Goal: Task Accomplishment & Management: Use online tool/utility

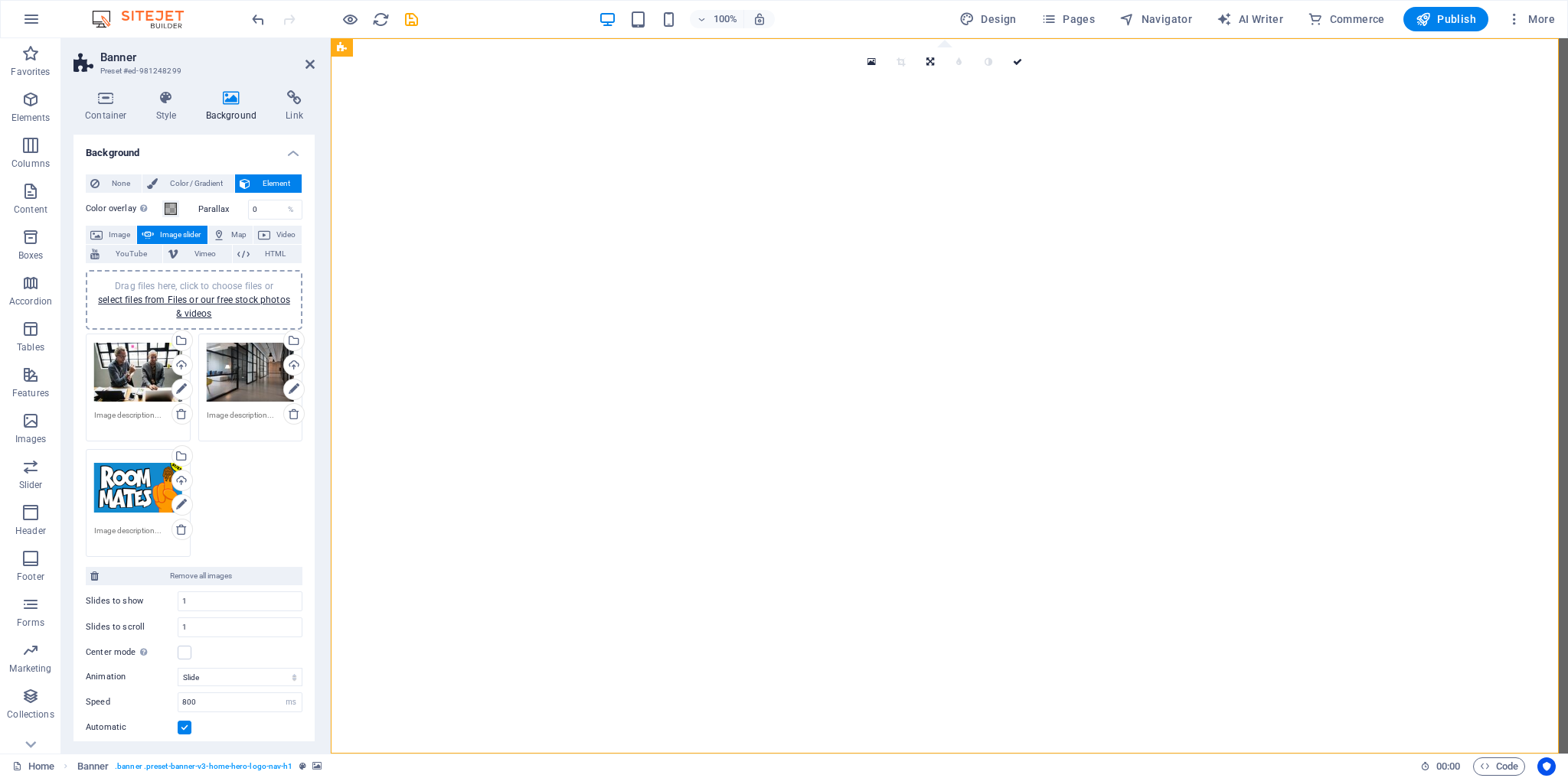
select select "ms"
select select "s"
select select "progressive"
click at [1069, 15] on span "Pages" at bounding box center [1068, 19] width 54 height 15
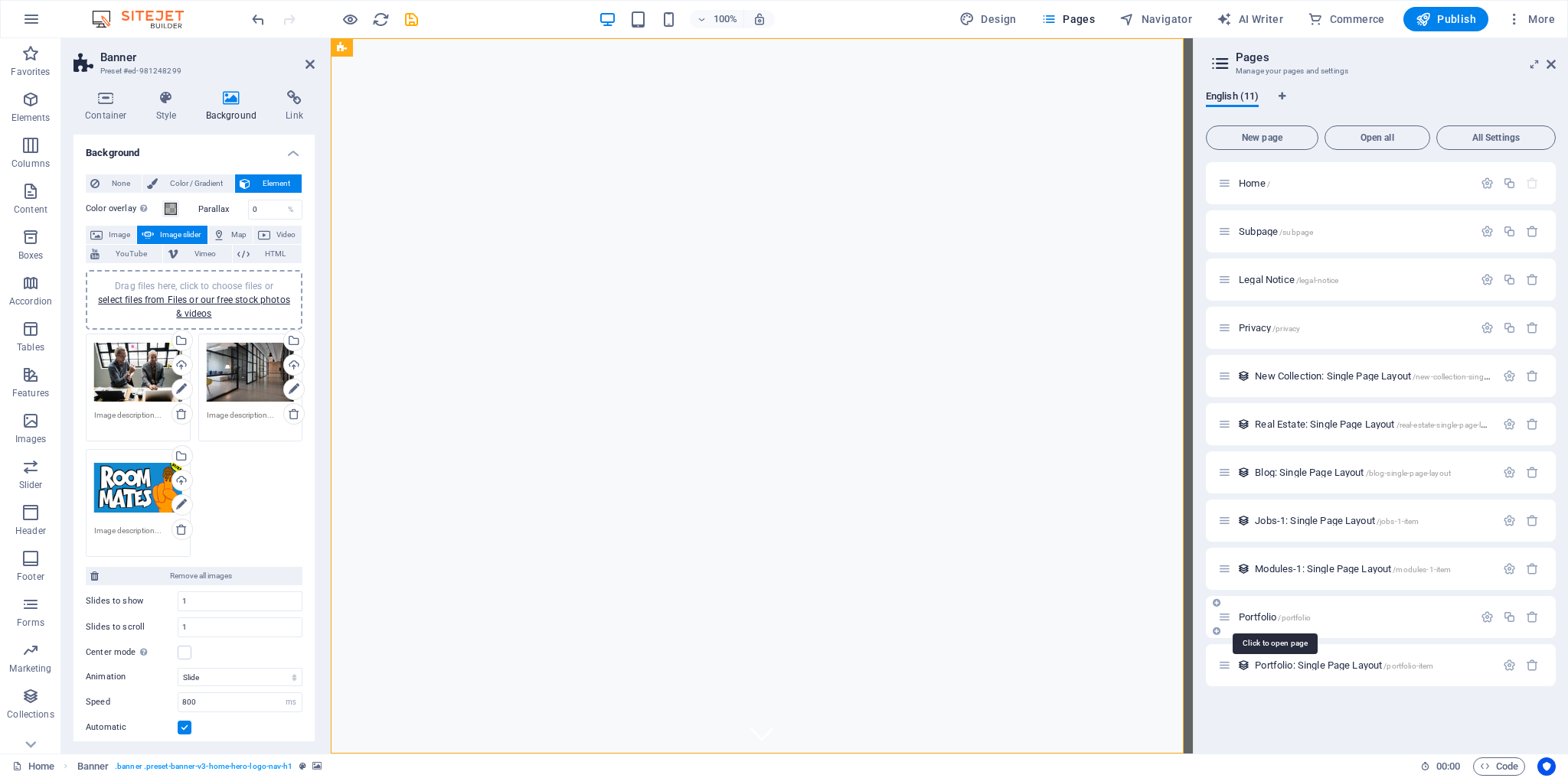
click at [1277, 617] on span "Portfolio /portfolio" at bounding box center [1275, 617] width 72 height 11
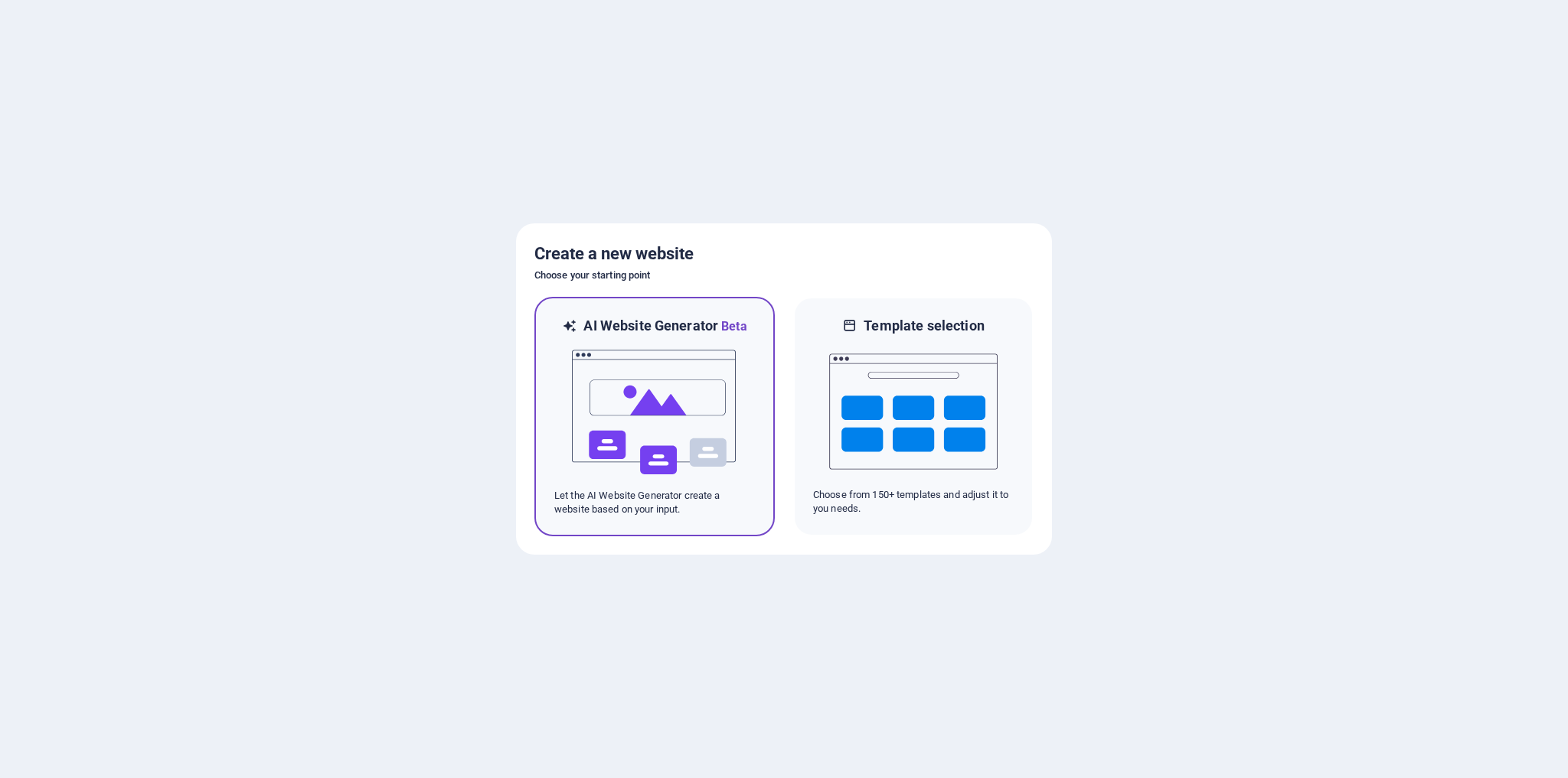
click at [670, 367] on img at bounding box center [654, 412] width 168 height 153
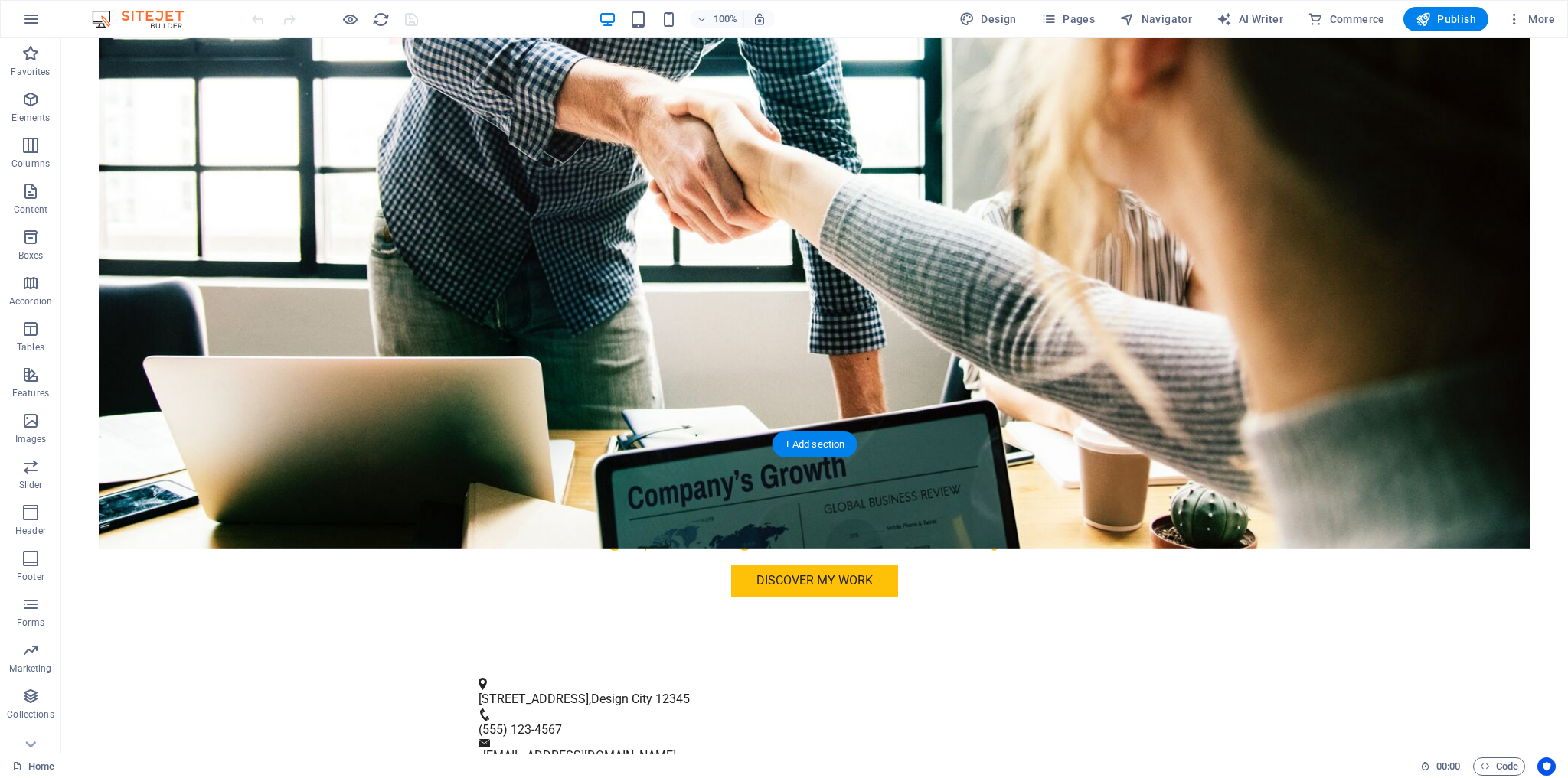
scroll to position [408, 0]
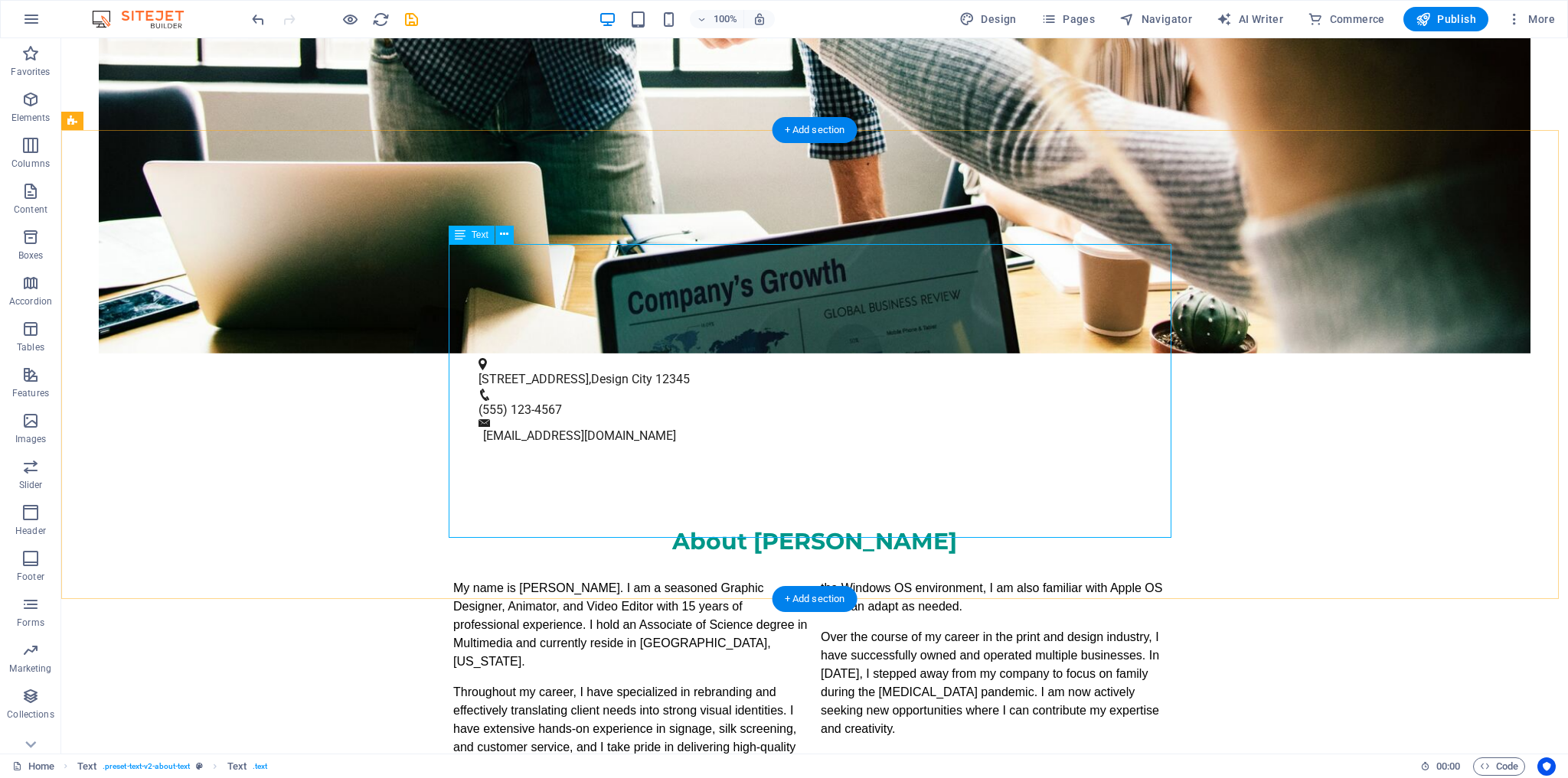
scroll to position [715, 0]
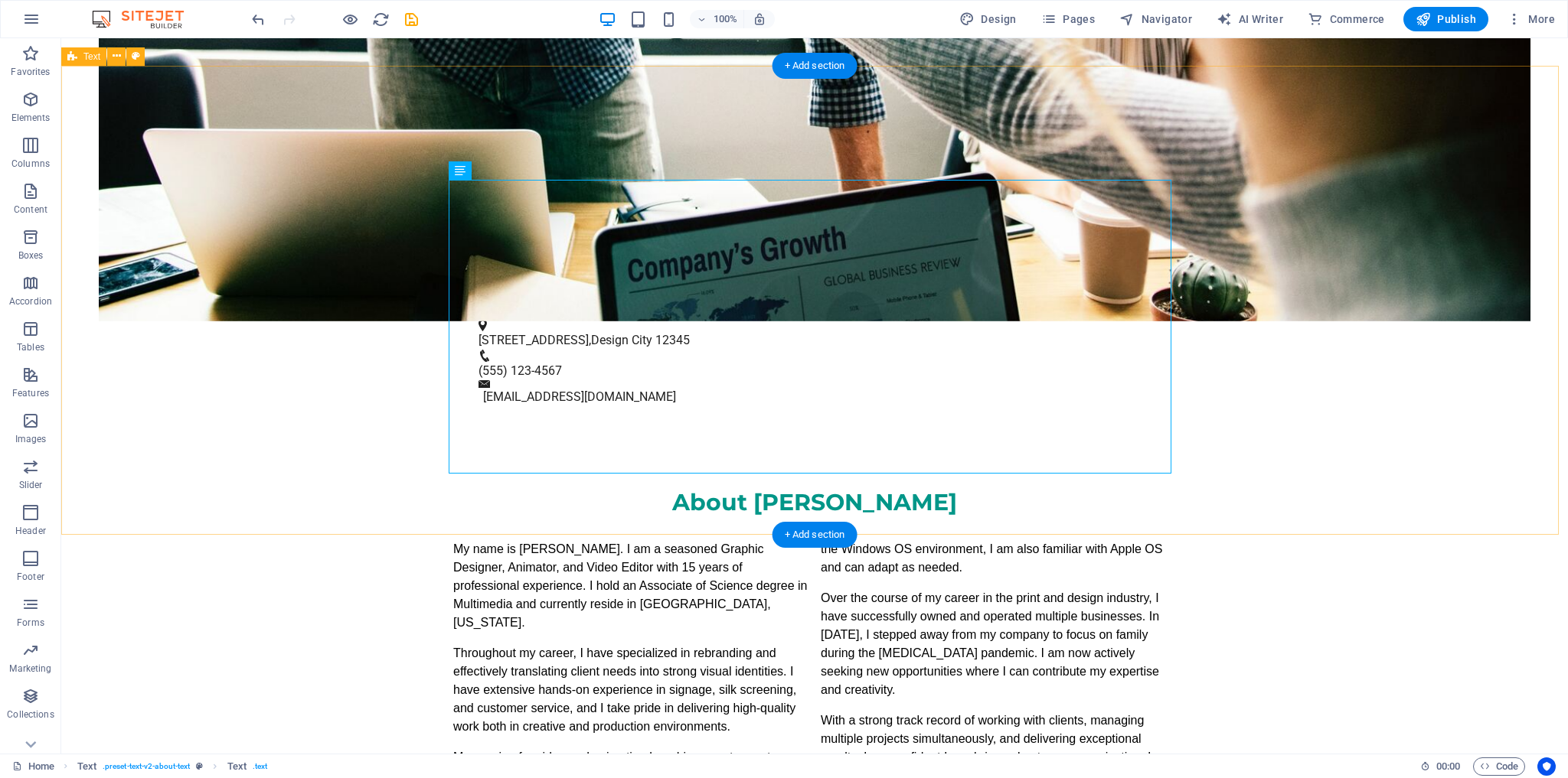
click at [1255, 426] on div "About [PERSON_NAME] My name is [PERSON_NAME]. I am a seasoned Graphic Designer,…" at bounding box center [815, 679] width 1507 height 506
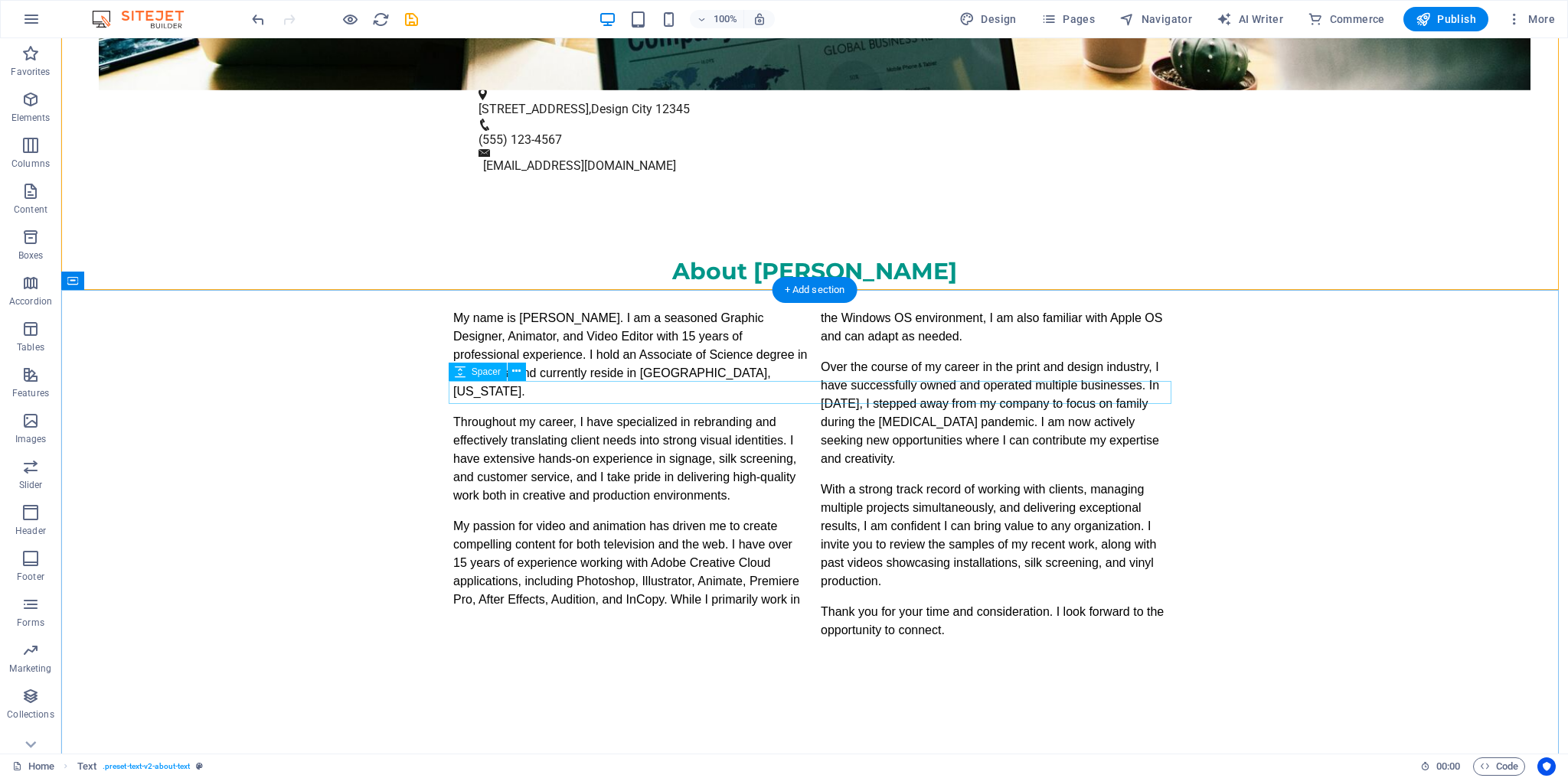
scroll to position [960, 0]
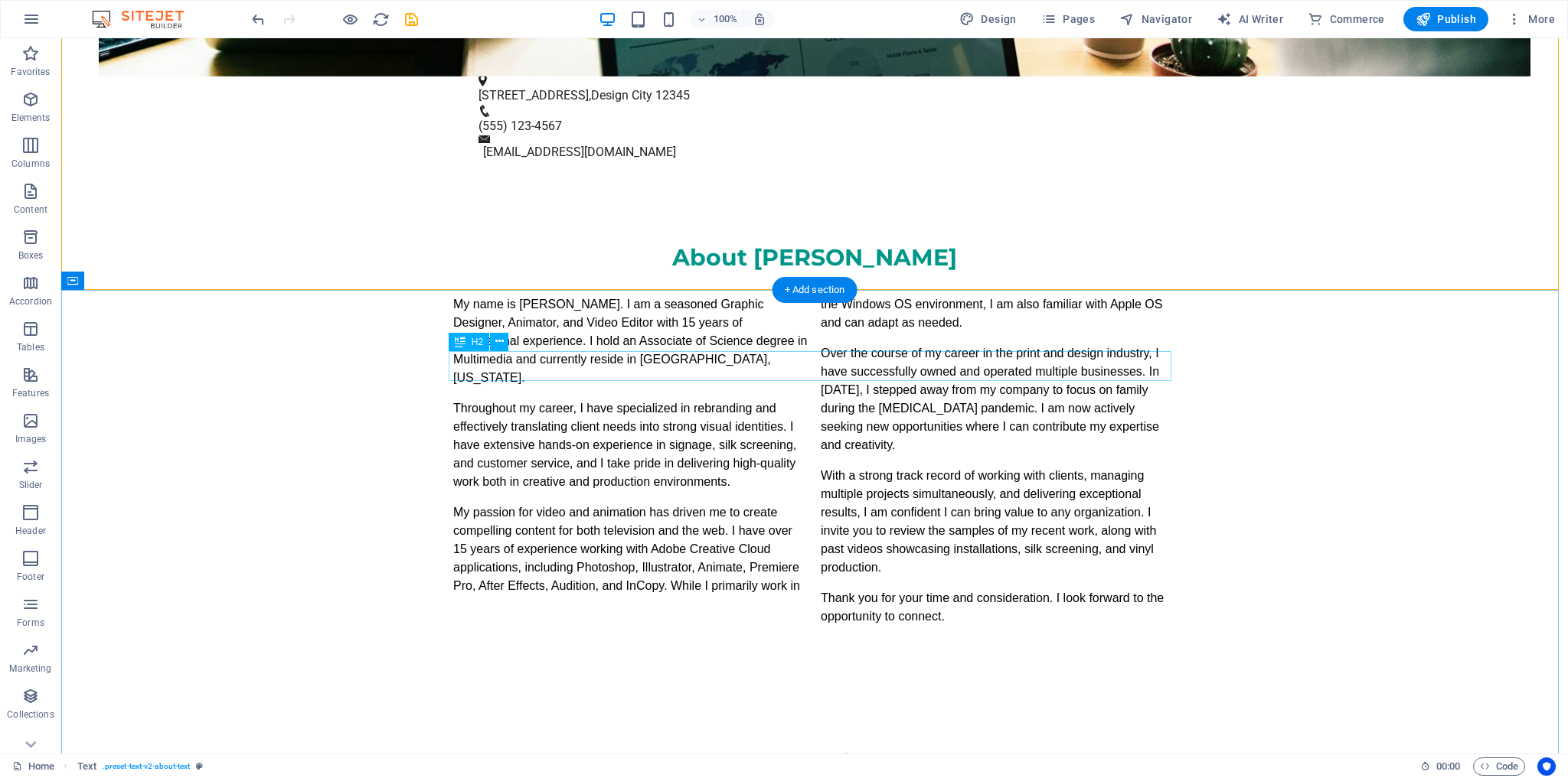
click at [849, 748] on div "Our Services" at bounding box center [815, 763] width 723 height 30
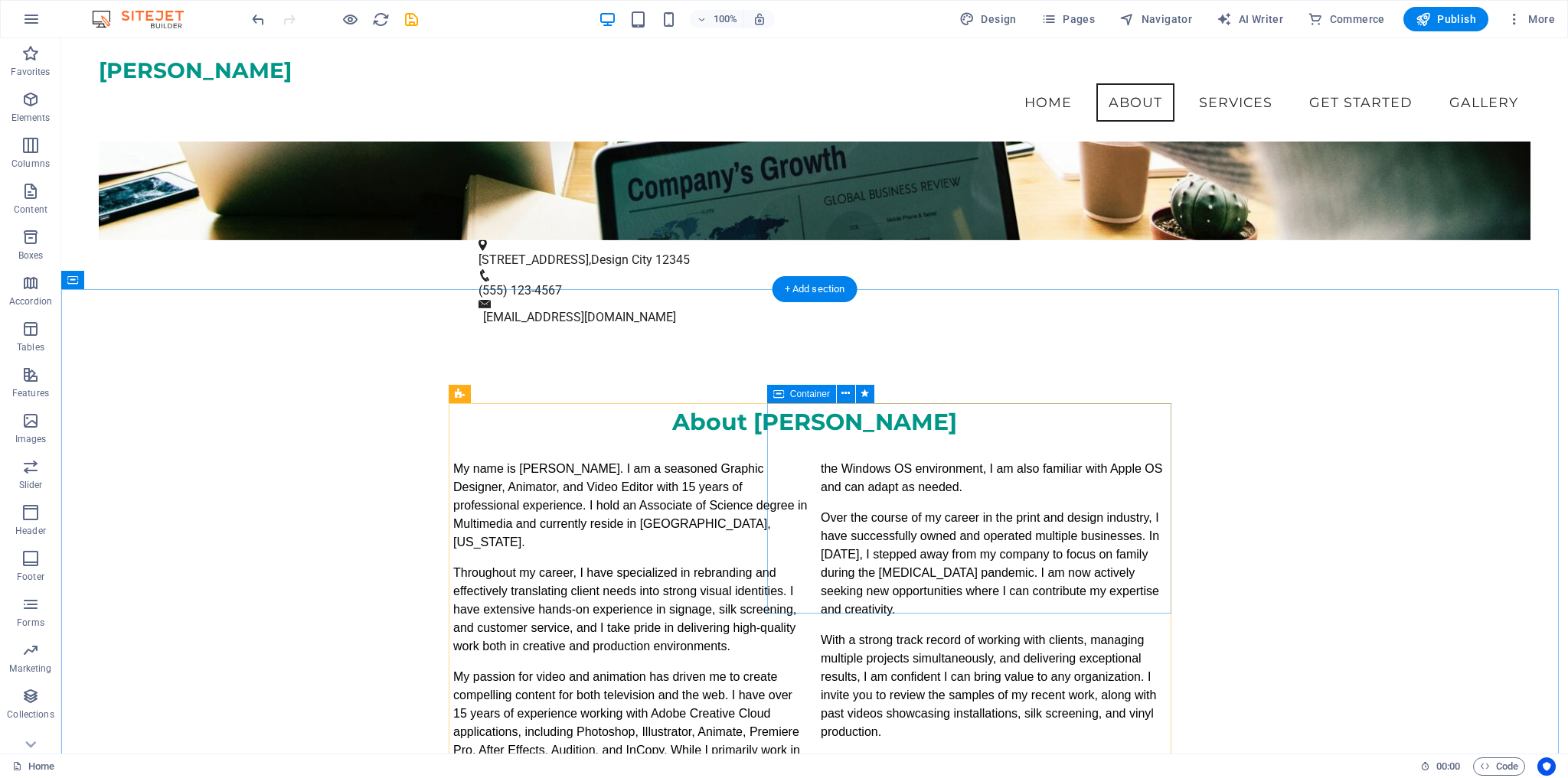
scroll to position [605, 0]
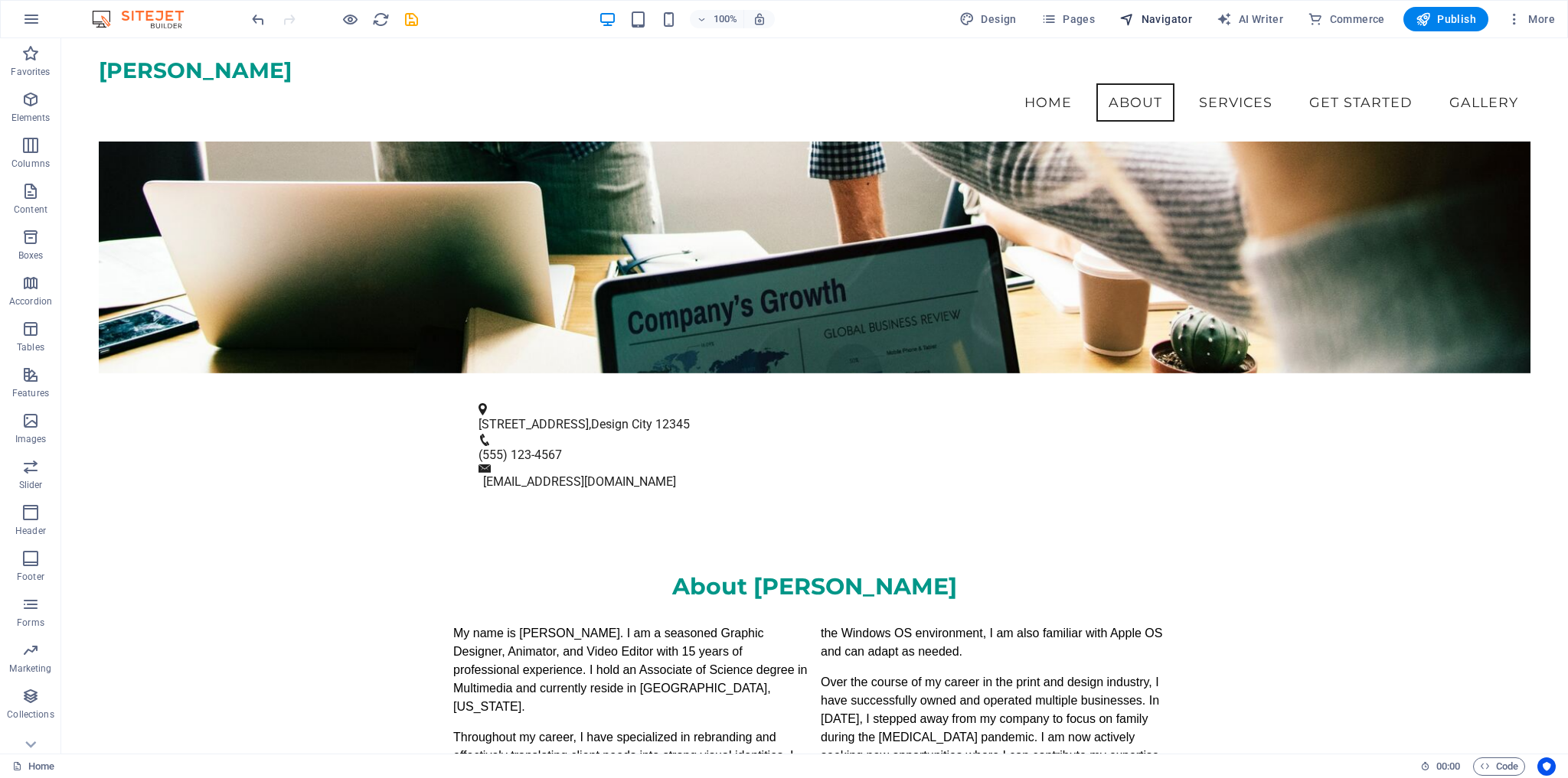
click at [1167, 19] on span "Navigator" at bounding box center [1155, 19] width 73 height 15
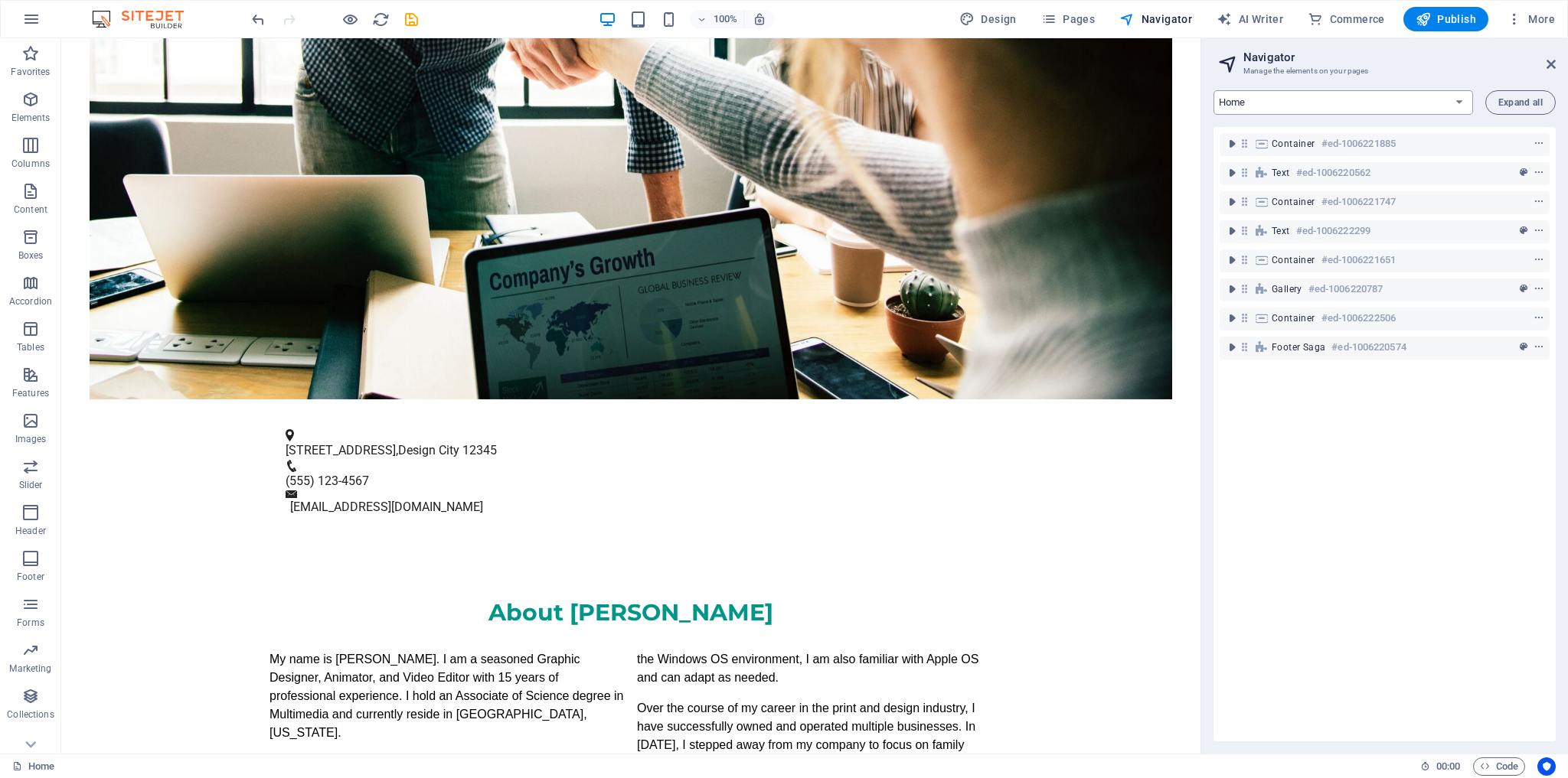
click at [1464, 99] on select "Home Subpage Legal Notice Privacy New Collection: Single Page Layout Real Estat…" at bounding box center [1343, 102] width 259 height 24
click at [1065, 13] on span "Pages" at bounding box center [1068, 19] width 54 height 15
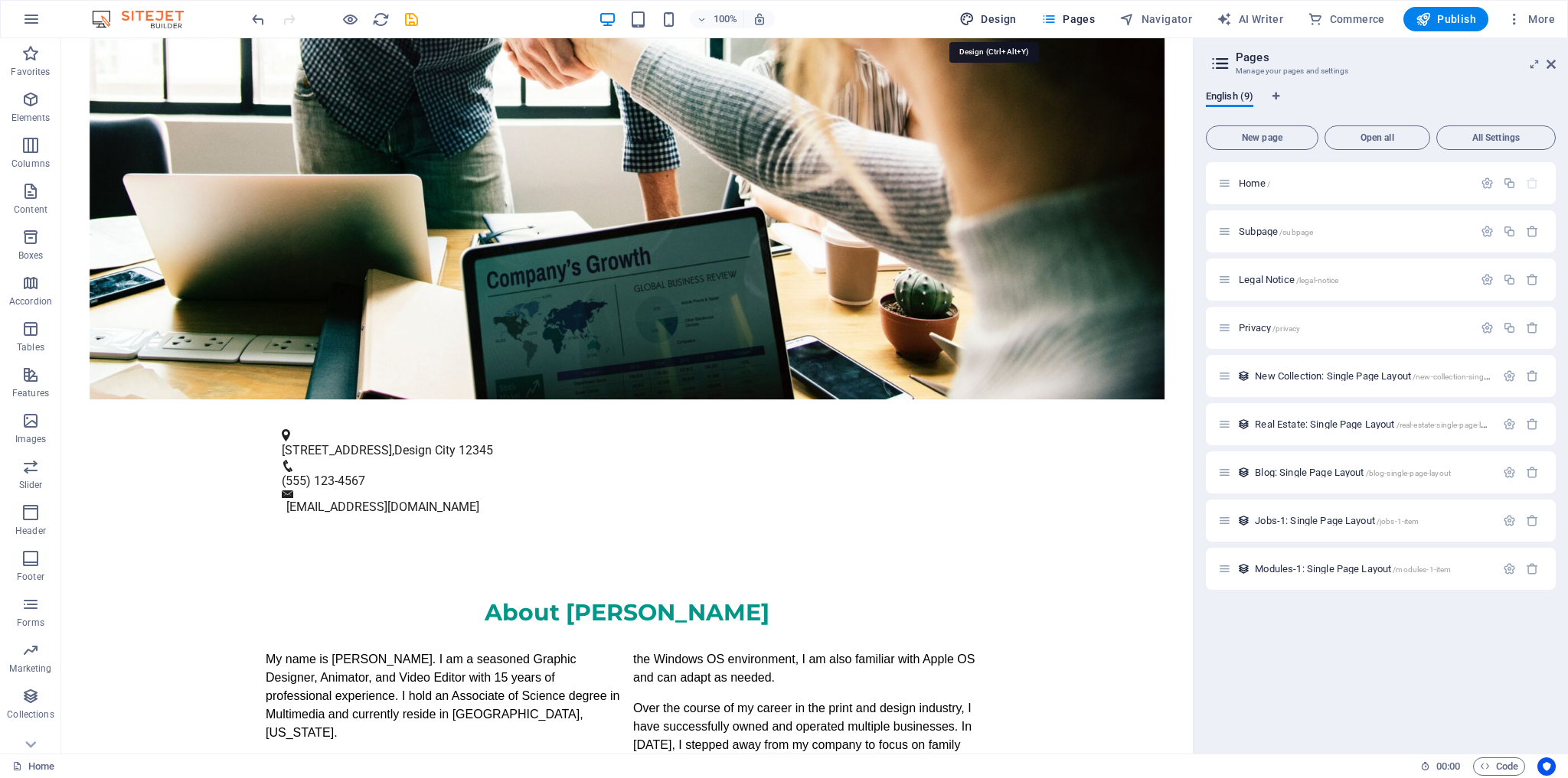
click at [1002, 23] on span "Design" at bounding box center [988, 19] width 57 height 15
select select "px"
select select "200"
select select "px"
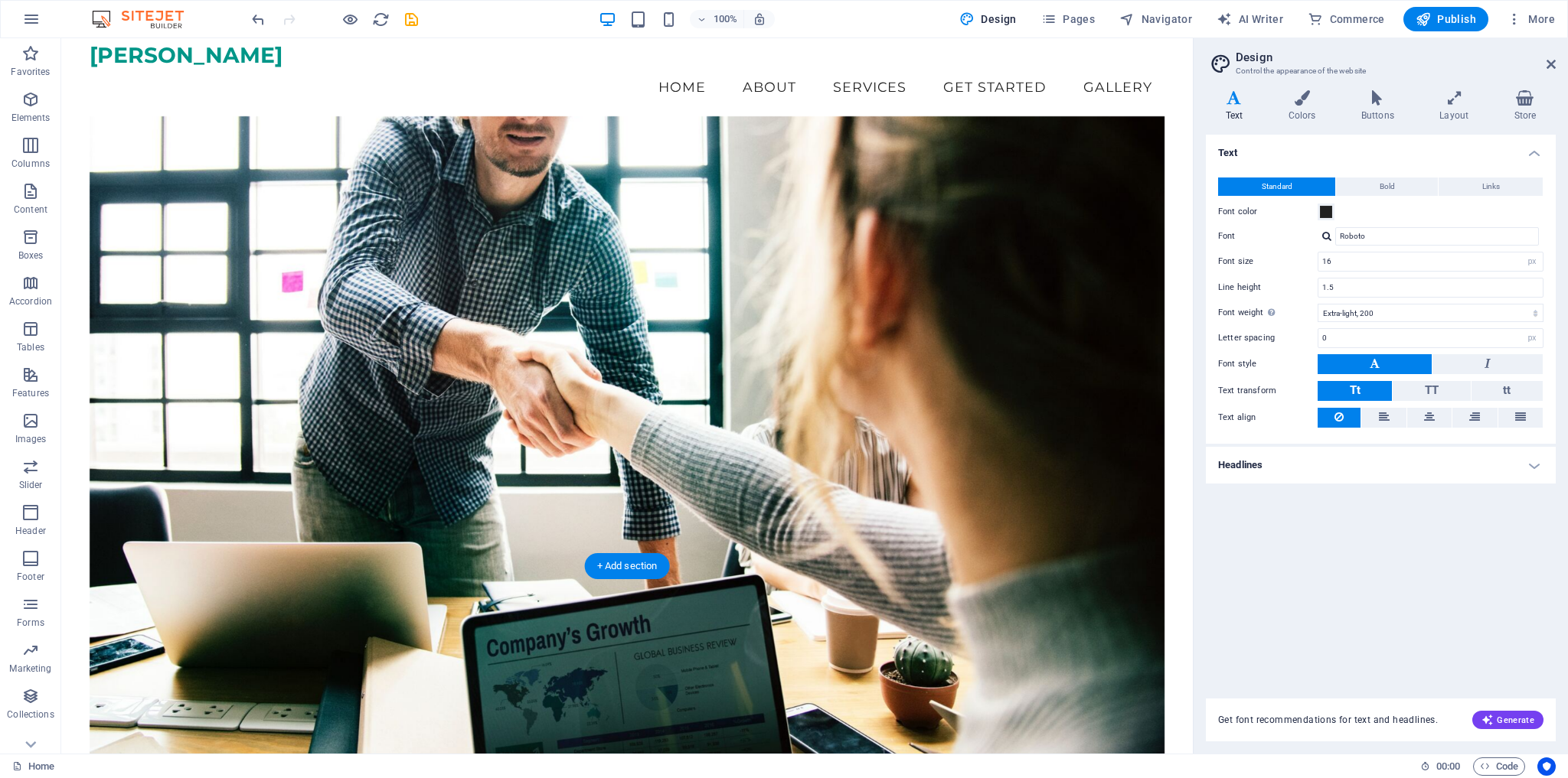
scroll to position [0, 0]
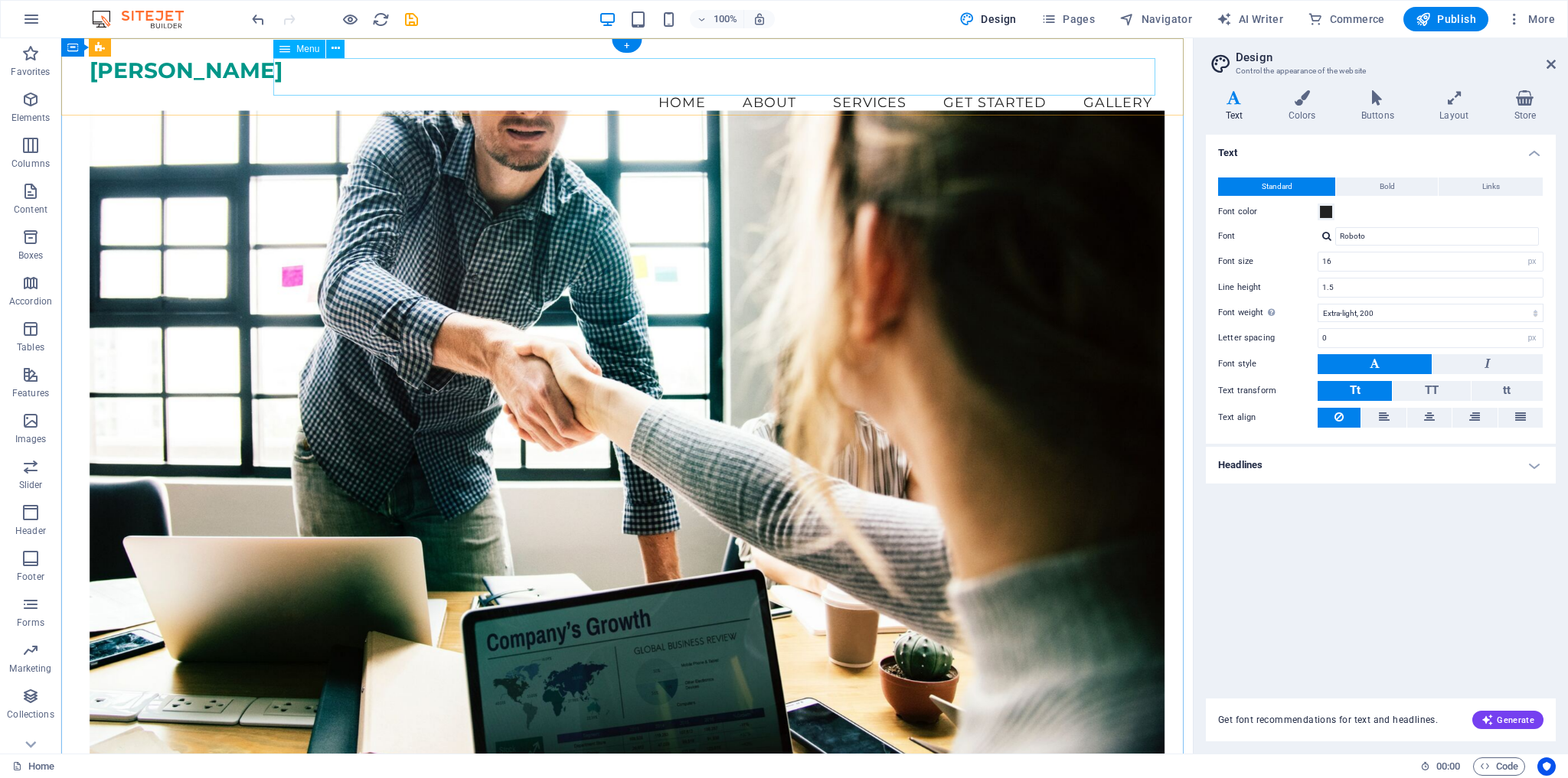
click at [869, 84] on nav "Home About Services Get Started Gallery" at bounding box center [627, 103] width 1075 height 39
select select
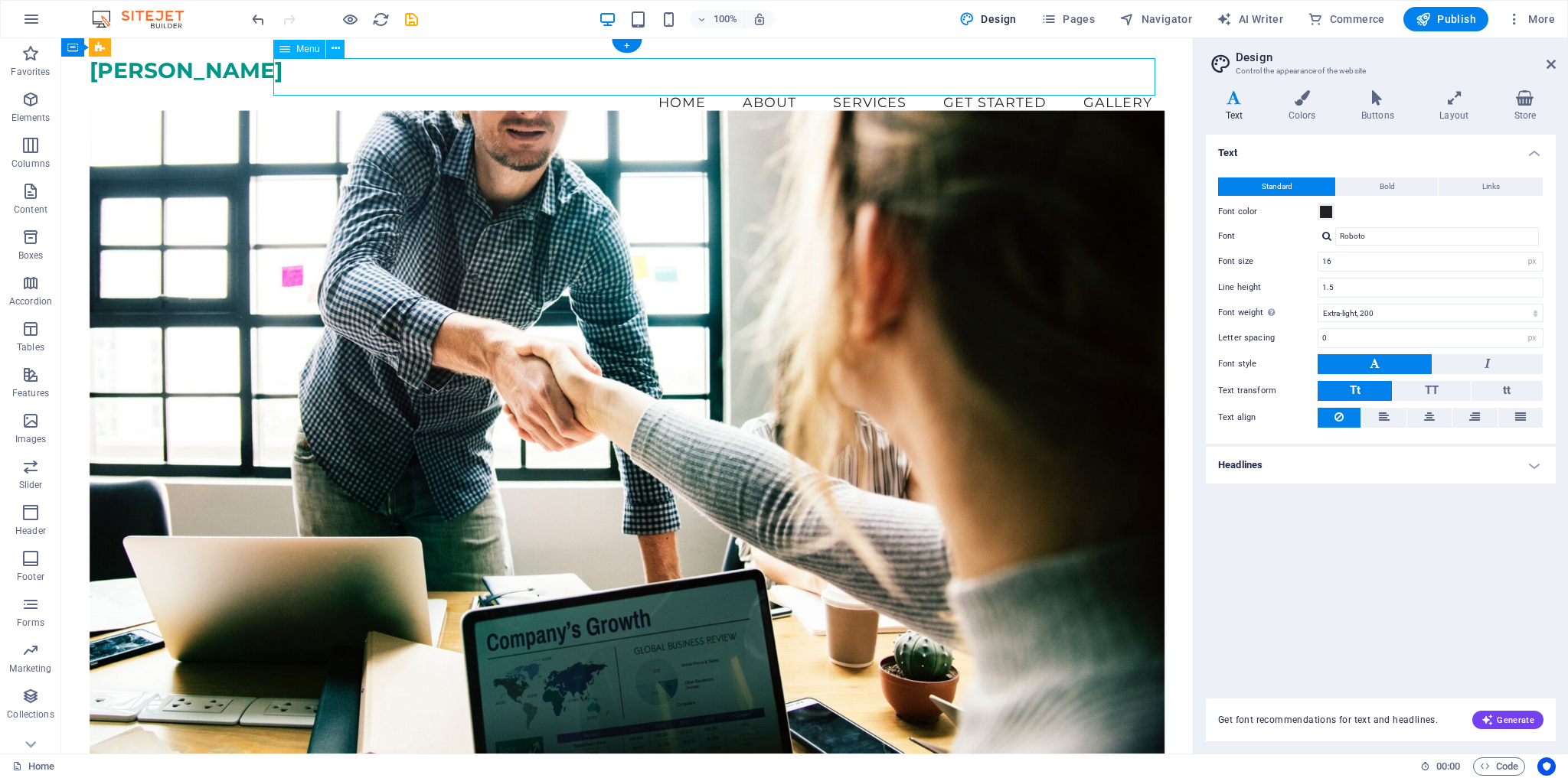
select select
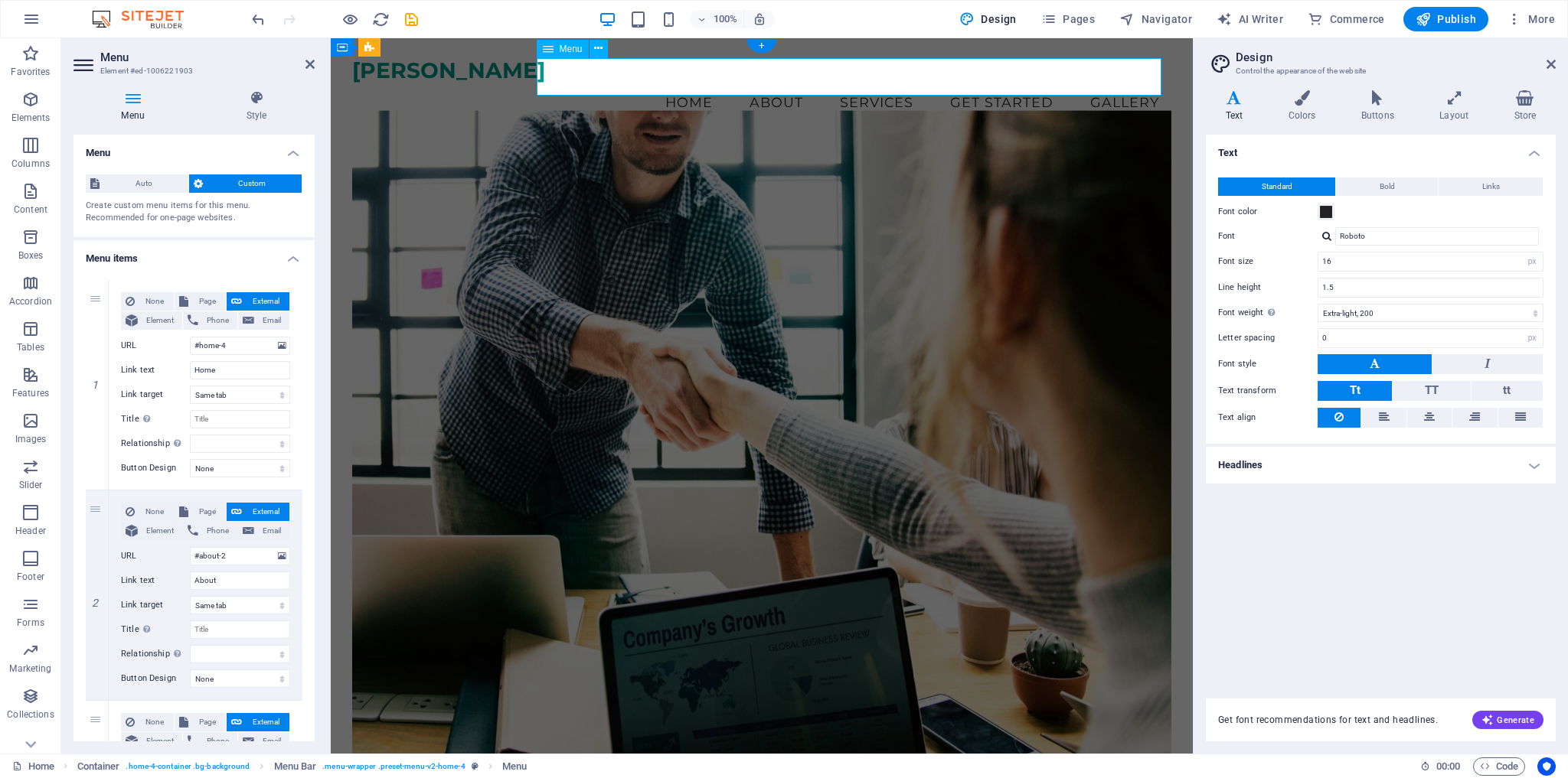
click at [870, 84] on nav "Home About Services Get Started Gallery" at bounding box center [761, 103] width 819 height 39
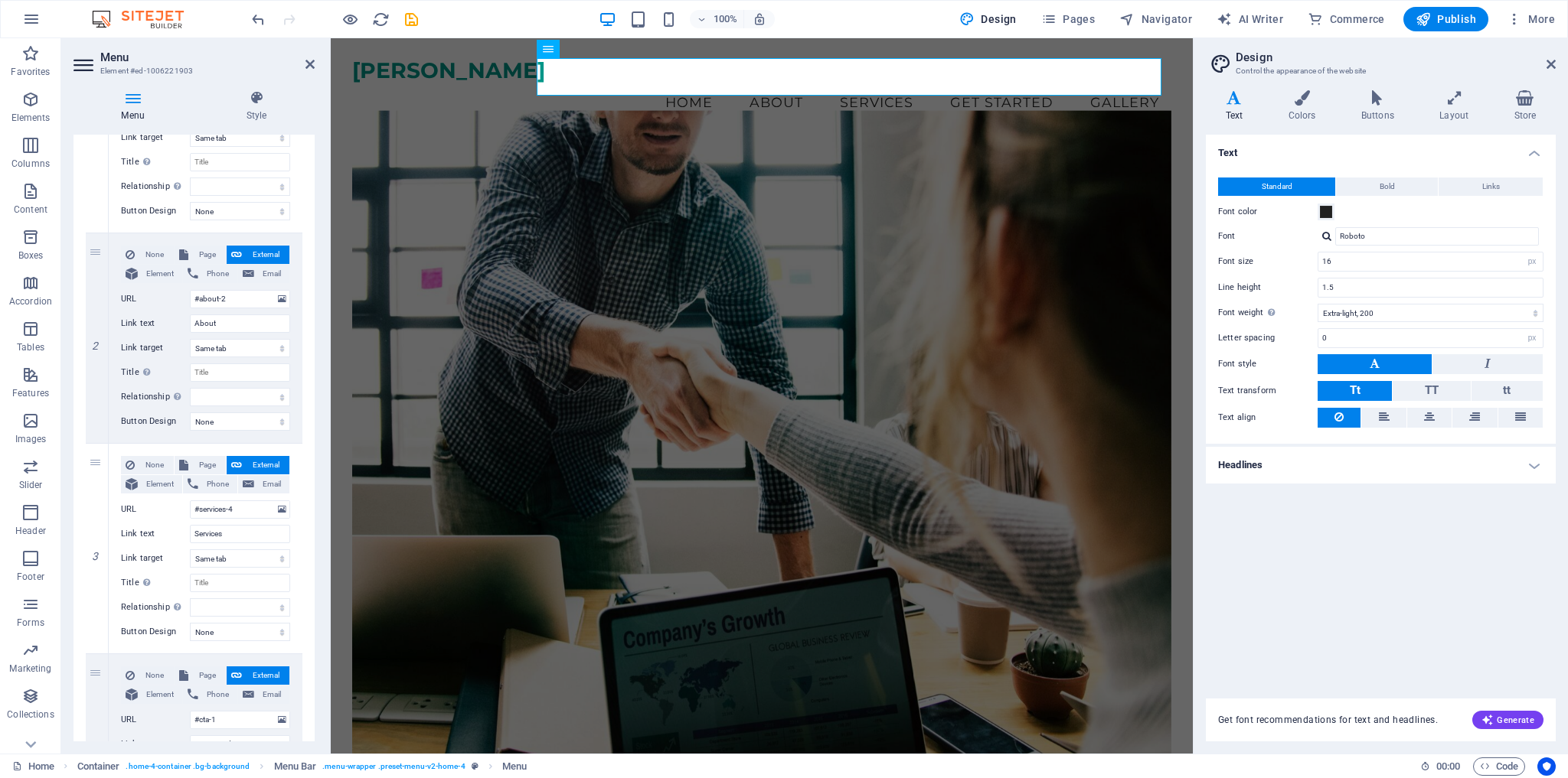
scroll to position [260, 0]
drag, startPoint x: 231, startPoint y: 532, endPoint x: 163, endPoint y: 532, distance: 68.0
click at [163, 532] on div "Link text Services" at bounding box center [205, 531] width 169 height 19
type input "Portfolio"
select select
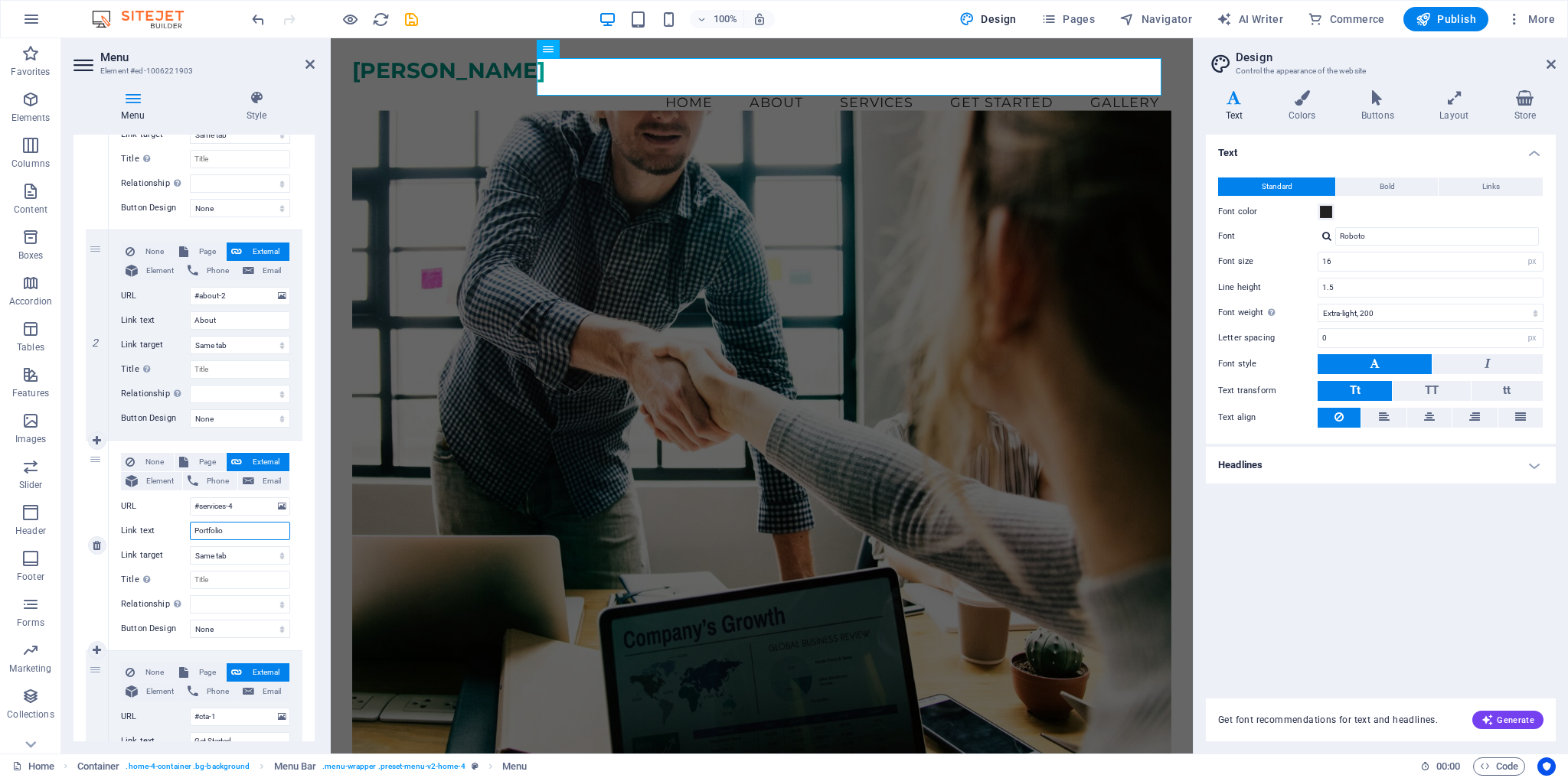
select select
click at [301, 523] on div "1 None Page External Element Phone Email Page Home Subpage Legal Notice Privacy…" at bounding box center [193, 546] width 241 height 1076
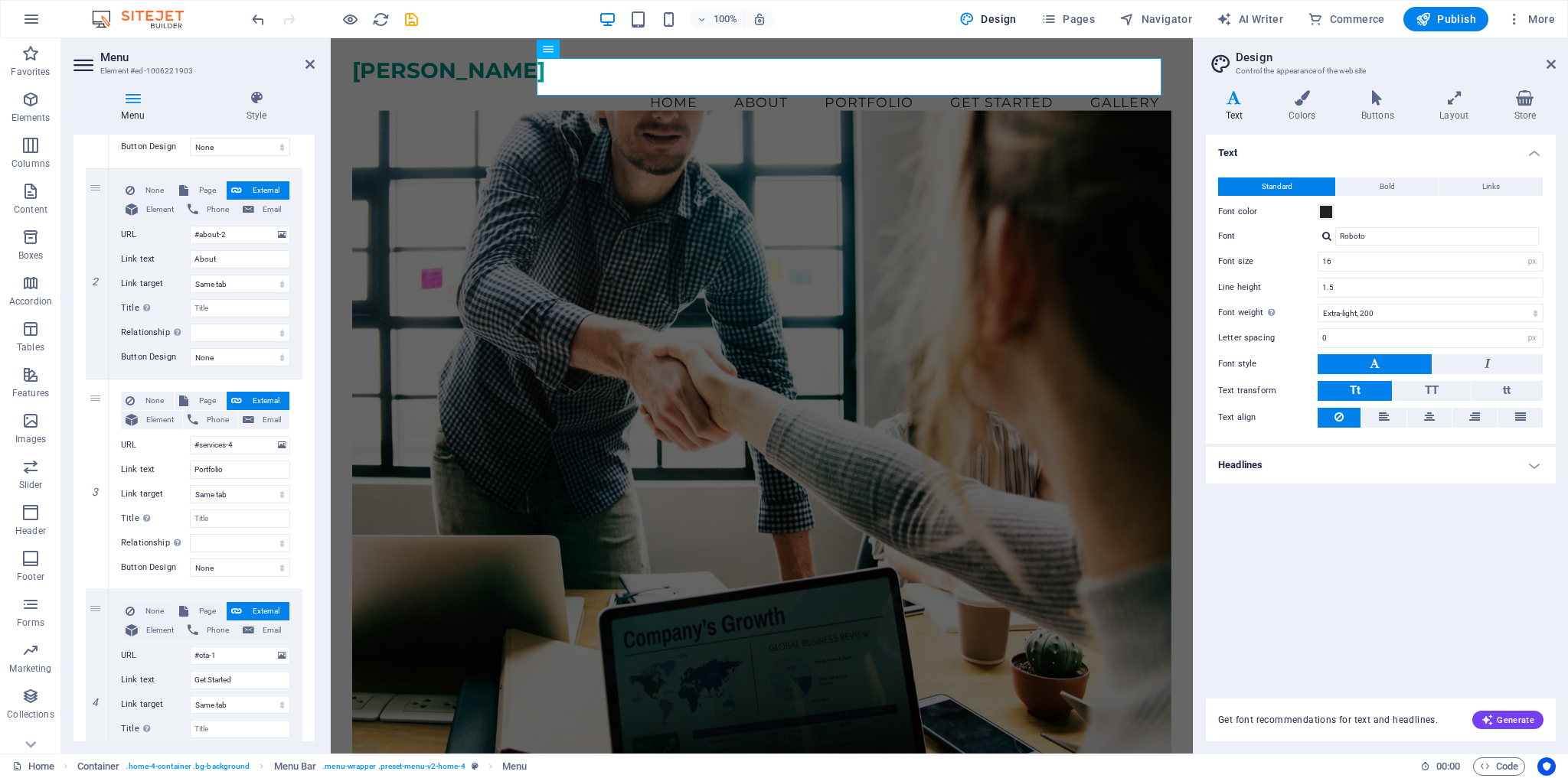
scroll to position [383, 0]
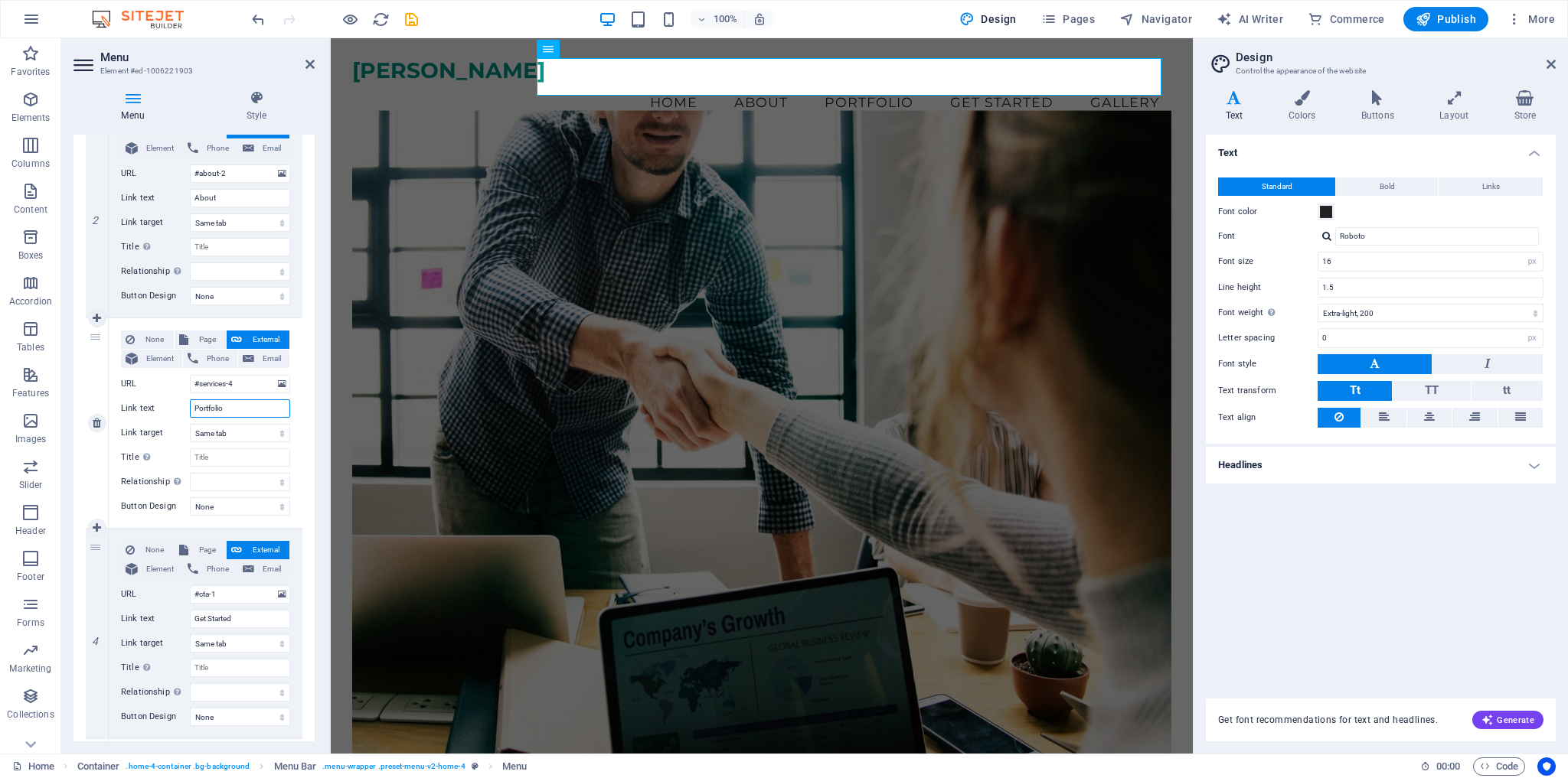
drag, startPoint x: 234, startPoint y: 403, endPoint x: 184, endPoint y: 409, distance: 50.4
click at [184, 409] on div "Link text Portfolio" at bounding box center [205, 408] width 169 height 19
type input "Skills"
select select
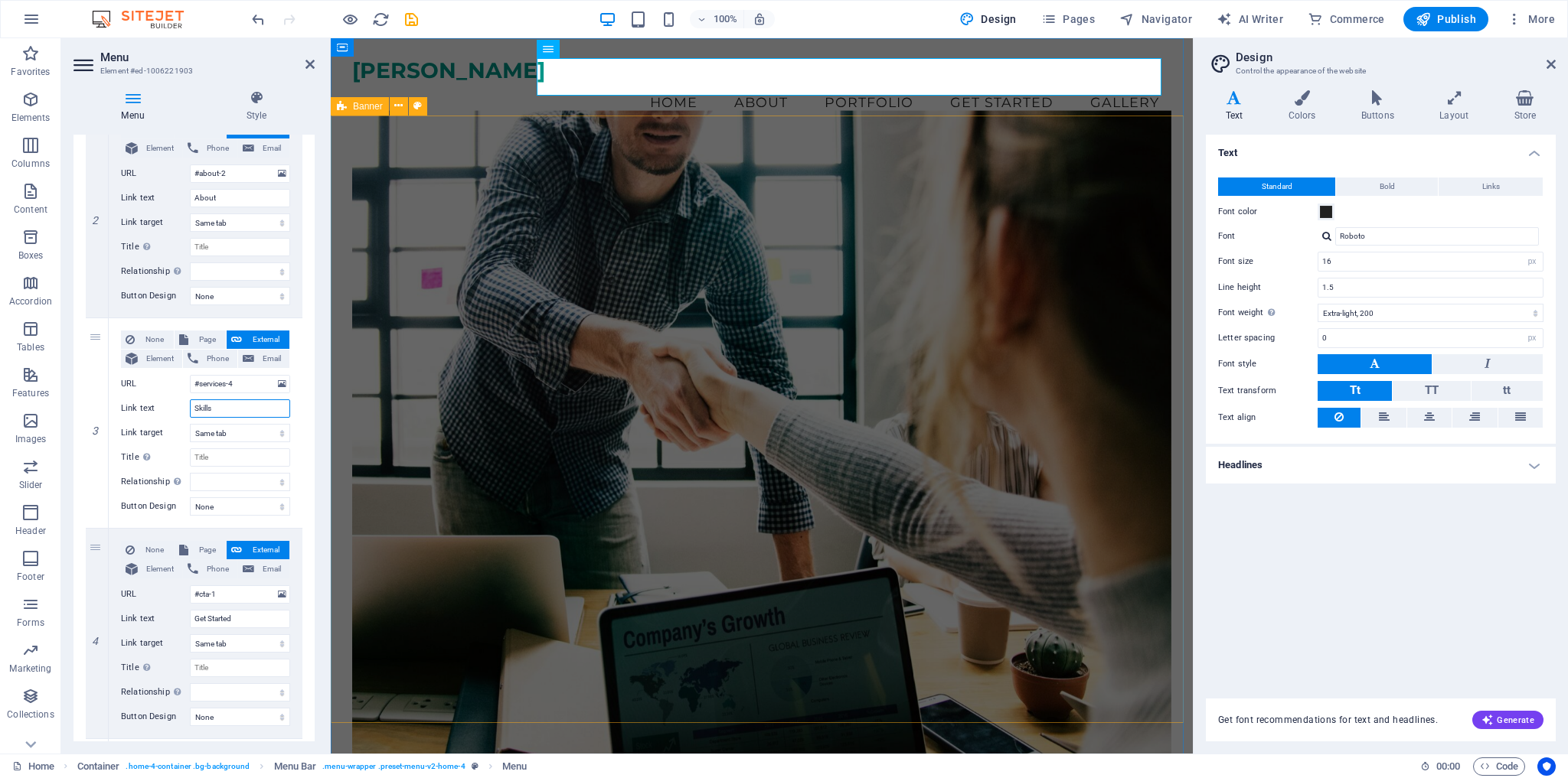
select select
type input "Skills"
click at [305, 435] on div "1 None Page External Element Phone Email Page Home Subpage Legal Notice Privacy…" at bounding box center [193, 423] width 241 height 1076
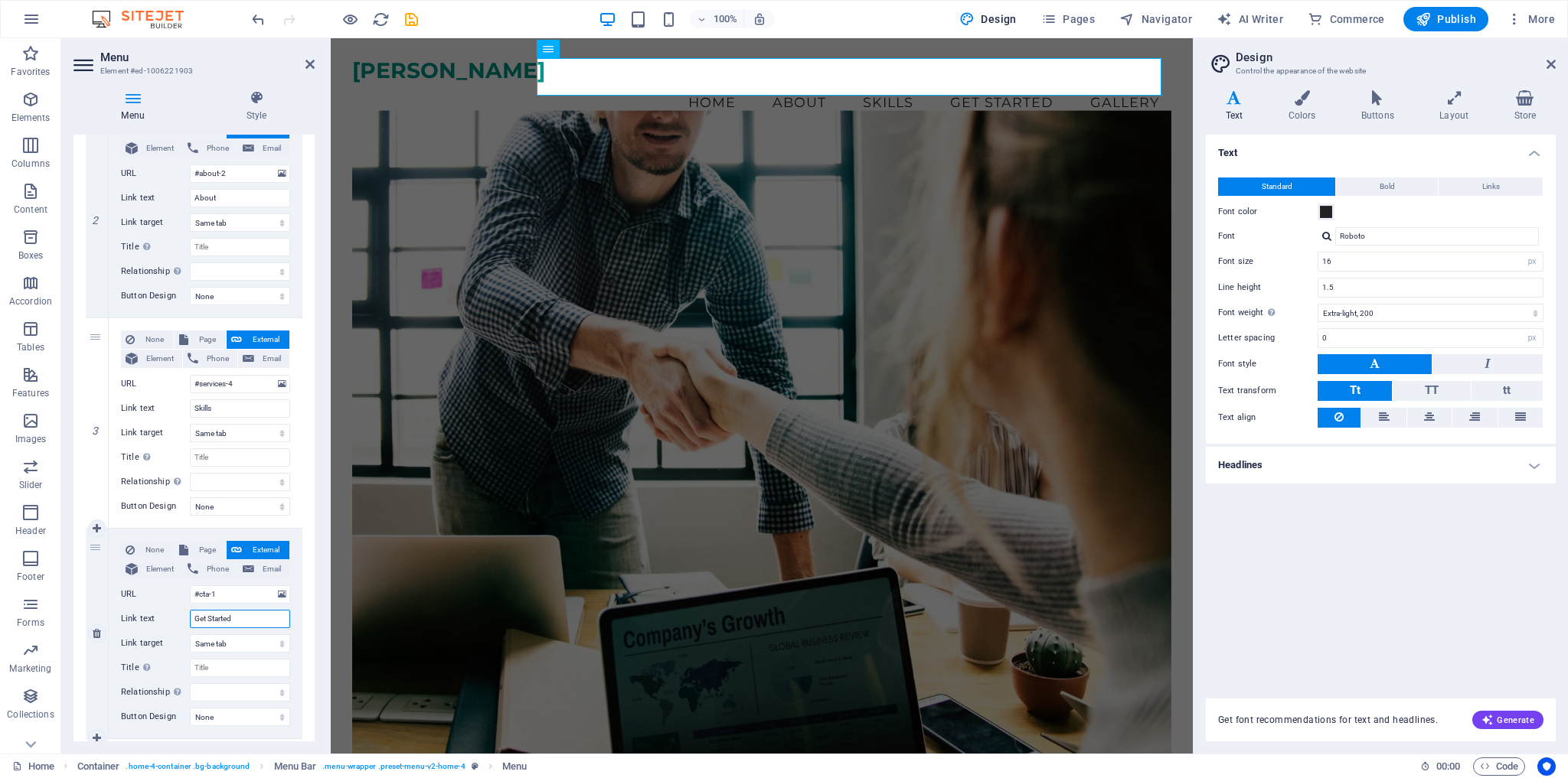
click at [251, 613] on input "Get Started" at bounding box center [240, 619] width 100 height 19
drag, startPoint x: 239, startPoint y: 619, endPoint x: 165, endPoint y: 619, distance: 74.0
click at [165, 619] on div "Link text Get Started" at bounding box center [205, 619] width 169 height 19
type input "Resume"
select select
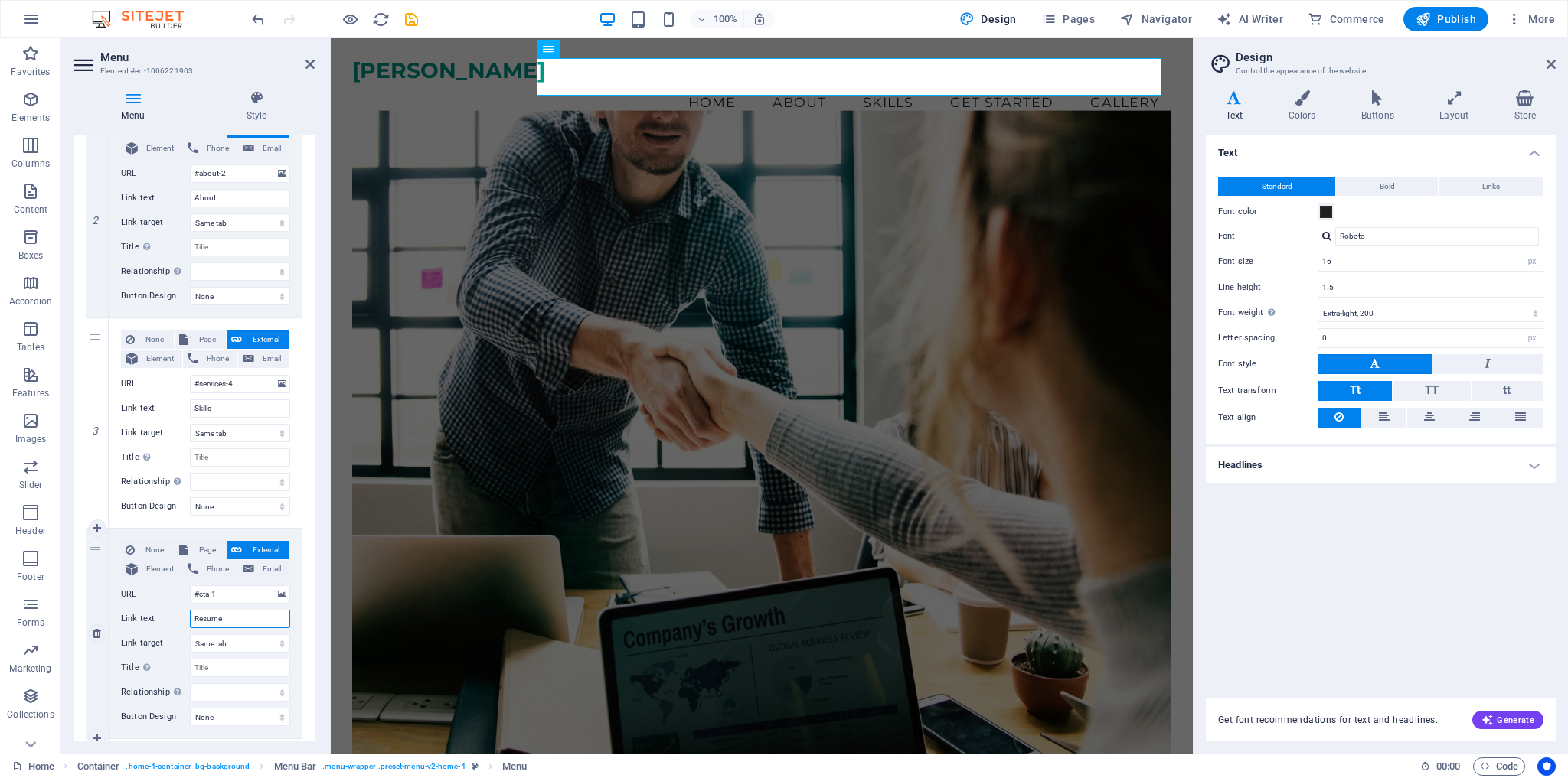
select select
type input "Resume"
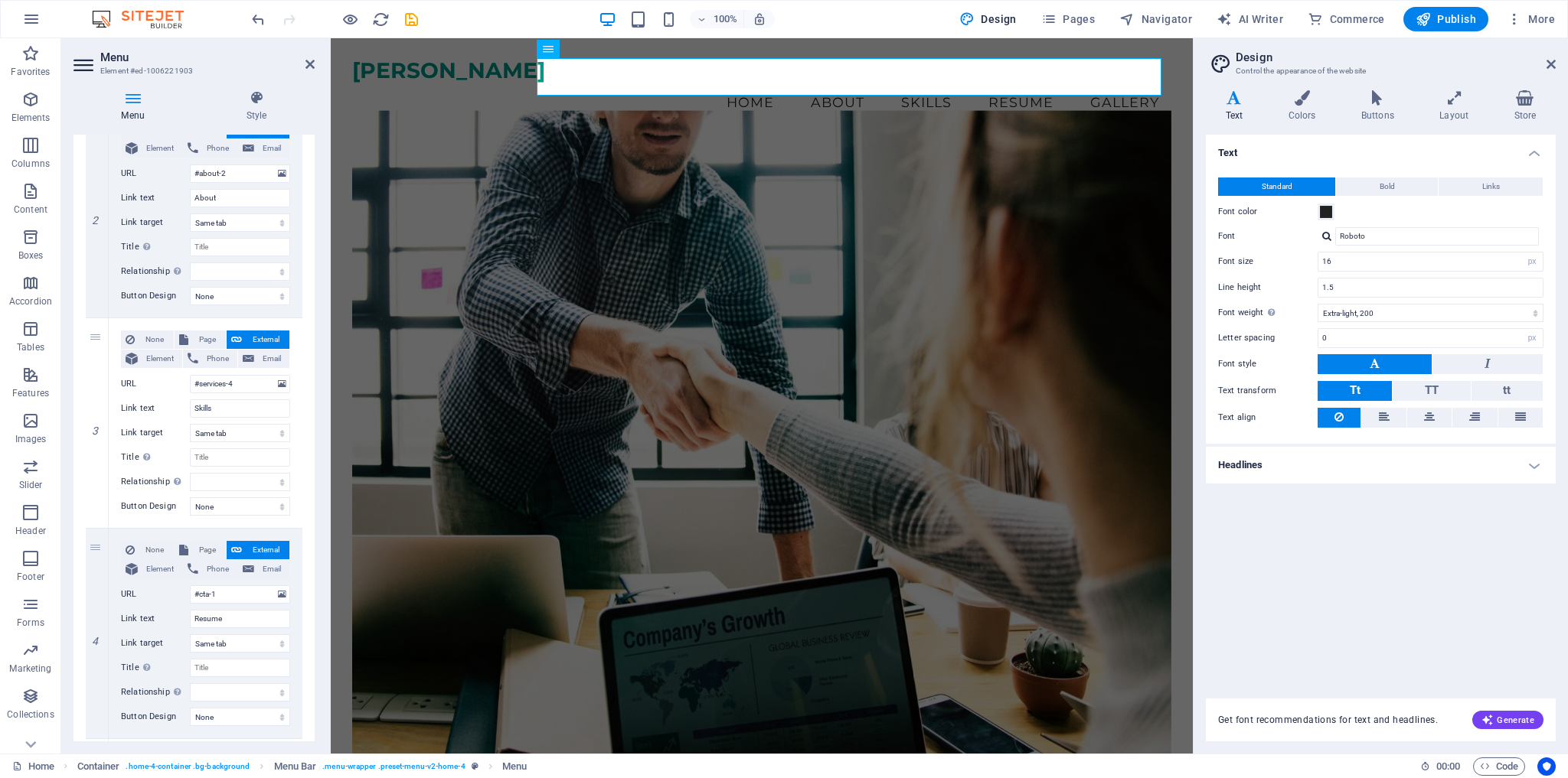
click at [307, 641] on div "1 None Page External Element Phone Email Page Home Subpage Legal Notice Privacy…" at bounding box center [193, 423] width 241 height 1076
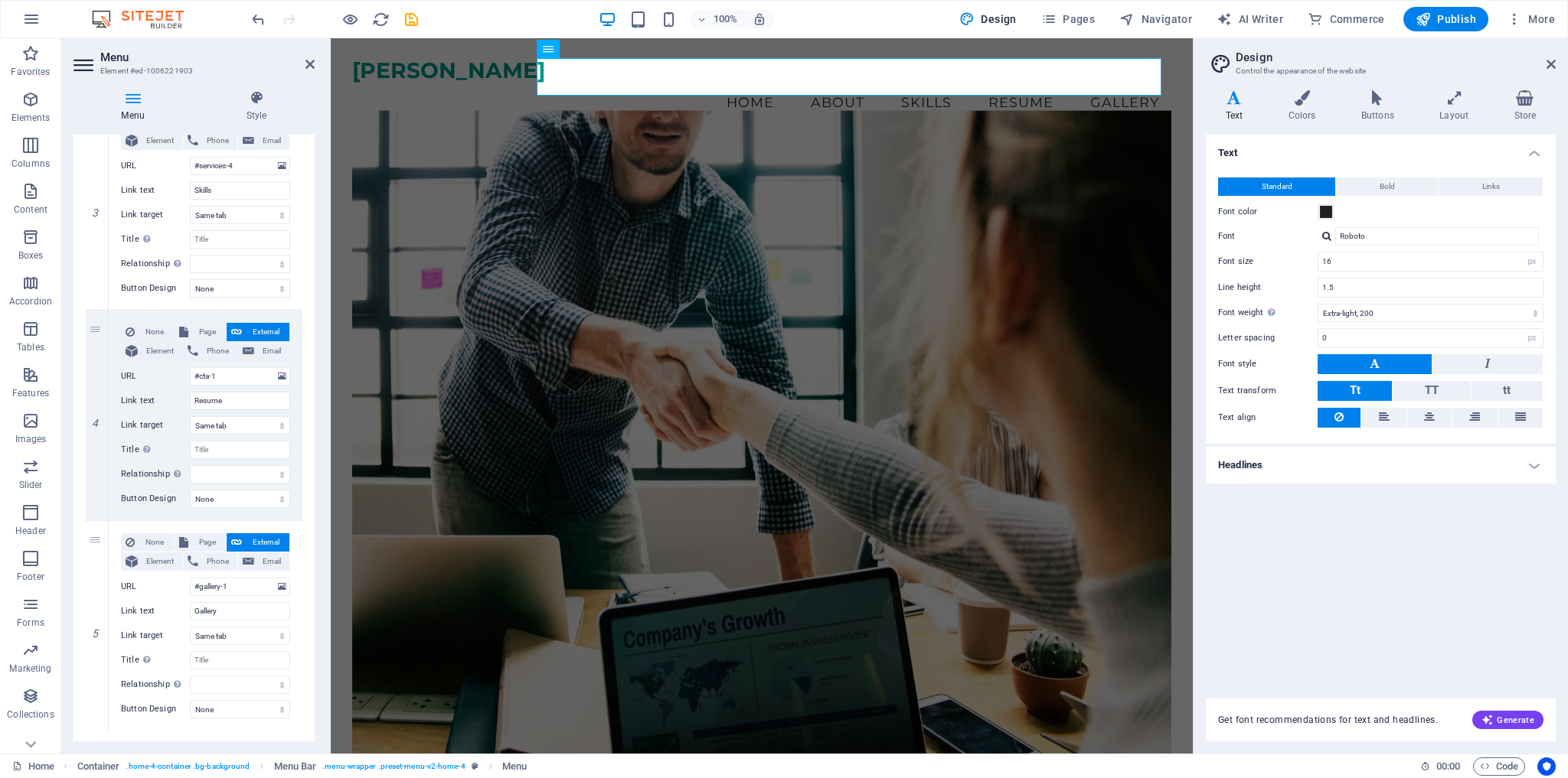
scroll to position [627, 0]
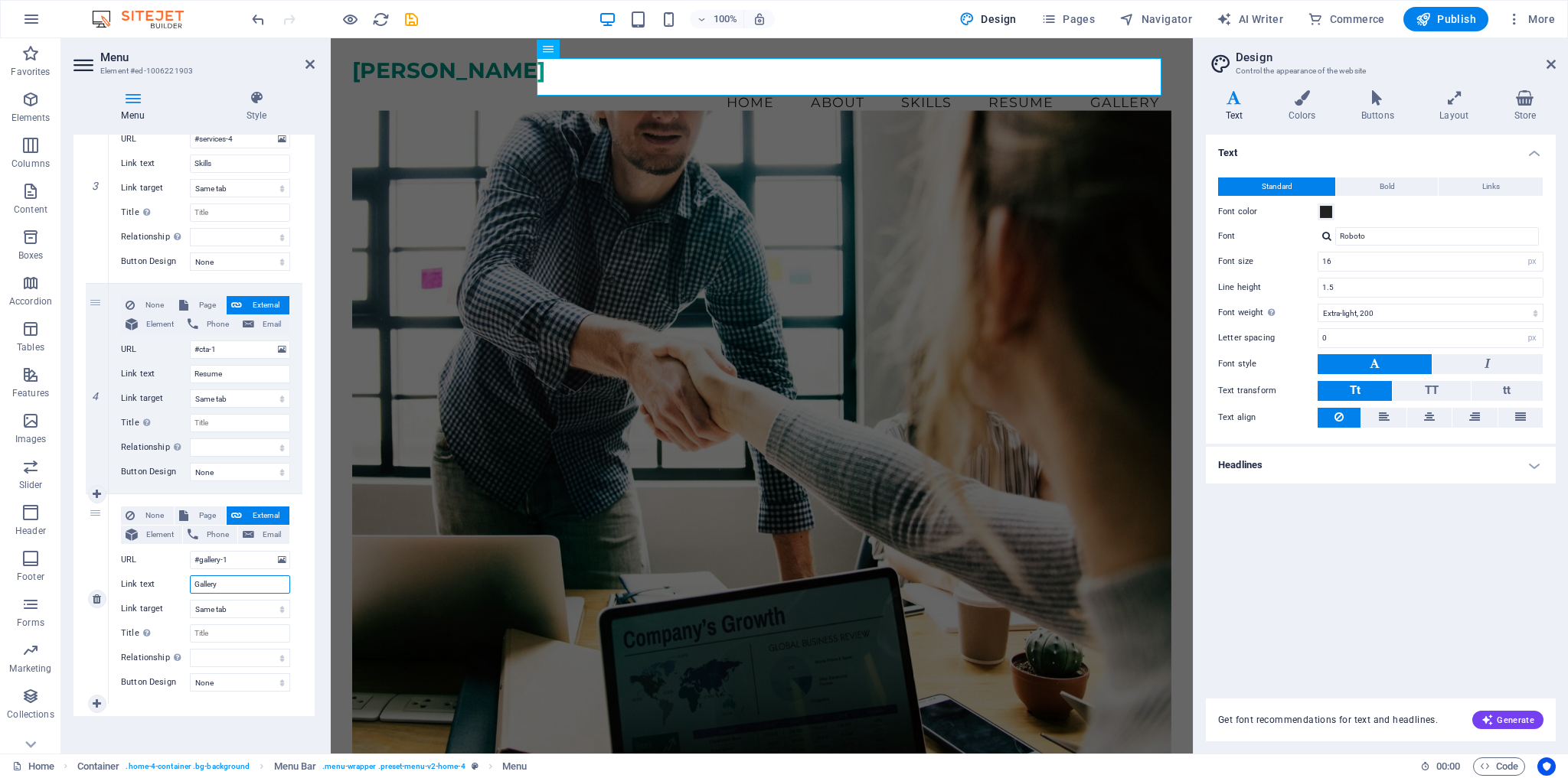
drag, startPoint x: 240, startPoint y: 579, endPoint x: 172, endPoint y: 581, distance: 68.0
click at [172, 581] on div "Link text Gallery" at bounding box center [205, 585] width 169 height 19
type input "Port"
select select
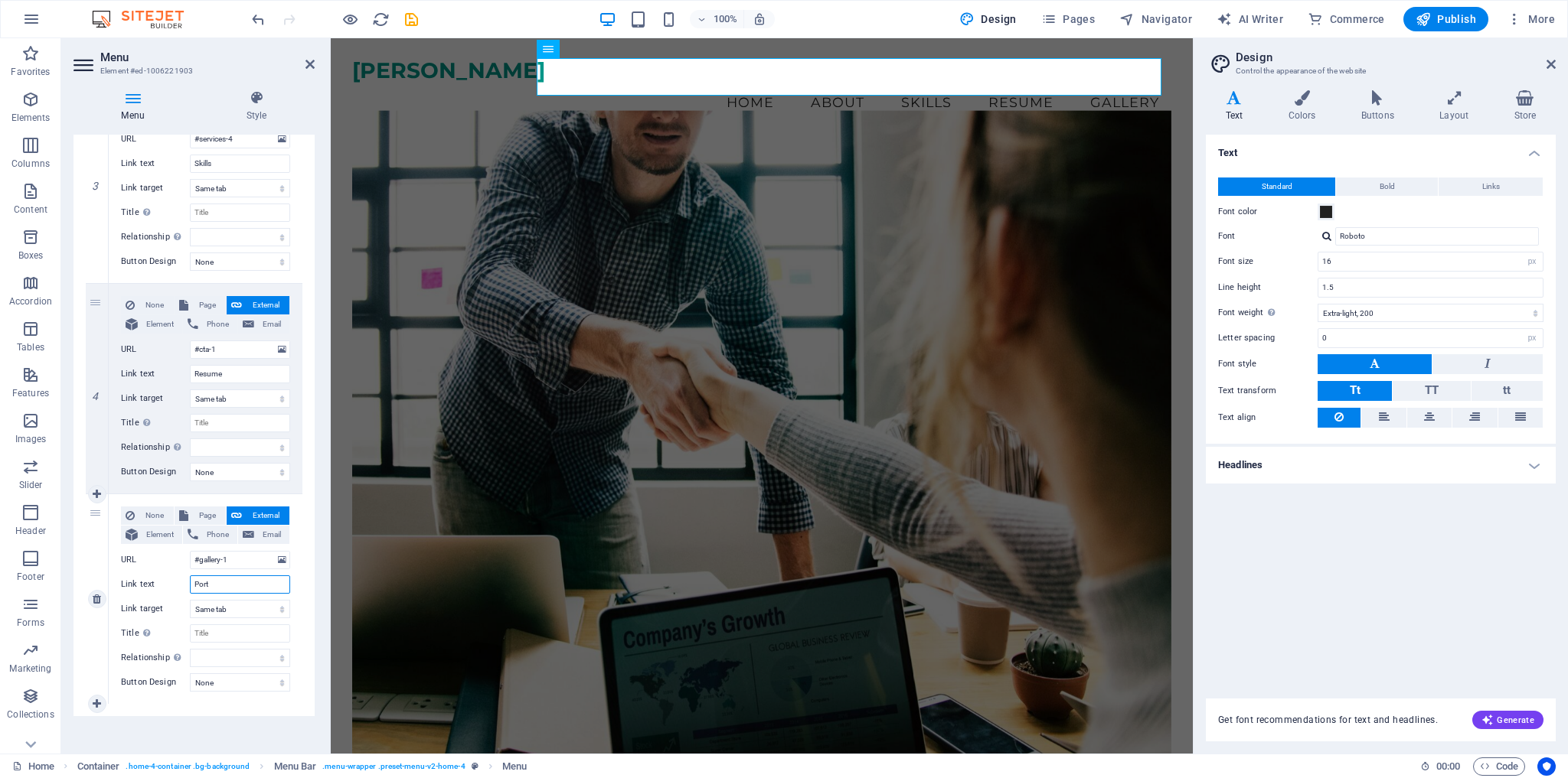
select select
type input "Portfolio"
select select
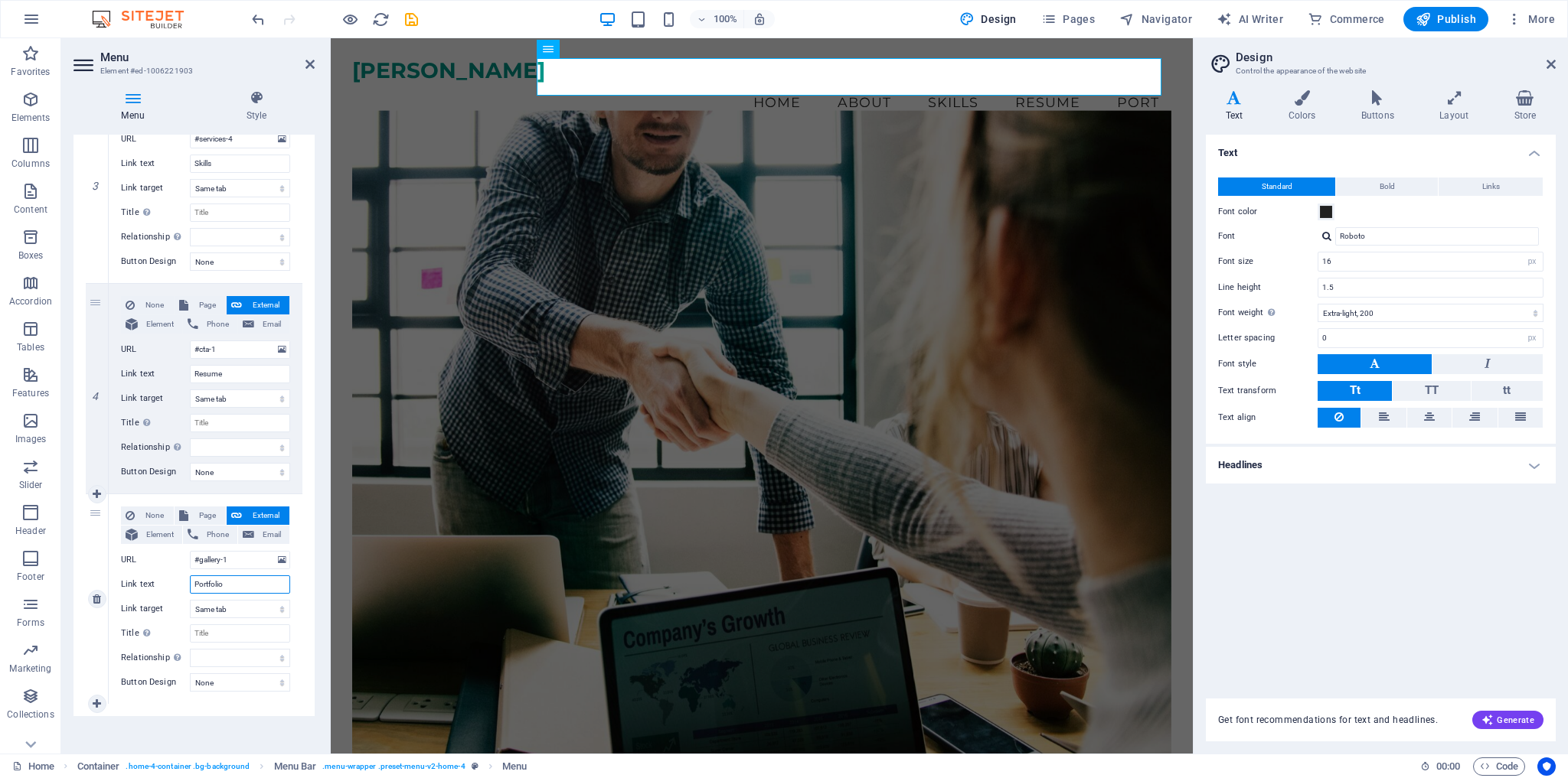
select select
type input "Portfolio"
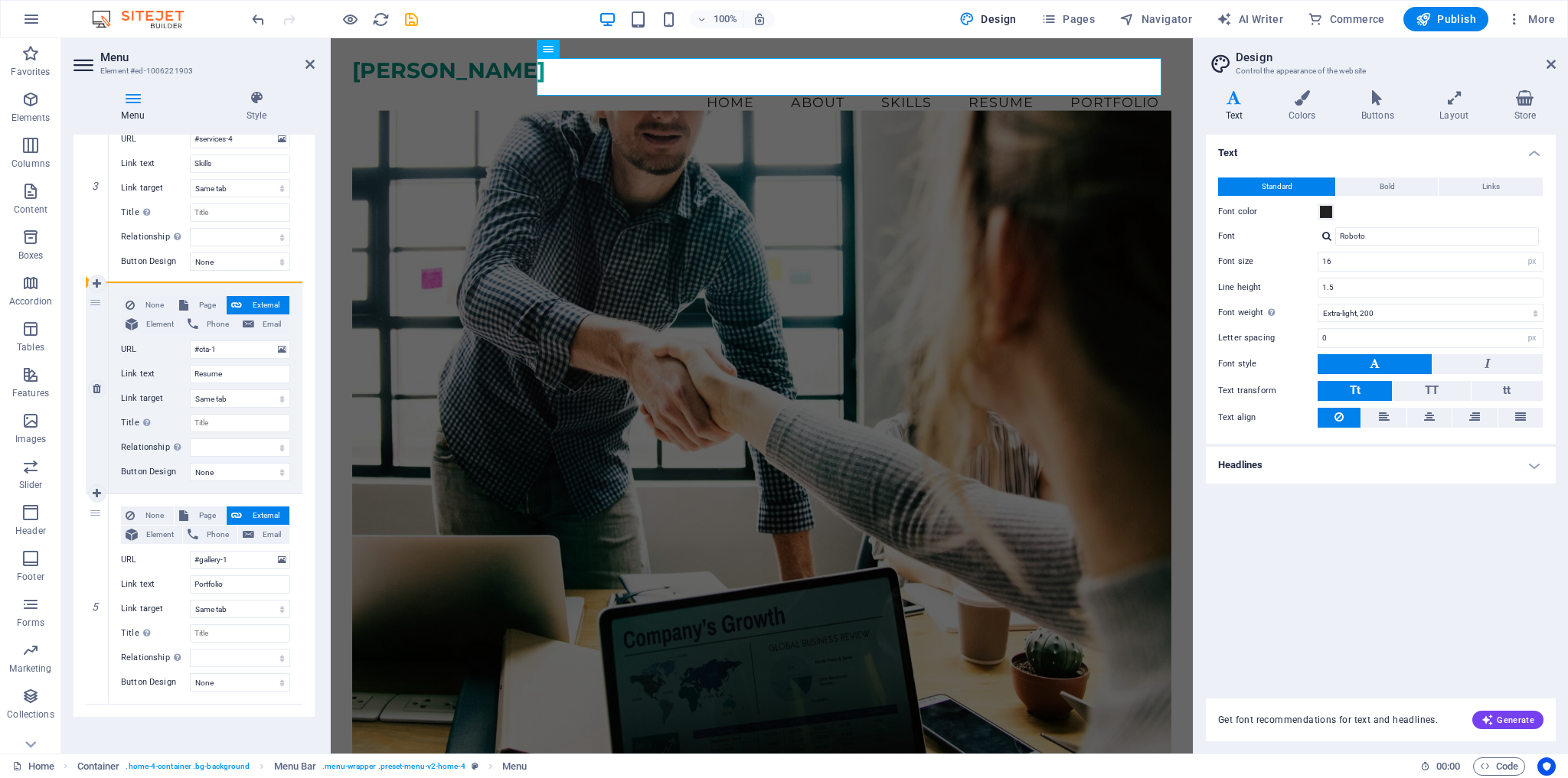
drag, startPoint x: 93, startPoint y: 539, endPoint x: 95, endPoint y: 341, distance: 198.0
click at [95, 341] on div "1 None Page External Element Phone Email Page Home Subpage Legal Notice Privacy…" at bounding box center [193, 179] width 217 height 1053
select select
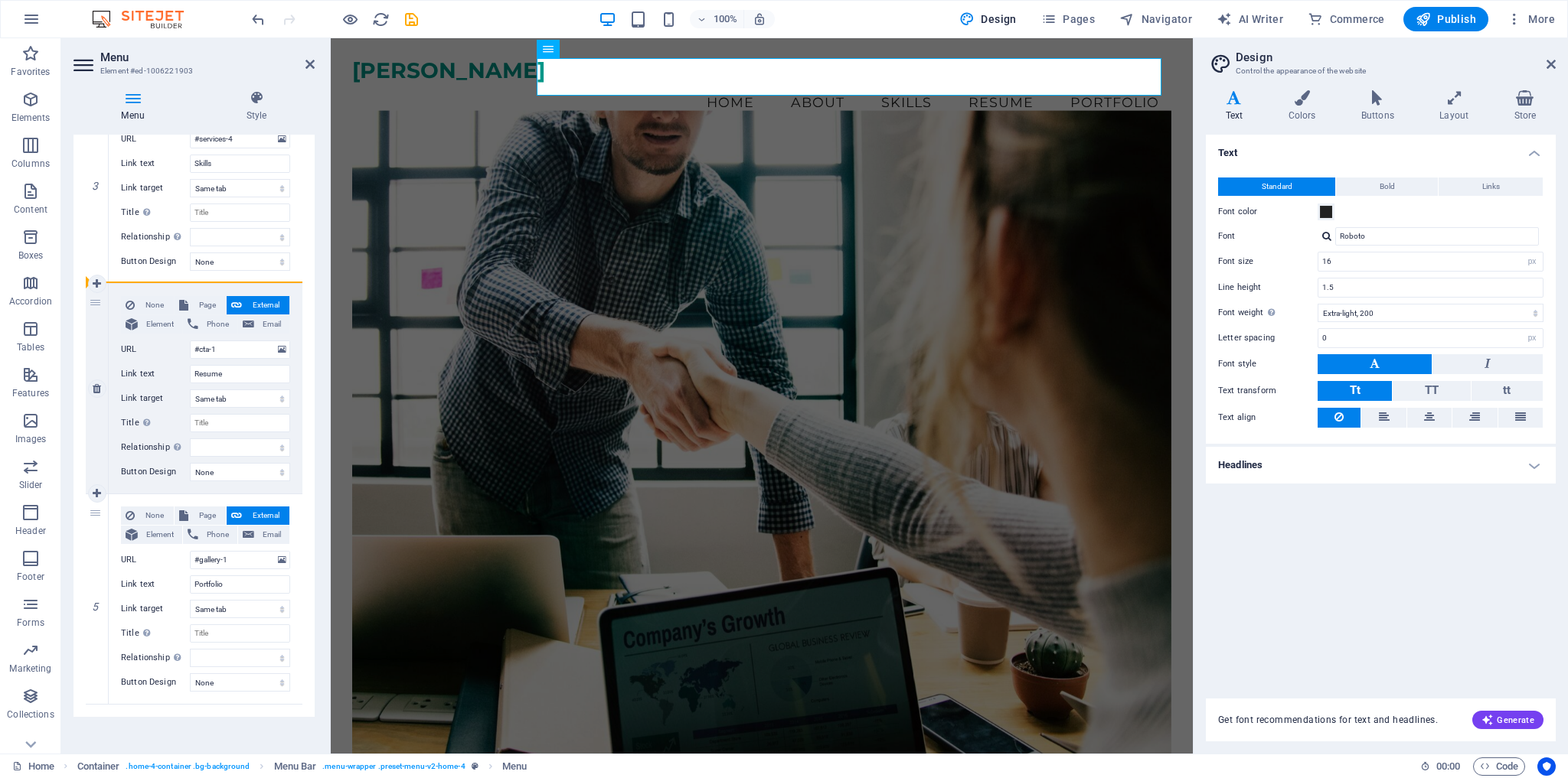
type input "#gallery-1"
type input "Portfolio"
select select
type input "#cta-1"
type input "Resume"
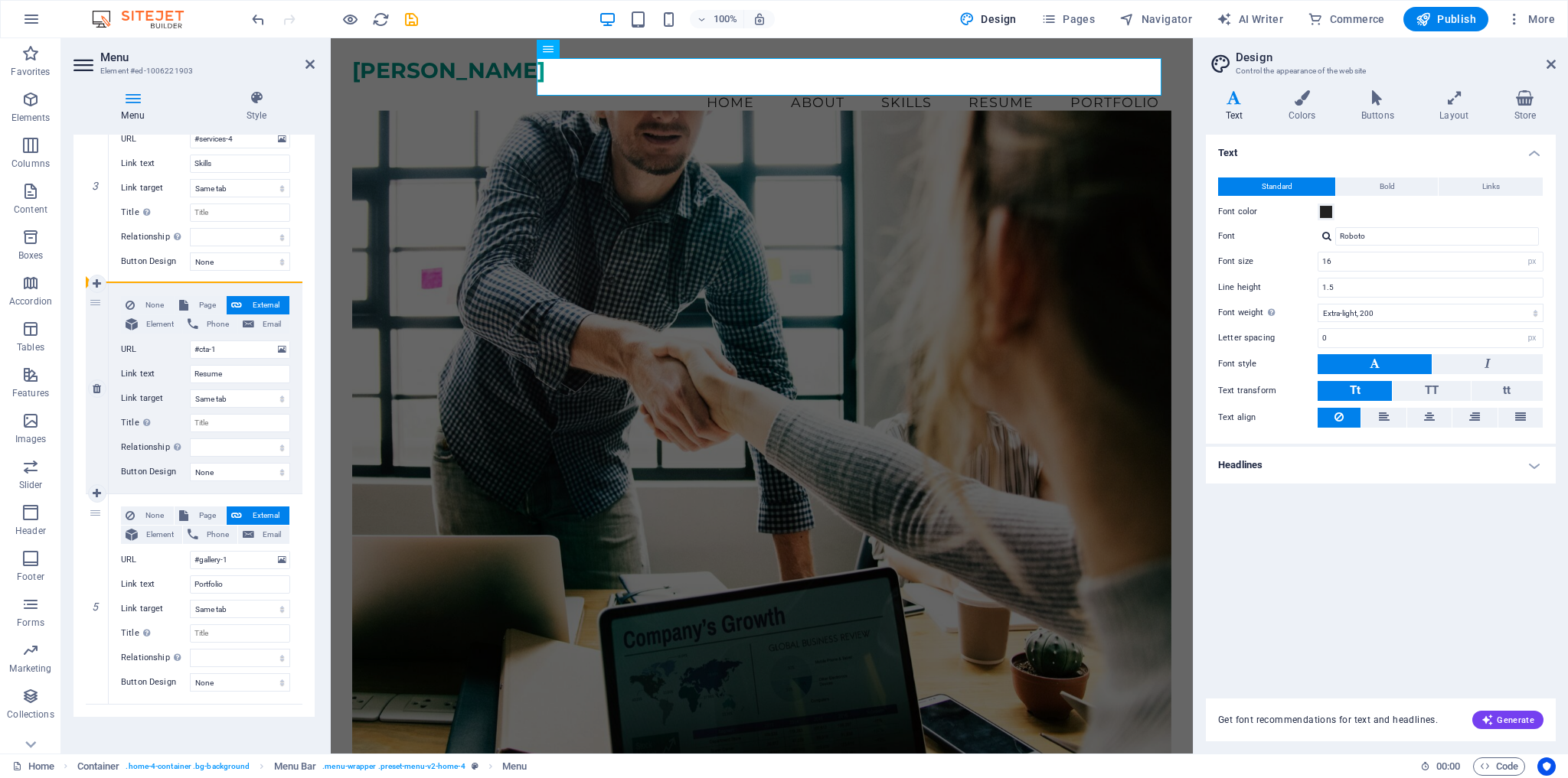
select select
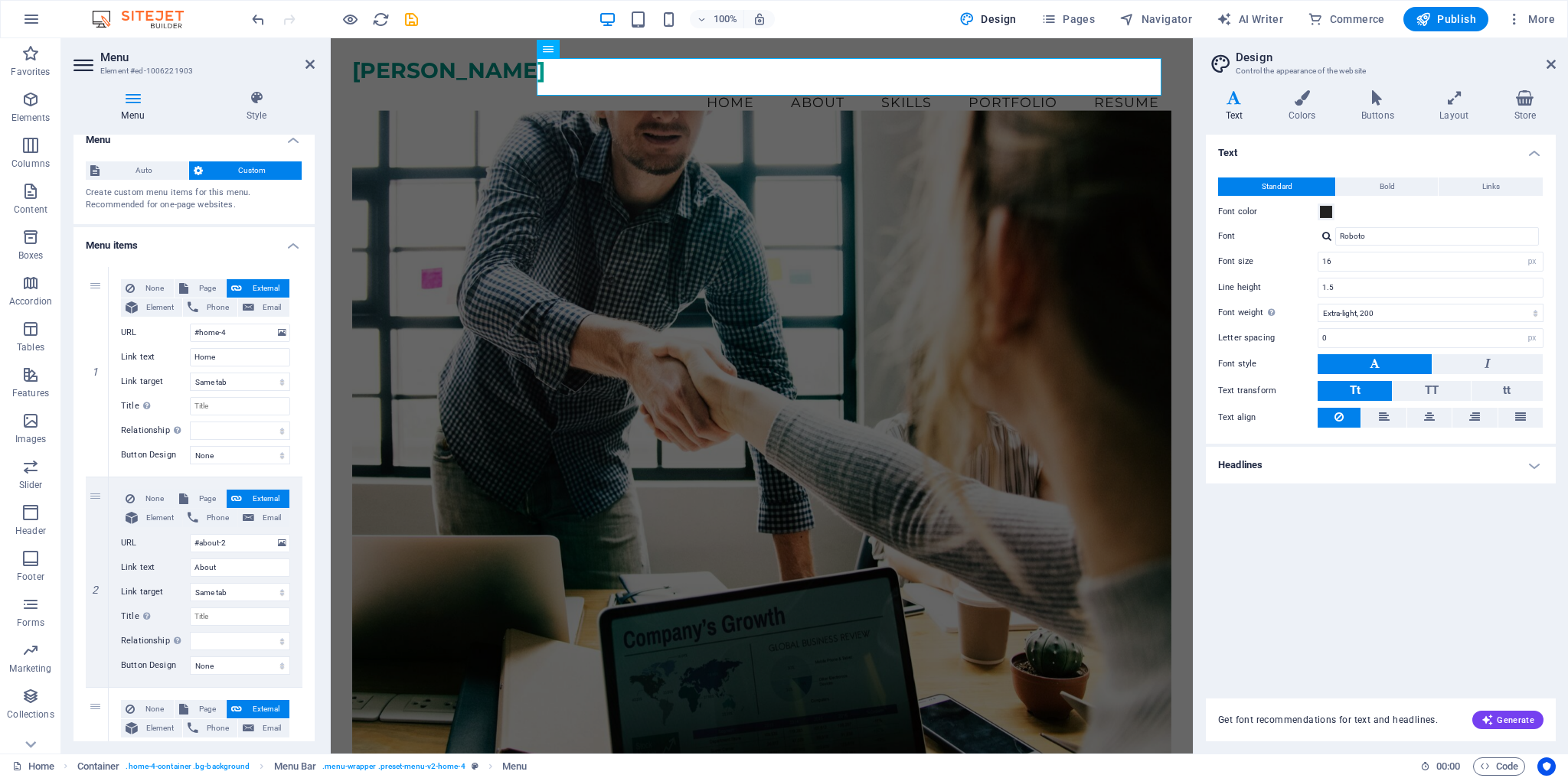
scroll to position [0, 0]
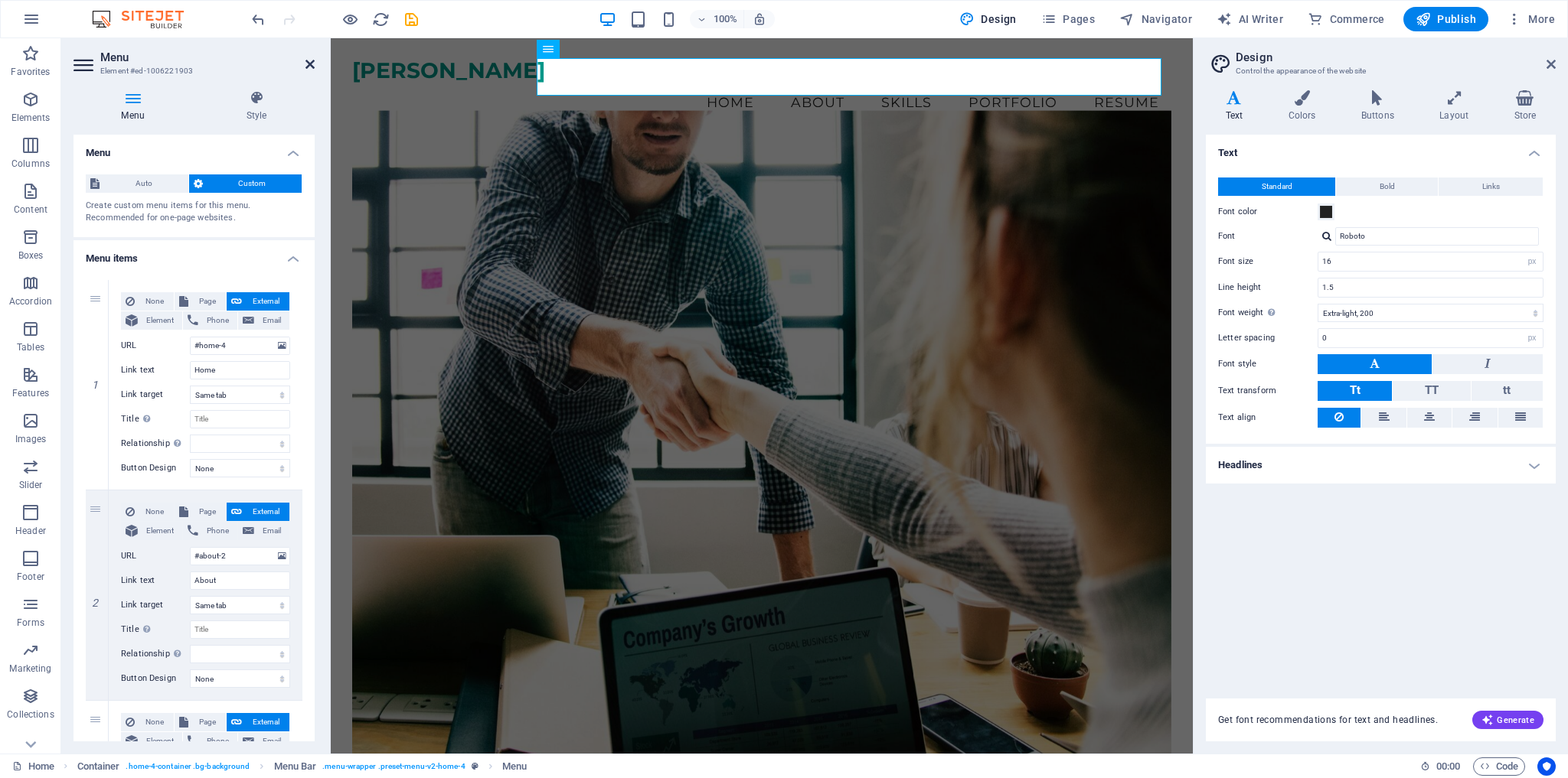
click at [307, 62] on icon at bounding box center [309, 64] width 9 height 12
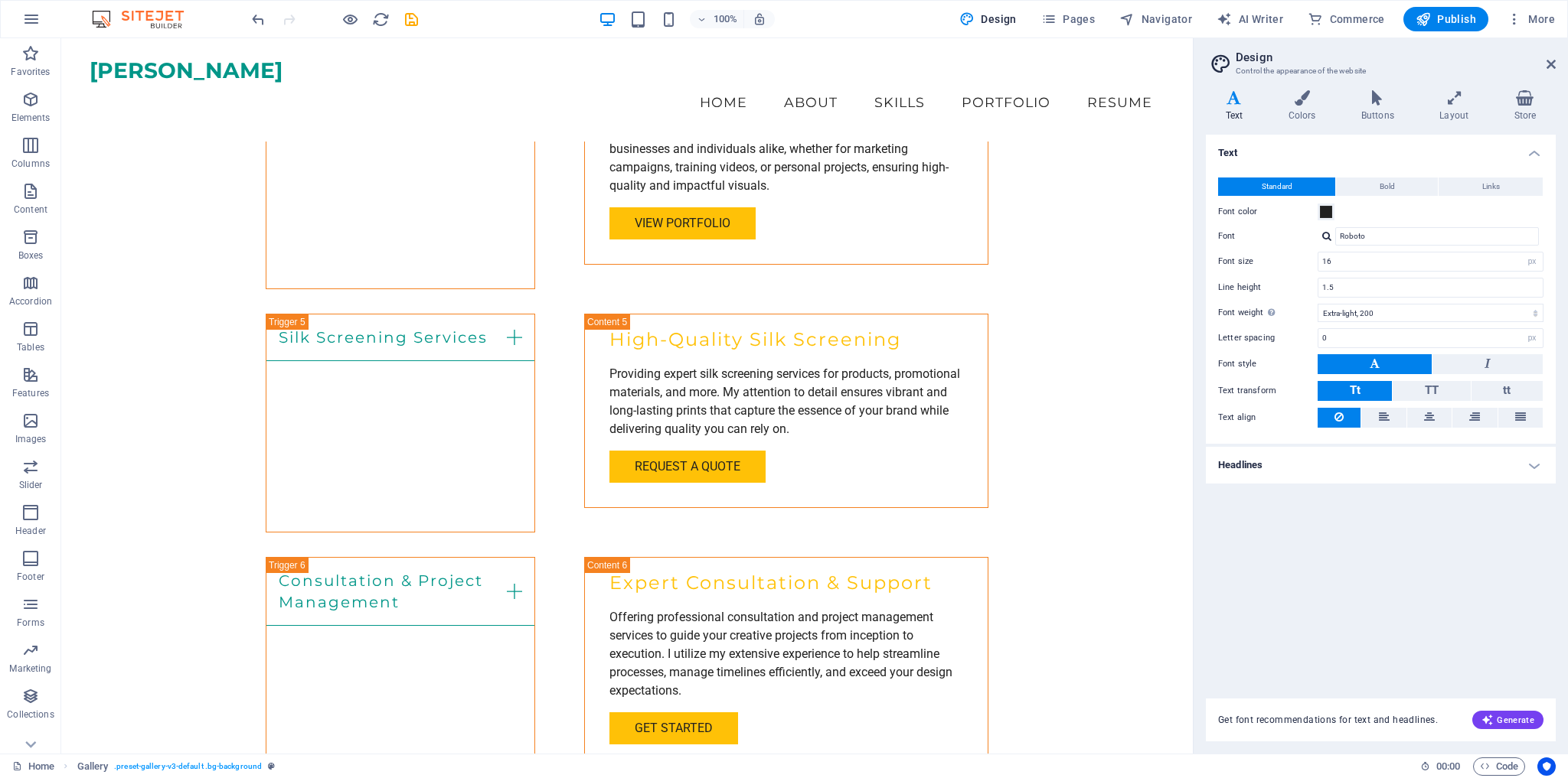
scroll to position [2481, 0]
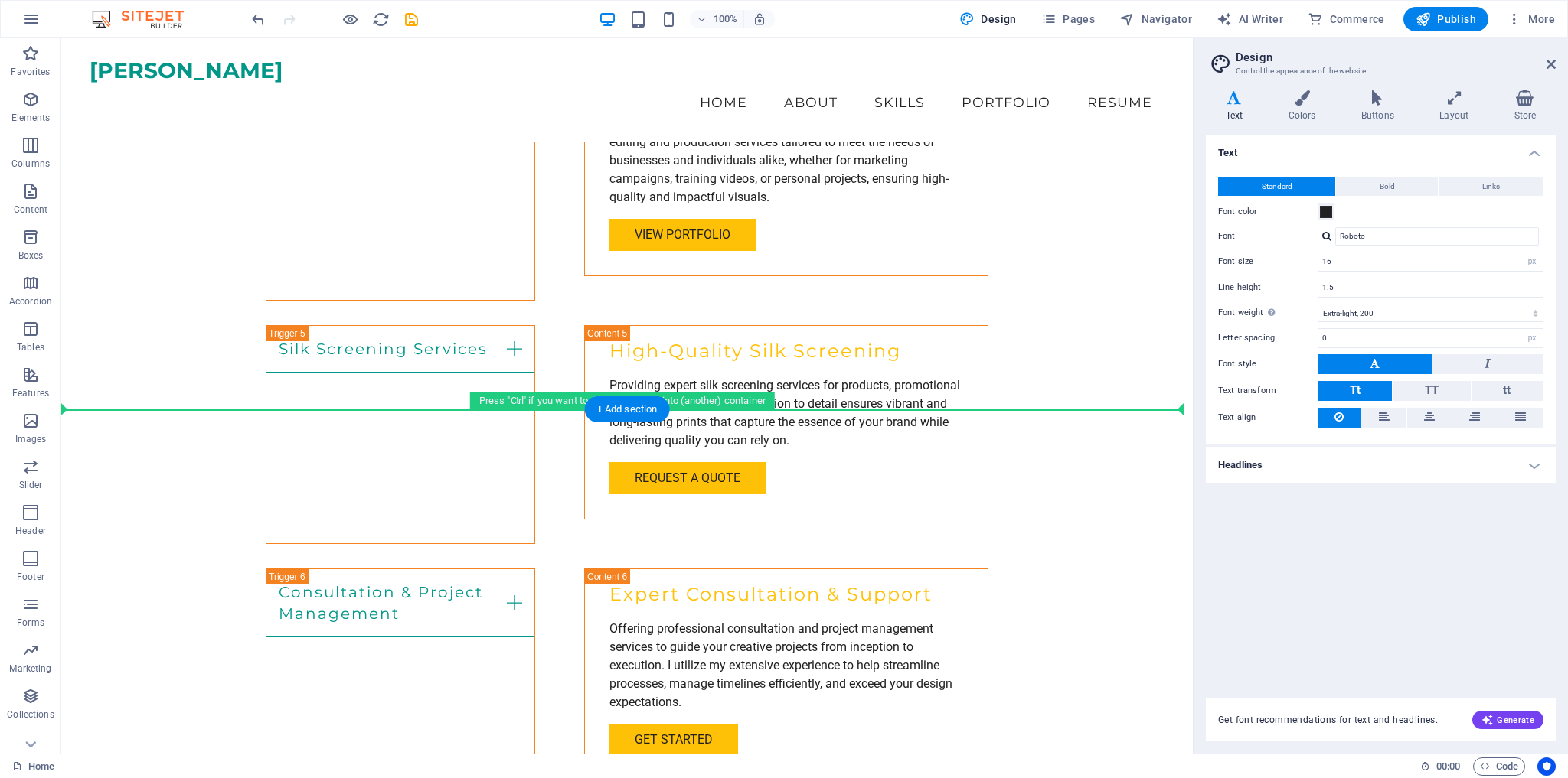
drag, startPoint x: 132, startPoint y: 590, endPoint x: 154, endPoint y: 432, distance: 159.5
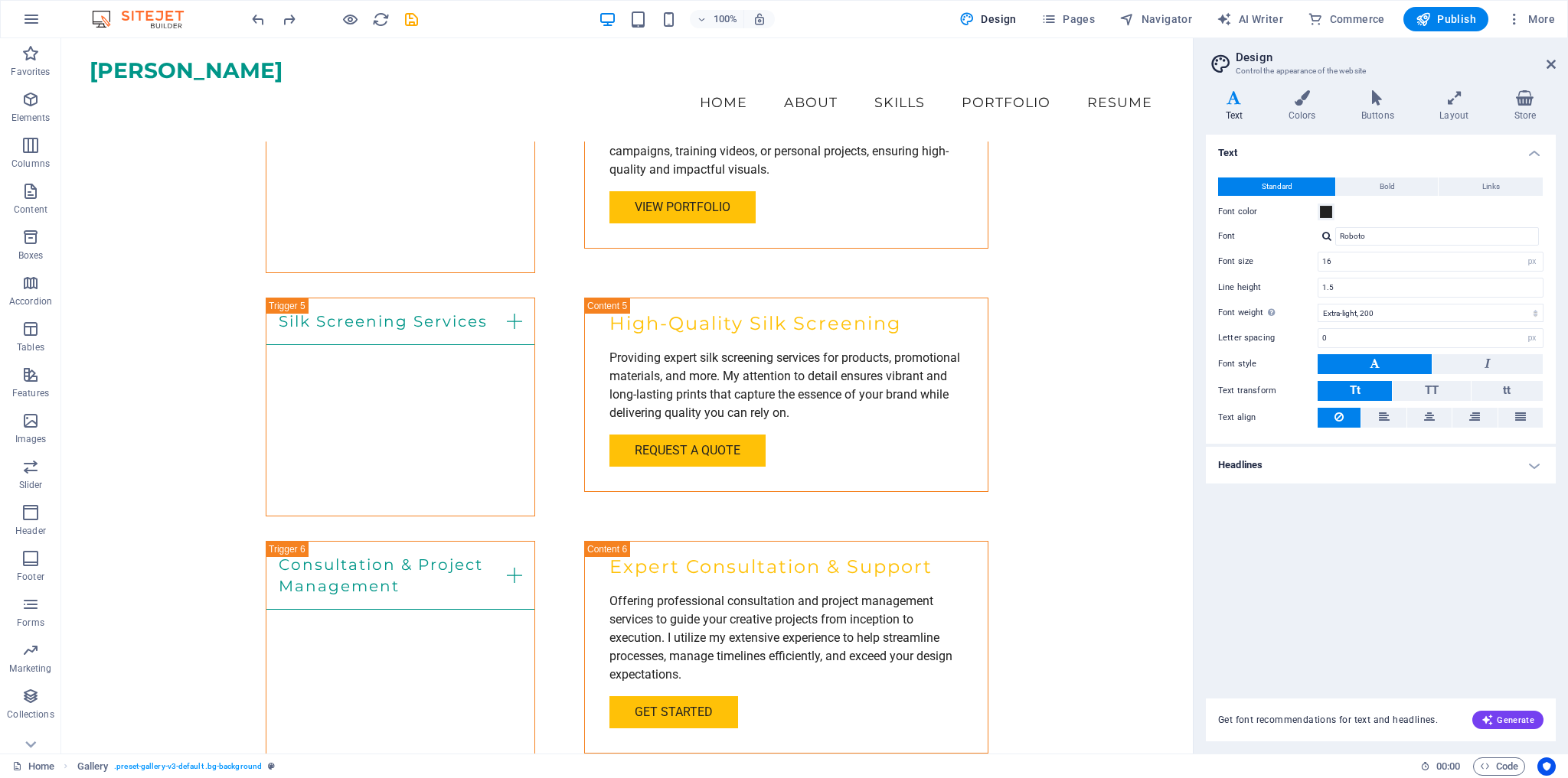
scroll to position [2423, 0]
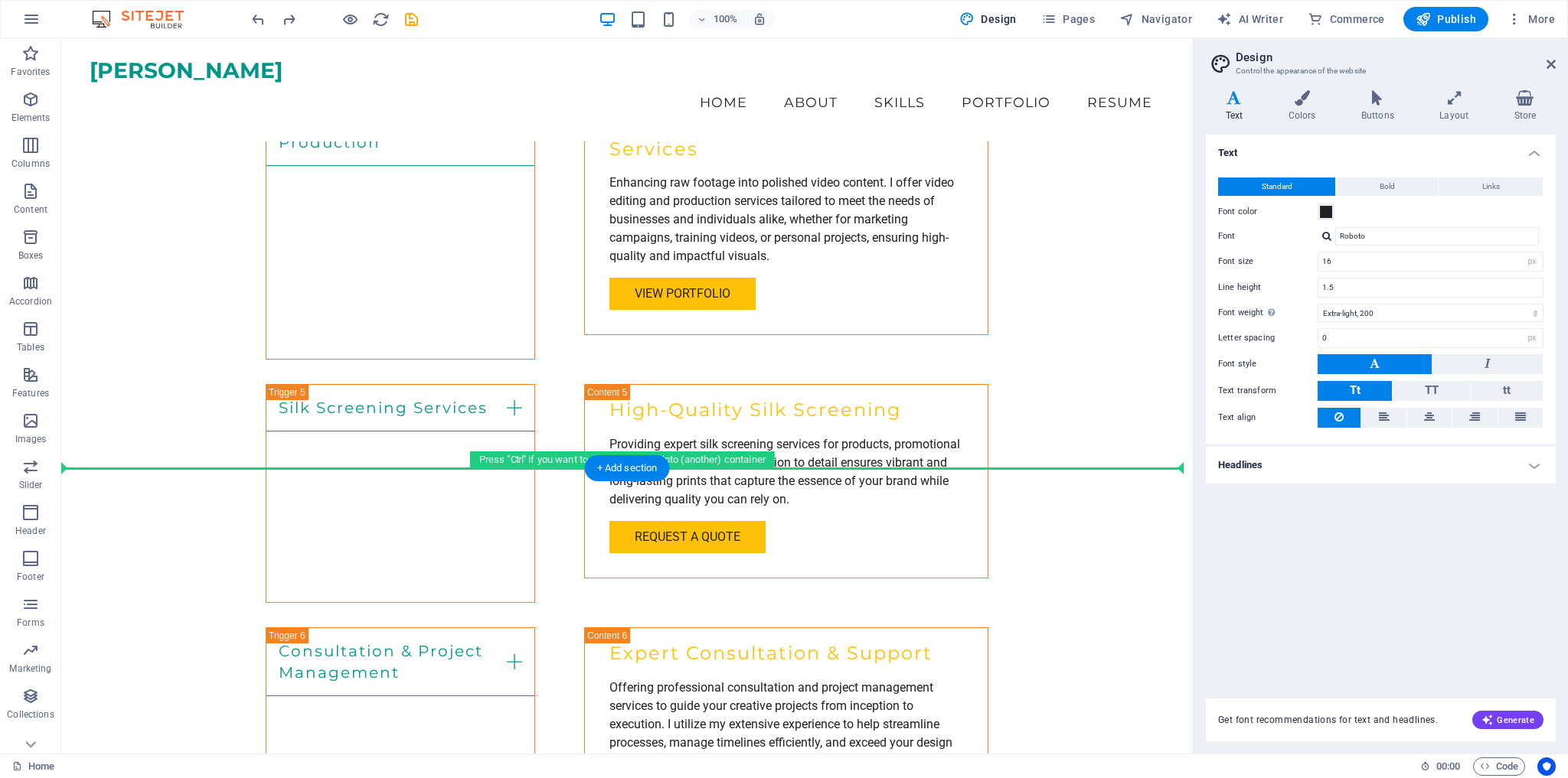
drag, startPoint x: 133, startPoint y: 312, endPoint x: 78, endPoint y: 407, distance: 109.8
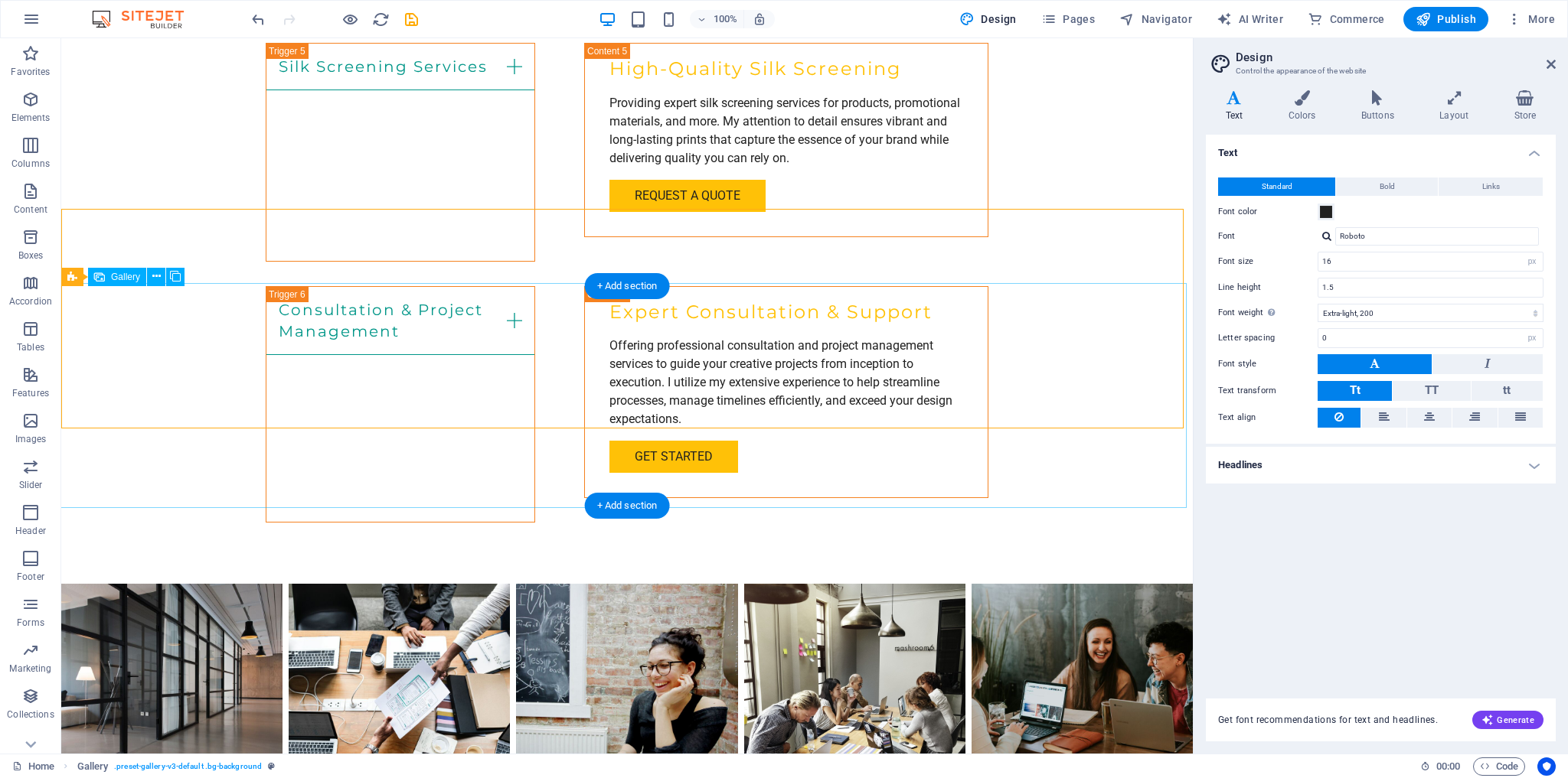
scroll to position [2745, 0]
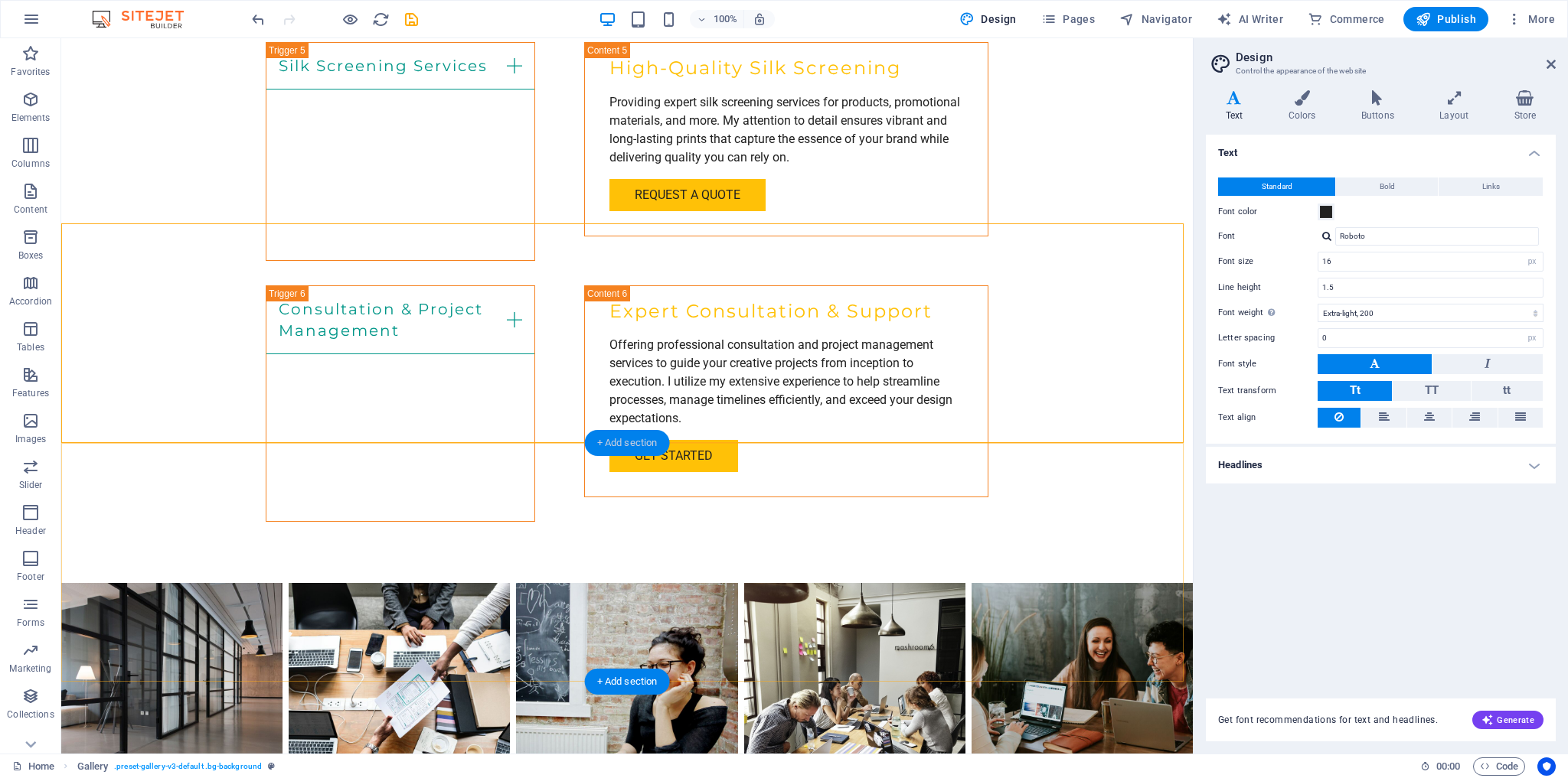
click at [636, 443] on div "+ Add section" at bounding box center [627, 443] width 85 height 26
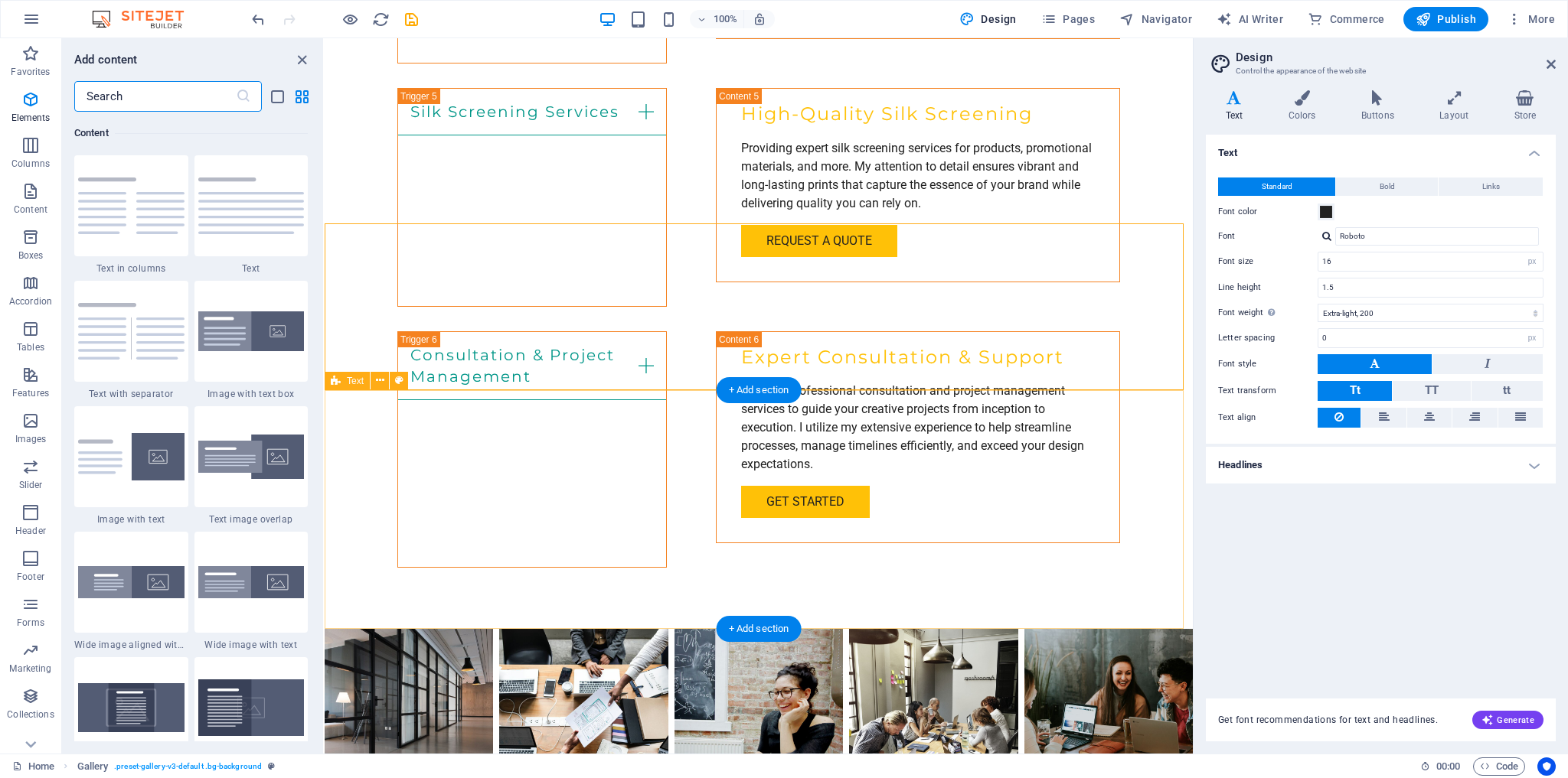
scroll to position [2678, 0]
click at [35, 101] on icon "button" at bounding box center [31, 99] width 19 height 19
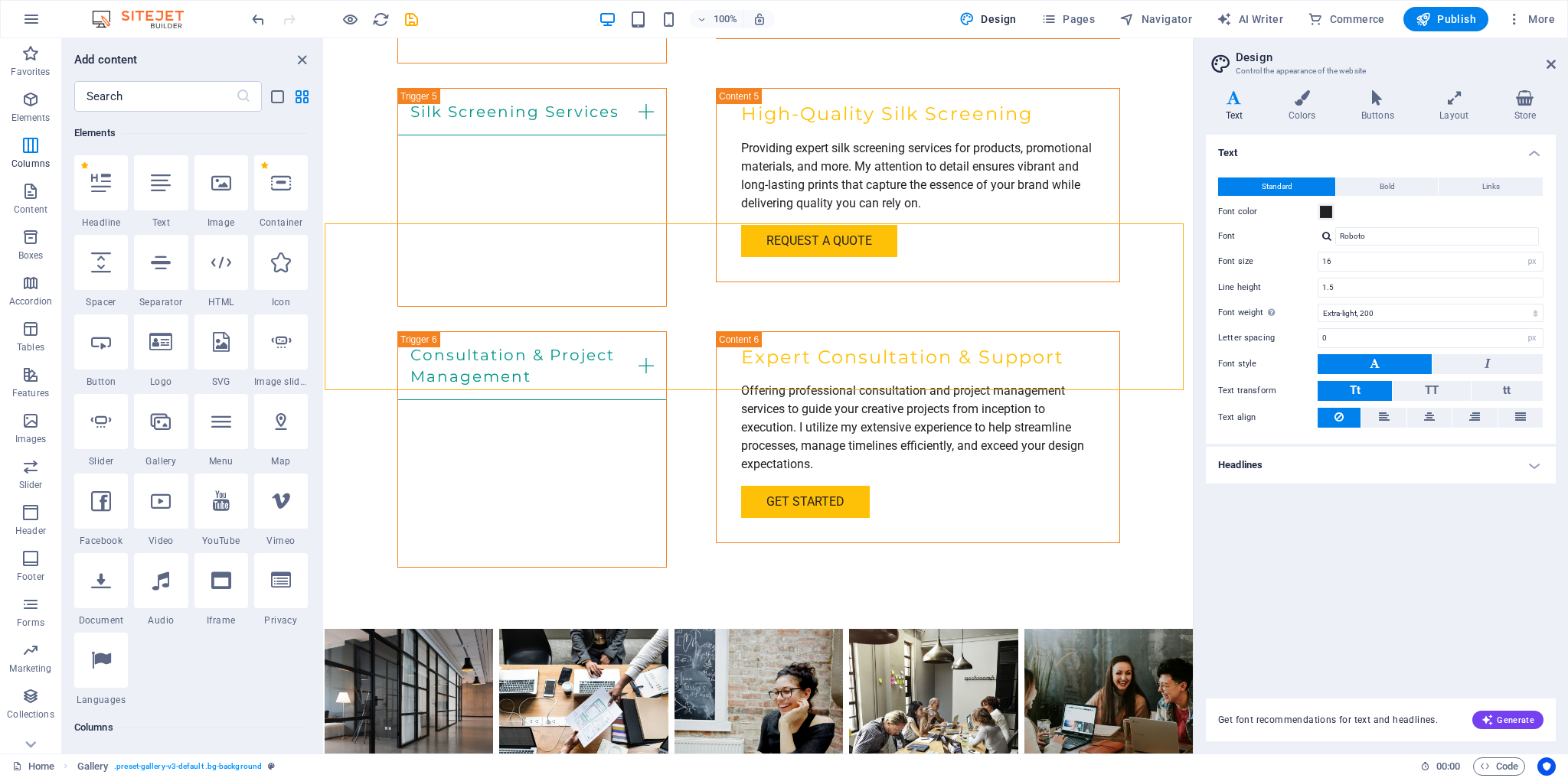
scroll to position [163, 0]
click at [163, 270] on icon at bounding box center [160, 263] width 20 height 20
select select "%"
select select "px"
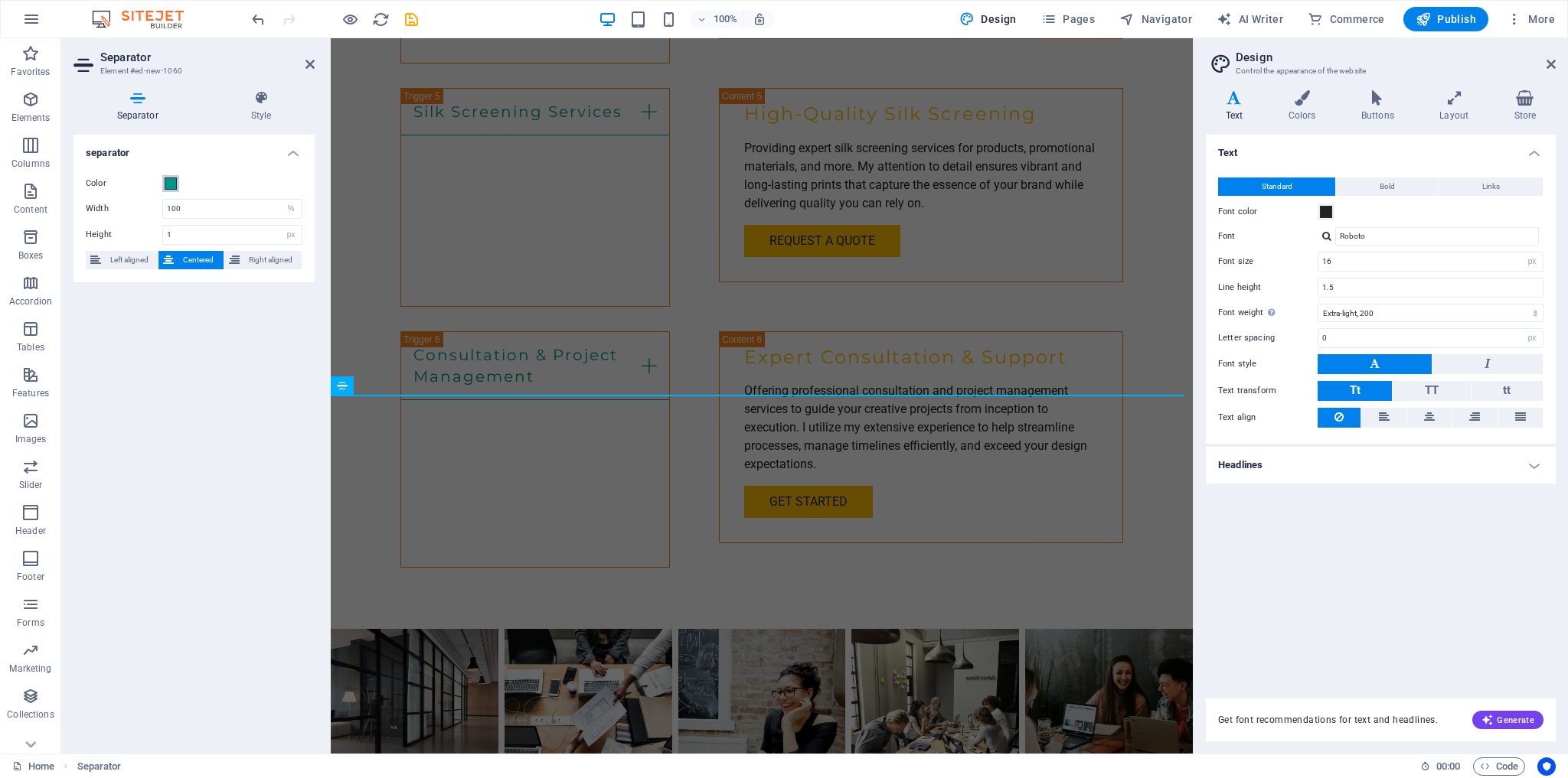
click at [171, 182] on span at bounding box center [170, 183] width 12 height 12
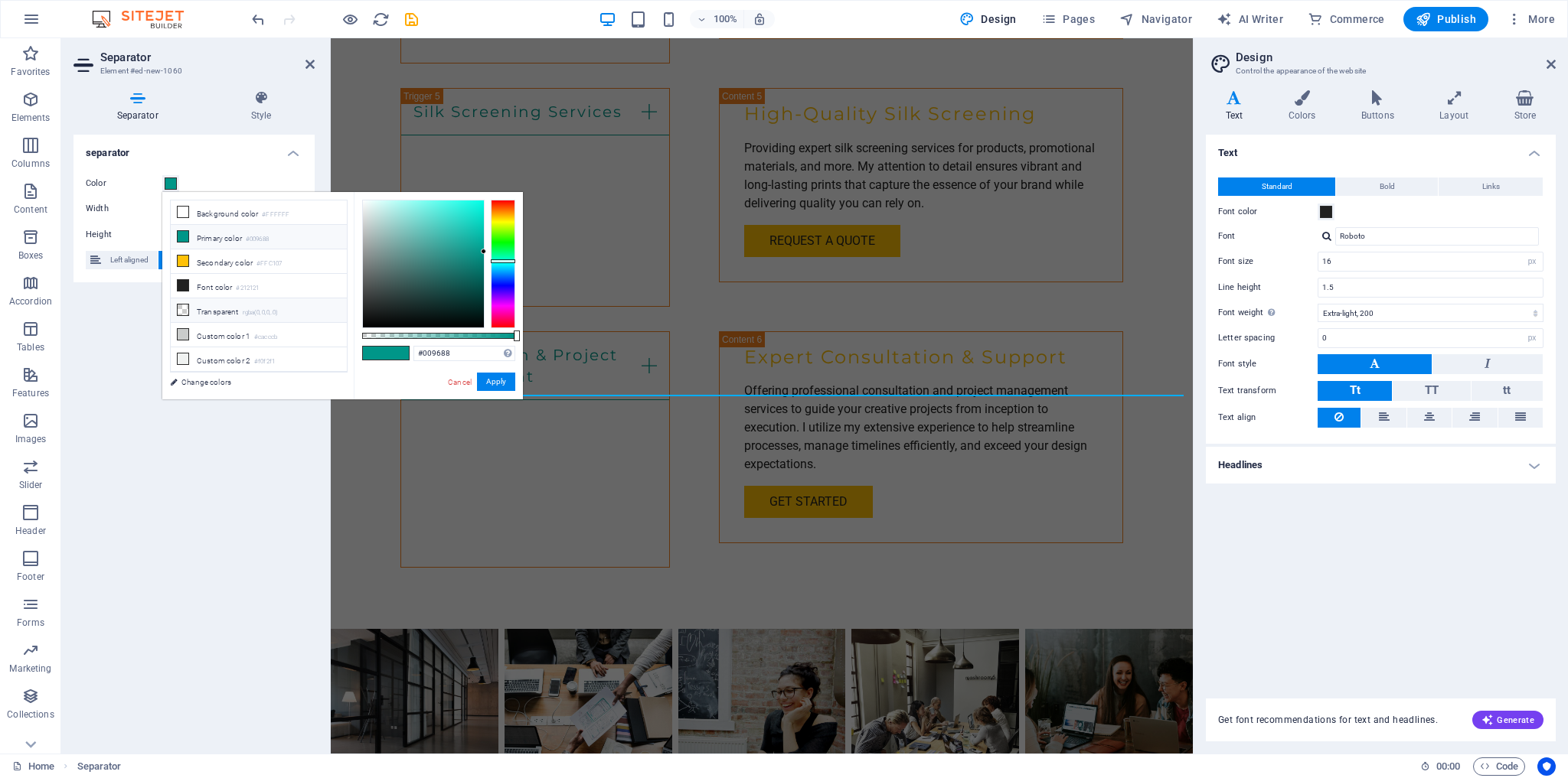
click at [218, 306] on li "Transparent rgba(0,0,0,.0)" at bounding box center [259, 311] width 176 height 24
type input "rgba(0, 0, 0, 0)"
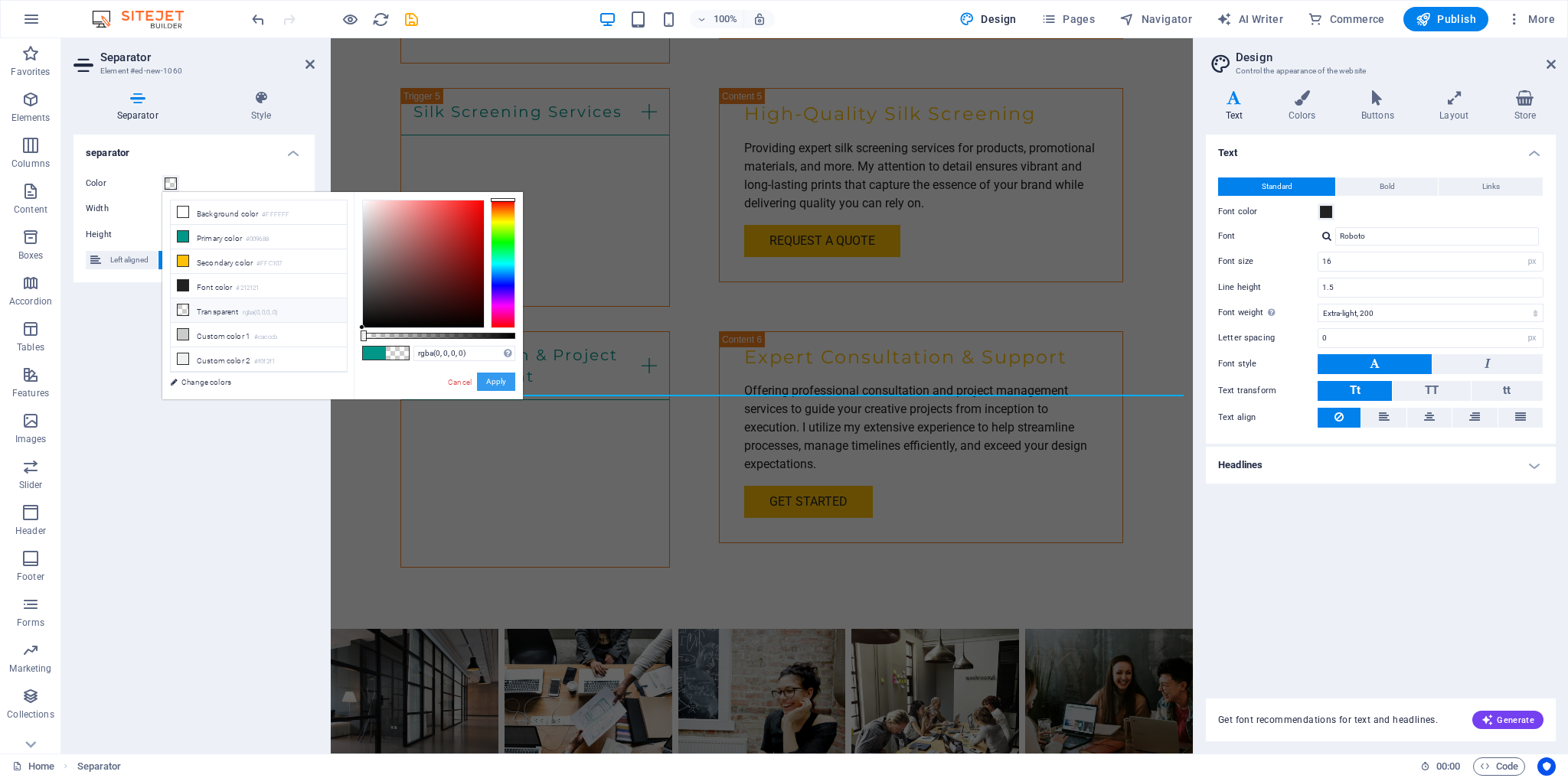
click at [492, 380] on button "Apply" at bounding box center [496, 382] width 39 height 19
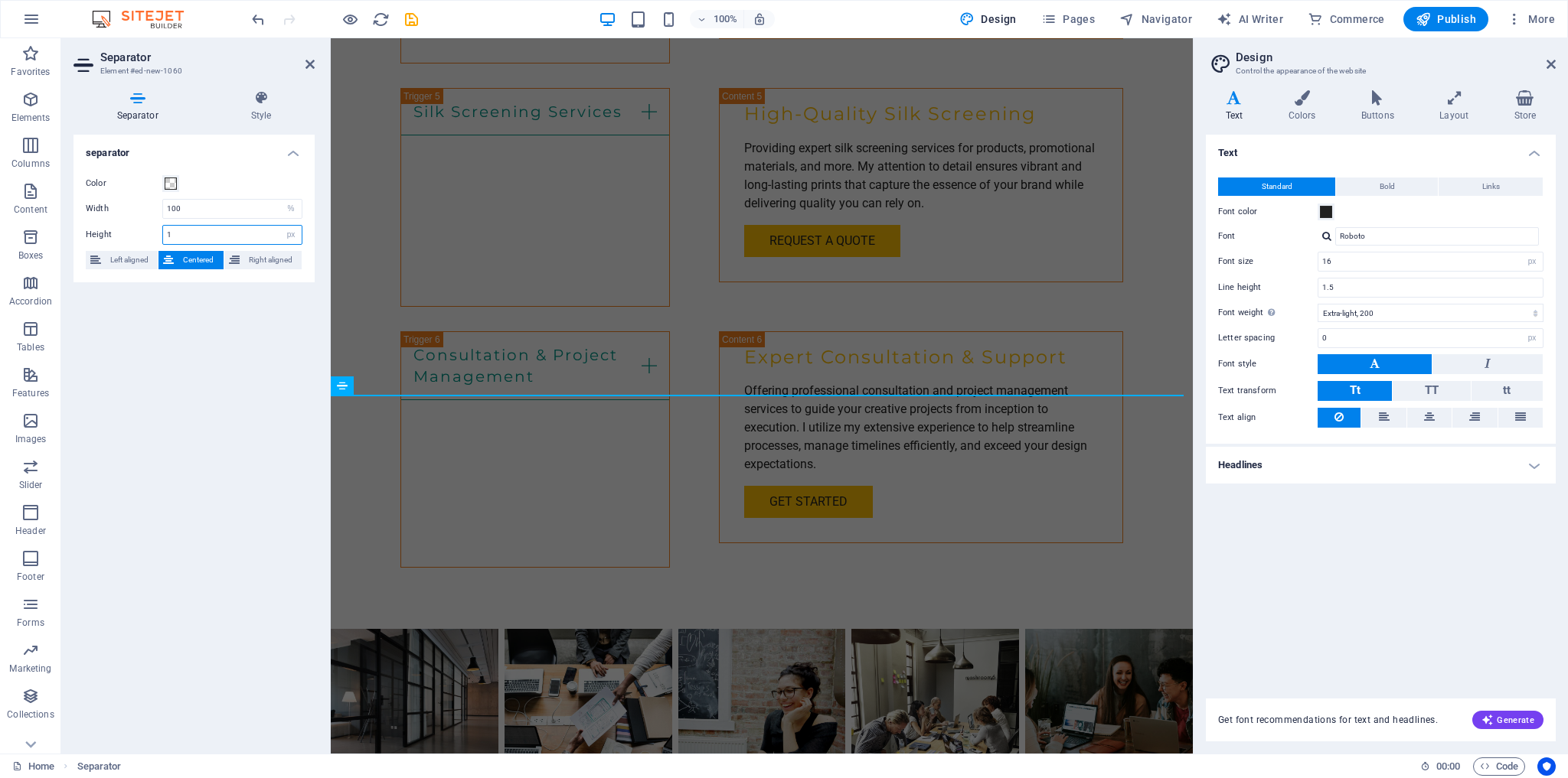
drag, startPoint x: 201, startPoint y: 231, endPoint x: 143, endPoint y: 218, distance: 59.4
click at [143, 218] on div "Color Width 100 px rem % vh vw Height 1 px rem vh vw Left aligned Centered Righ…" at bounding box center [193, 221] width 241 height 120
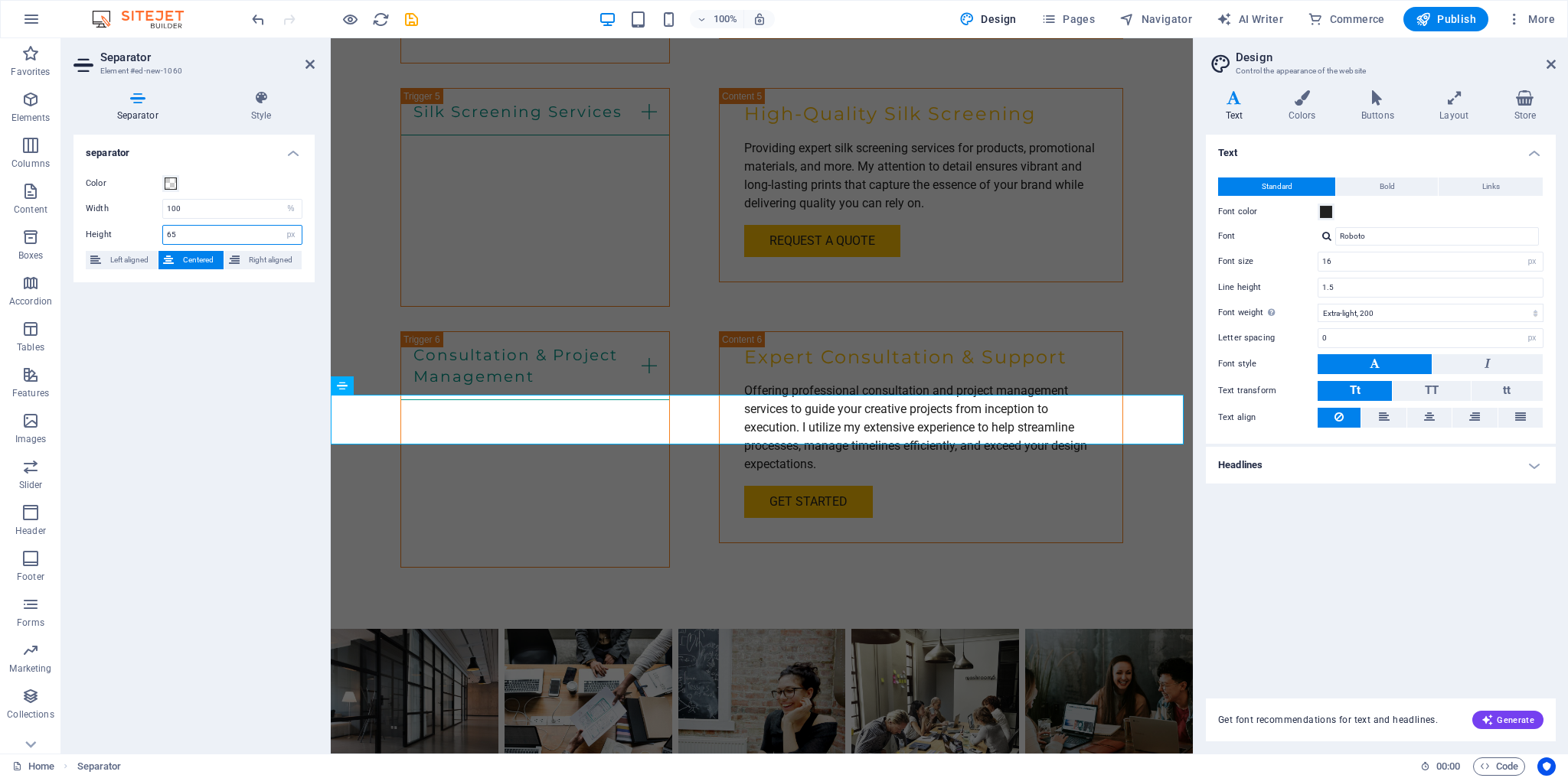
drag, startPoint x: 205, startPoint y: 229, endPoint x: 148, endPoint y: 230, distance: 57.0
click at [148, 230] on div "Height 65 px rem vh vw" at bounding box center [193, 234] width 217 height 20
type input "85"
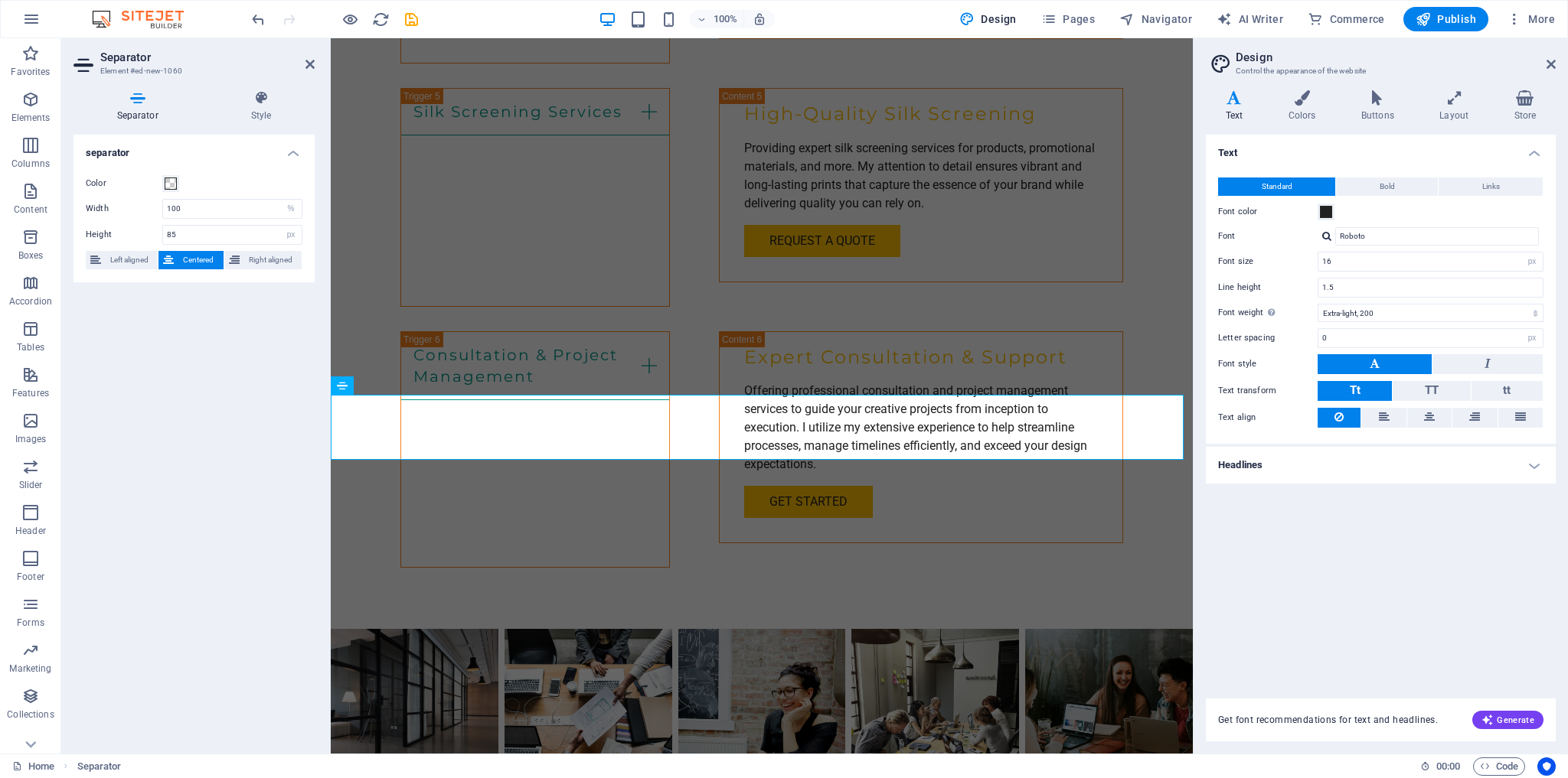
click at [175, 427] on div "separator Color Width 100 px rem % vh vw Height 85 px rem vh vw Left aligned Ce…" at bounding box center [193, 438] width 241 height 607
click at [309, 63] on icon at bounding box center [309, 64] width 9 height 12
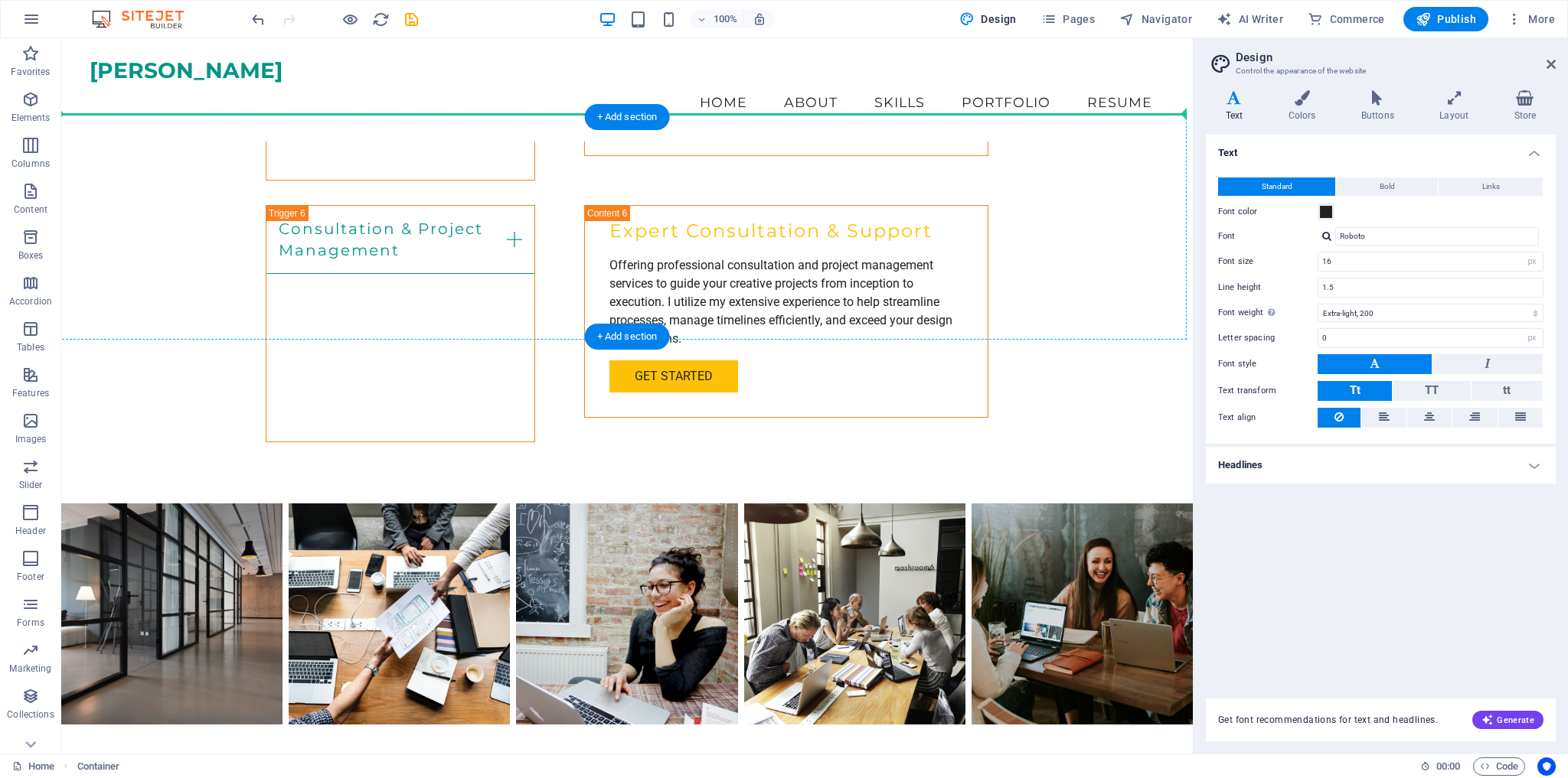
scroll to position [2775, 0]
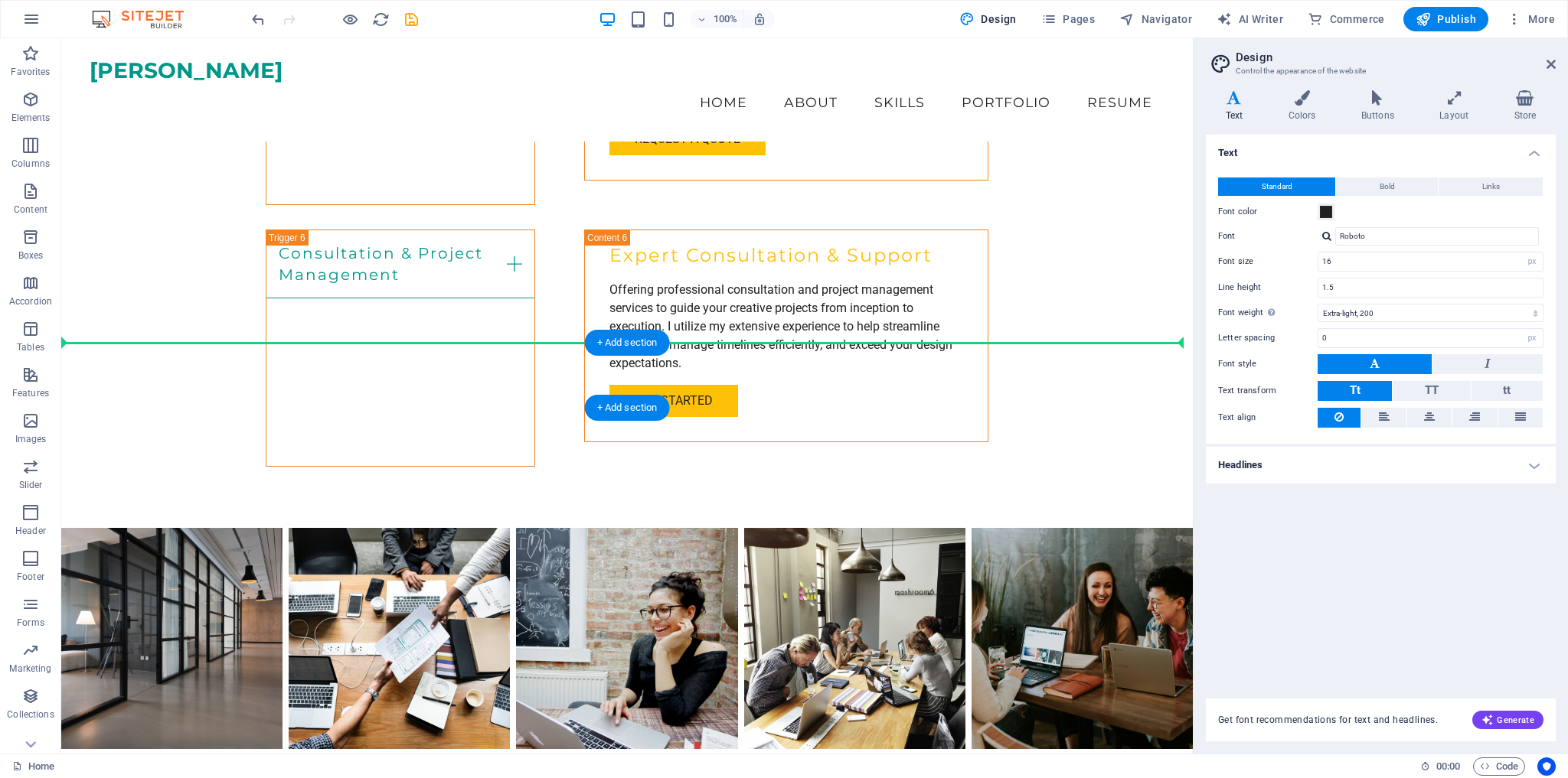
drag, startPoint x: 136, startPoint y: 412, endPoint x: 73, endPoint y: 344, distance: 92.7
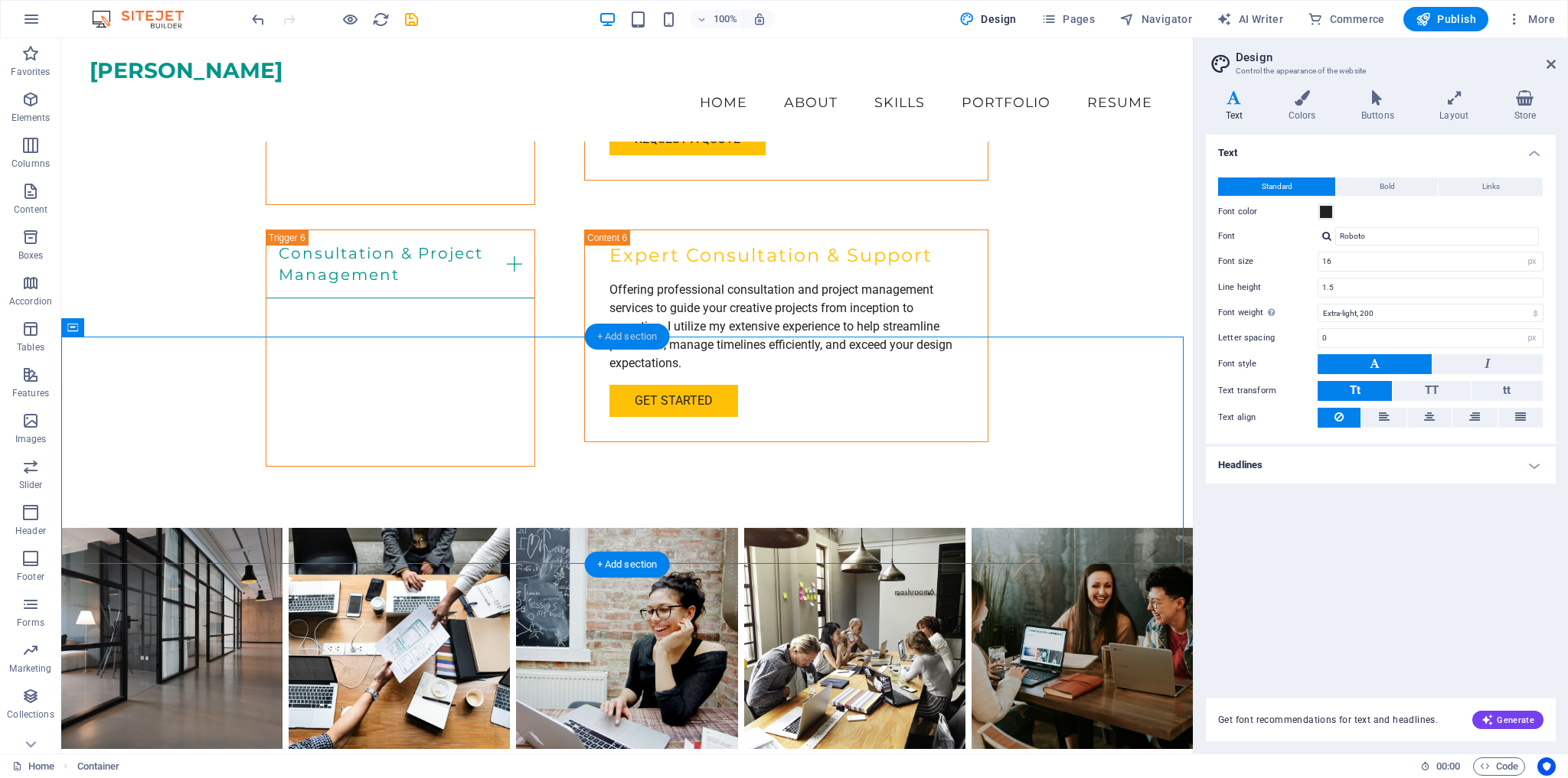
click at [636, 339] on div "+ Add section" at bounding box center [627, 337] width 85 height 26
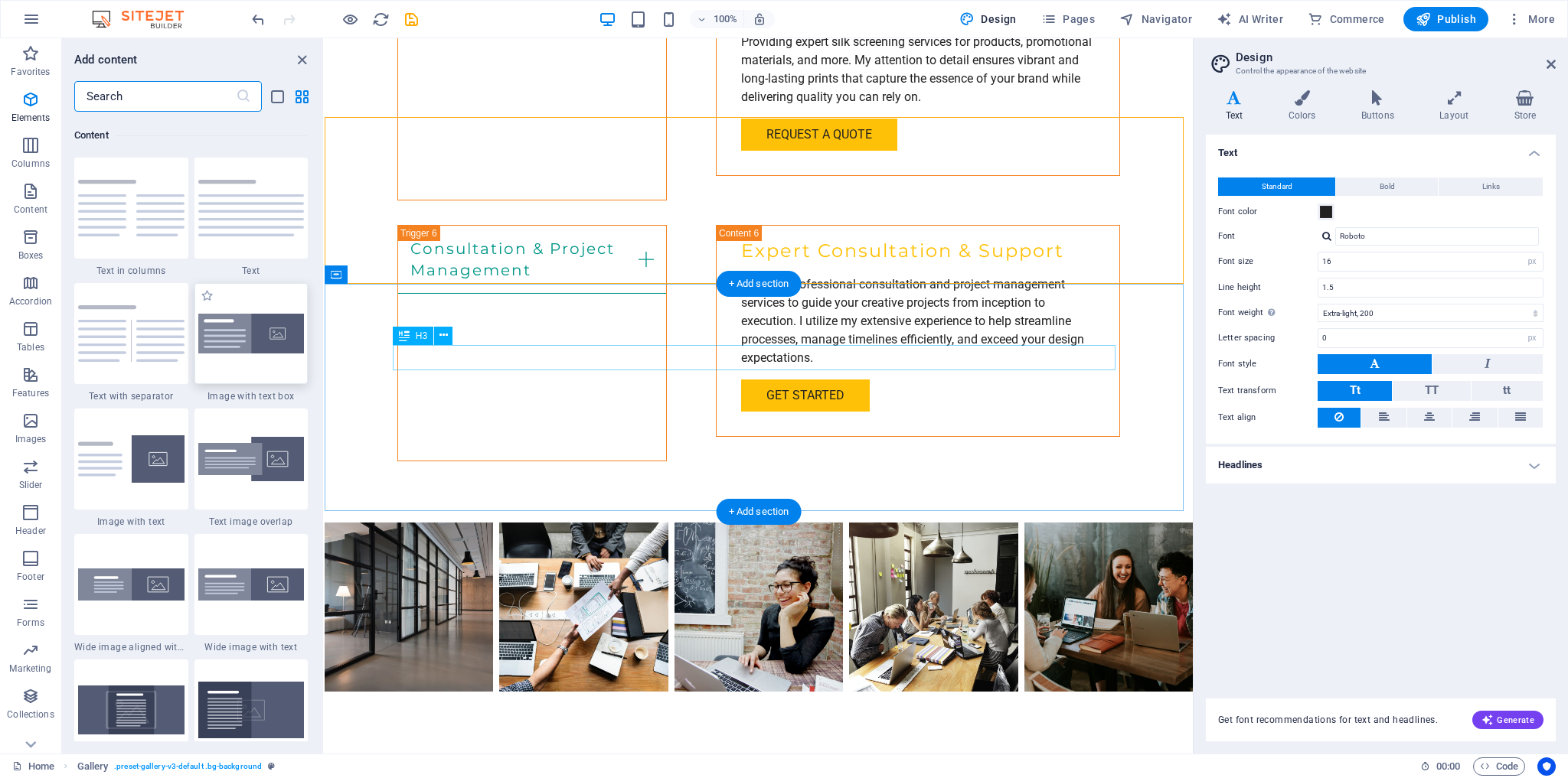
scroll to position [2678, 0]
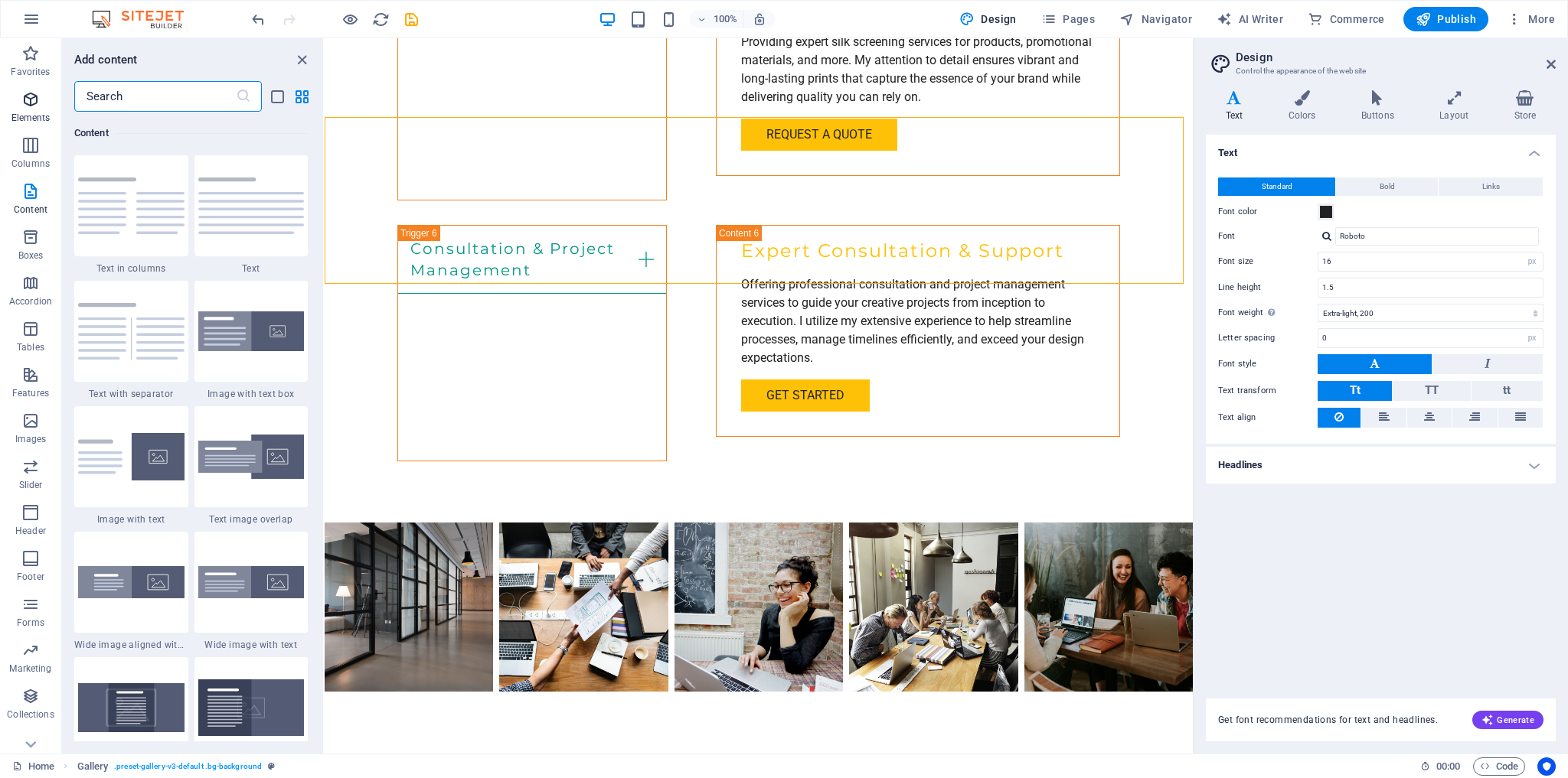
click at [28, 101] on icon "button" at bounding box center [31, 99] width 19 height 19
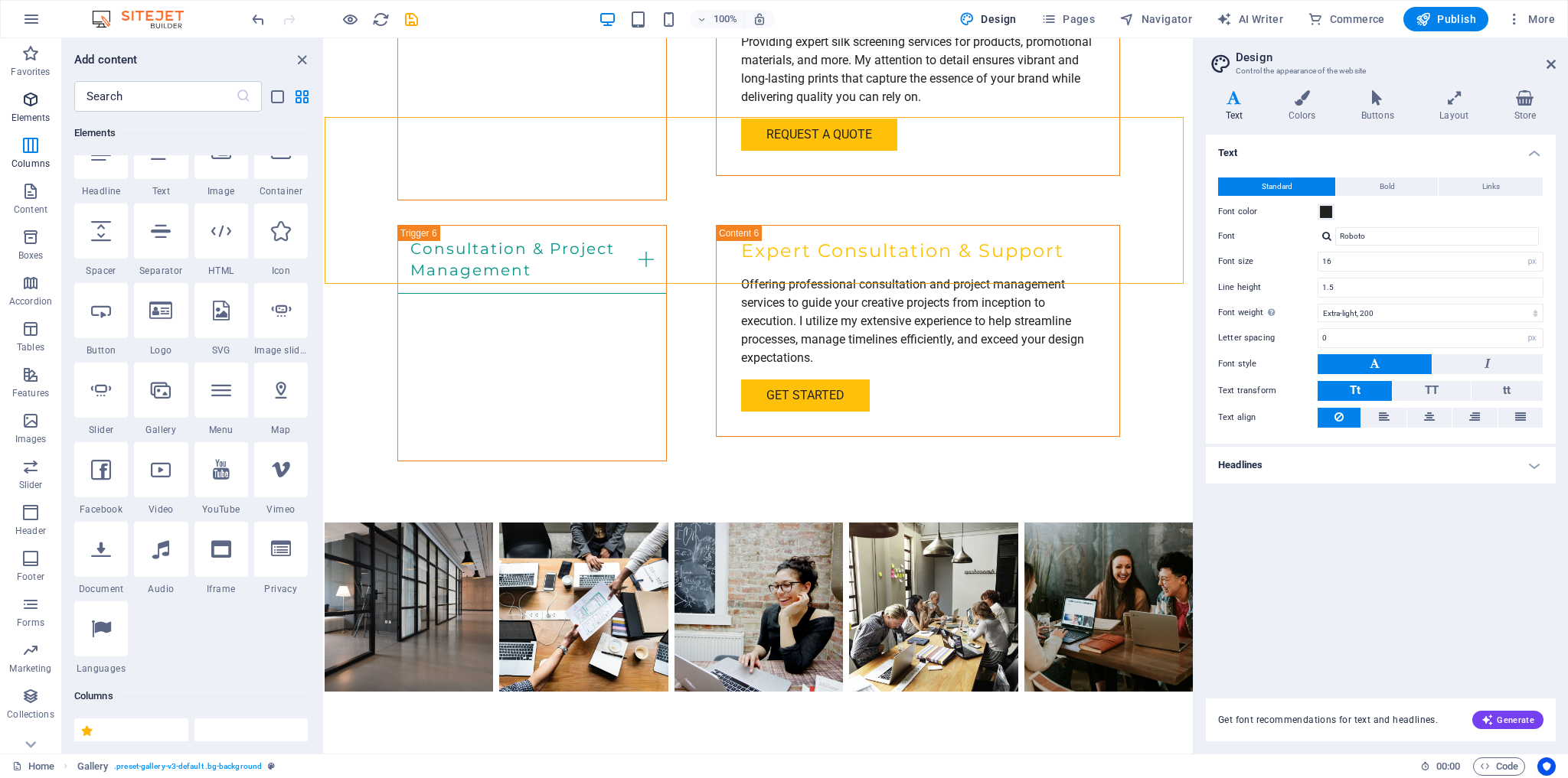
scroll to position [163, 0]
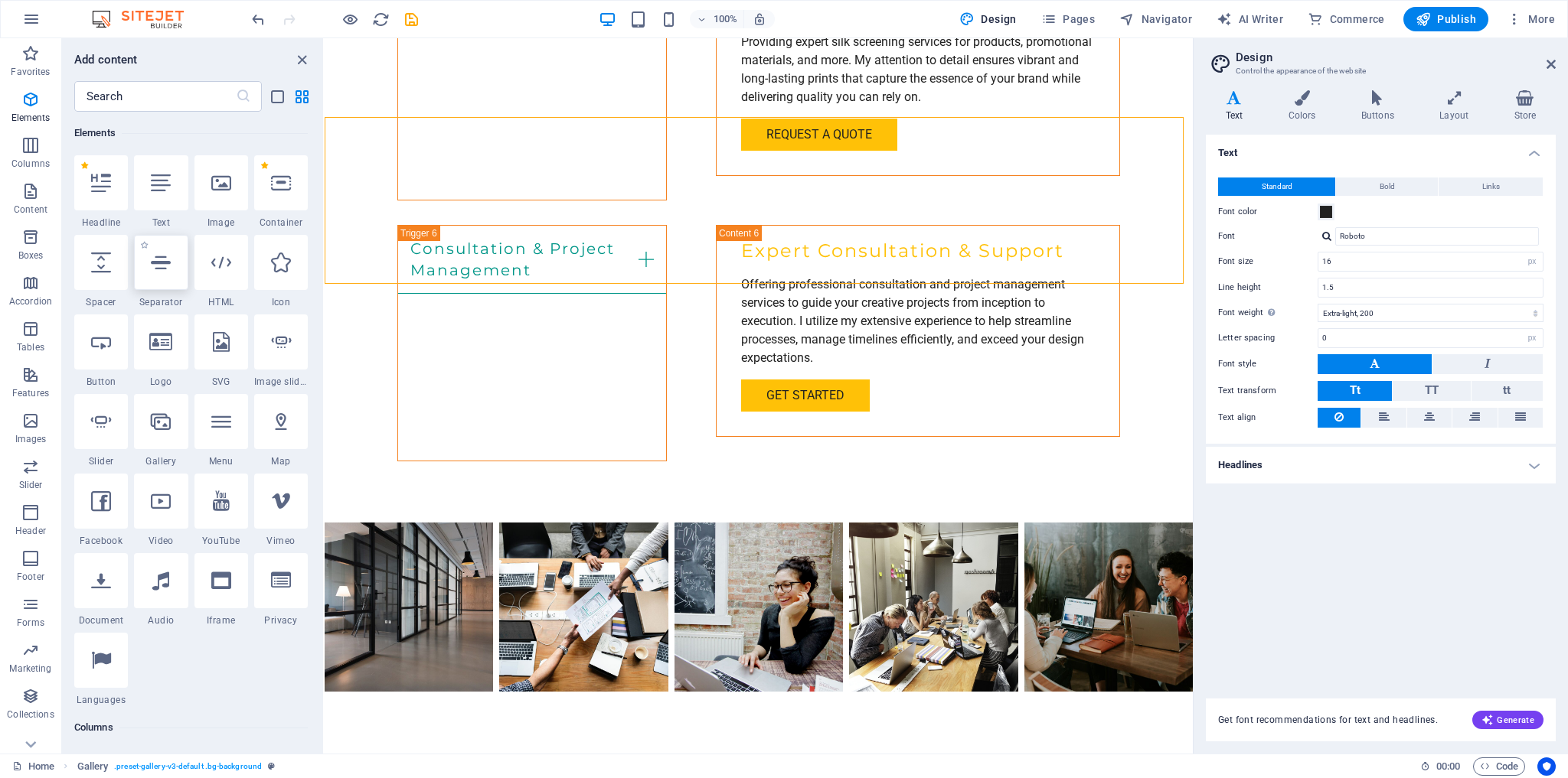
click at [161, 273] on div at bounding box center [160, 263] width 54 height 55
select select "%"
select select "px"
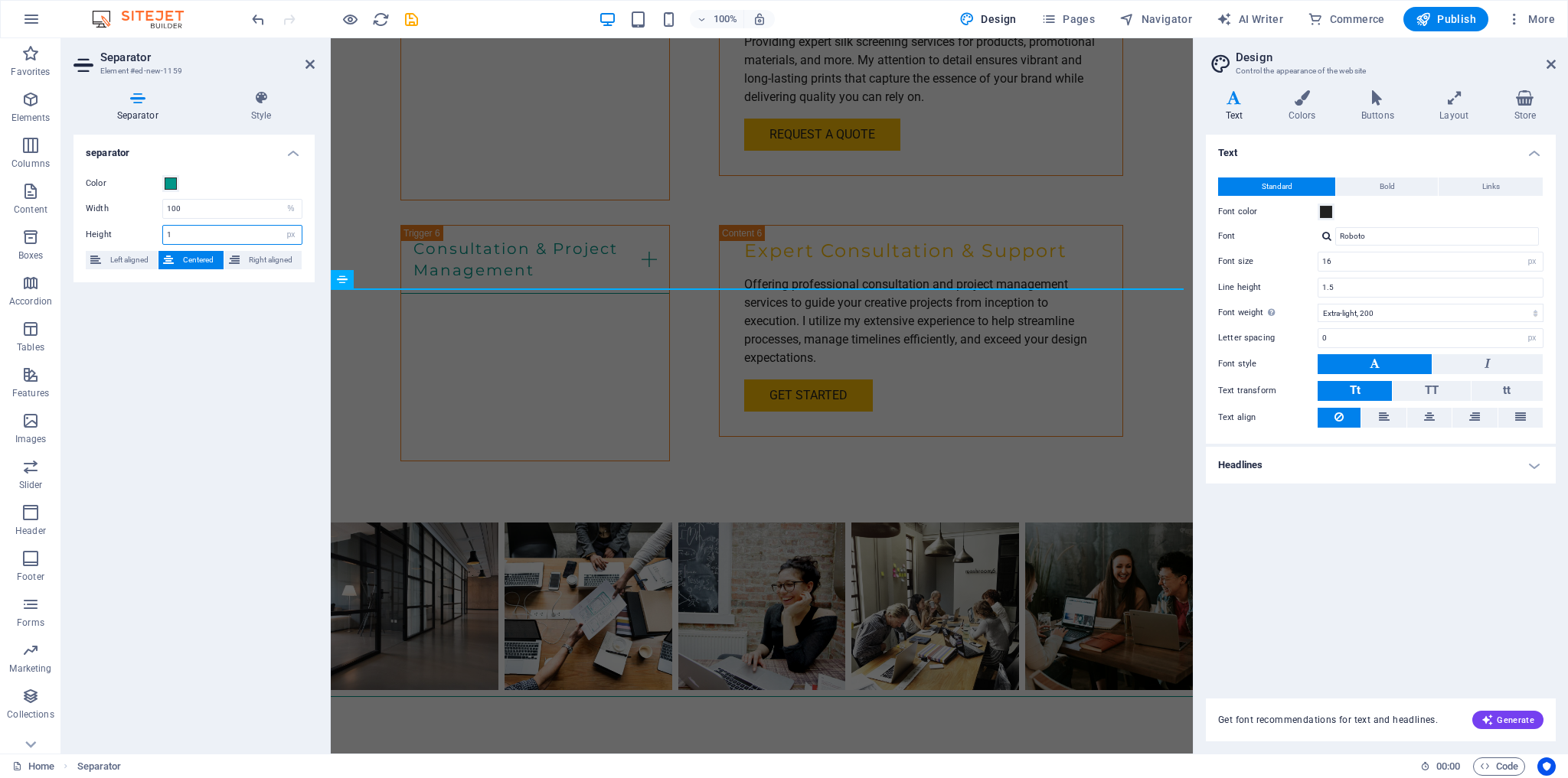
drag, startPoint x: 180, startPoint y: 230, endPoint x: 146, endPoint y: 227, distance: 34.1
click at [145, 227] on div "Height 1 px rem vh vw" at bounding box center [193, 234] width 217 height 20
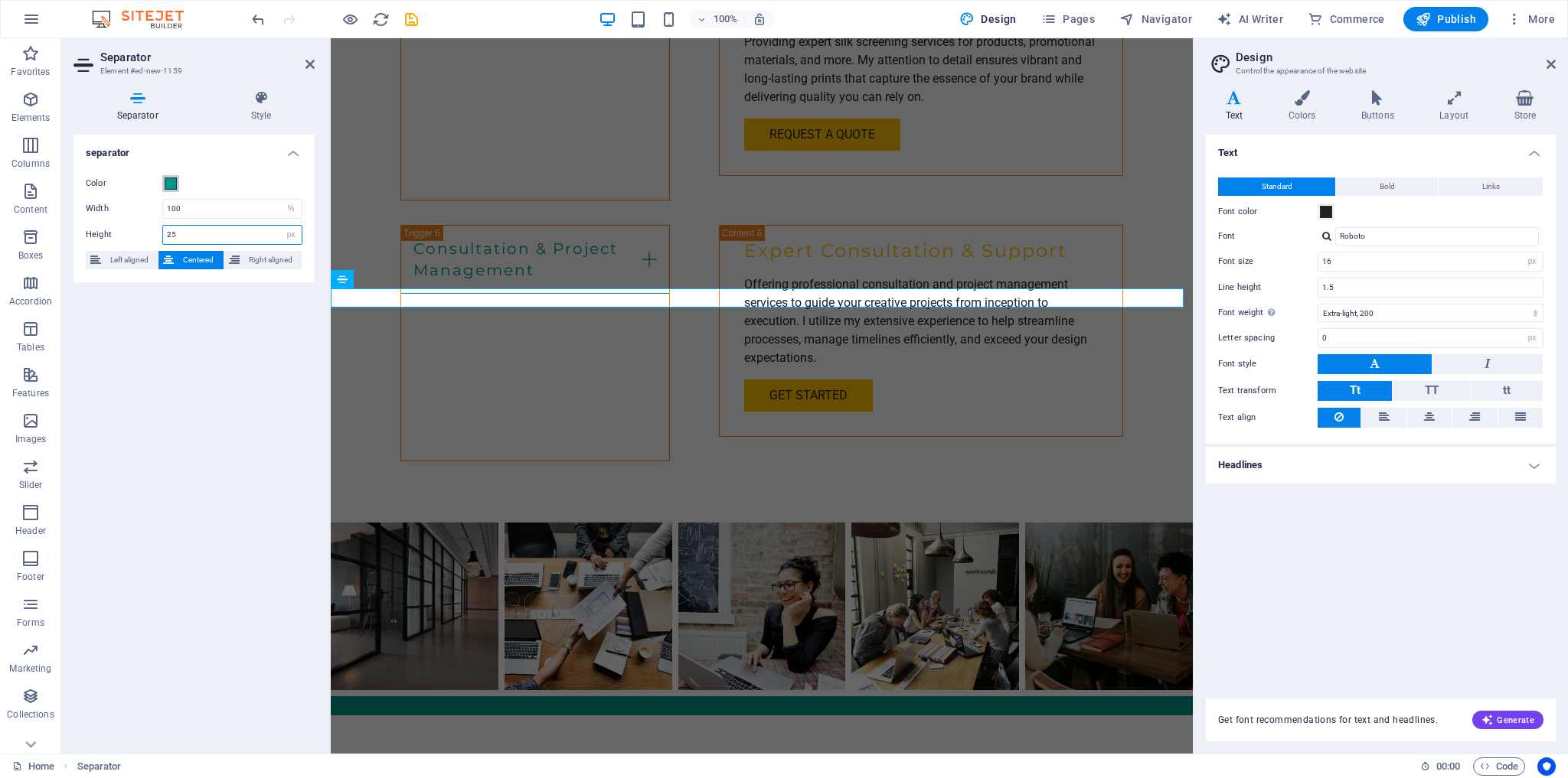
type input "25"
click at [169, 182] on span at bounding box center [170, 183] width 12 height 12
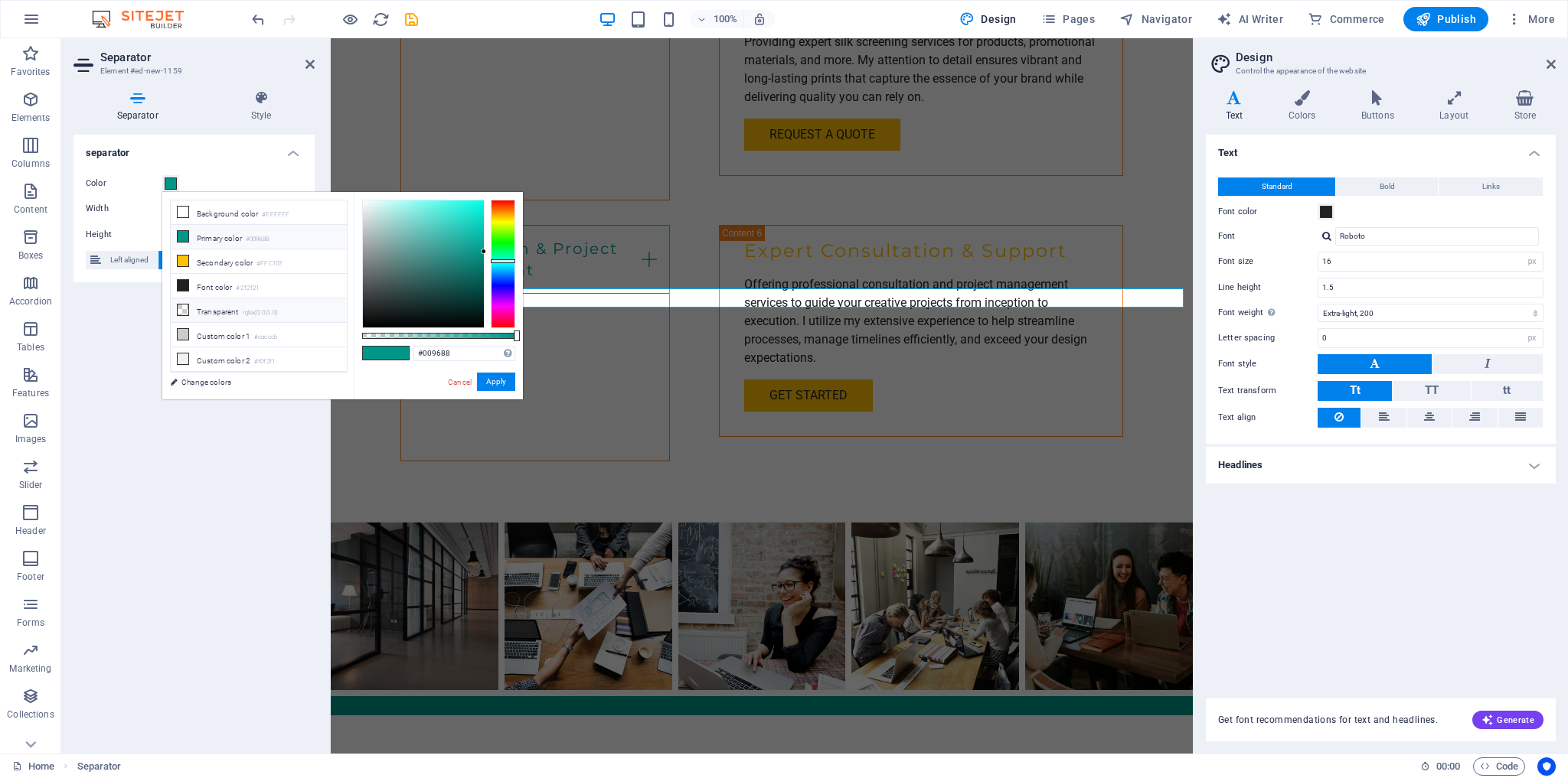
click at [216, 303] on li "Transparent rgba(0,0,0,.0)" at bounding box center [259, 311] width 176 height 24
type input "rgba(0, 0, 0, 0)"
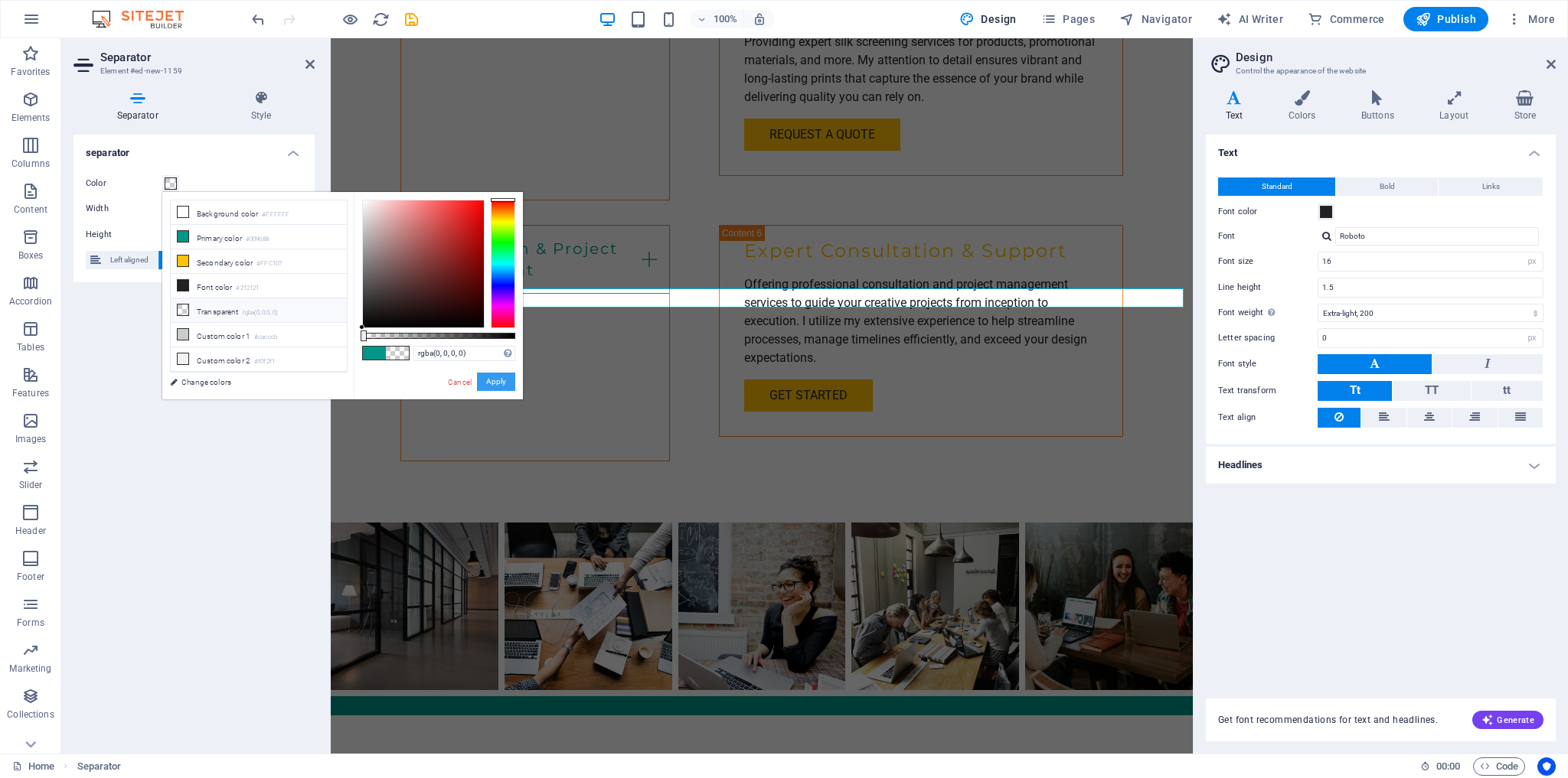
click at [490, 382] on button "Apply" at bounding box center [496, 382] width 39 height 19
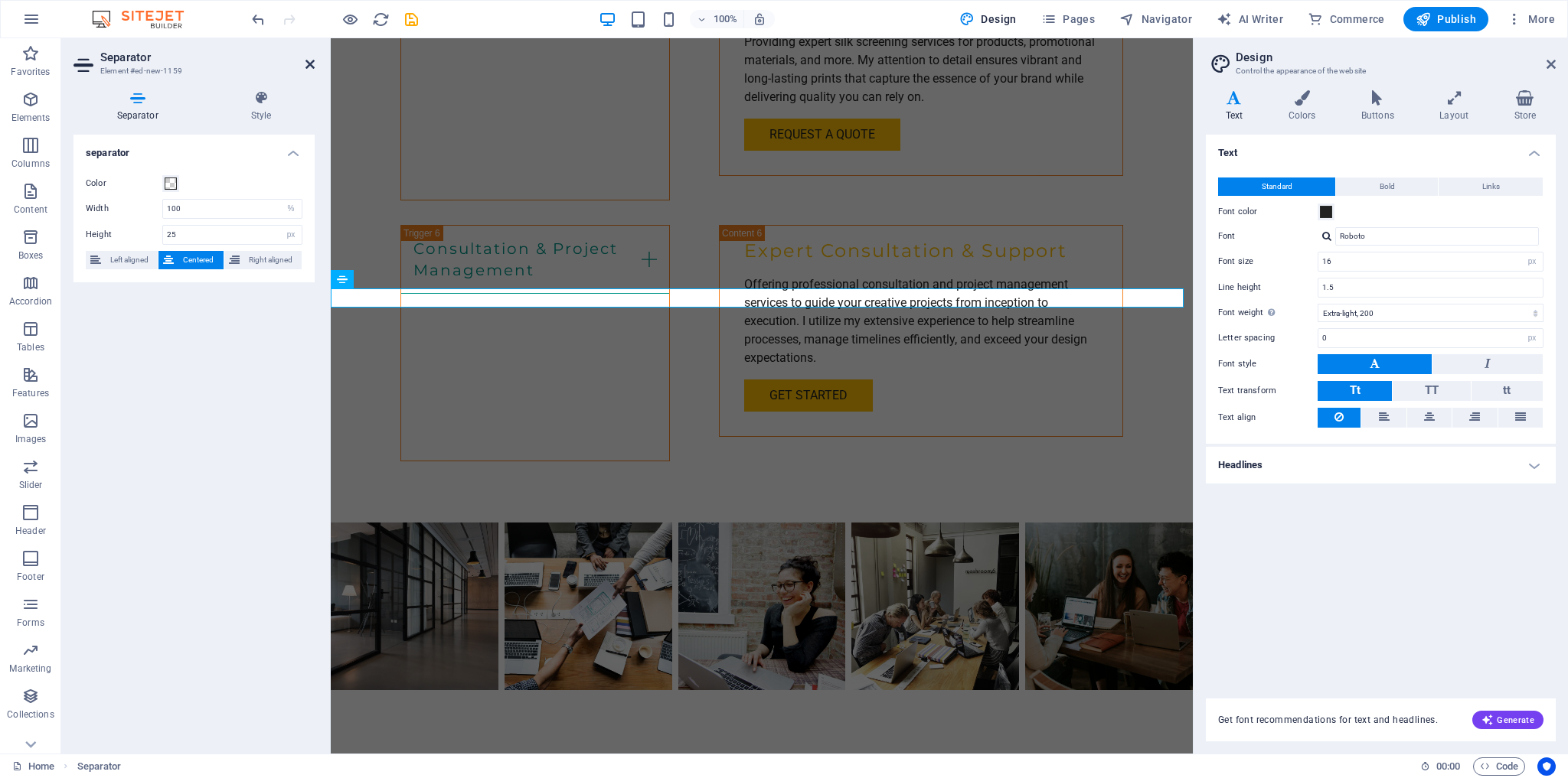
click at [309, 62] on icon at bounding box center [309, 64] width 9 height 12
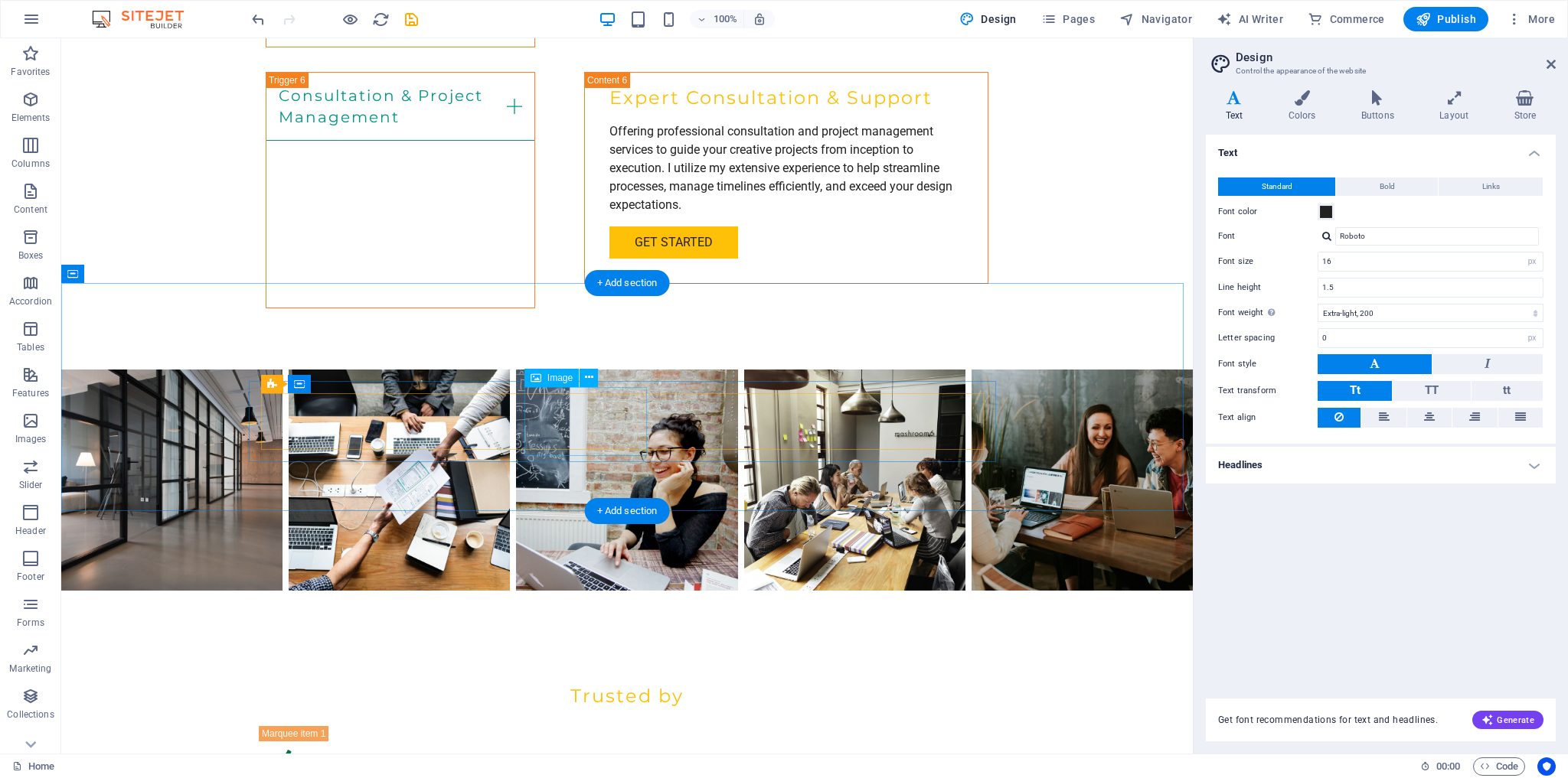
scroll to position [2973, 0]
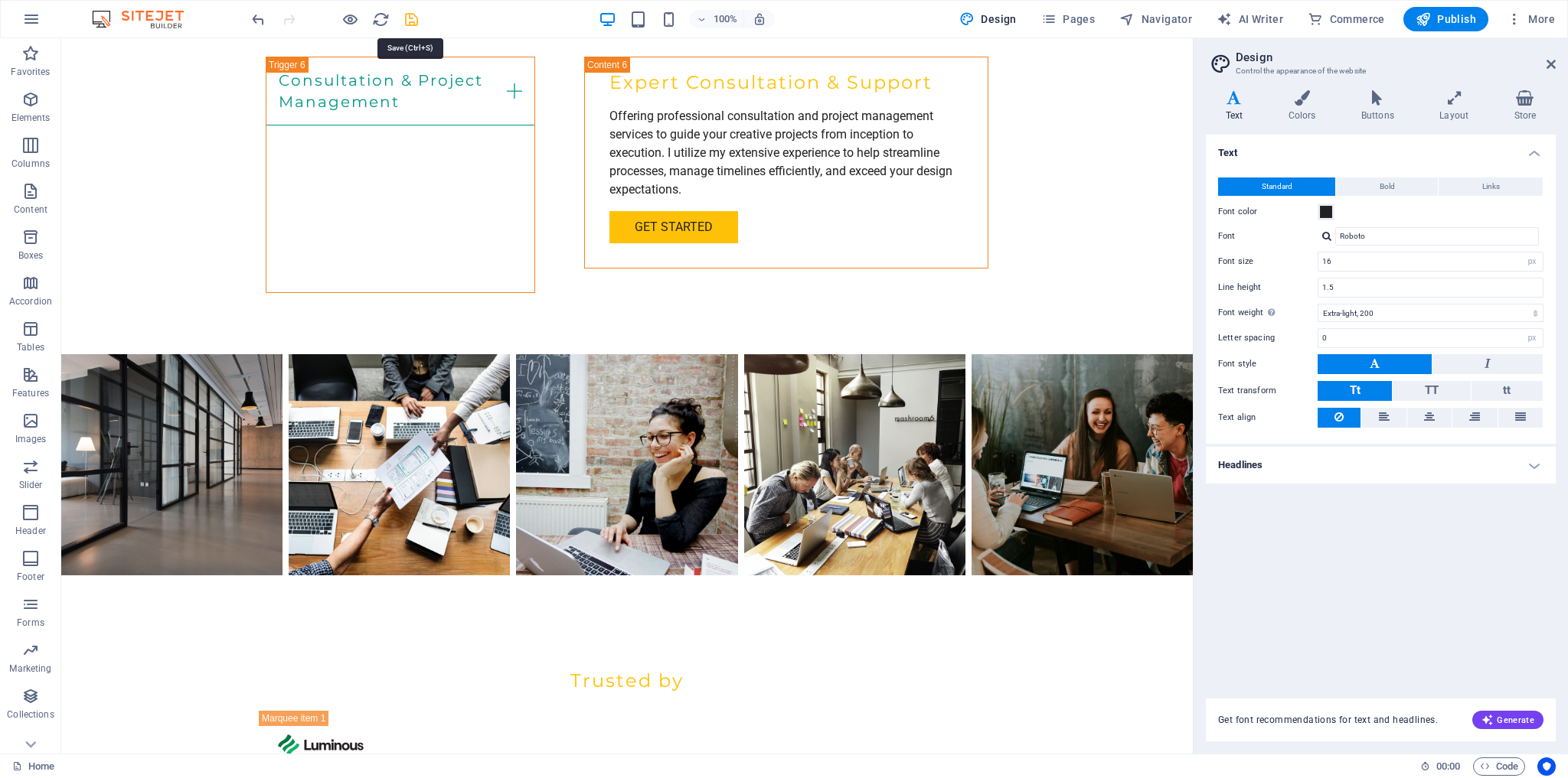
click at [411, 20] on icon "save" at bounding box center [412, 19] width 18 height 18
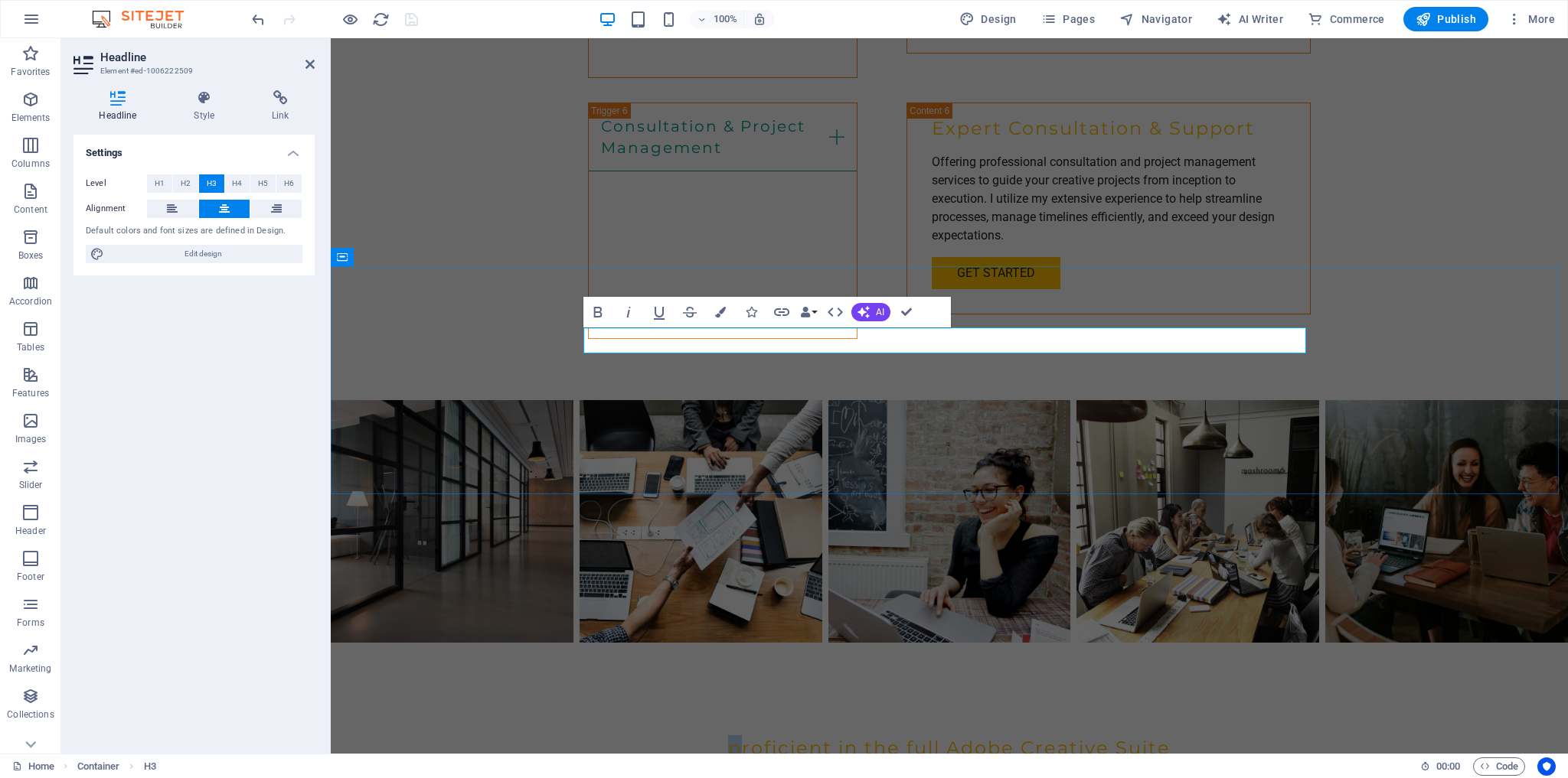
drag, startPoint x: 732, startPoint y: 341, endPoint x: 722, endPoint y: 342, distance: 10.0
click at [722, 735] on h3 "proficient in the full Adobe Creative Suite" at bounding box center [949, 748] width 723 height 26
drag, startPoint x: 868, startPoint y: 341, endPoint x: 944, endPoint y: 336, distance: 76.2
click at [944, 735] on h3 "Proficiency in the full Adobe Creative Suite" at bounding box center [949, 748] width 723 height 26
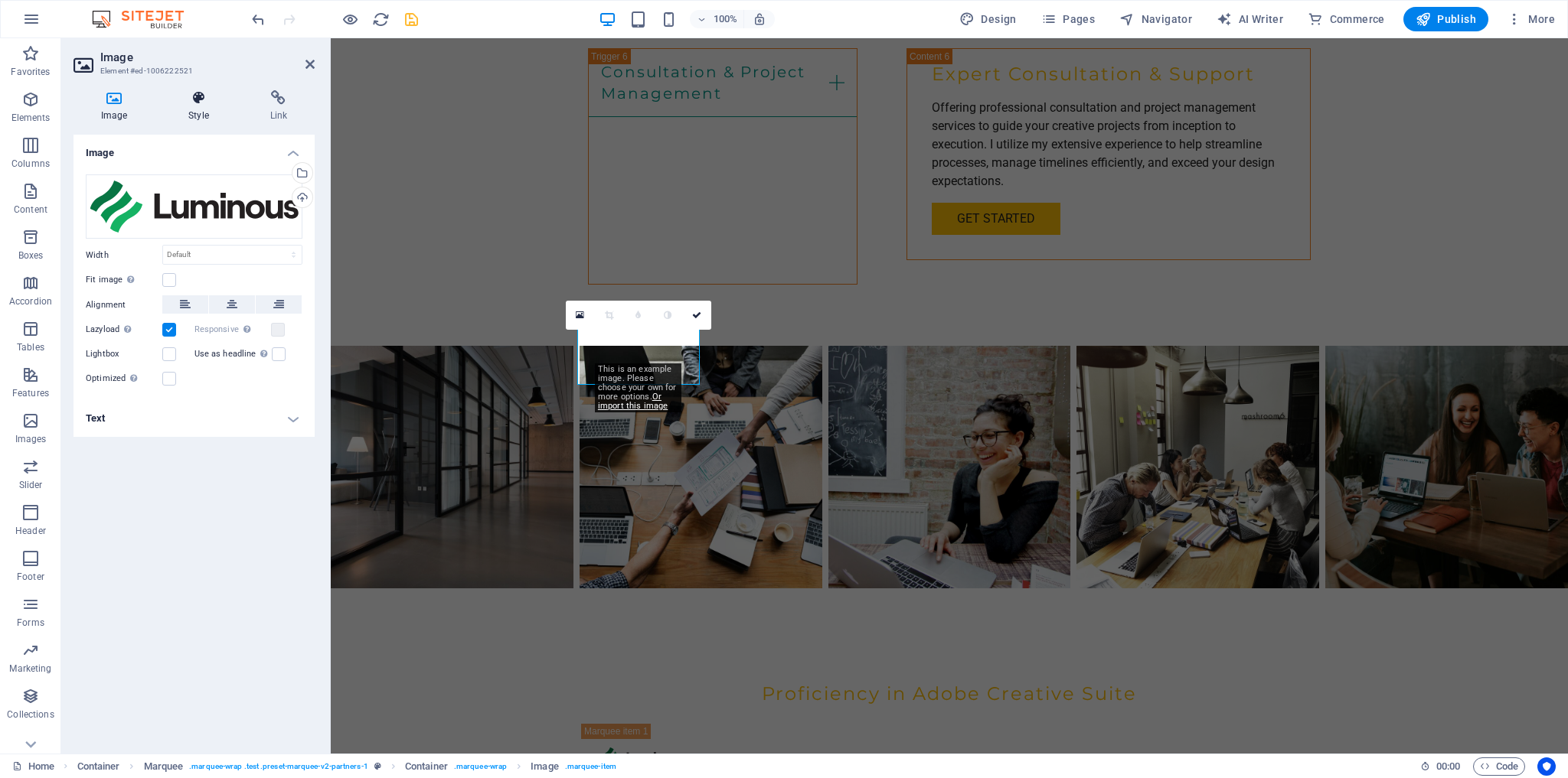
click at [201, 100] on icon at bounding box center [198, 97] width 75 height 15
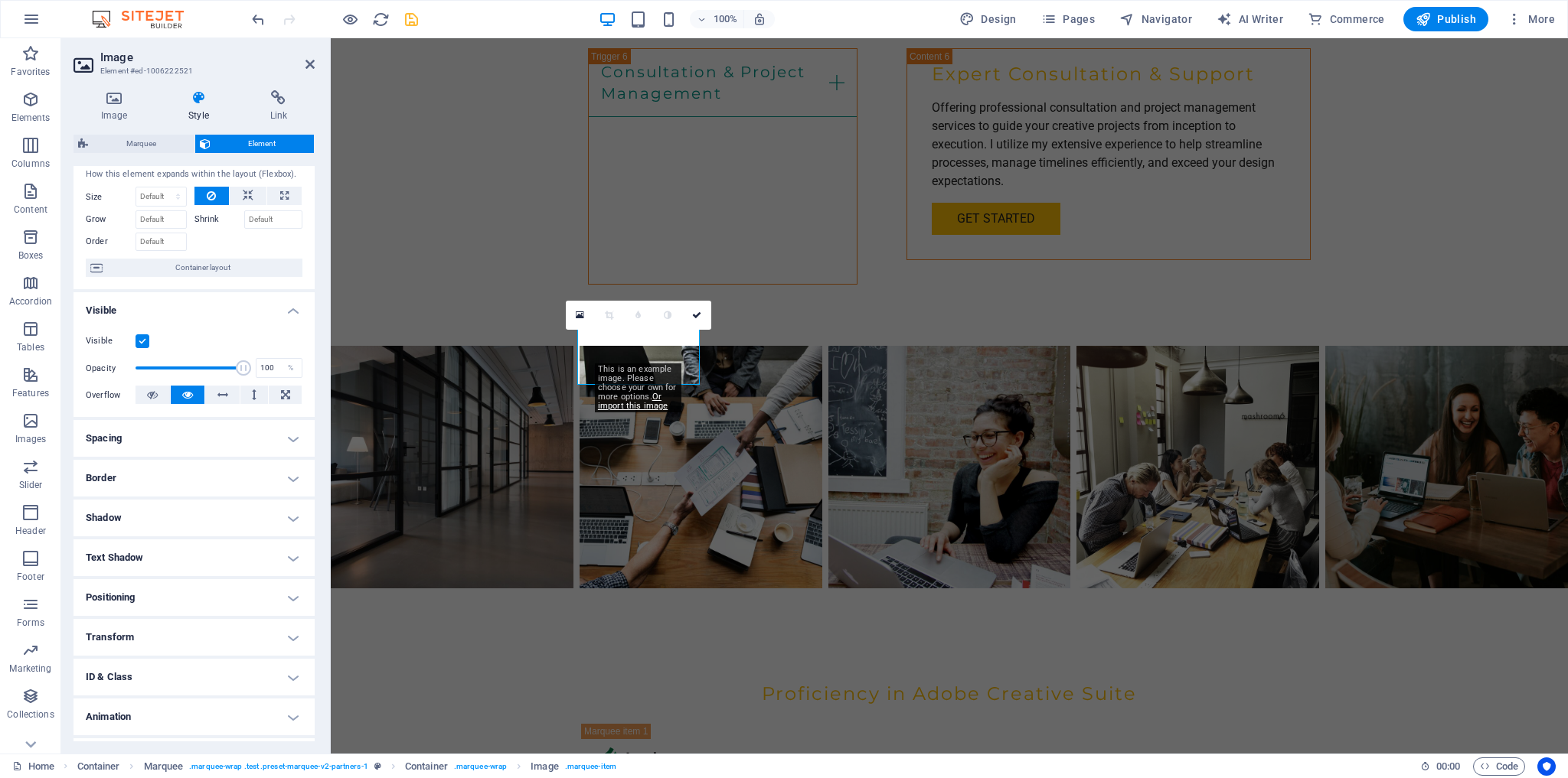
scroll to position [70, 0]
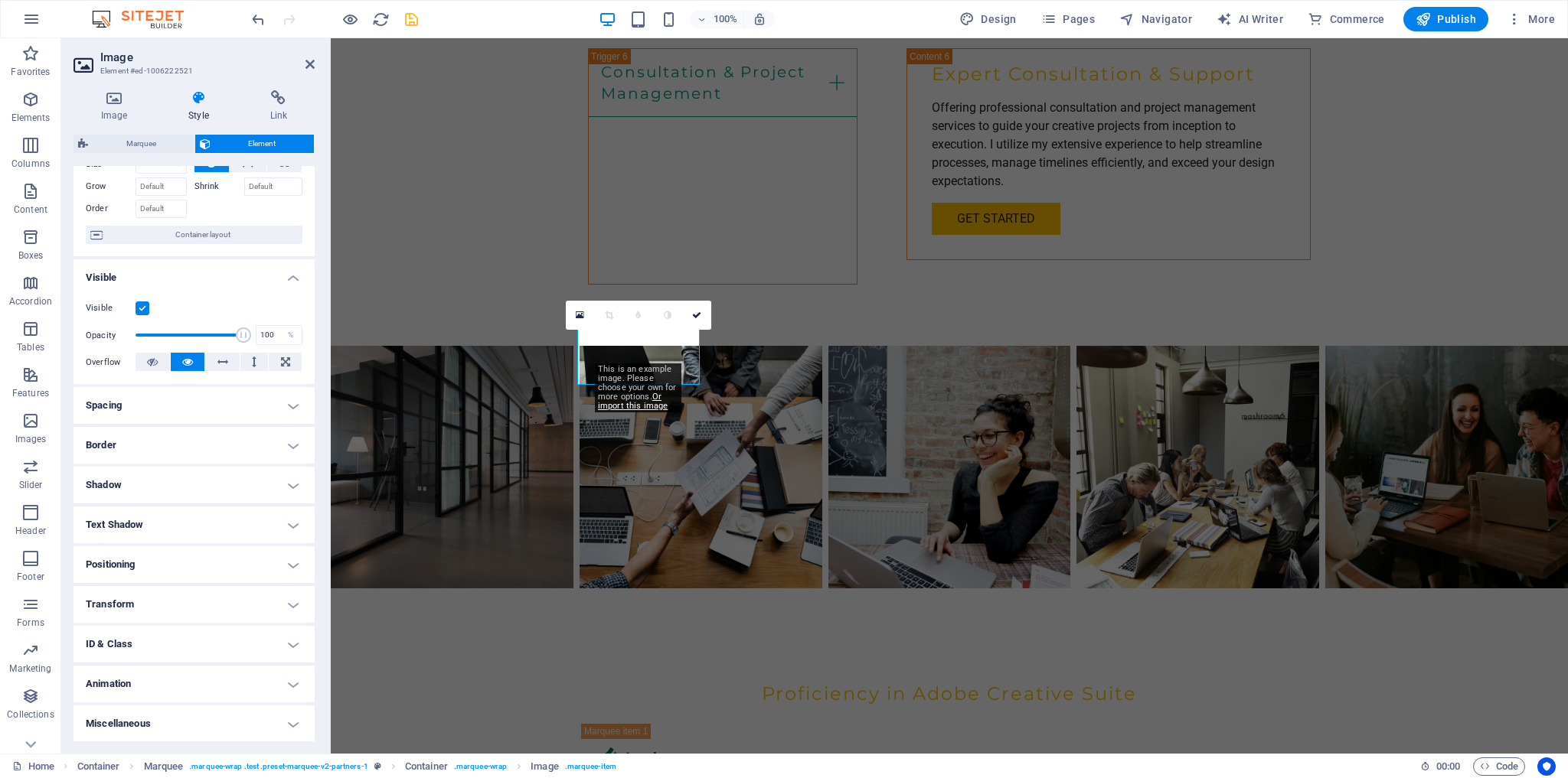
click at [293, 602] on h4 "Transform" at bounding box center [193, 605] width 241 height 37
click at [290, 602] on h4 "Transform" at bounding box center [193, 600] width 241 height 27
click at [274, 98] on icon at bounding box center [278, 97] width 72 height 15
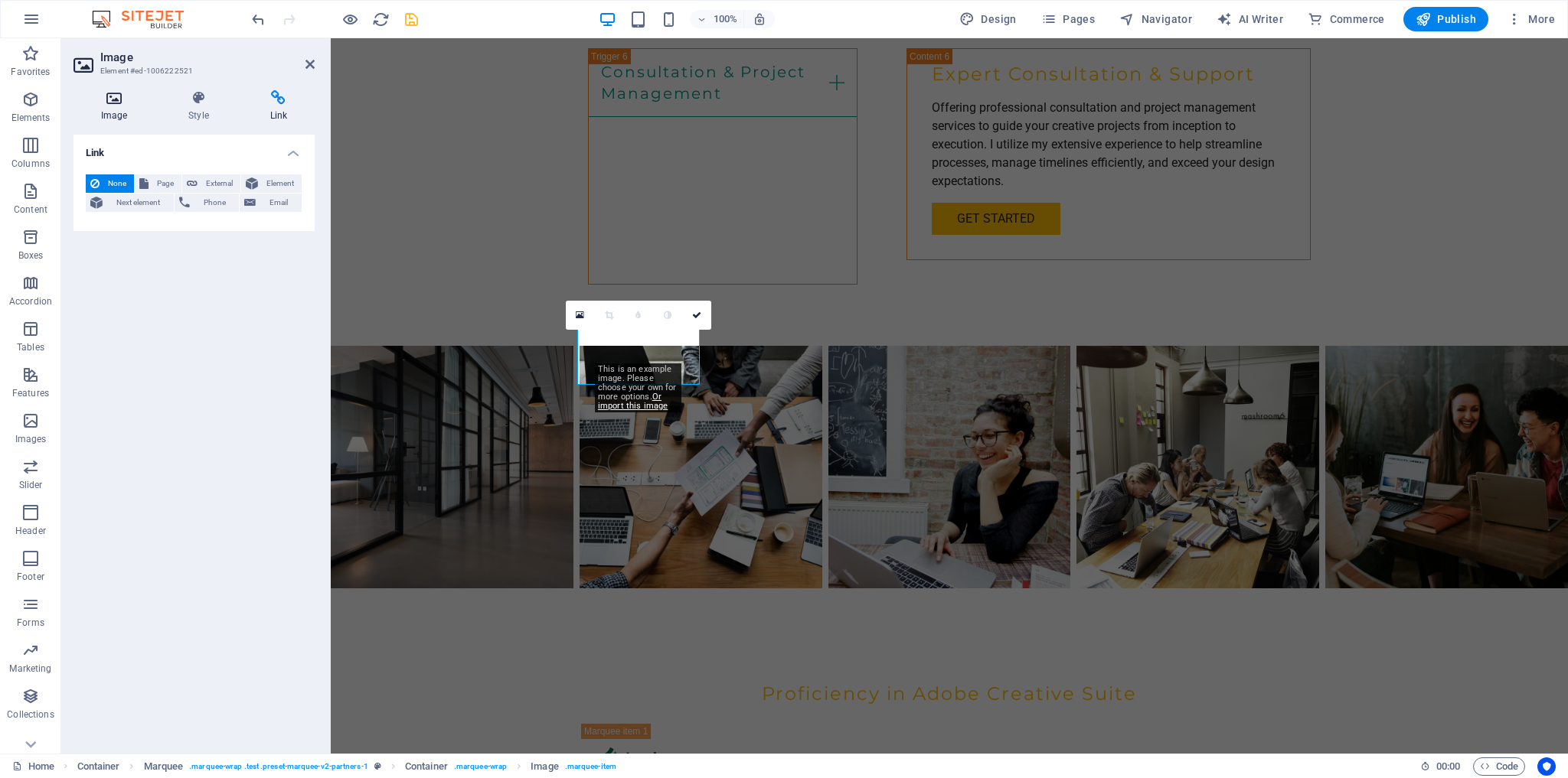
click at [118, 103] on icon at bounding box center [114, 97] width 81 height 15
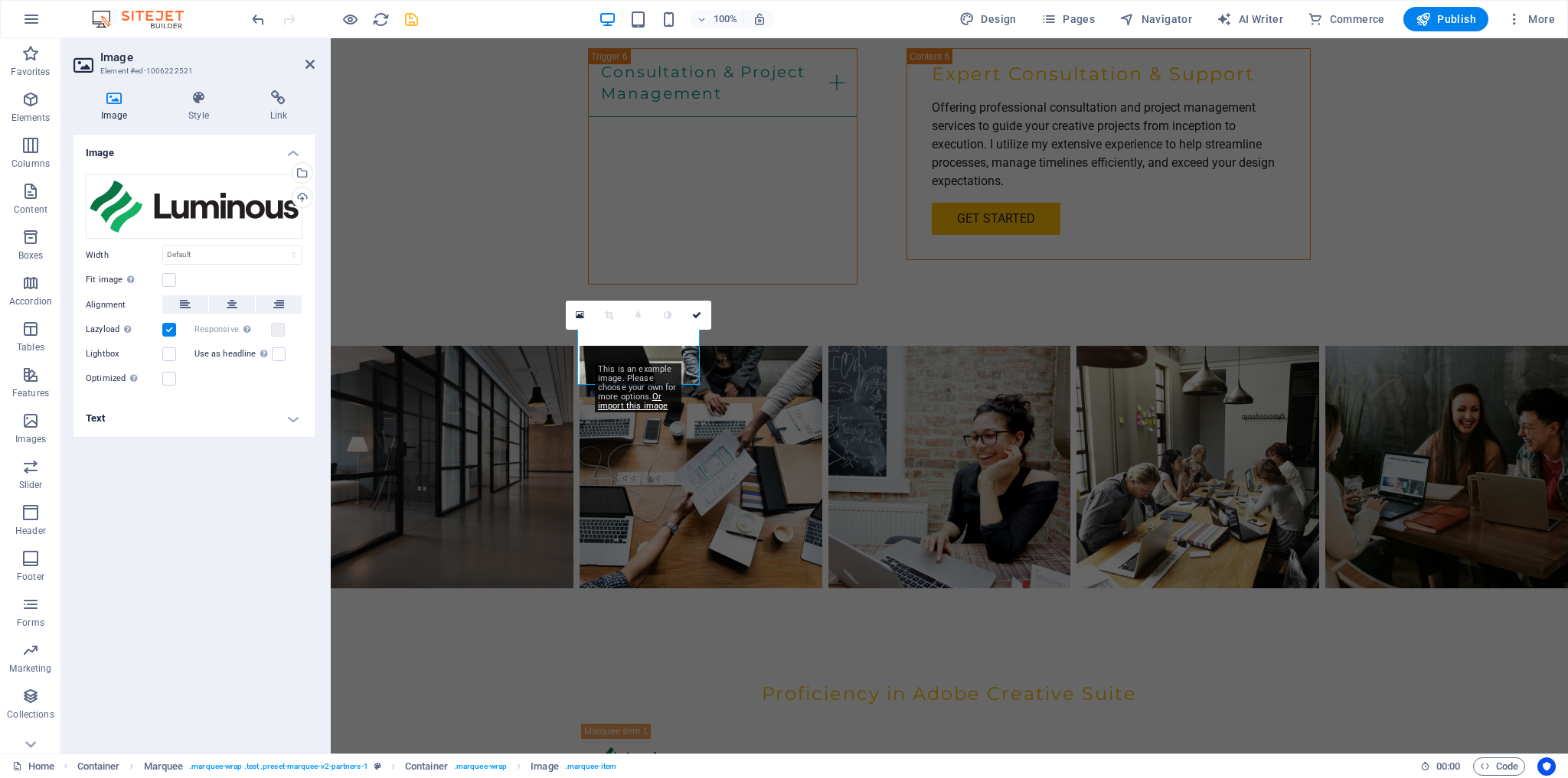
click at [293, 412] on h4 "Text" at bounding box center [193, 419] width 241 height 37
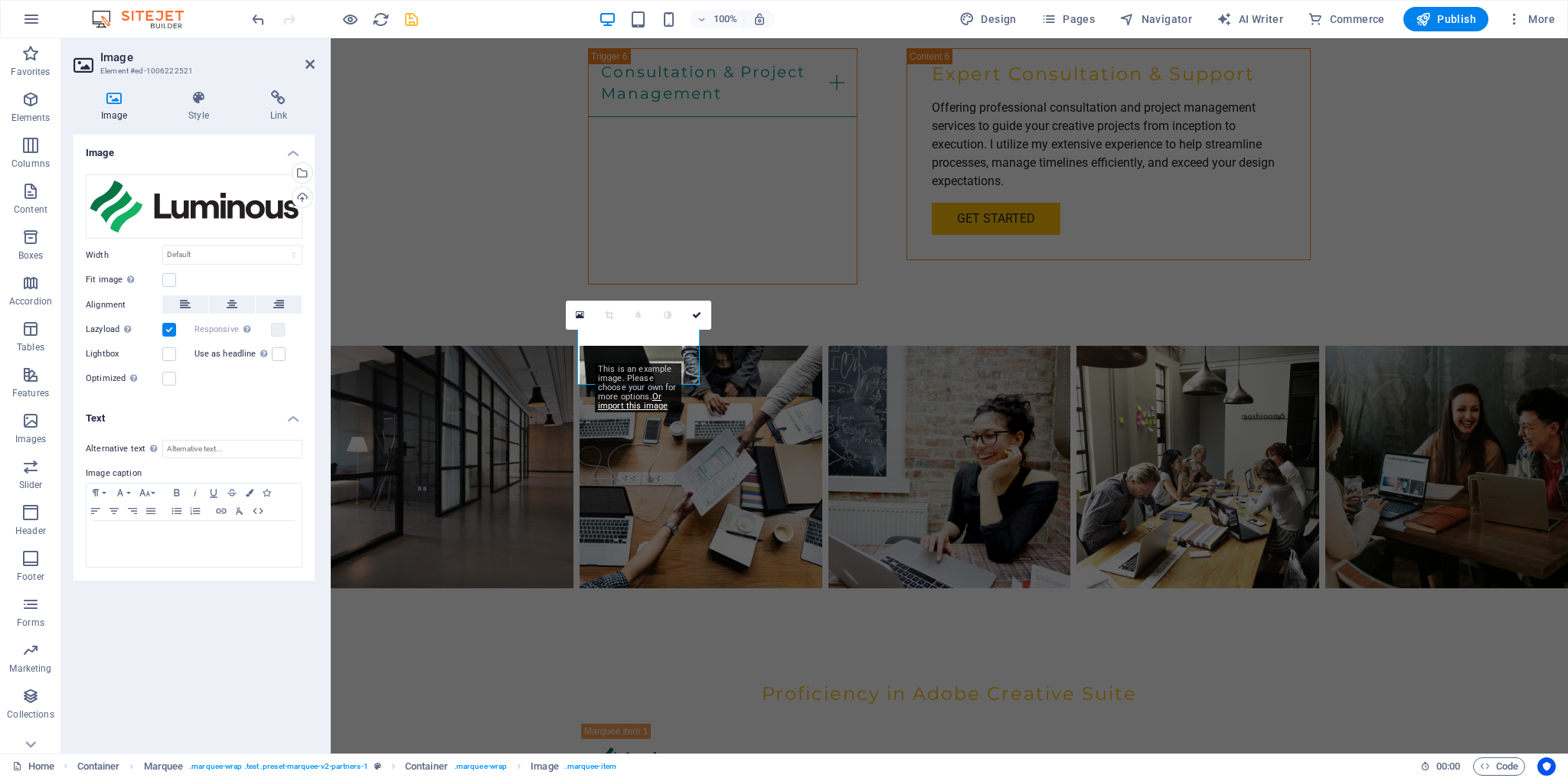
click at [294, 416] on h4 "Text" at bounding box center [193, 414] width 241 height 27
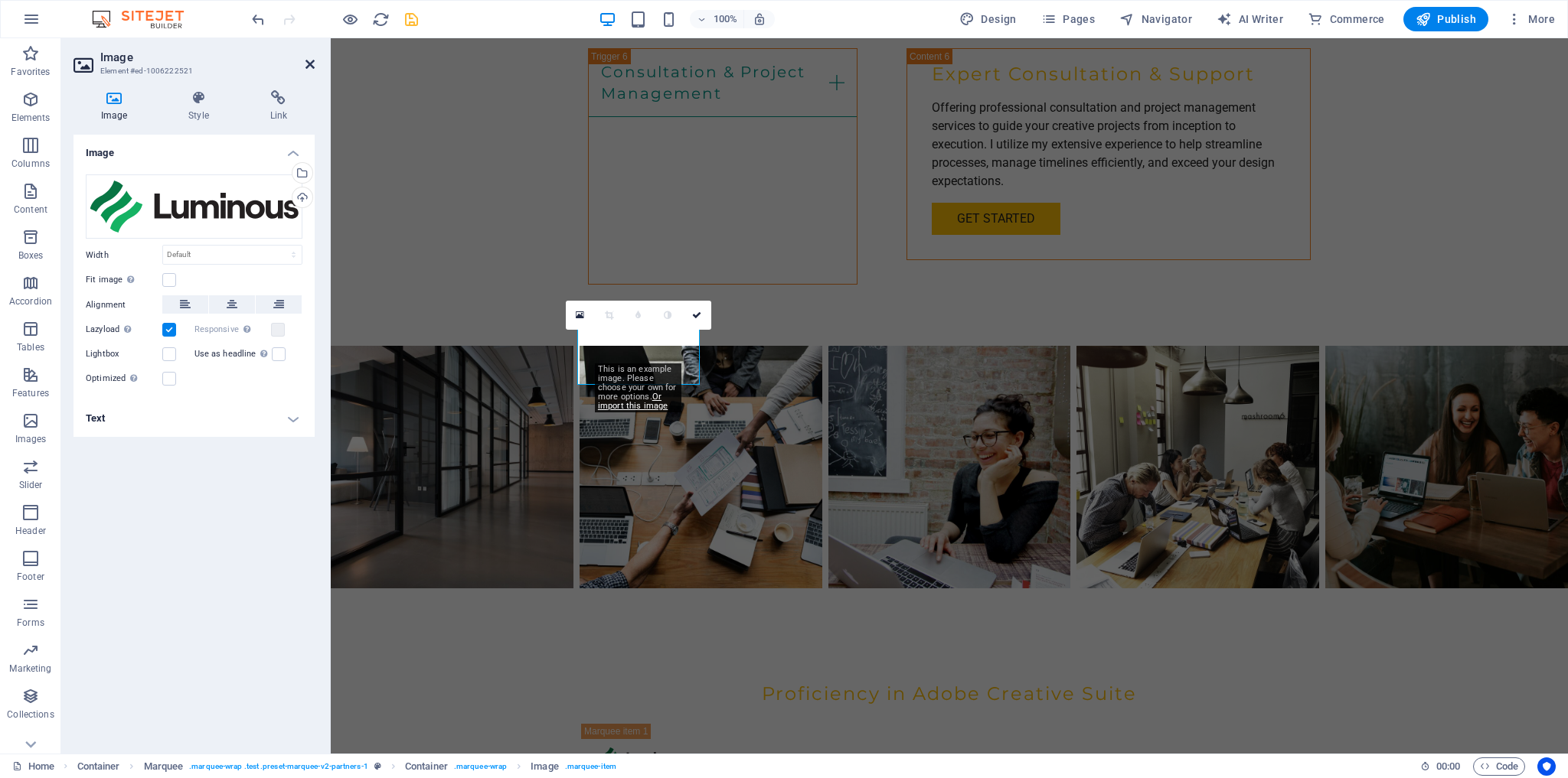
click at [309, 66] on icon at bounding box center [309, 64] width 9 height 12
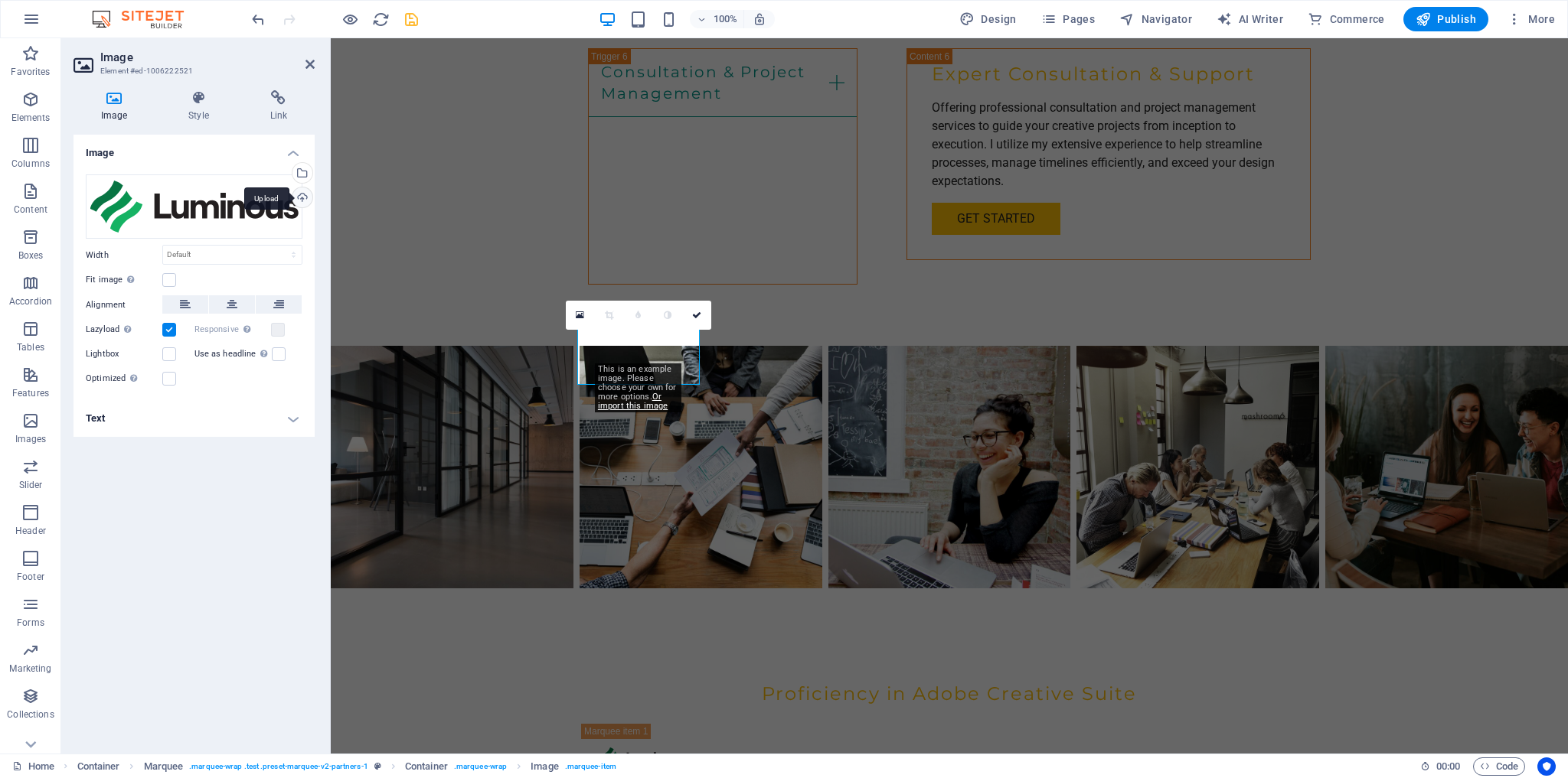
click at [301, 197] on div "Upload" at bounding box center [301, 199] width 23 height 23
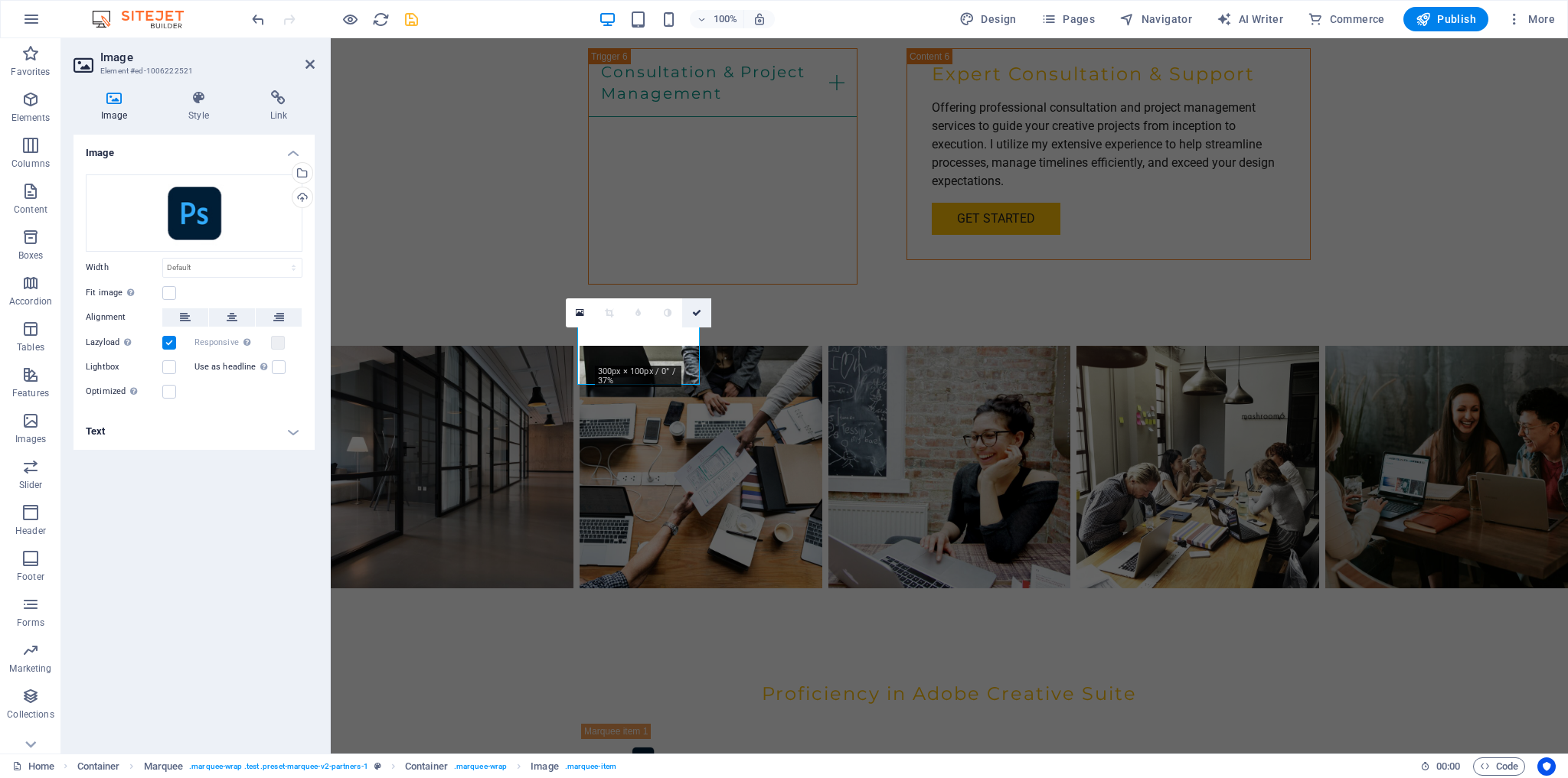
drag, startPoint x: 696, startPoint y: 307, endPoint x: 655, endPoint y: 304, distance: 41.1
click at [696, 307] on link at bounding box center [697, 313] width 29 height 29
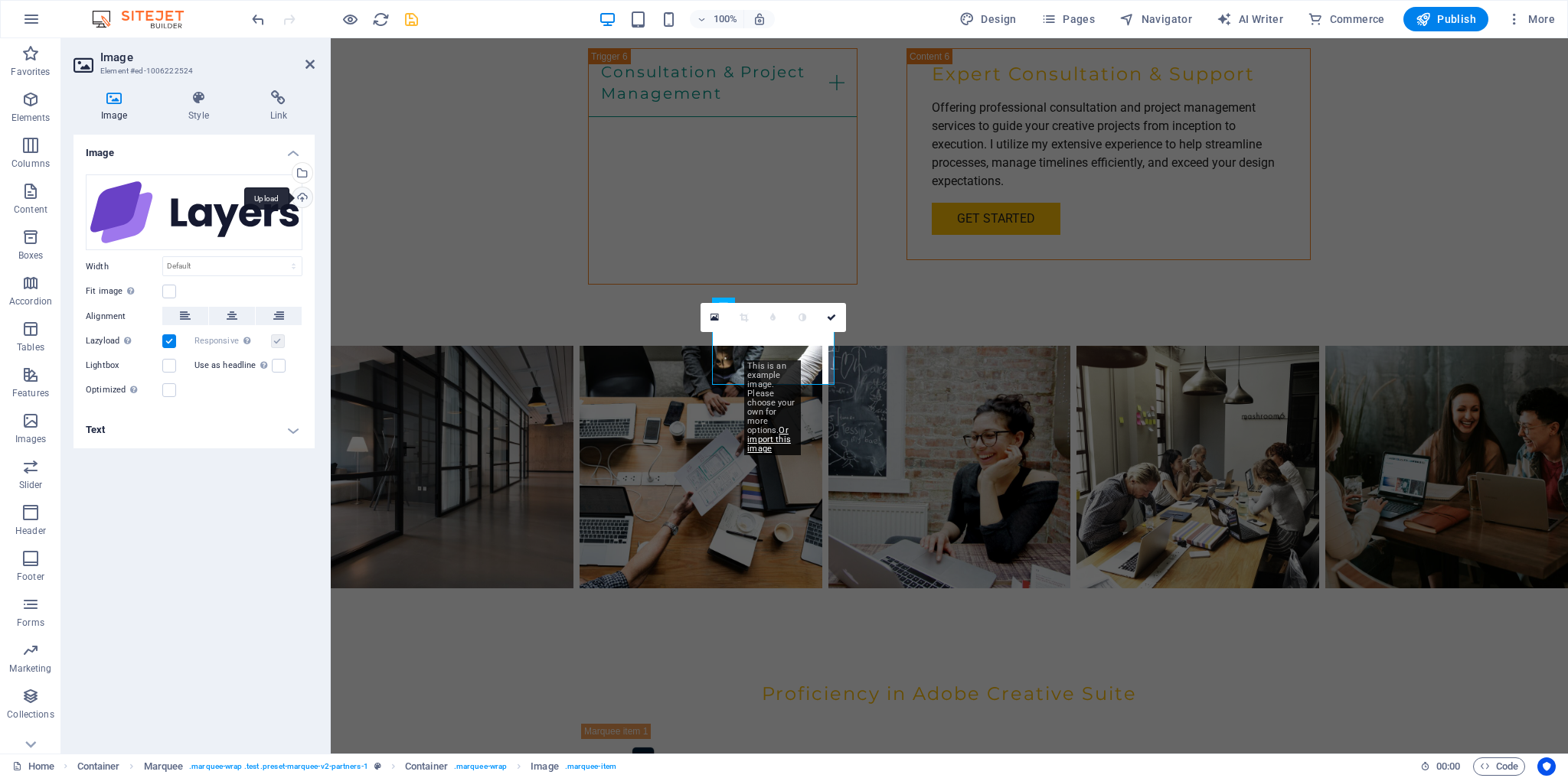
click at [304, 198] on div "Upload" at bounding box center [301, 199] width 23 height 23
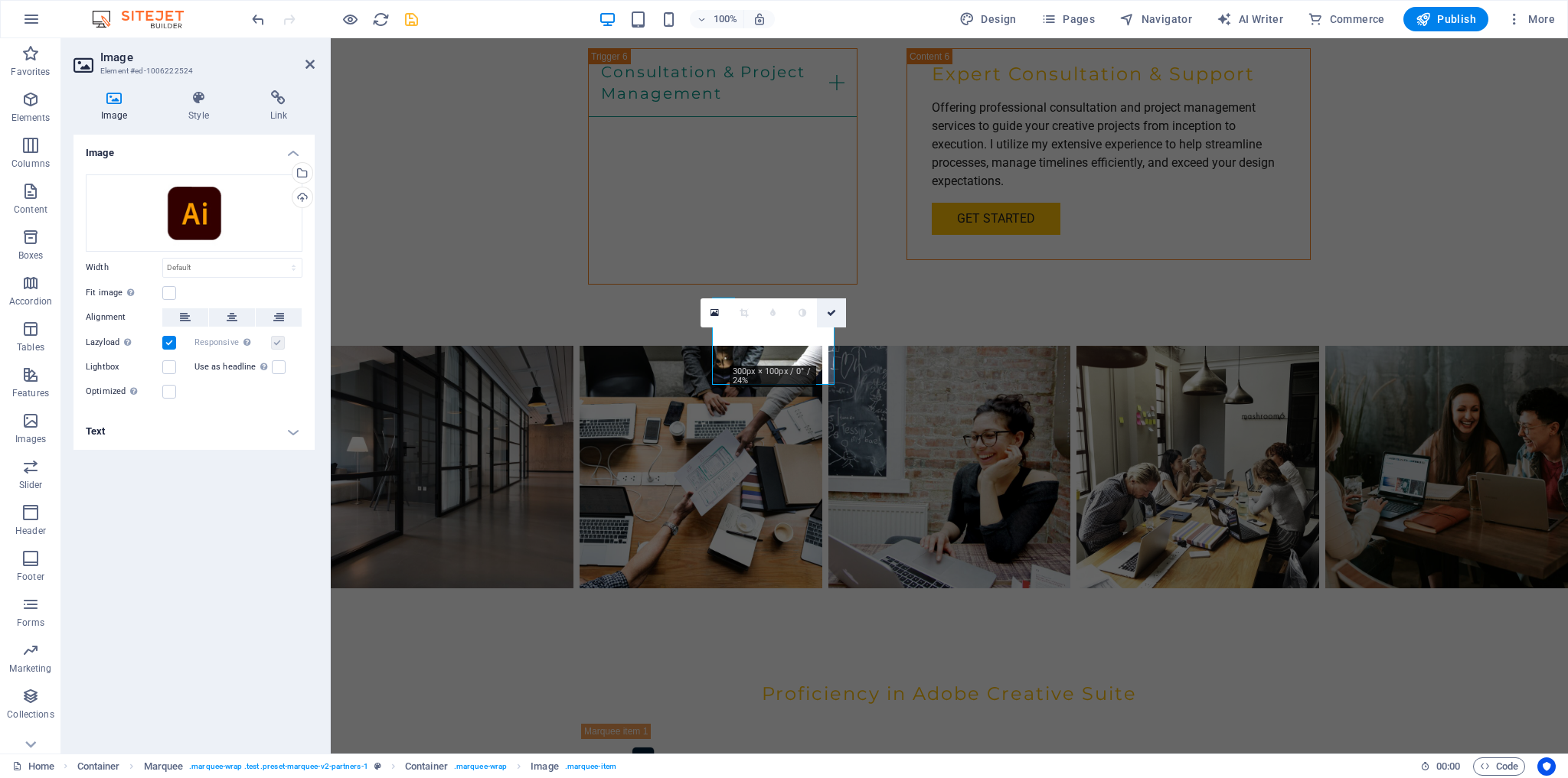
drag, startPoint x: 828, startPoint y: 308, endPoint x: 776, endPoint y: 306, distance: 52.0
click at [828, 308] on icon at bounding box center [831, 312] width 9 height 9
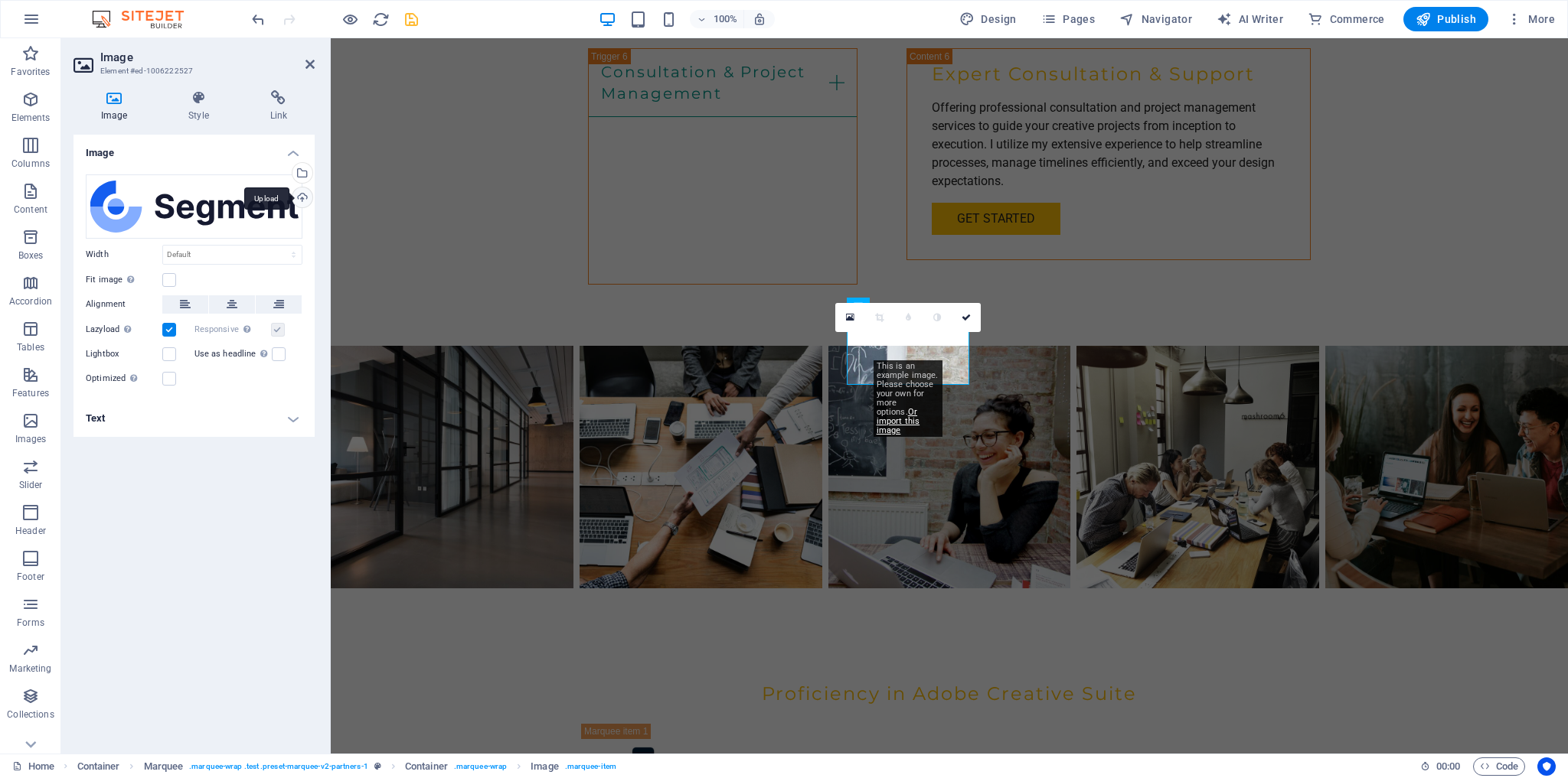
click at [303, 194] on div "Upload" at bounding box center [301, 199] width 23 height 23
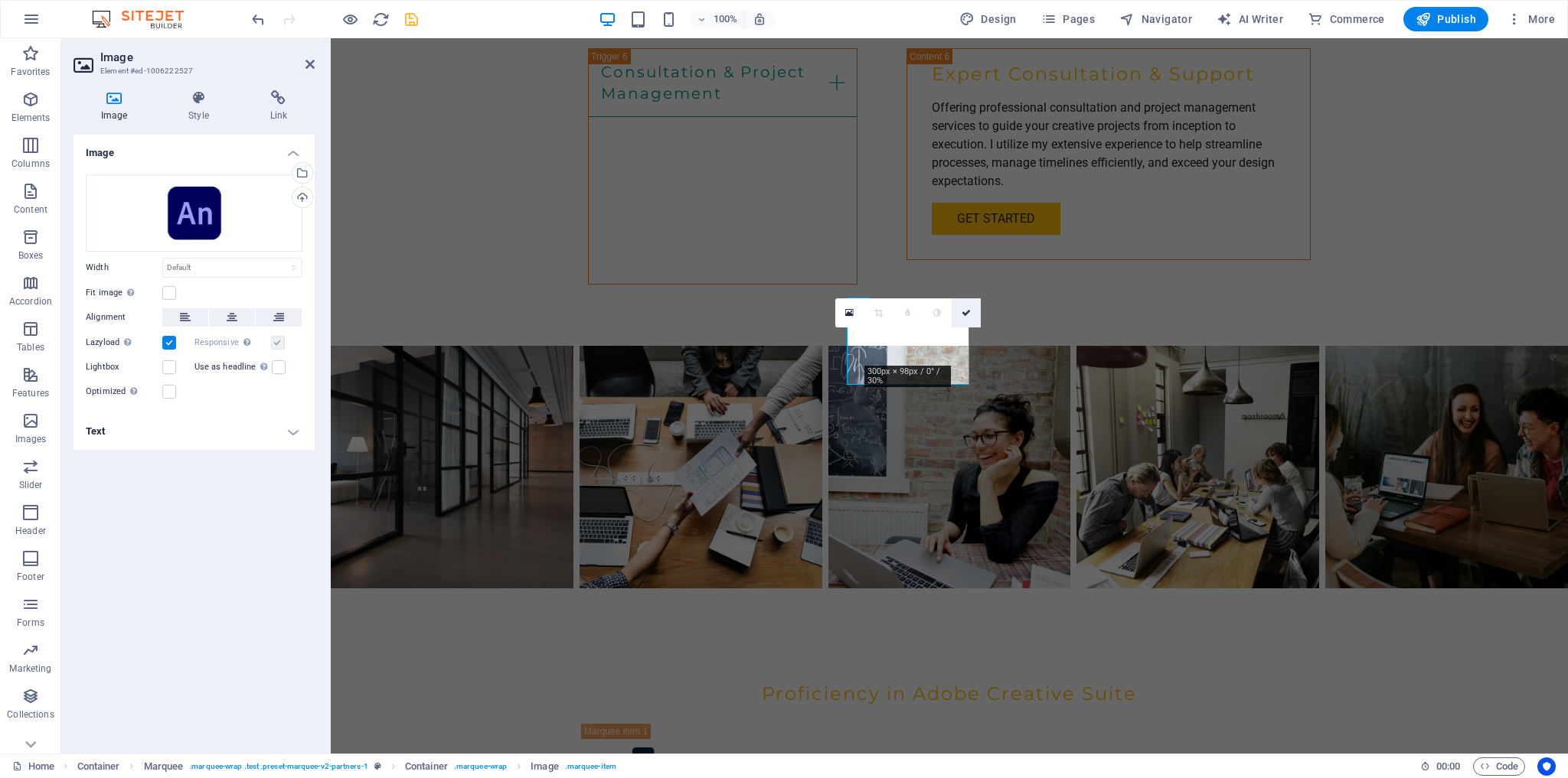
click at [969, 309] on icon at bounding box center [966, 312] width 9 height 9
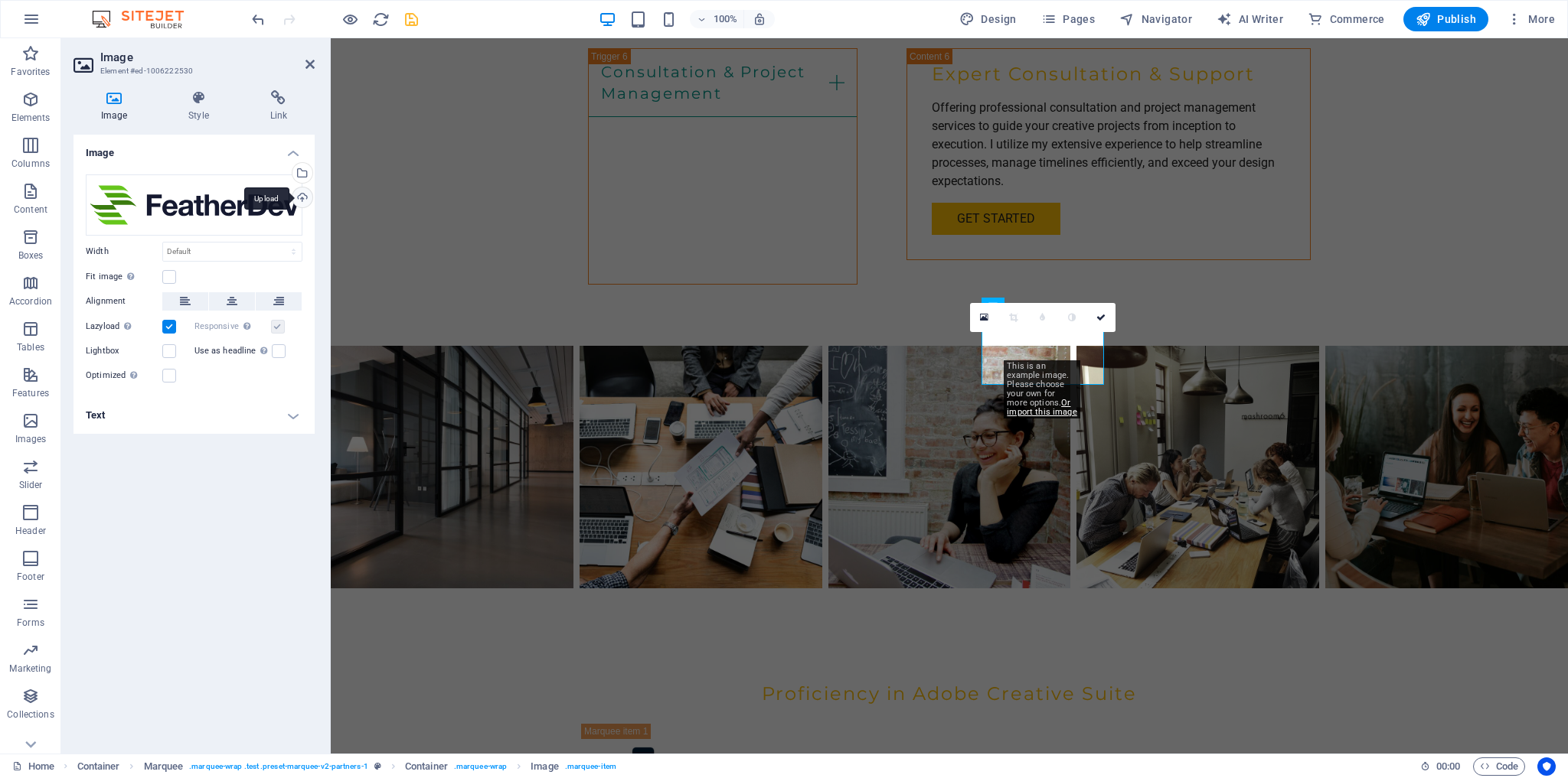
click at [302, 197] on div "Upload" at bounding box center [301, 199] width 23 height 23
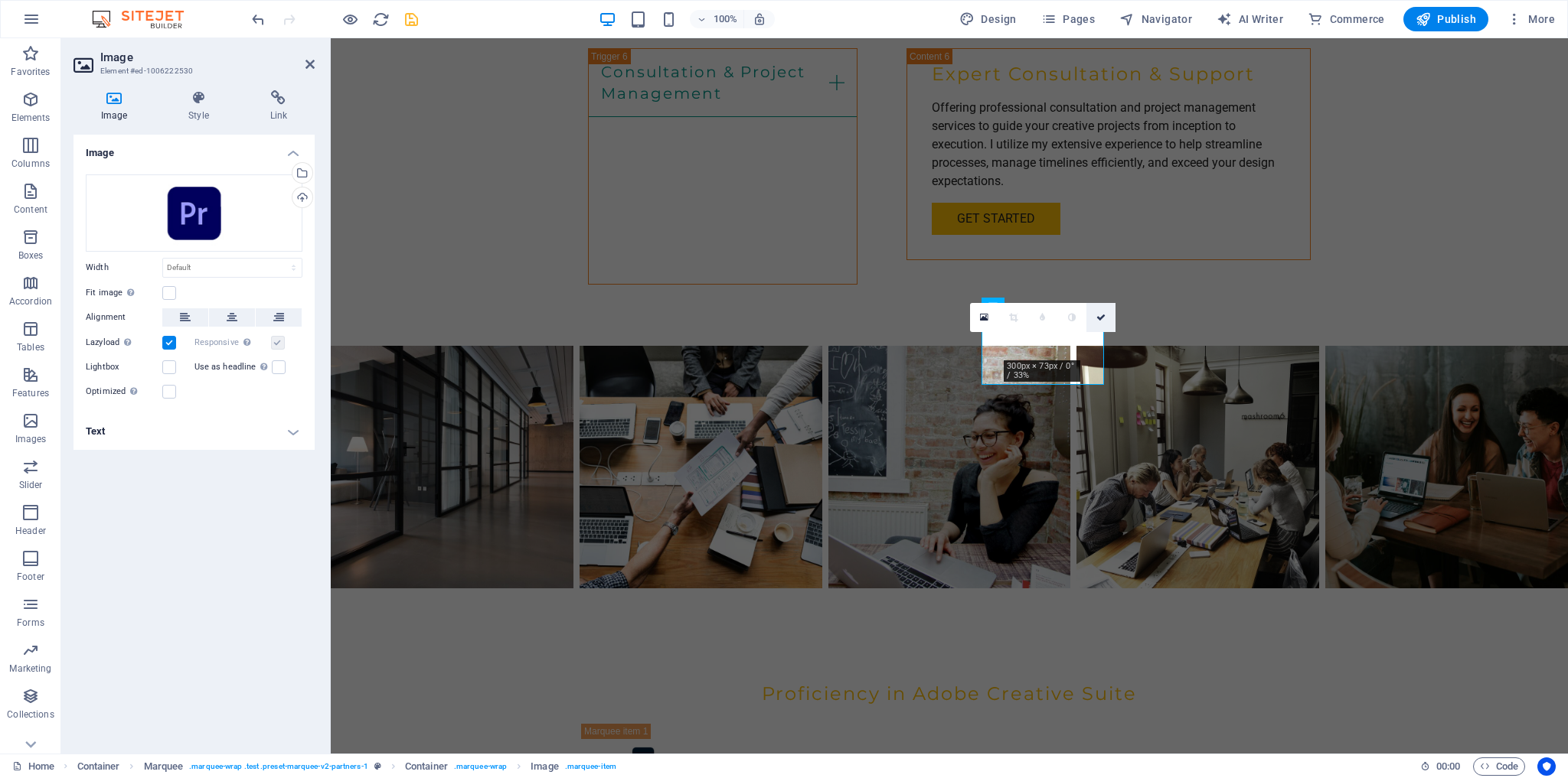
click at [1105, 318] on icon at bounding box center [1101, 317] width 9 height 9
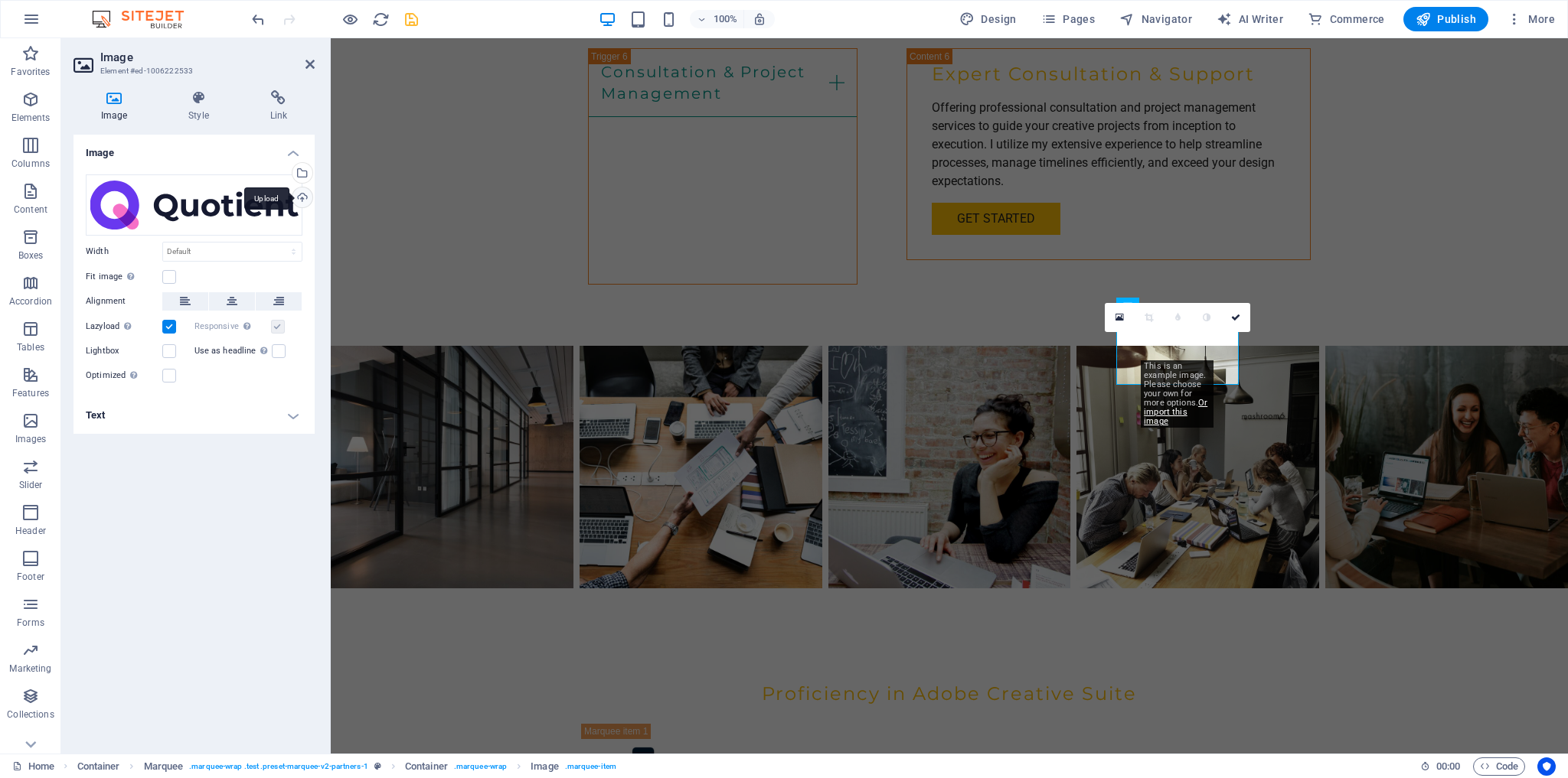
click at [301, 199] on div "Upload" at bounding box center [301, 199] width 23 height 23
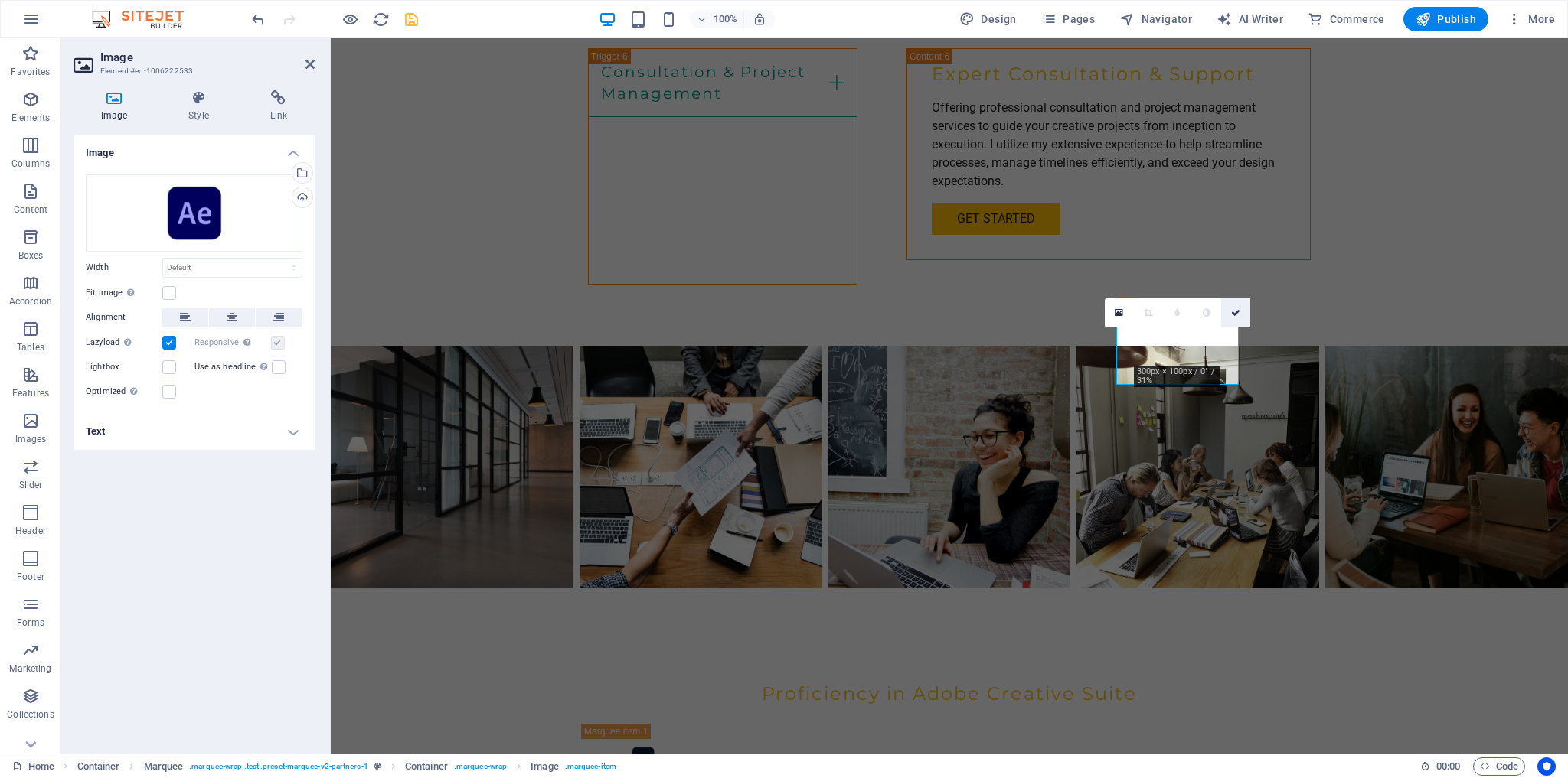
click at [1238, 312] on icon at bounding box center [1235, 312] width 9 height 9
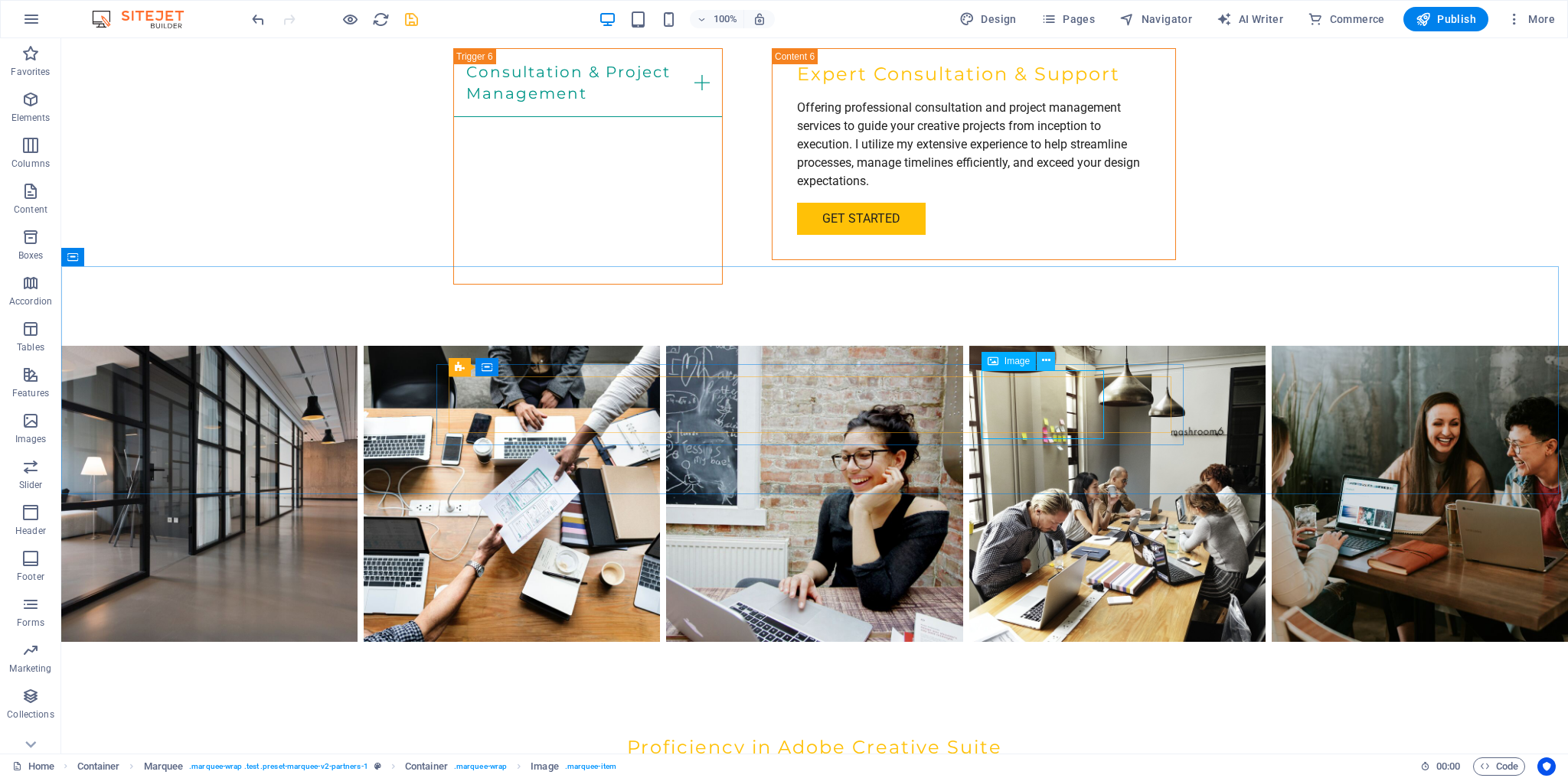
click at [1043, 360] on icon at bounding box center [1046, 361] width 8 height 16
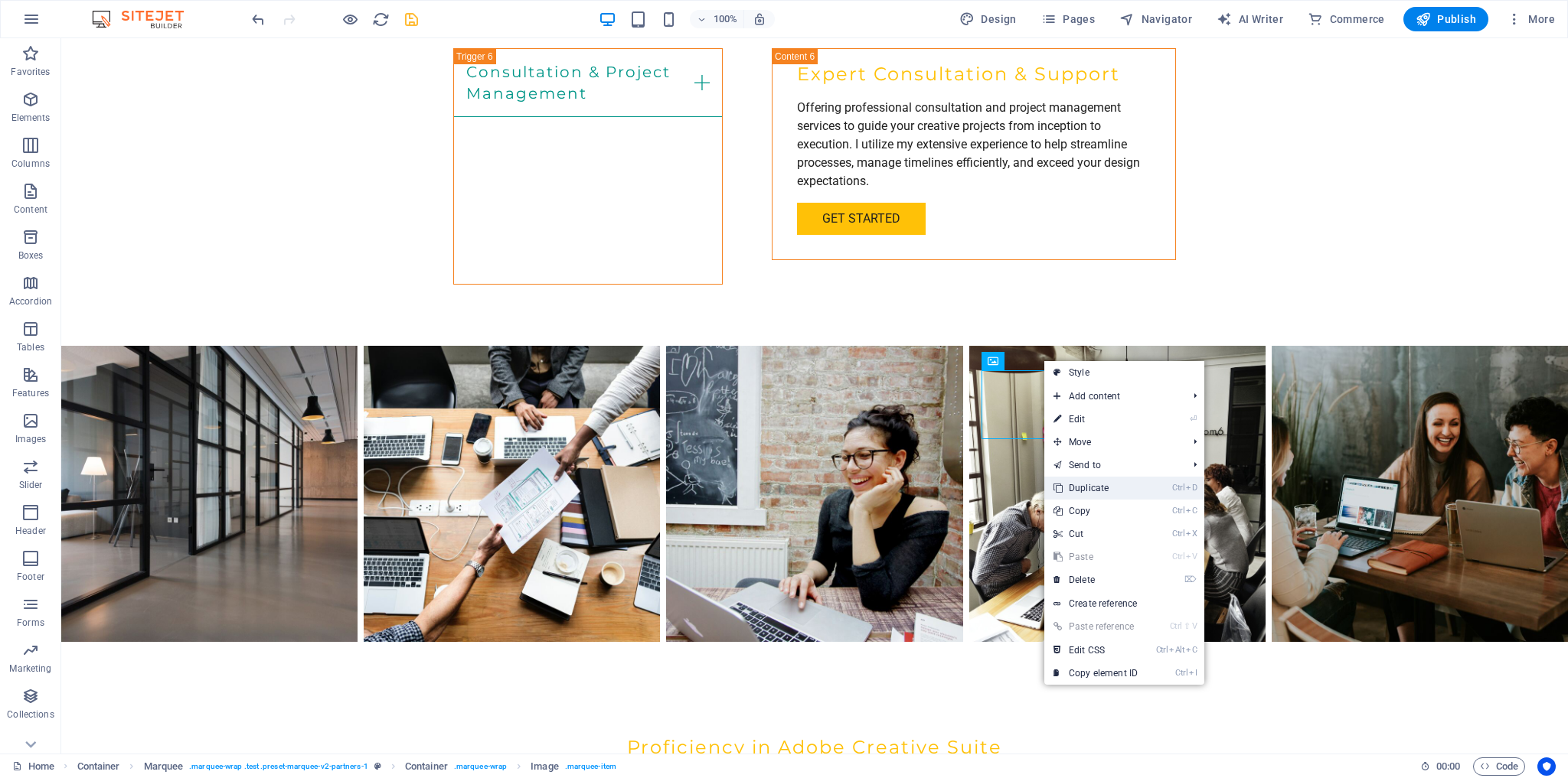
click at [1091, 485] on link "Ctrl D Duplicate" at bounding box center [1095, 488] width 102 height 23
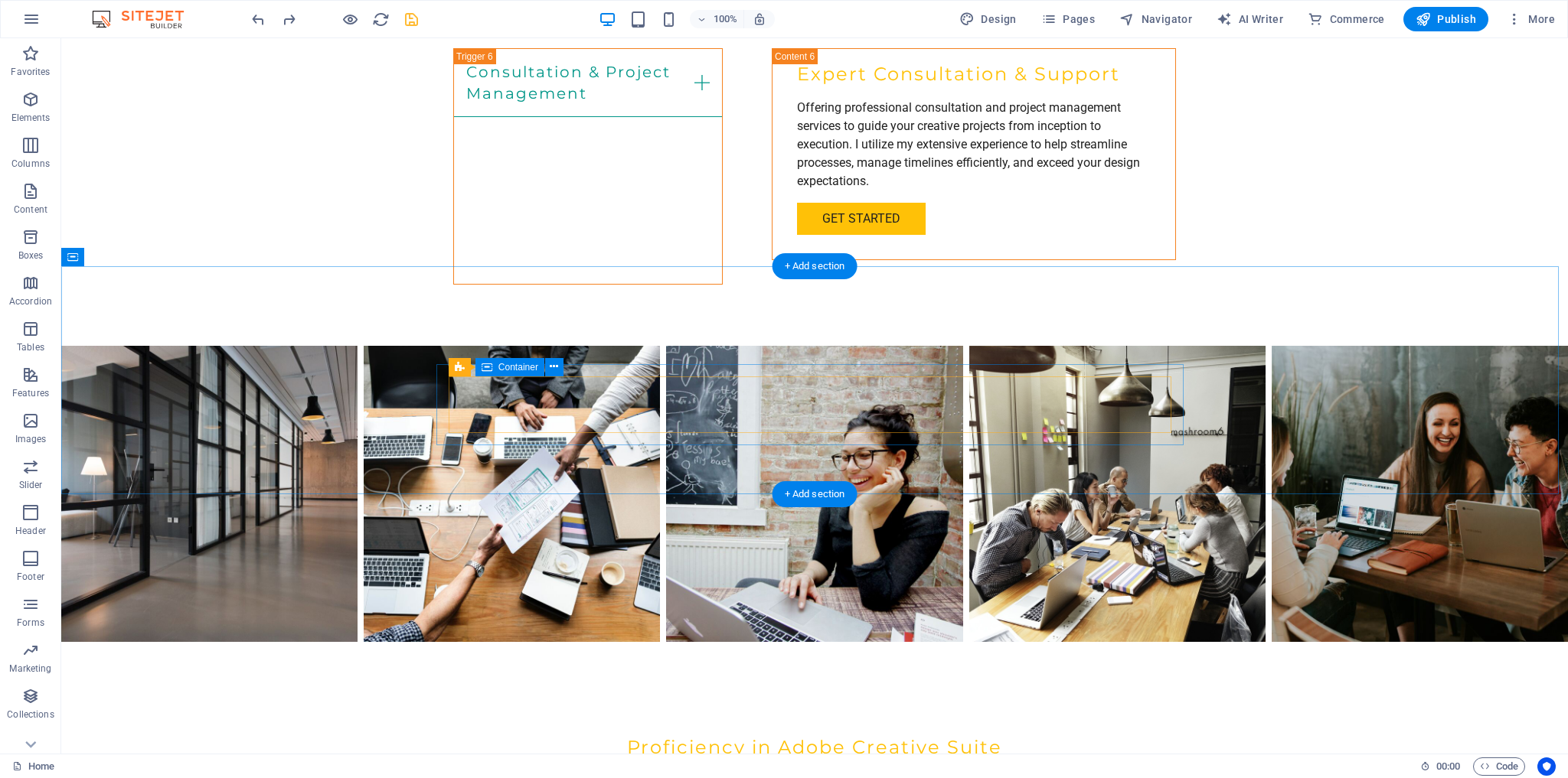
select select "marquee"
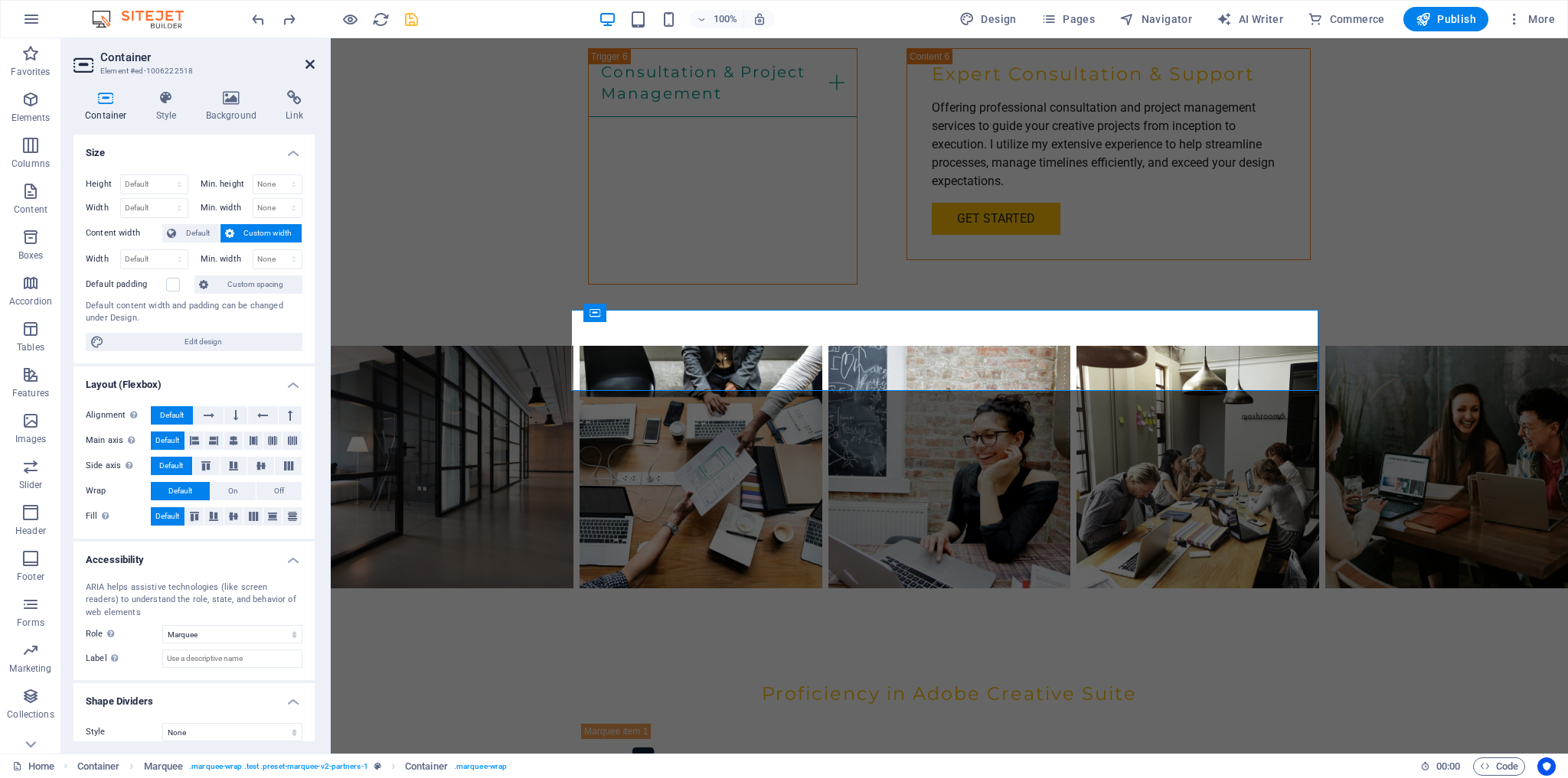
drag, startPoint x: 309, startPoint y: 61, endPoint x: 366, endPoint y: 111, distance: 75.8
click at [309, 61] on icon at bounding box center [309, 64] width 9 height 12
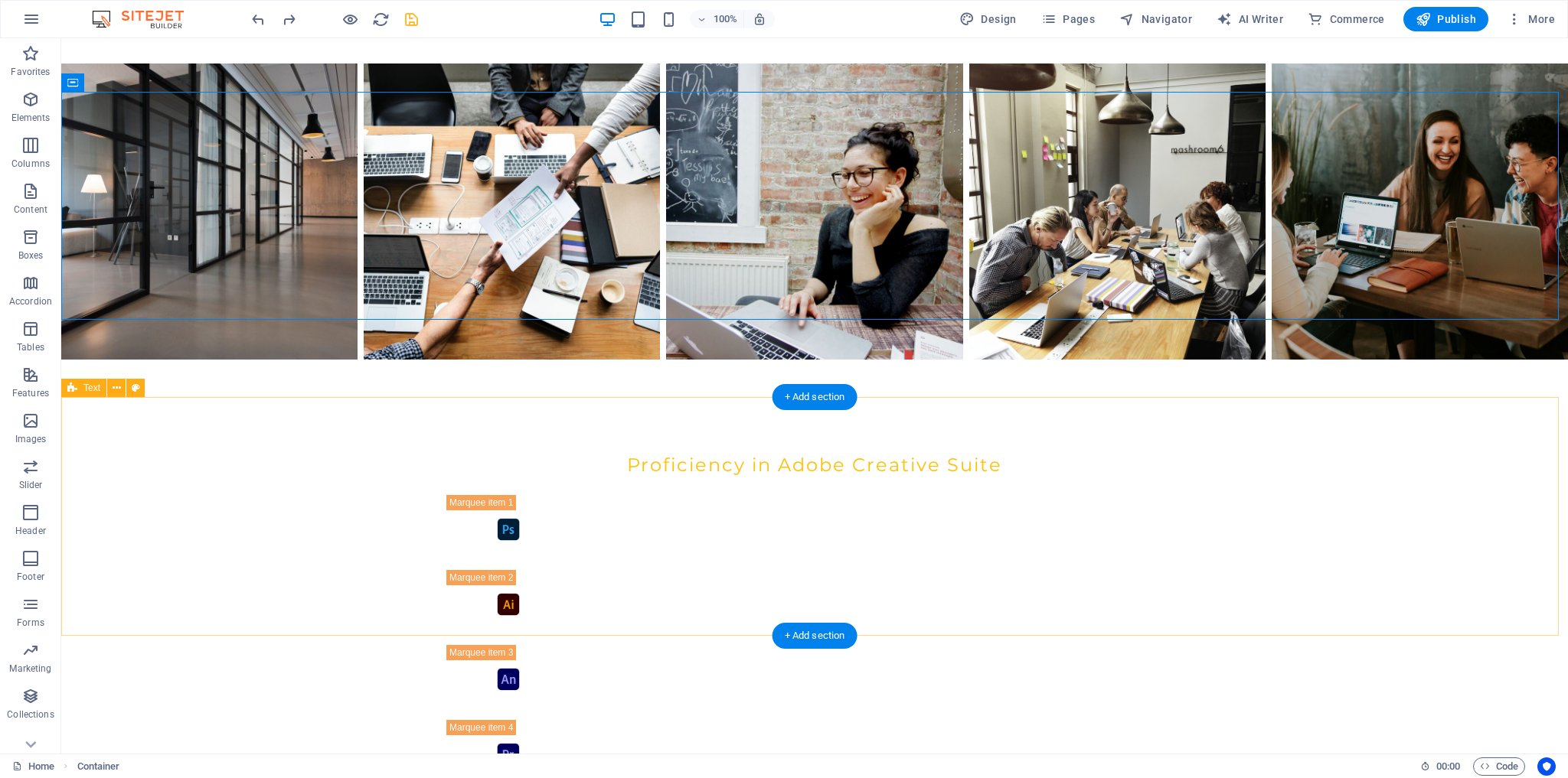
scroll to position [3273, 0]
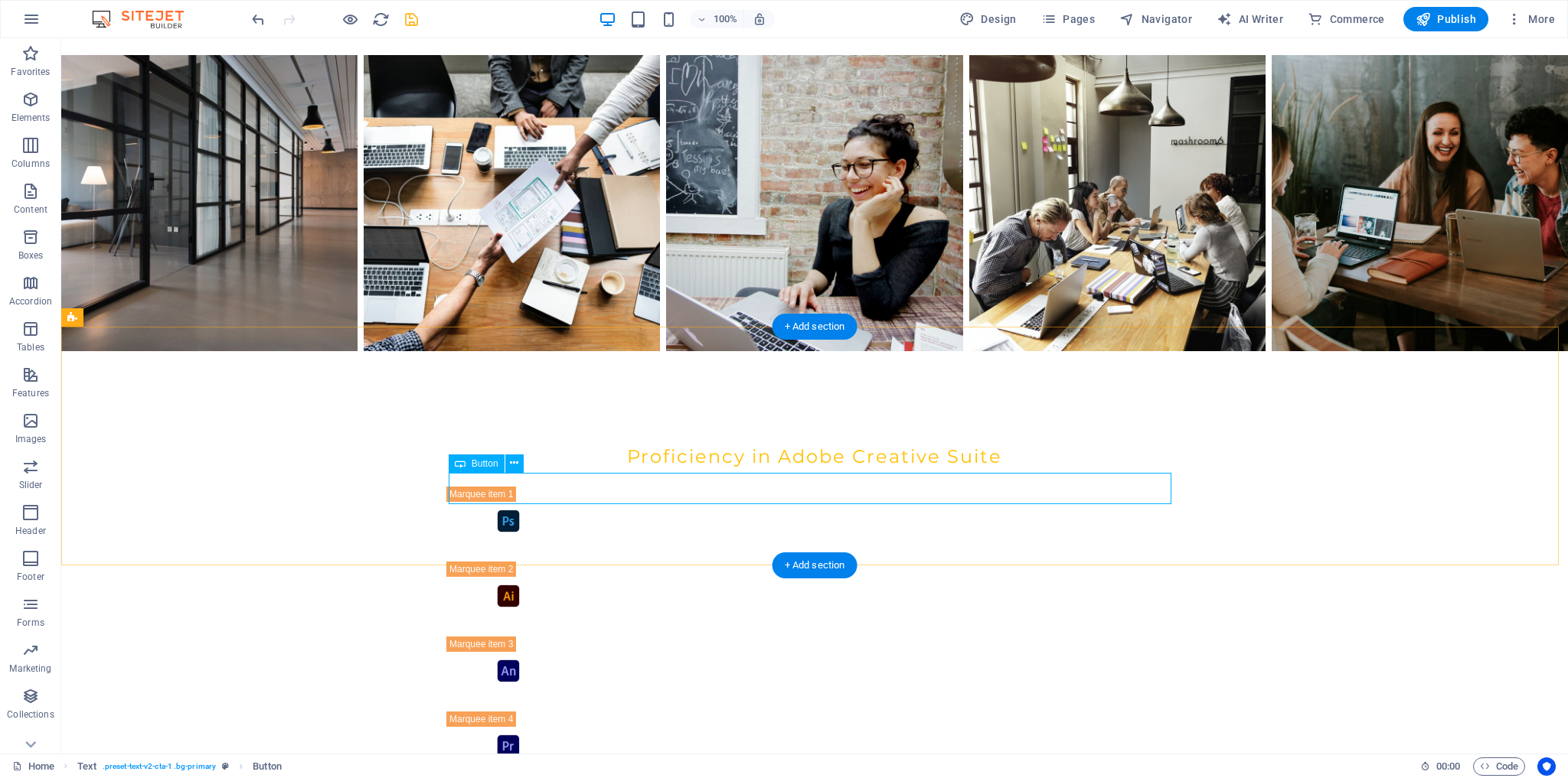
scroll to position [3218, 0]
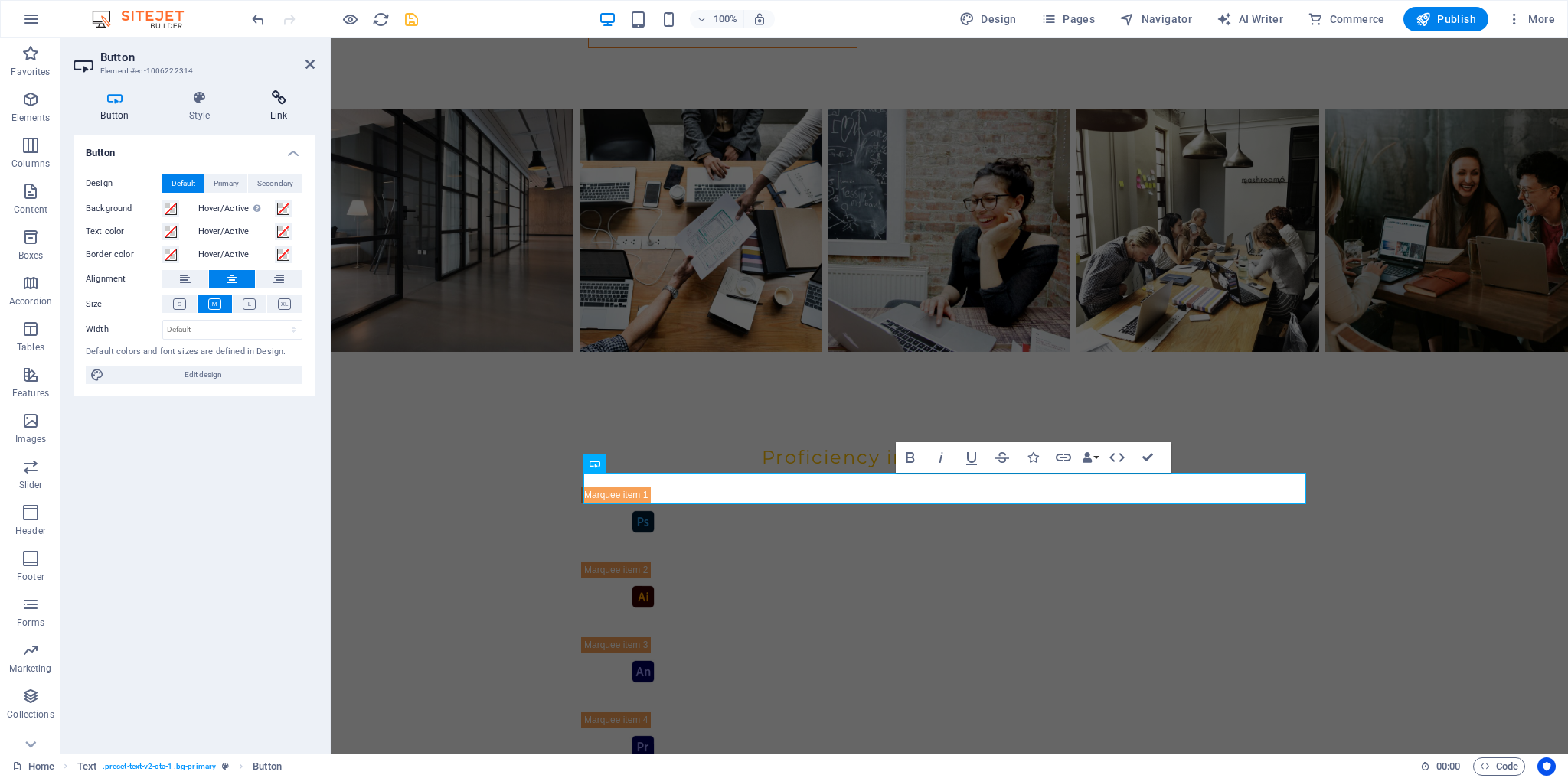
click at [278, 93] on icon at bounding box center [278, 97] width 72 height 15
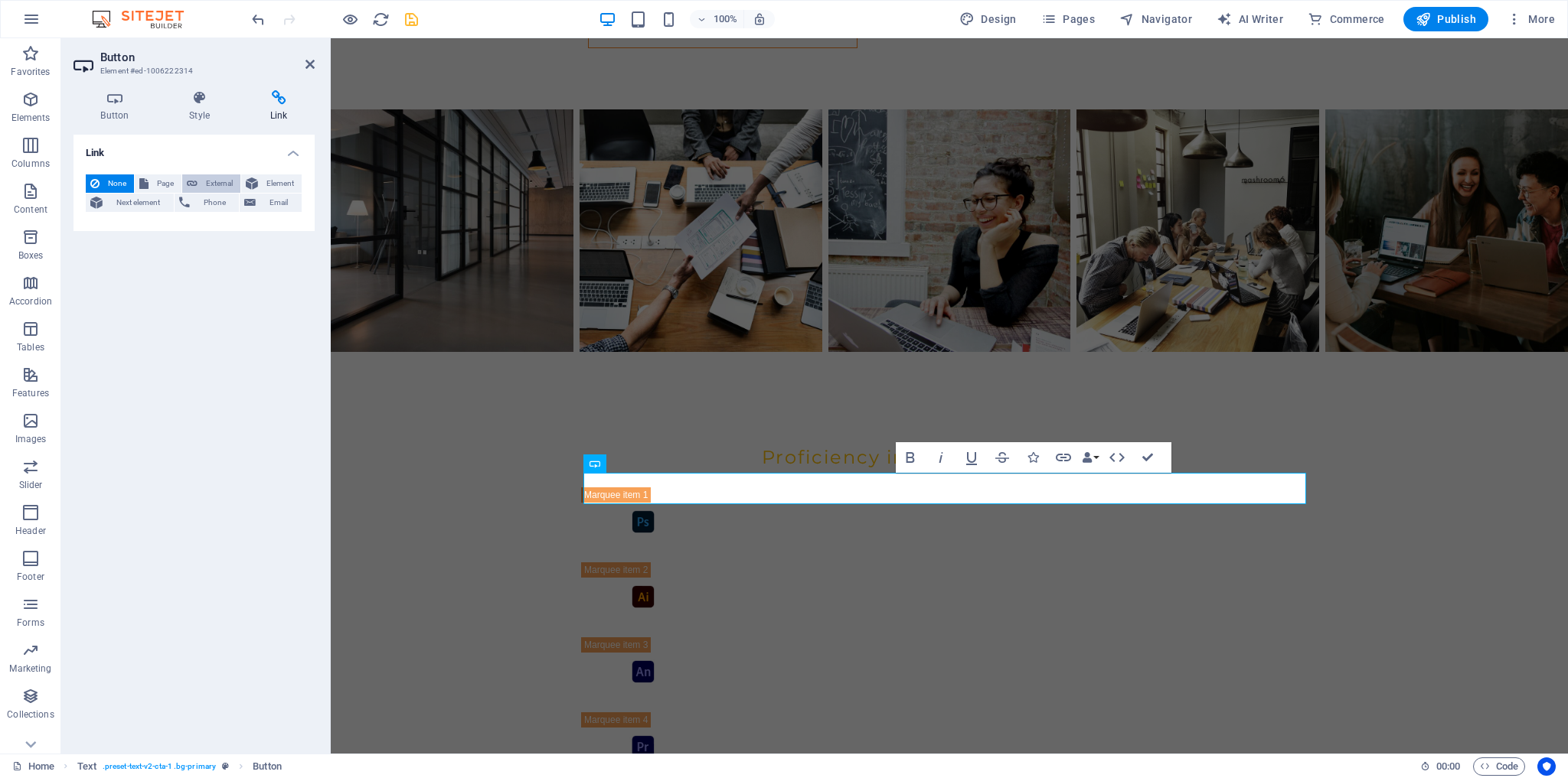
click at [209, 177] on span "External" at bounding box center [219, 184] width 34 height 19
select select "blank"
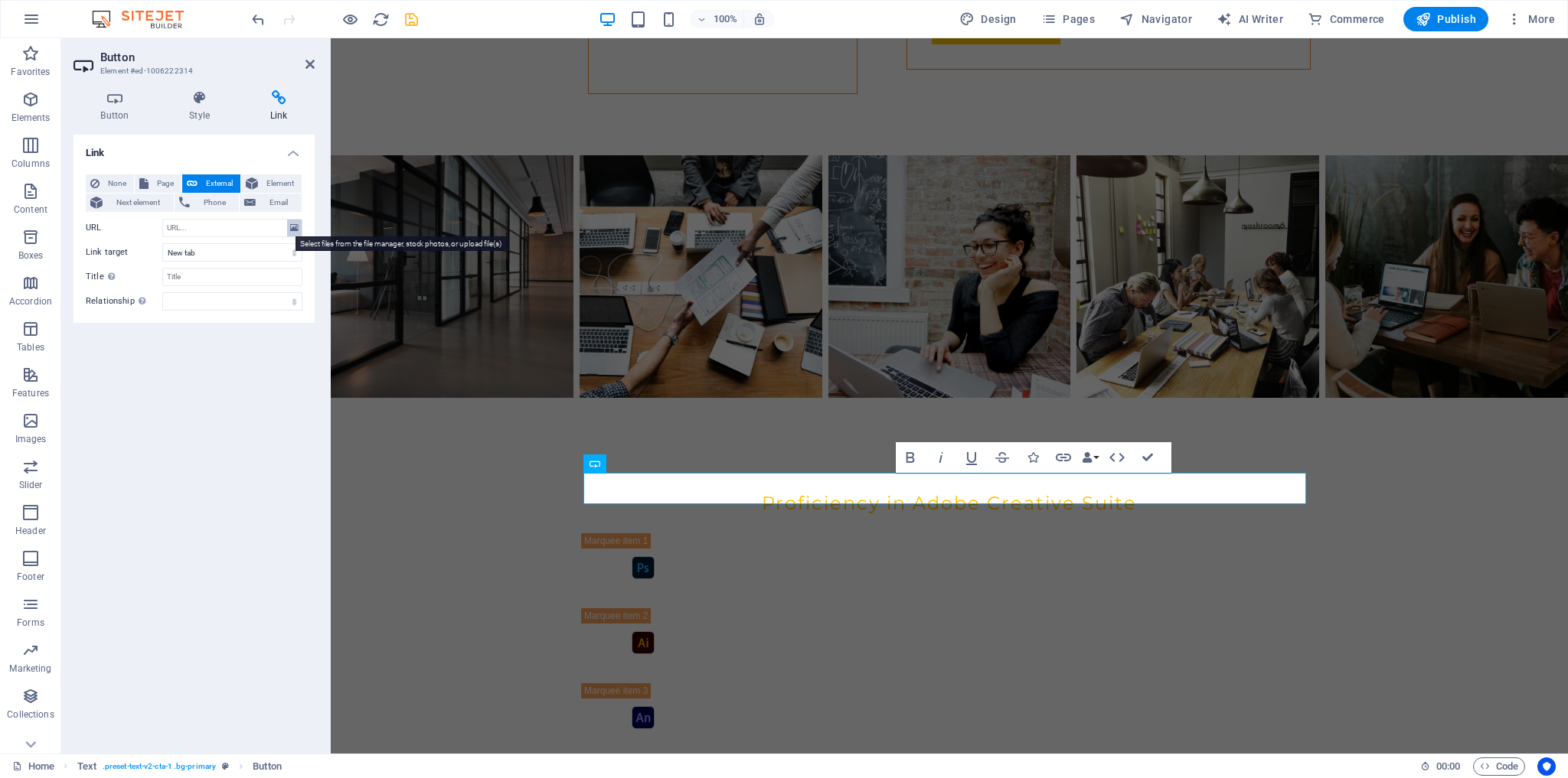
click at [297, 227] on icon at bounding box center [294, 228] width 8 height 17
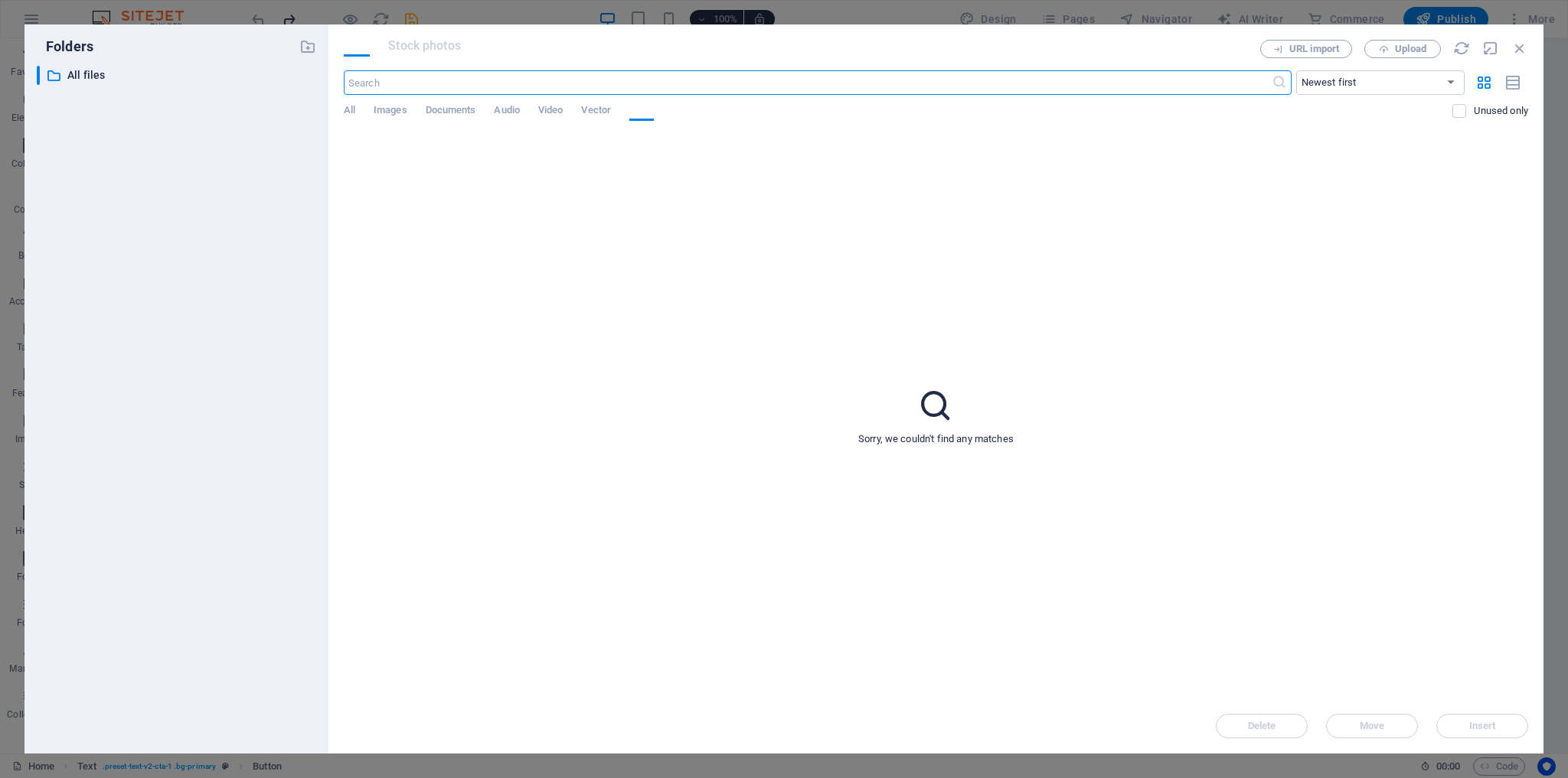
scroll to position [3143, 0]
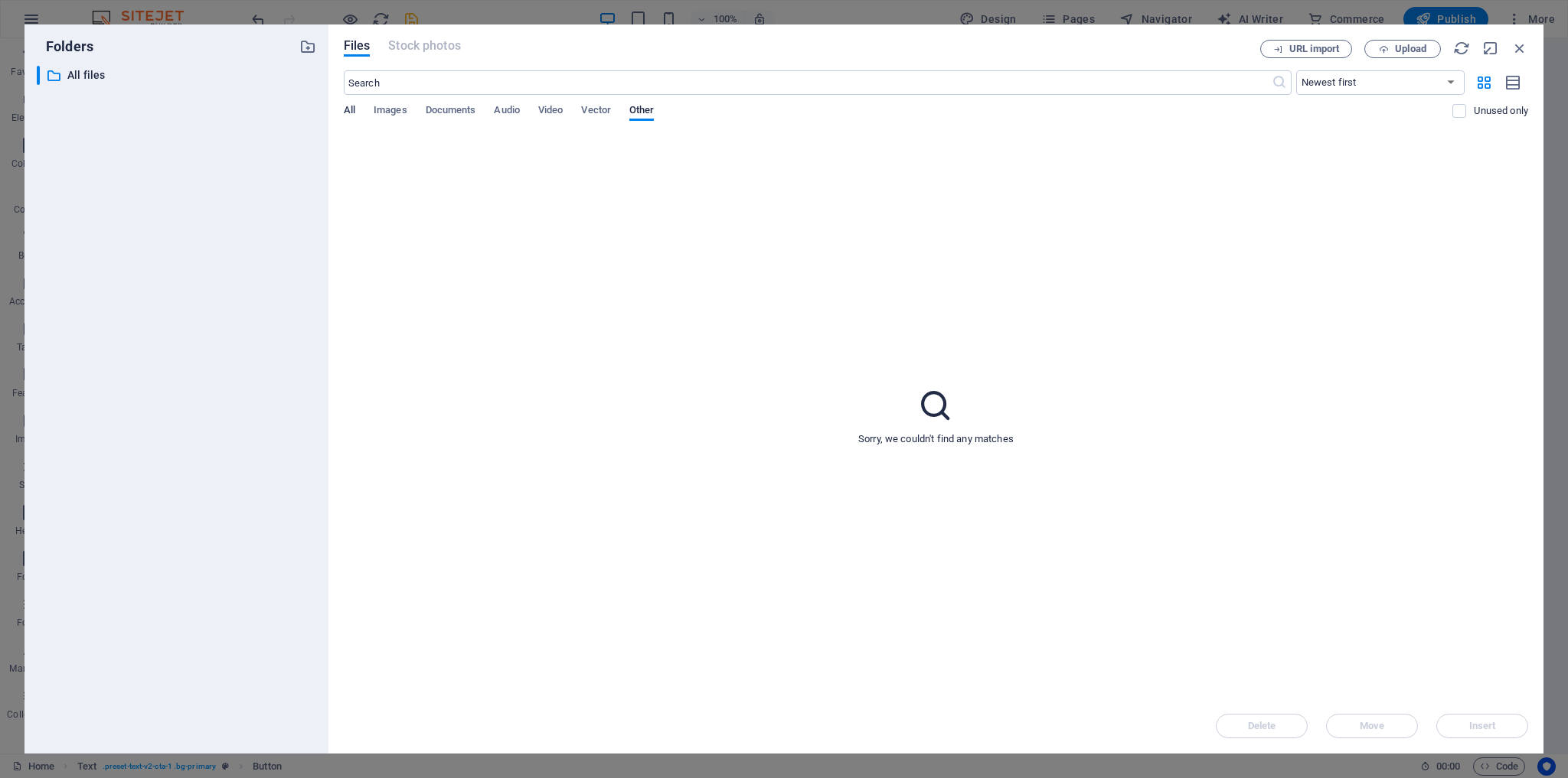
click at [351, 108] on span "All" at bounding box center [350, 111] width 11 height 22
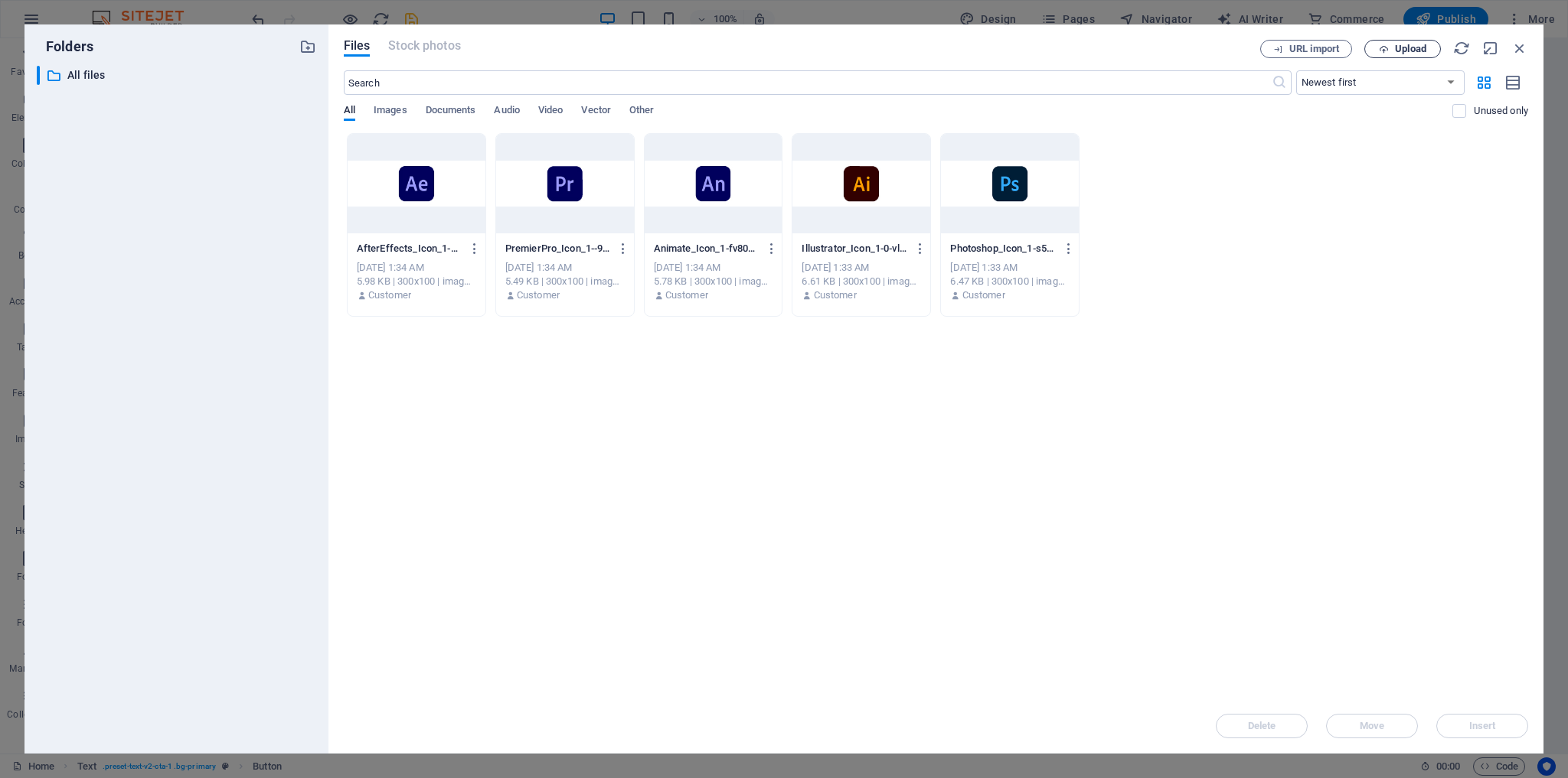
click at [1420, 49] on span "Upload" at bounding box center [1410, 48] width 31 height 9
click at [1403, 51] on span "Upload" at bounding box center [1410, 48] width 31 height 9
type input "[URL][DOMAIN_NAME]"
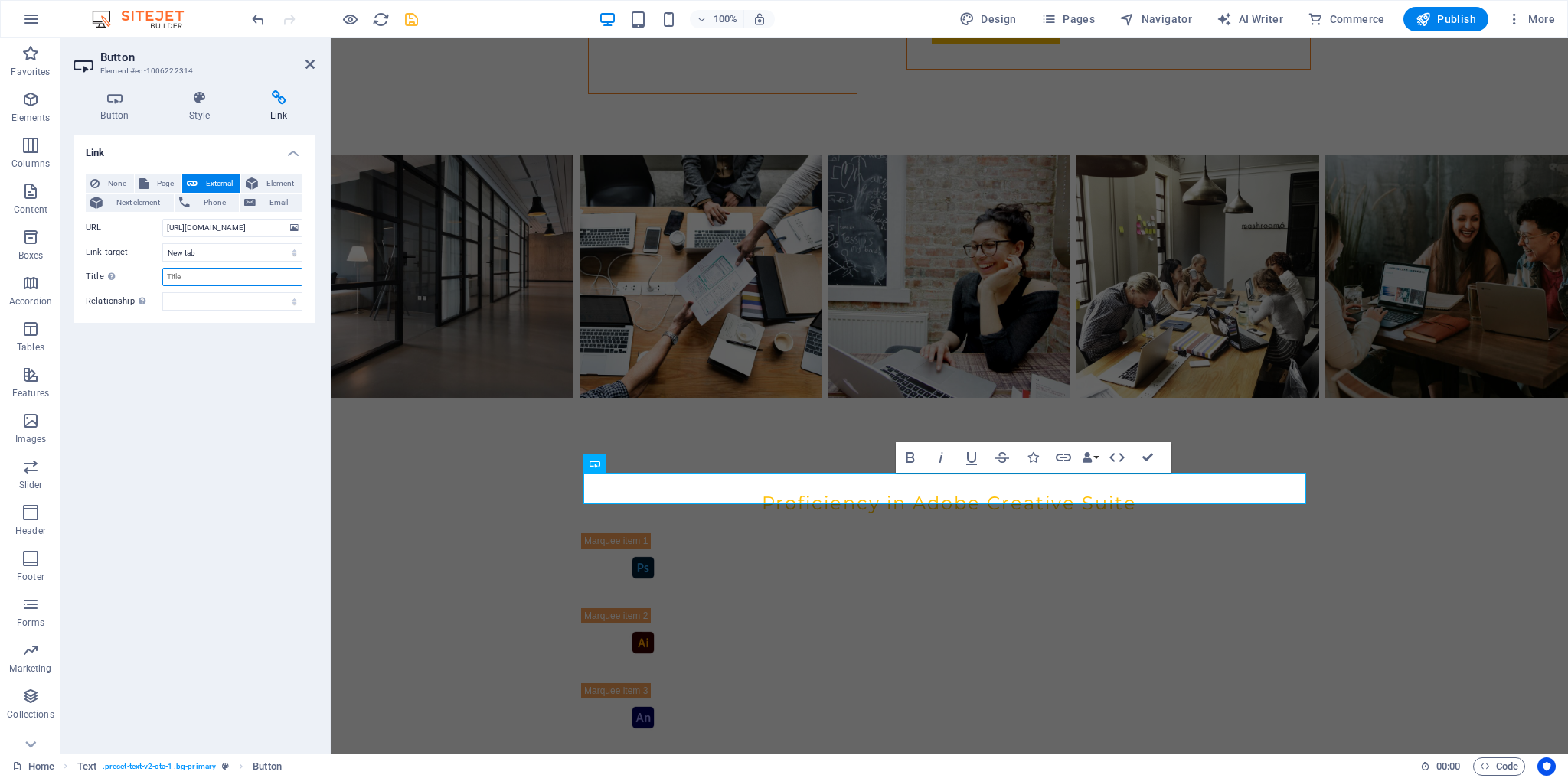
click at [219, 275] on input "Title Additional link description, should not be the same as the link text. The…" at bounding box center [232, 277] width 140 height 19
type input "[PERSON_NAME] Resume"
click at [239, 445] on div "Link None Page External Element Next element Phone Email Page Home Subpage Lega…" at bounding box center [193, 438] width 241 height 607
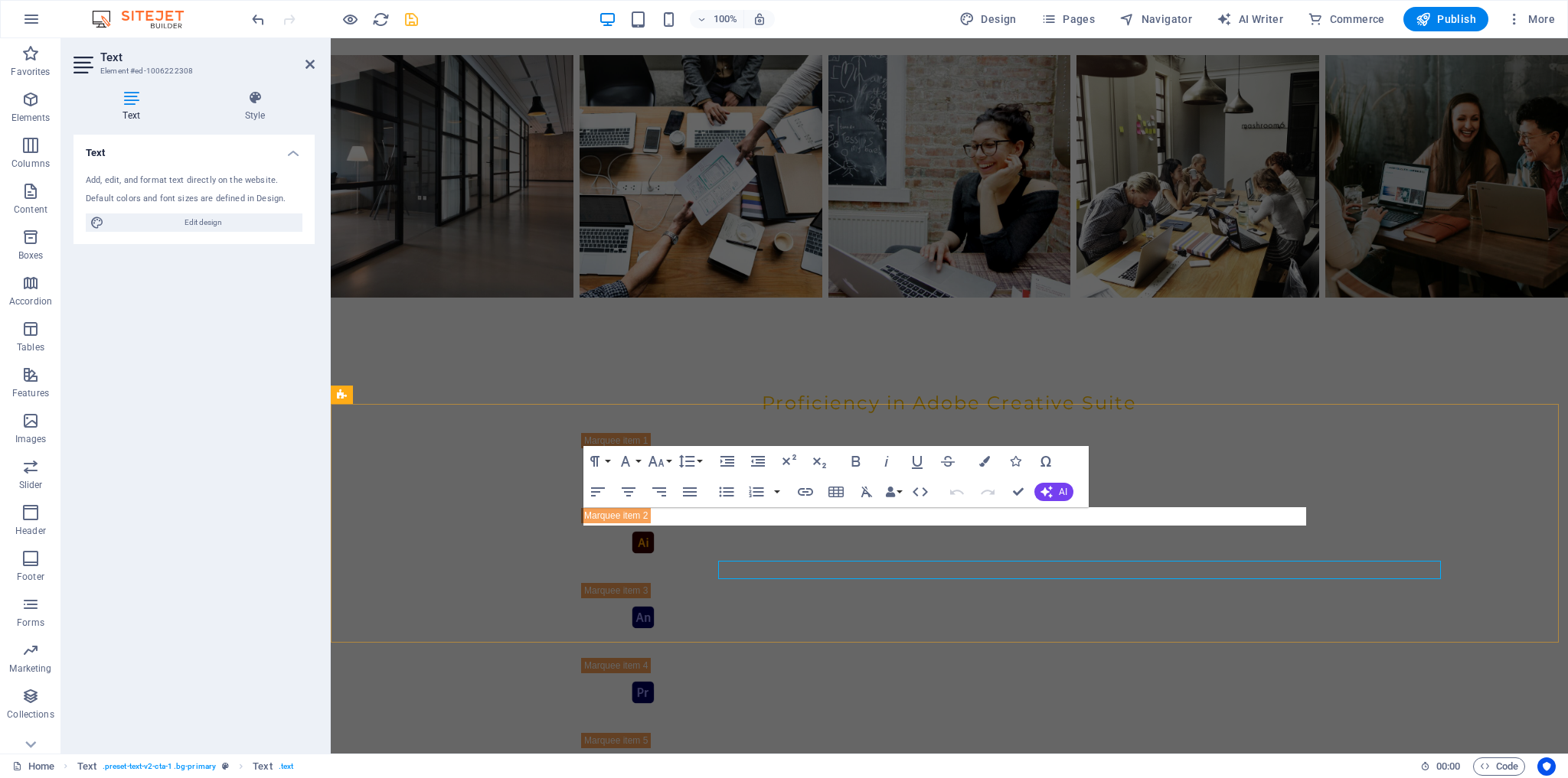
scroll to position [3218, 0]
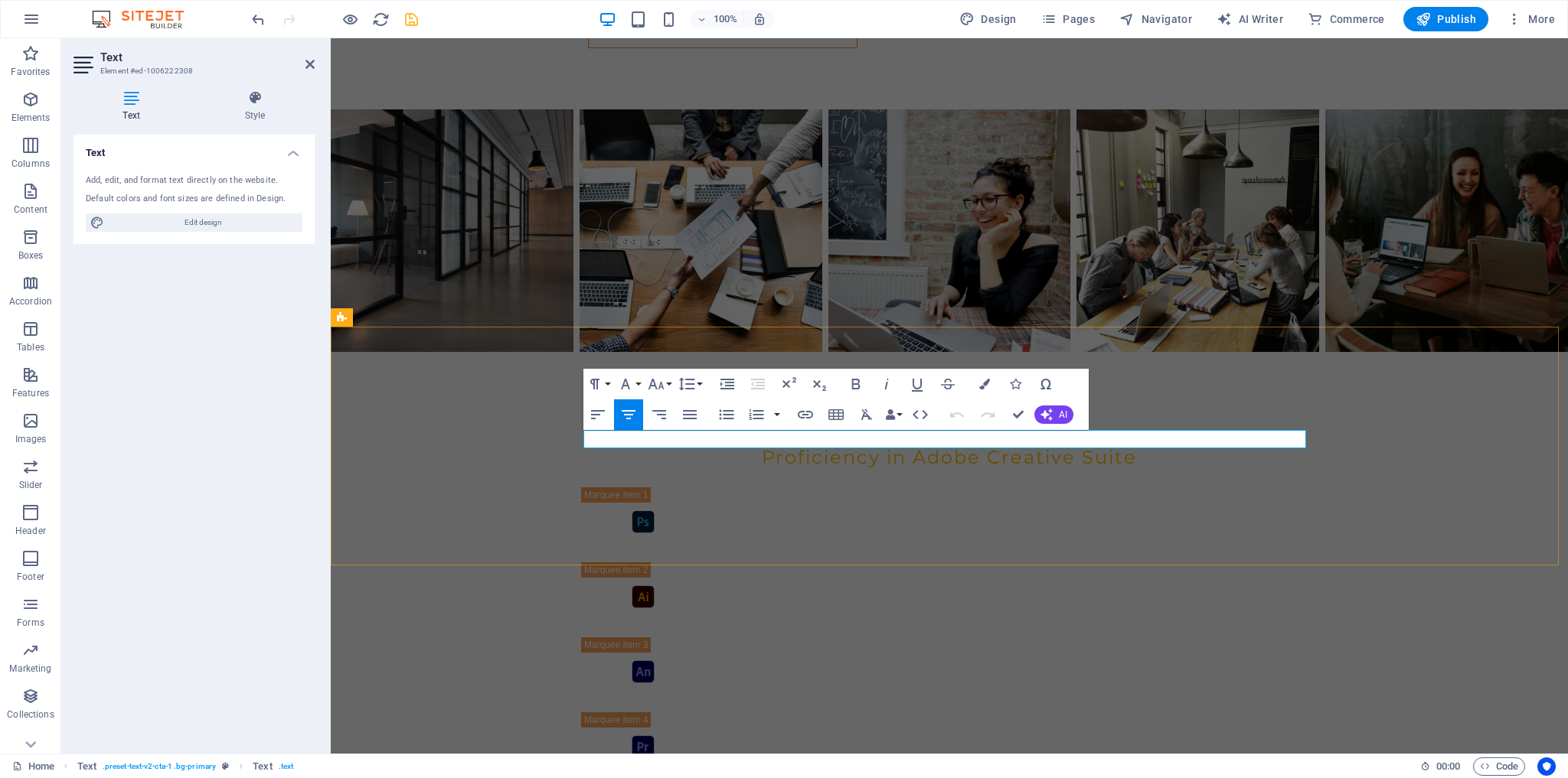
drag, startPoint x: 911, startPoint y: 440, endPoint x: 889, endPoint y: 441, distance: 22.0
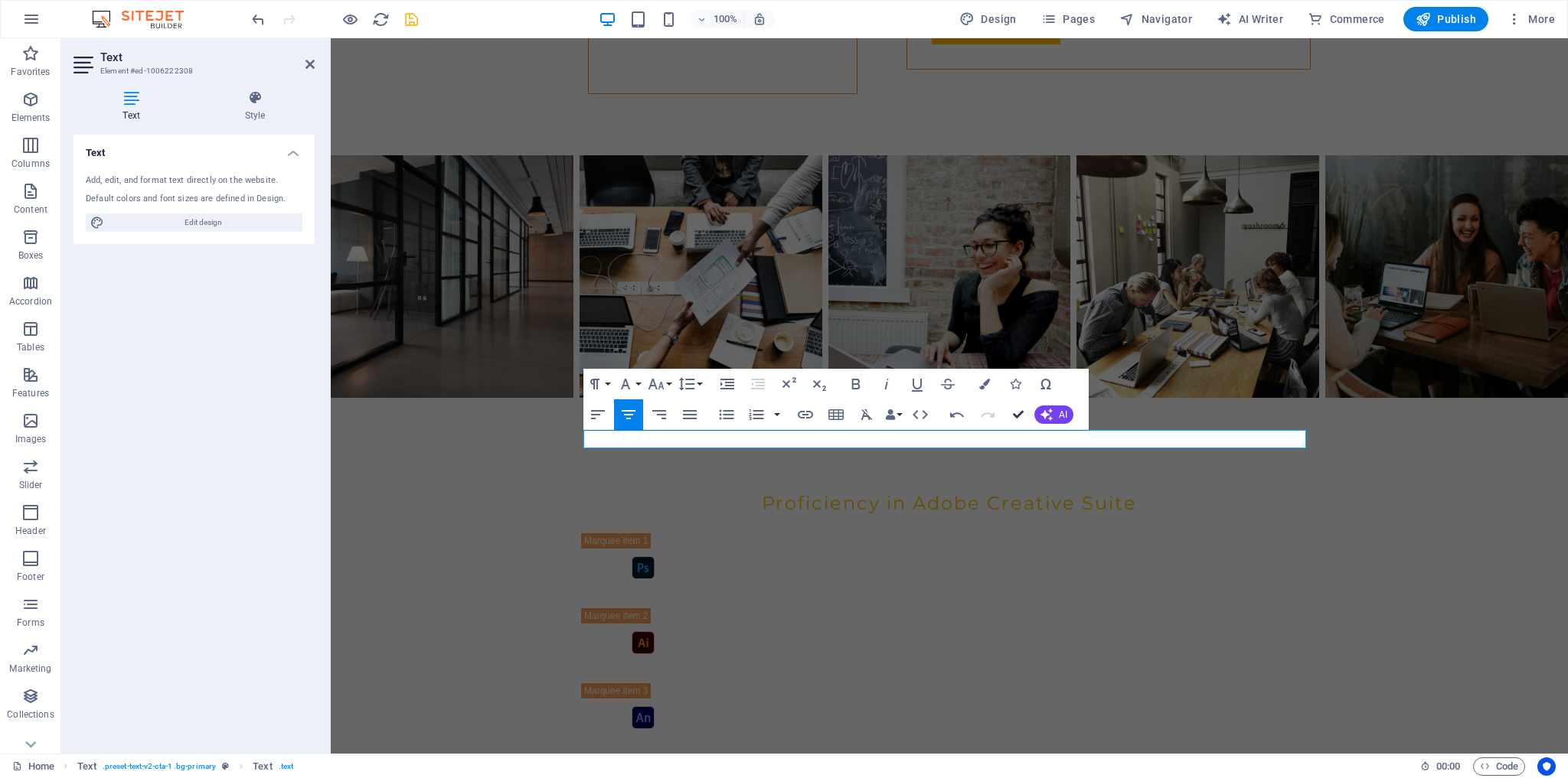
drag, startPoint x: 1014, startPoint y: 413, endPoint x: 956, endPoint y: 378, distance: 67.7
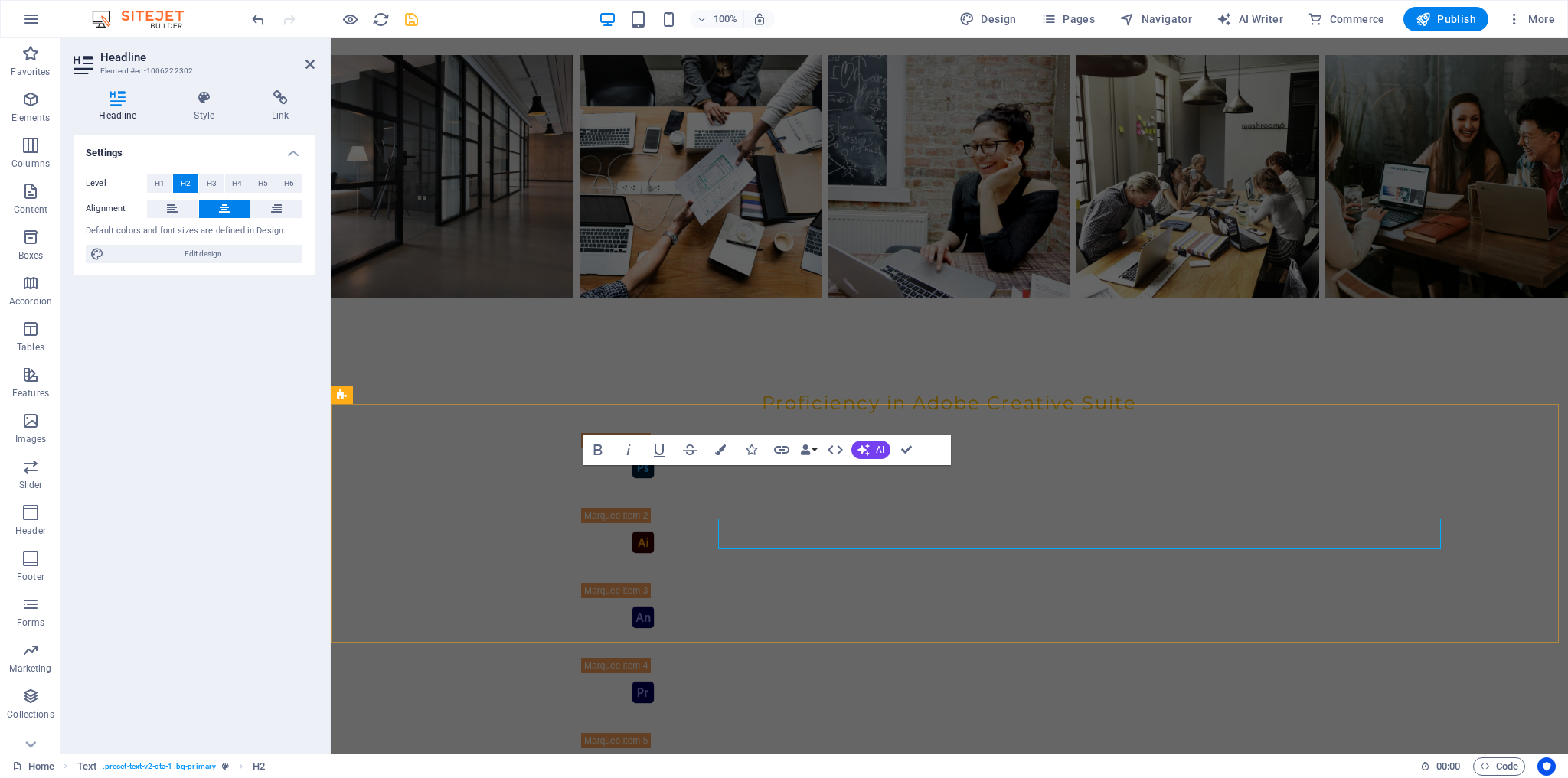
scroll to position [3218, 0]
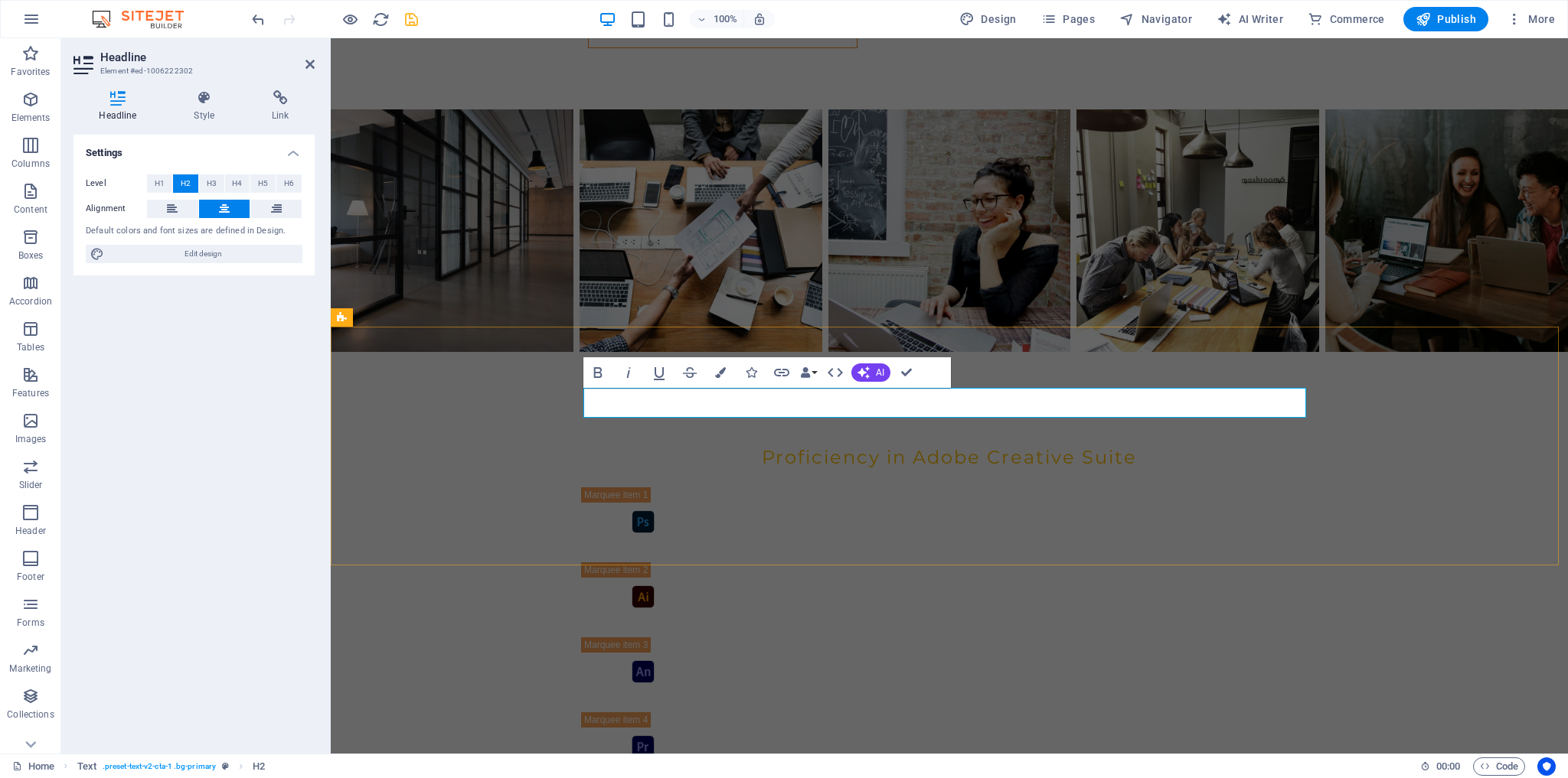
drag, startPoint x: 814, startPoint y: 398, endPoint x: 1180, endPoint y: 403, distance: 366.0
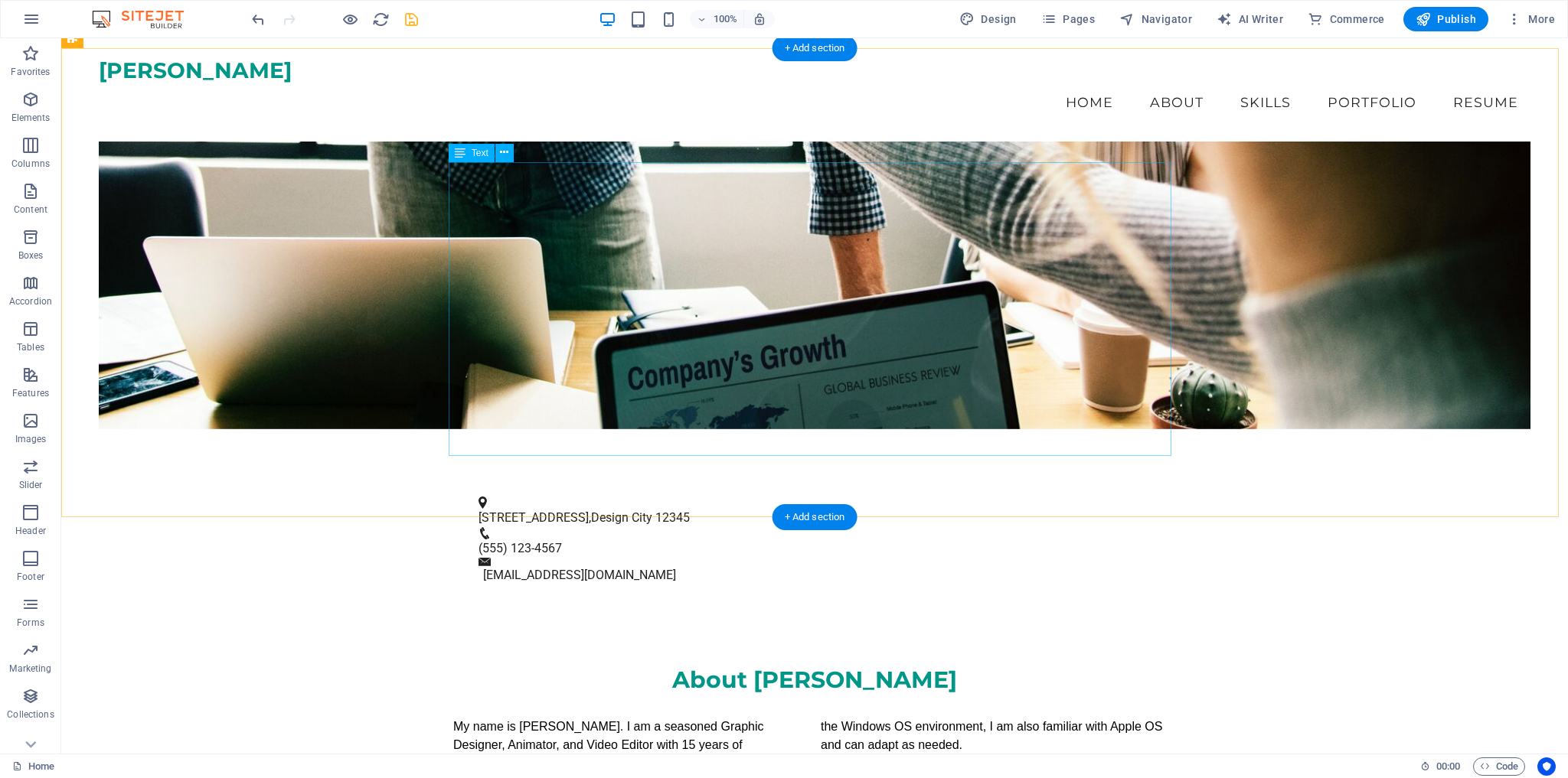
scroll to position [382, 0]
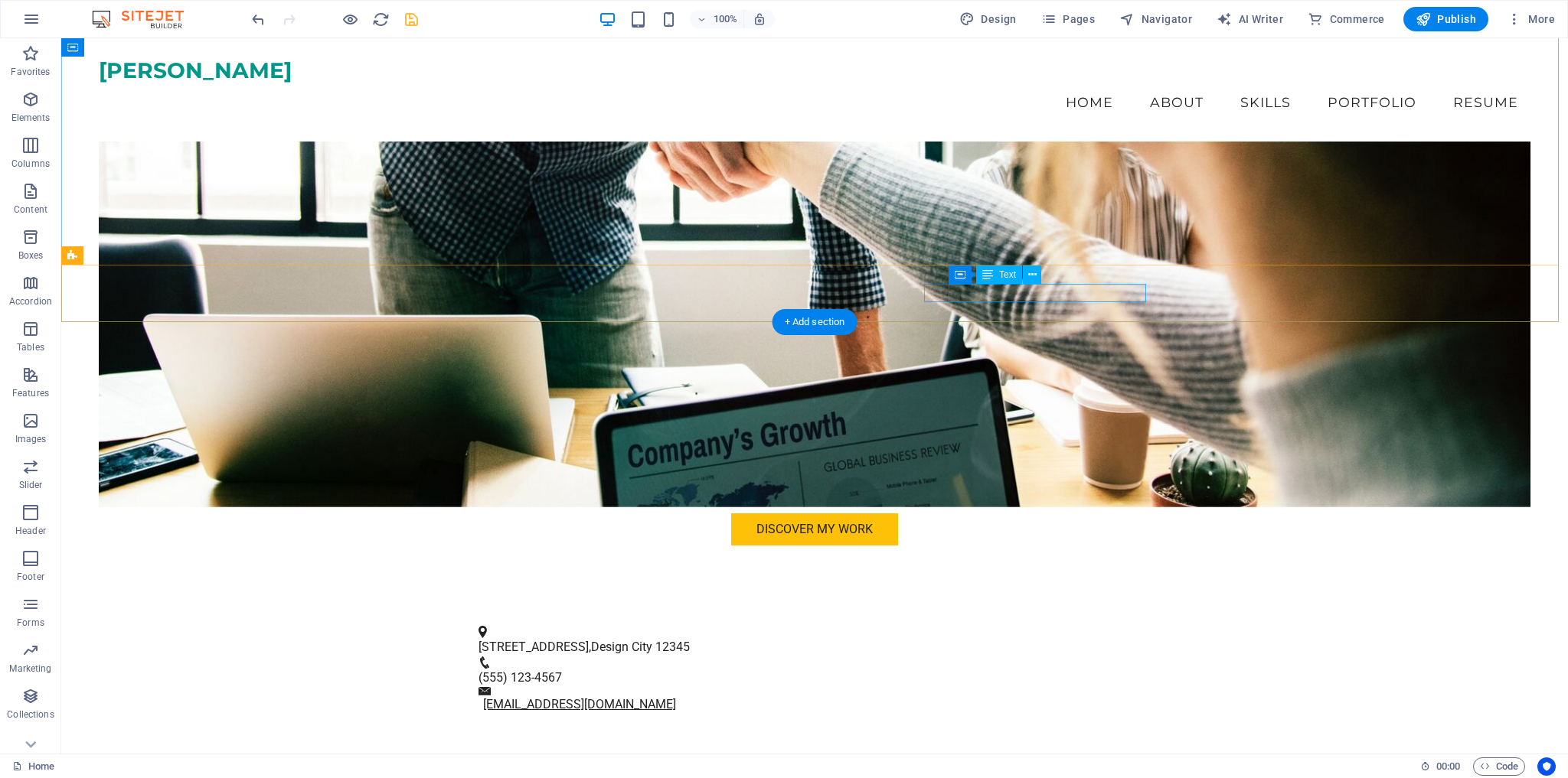
click at [676, 697] on link "[EMAIL_ADDRESS][DOMAIN_NAME]" at bounding box center [579, 705] width 193 height 14
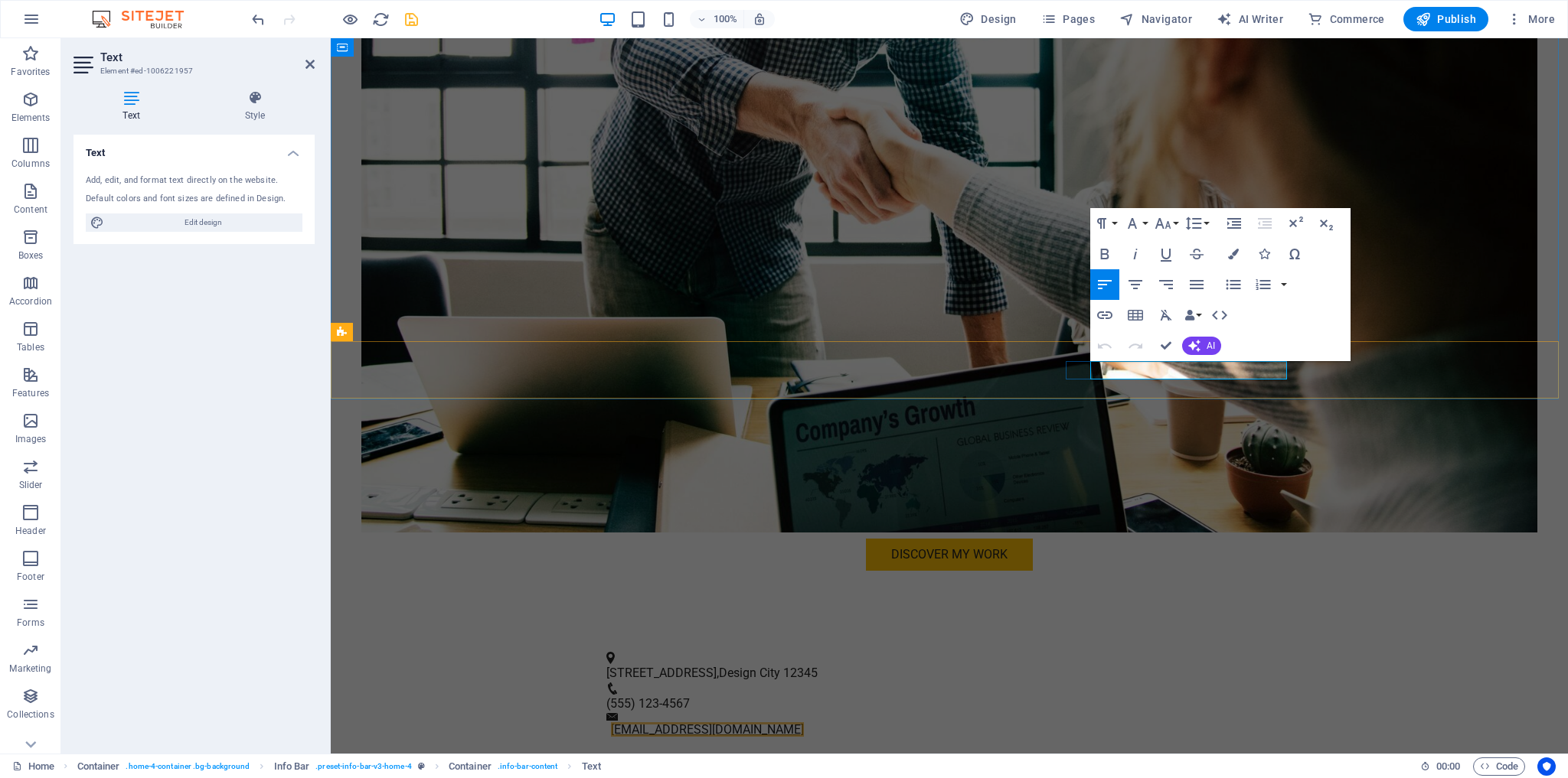
click at [804, 722] on link "[EMAIL_ADDRESS][DOMAIN_NAME]" at bounding box center [707, 730] width 193 height 14
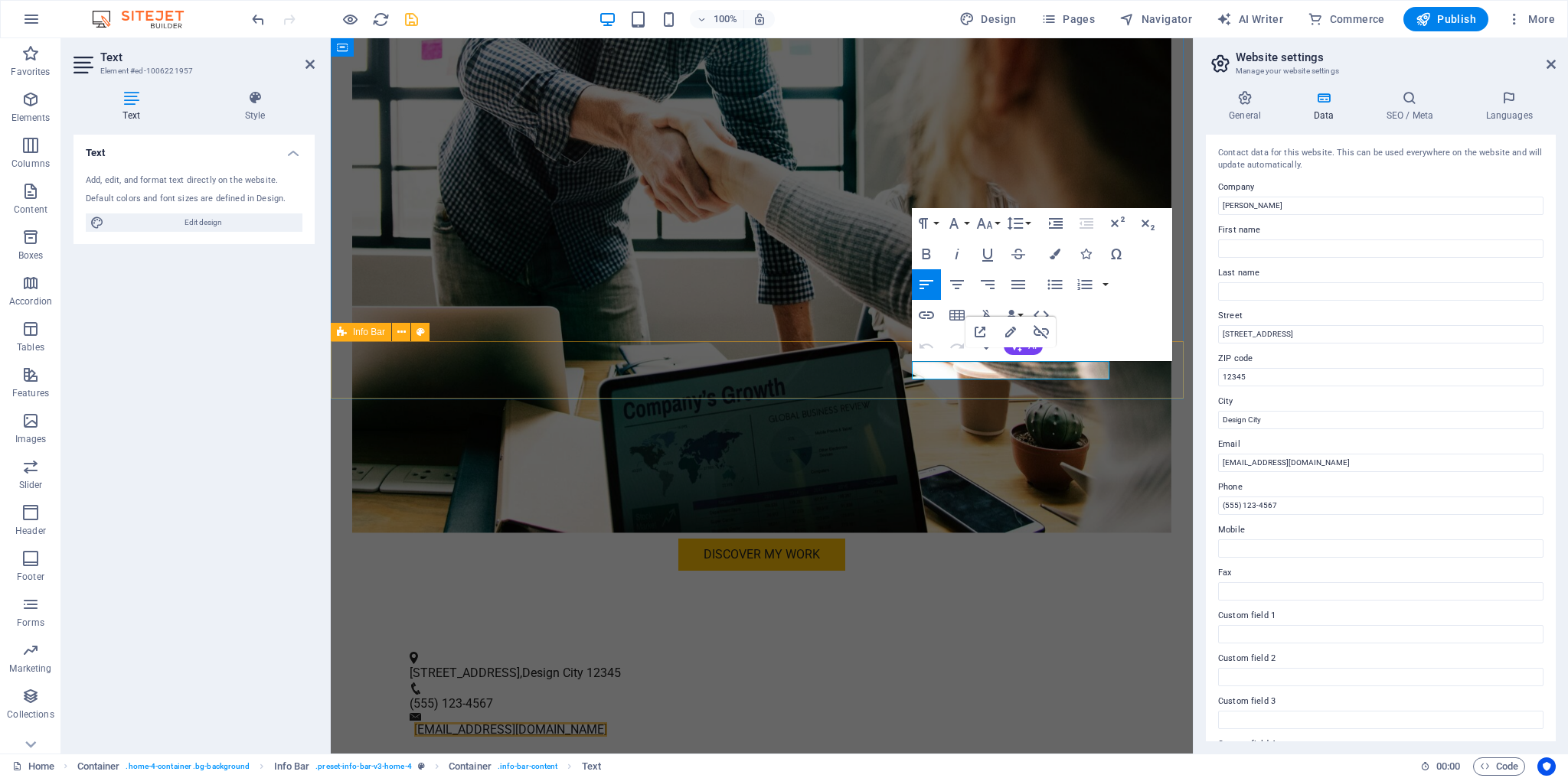
click at [1141, 632] on div "[STREET_ADDRESS] (555) 123-4567 [EMAIL_ADDRESS][DOMAIN_NAME]" at bounding box center [762, 696] width 862 height 127
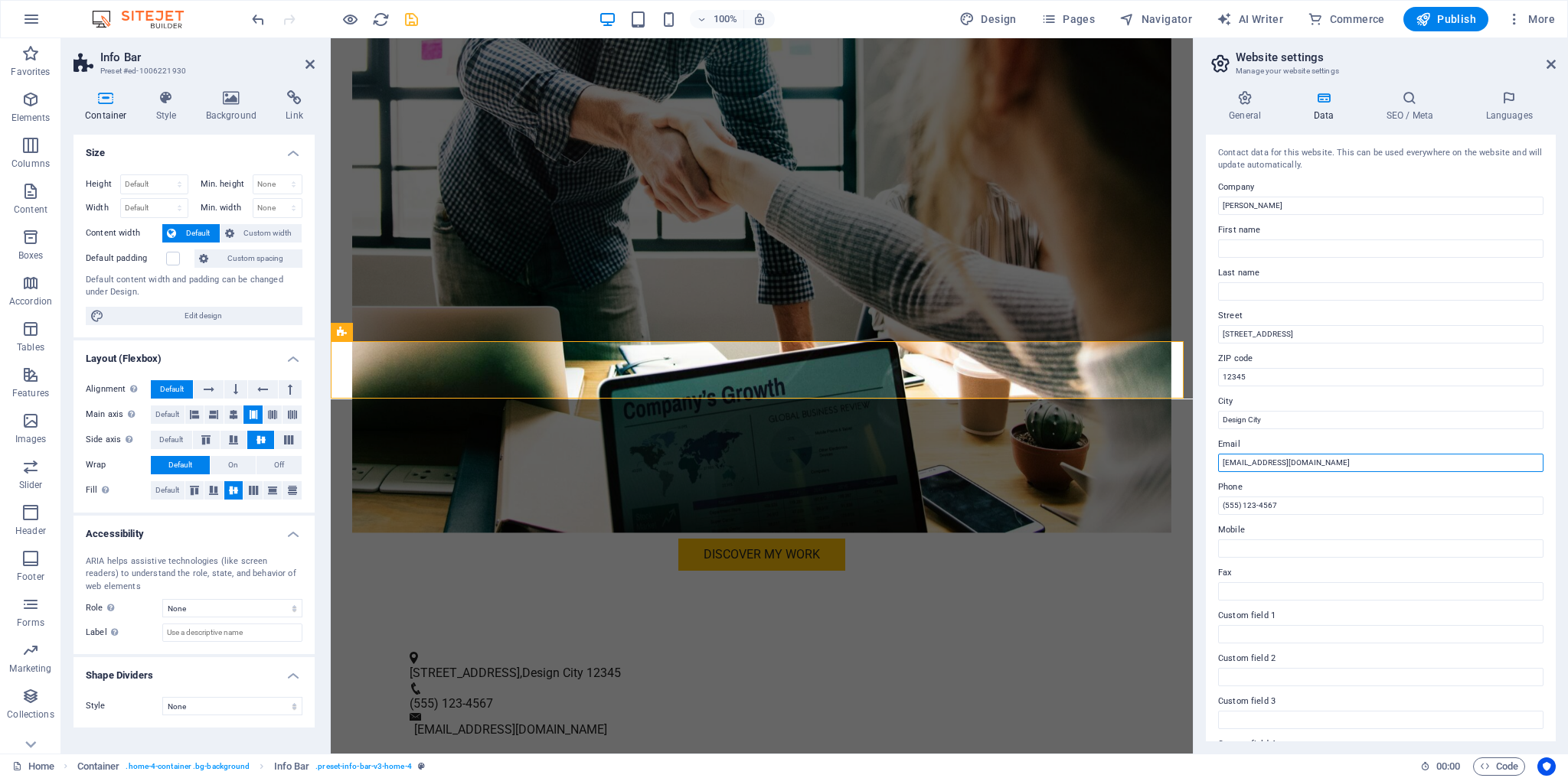
click at [1245, 466] on input "[EMAIL_ADDRESS][DOMAIN_NAME]" at bounding box center [1381, 463] width 326 height 19
drag, startPoint x: 1328, startPoint y: 461, endPoint x: 1255, endPoint y: 466, distance: 73.2
click at [1255, 466] on input "[EMAIL_ADDRESS][DOMAIN_NAME]" at bounding box center [1381, 463] width 326 height 19
type input "[EMAIL_ADDRESS][DOMAIN_NAME]"
drag, startPoint x: 1238, startPoint y: 506, endPoint x: 1226, endPoint y: 507, distance: 12.0
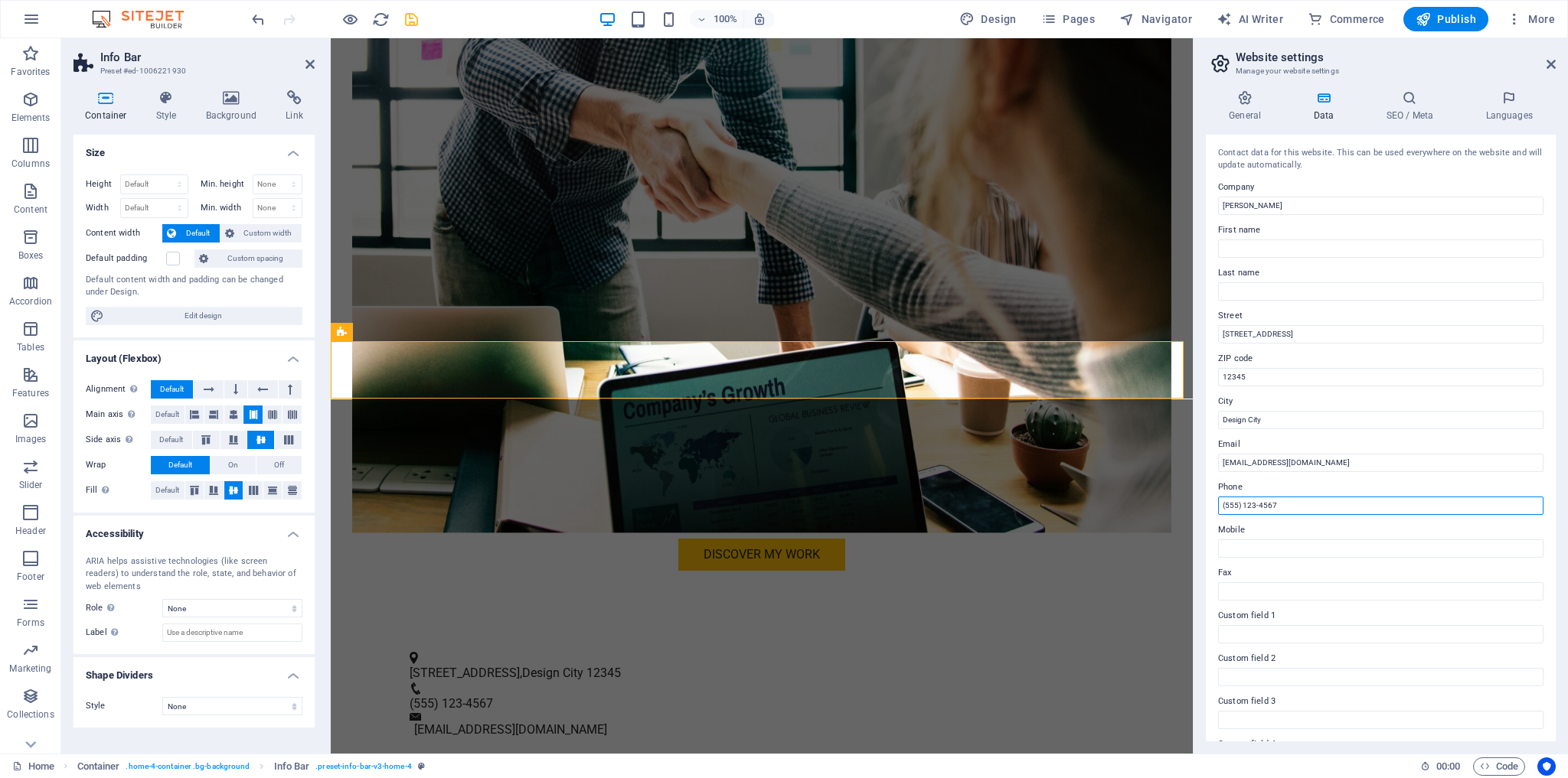
click at [1226, 507] on input "(555) 123-4567" at bounding box center [1381, 506] width 326 height 19
type input "[PHONE_NUMBER]"
drag, startPoint x: 1276, startPoint y: 420, endPoint x: 1203, endPoint y: 422, distance: 73.0
click at [1203, 422] on div "General Data SEO / Meta Languages Website name [DOMAIN_NAME] Logo Drag files he…" at bounding box center [1381, 416] width 375 height 676
type input "Fontana"
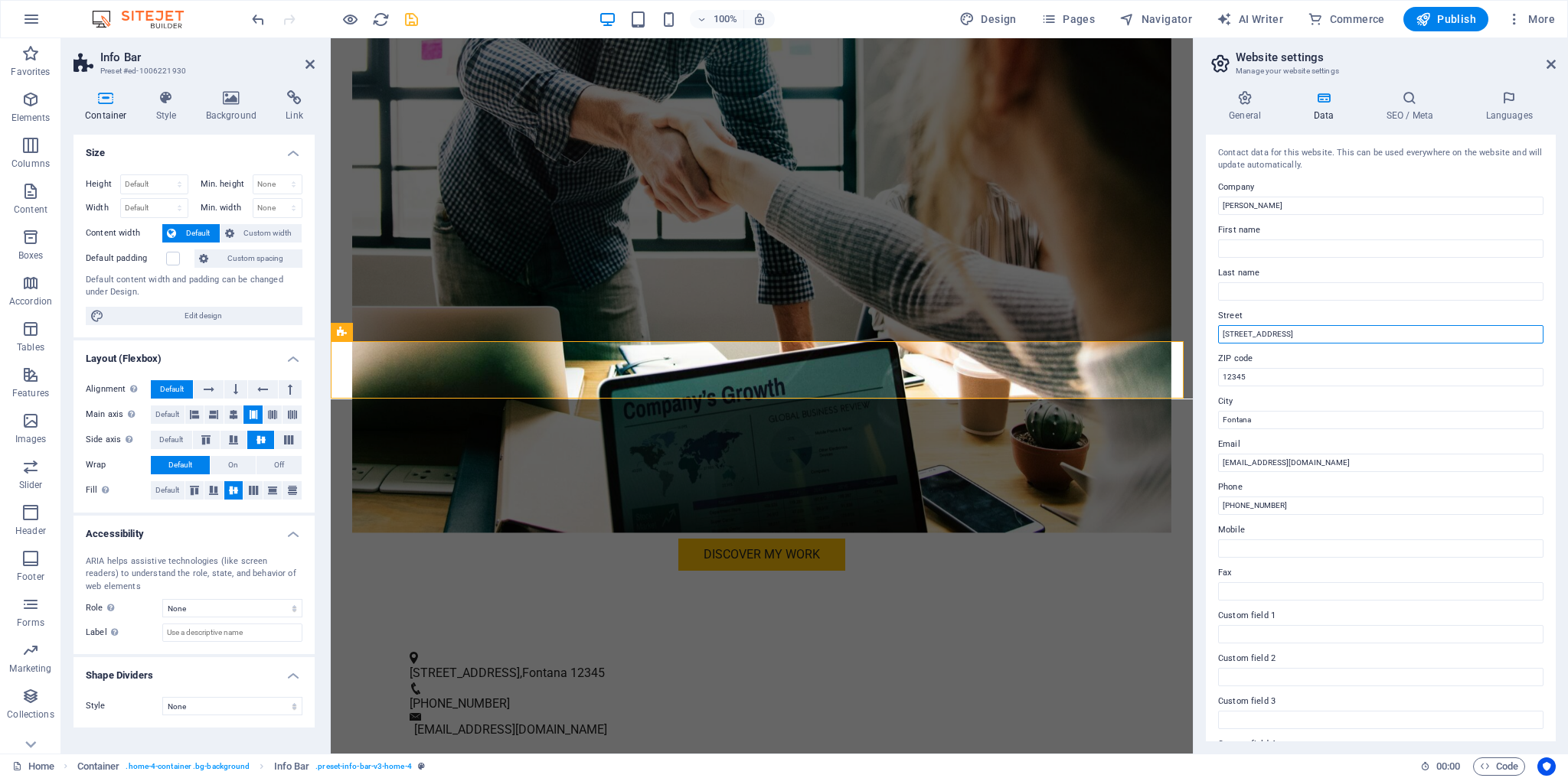
drag, startPoint x: 1296, startPoint y: 331, endPoint x: 1216, endPoint y: 333, distance: 80.0
click at [1216, 333] on div "Contact data for this website. This can be used everywhere on the website and w…" at bounding box center [1381, 438] width 350 height 607
drag, startPoint x: 1258, startPoint y: 379, endPoint x: 1209, endPoint y: 378, distance: 49.0
click at [1209, 378] on div "Contact data for this website. This can be used everywhere on the website and w…" at bounding box center [1381, 438] width 350 height 607
type input "92336"
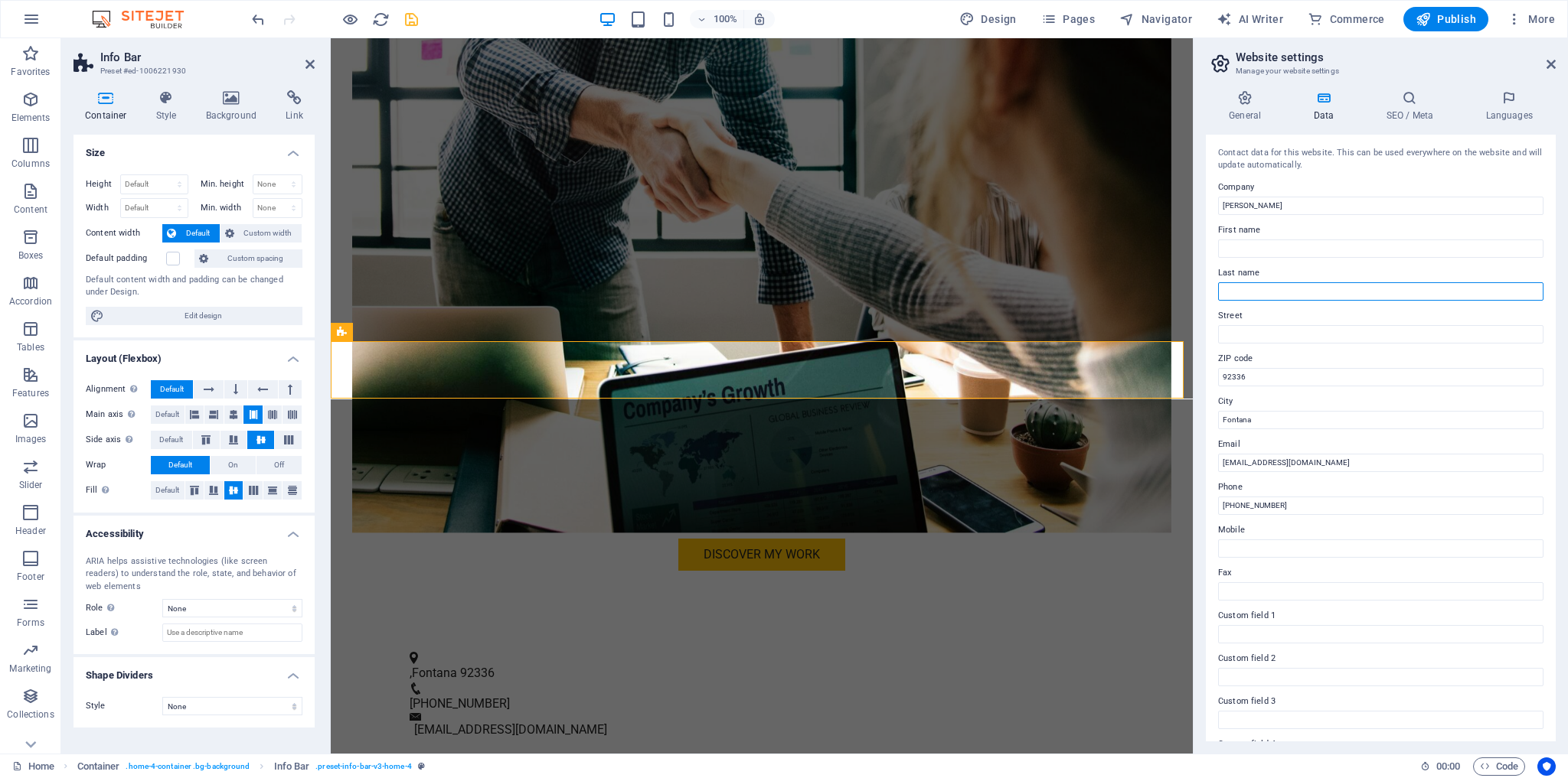
click at [1256, 292] on input "Last name" at bounding box center [1381, 292] width 326 height 19
click at [1223, 421] on input "Fontana" at bounding box center [1381, 420] width 326 height 19
click at [1250, 337] on input "Street" at bounding box center [1381, 334] width 326 height 19
type input "Fontana"
drag, startPoint x: 1263, startPoint y: 418, endPoint x: 1204, endPoint y: 424, distance: 59.3
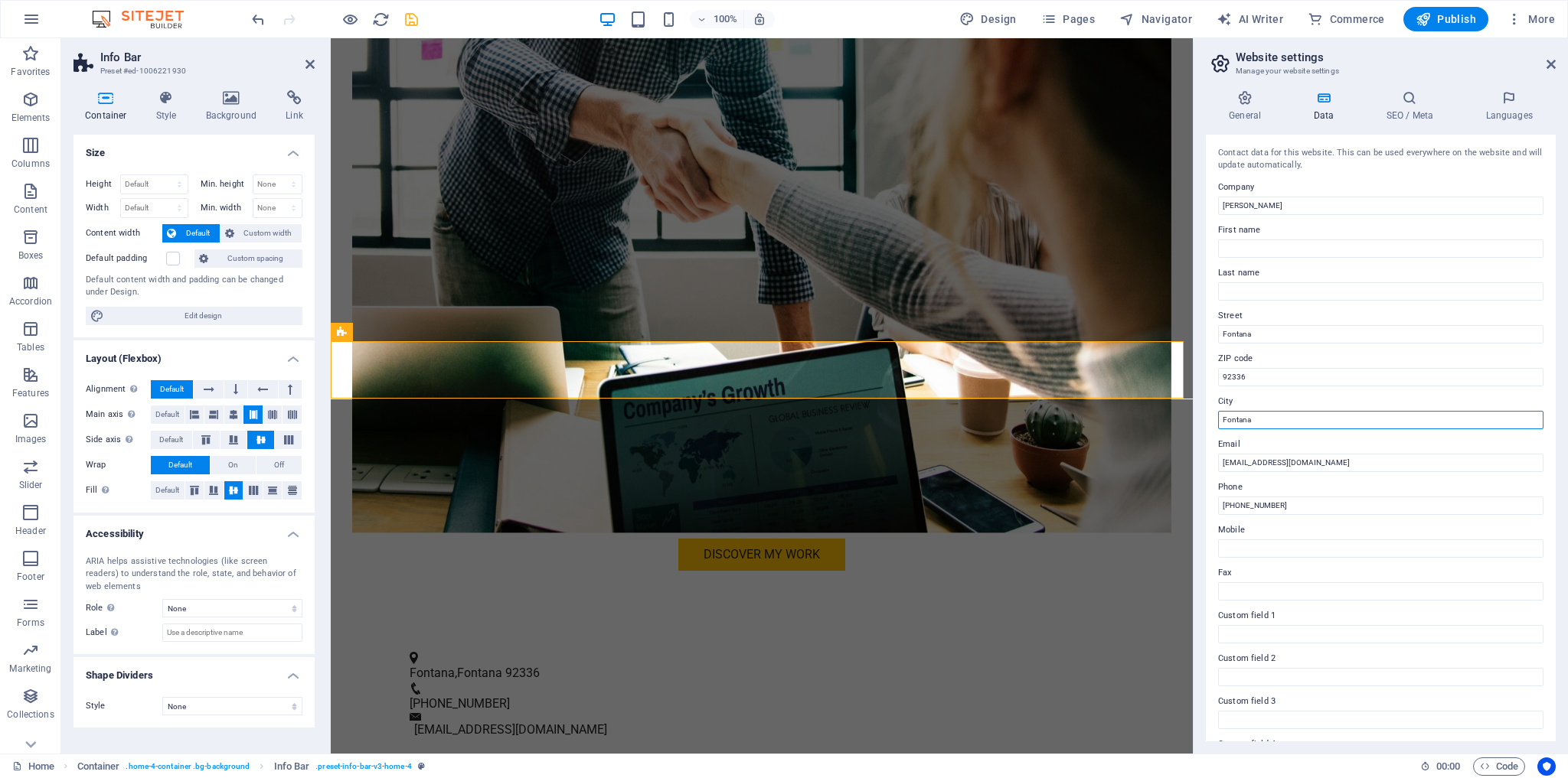
click at [1204, 424] on div "General Data SEO / Meta Languages Website name [DOMAIN_NAME] Logo Drag files he…" at bounding box center [1381, 416] width 375 height 676
type input "CA"
drag, startPoint x: 1258, startPoint y: 378, endPoint x: 1207, endPoint y: 378, distance: 51.0
click at [1207, 378] on div "Contact data for this website. This can be used everywhere on the website and w…" at bounding box center [1381, 438] width 350 height 607
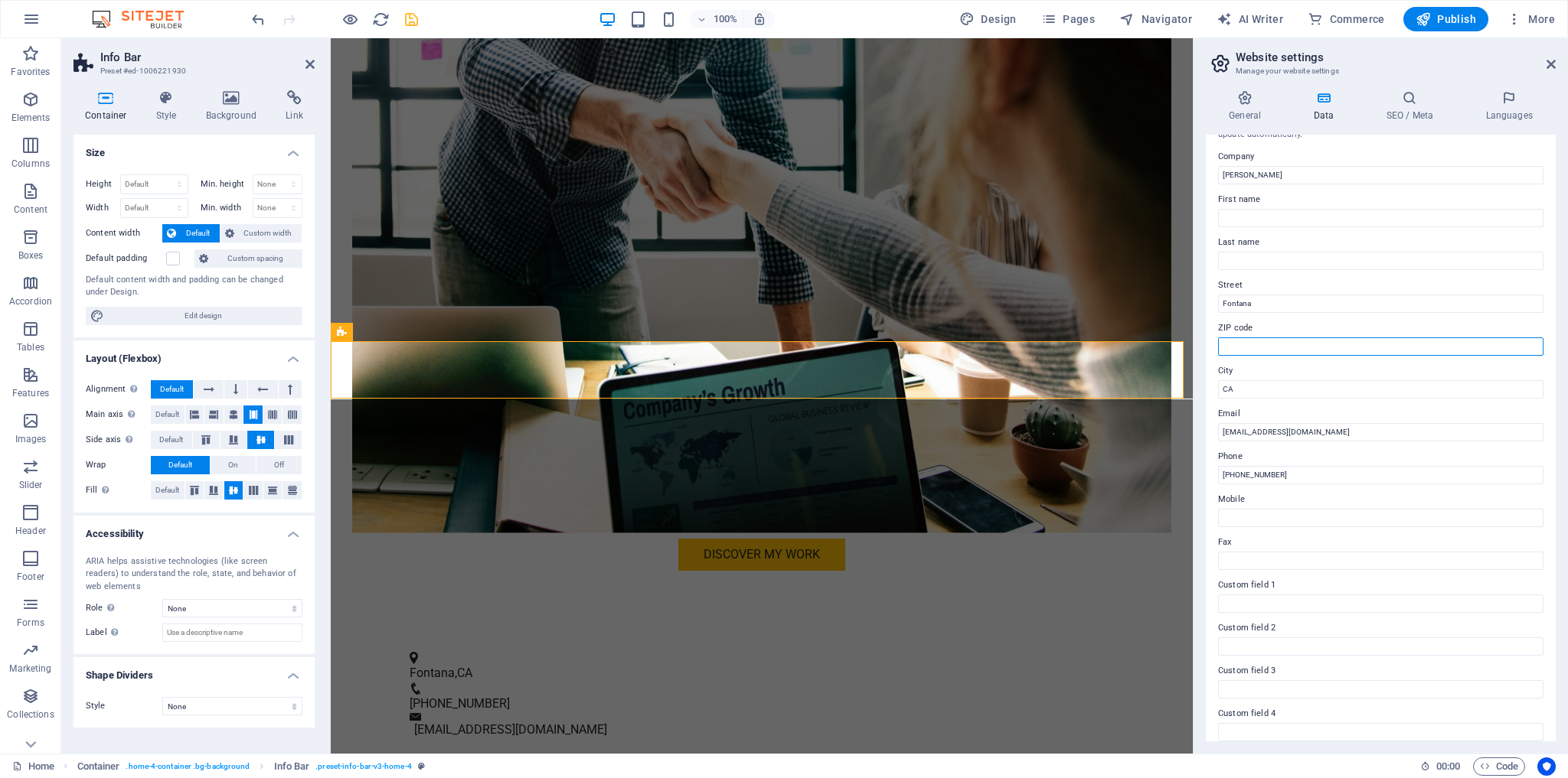
scroll to position [0, 0]
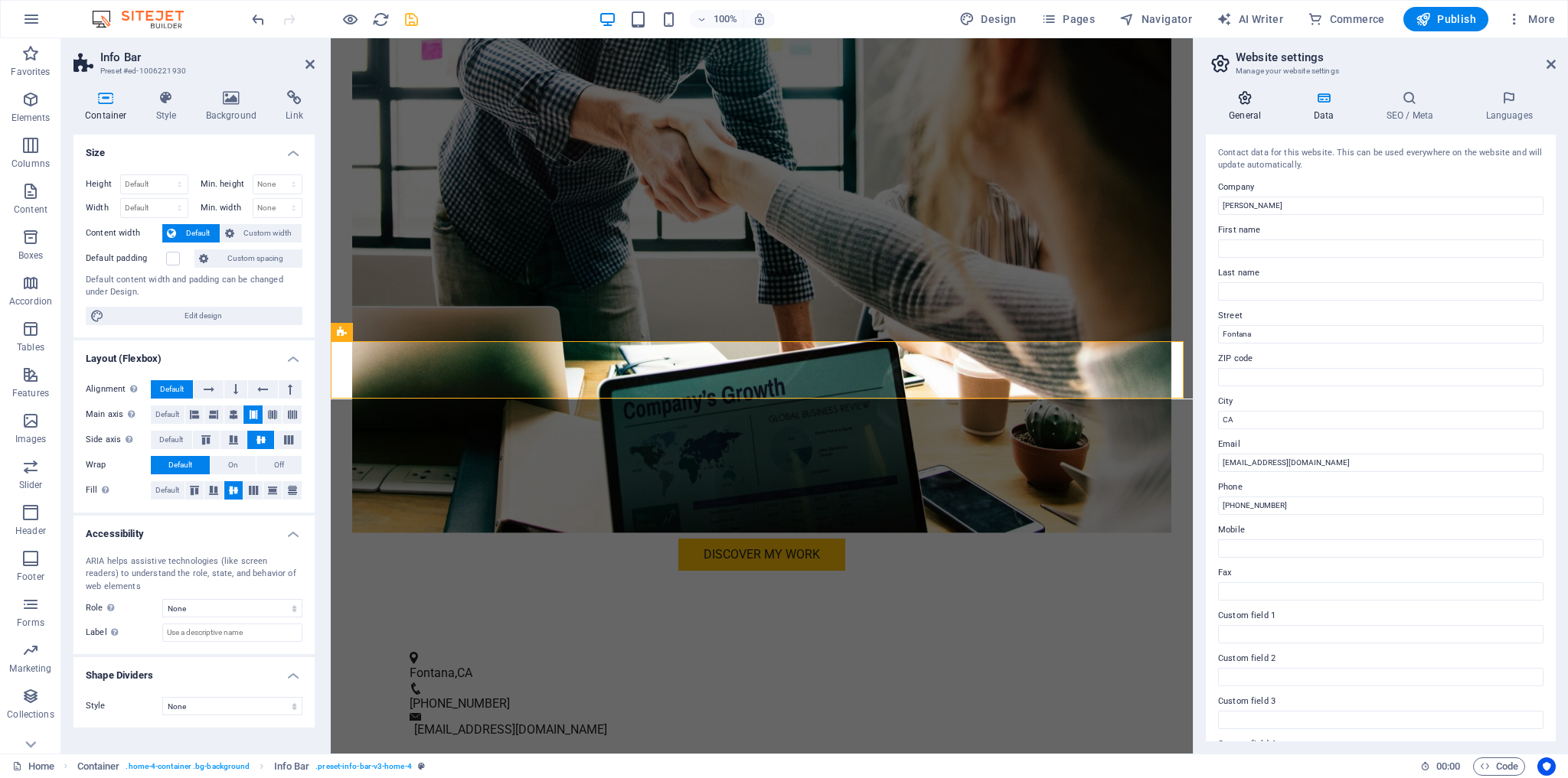
click at [1241, 99] on icon at bounding box center [1245, 97] width 78 height 15
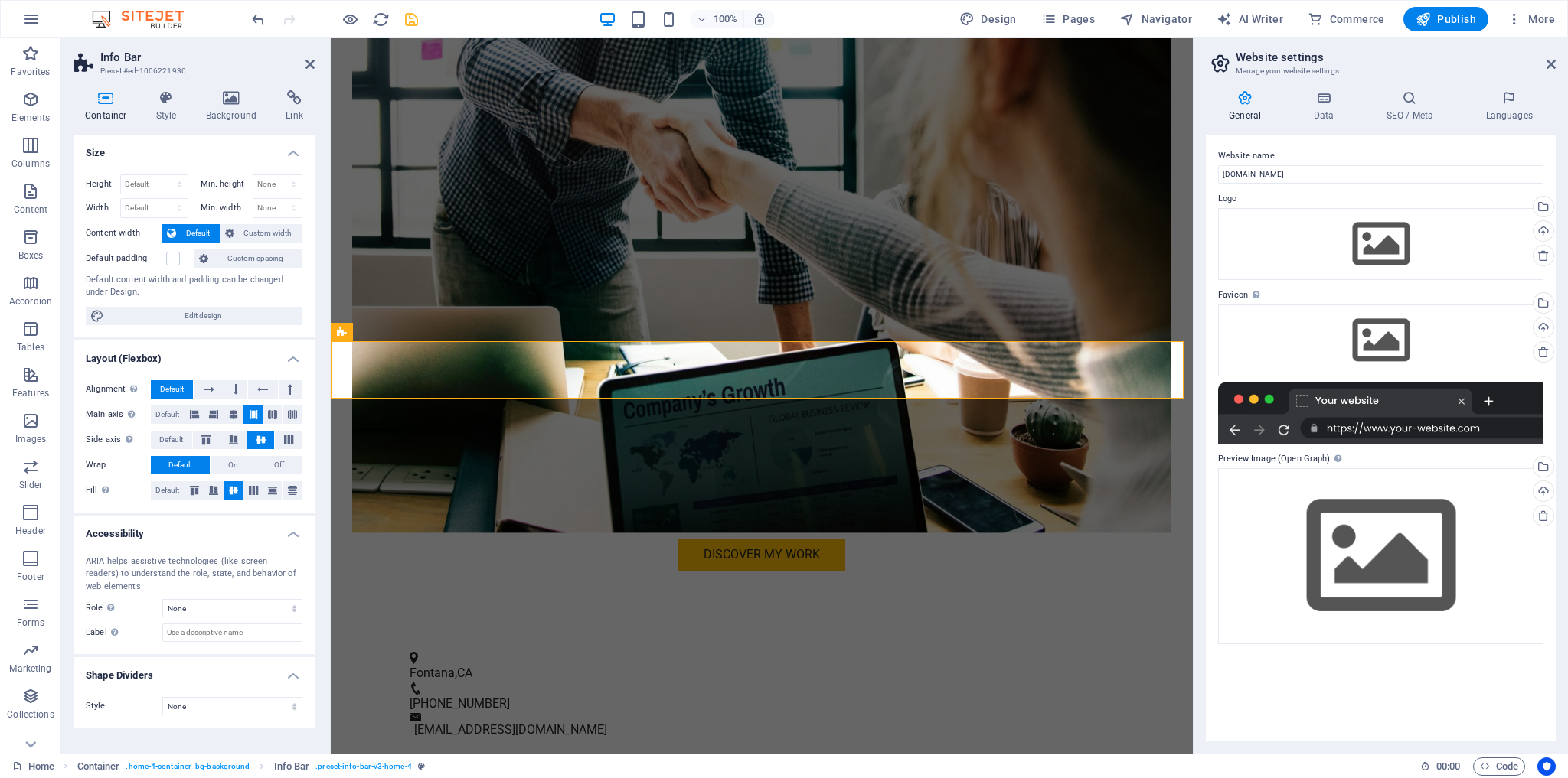
click at [1546, 60] on h2 "Website settings" at bounding box center [1396, 57] width 320 height 14
click at [1550, 64] on icon at bounding box center [1551, 64] width 9 height 12
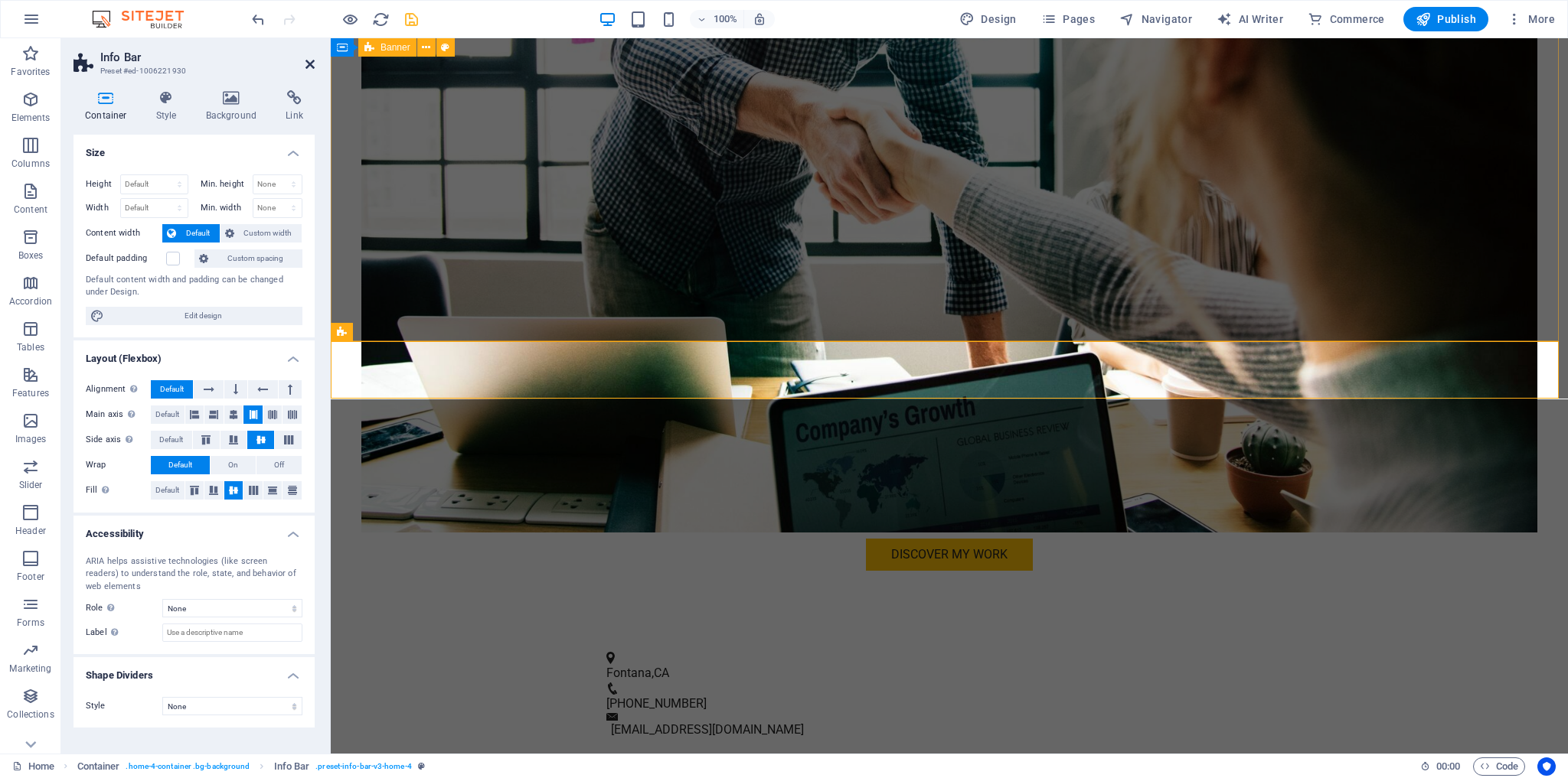
click at [310, 62] on icon at bounding box center [309, 64] width 9 height 12
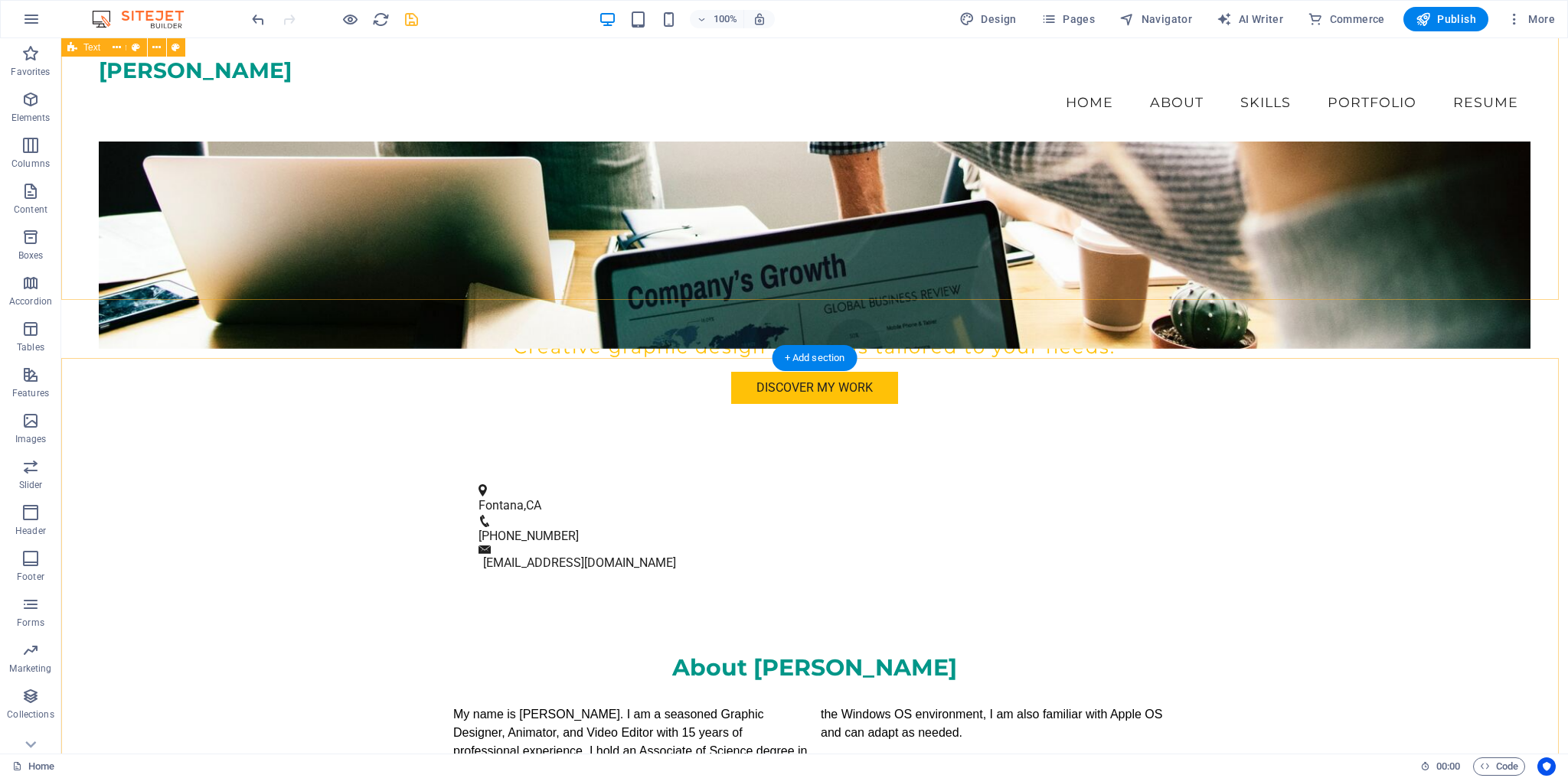
scroll to position [340, 0]
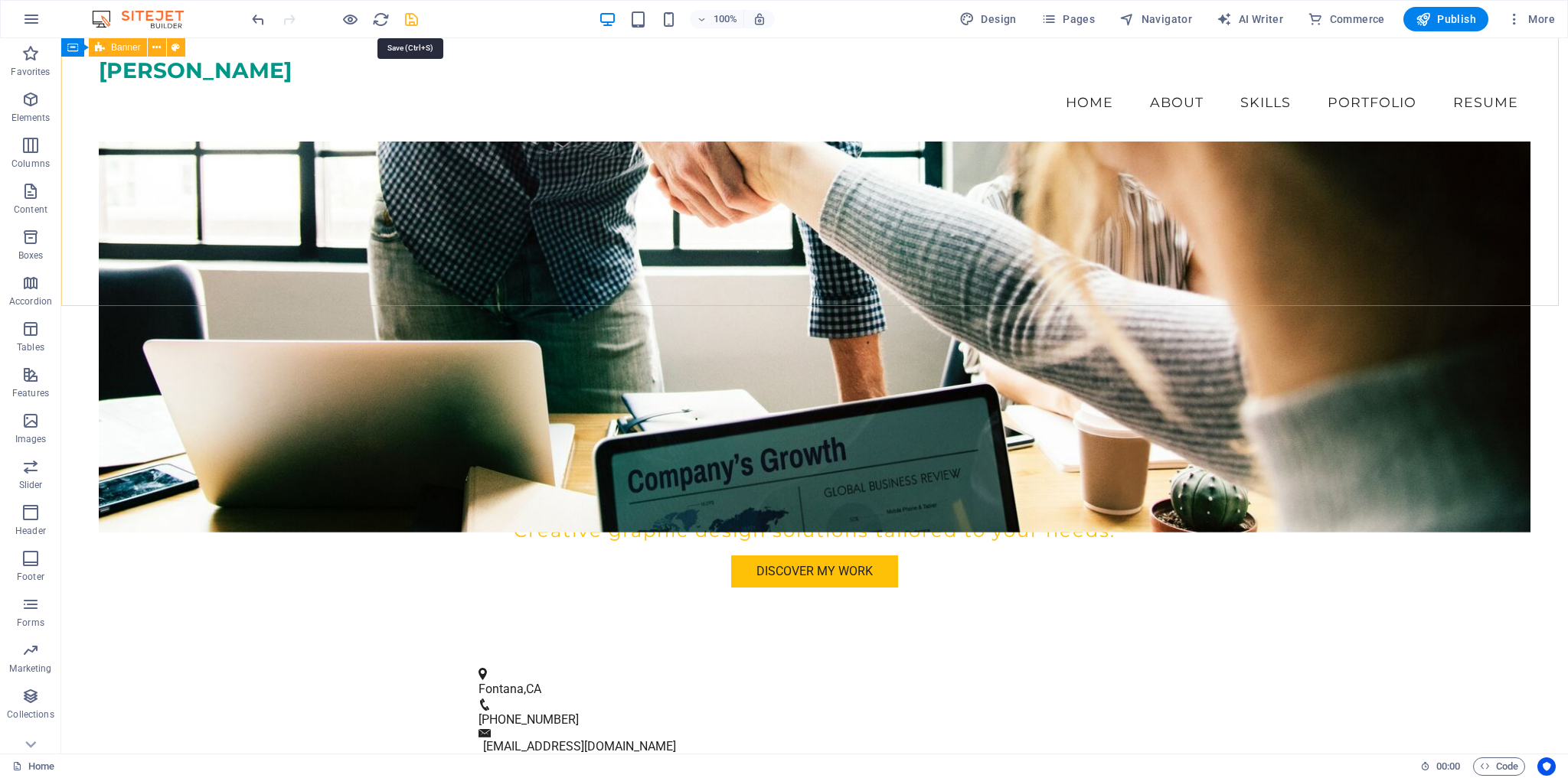
click at [409, 16] on icon "save" at bounding box center [412, 19] width 18 height 18
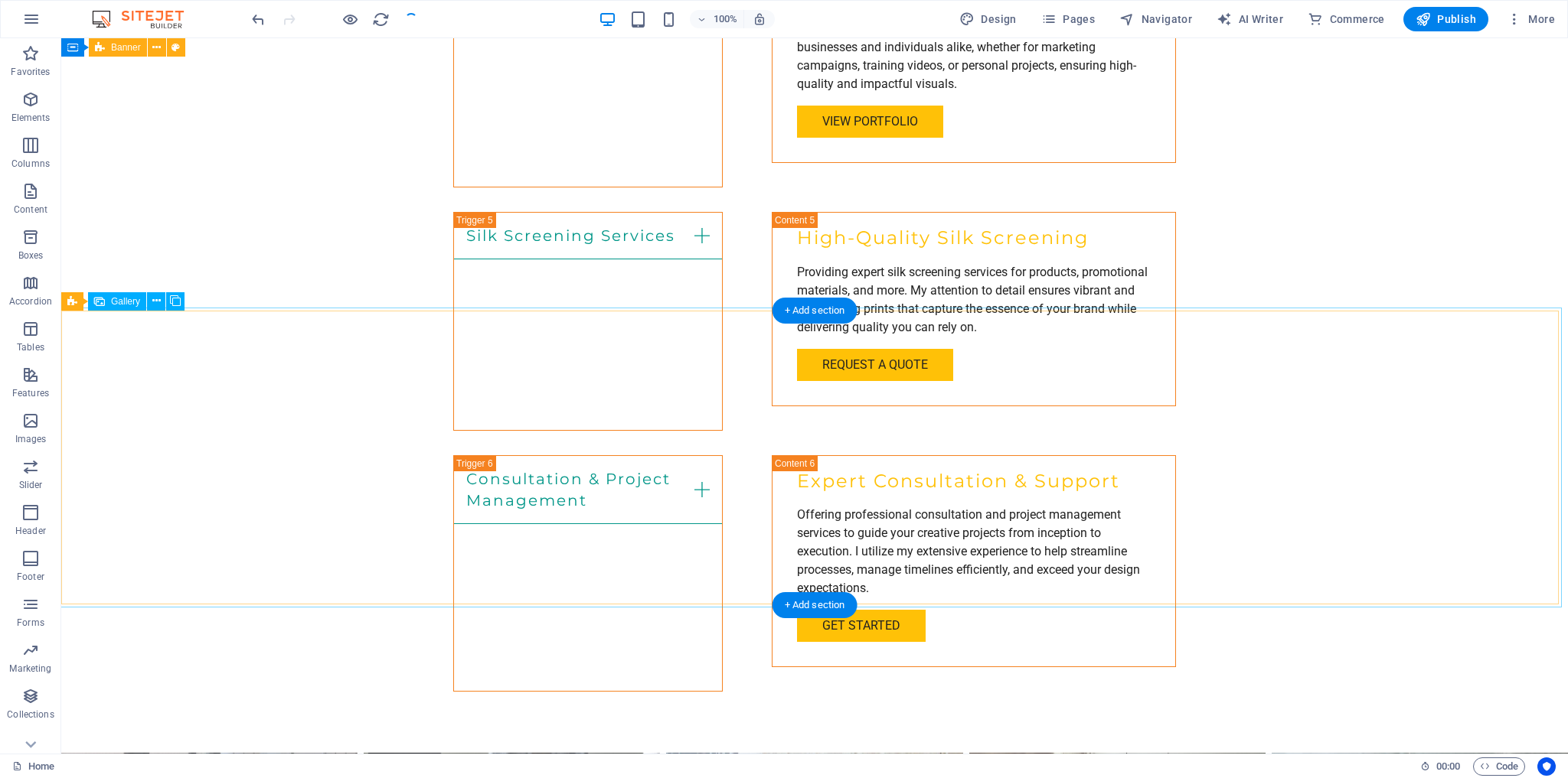
scroll to position [2667, 0]
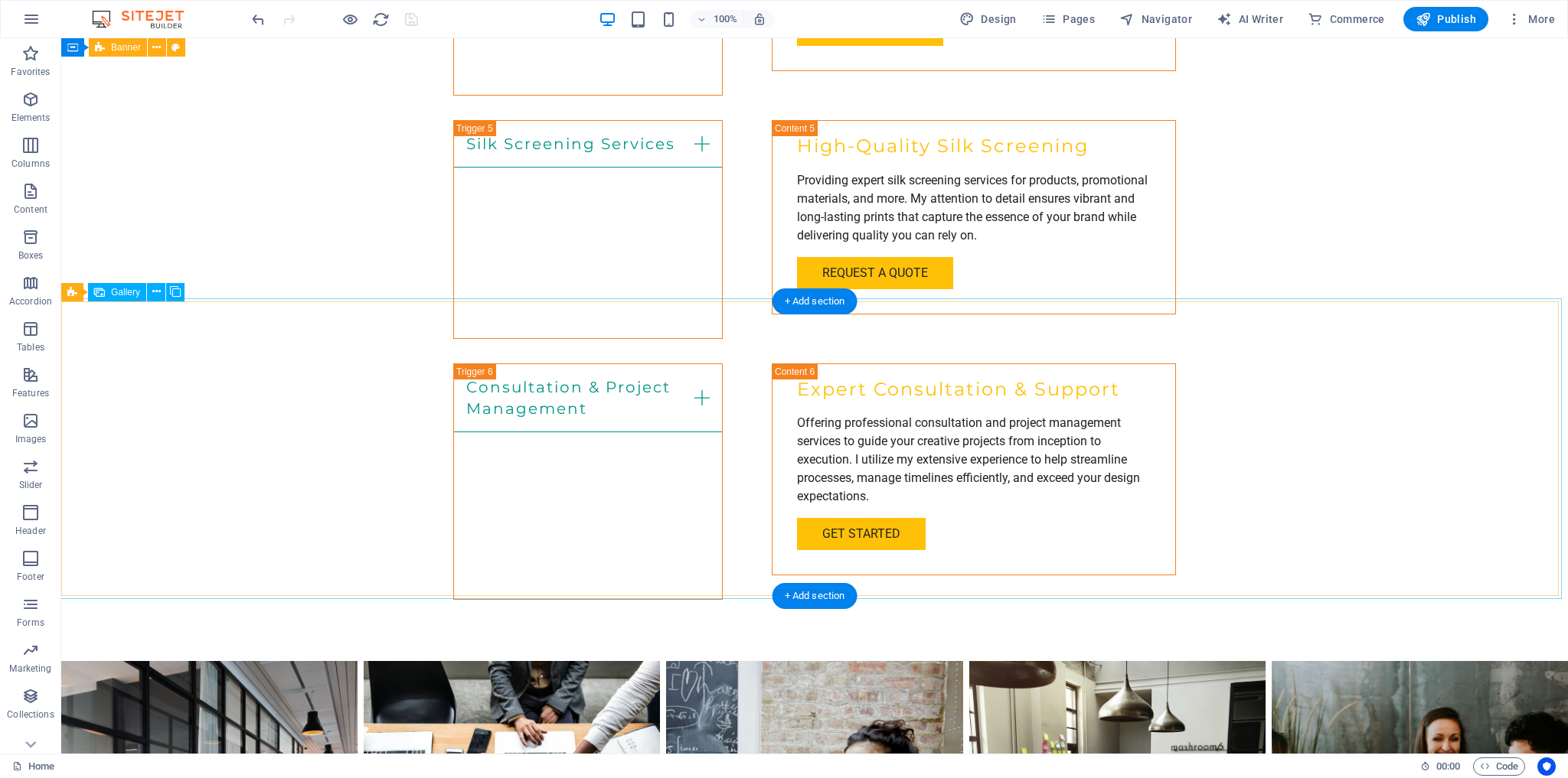
select select "px"
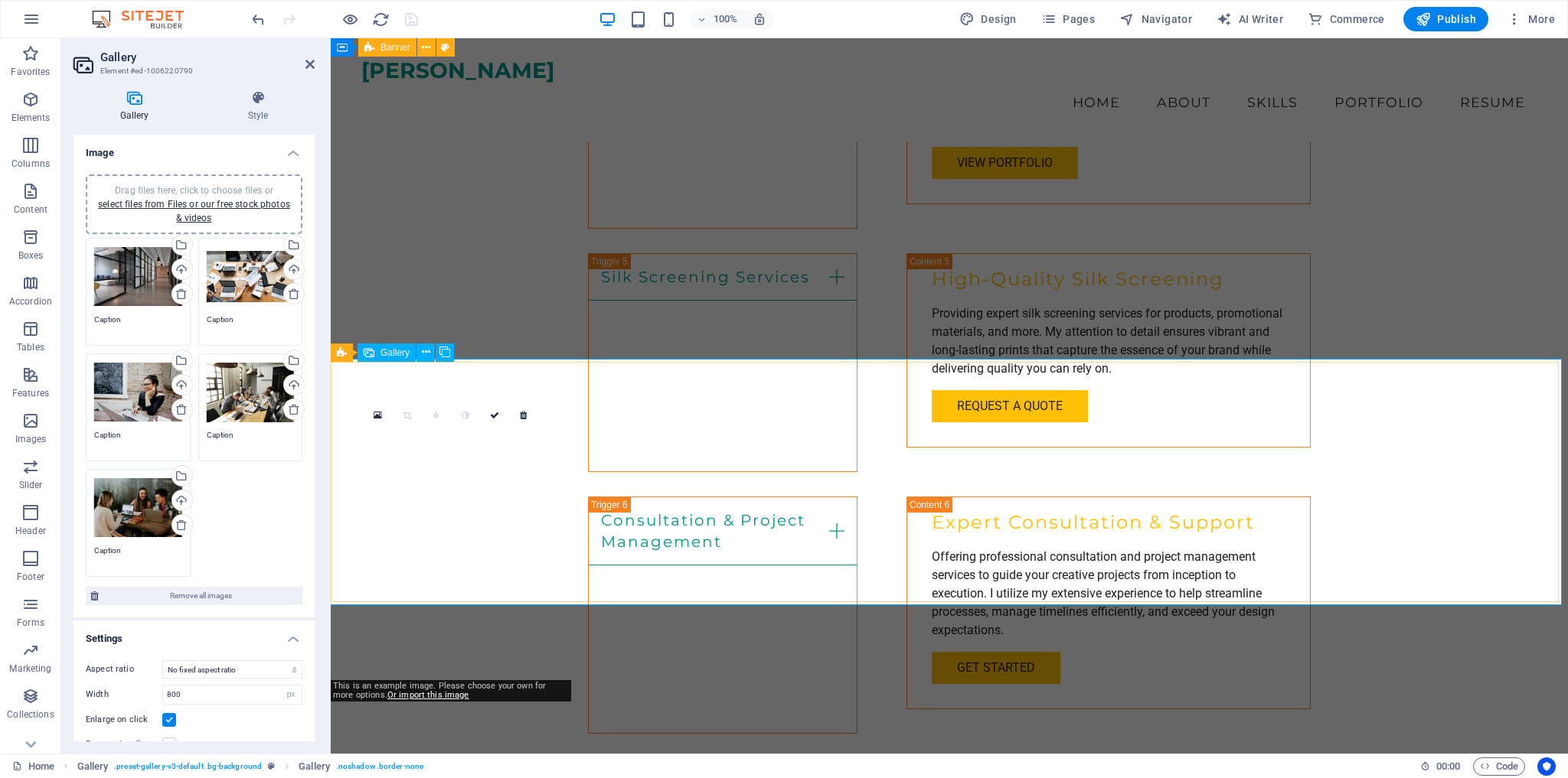
scroll to position [2529, 0]
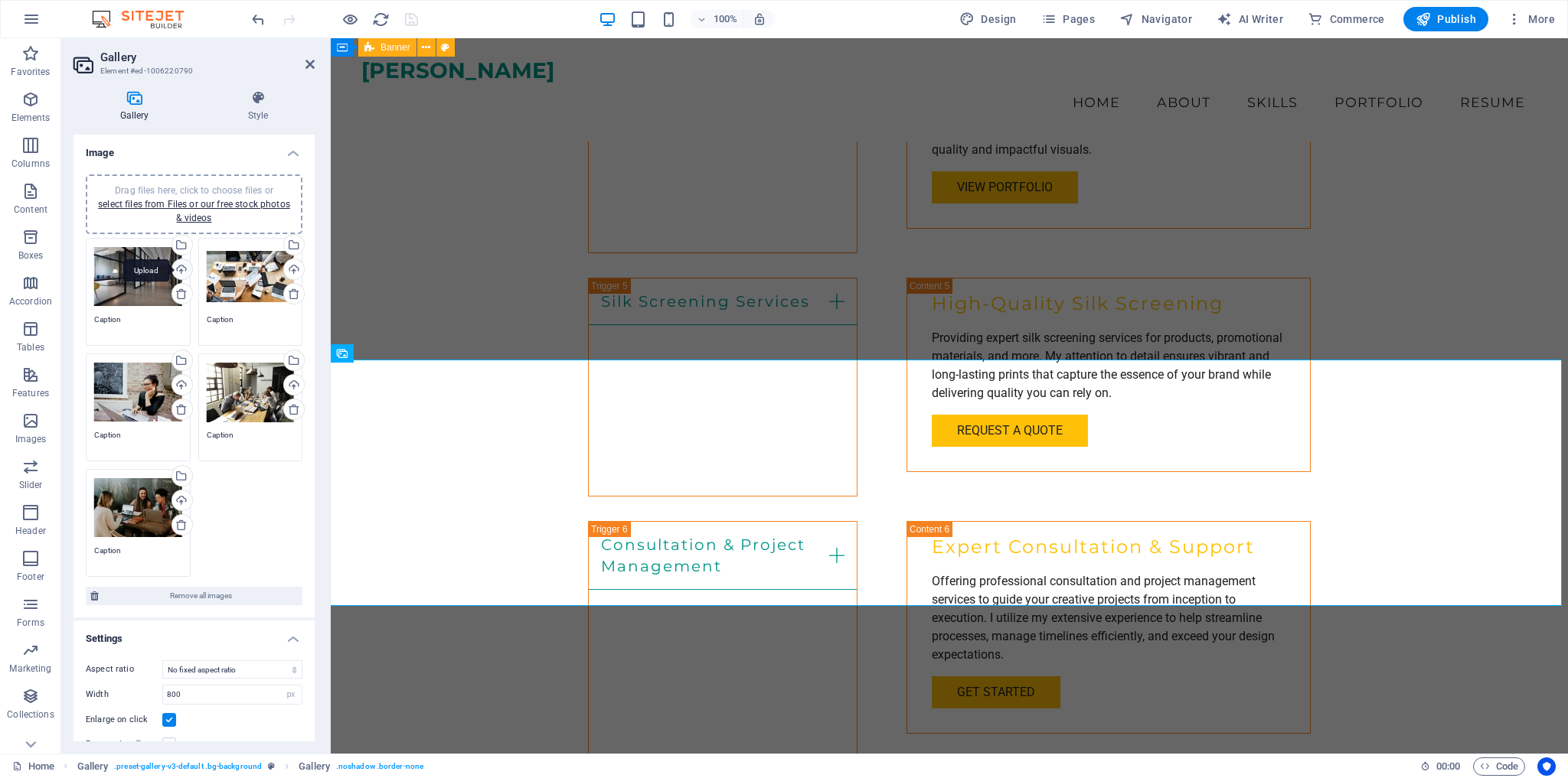
click at [178, 270] on div "Upload" at bounding box center [180, 271] width 23 height 23
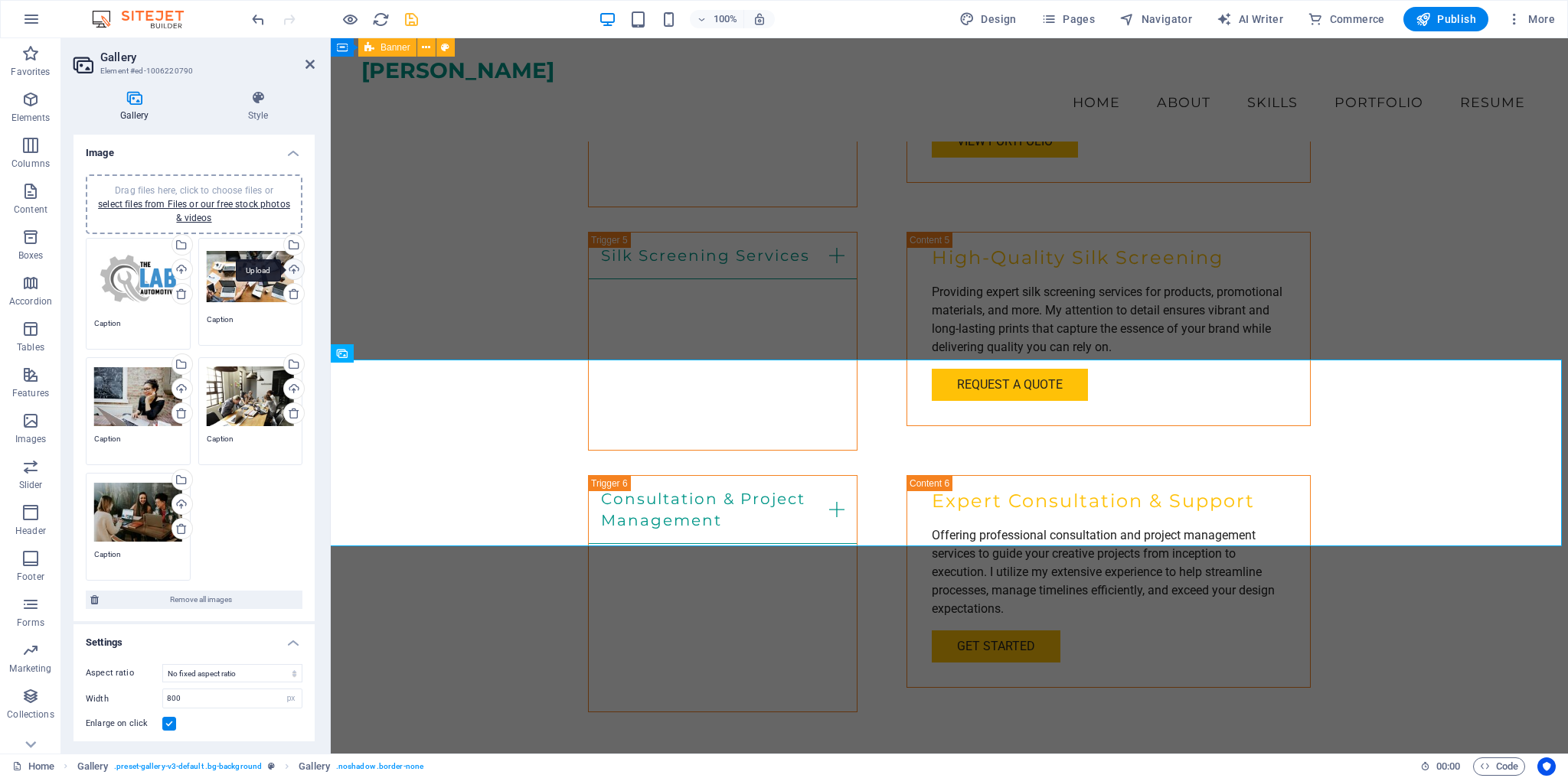
click at [292, 267] on div "Upload" at bounding box center [292, 271] width 23 height 23
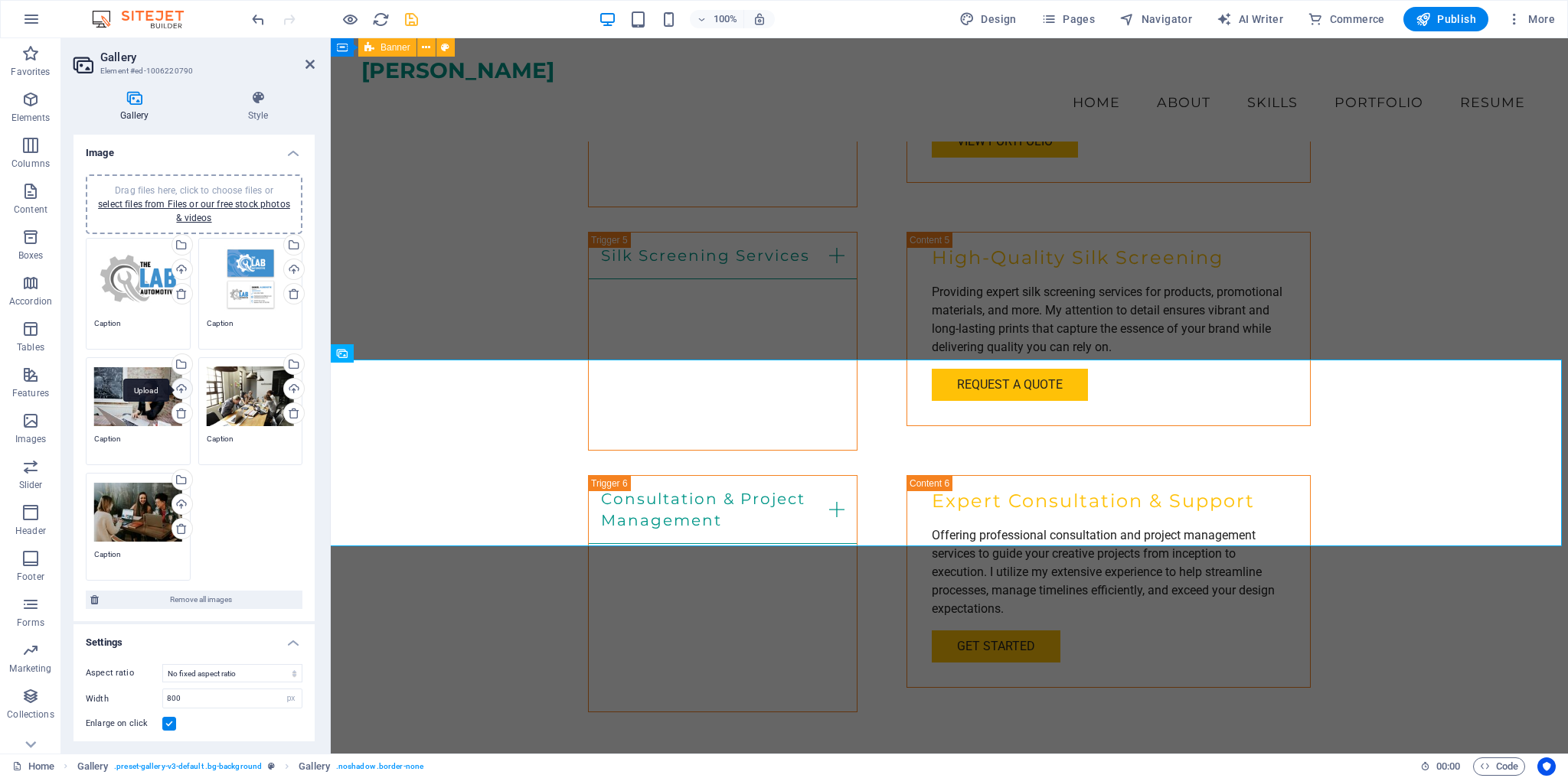
click at [178, 388] on div "Upload" at bounding box center [180, 390] width 23 height 23
click at [293, 386] on div "Upload" at bounding box center [292, 390] width 23 height 23
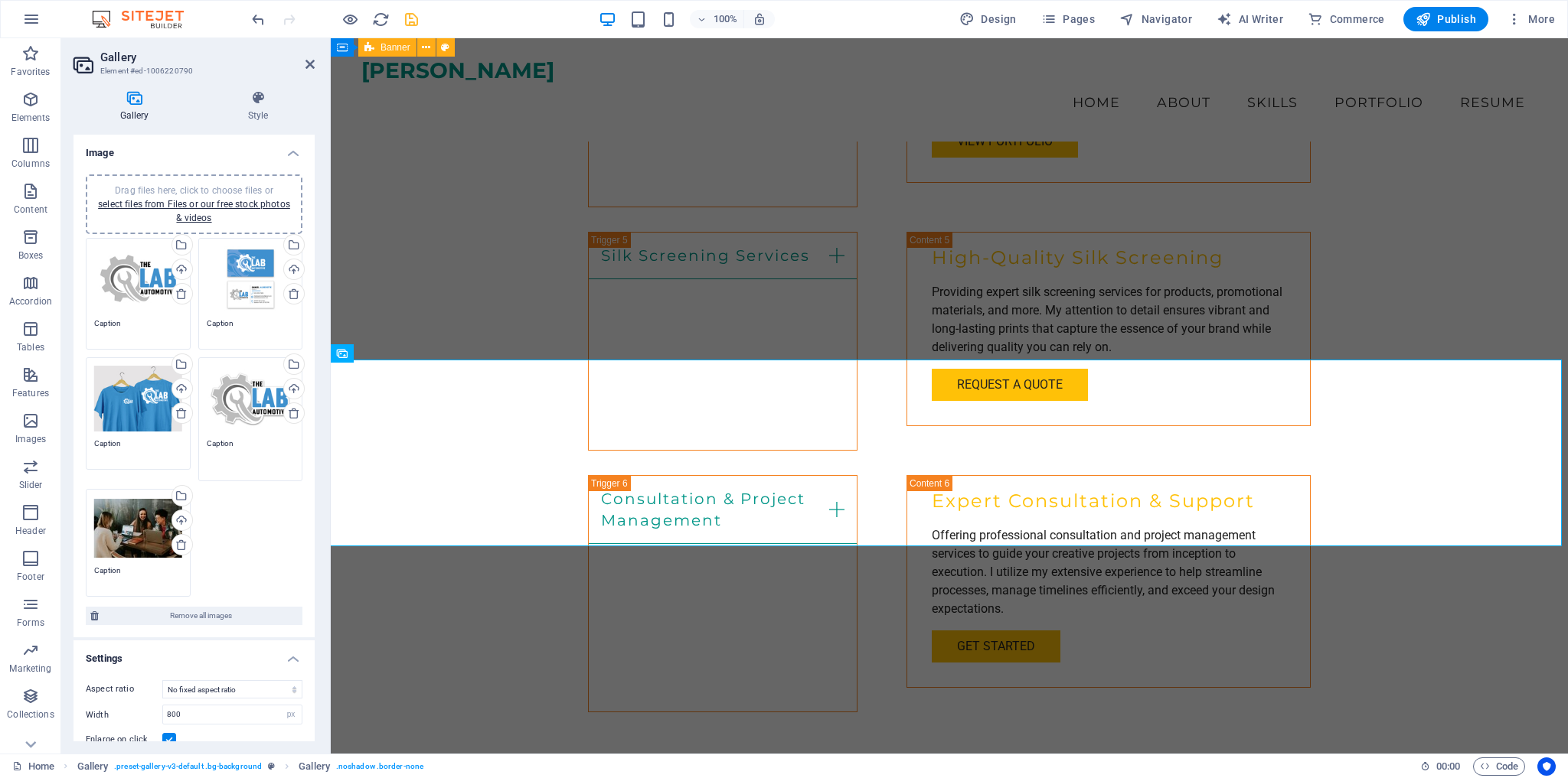
drag, startPoint x: 230, startPoint y: 441, endPoint x: 201, endPoint y: 441, distance: 29.0
click at [201, 441] on div "Drag files here, click to choose files or select files from Files or our free s…" at bounding box center [251, 419] width 113 height 131
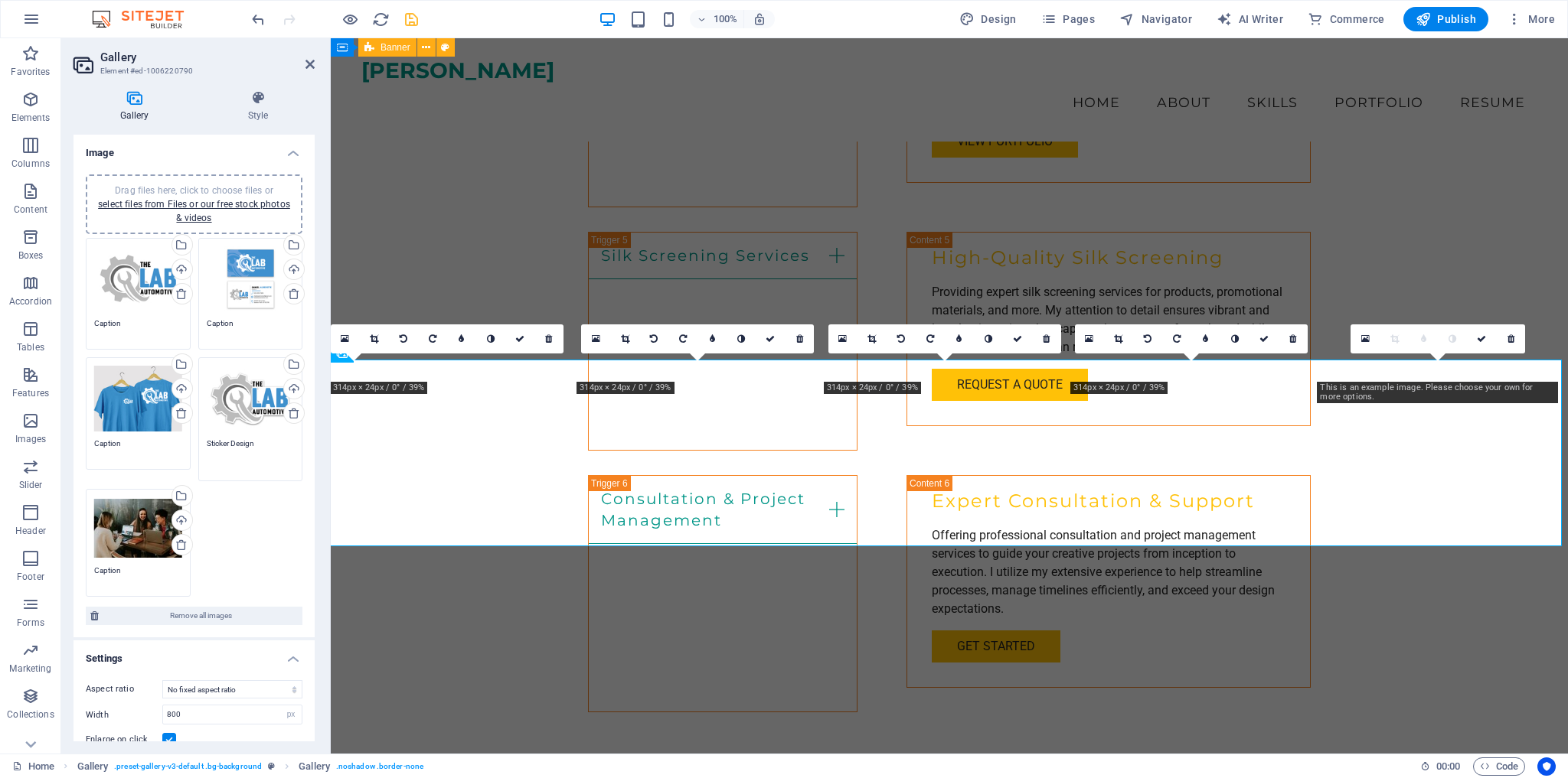
type textarea "Sticker Design"
click at [273, 507] on div "Drag files here, click to choose files or select files from Files or our free s…" at bounding box center [194, 412] width 224 height 356
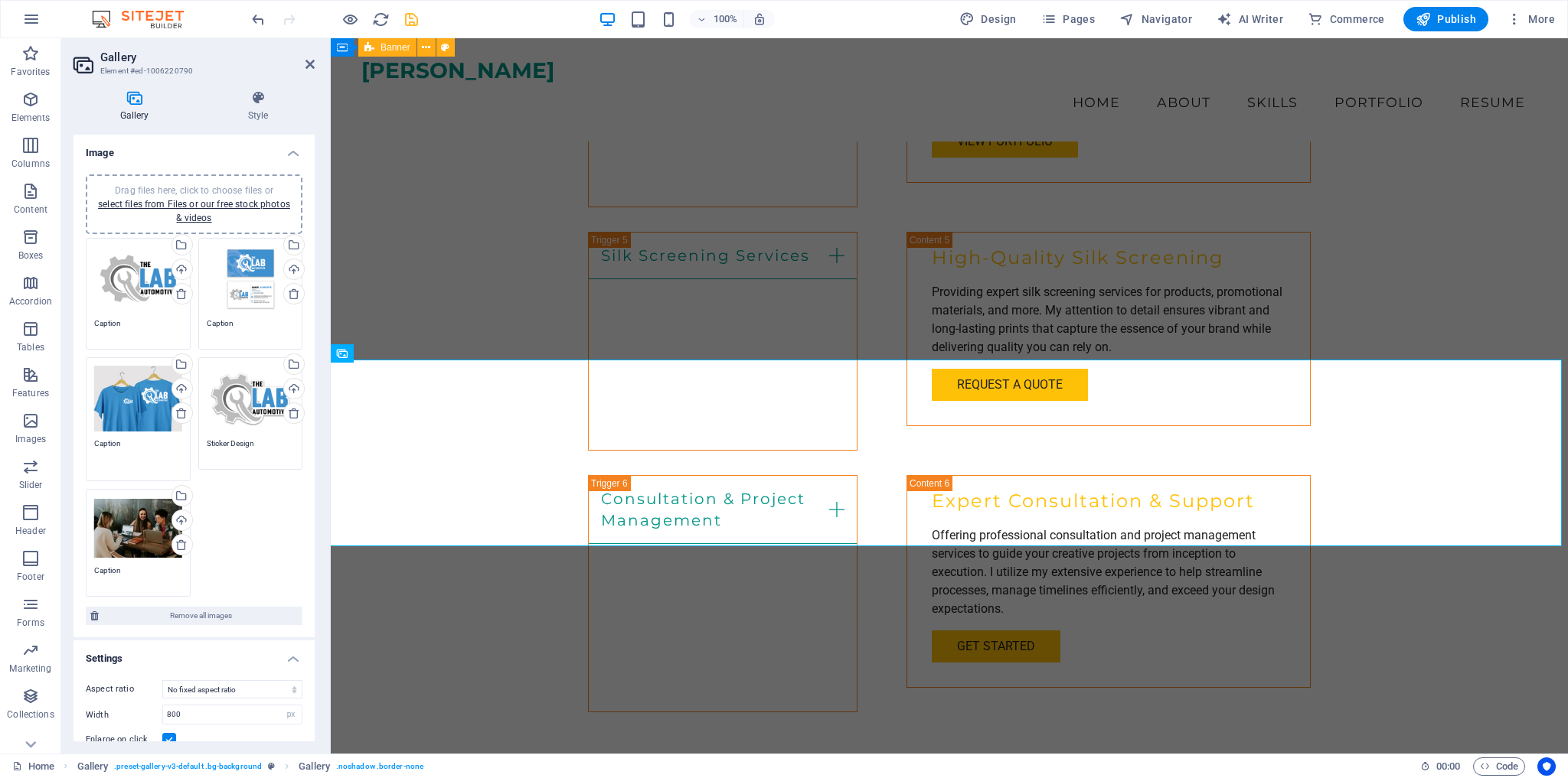
drag, startPoint x: 122, startPoint y: 441, endPoint x: 75, endPoint y: 439, distance: 47.0
click at [75, 439] on div "Drag files here, click to choose files or select files from Files or our free s…" at bounding box center [193, 399] width 241 height 476
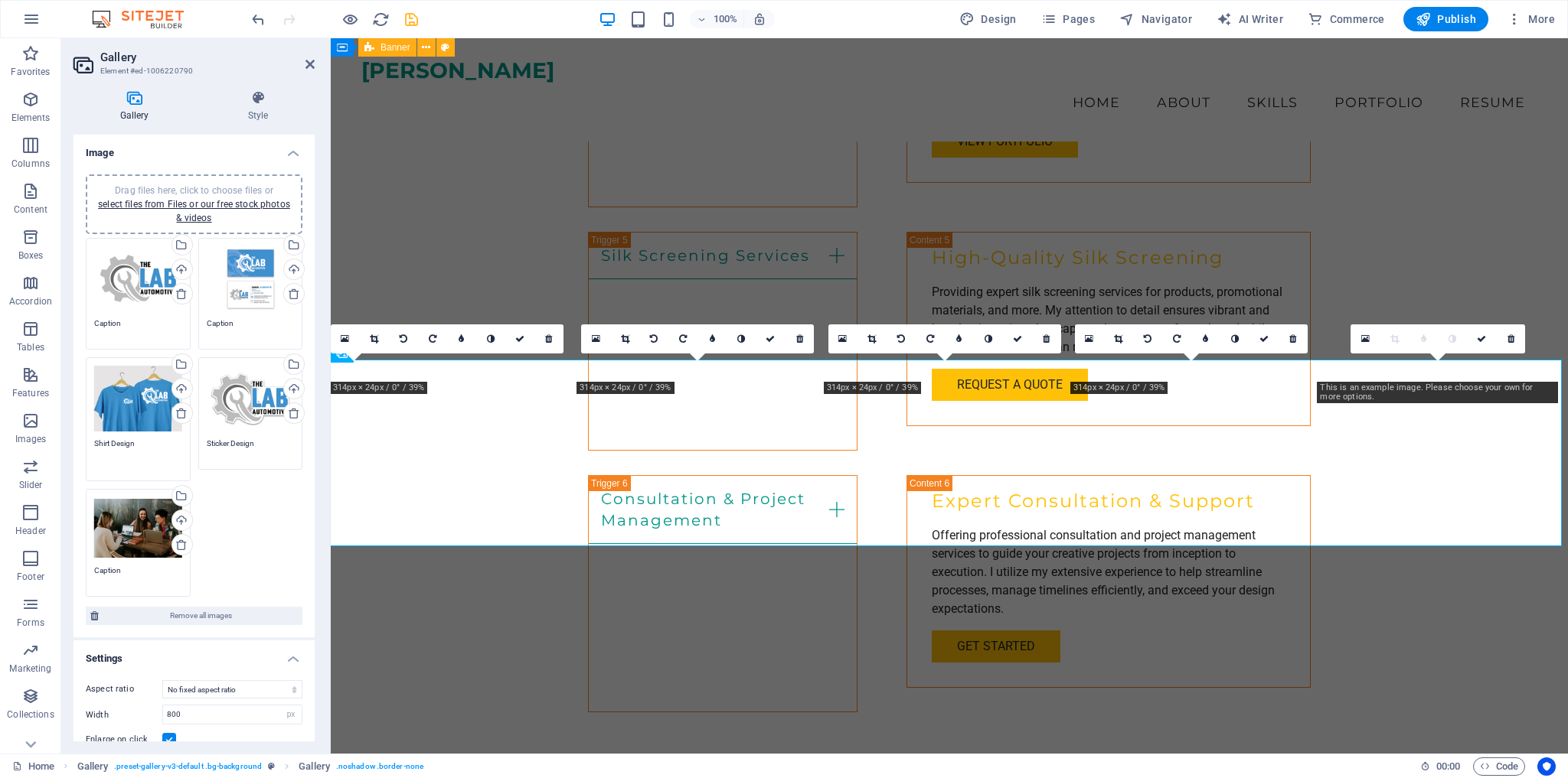
type textarea "Shirt Design"
drag, startPoint x: 119, startPoint y: 321, endPoint x: 90, endPoint y: 322, distance: 29.0
click at [90, 322] on div "Drag files here, click to choose files or select files from Files or our free s…" at bounding box center [139, 300] width 113 height 131
type textarea "Logo Design"
drag, startPoint x: 230, startPoint y: 323, endPoint x: 174, endPoint y: 329, distance: 56.3
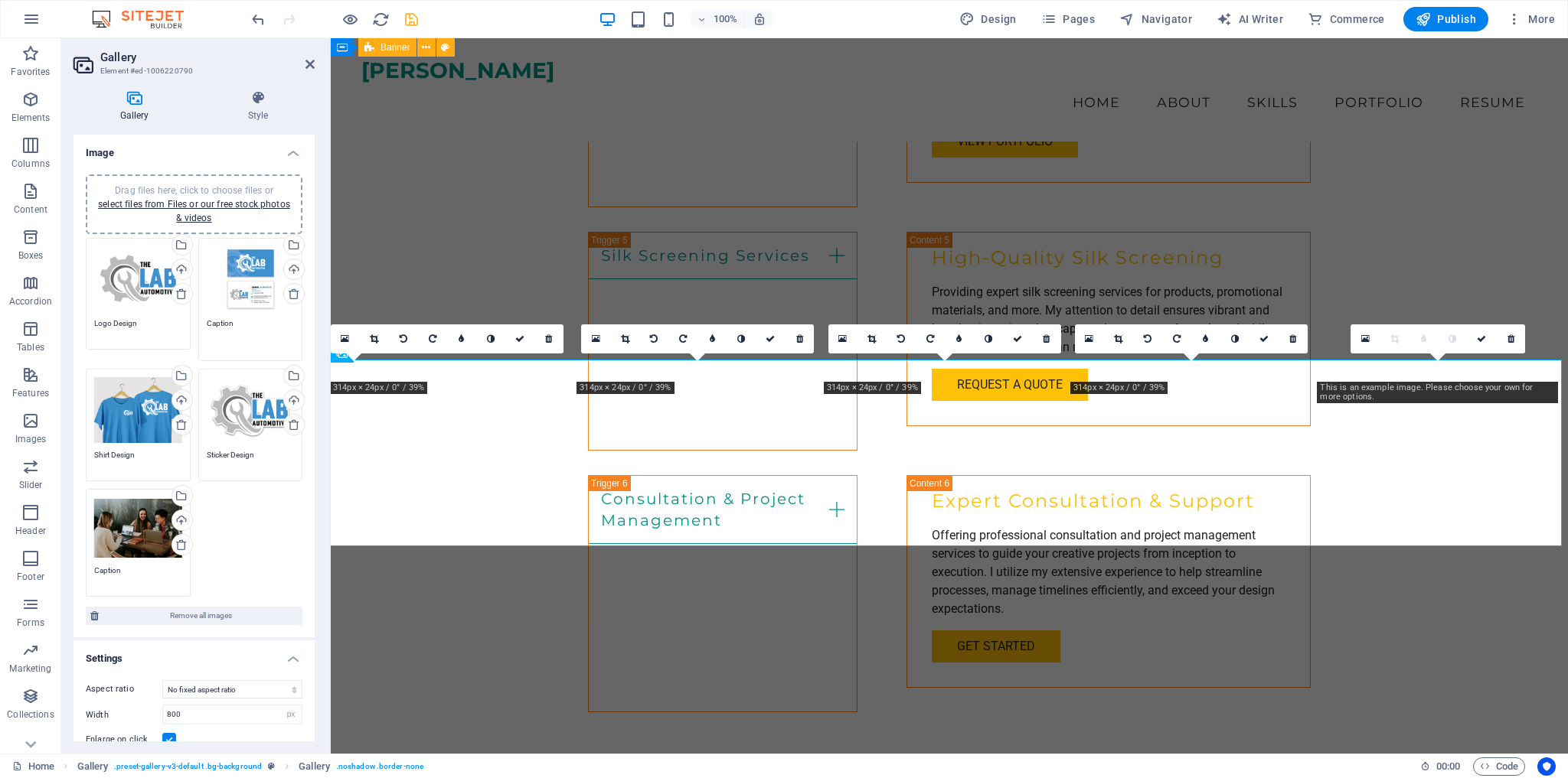
click at [174, 329] on div "Drag files here, click to choose files or select files from Files or our free s…" at bounding box center [194, 418] width 224 height 367
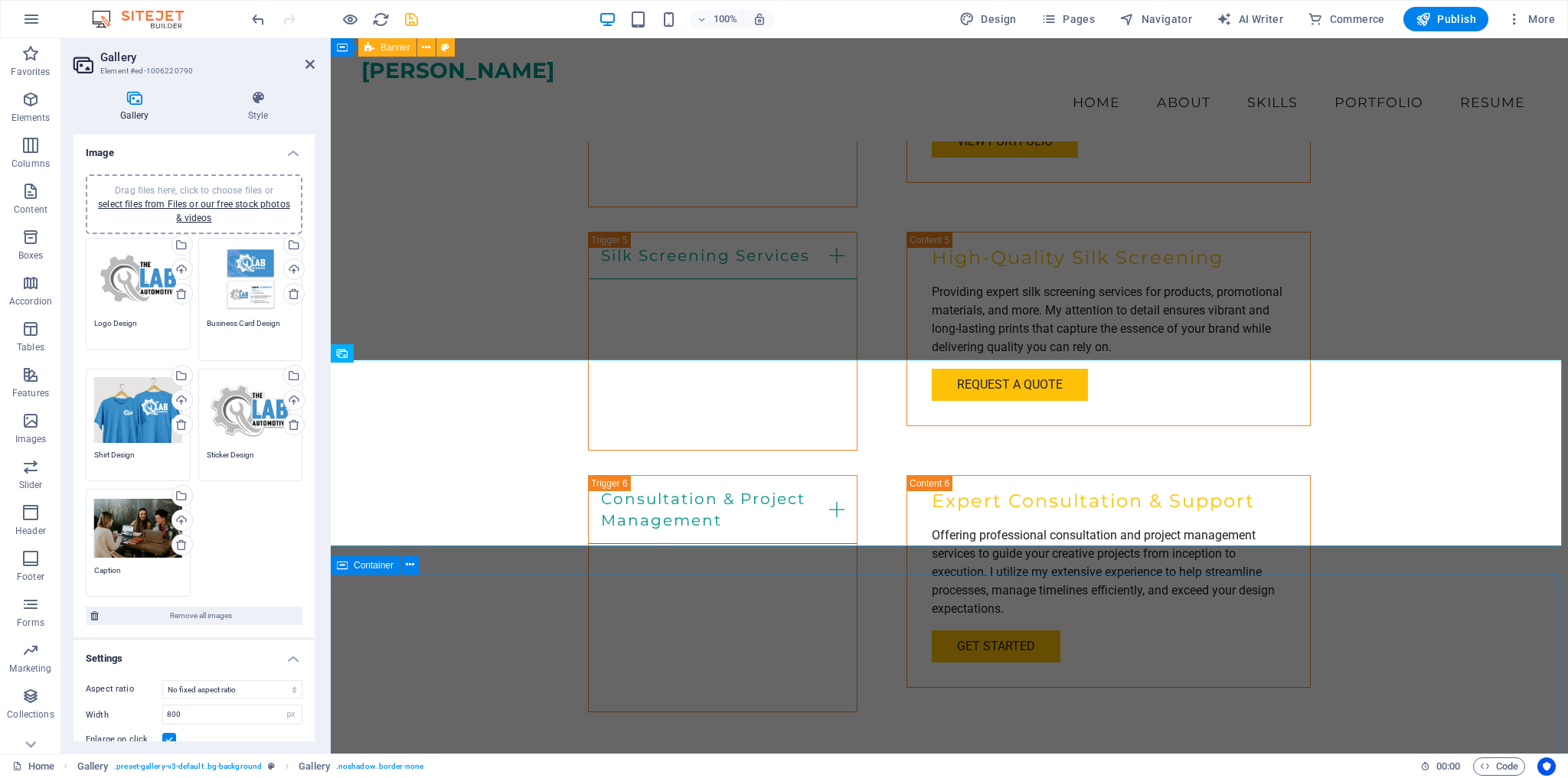
type textarea "Business Card Design"
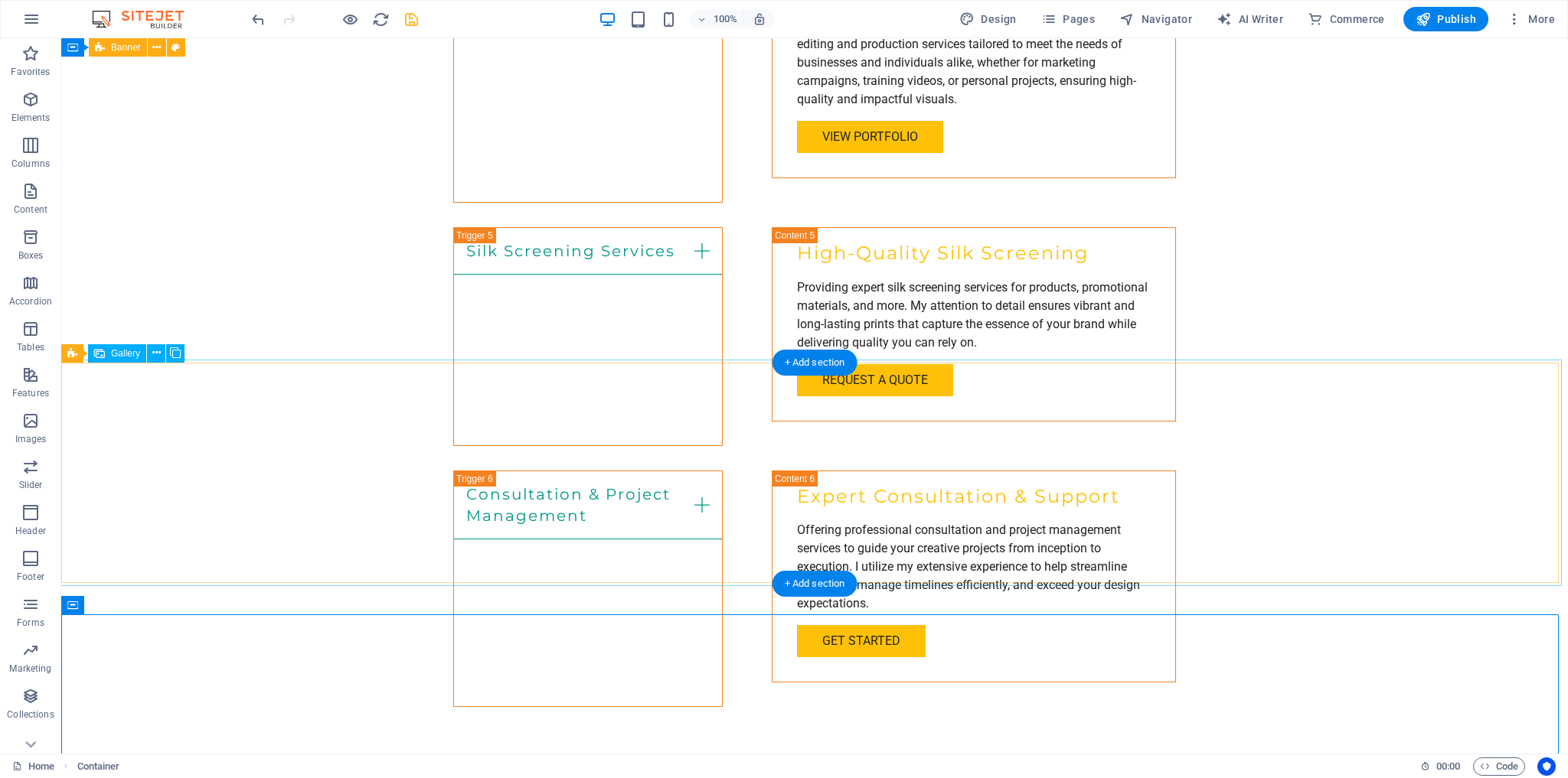
select select "px"
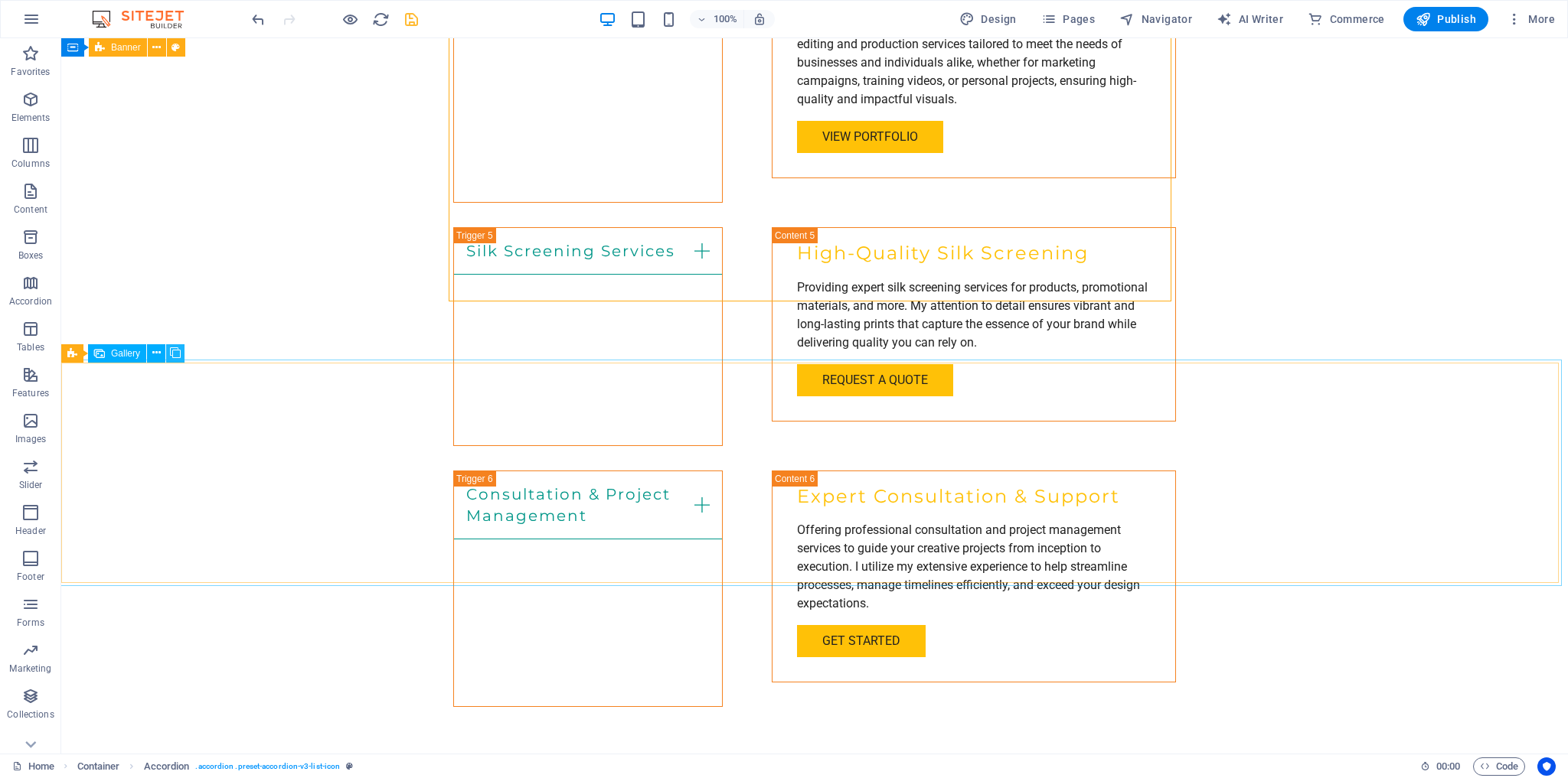
click at [174, 354] on icon at bounding box center [175, 354] width 10 height 16
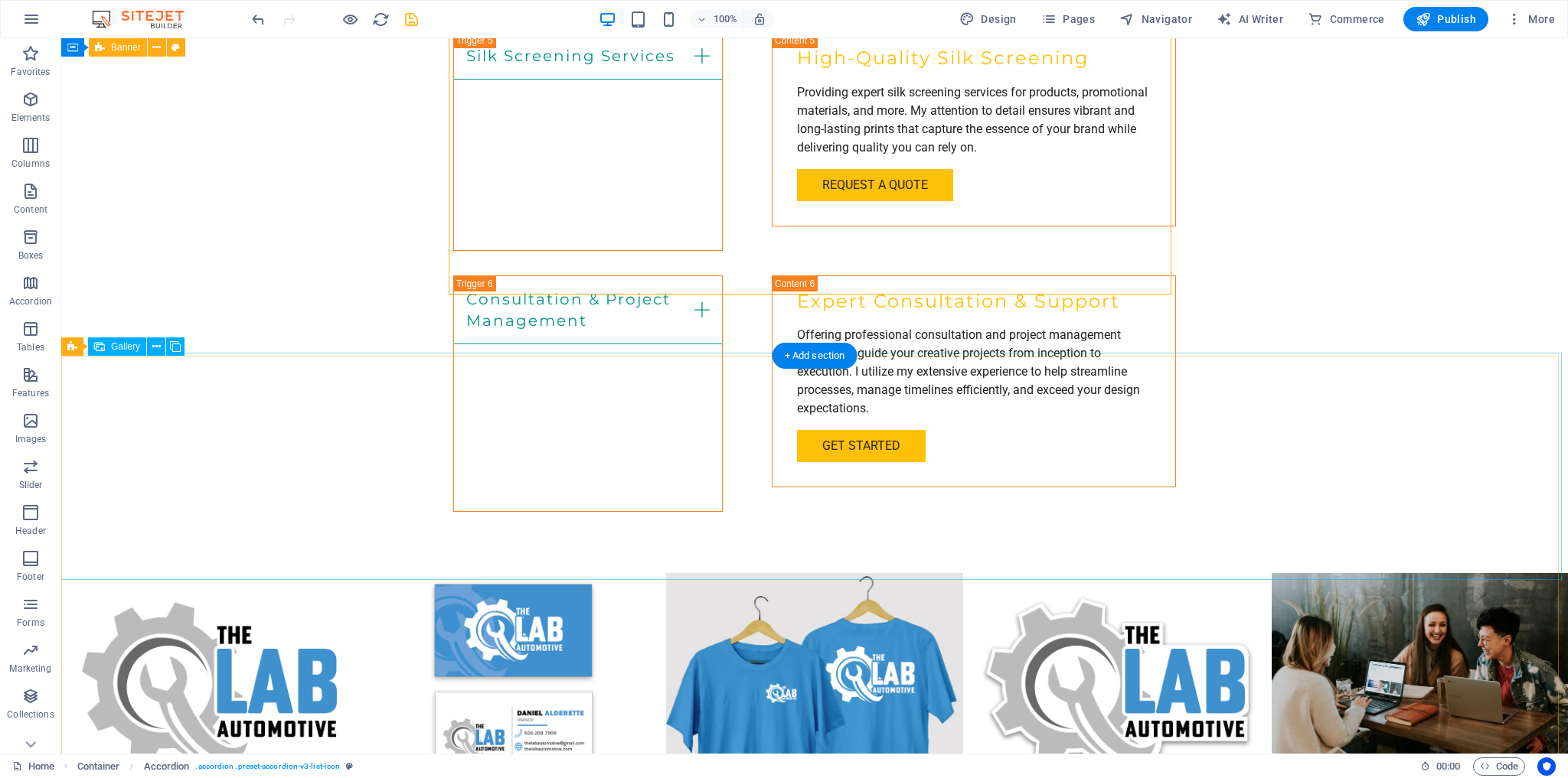
scroll to position [2851, 0]
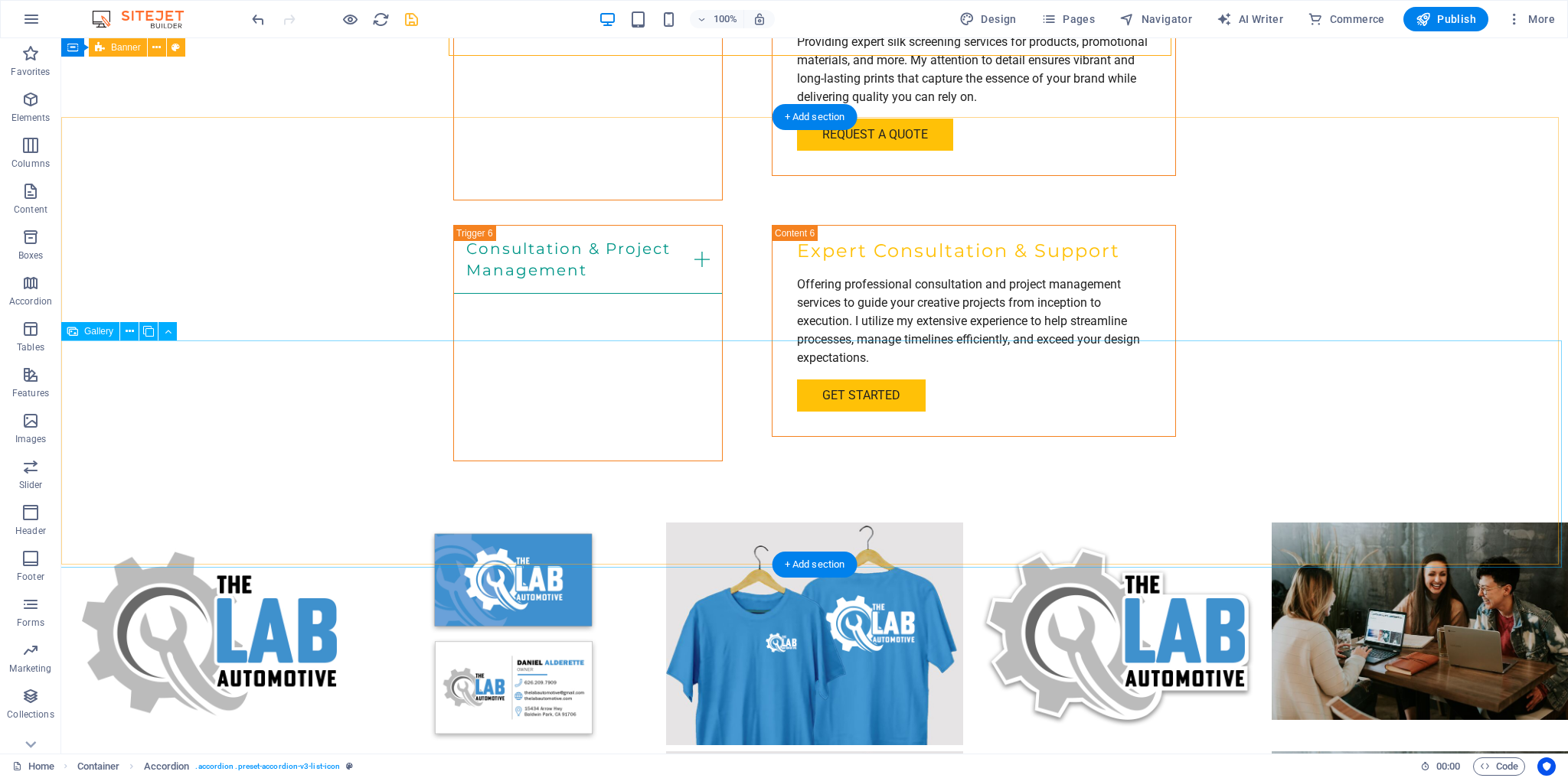
select select "px"
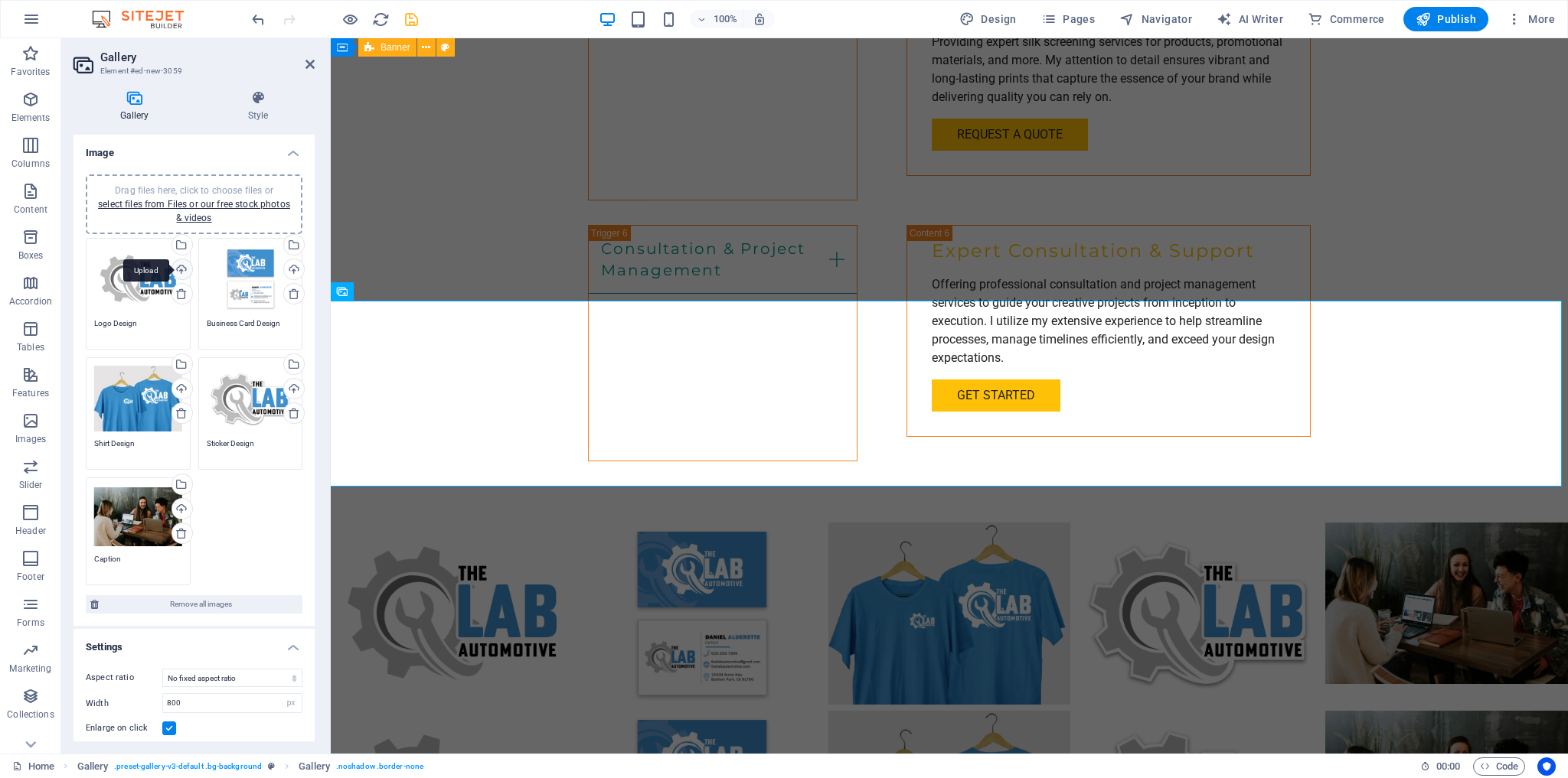
click at [180, 267] on div "Upload" at bounding box center [180, 271] width 23 height 23
click at [288, 265] on div "Upload" at bounding box center [292, 271] width 23 height 23
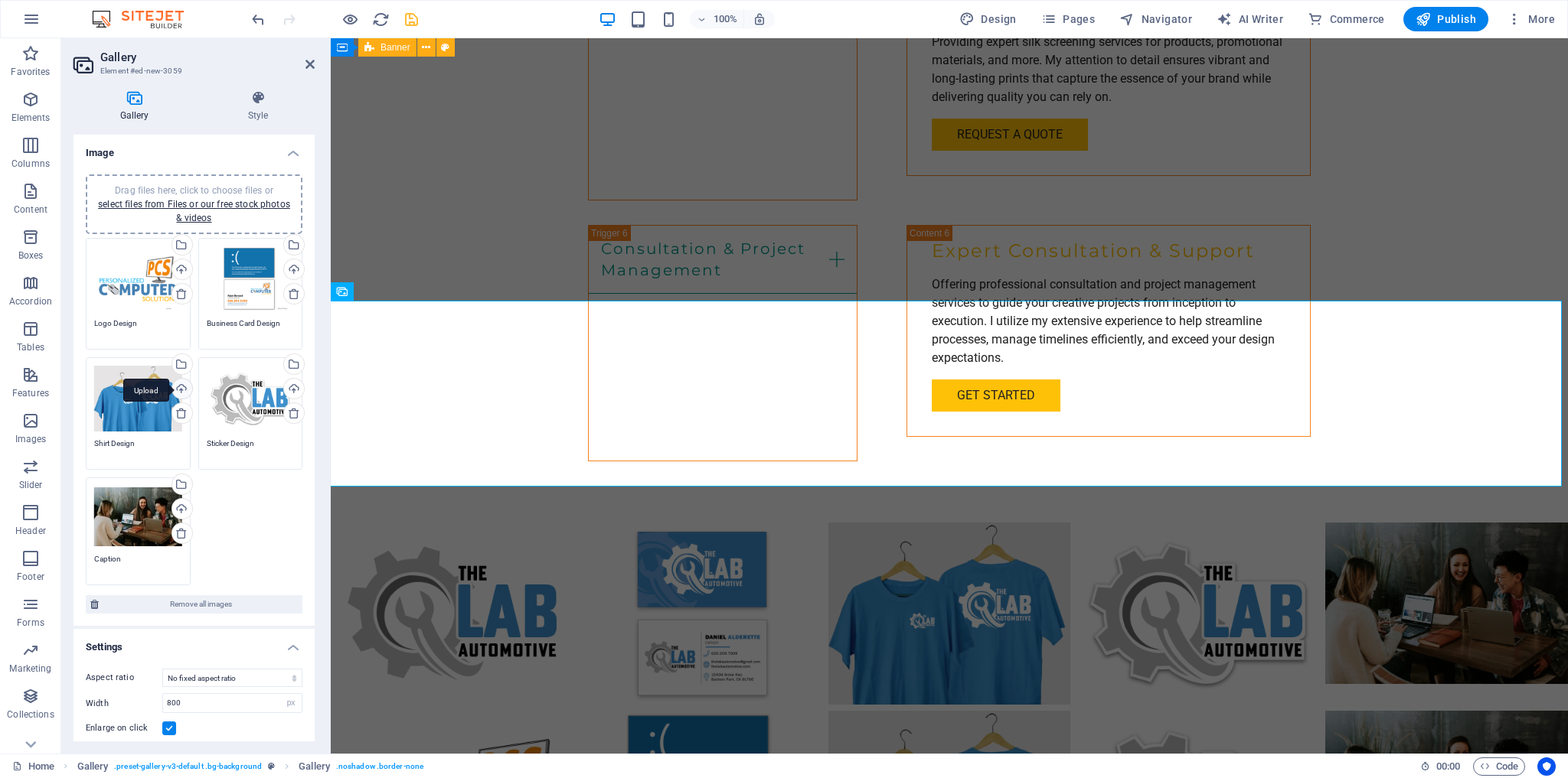
click at [177, 386] on div "Upload" at bounding box center [180, 390] width 23 height 23
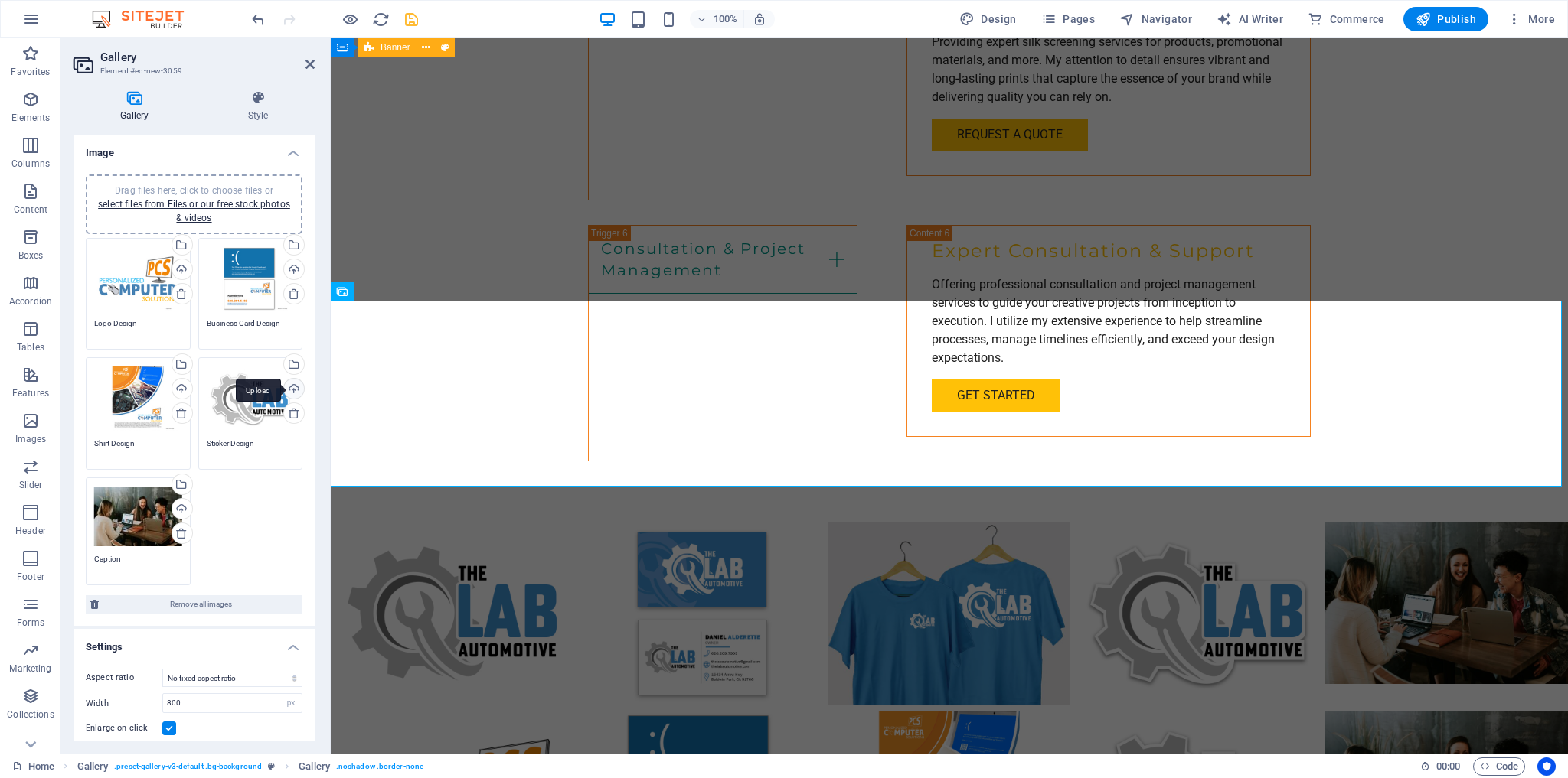
click at [288, 385] on div "Upload" at bounding box center [292, 390] width 23 height 23
click at [180, 506] on div "Upload" at bounding box center [180, 511] width 23 height 23
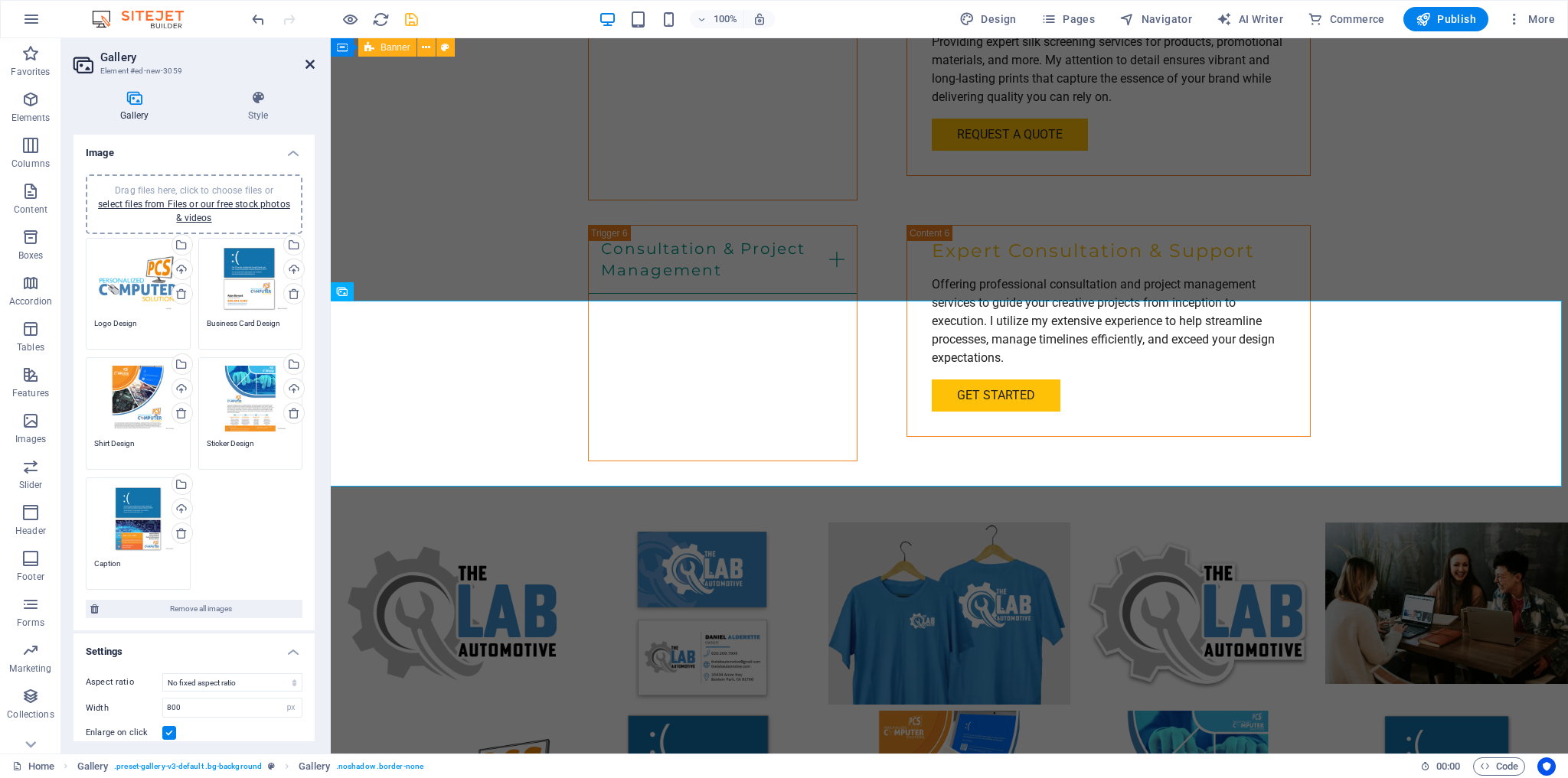
click at [307, 62] on icon at bounding box center [309, 64] width 9 height 12
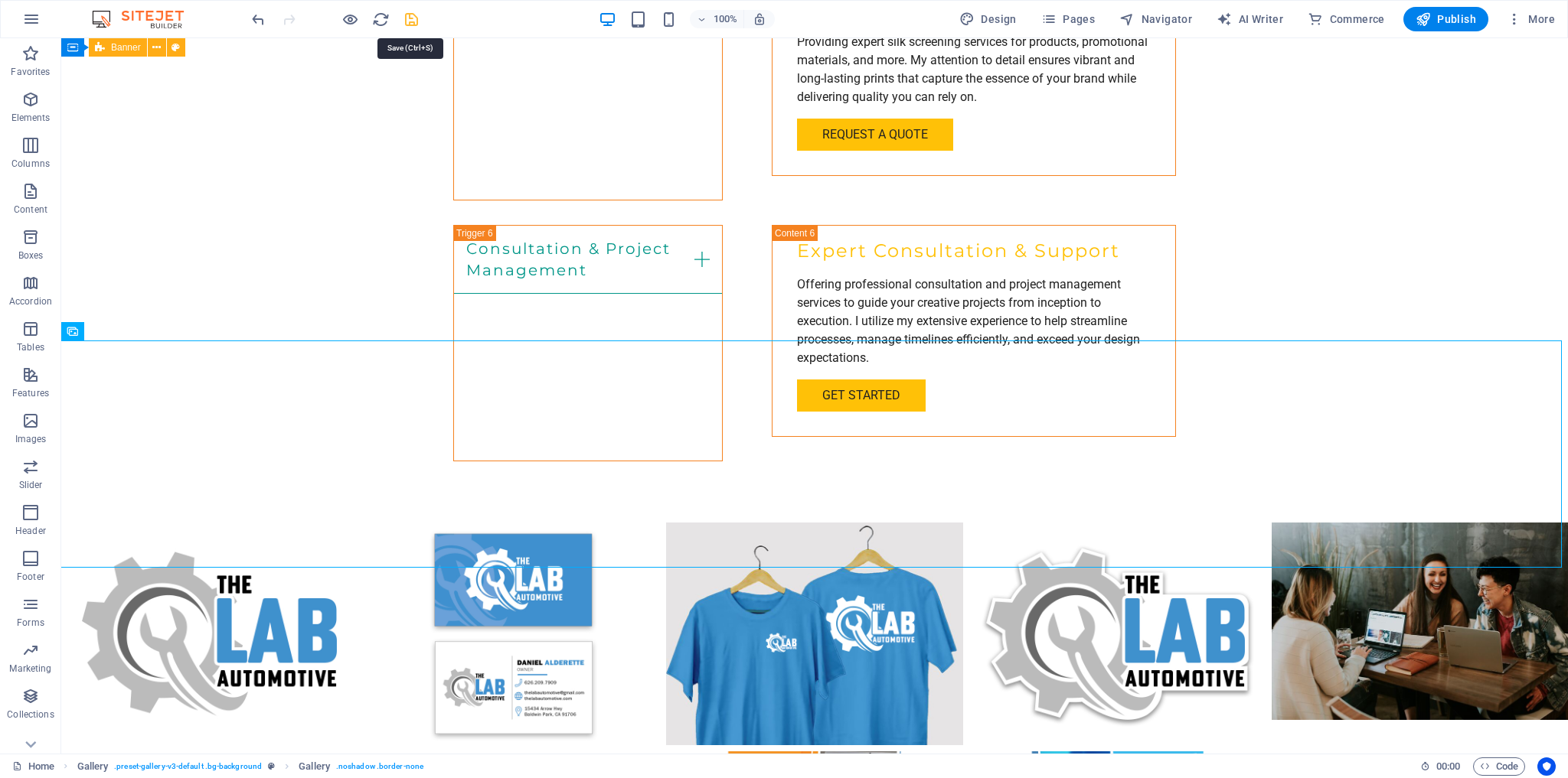
click at [412, 20] on icon "save" at bounding box center [412, 19] width 18 height 18
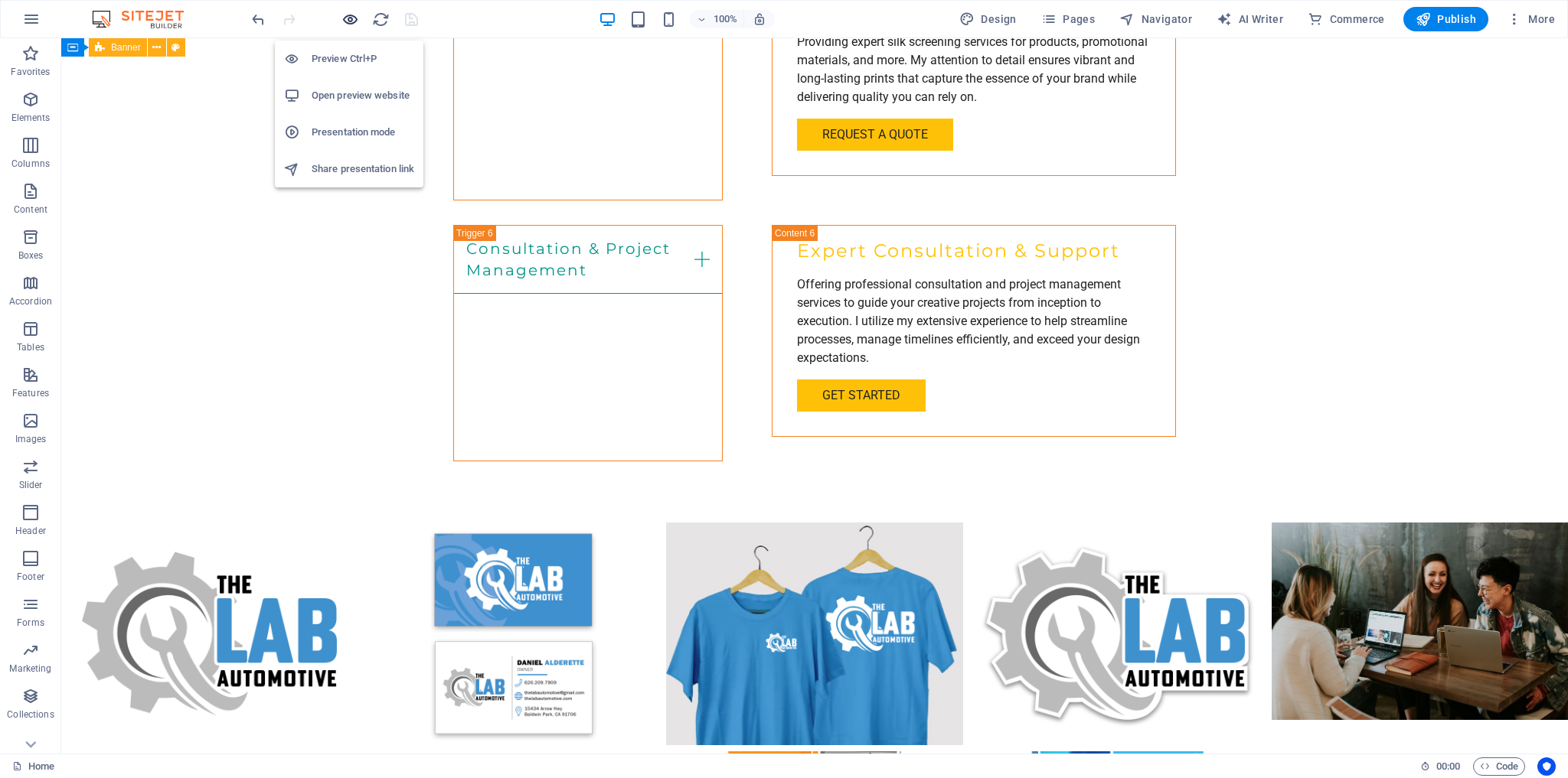
click at [352, 21] on icon "button" at bounding box center [351, 19] width 18 height 18
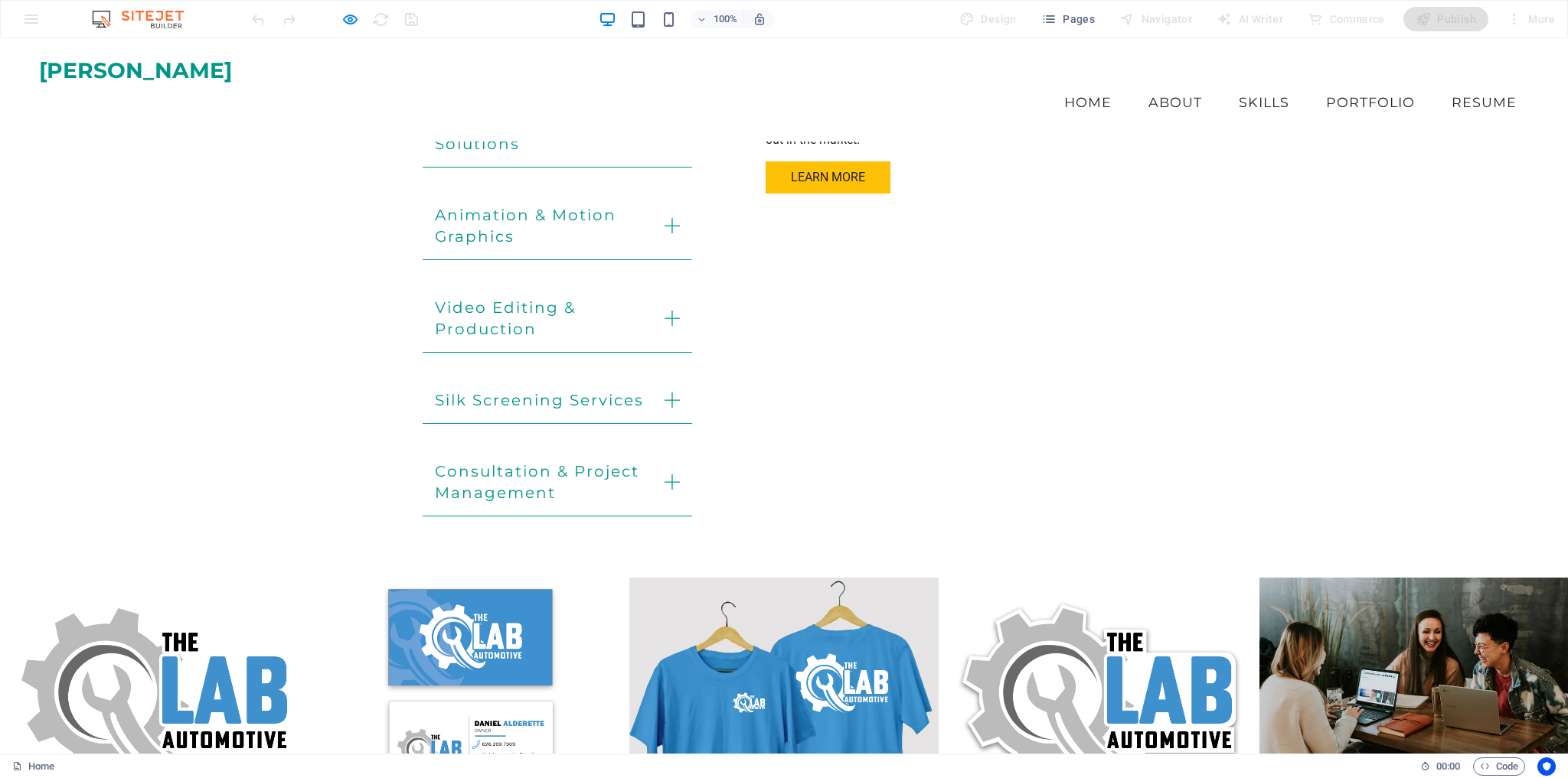
scroll to position [1672, 0]
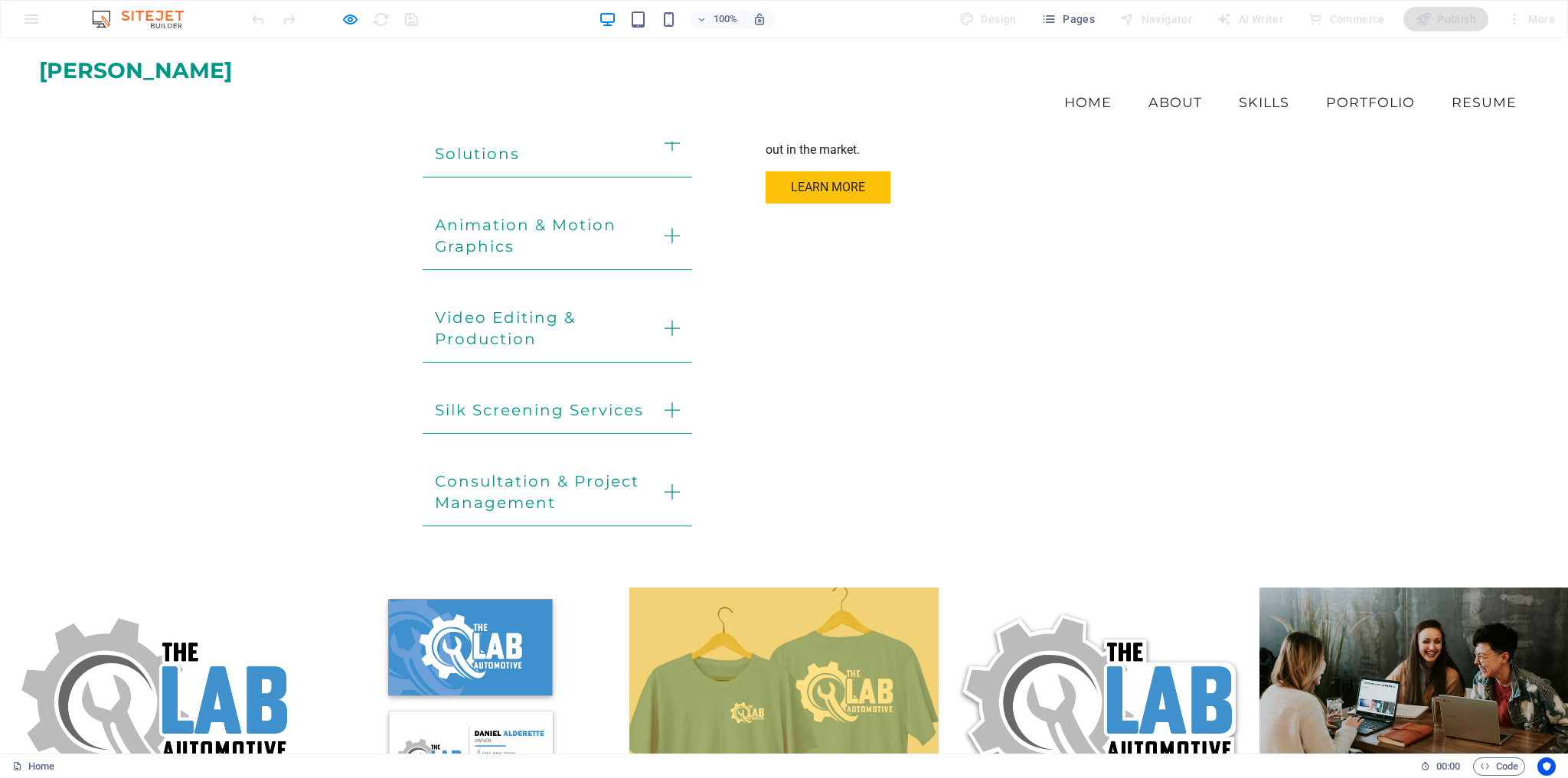
click at [739, 582] on img at bounding box center [784, 704] width 324 height 243
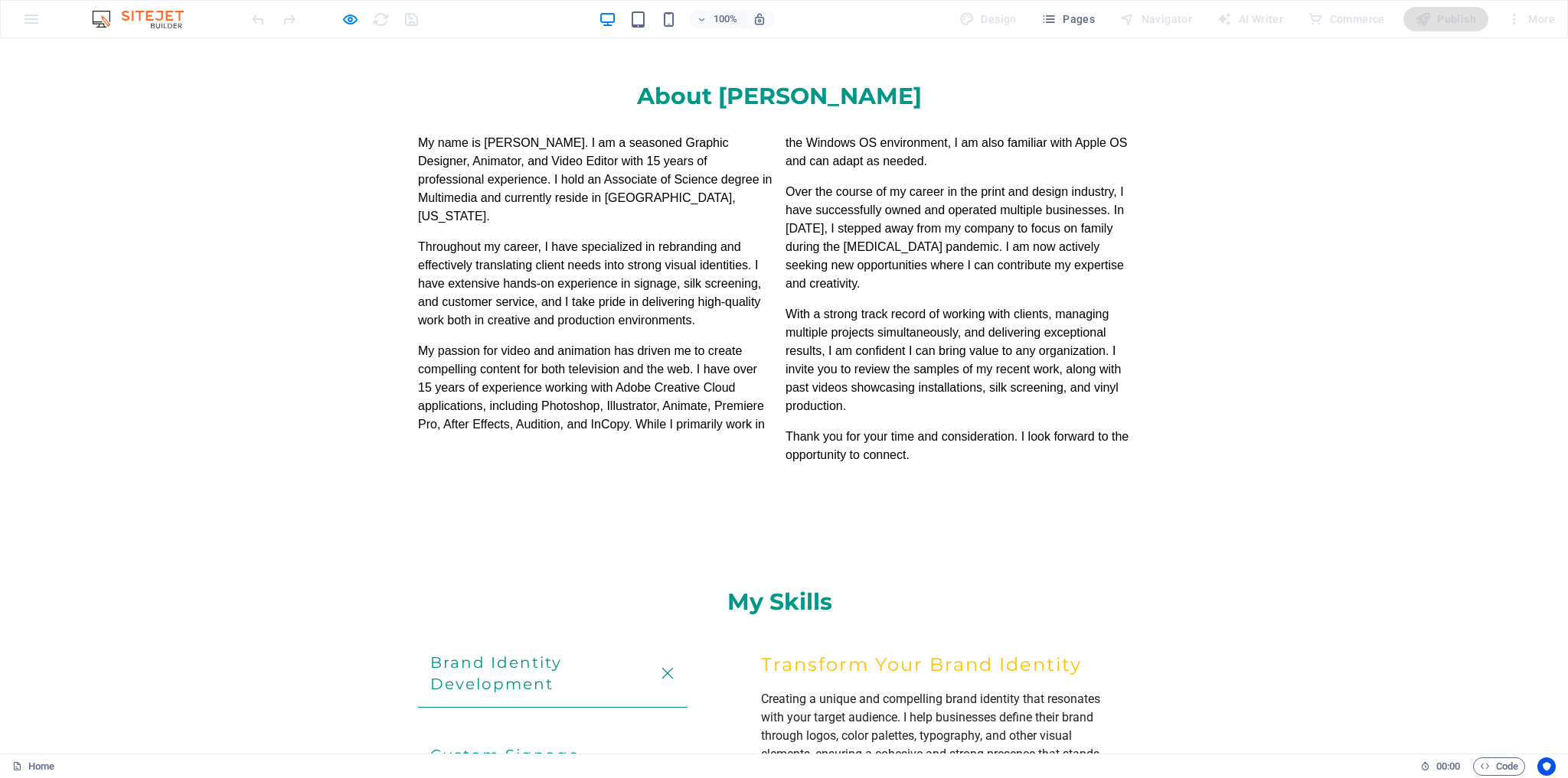
scroll to position [1748, 0]
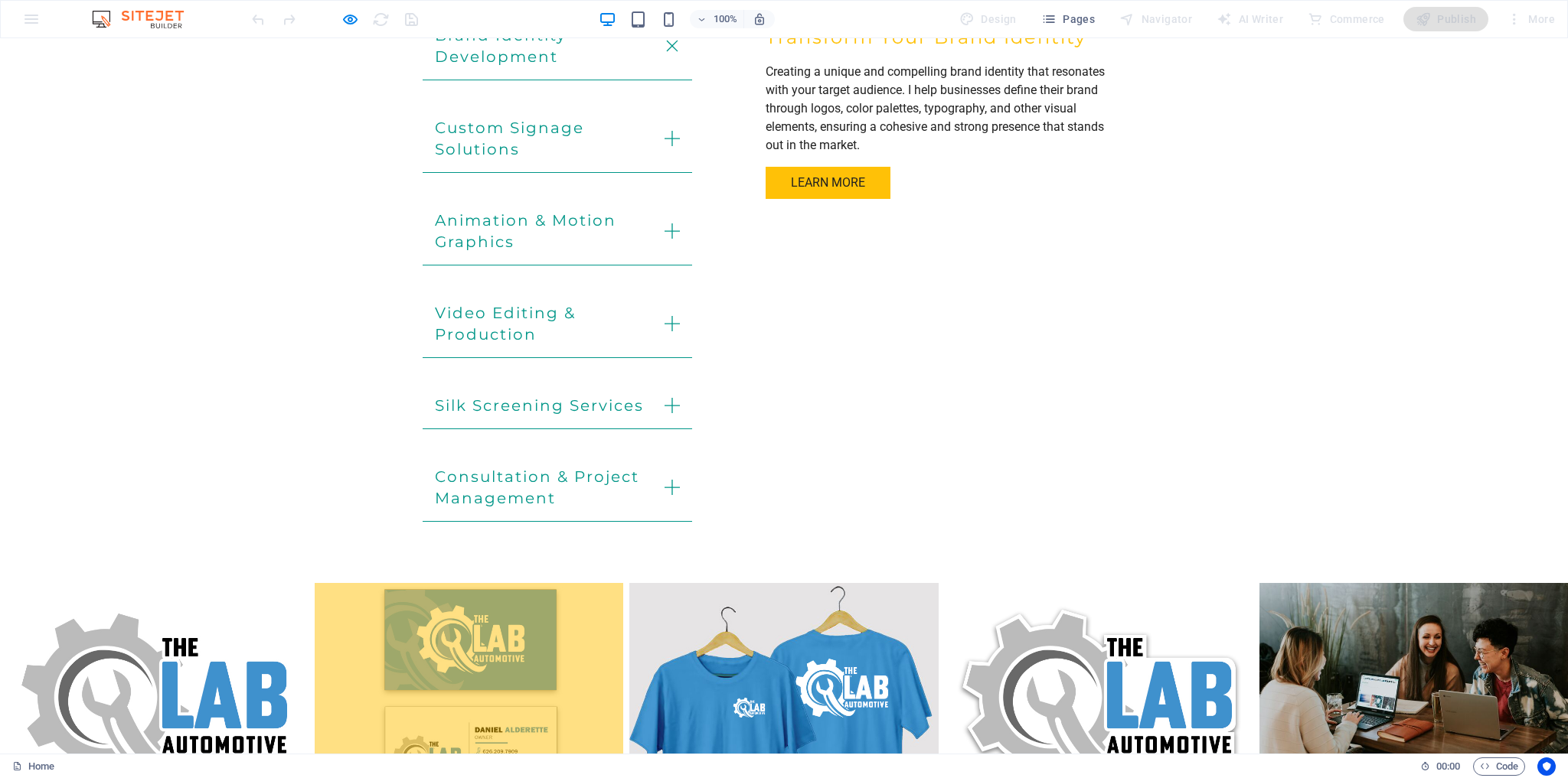
click at [479, 577] on img at bounding box center [469, 699] width 324 height 243
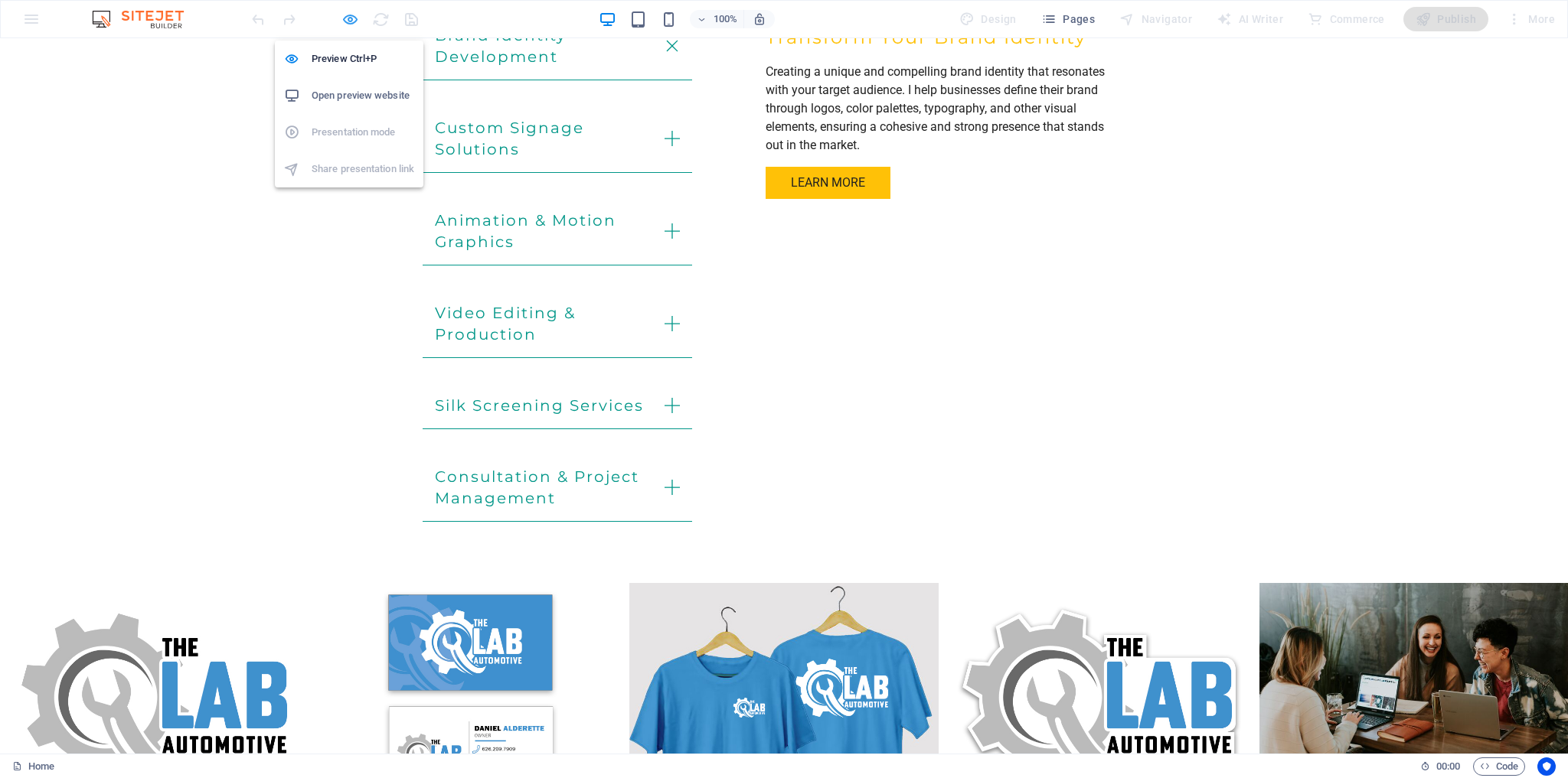
click at [349, 16] on icon "button" at bounding box center [351, 19] width 18 height 18
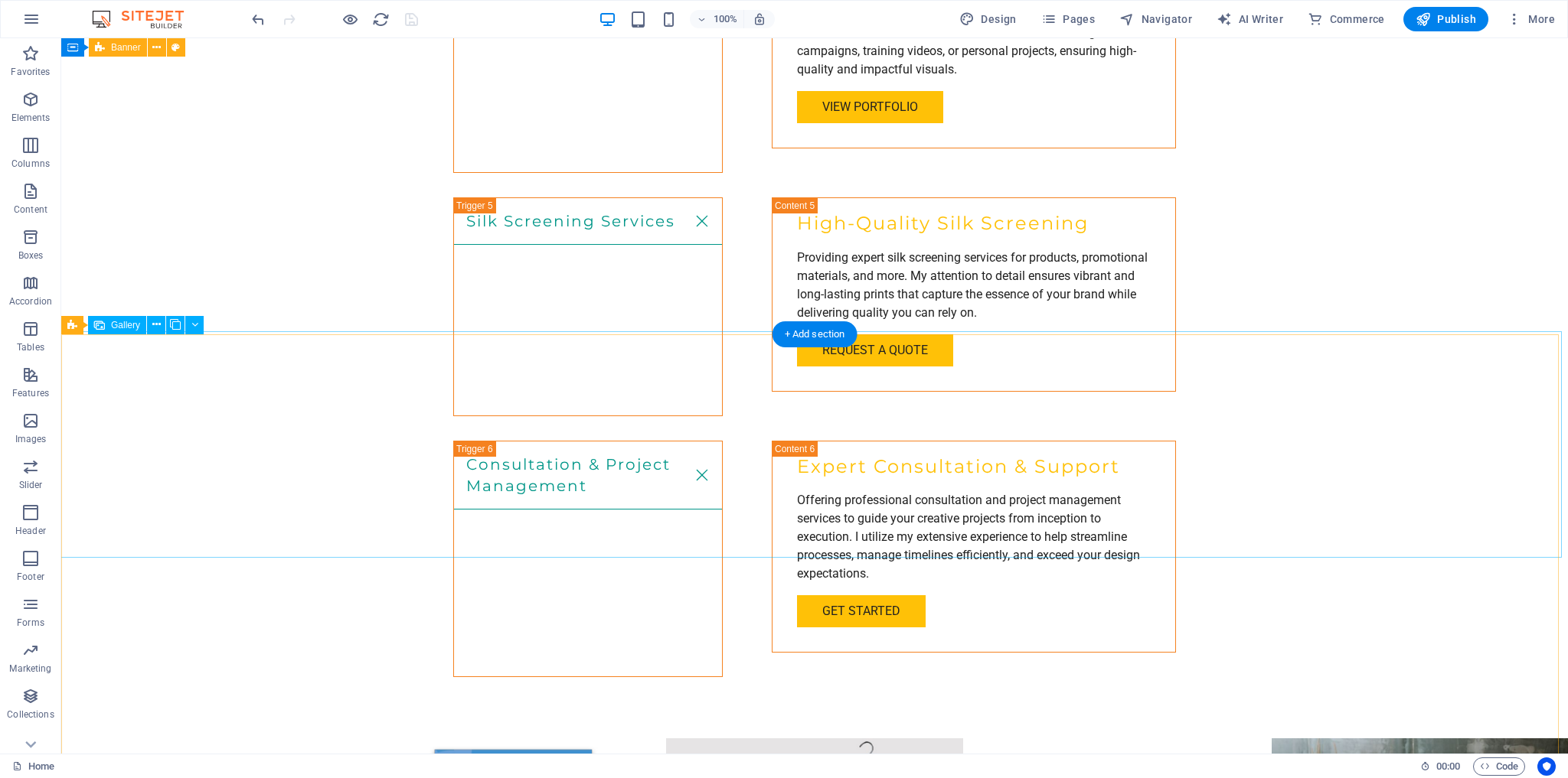
scroll to position [2940, 0]
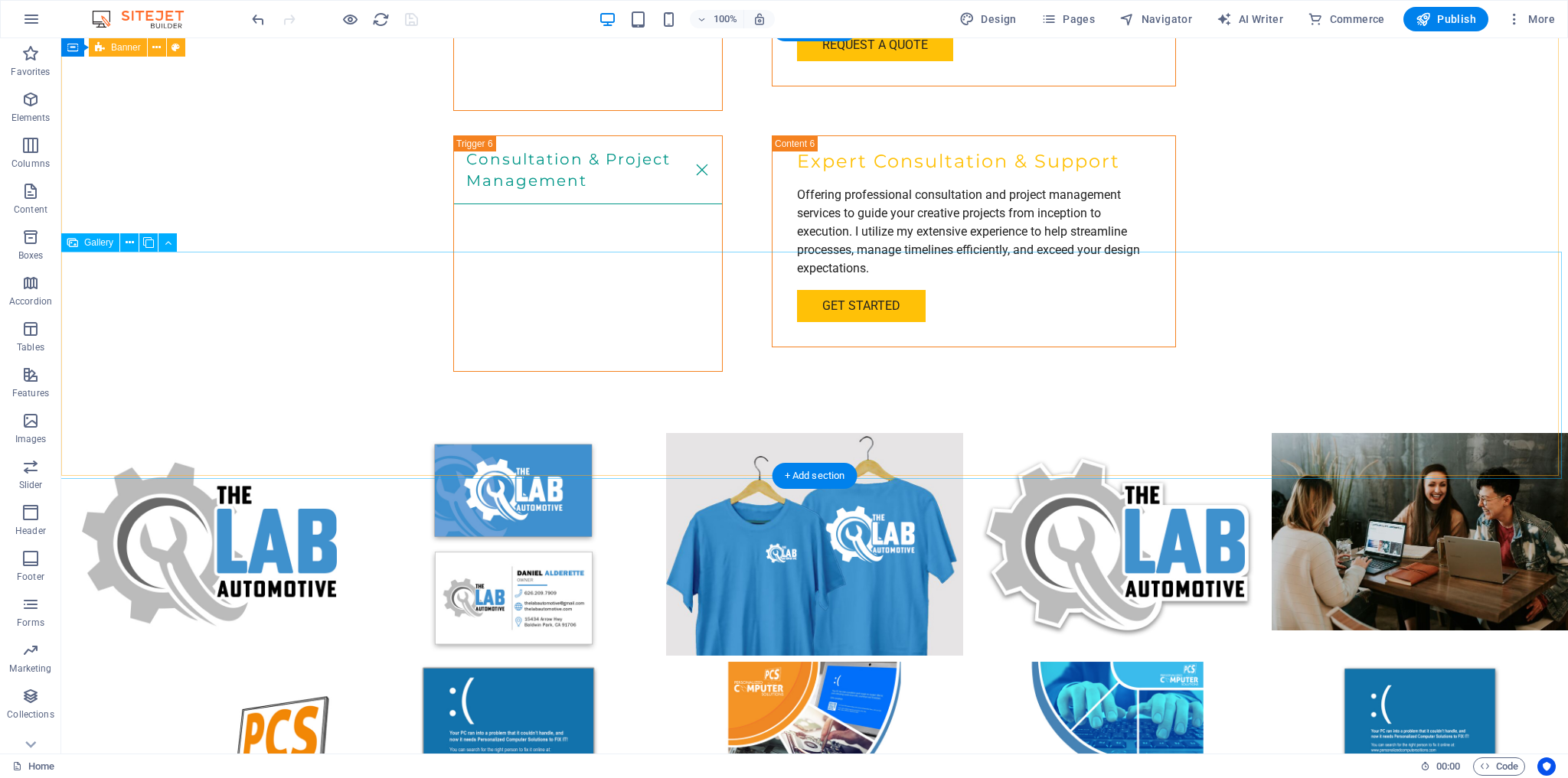
click at [832, 662] on li at bounding box center [815, 773] width 297 height 222
select select "px"
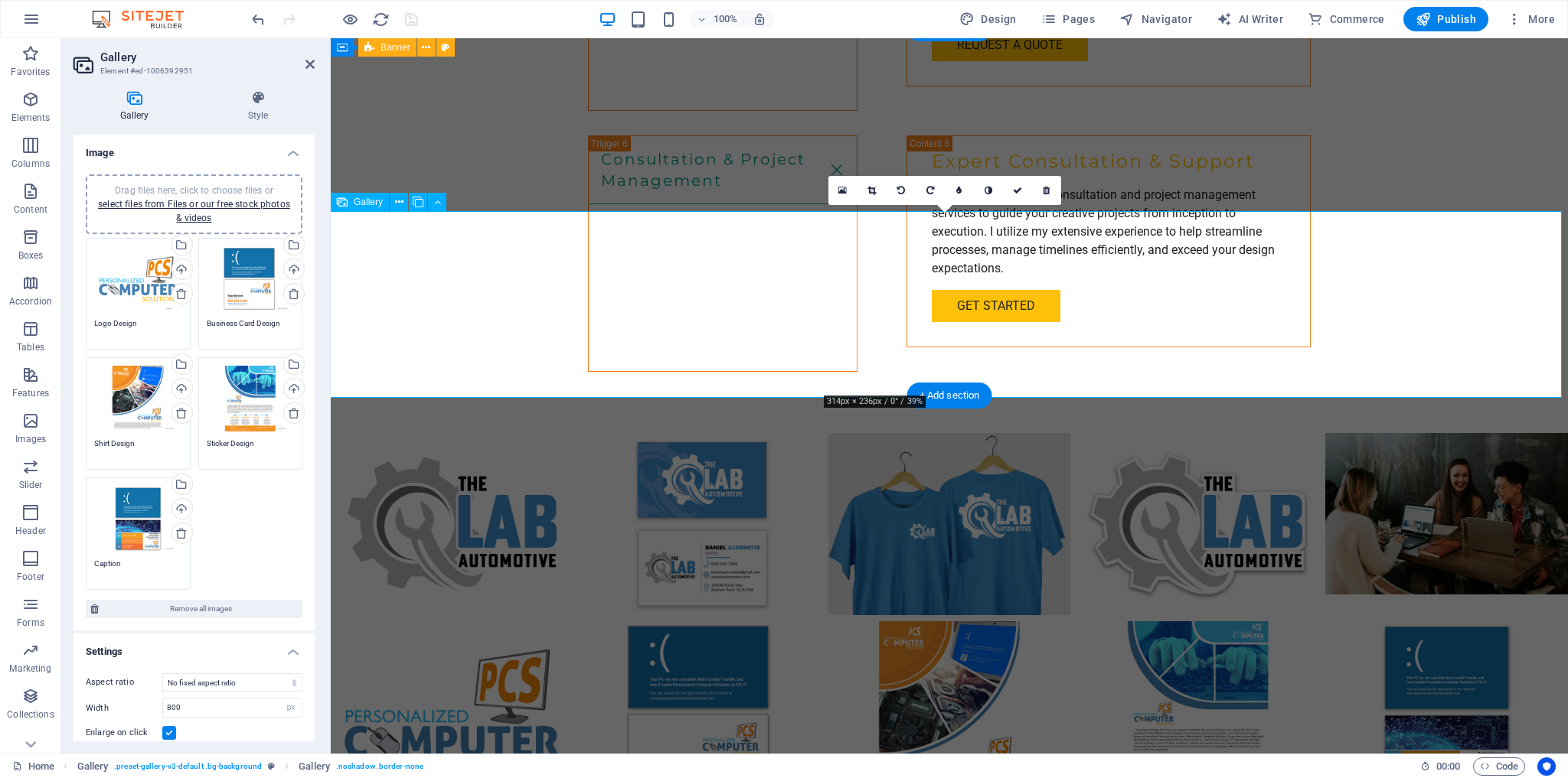
click at [960, 622] on li at bounding box center [949, 713] width 243 height 182
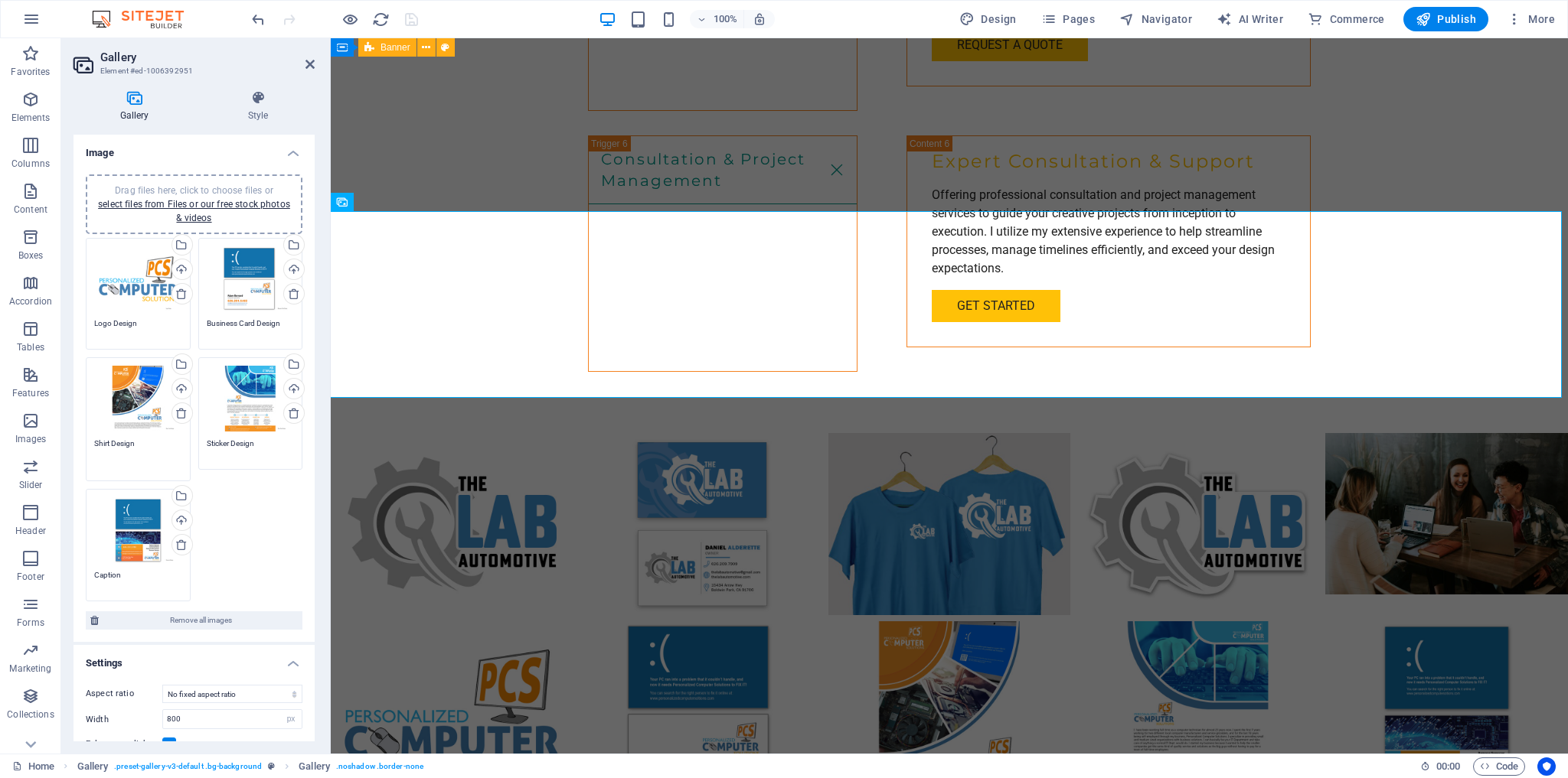
drag, startPoint x: 110, startPoint y: 440, endPoint x: 93, endPoint y: 440, distance: 17.0
click at [93, 440] on div "Drag files here, click to choose files or select files from Files or our free s…" at bounding box center [139, 419] width 113 height 131
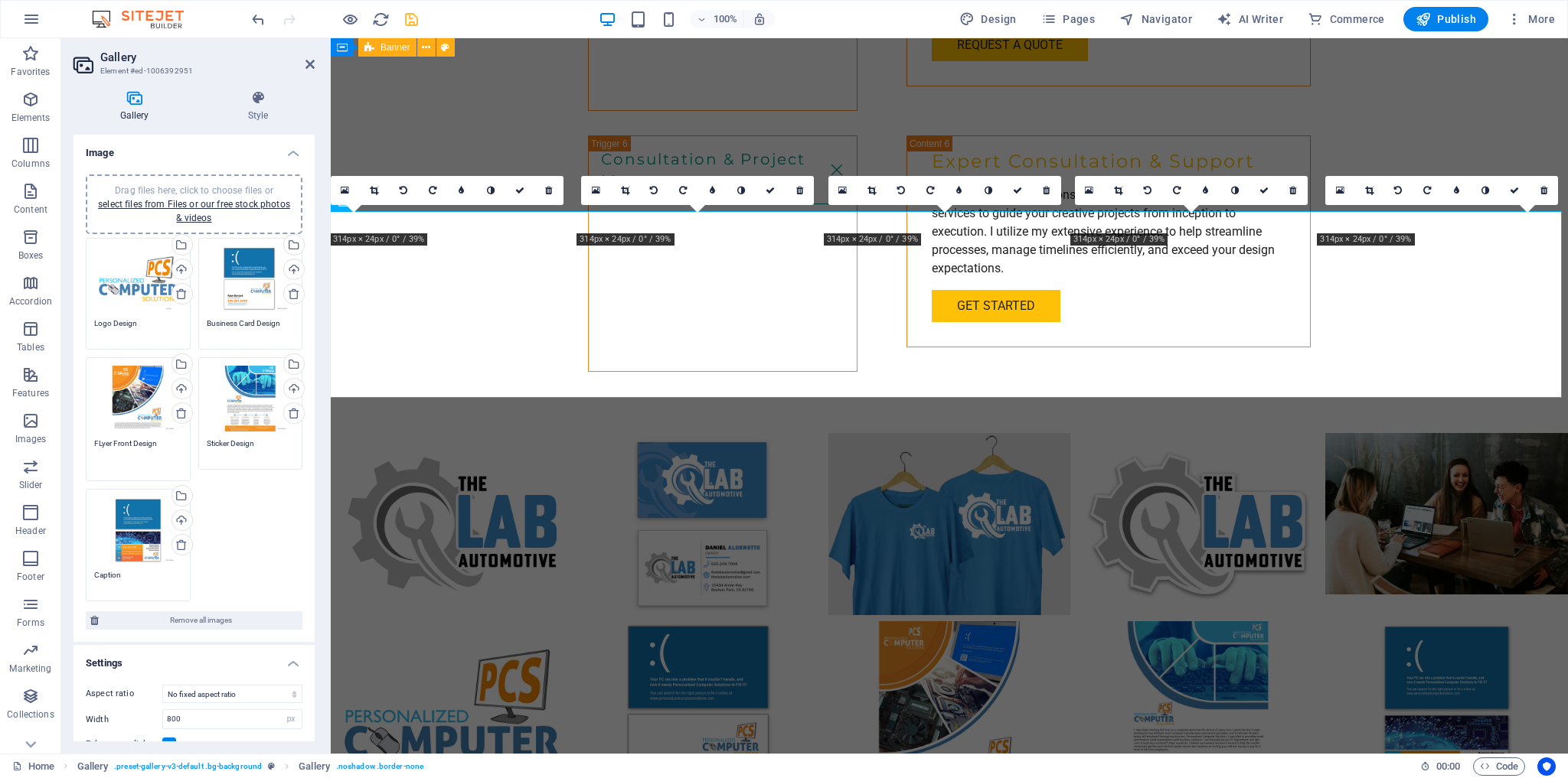
click at [100, 443] on textarea "FLyer Front Design" at bounding box center [138, 455] width 88 height 35
type textarea "Flyer Front Design"
drag, startPoint x: 206, startPoint y: 441, endPoint x: 239, endPoint y: 440, distance: 33.0
click at [231, 442] on textarea "Sticker Design" at bounding box center [251, 455] width 88 height 35
type textarea "Flyer Back Design"
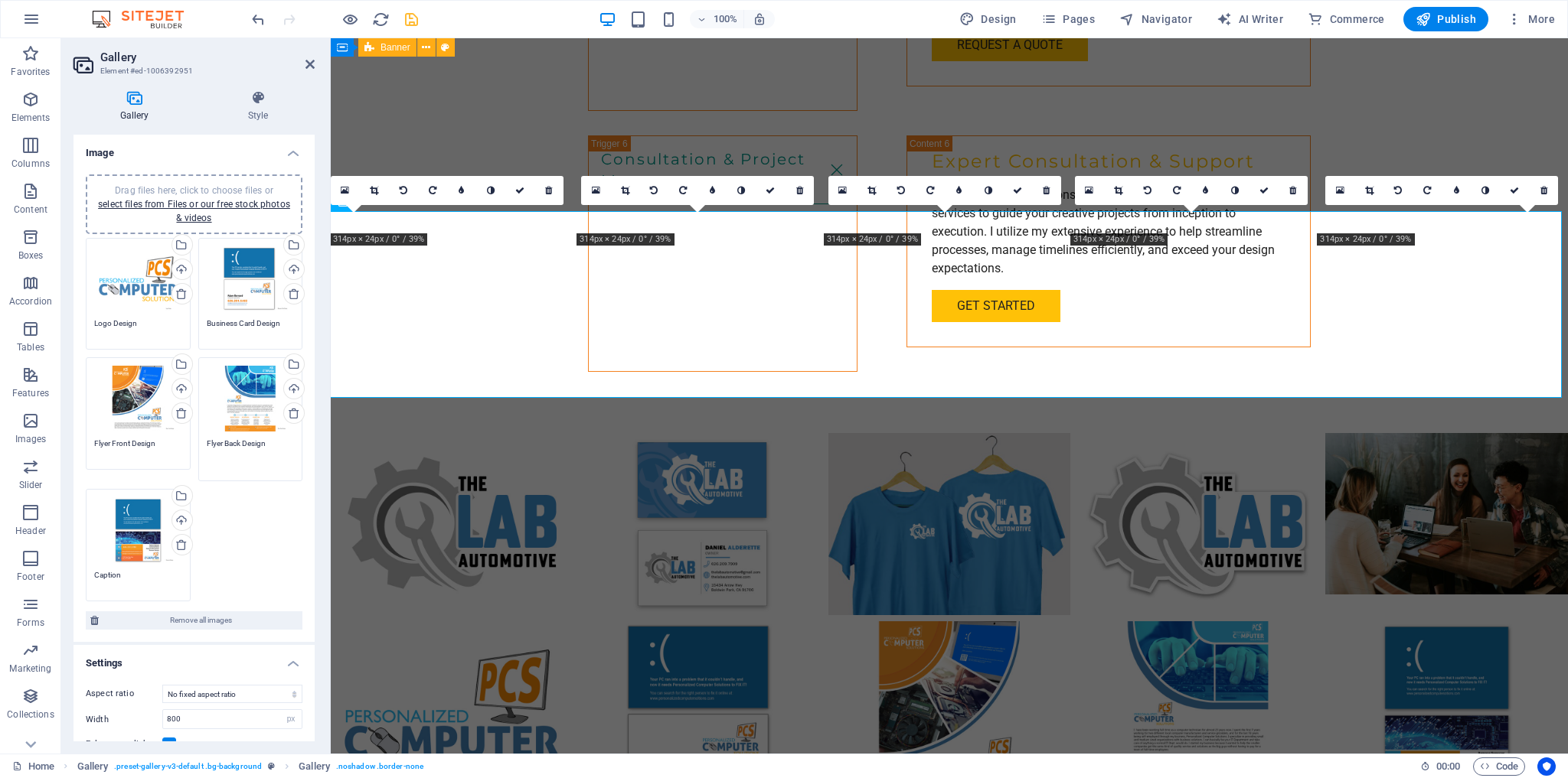
click at [274, 504] on div "Drag files here, click to choose files or select files from Files or our free s…" at bounding box center [194, 420] width 224 height 372
drag, startPoint x: 121, startPoint y: 561, endPoint x: 89, endPoint y: 562, distance: 32.0
click at [89, 562] on div "Drag files here, click to choose files or select files from Files or our free s…" at bounding box center [139, 539] width 113 height 131
type textarea "Postcard Design"
click at [249, 522] on div "Drag files here, click to choose files or select files from Files or our free s…" at bounding box center [194, 420] width 224 height 372
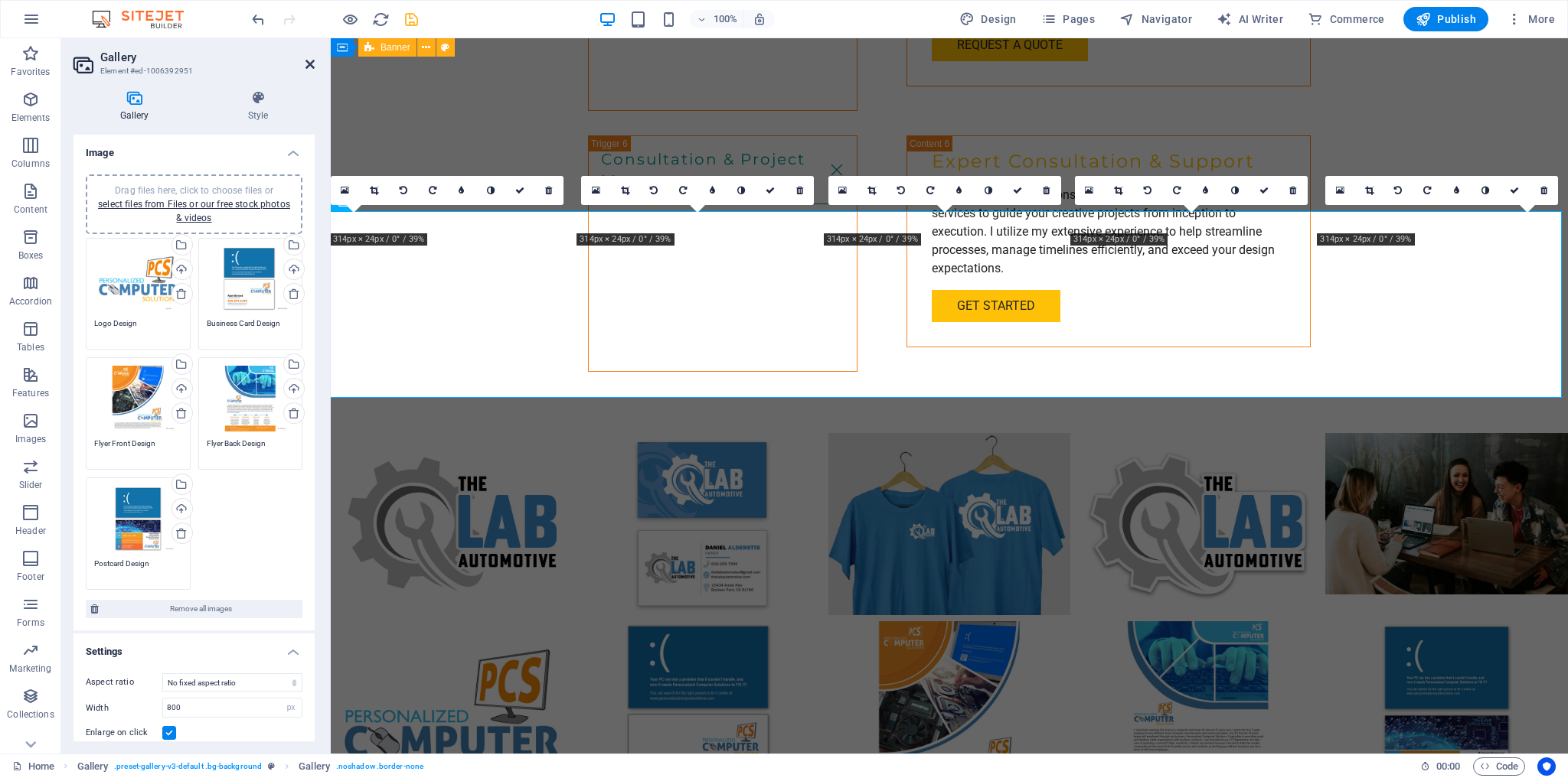
click at [313, 65] on icon at bounding box center [309, 64] width 9 height 12
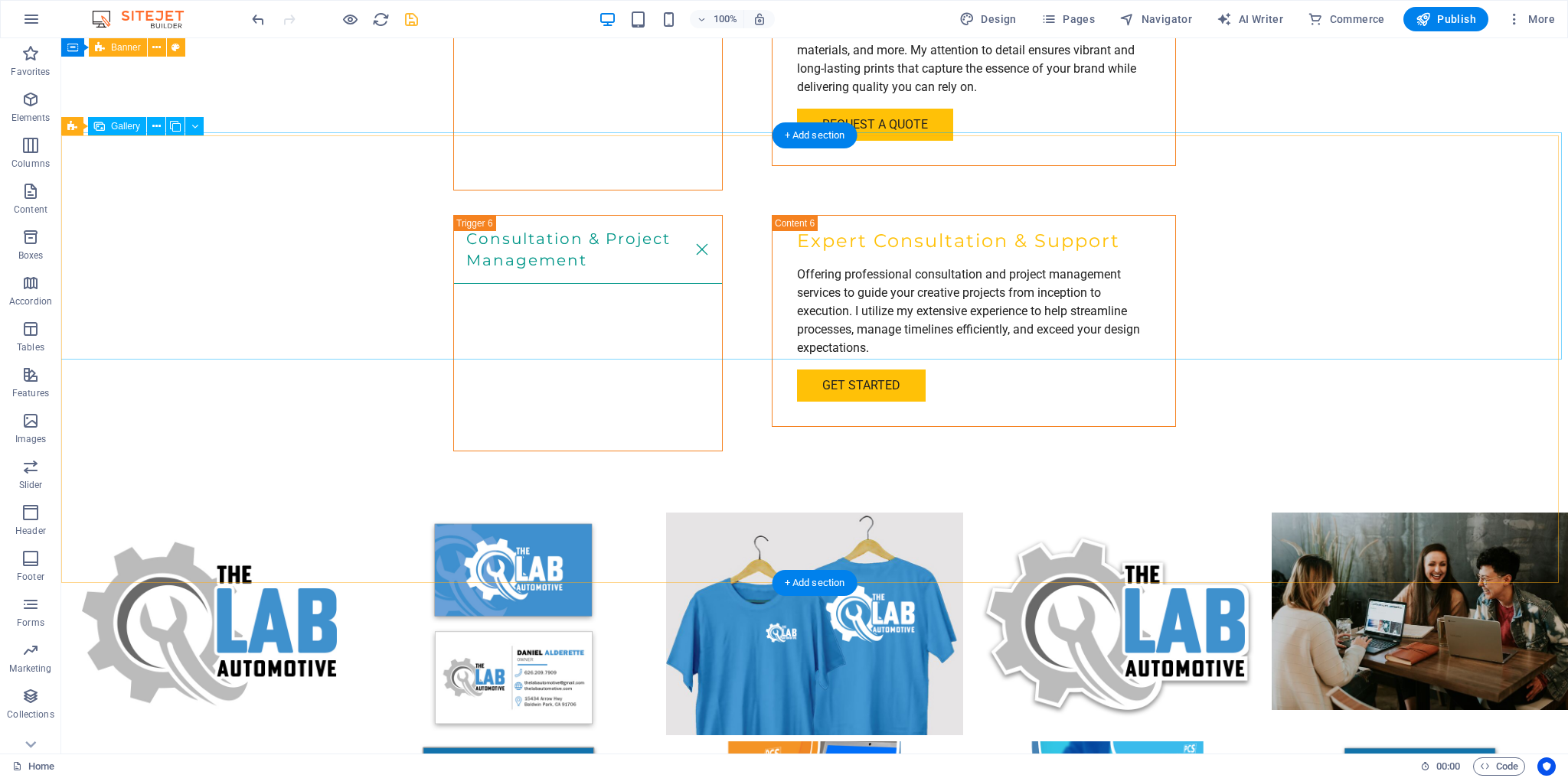
scroll to position [2862, 0]
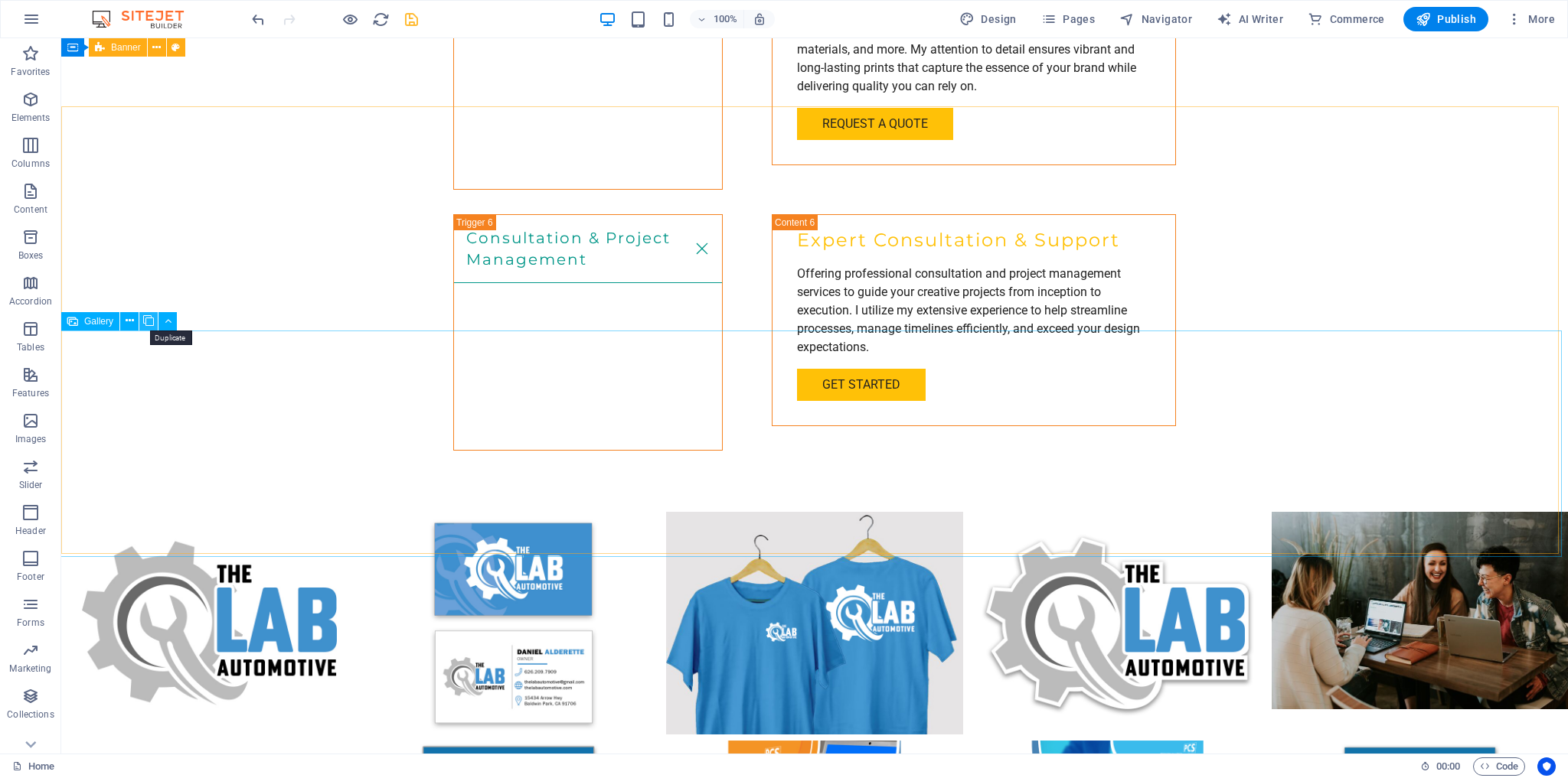
click at [148, 318] on icon at bounding box center [148, 321] width 10 height 16
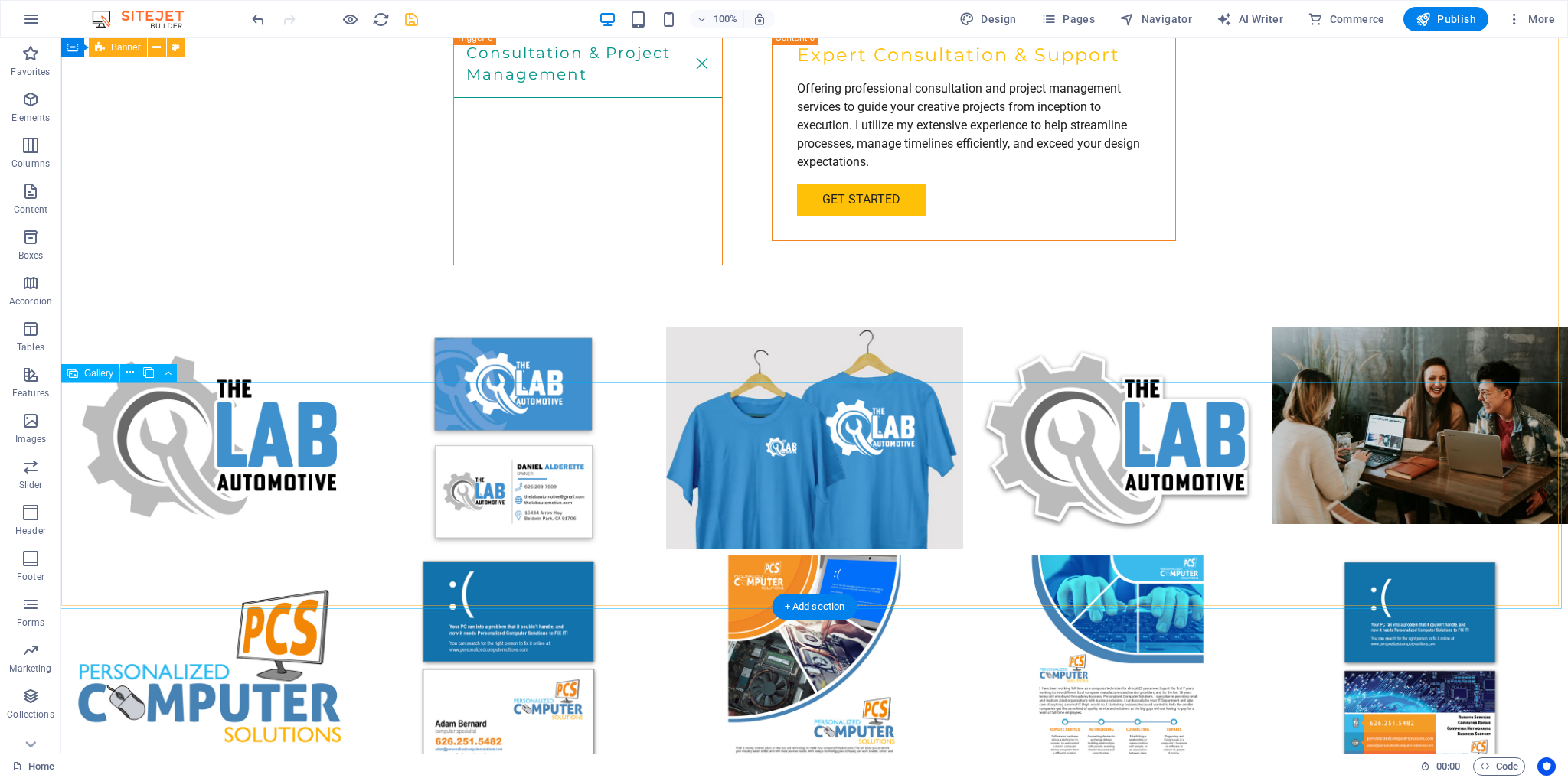
scroll to position [3106, 0]
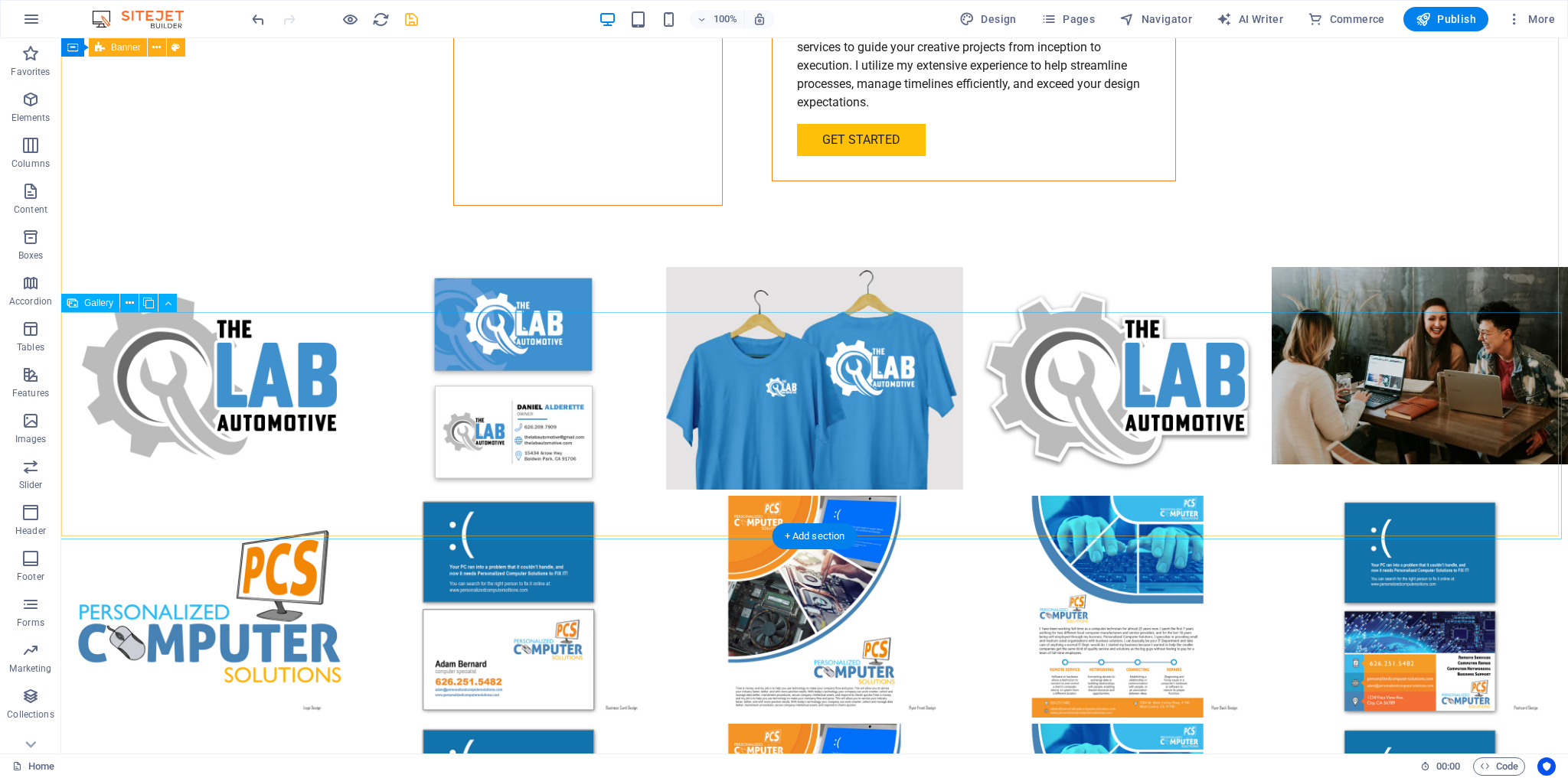
select select "px"
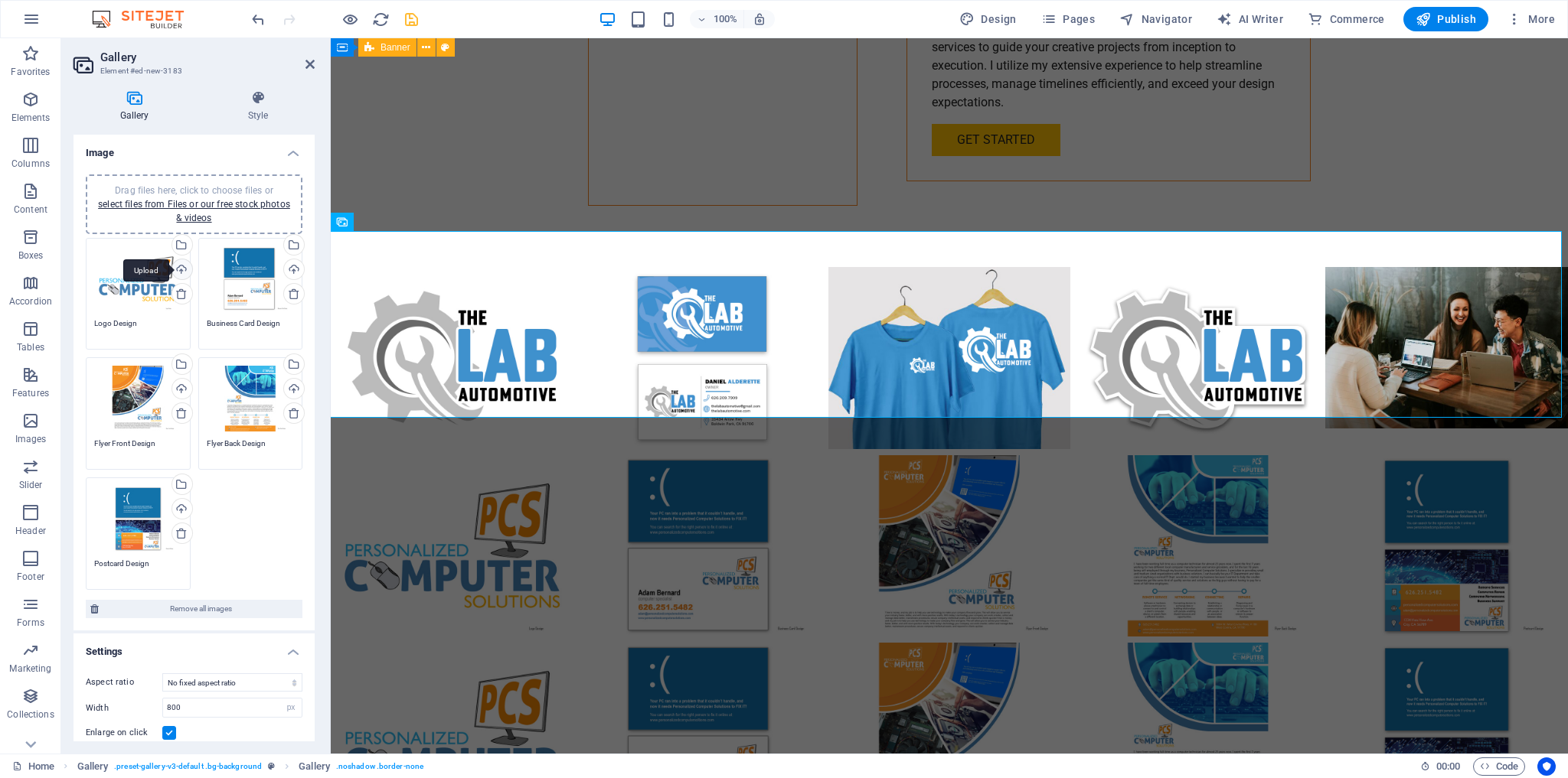
click at [178, 269] on div "Upload" at bounding box center [180, 271] width 23 height 23
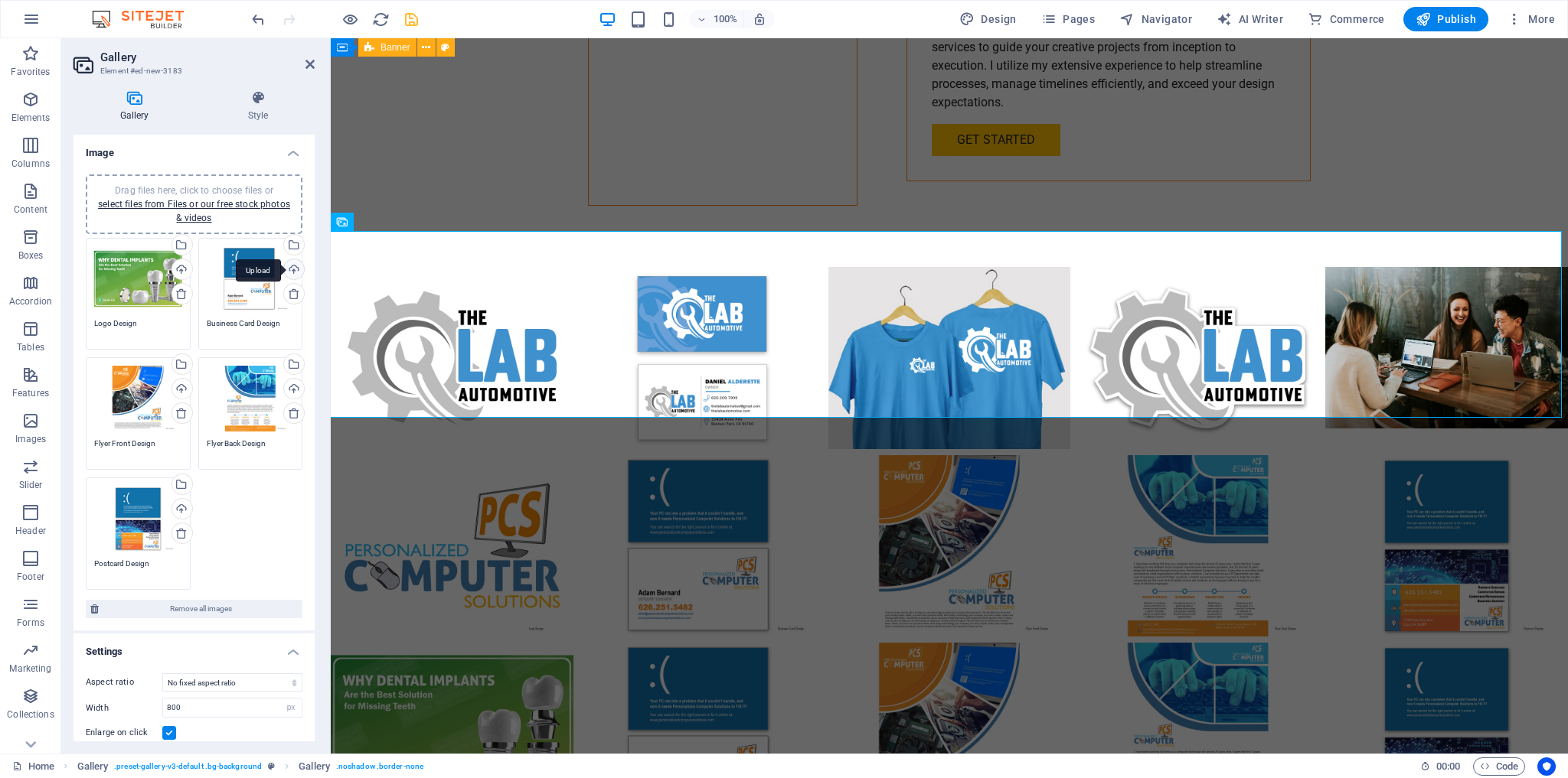
click at [291, 269] on div "Upload" at bounding box center [292, 271] width 23 height 23
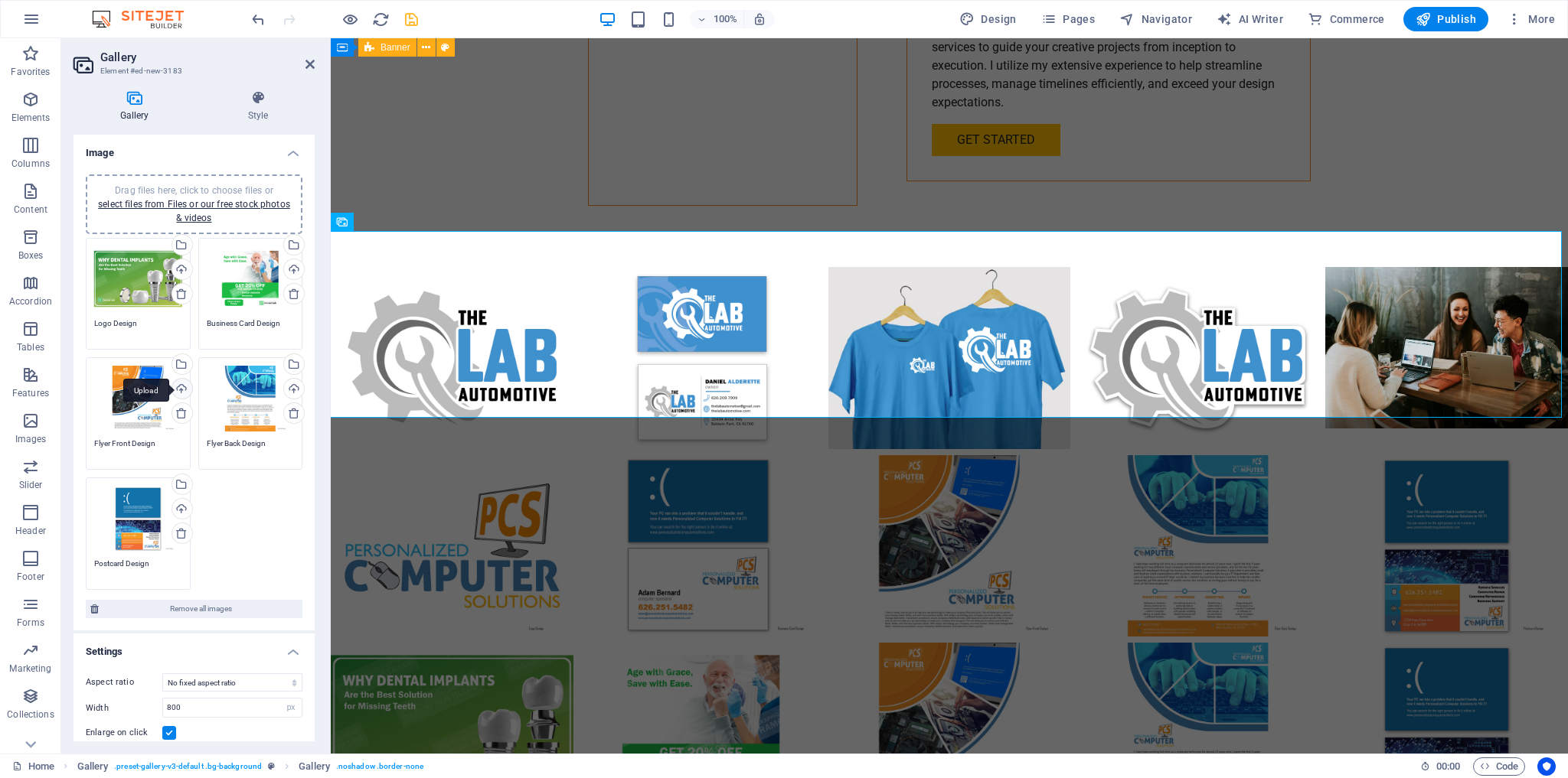
click at [180, 387] on div "Upload" at bounding box center [180, 390] width 23 height 23
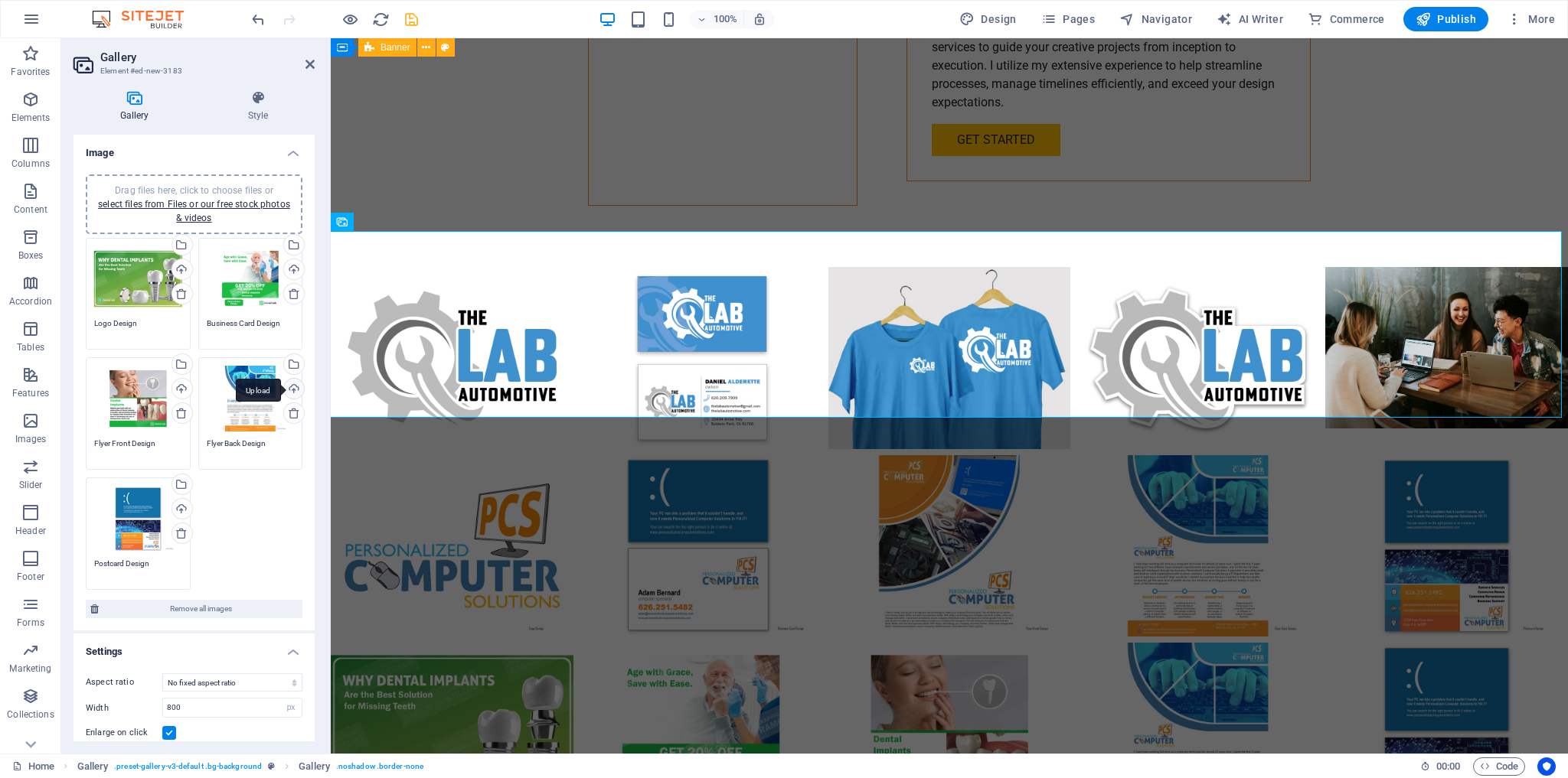
click at [288, 387] on div "Upload" at bounding box center [292, 390] width 23 height 23
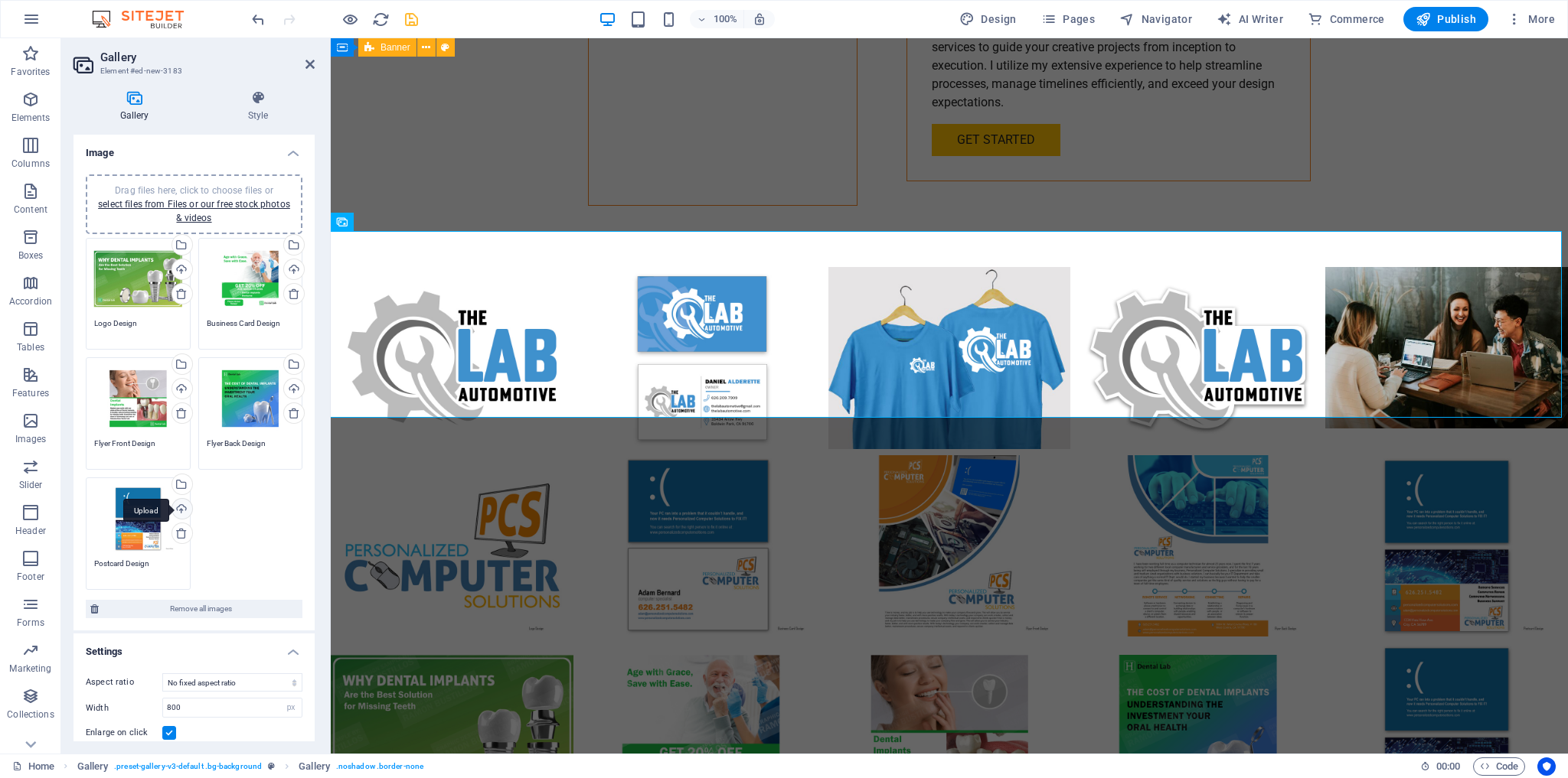
click at [183, 505] on div "Upload" at bounding box center [180, 511] width 23 height 23
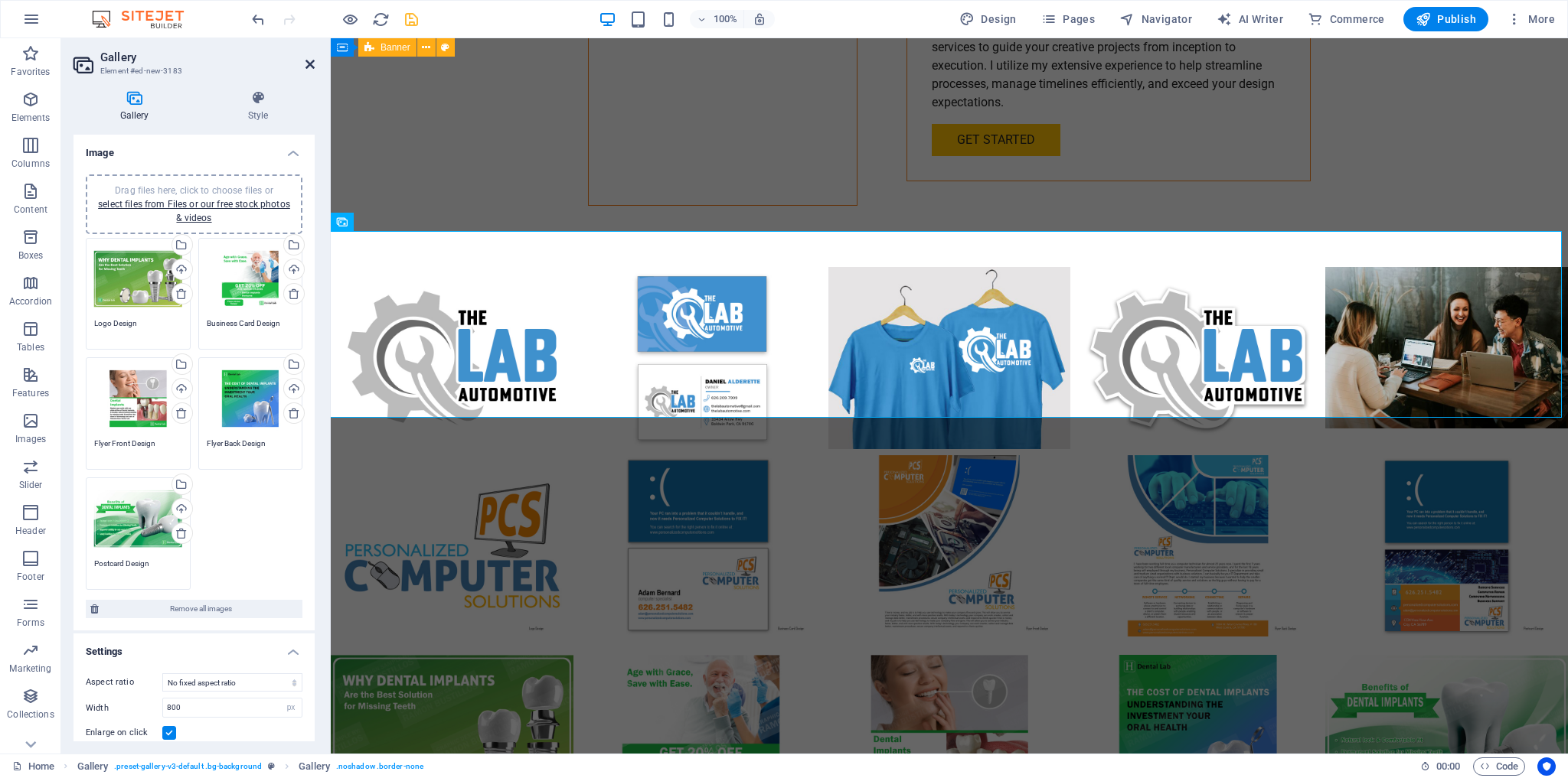
click at [307, 64] on icon at bounding box center [309, 64] width 9 height 12
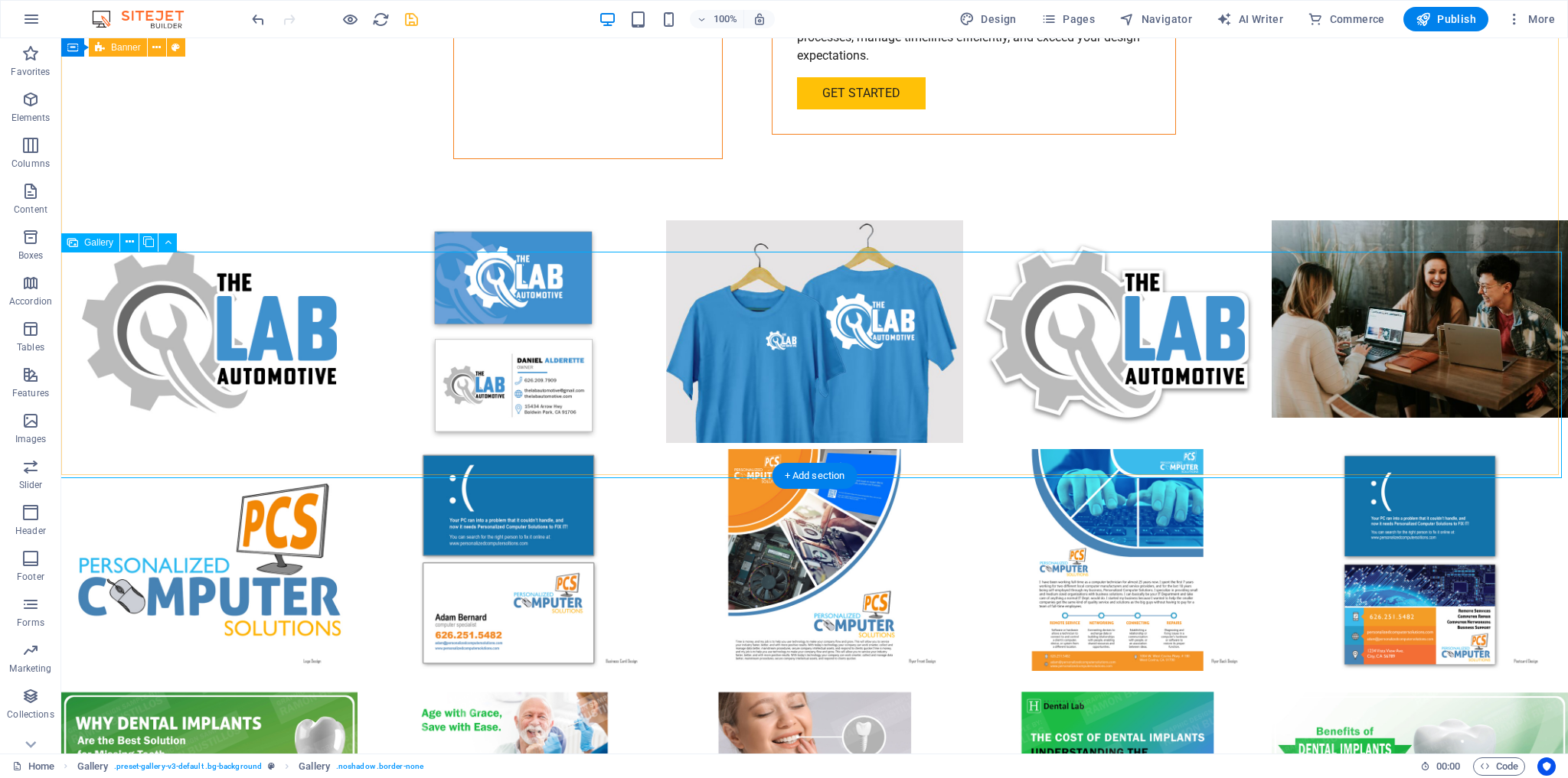
scroll to position [3168, 0]
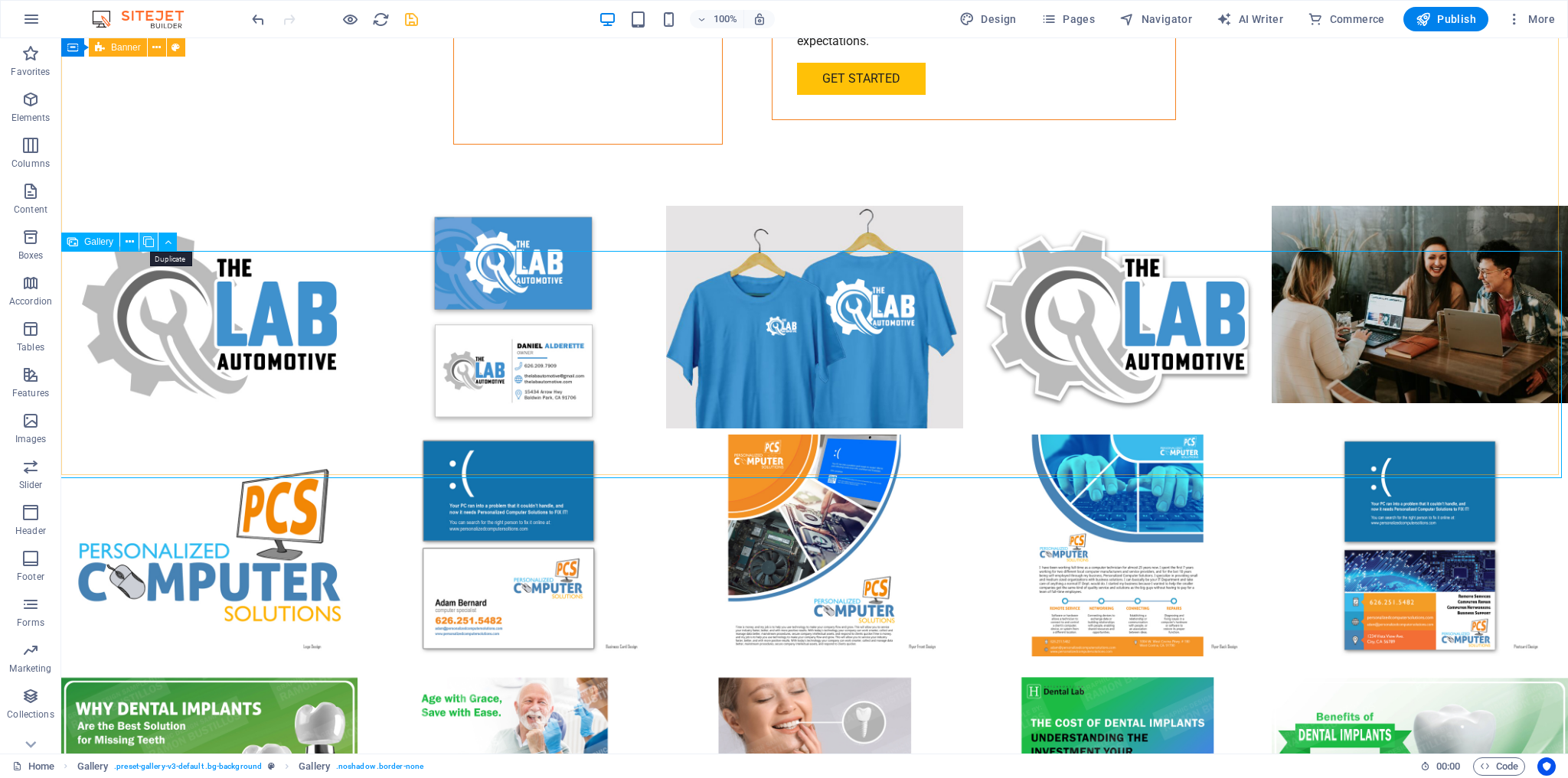
click at [147, 239] on icon at bounding box center [148, 242] width 10 height 16
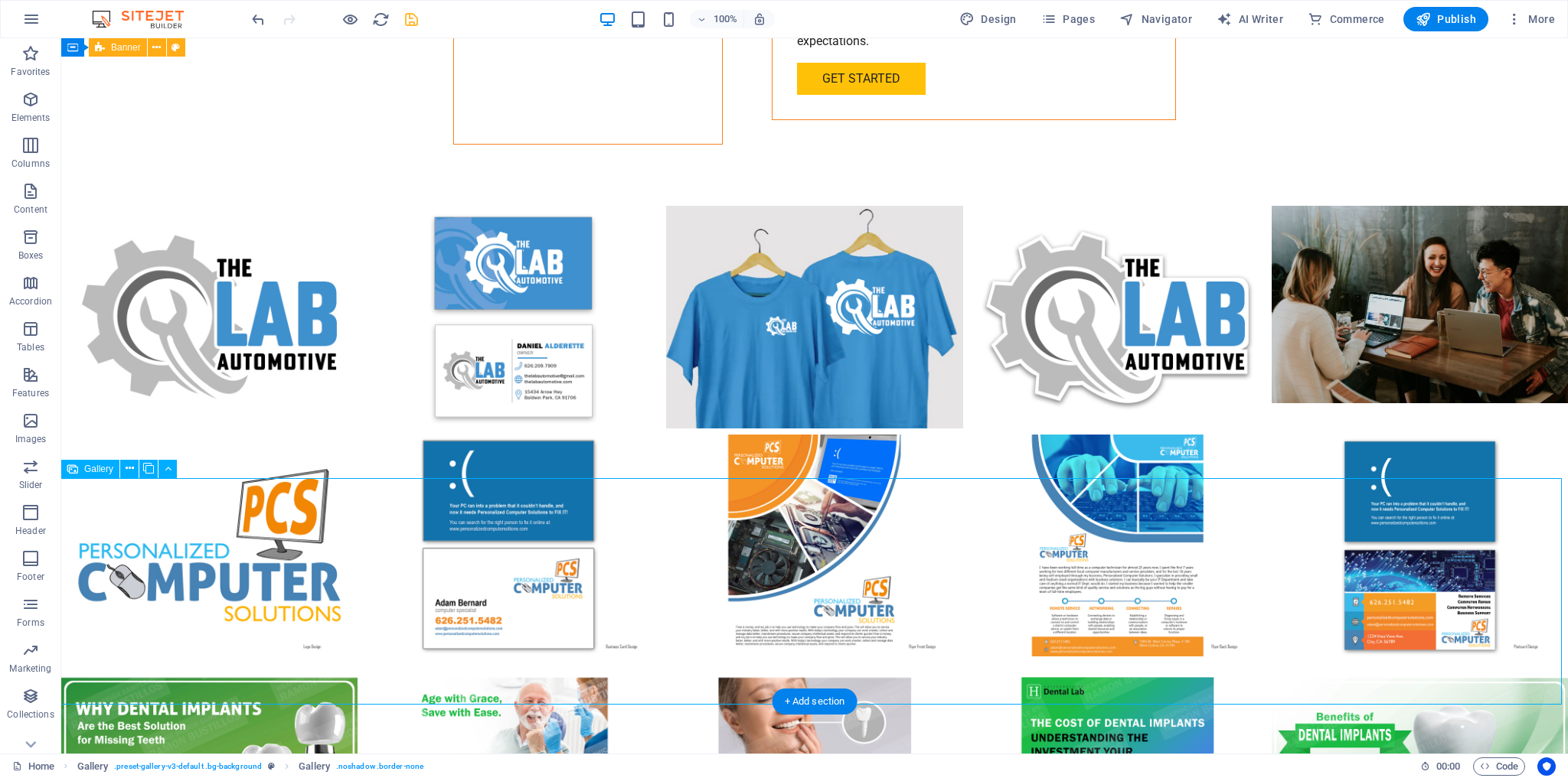
select select "px"
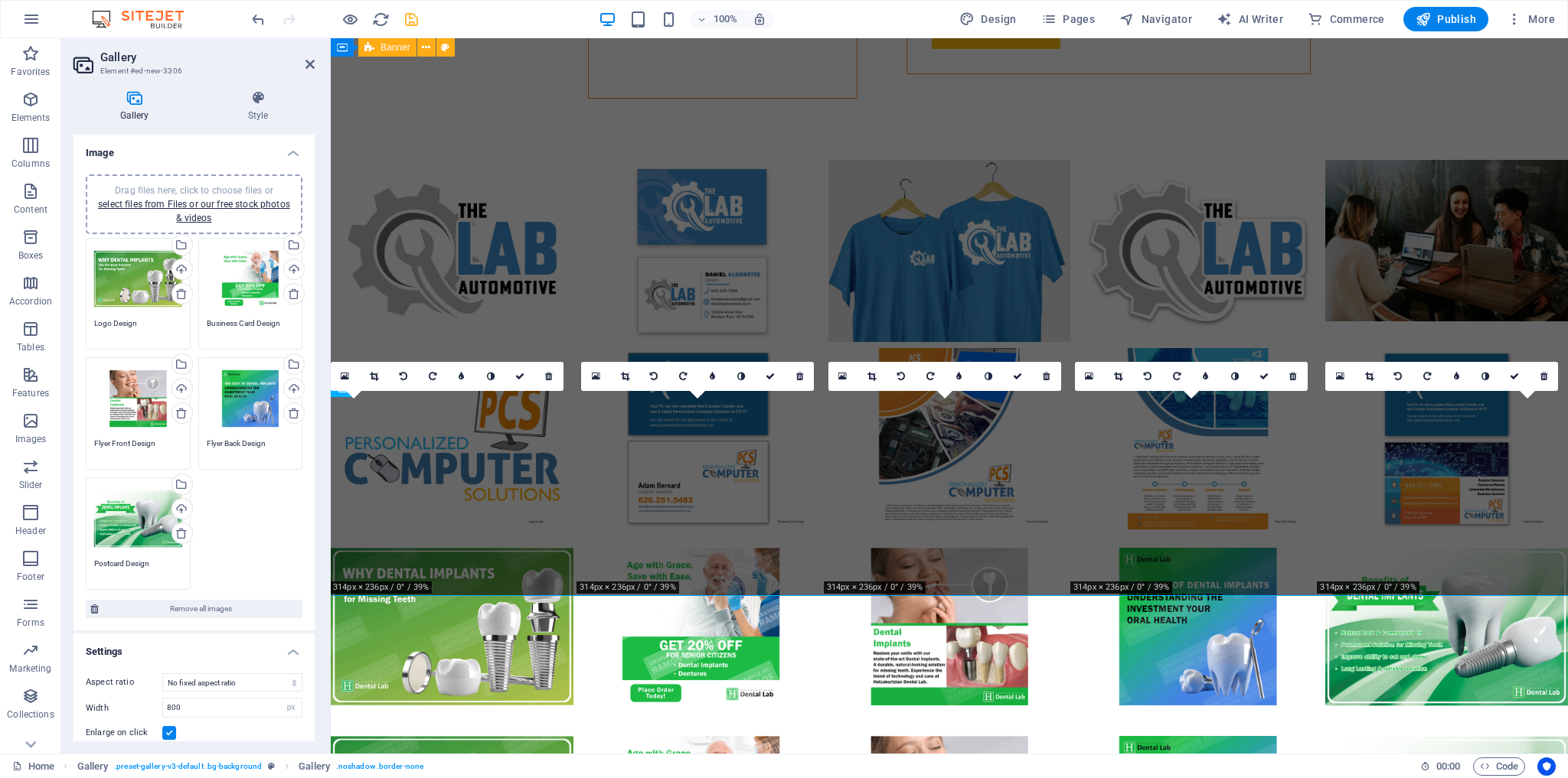
scroll to position [3127, 0]
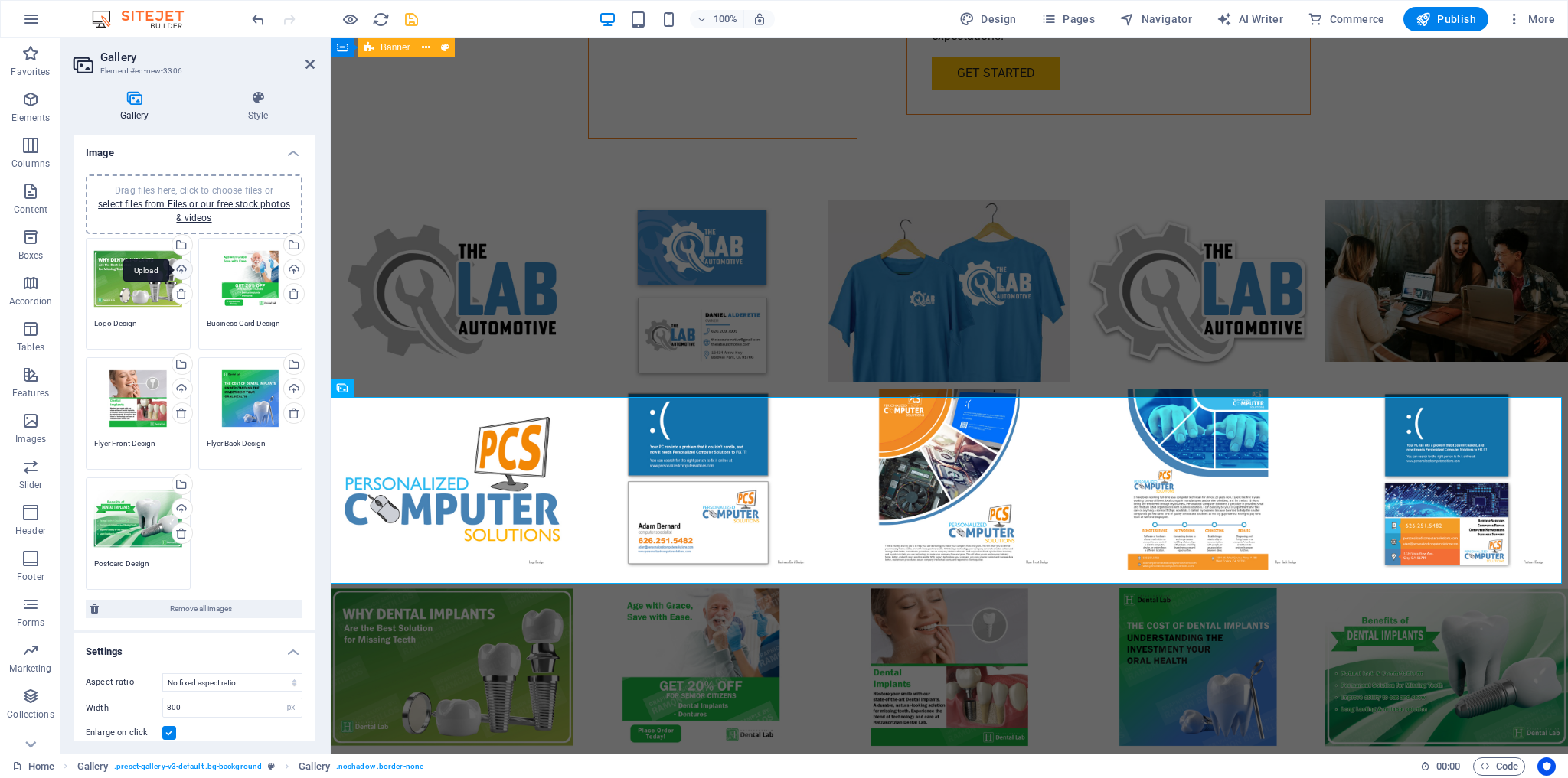
click at [179, 269] on div "Upload" at bounding box center [180, 271] width 23 height 23
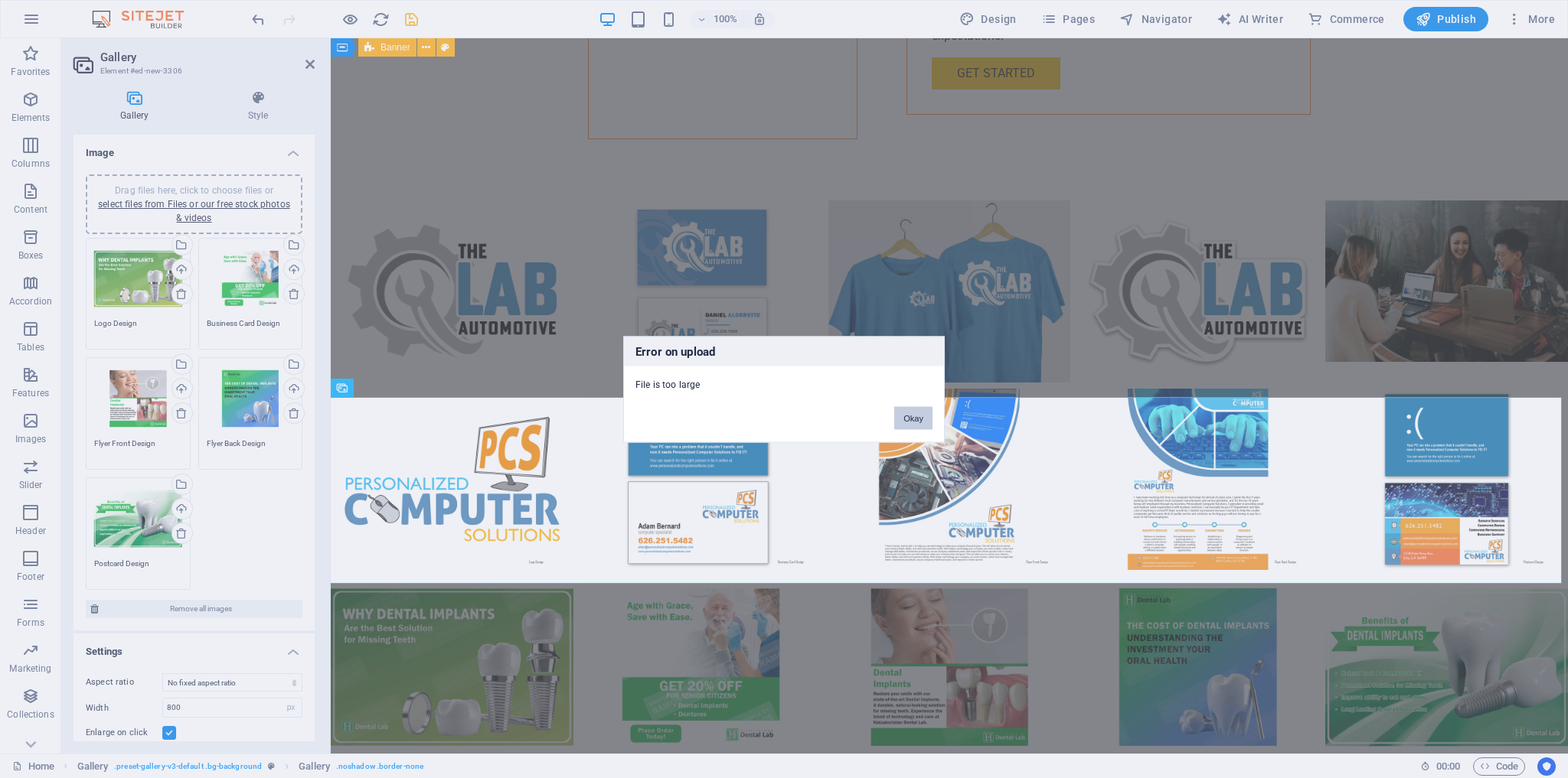
click at [915, 414] on button "Okay" at bounding box center [914, 418] width 39 height 23
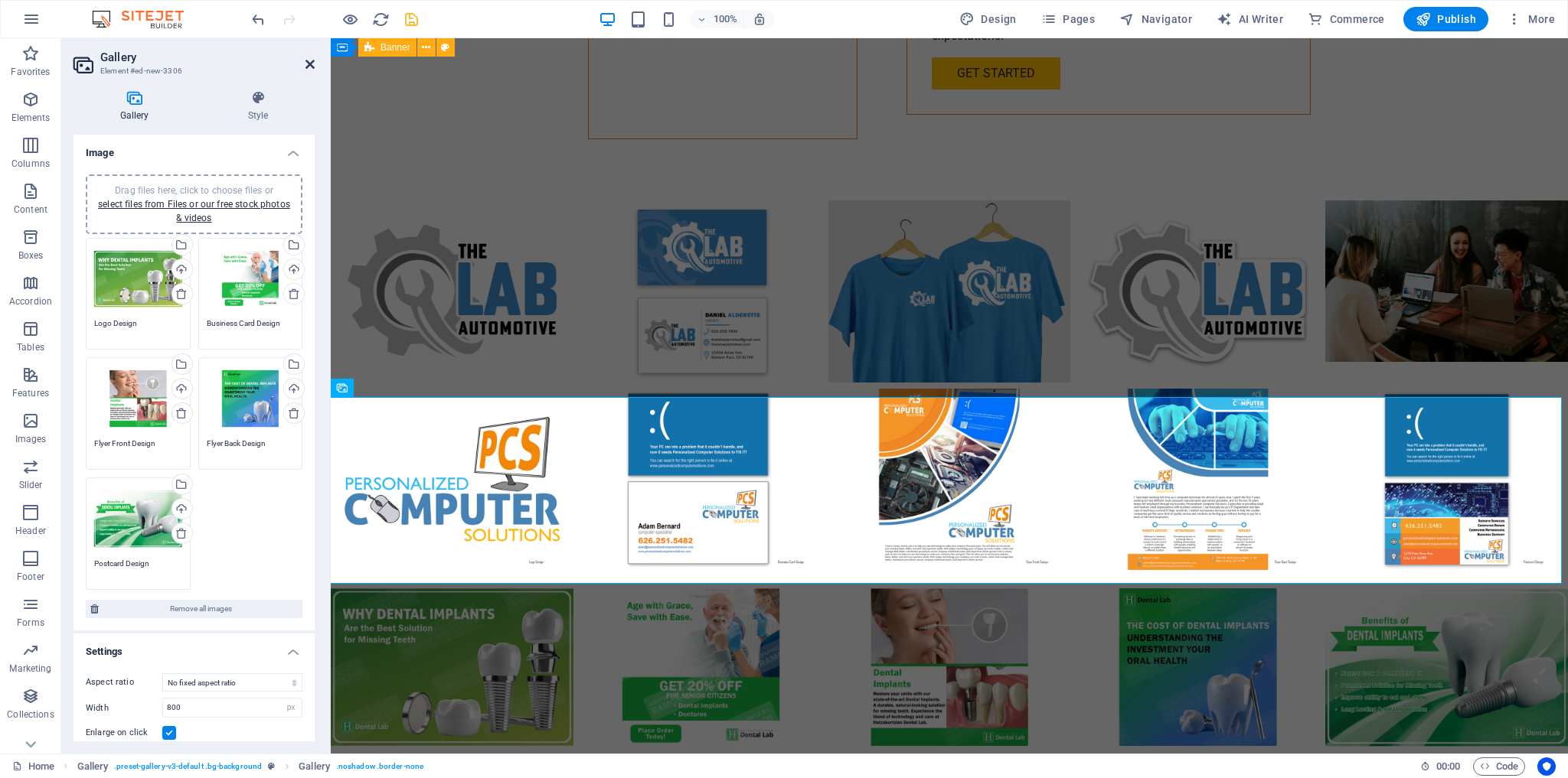
click at [311, 61] on icon at bounding box center [309, 64] width 9 height 12
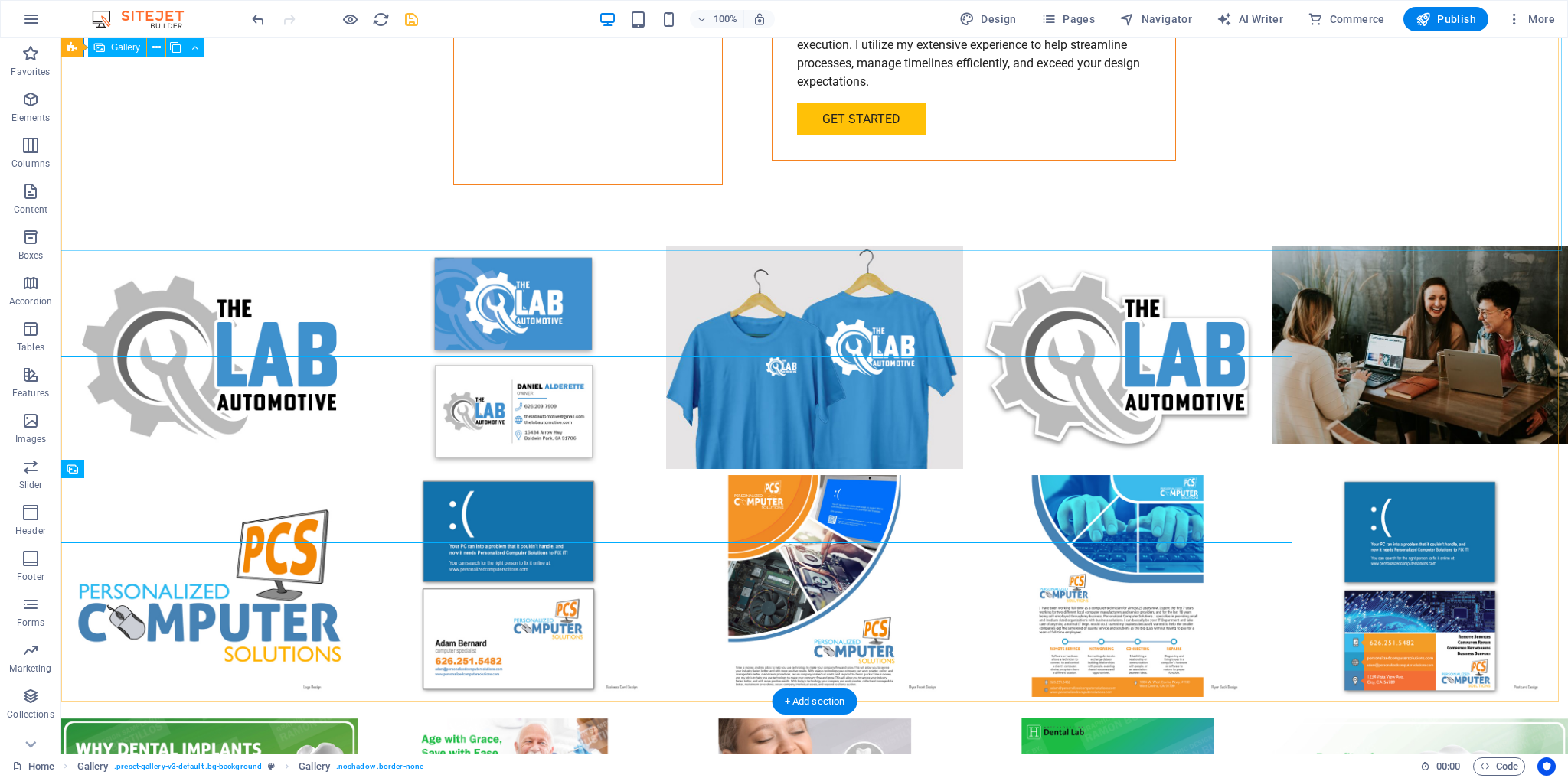
scroll to position [3168, 0]
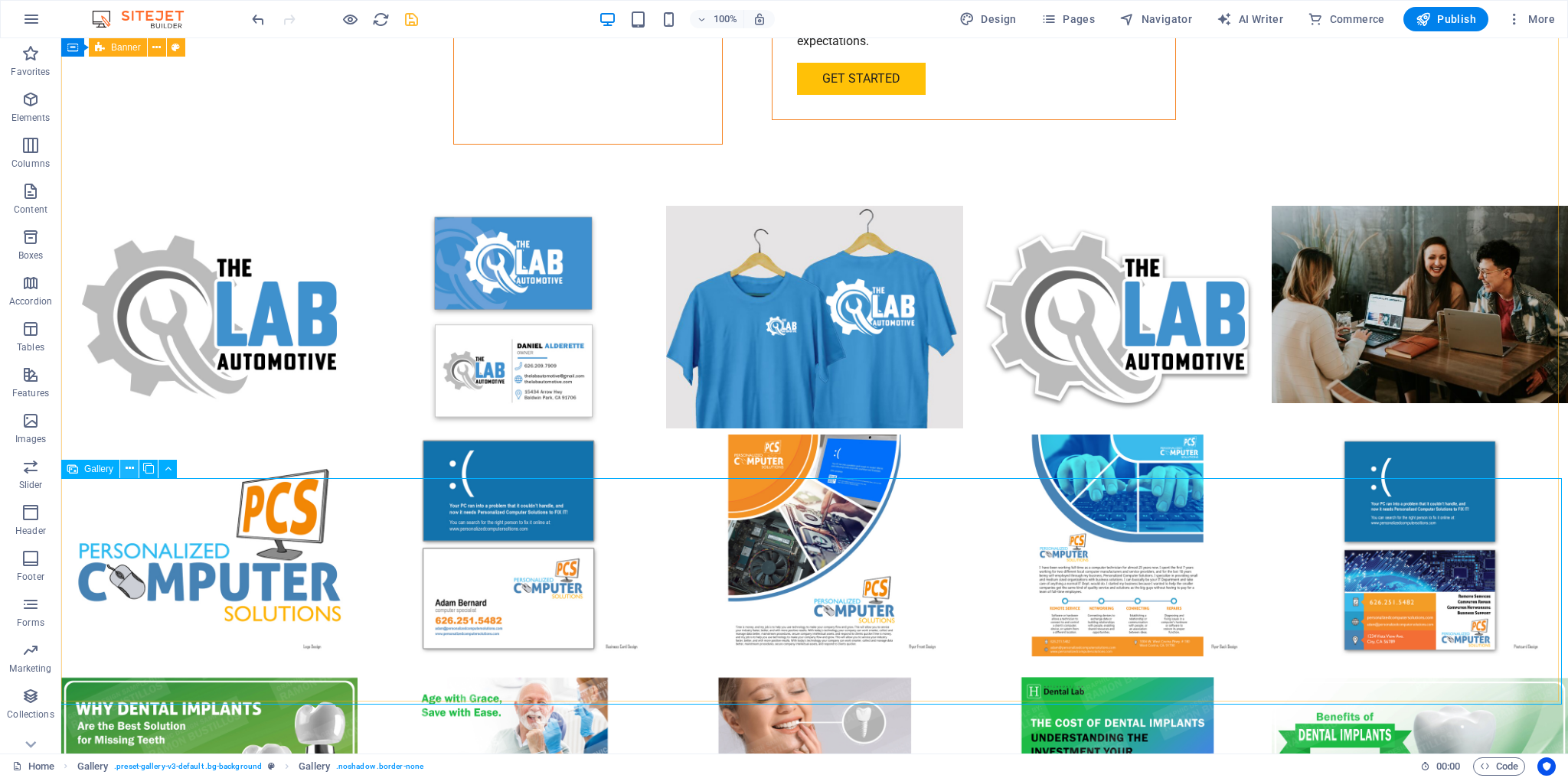
click at [126, 466] on icon at bounding box center [130, 469] width 8 height 16
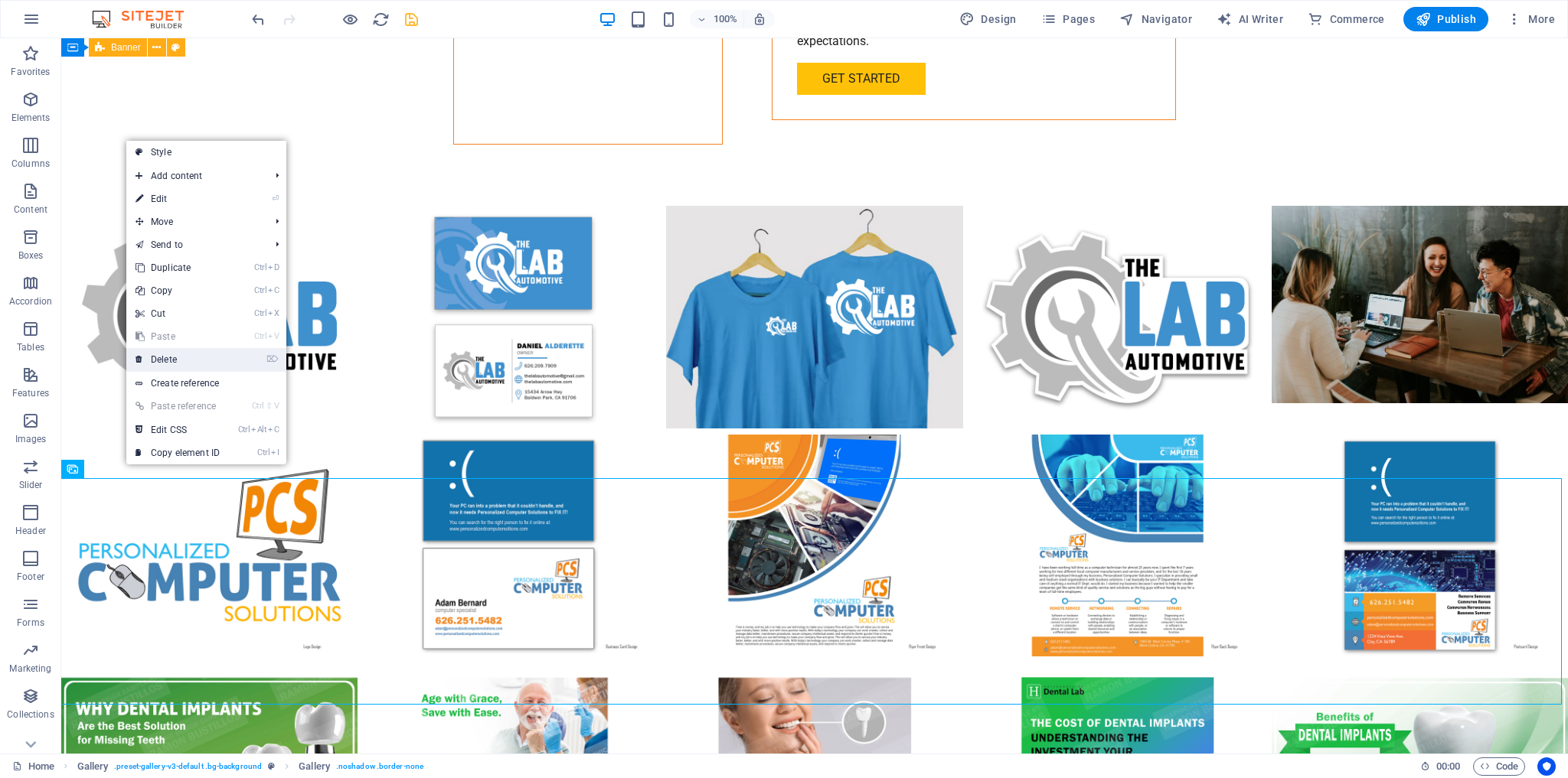
click at [176, 360] on link "⌦ Delete" at bounding box center [177, 359] width 102 height 23
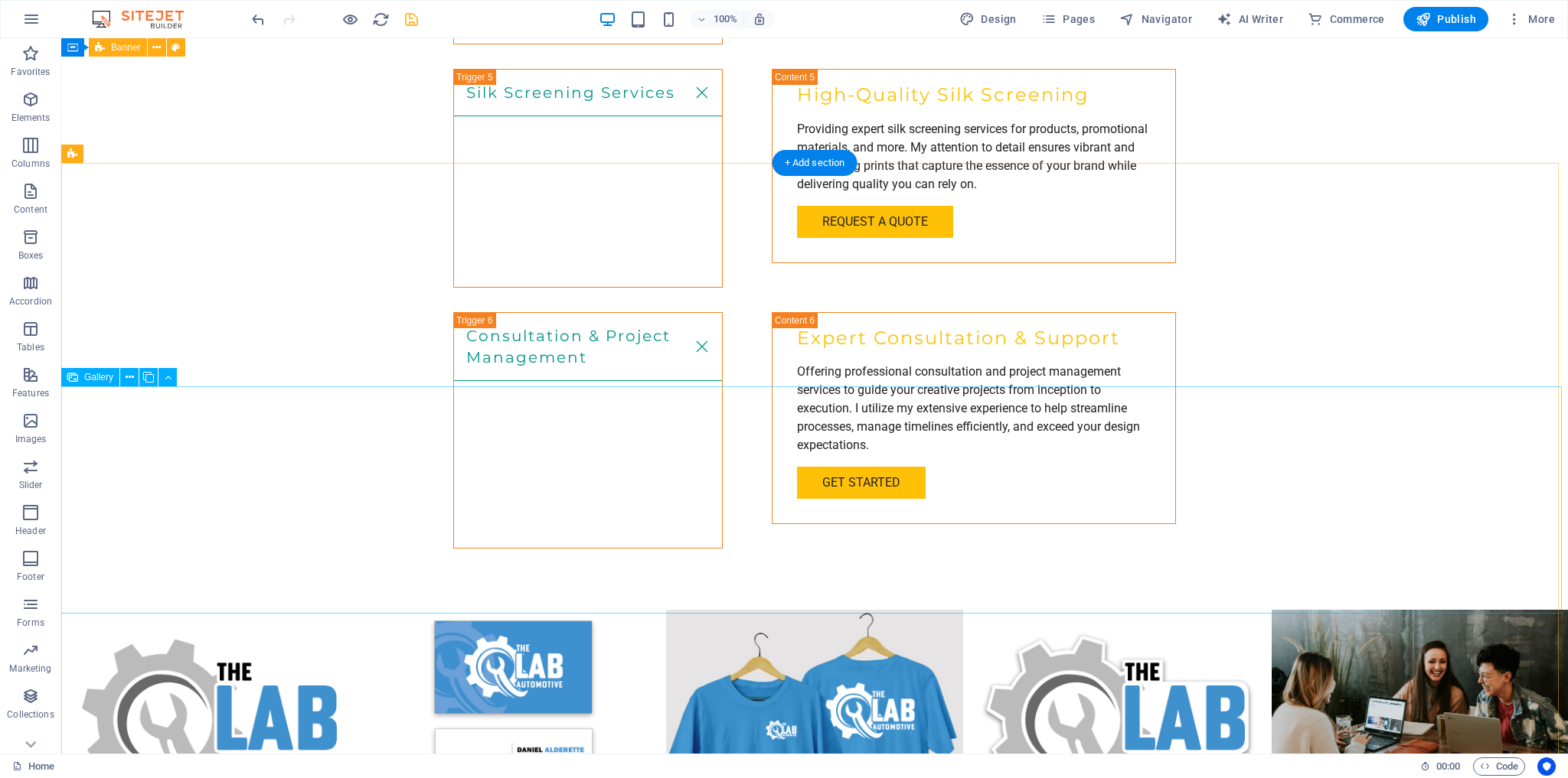
scroll to position [2862, 0]
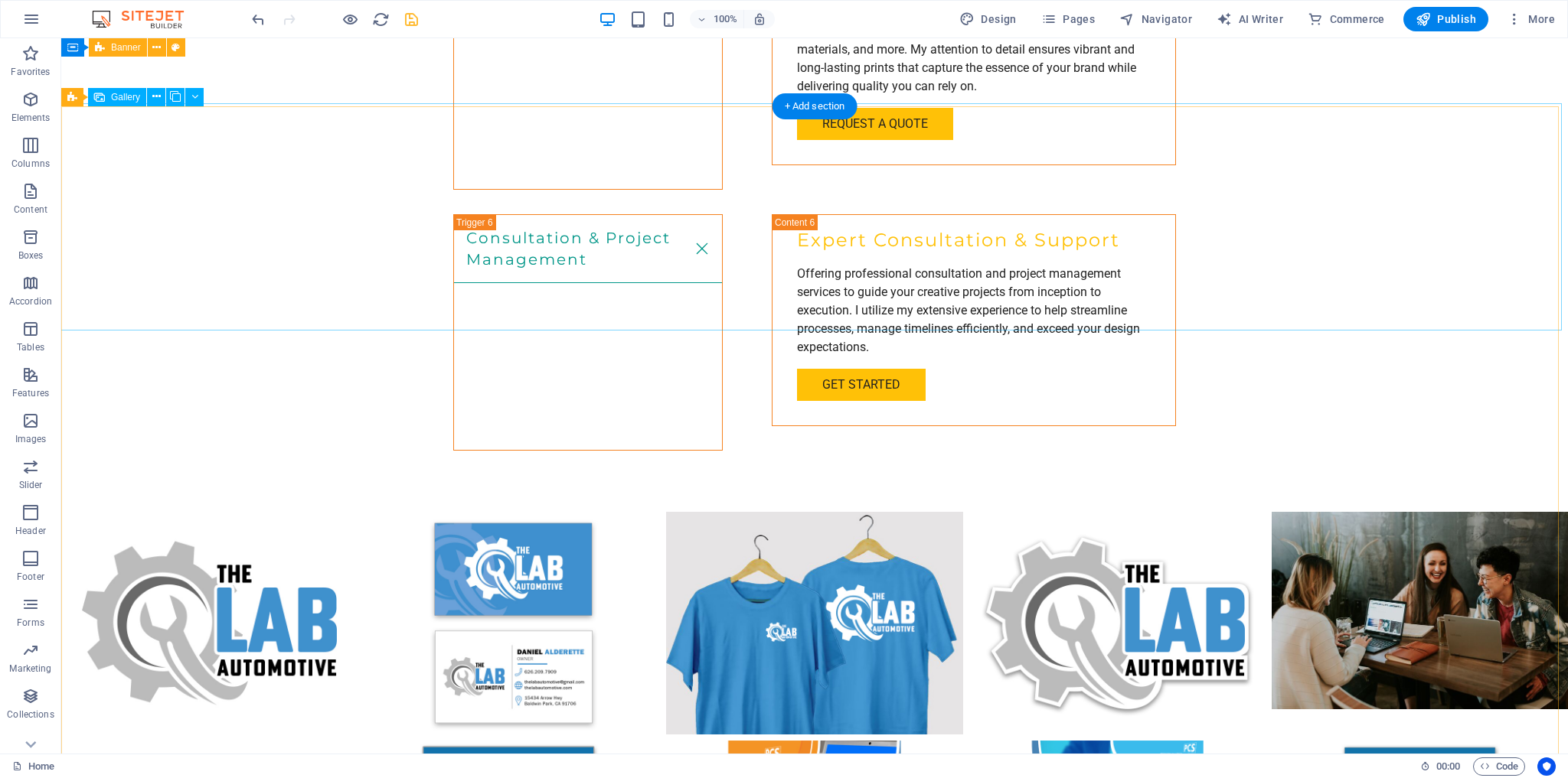
click at [1416, 512] on li at bounding box center [1420, 623] width 297 height 222
select select "px"
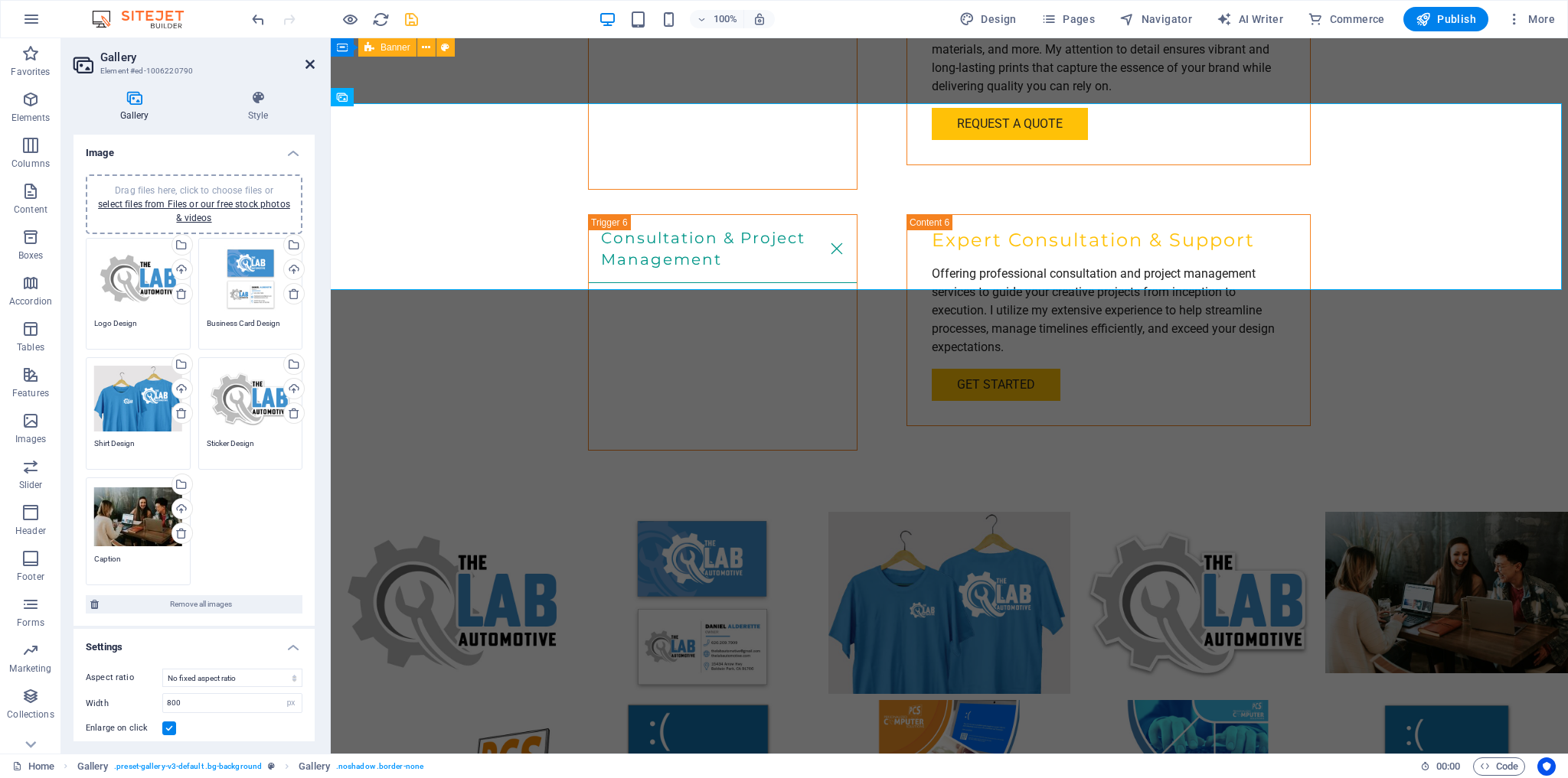
click at [306, 63] on icon at bounding box center [309, 64] width 9 height 12
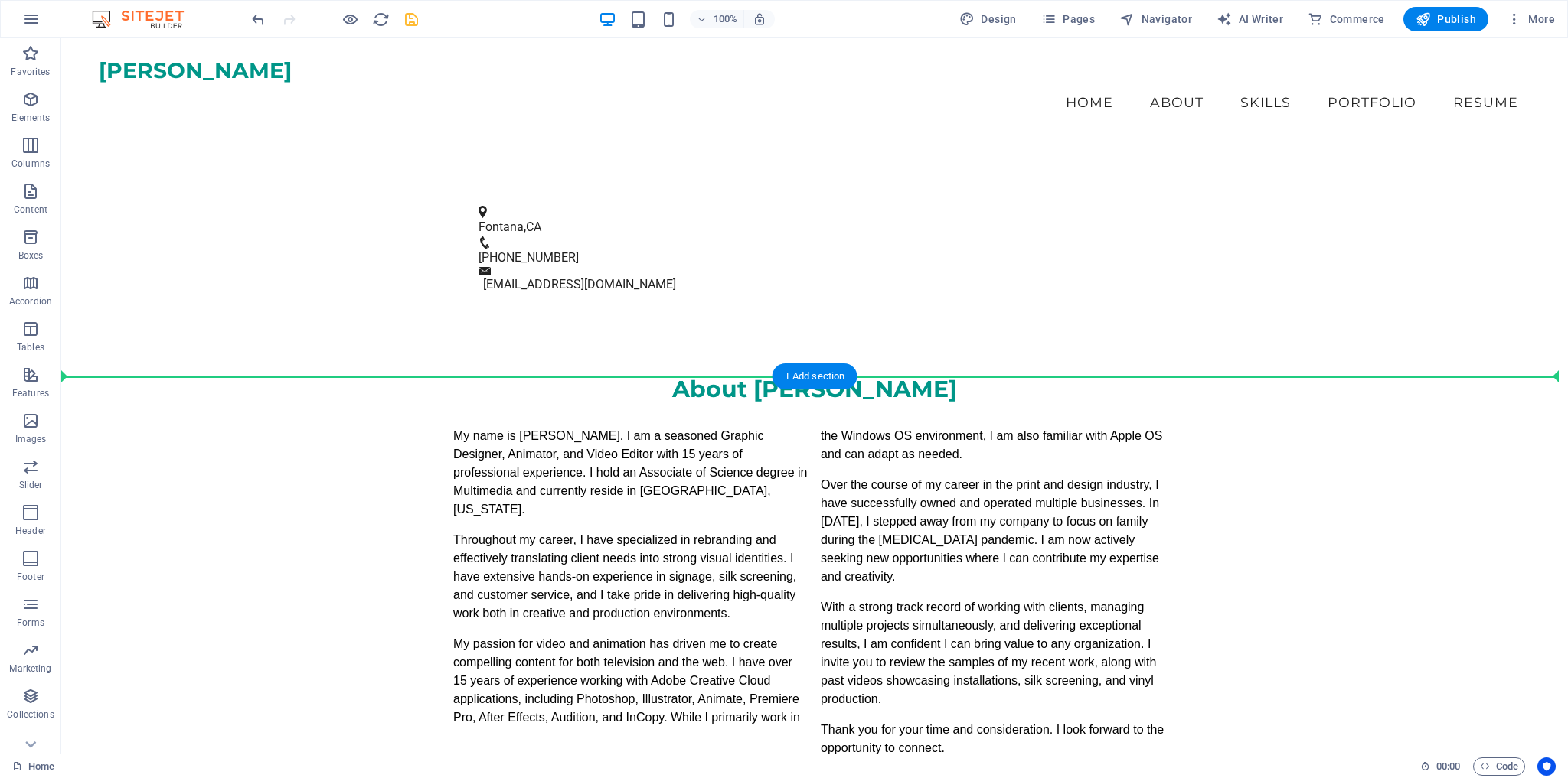
scroll to position [797, 0]
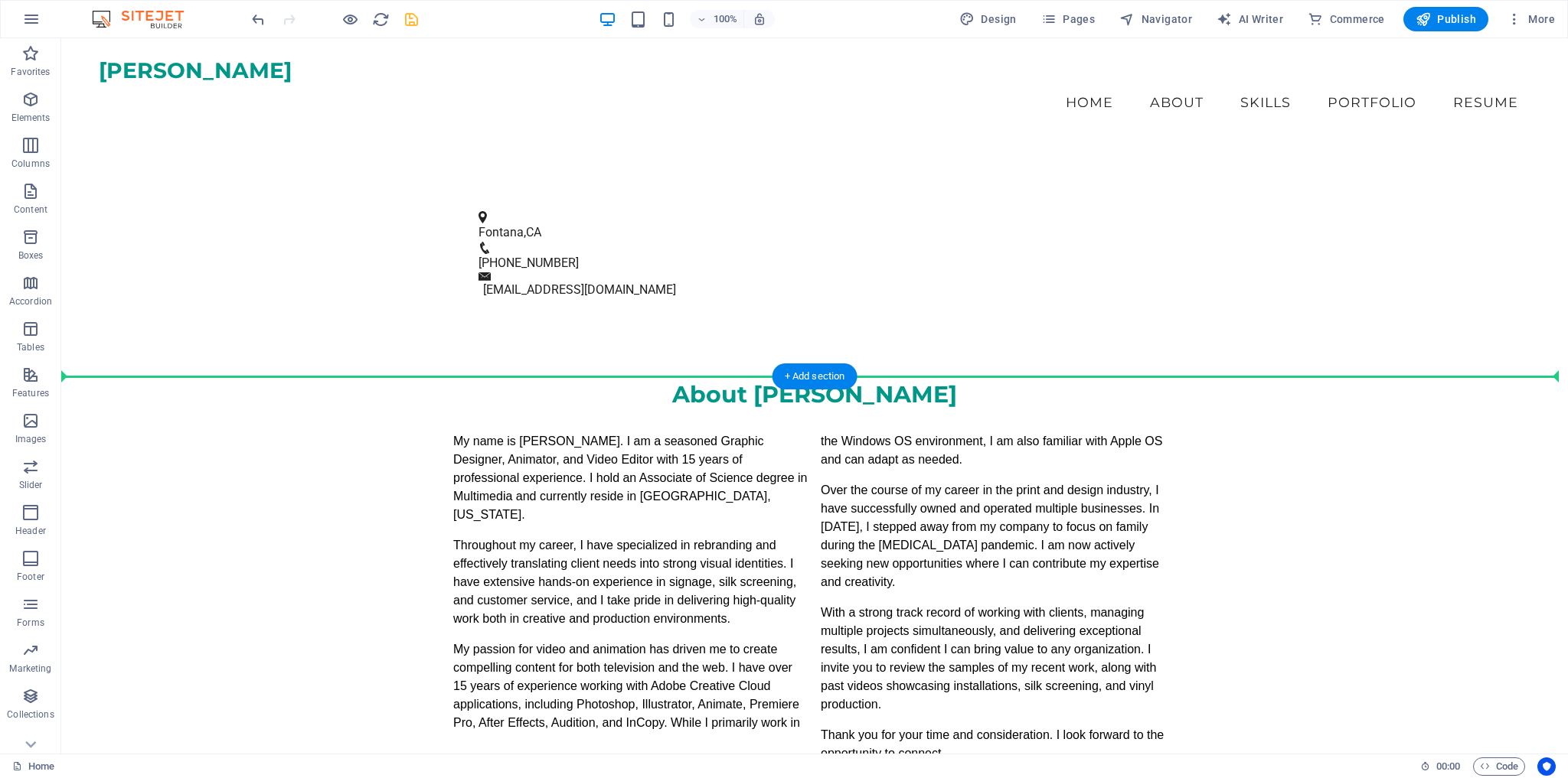
drag, startPoint x: 161, startPoint y: 416, endPoint x: 146, endPoint y: 372, distance: 46.5
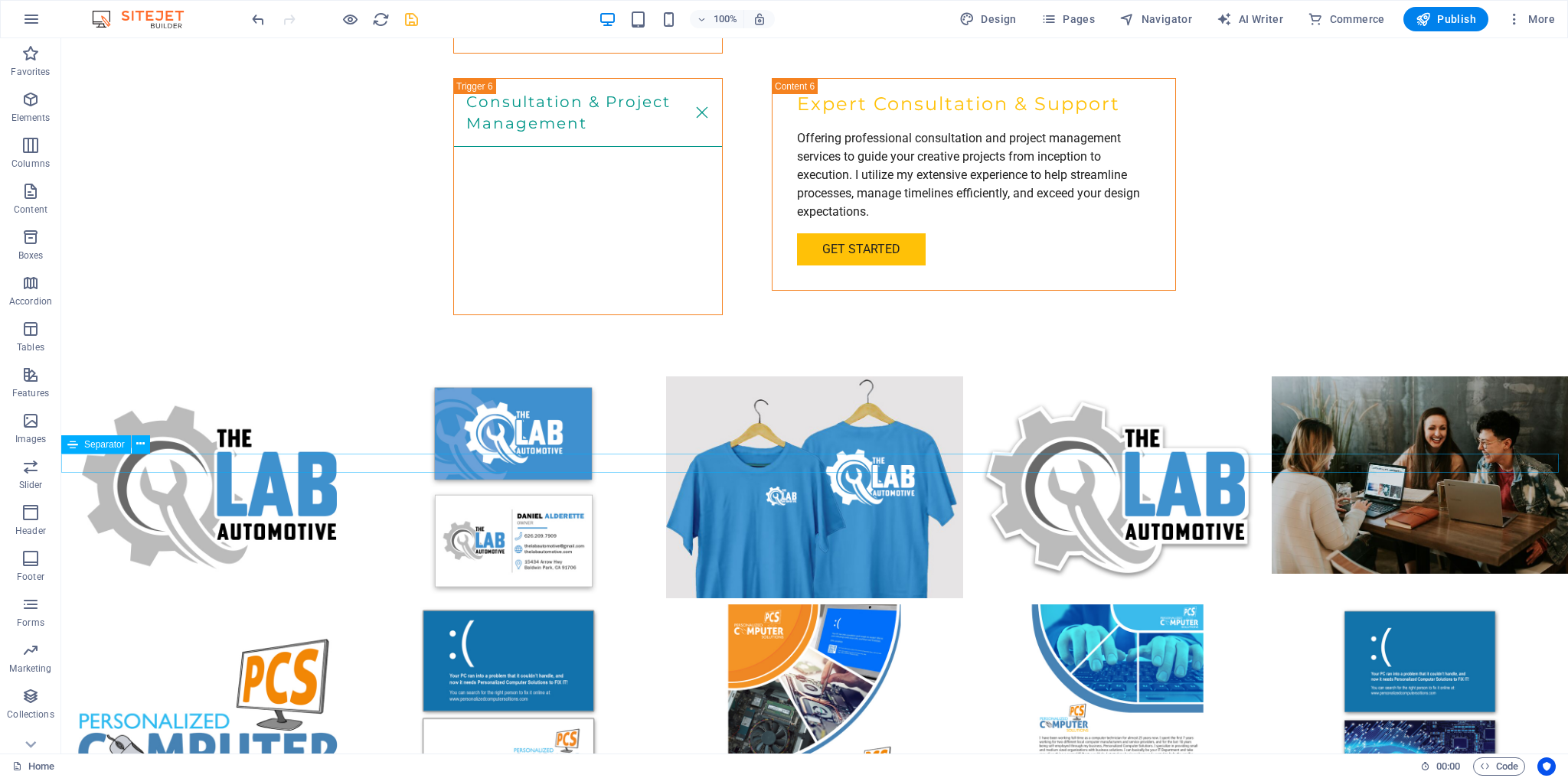
scroll to position [3629, 0]
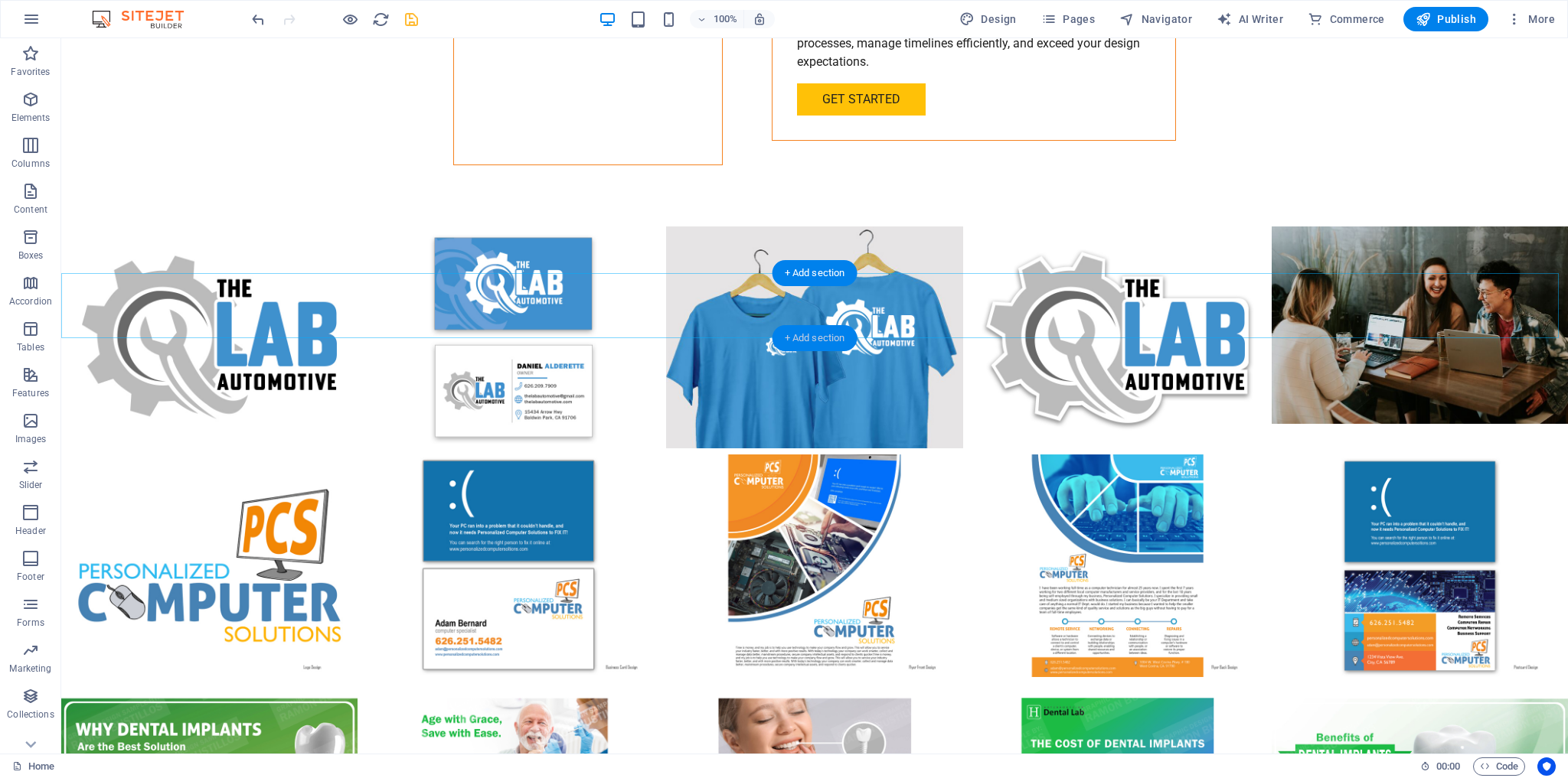
click at [810, 337] on div "+ Add section" at bounding box center [815, 338] width 85 height 26
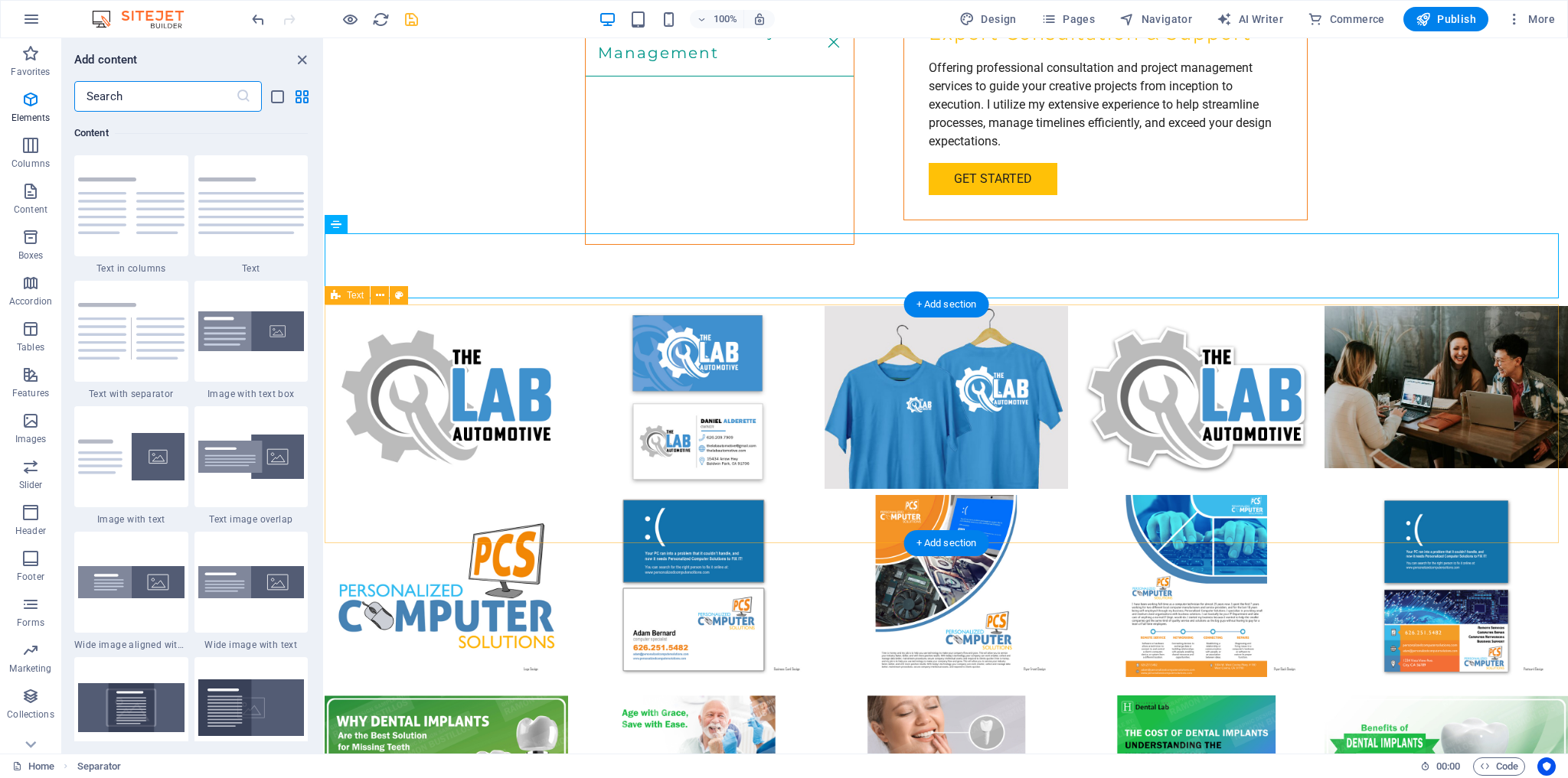
scroll to position [2678, 0]
click at [39, 97] on icon "button" at bounding box center [31, 99] width 19 height 19
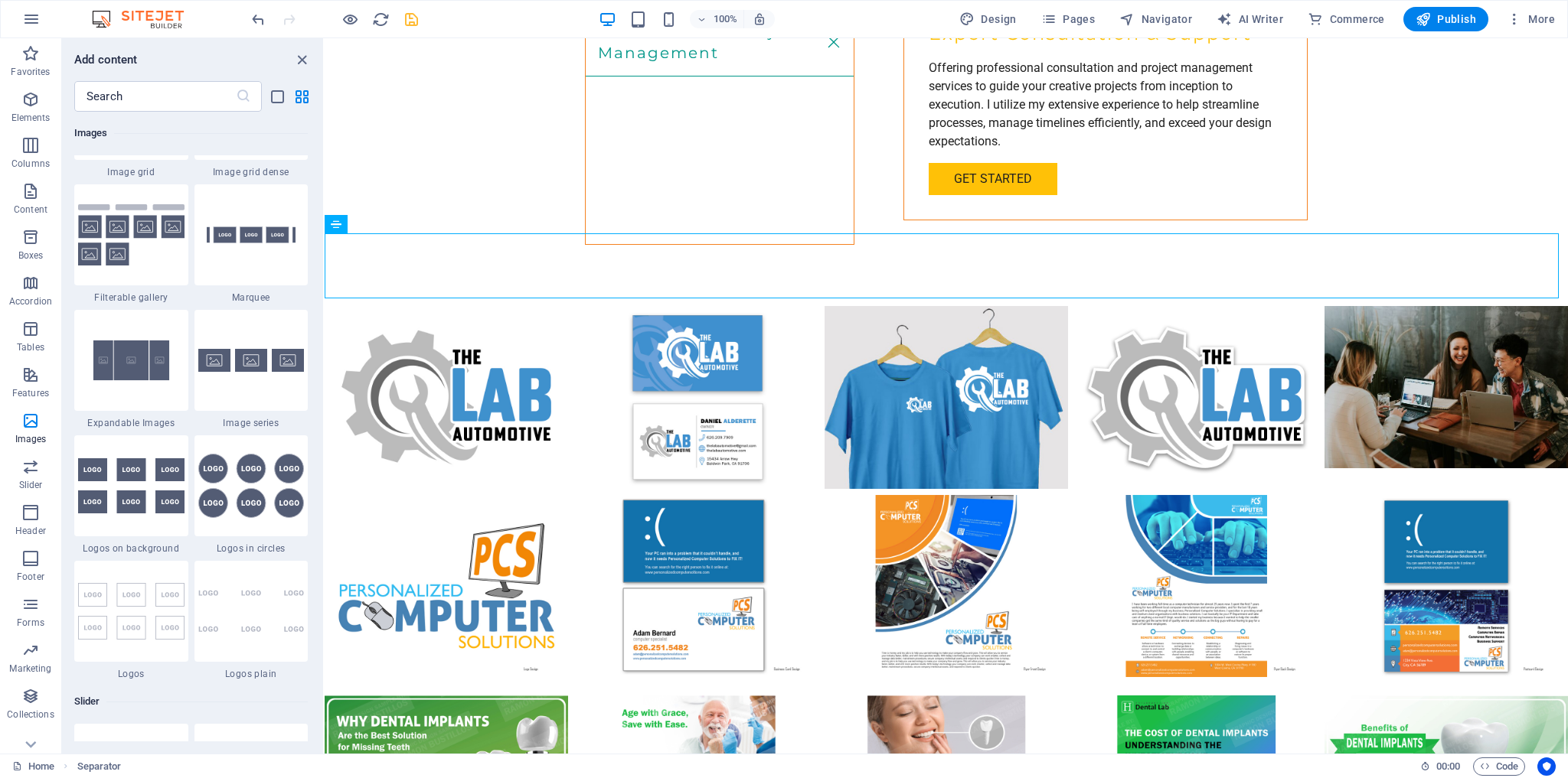
scroll to position [8001, 0]
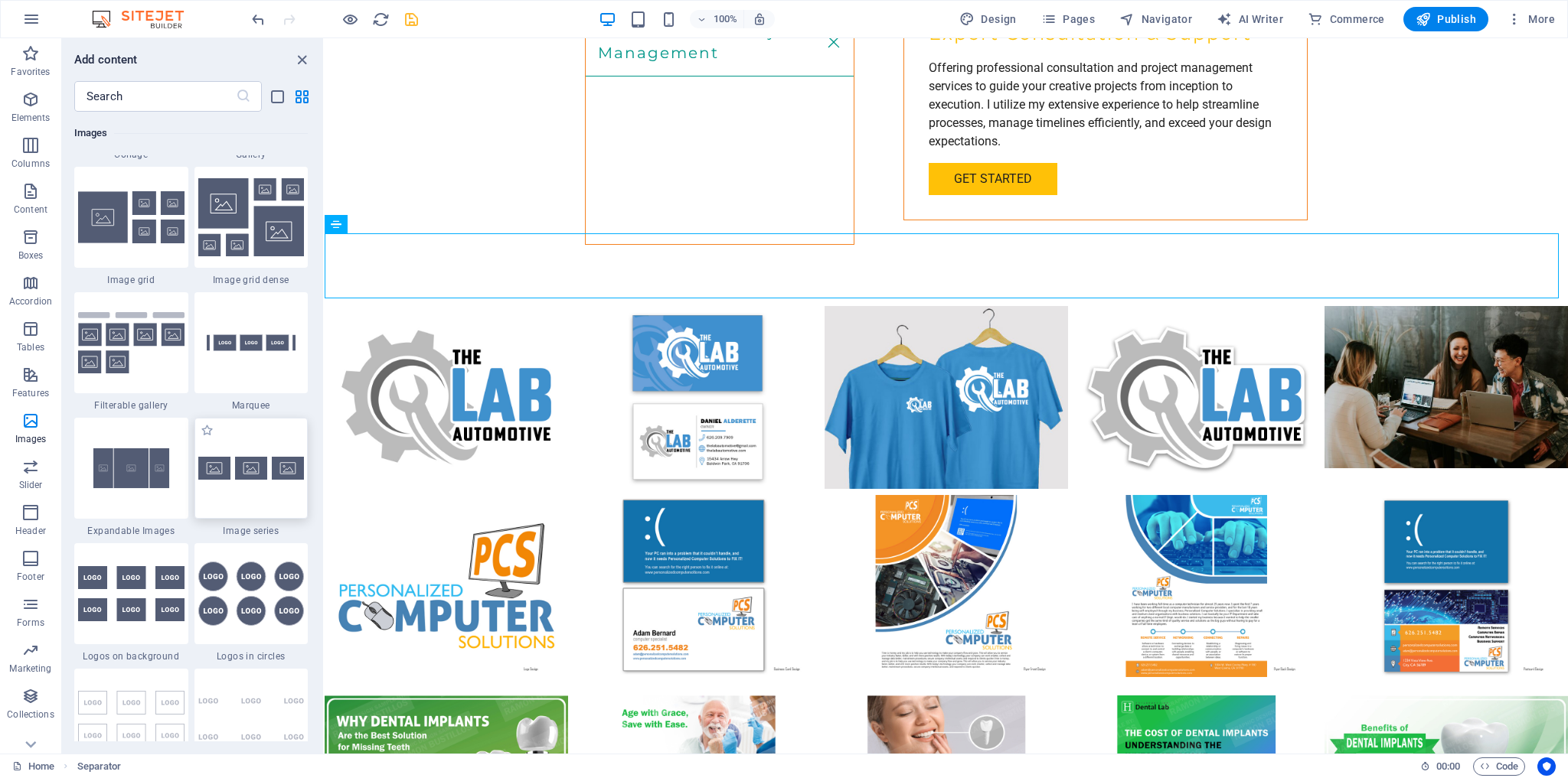
click at [275, 469] on img at bounding box center [251, 468] width 106 height 23
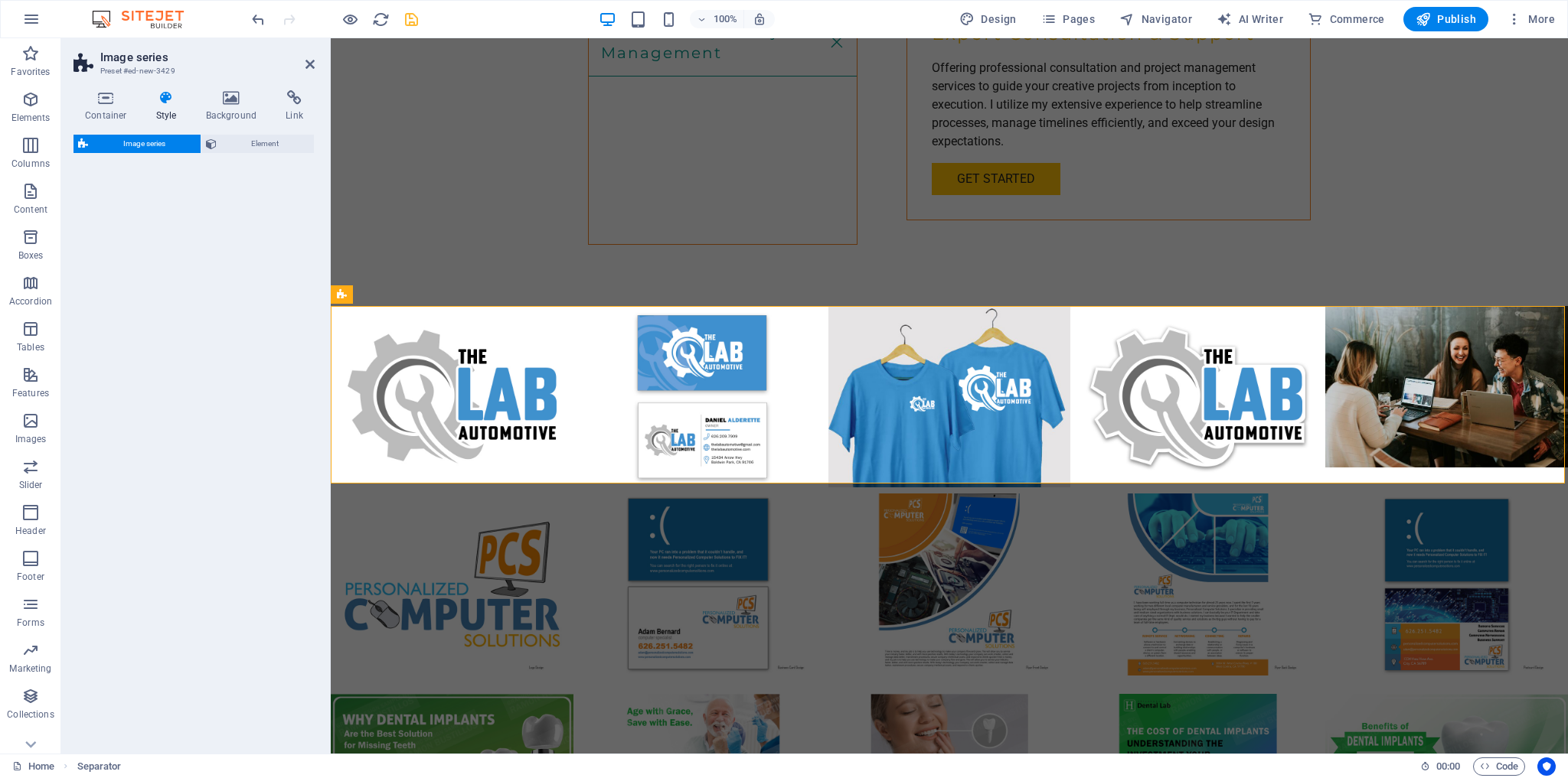
scroll to position [3549, 0]
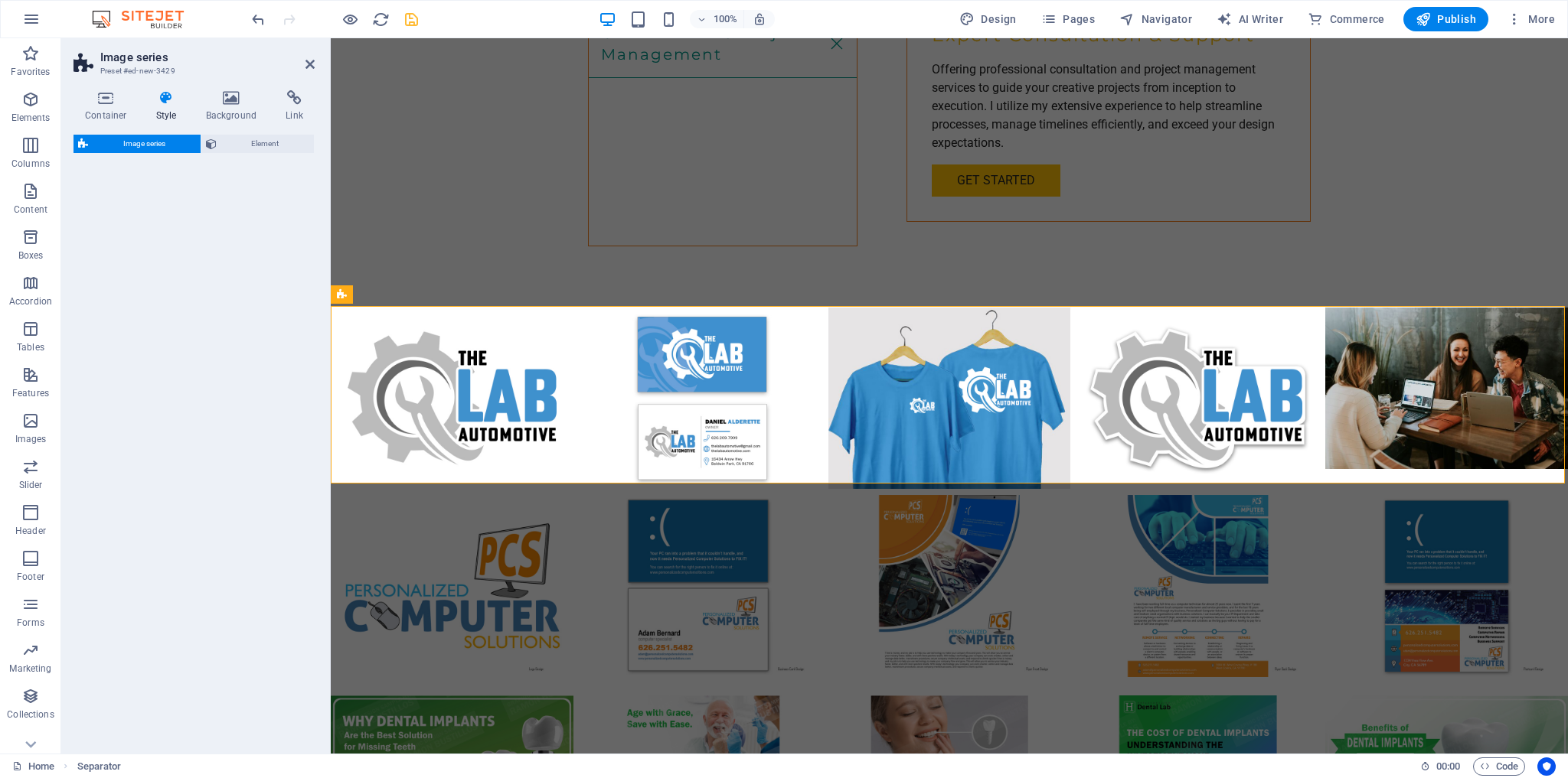
select select "rem"
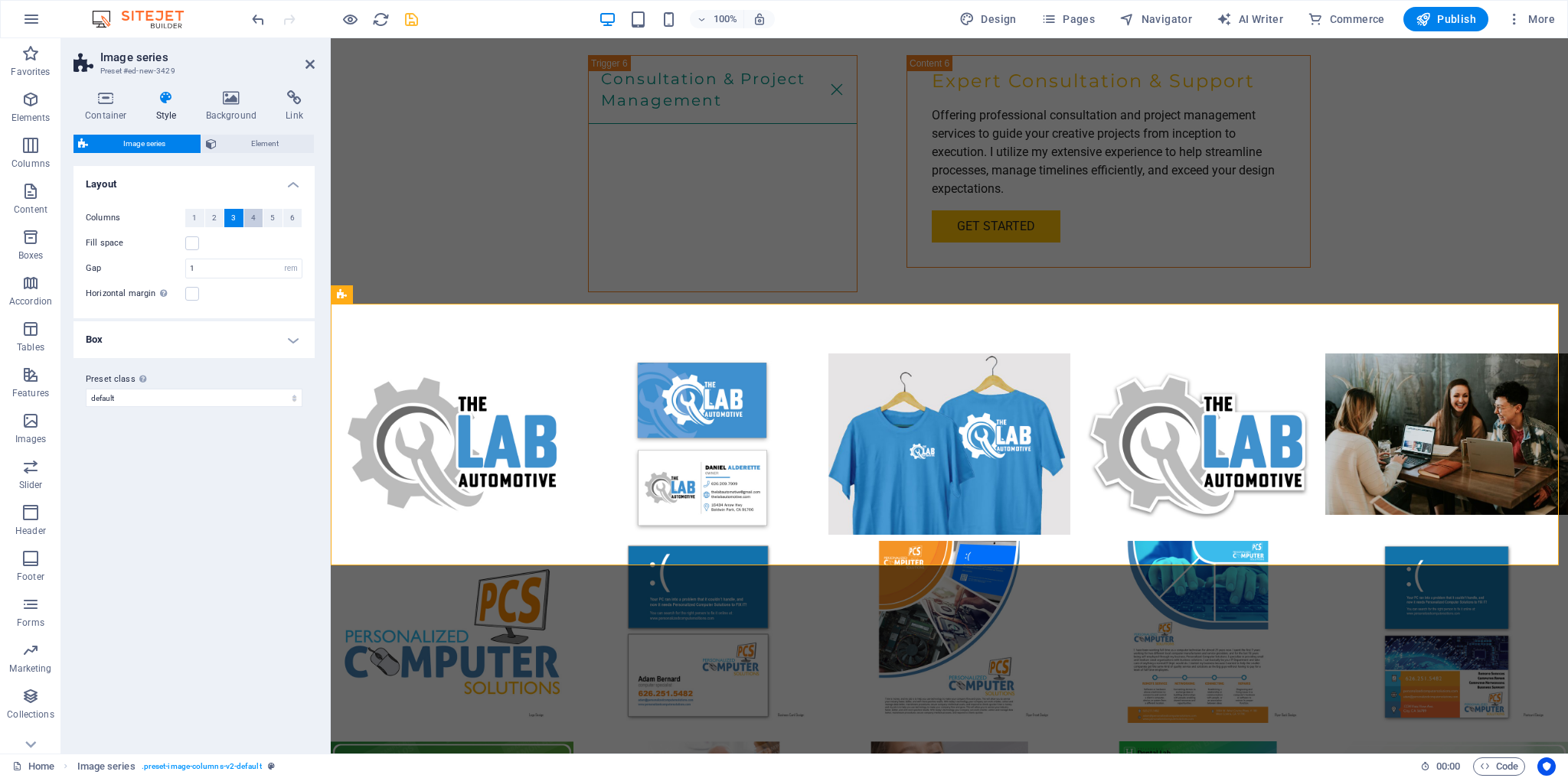
click at [252, 216] on span "4" at bounding box center [254, 217] width 5 height 19
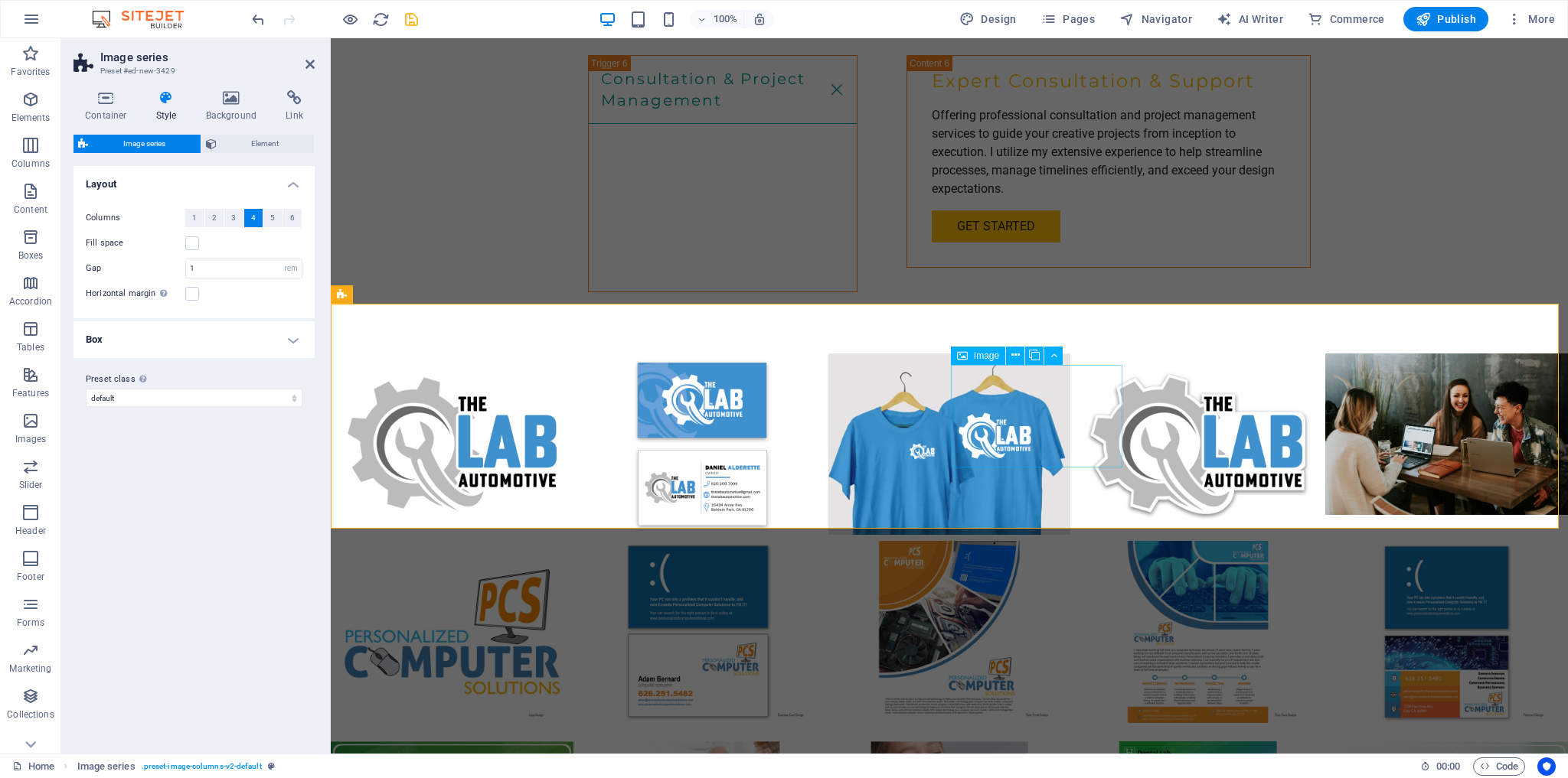
click at [1037, 355] on icon at bounding box center [1034, 355] width 10 height 16
click at [297, 338] on h4 "Box" at bounding box center [193, 340] width 241 height 37
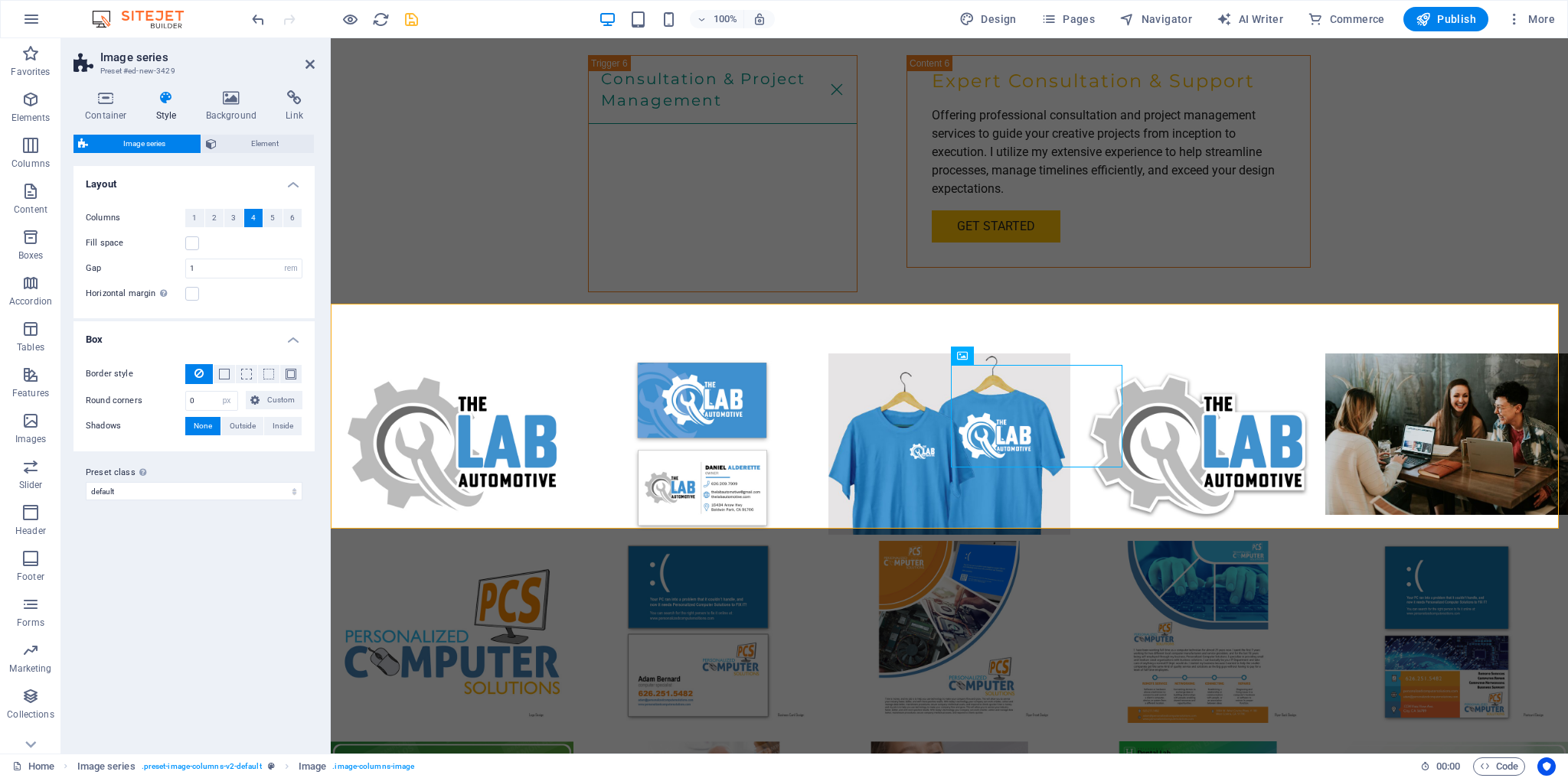
click at [297, 338] on h4 "Box" at bounding box center [193, 335] width 241 height 27
click at [106, 100] on icon at bounding box center [106, 97] width 65 height 15
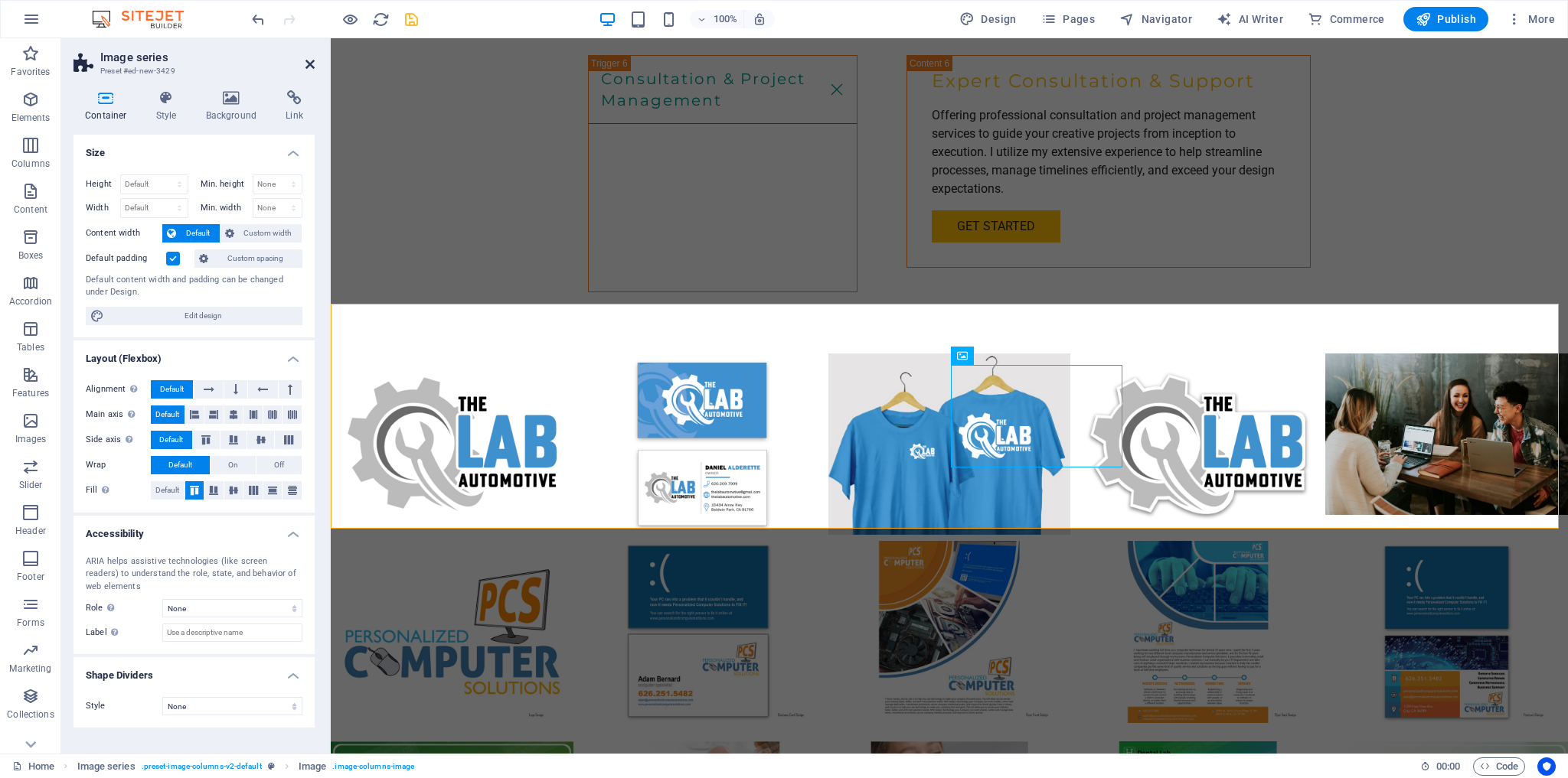
click at [310, 62] on icon at bounding box center [309, 64] width 9 height 12
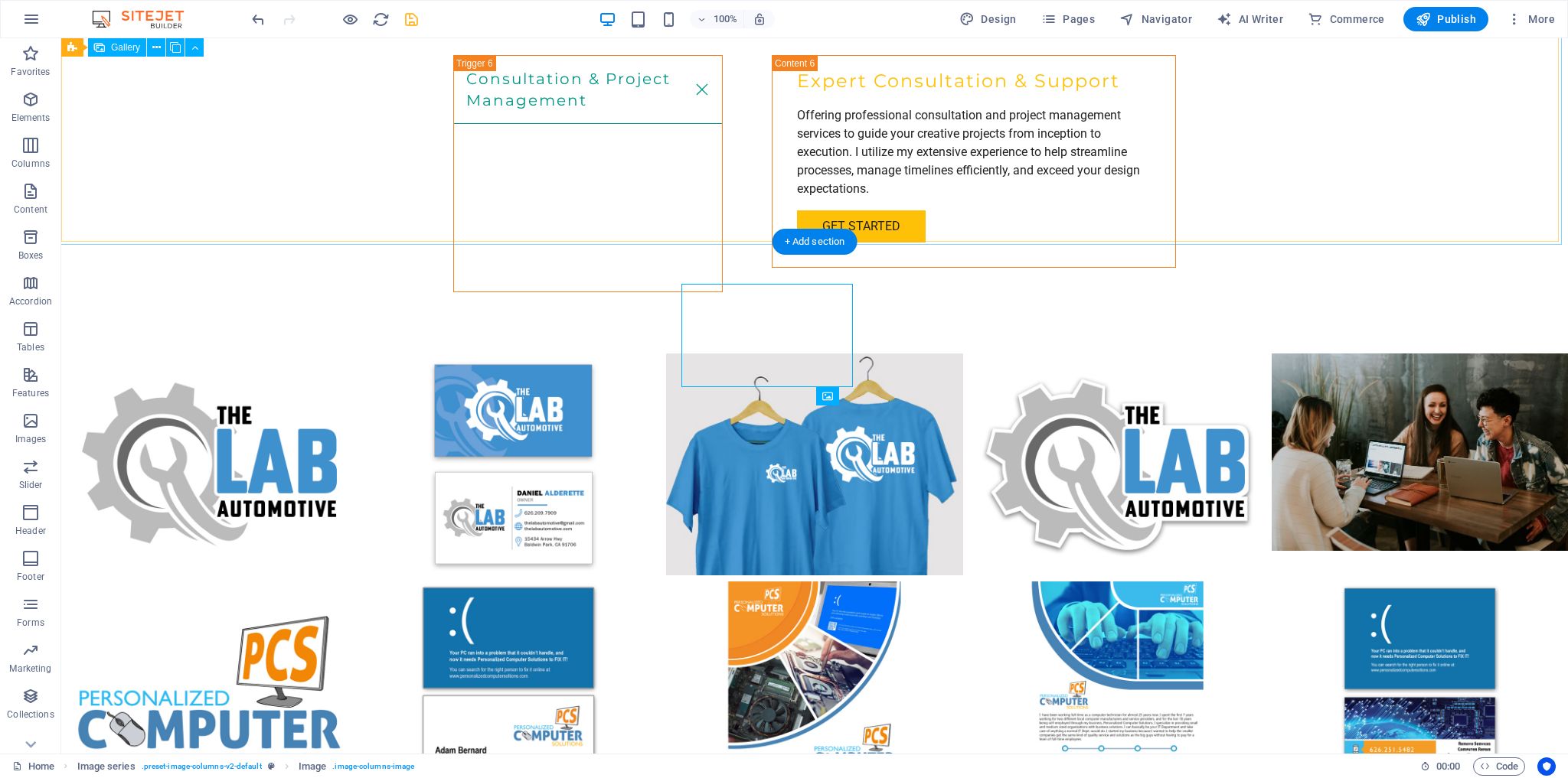
scroll to position [3629, 0]
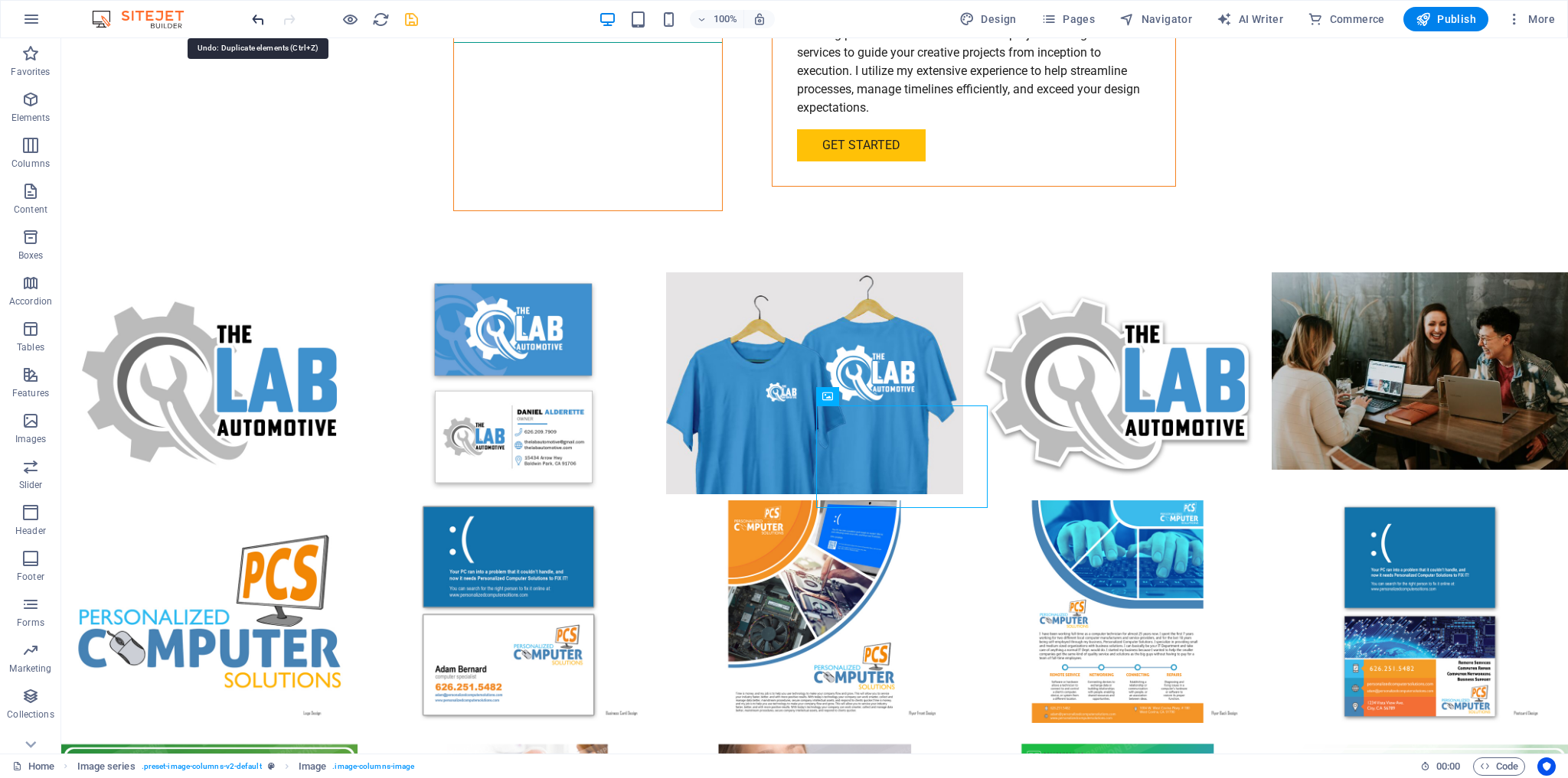
click at [255, 18] on icon "undo" at bounding box center [259, 19] width 18 height 18
click at [259, 19] on icon "undo" at bounding box center [259, 19] width 18 height 18
click at [25, 110] on span "Elements" at bounding box center [31, 109] width 61 height 37
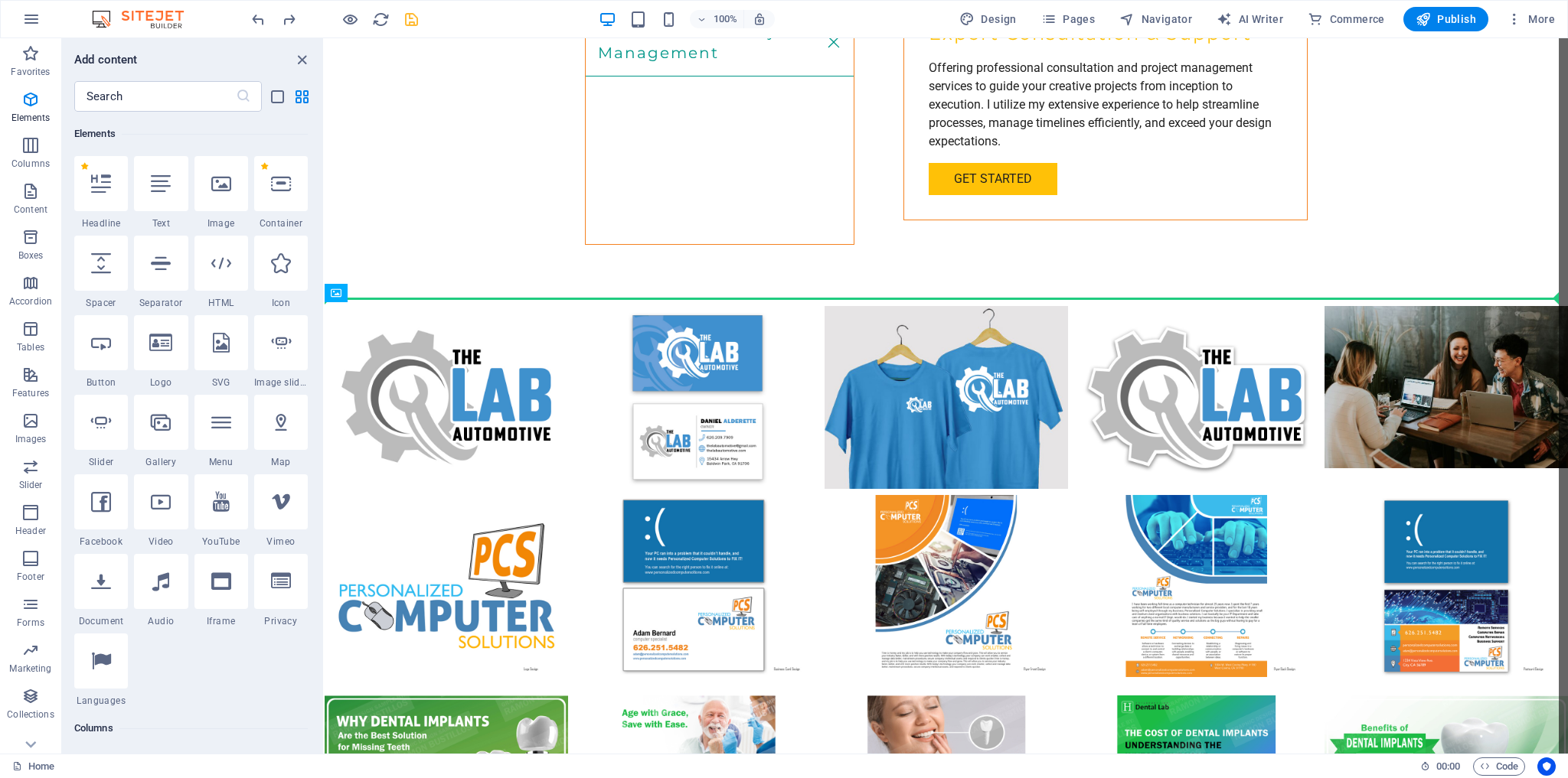
scroll to position [3549, 0]
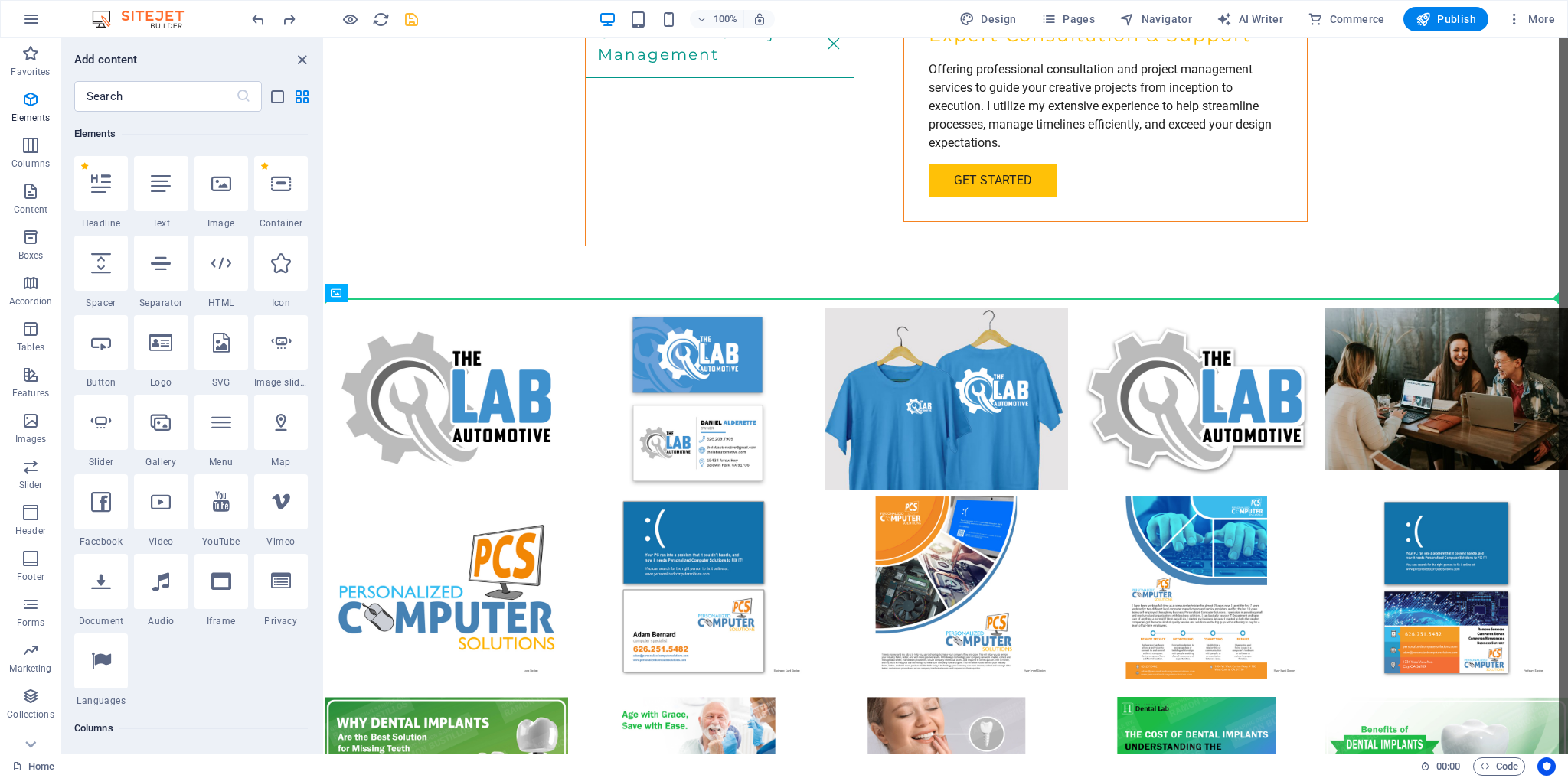
select select "%"
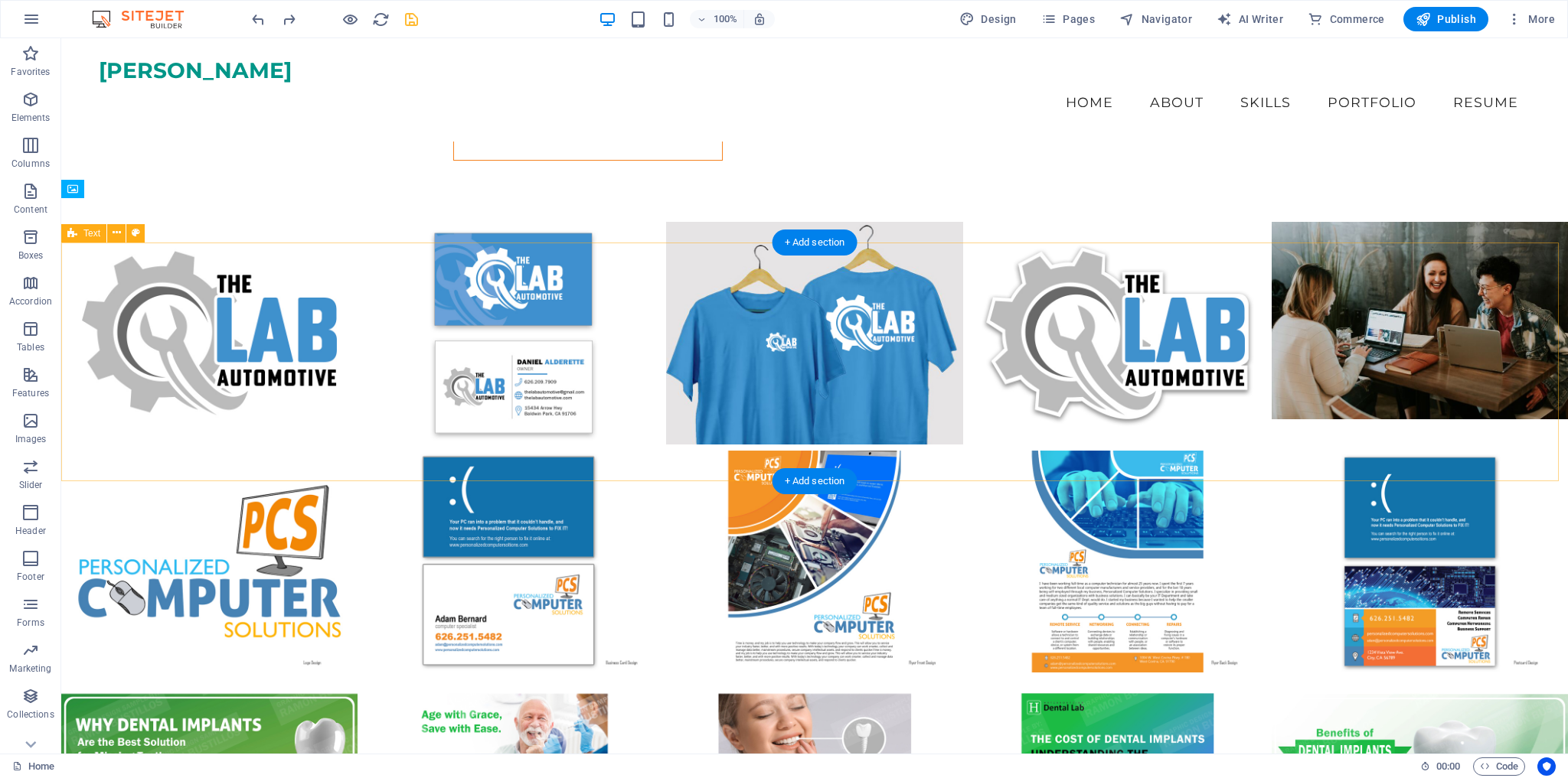
scroll to position [3593, 0]
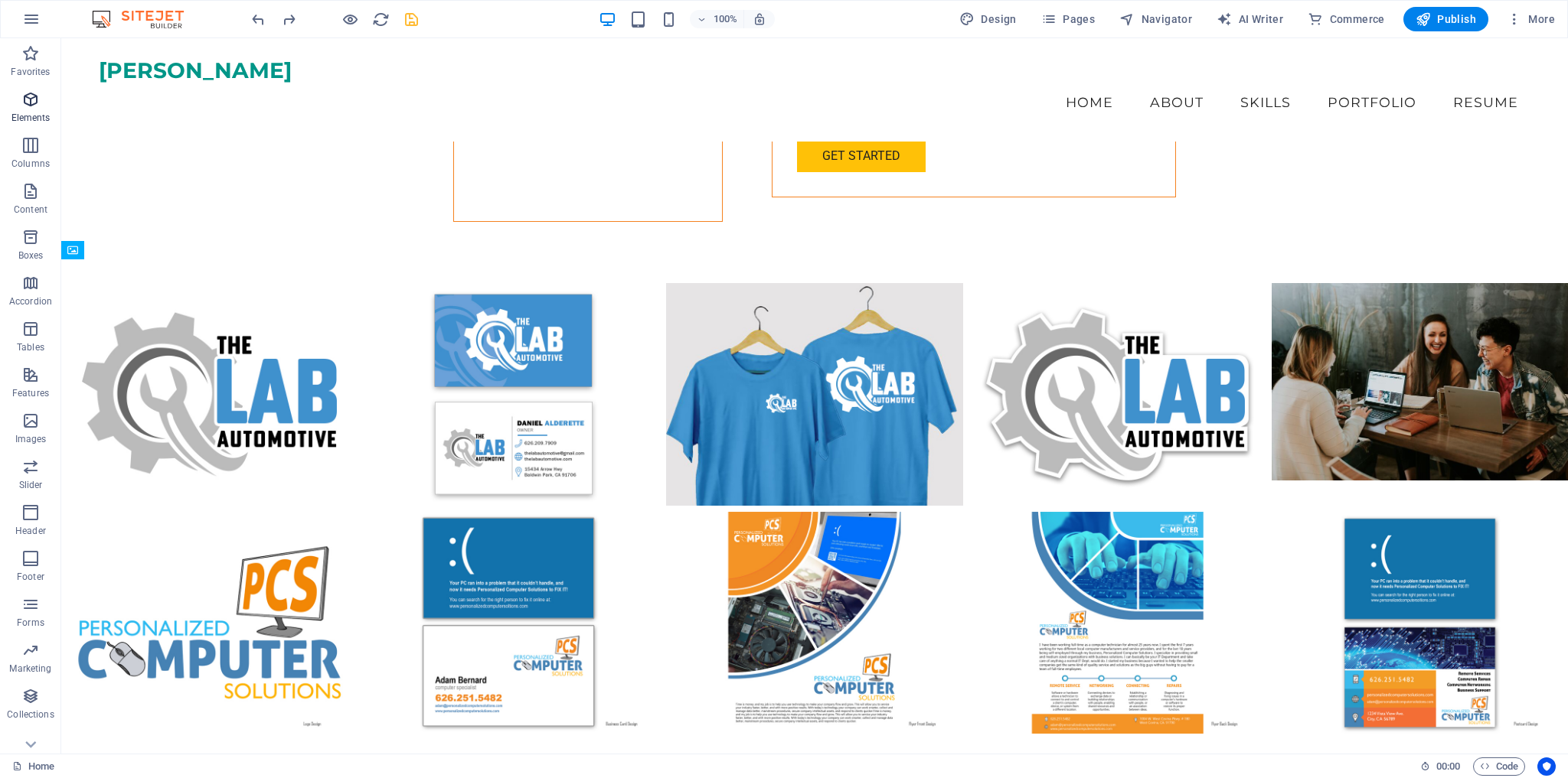
click at [31, 99] on icon "button" at bounding box center [31, 99] width 19 height 19
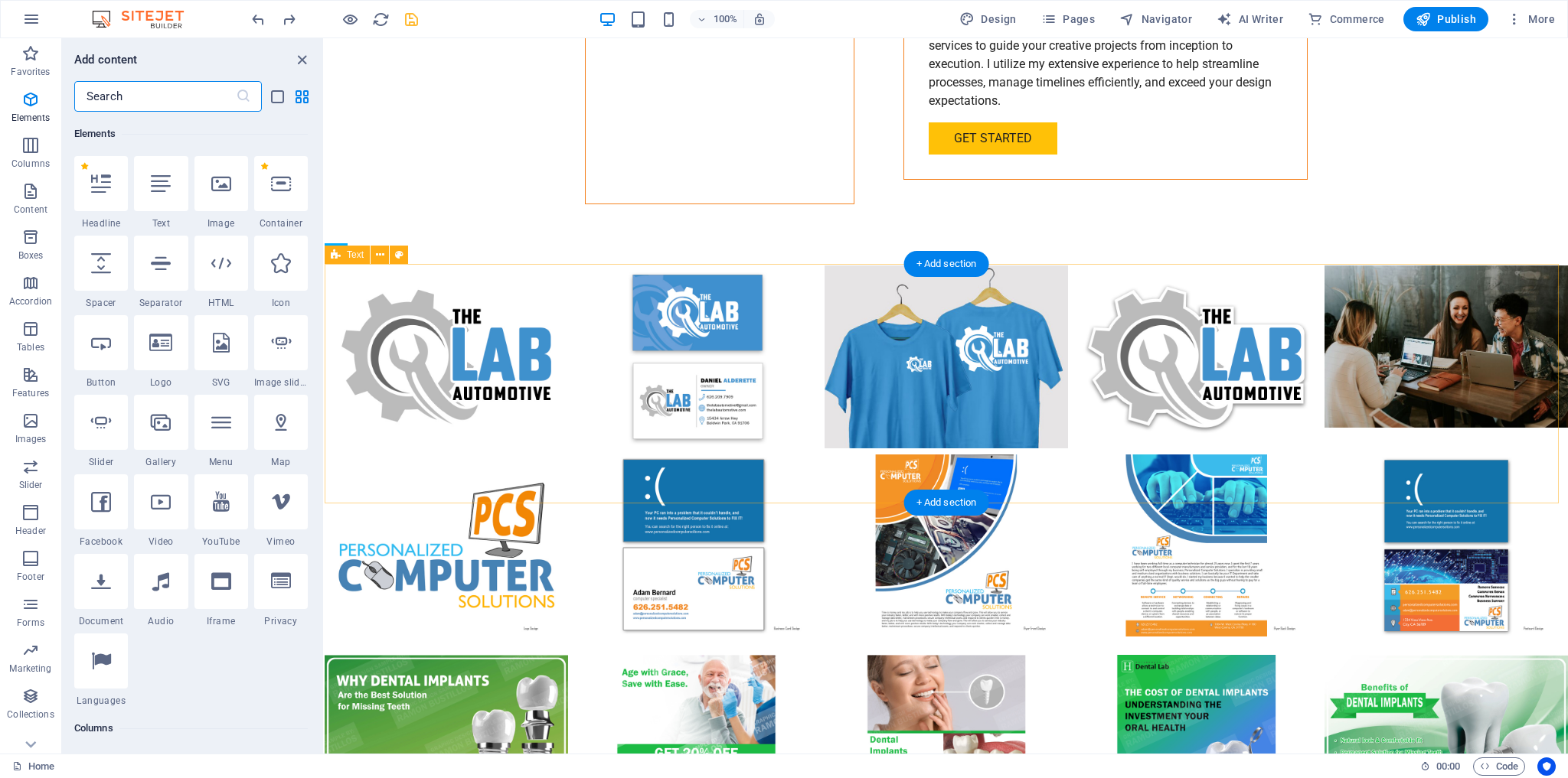
scroll to position [162, 0]
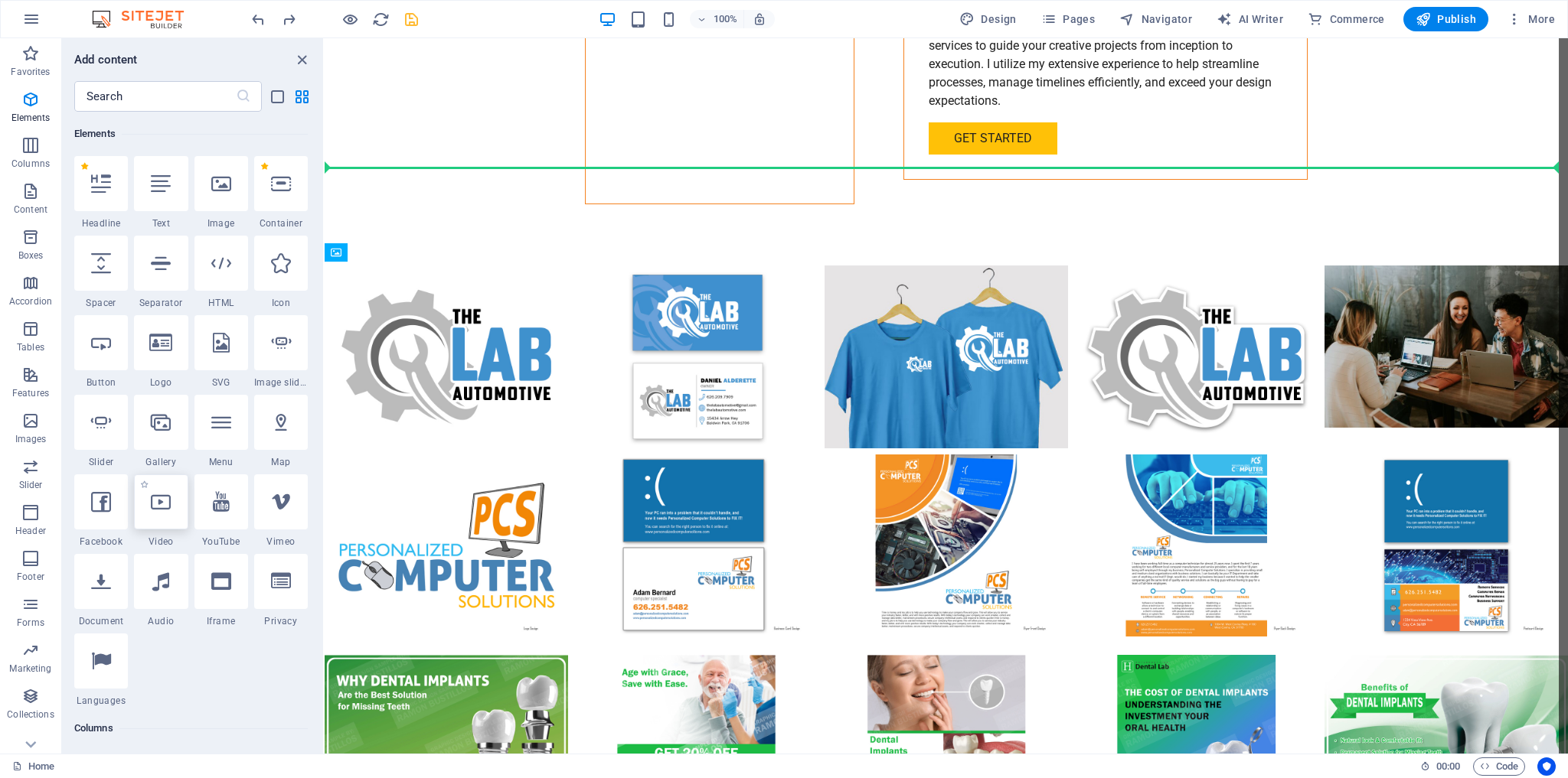
select select "%"
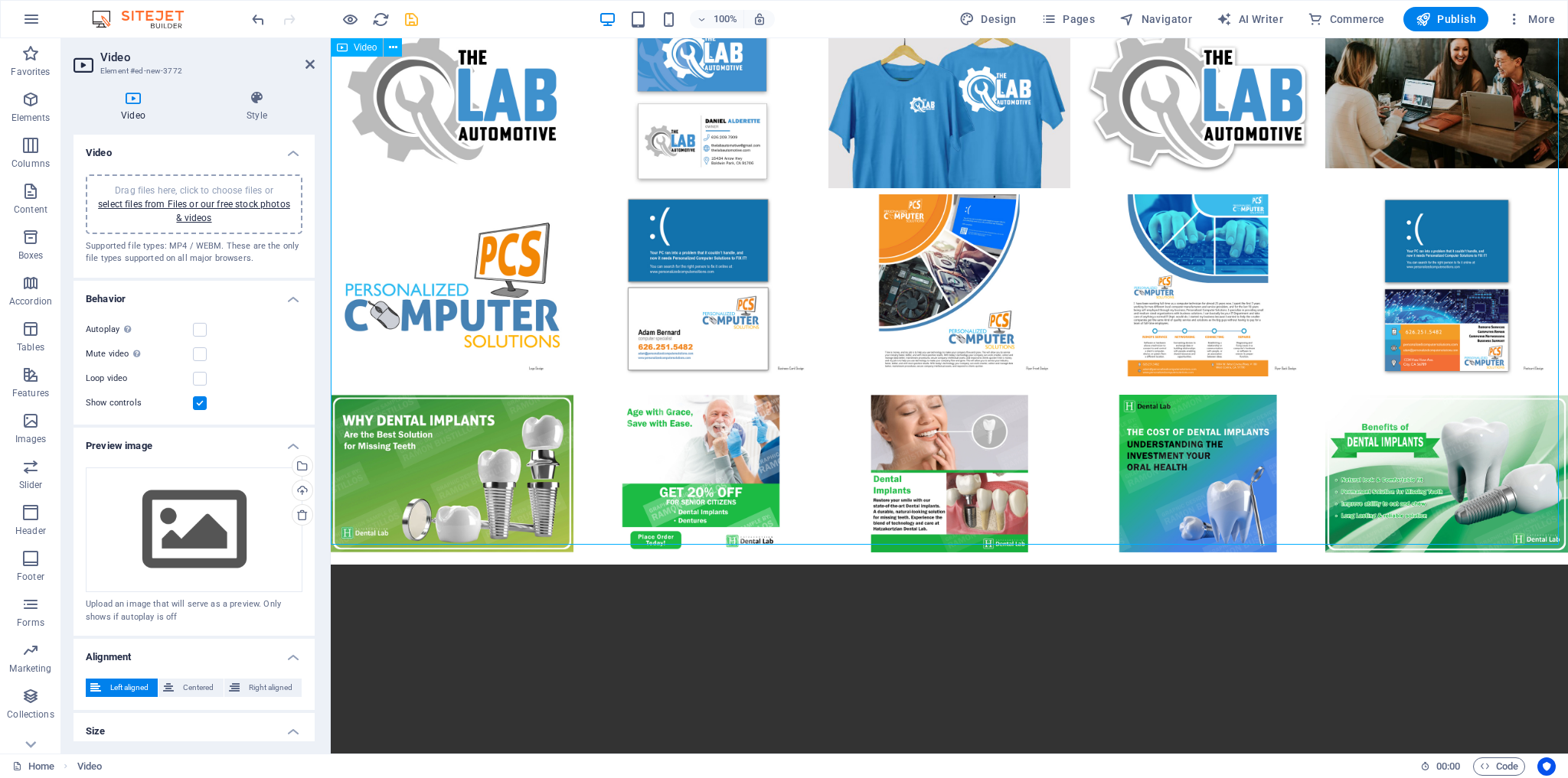
scroll to position [3892, 0]
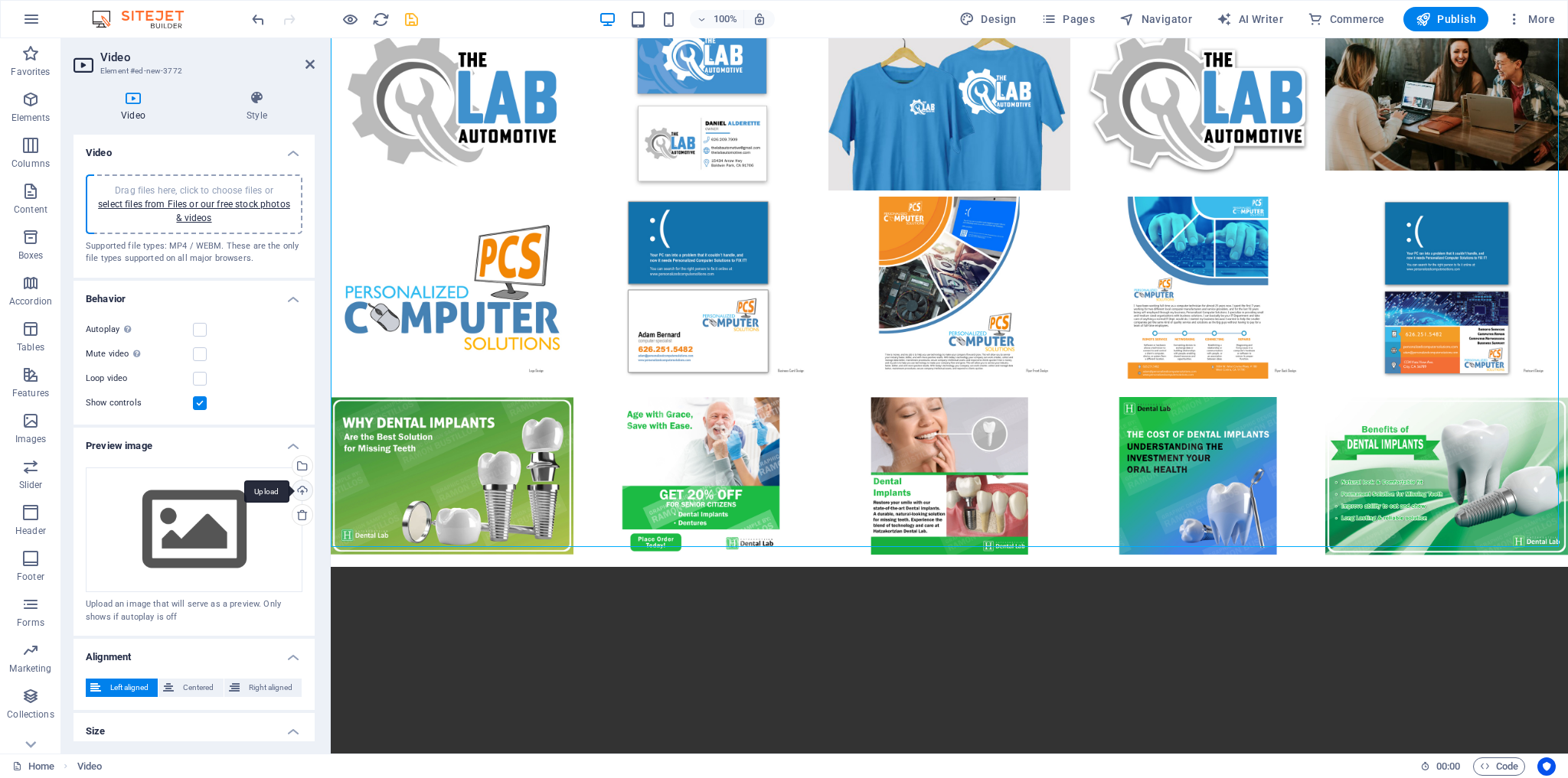
click at [298, 487] on div "Upload" at bounding box center [301, 492] width 23 height 23
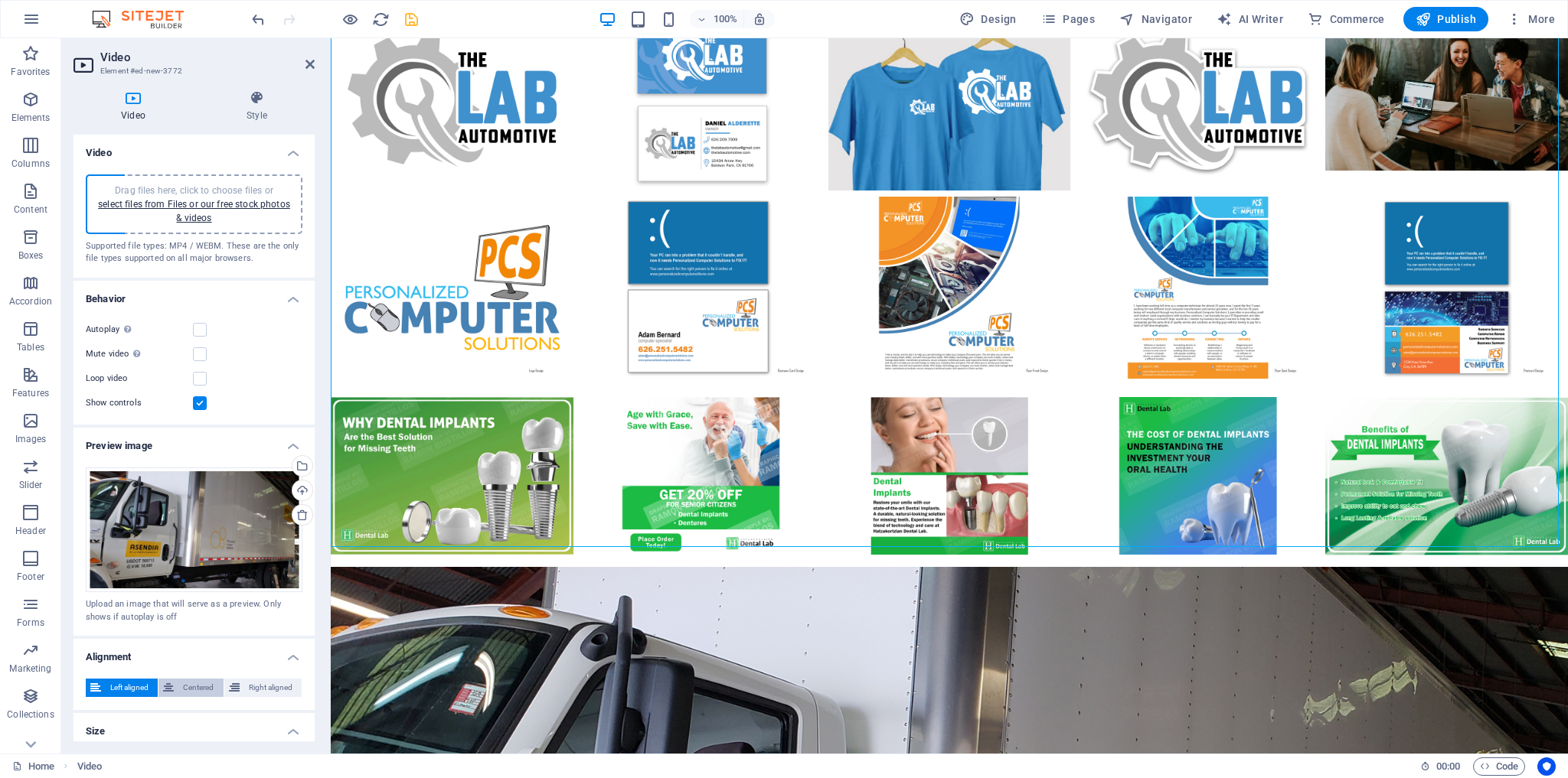
click at [193, 686] on span "Centered" at bounding box center [197, 688] width 39 height 19
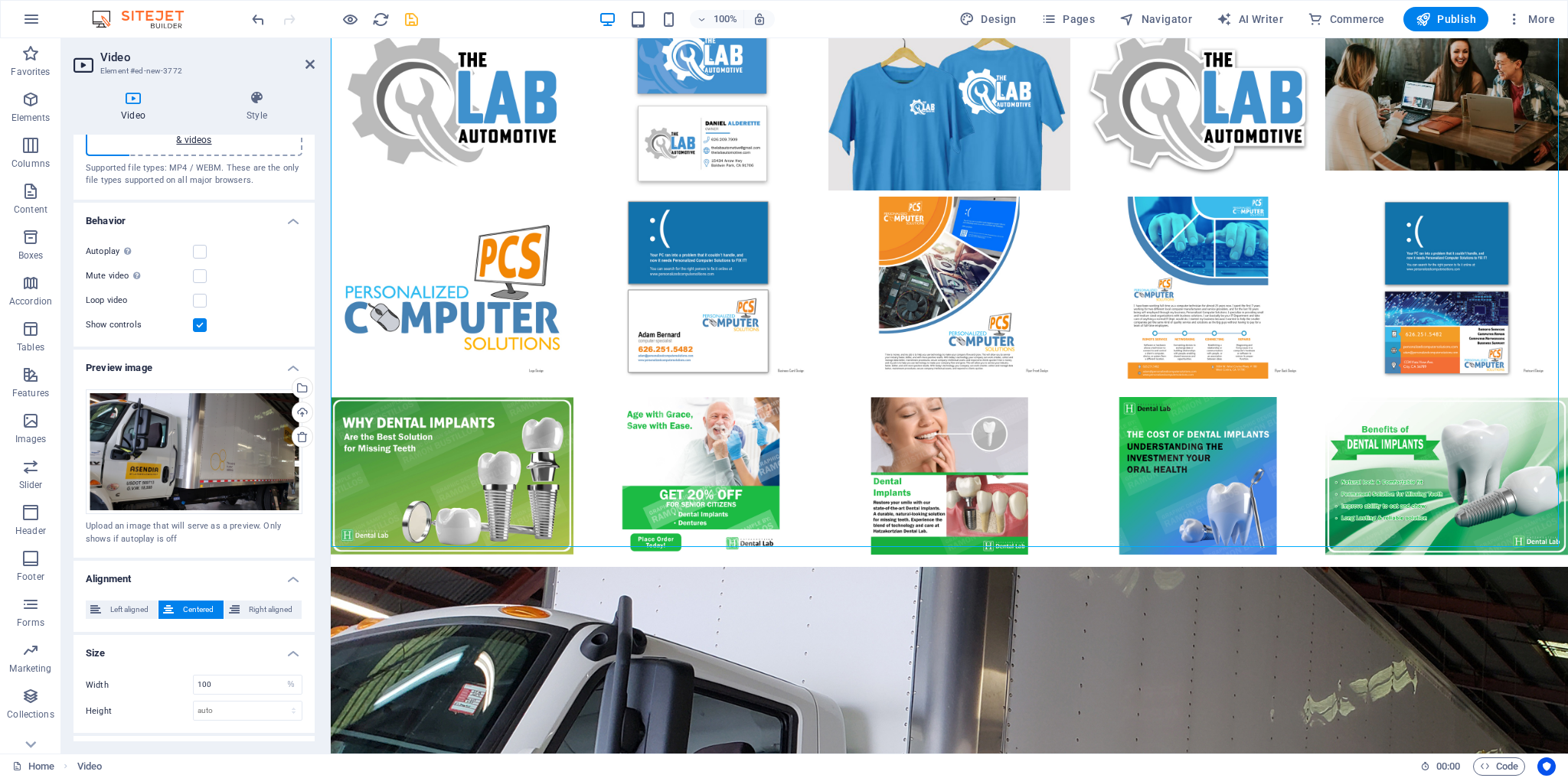
scroll to position [106, 0]
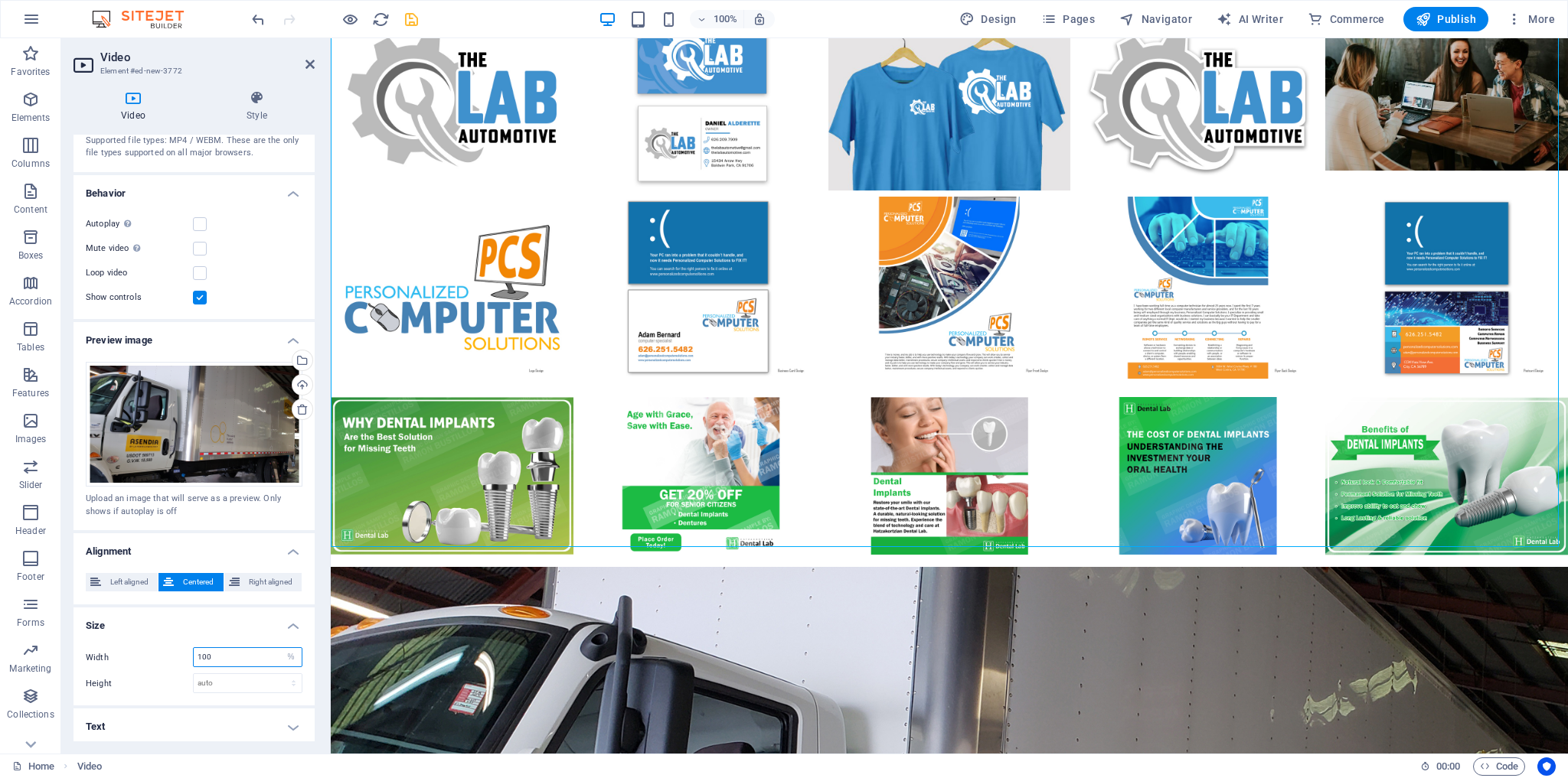
drag, startPoint x: 248, startPoint y: 654, endPoint x: 177, endPoint y: 652, distance: 71.0
click at [177, 652] on div "Width 100 auto px %" at bounding box center [193, 657] width 217 height 20
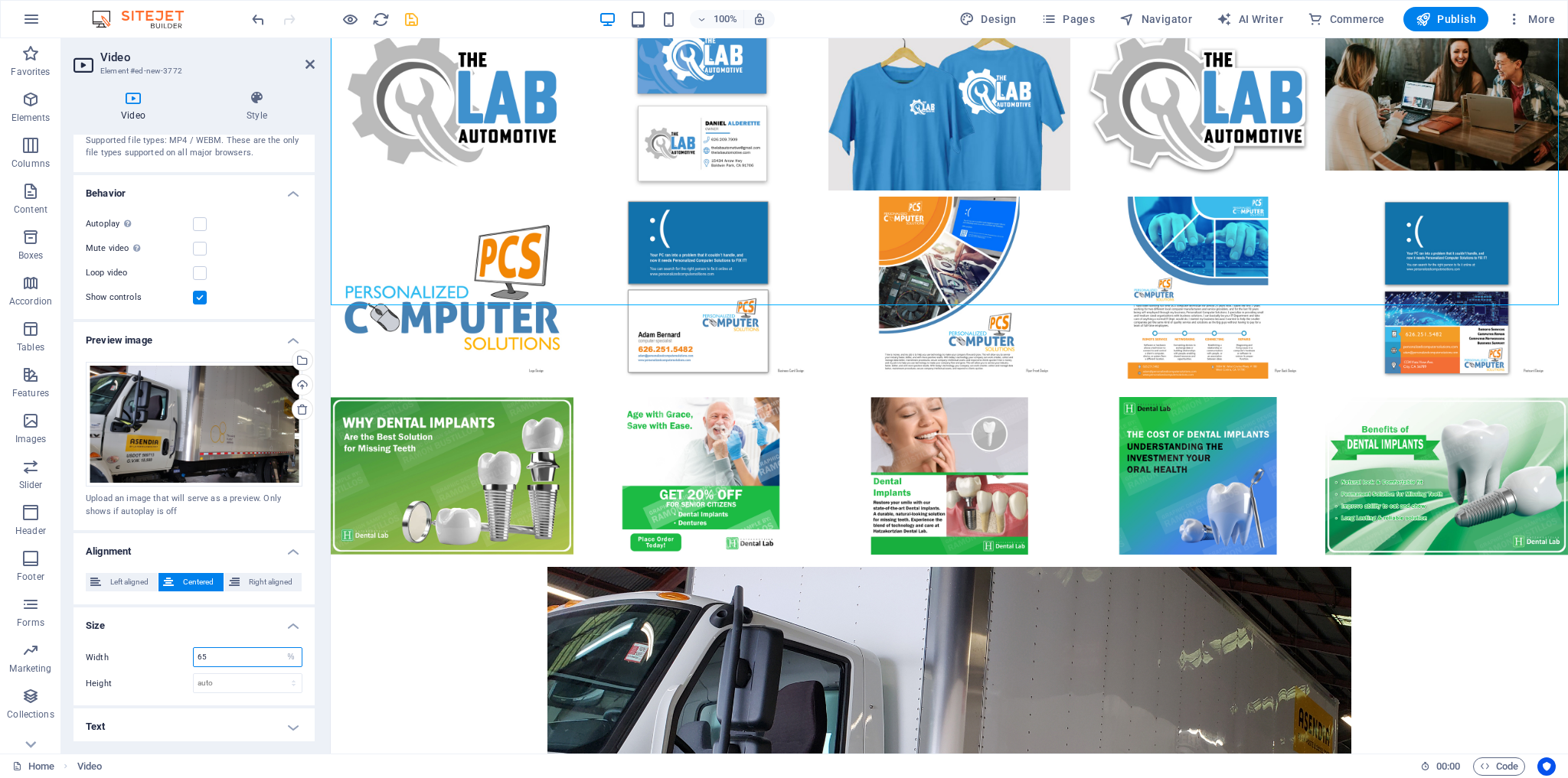
type input "65"
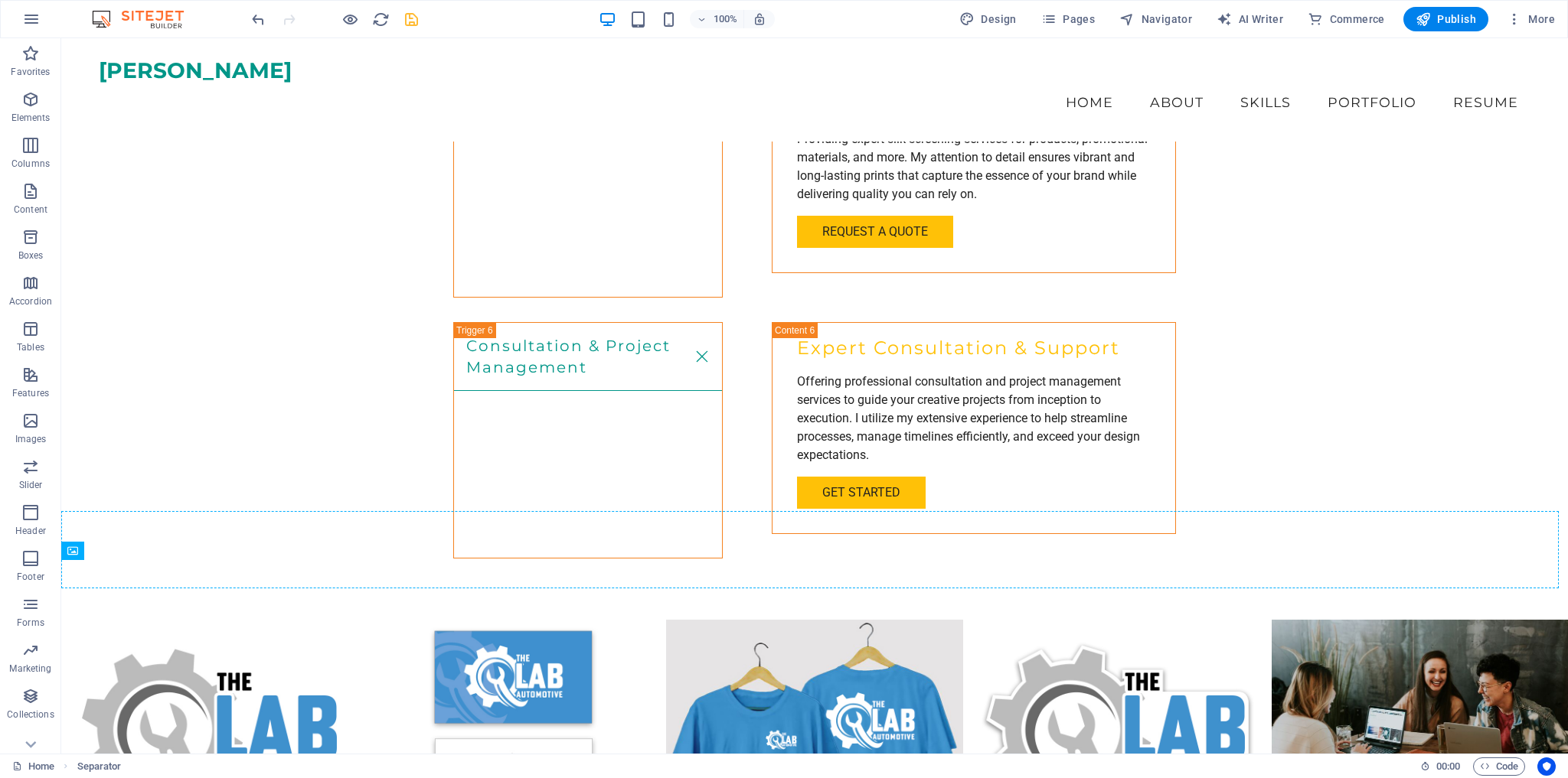
scroll to position [3252, 0]
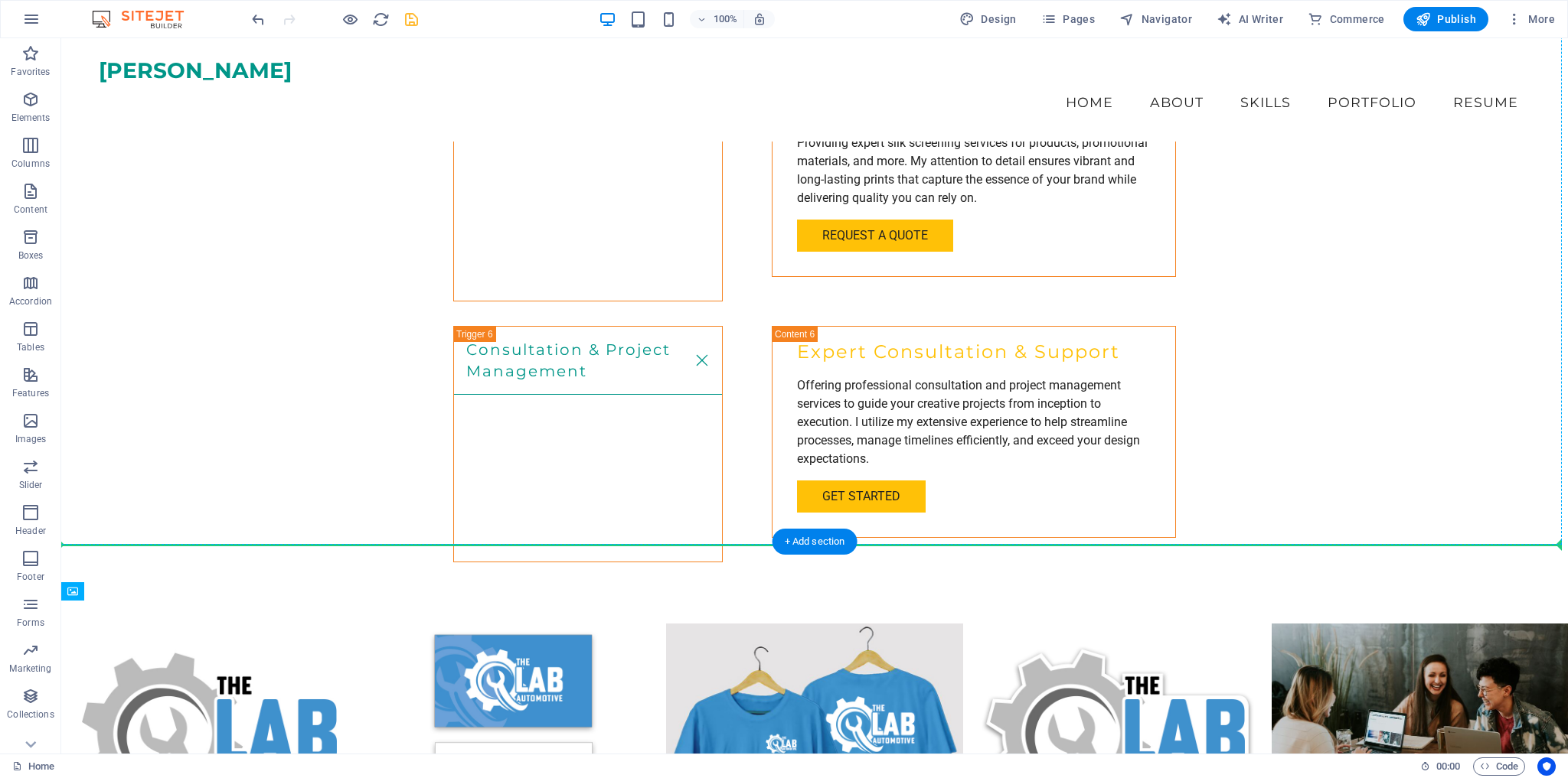
drag, startPoint x: 420, startPoint y: 283, endPoint x: 121, endPoint y: 537, distance: 392.3
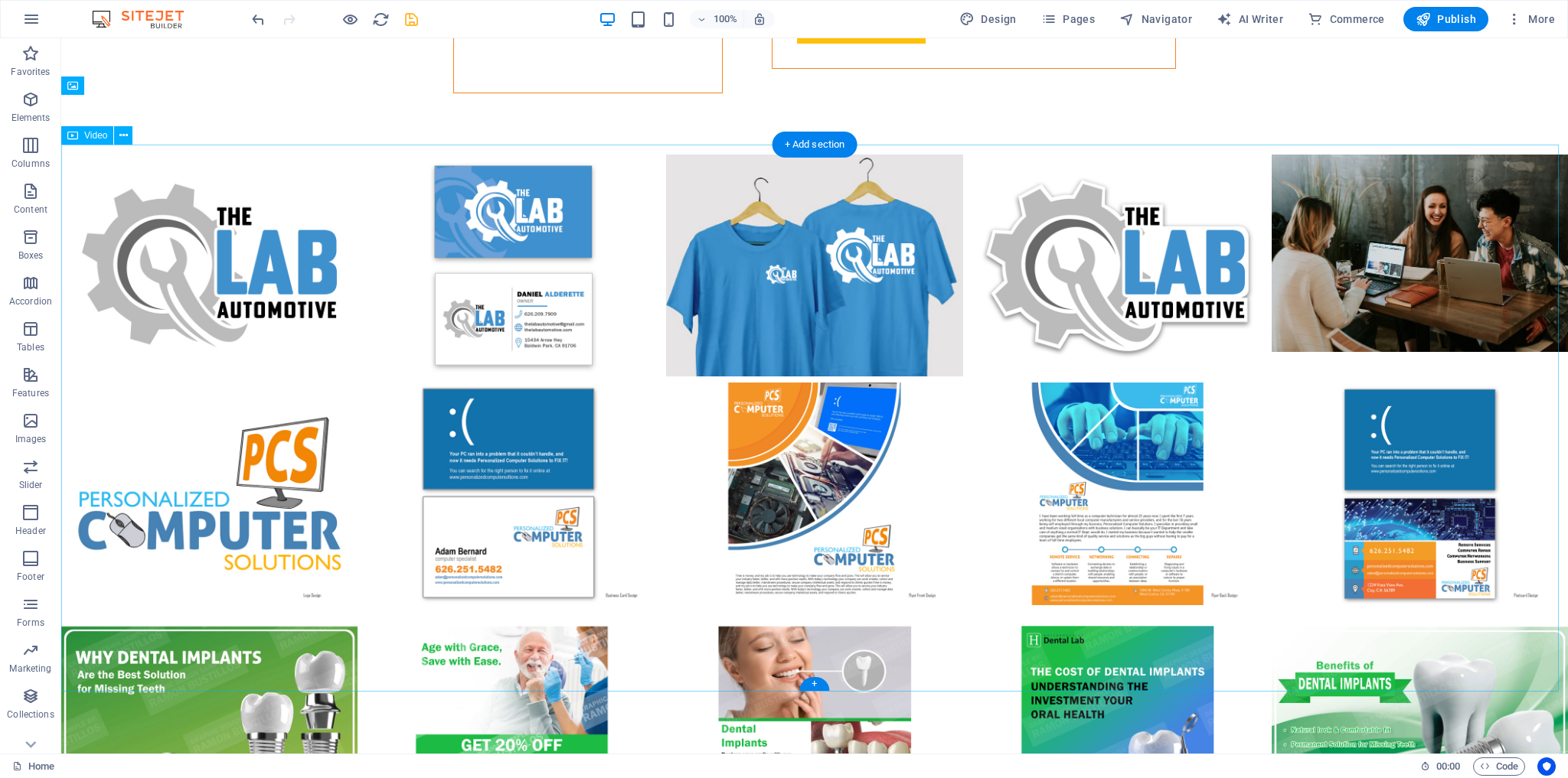
scroll to position [3757, 0]
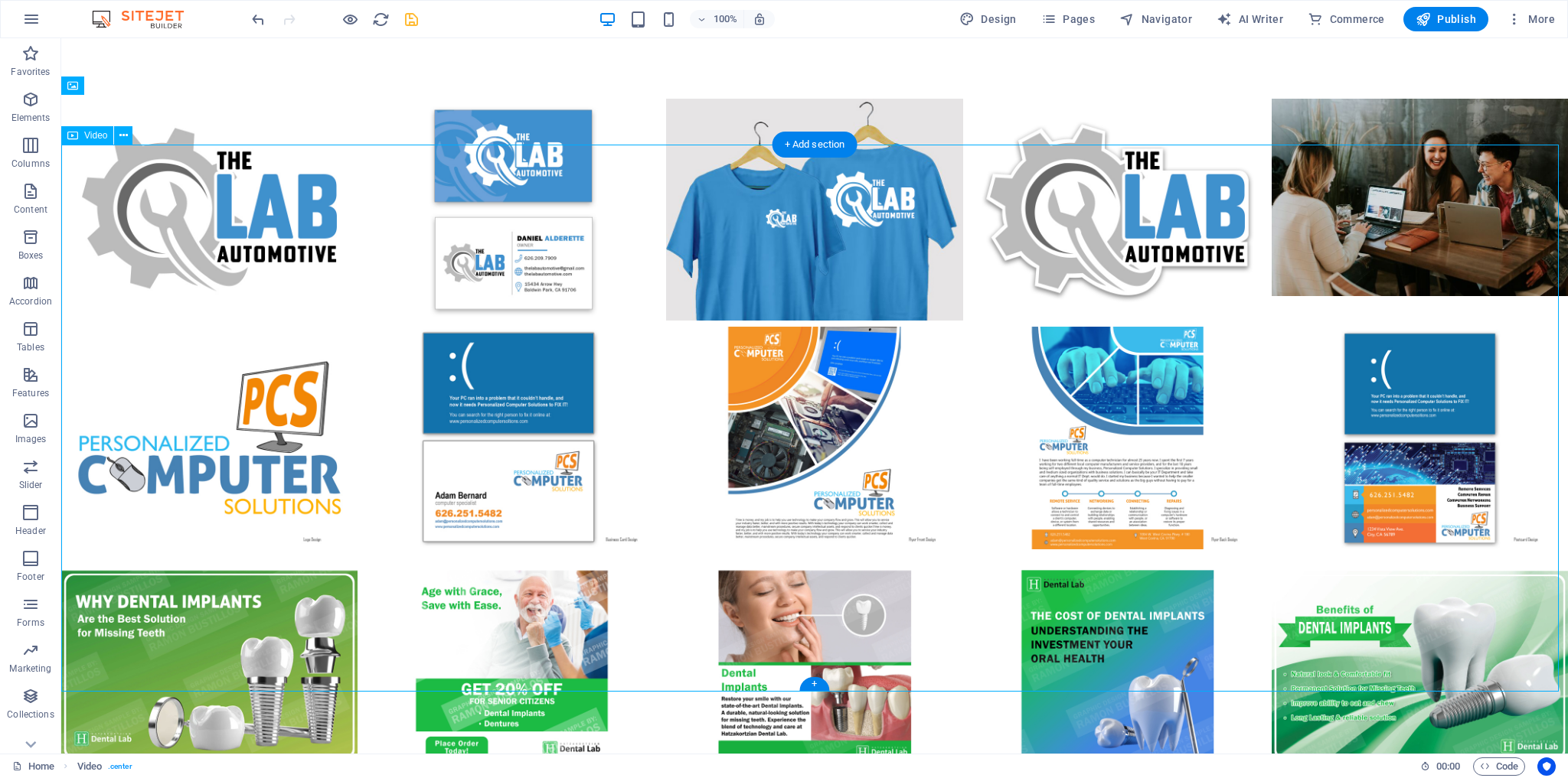
scroll to position [3677, 0]
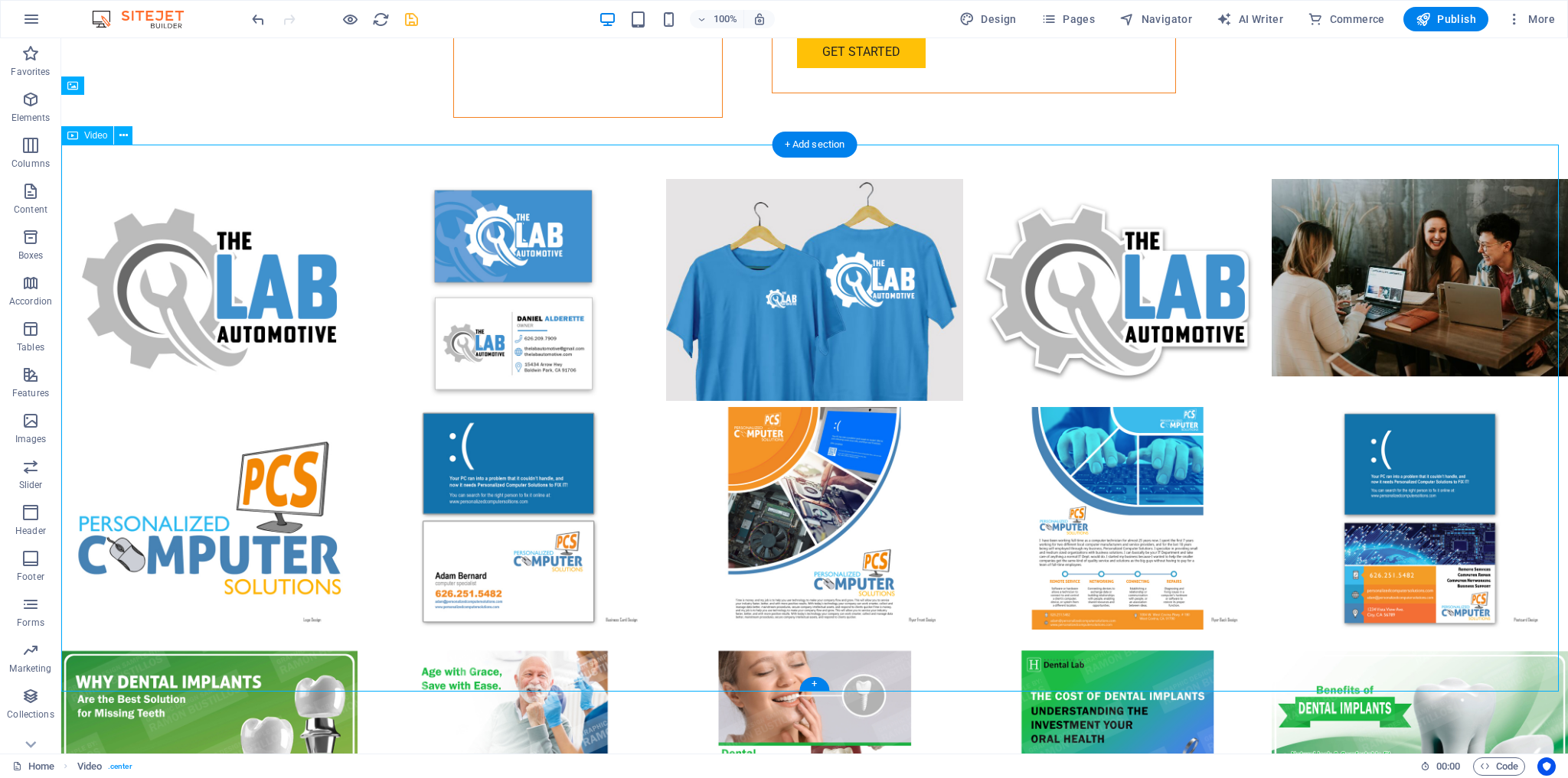
select select "%"
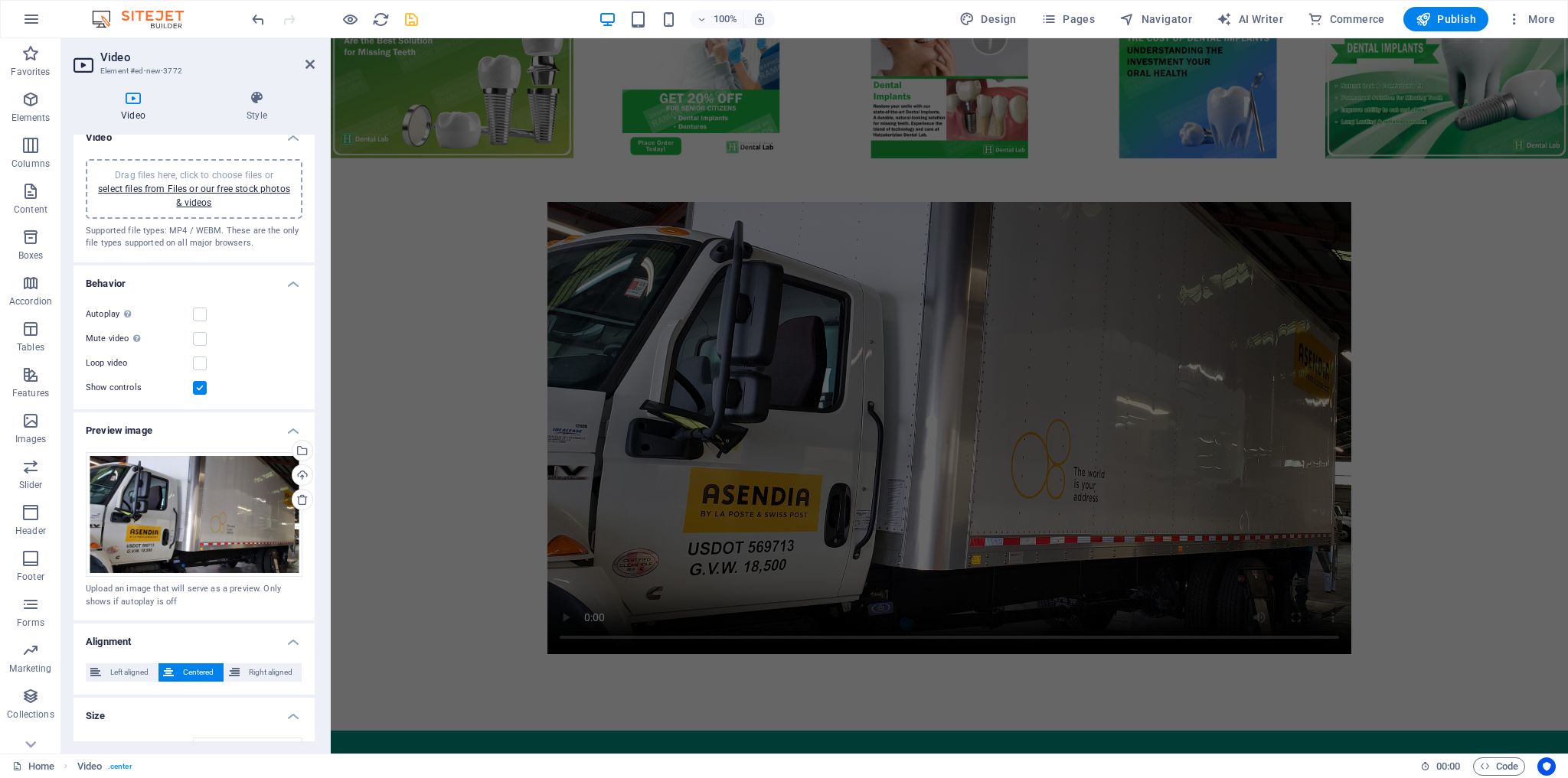
scroll to position [0, 0]
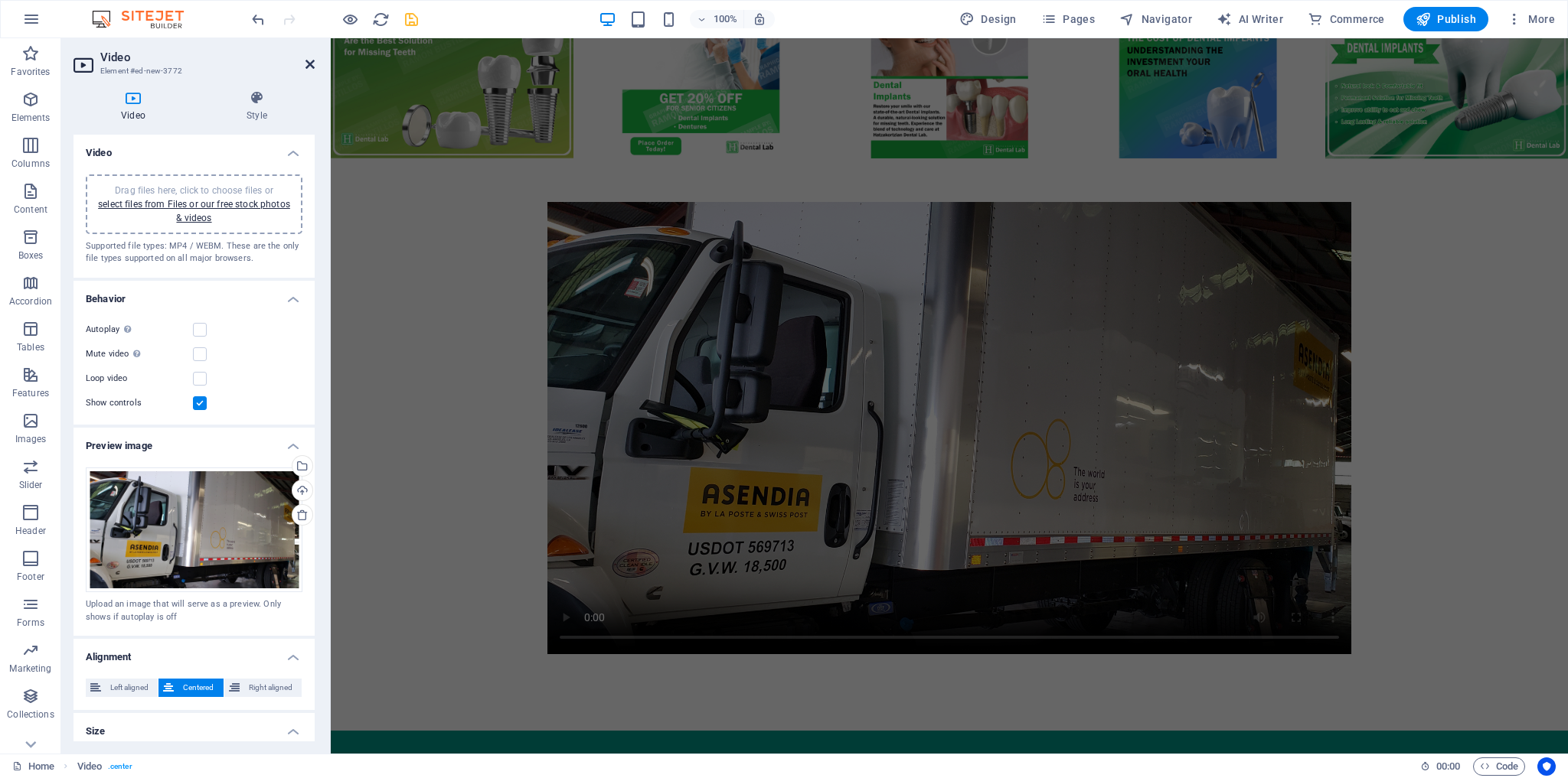
click at [307, 64] on icon at bounding box center [309, 64] width 9 height 12
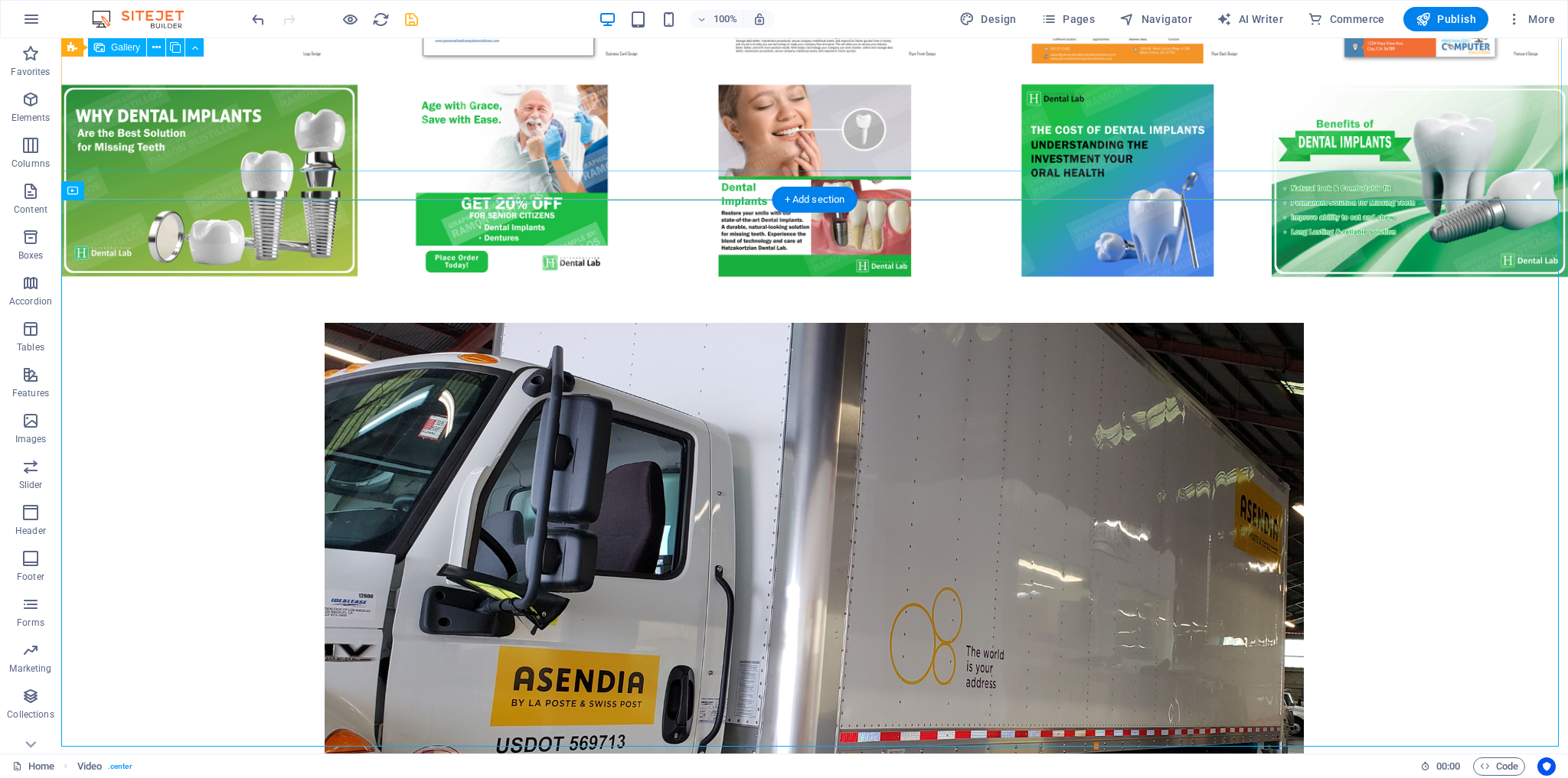
scroll to position [3780, 0]
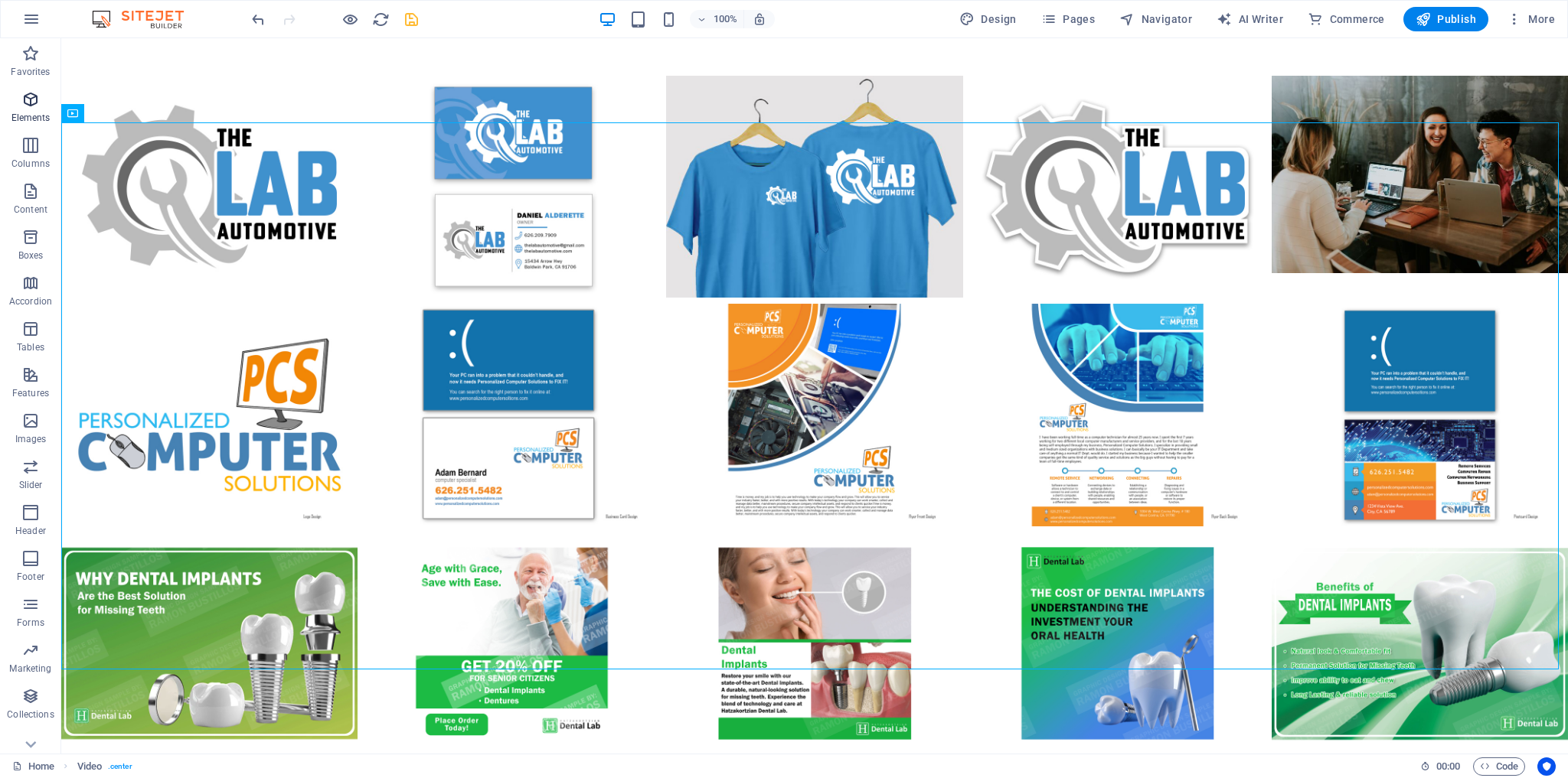
click at [32, 100] on icon "button" at bounding box center [31, 99] width 19 height 19
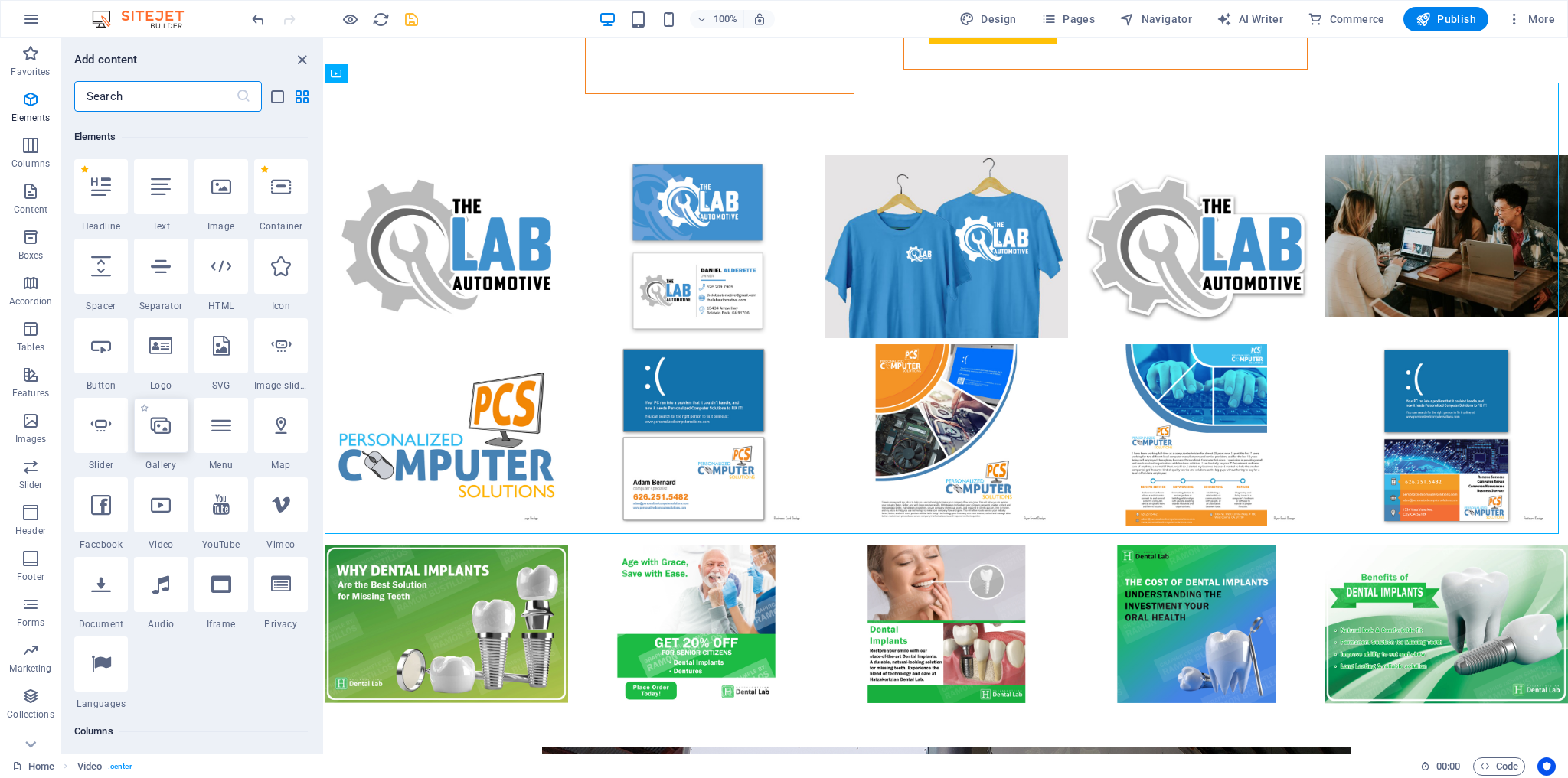
scroll to position [162, 0]
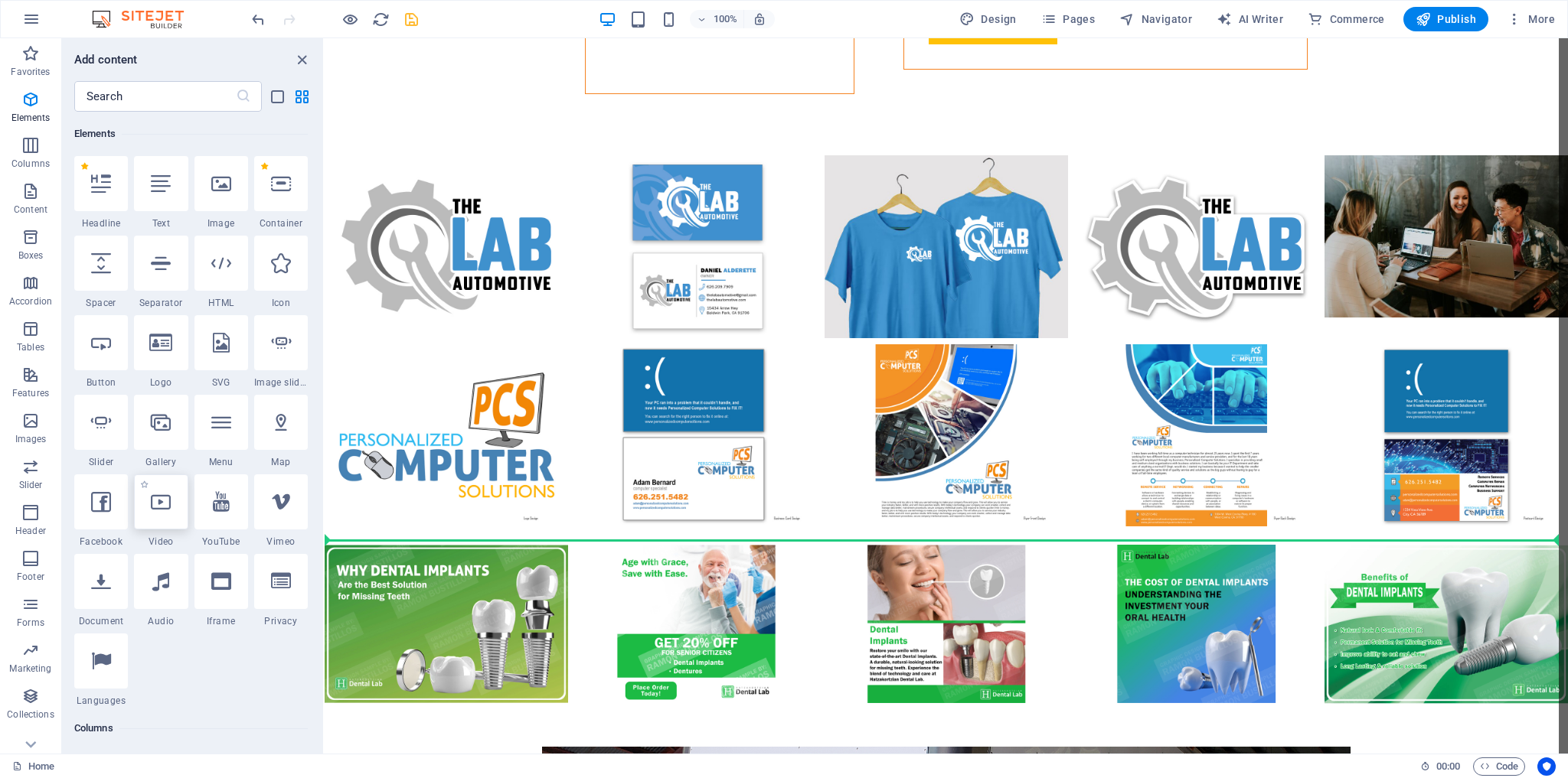
select select "%"
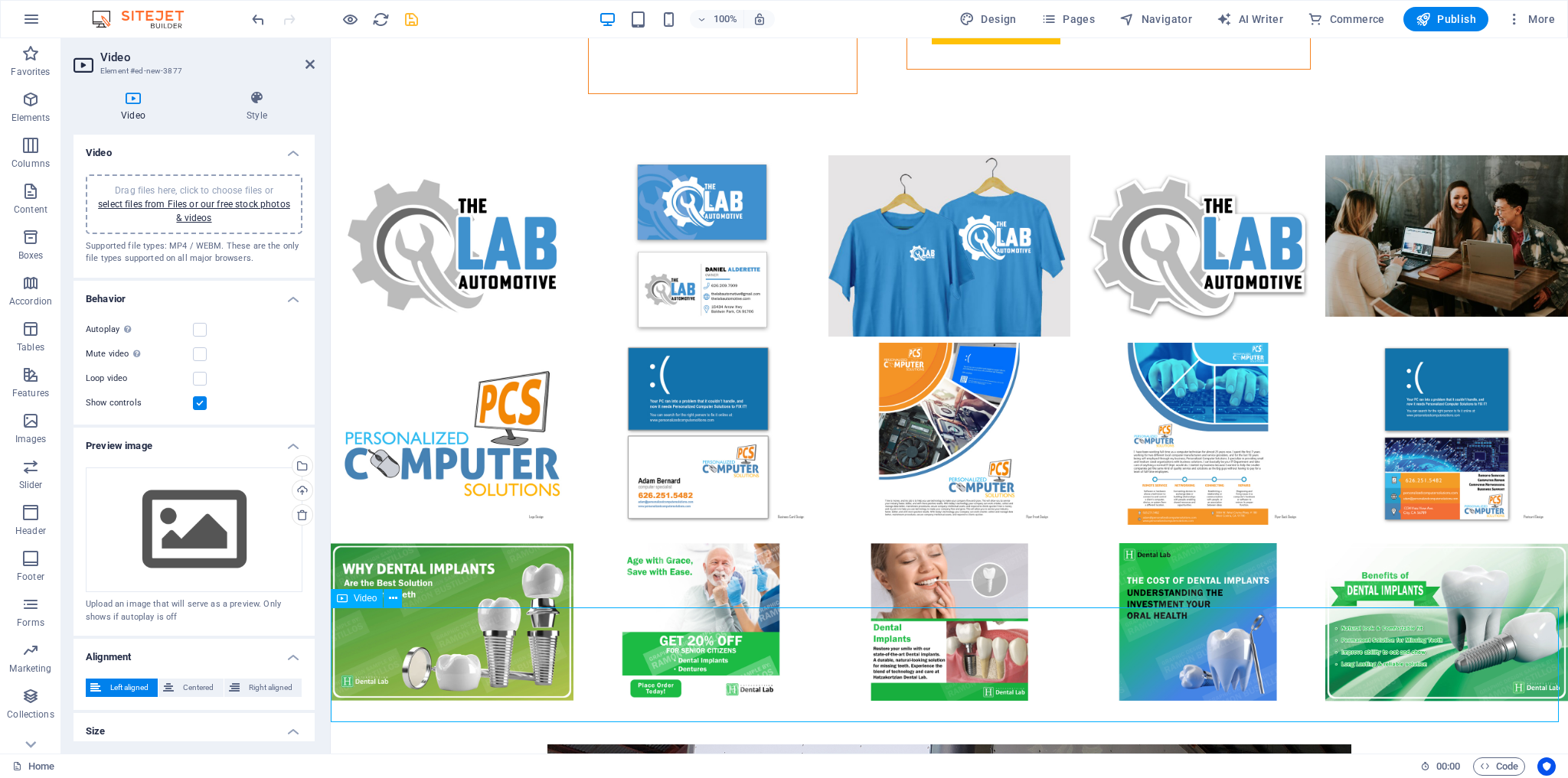
scroll to position [3699, 0]
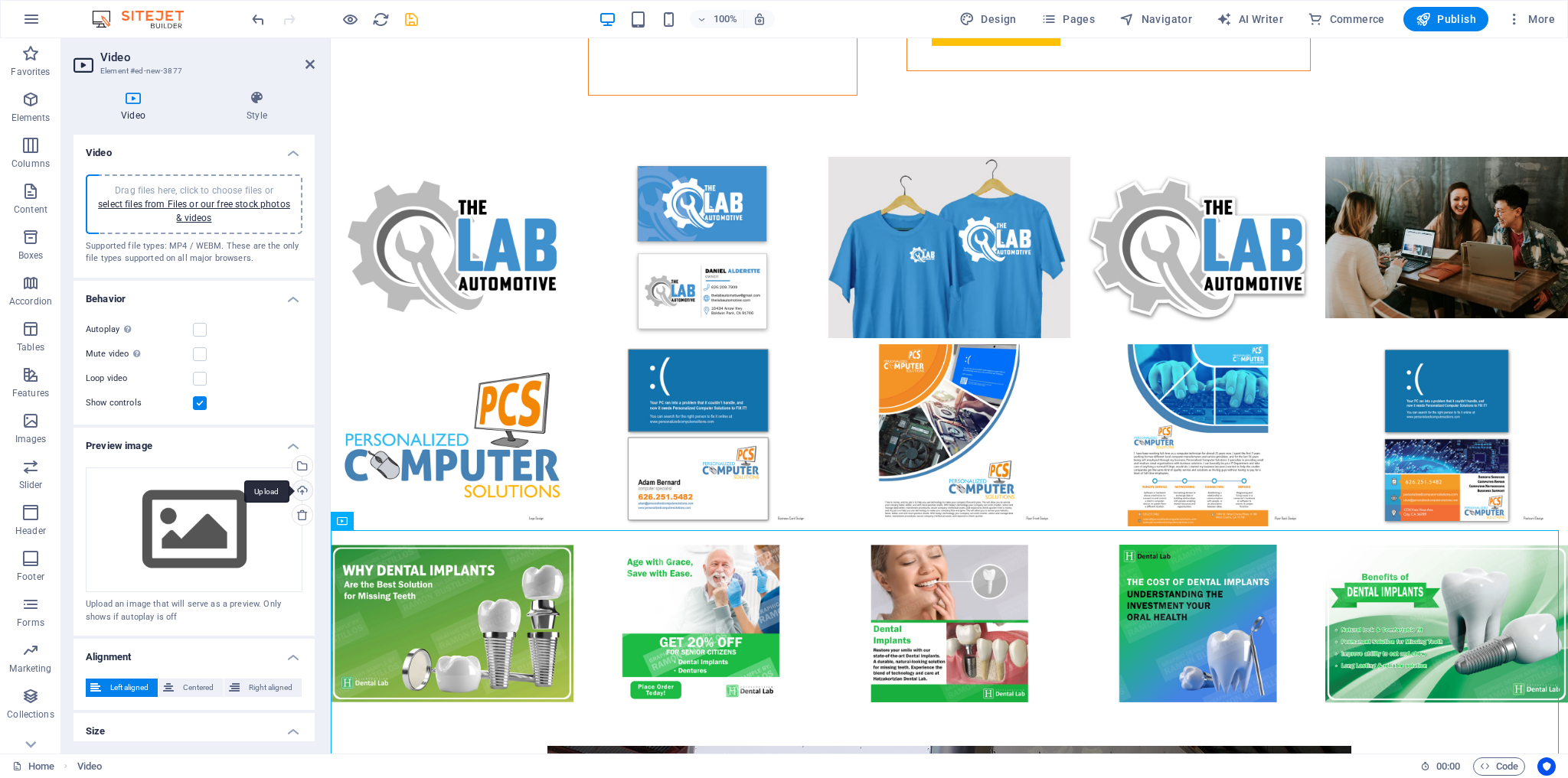
click at [299, 494] on div "Upload" at bounding box center [301, 492] width 23 height 23
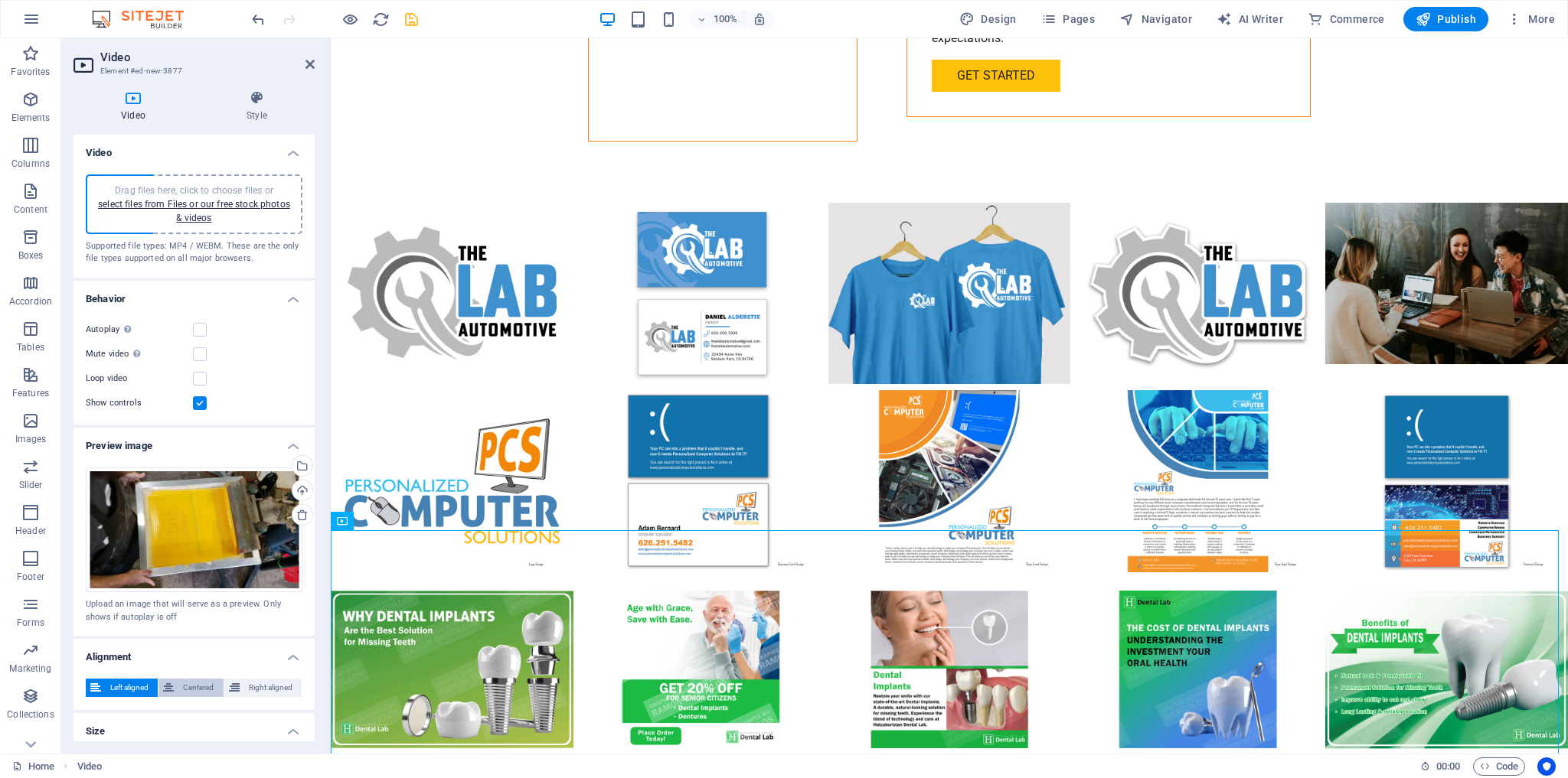
click at [192, 689] on span "Centered" at bounding box center [197, 688] width 39 height 19
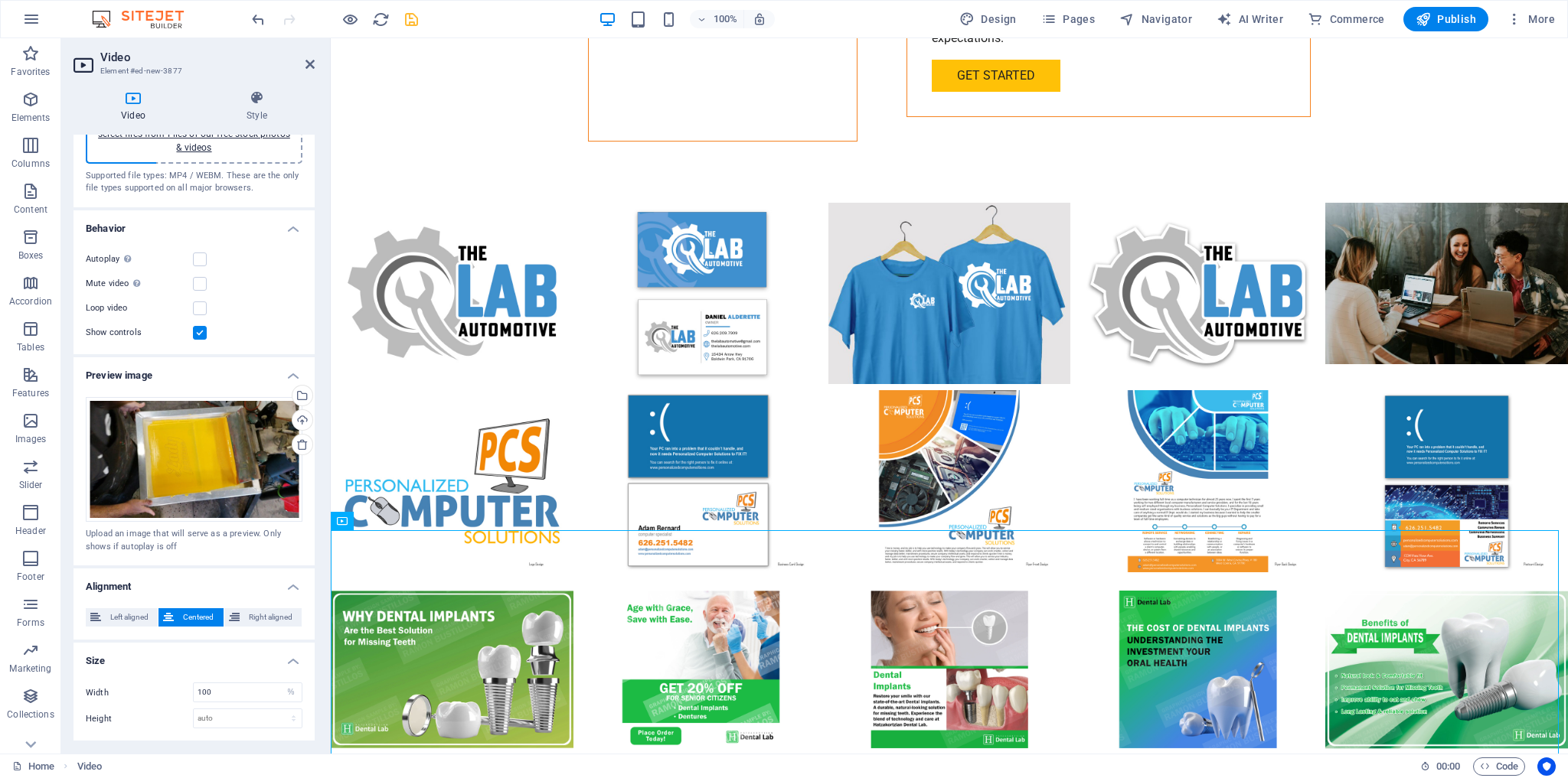
scroll to position [106, 0]
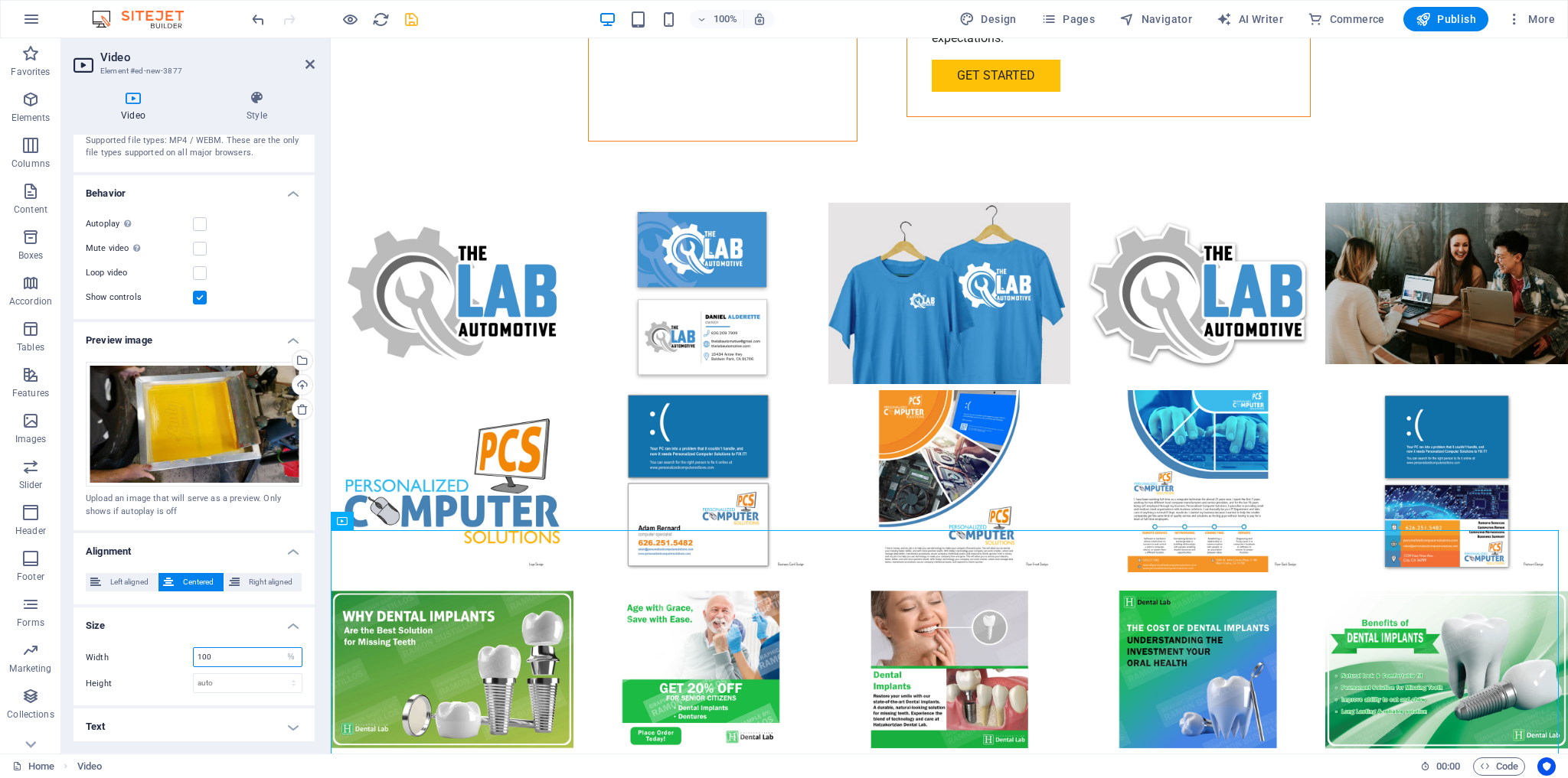
drag, startPoint x: 235, startPoint y: 652, endPoint x: 179, endPoint y: 648, distance: 56.1
click at [179, 648] on div "Width 100 auto px %" at bounding box center [193, 657] width 217 height 20
type input "65"
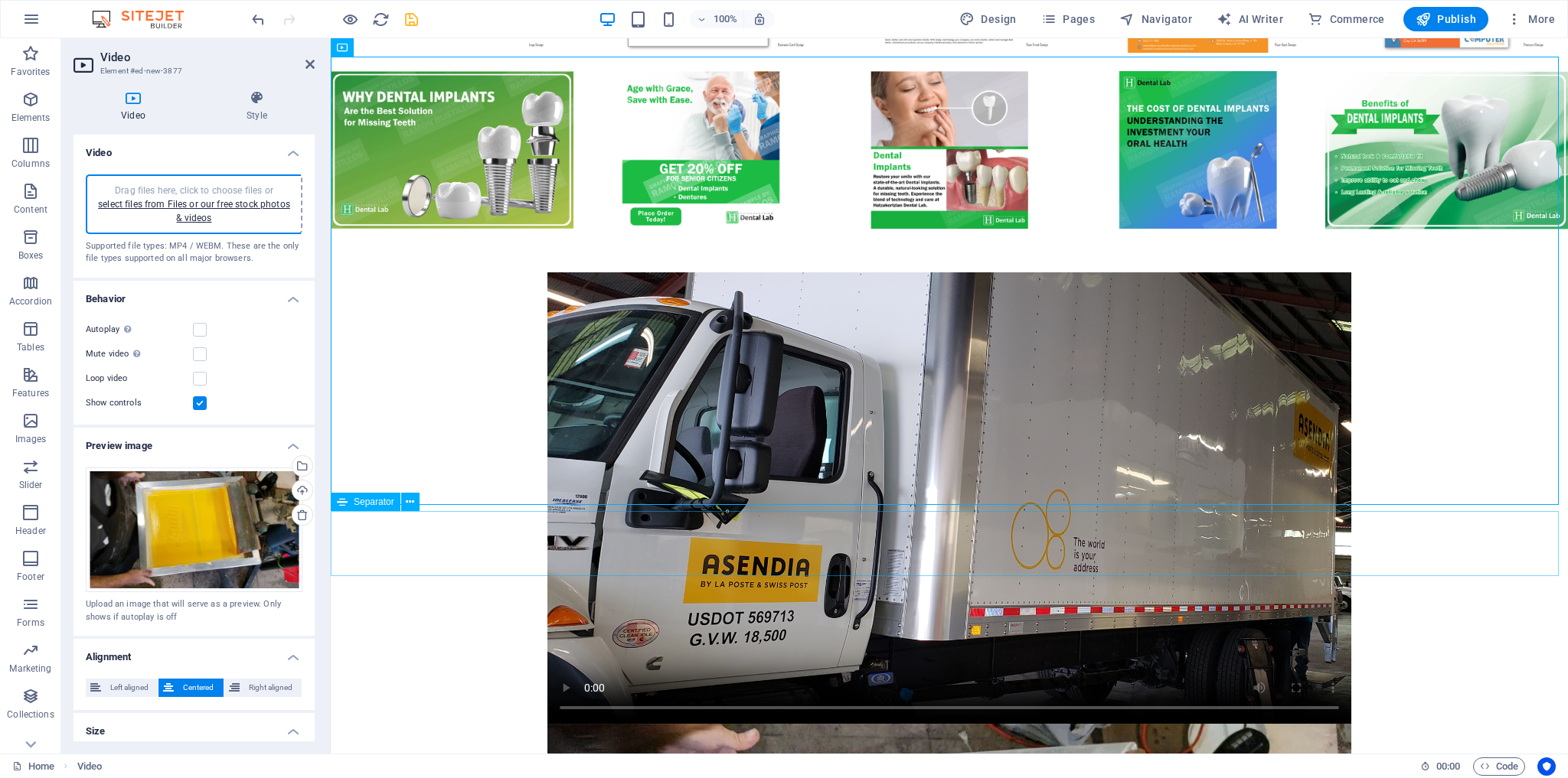
scroll to position [3851, 0]
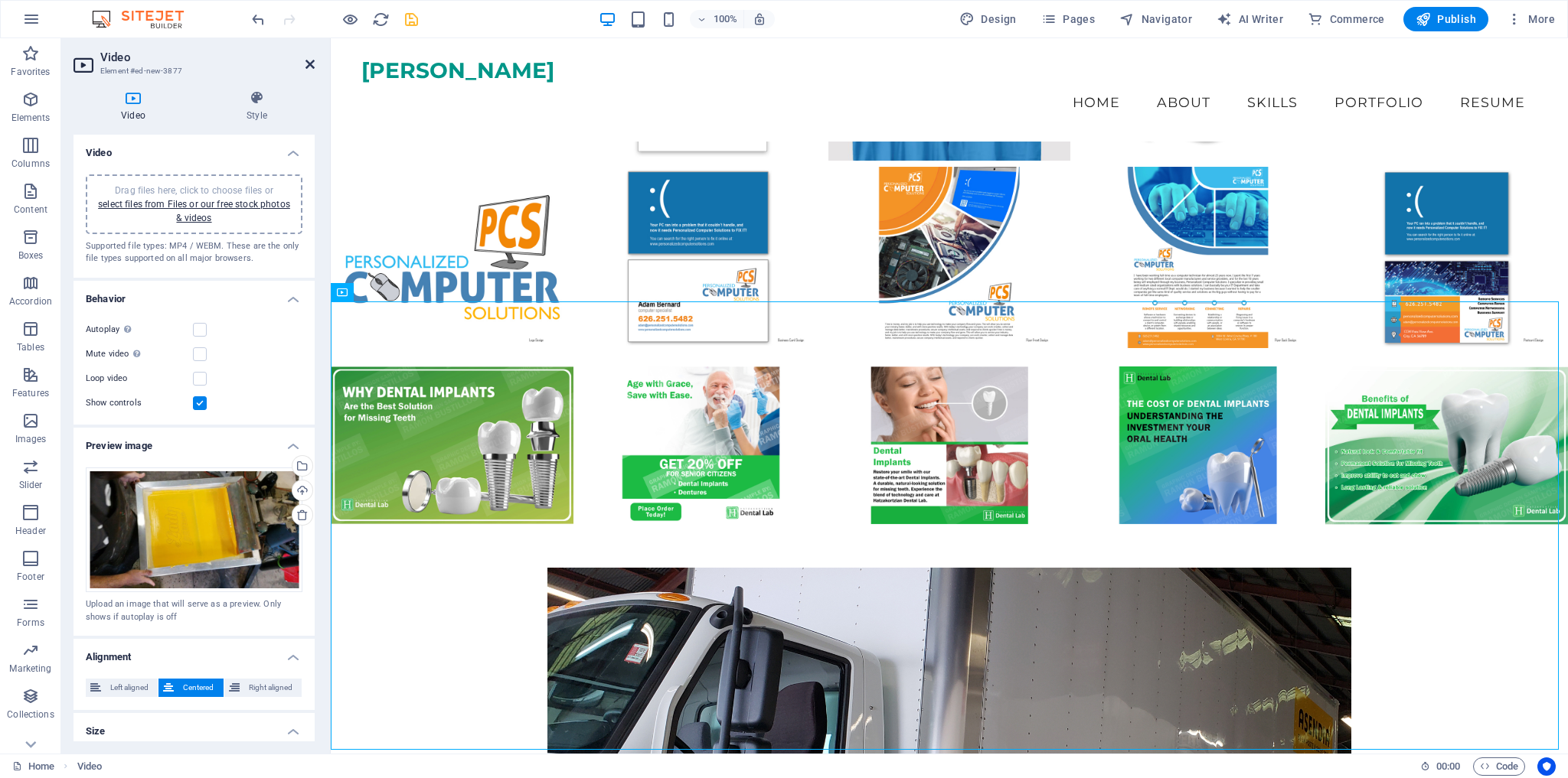
click at [308, 62] on icon at bounding box center [309, 64] width 9 height 12
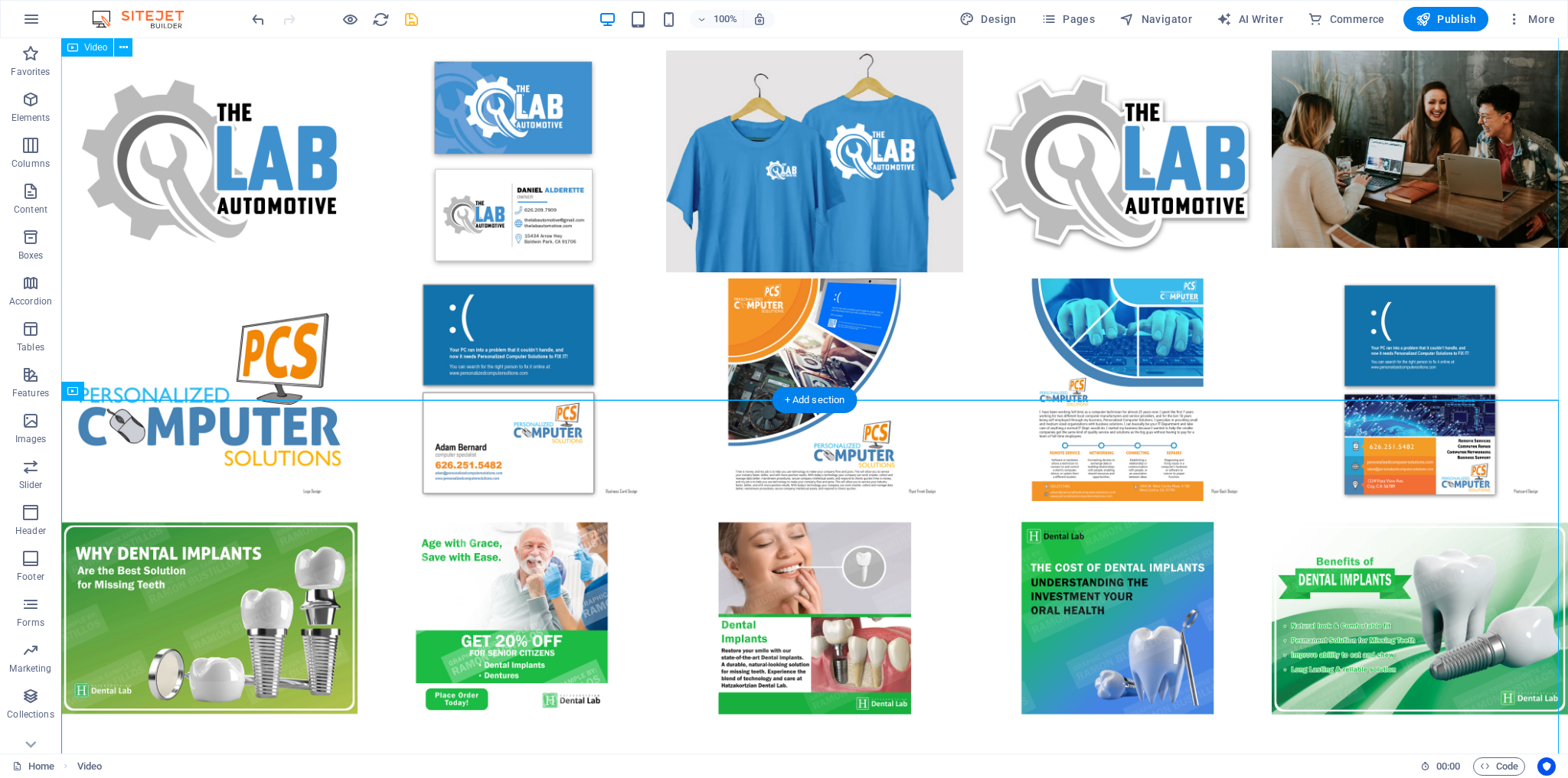
scroll to position [4049, 0]
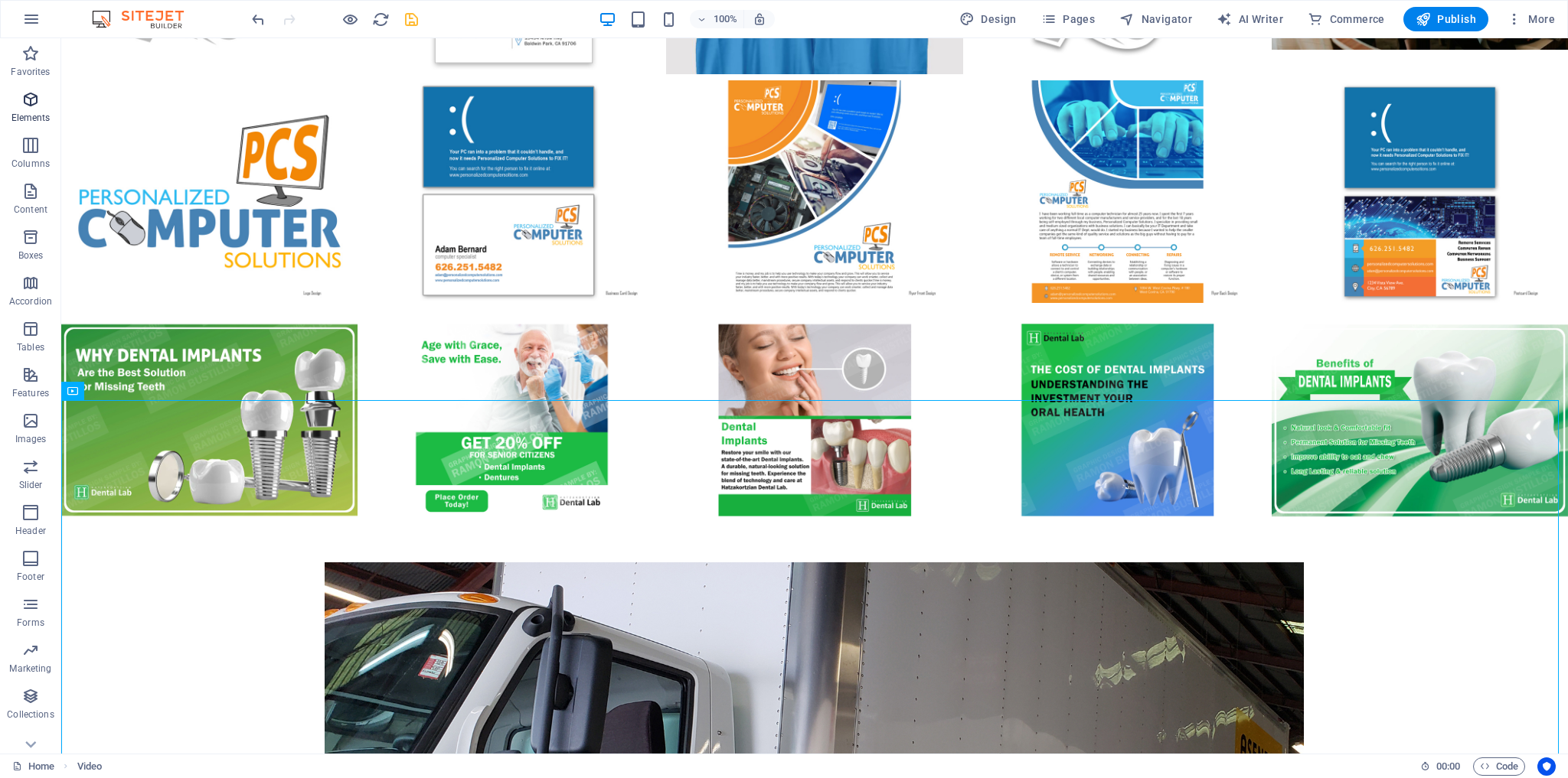
click at [24, 97] on icon "button" at bounding box center [31, 99] width 19 height 19
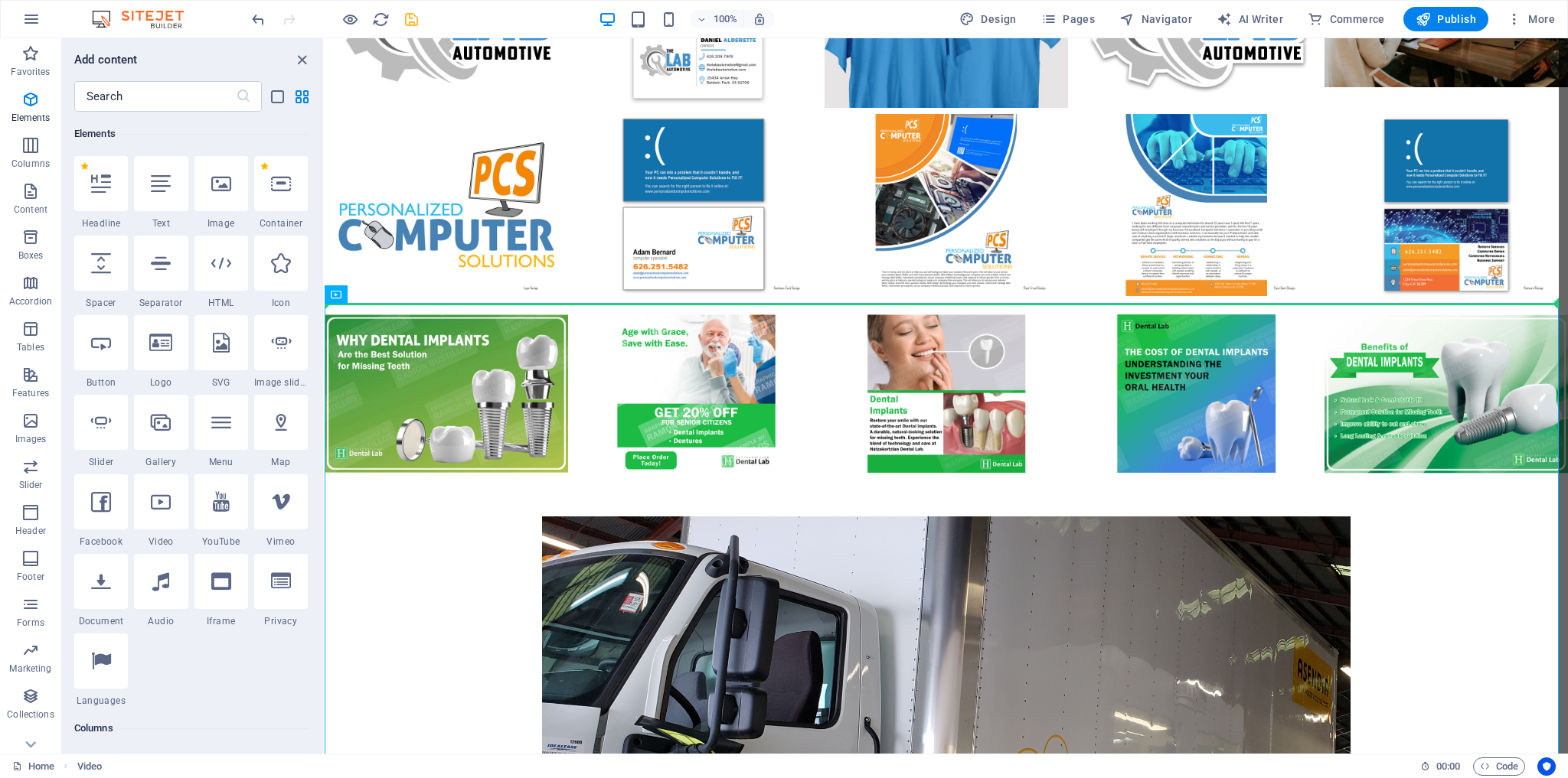
scroll to position [3928, 0]
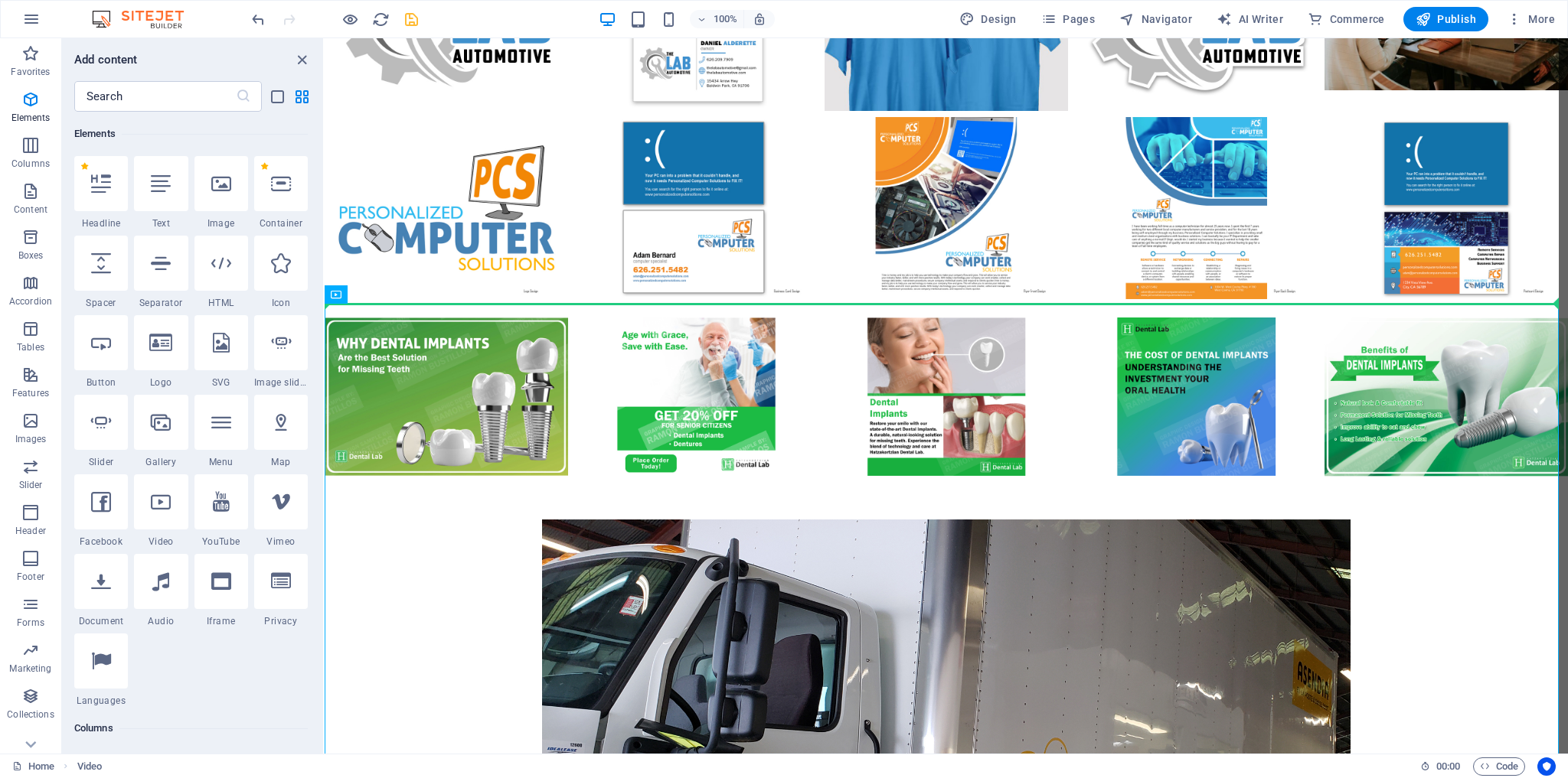
select select "%"
select select "px"
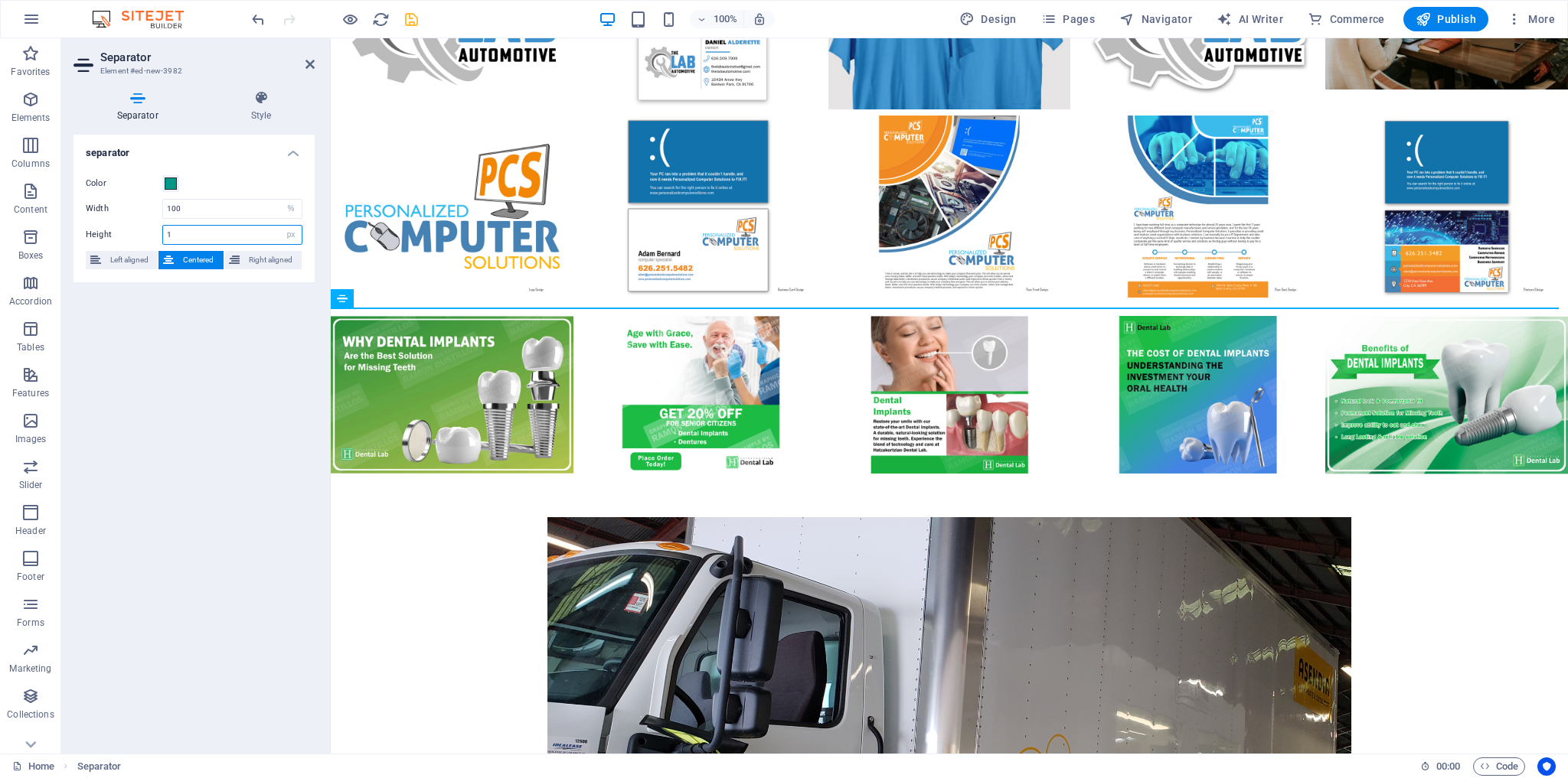
drag, startPoint x: 213, startPoint y: 234, endPoint x: 138, endPoint y: 230, distance: 75.1
click at [138, 230] on div "Height 1 px rem vh vw" at bounding box center [193, 234] width 217 height 20
type input "25"
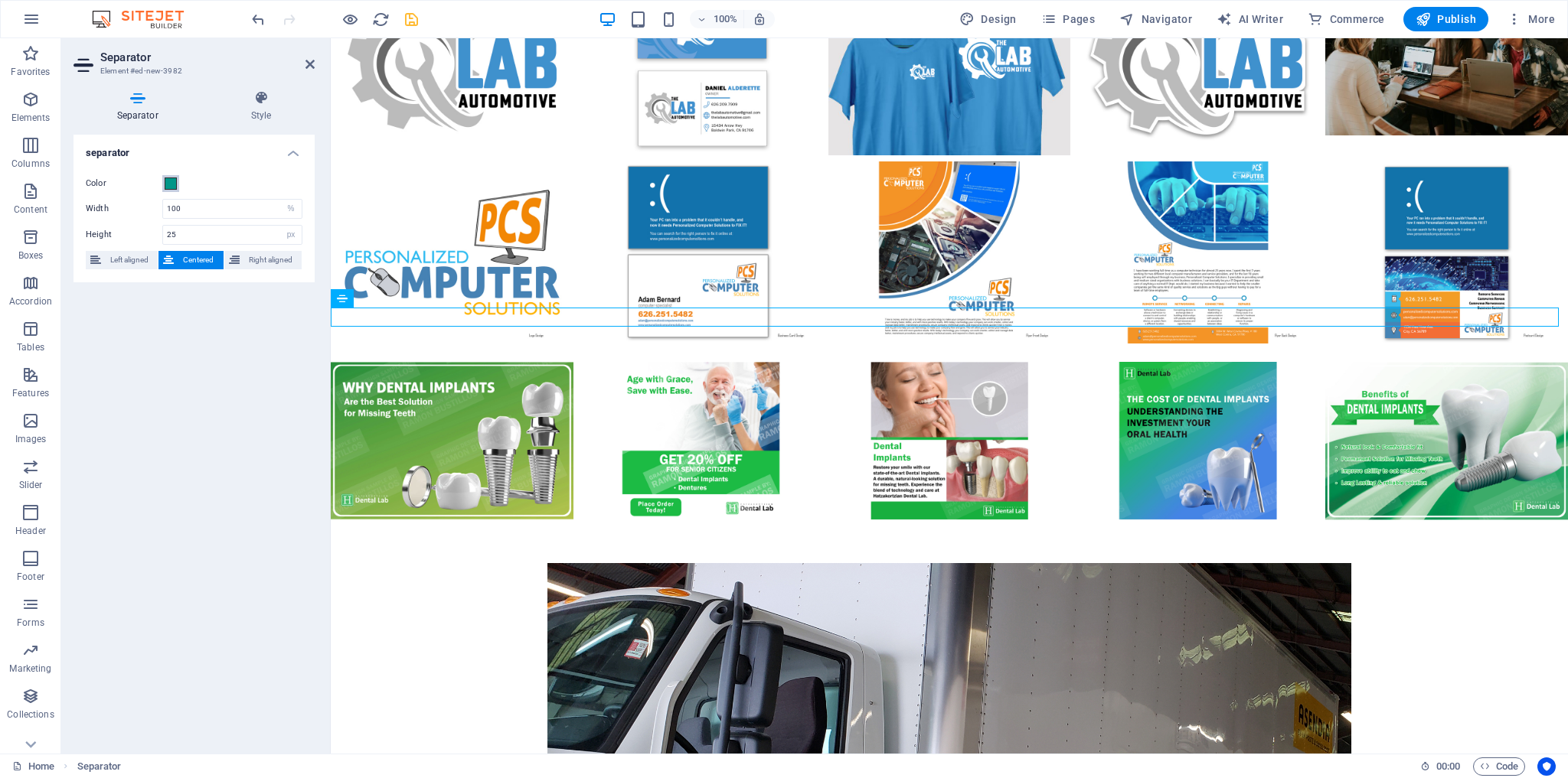
click at [172, 185] on span at bounding box center [170, 183] width 12 height 12
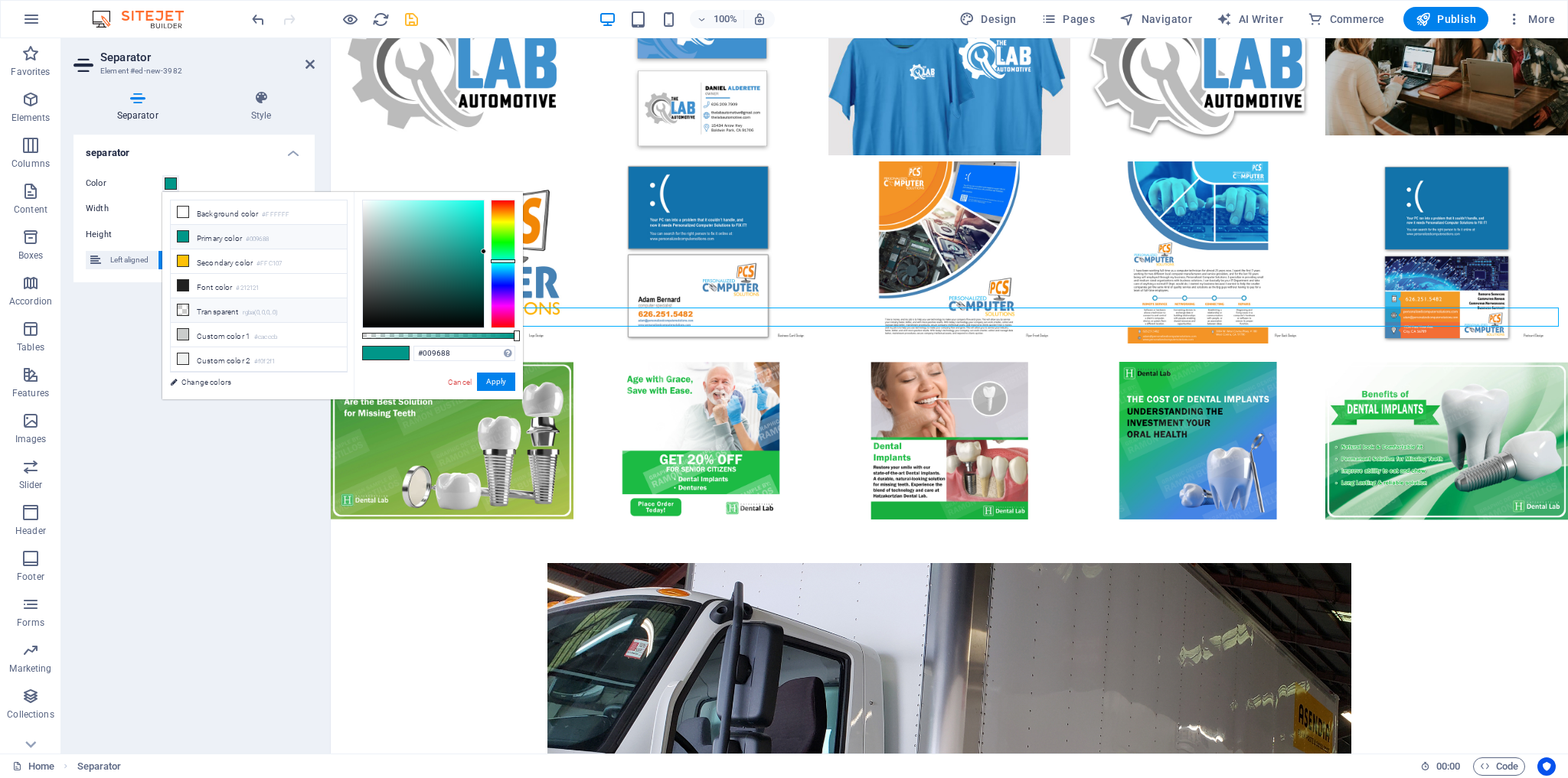
click at [230, 304] on li "Transparent rgba(0,0,0,.0)" at bounding box center [259, 311] width 176 height 24
type input "rgba(0, 0, 0, 0)"
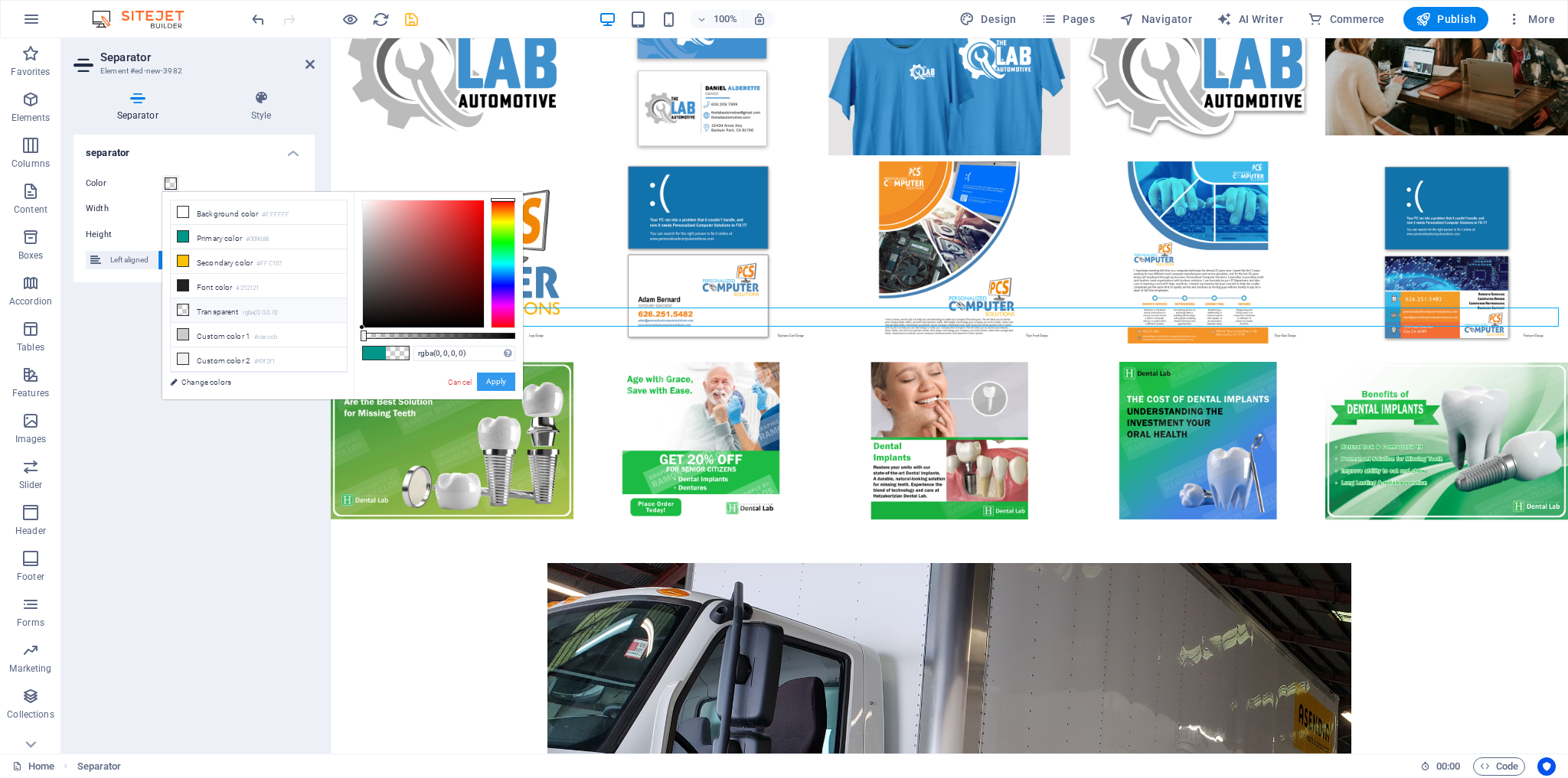
click at [497, 379] on button "Apply" at bounding box center [496, 382] width 39 height 19
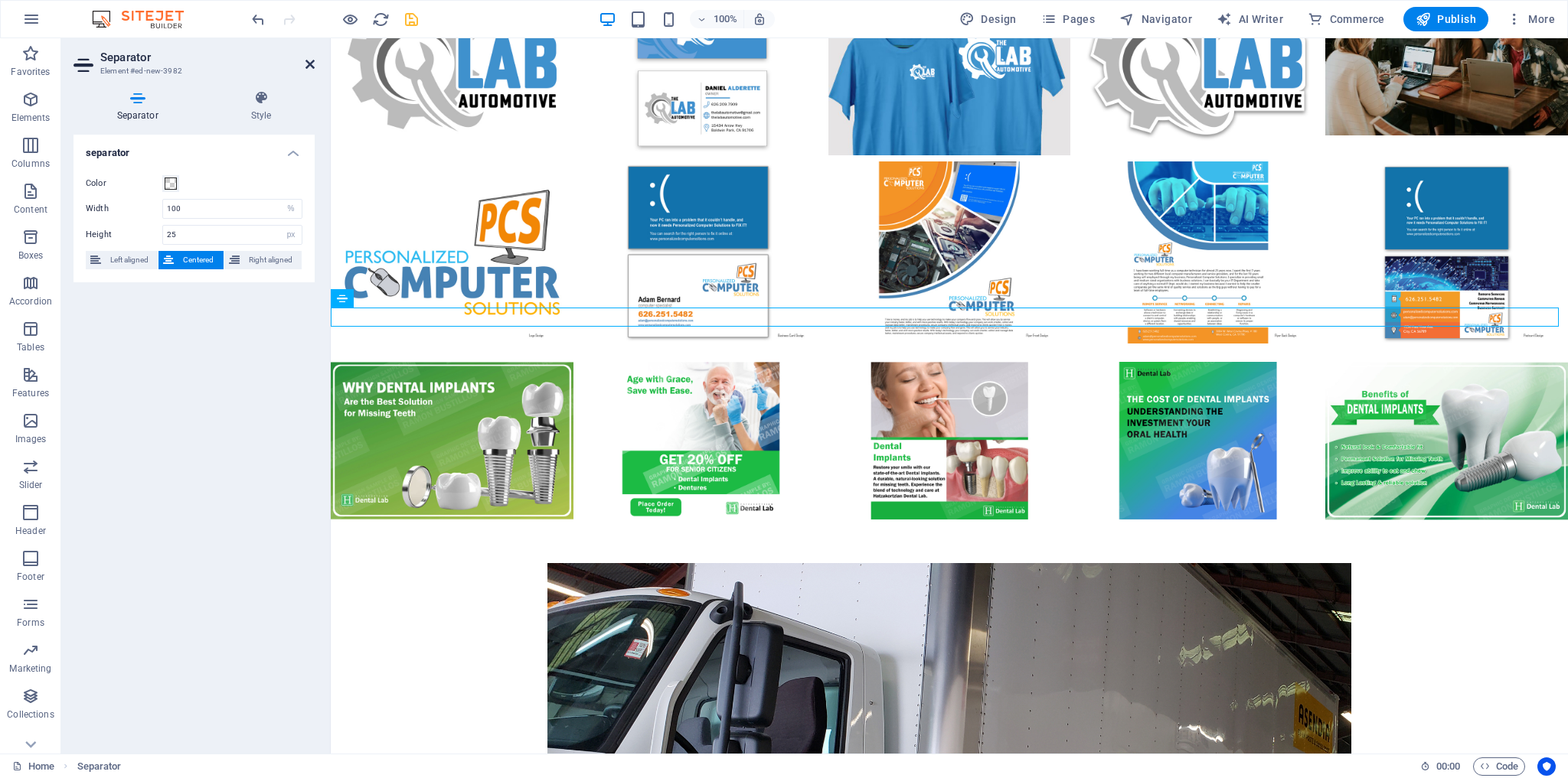
click at [313, 63] on icon at bounding box center [309, 64] width 9 height 12
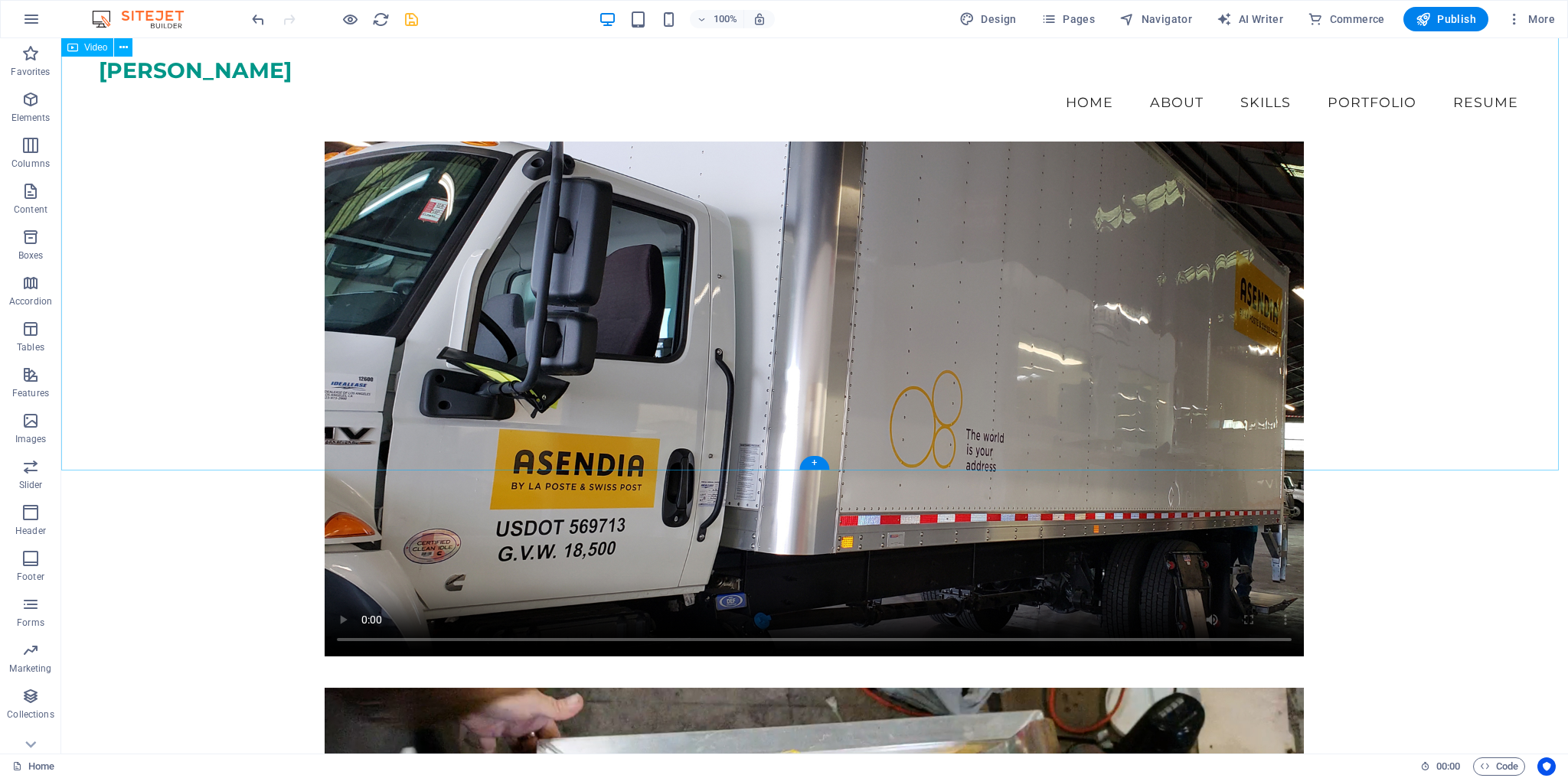
scroll to position [4462, 0]
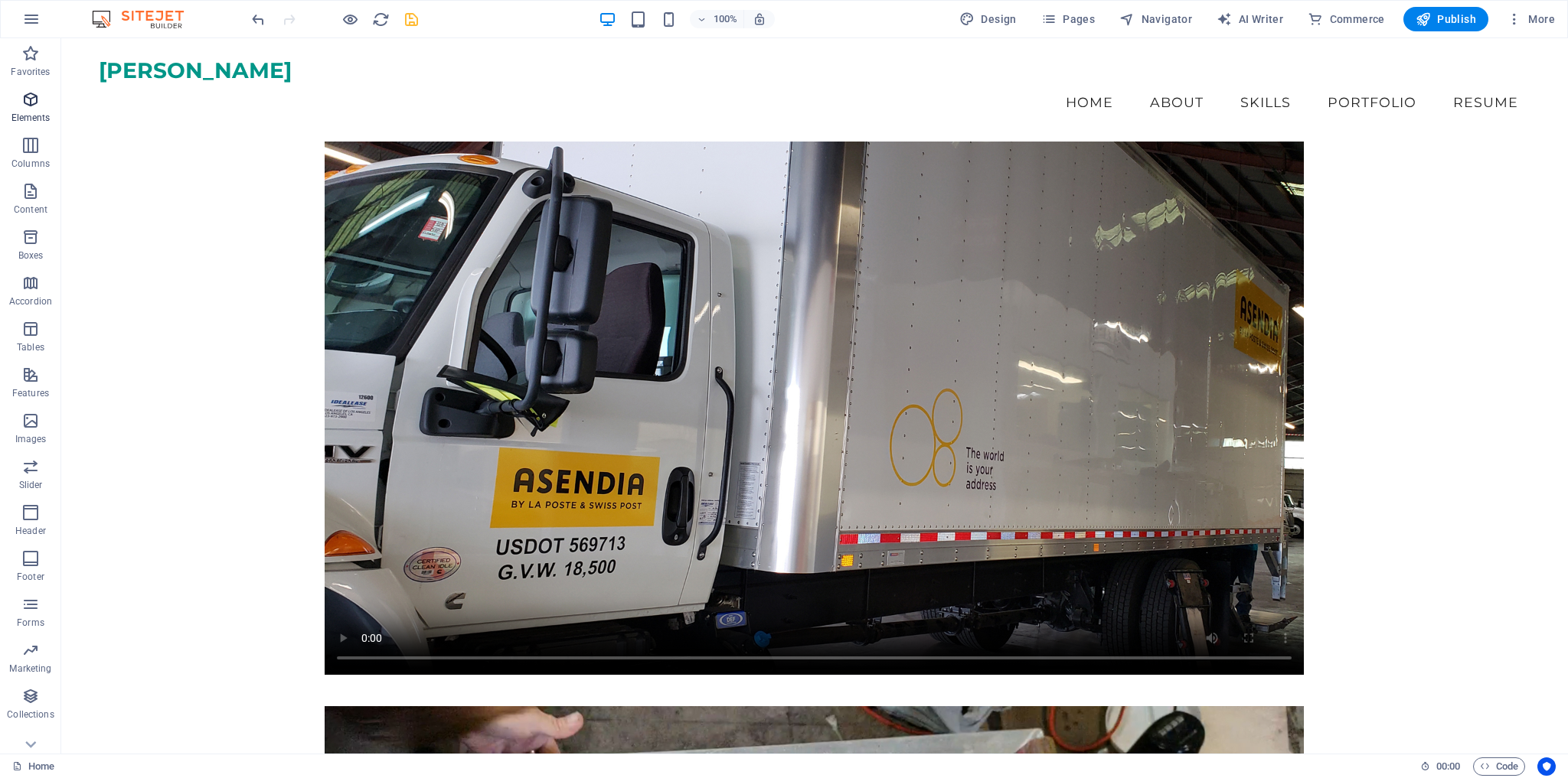
click at [33, 107] on icon "button" at bounding box center [31, 99] width 19 height 19
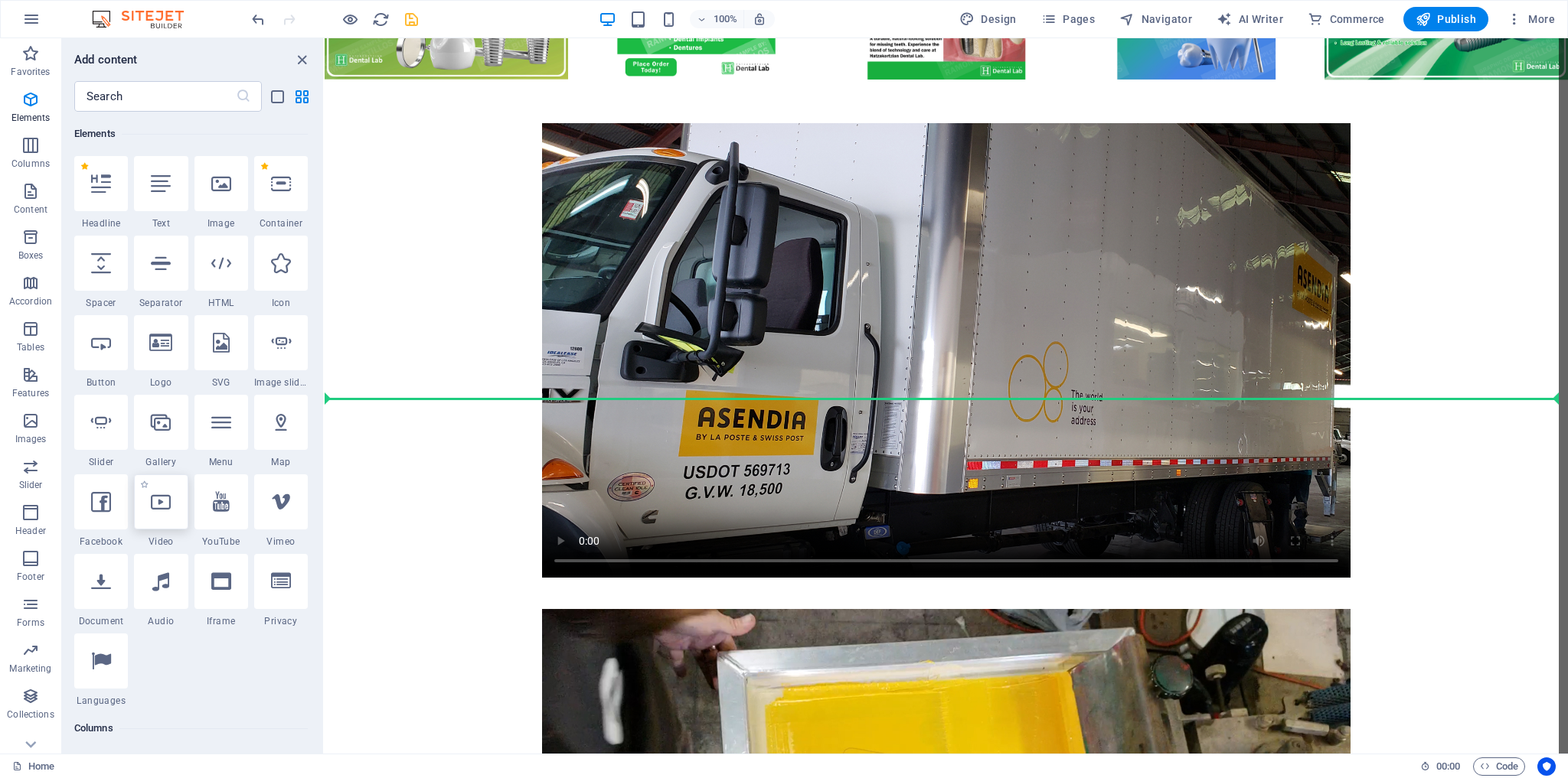
scroll to position [4320, 0]
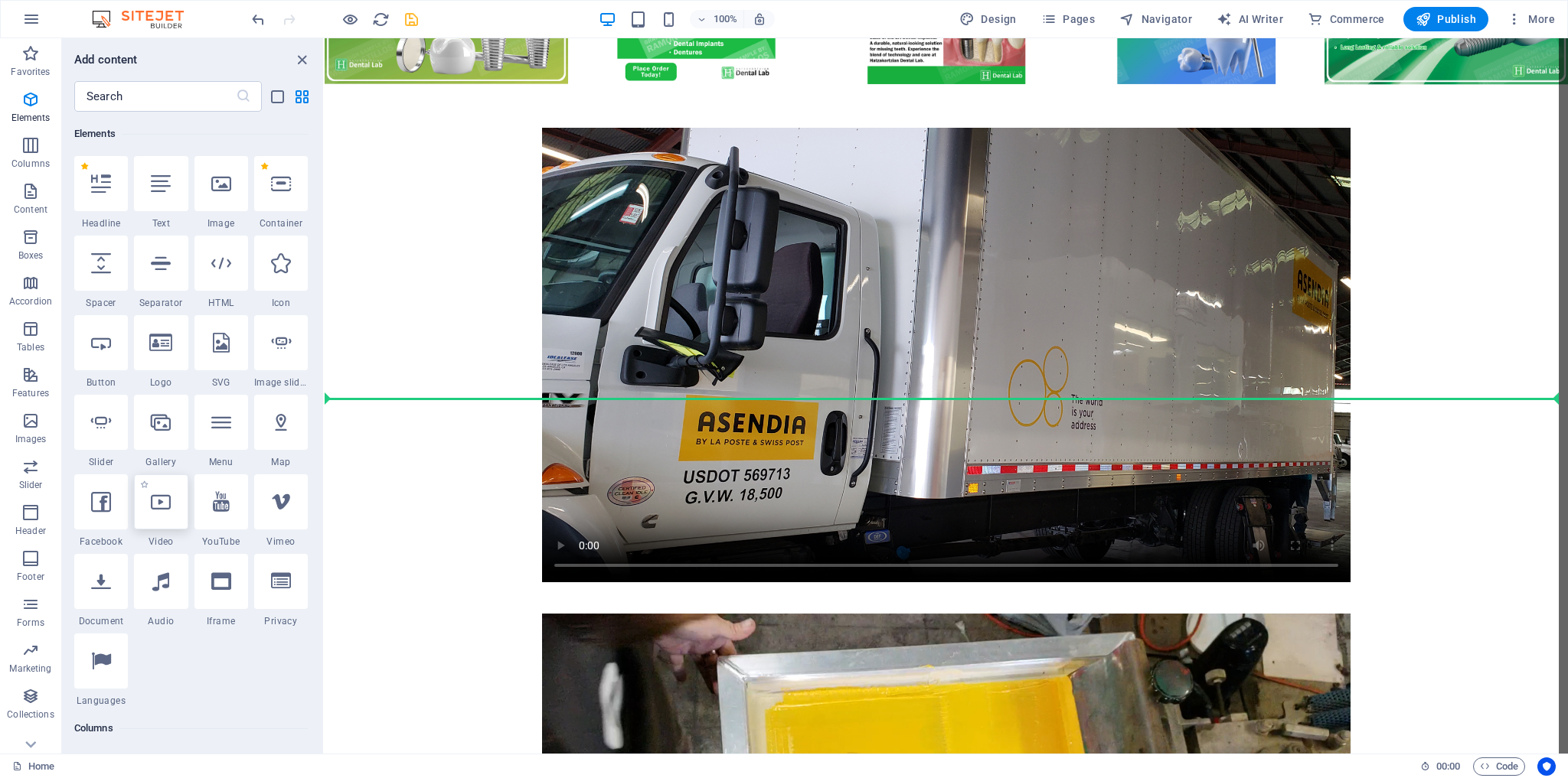
select select "%"
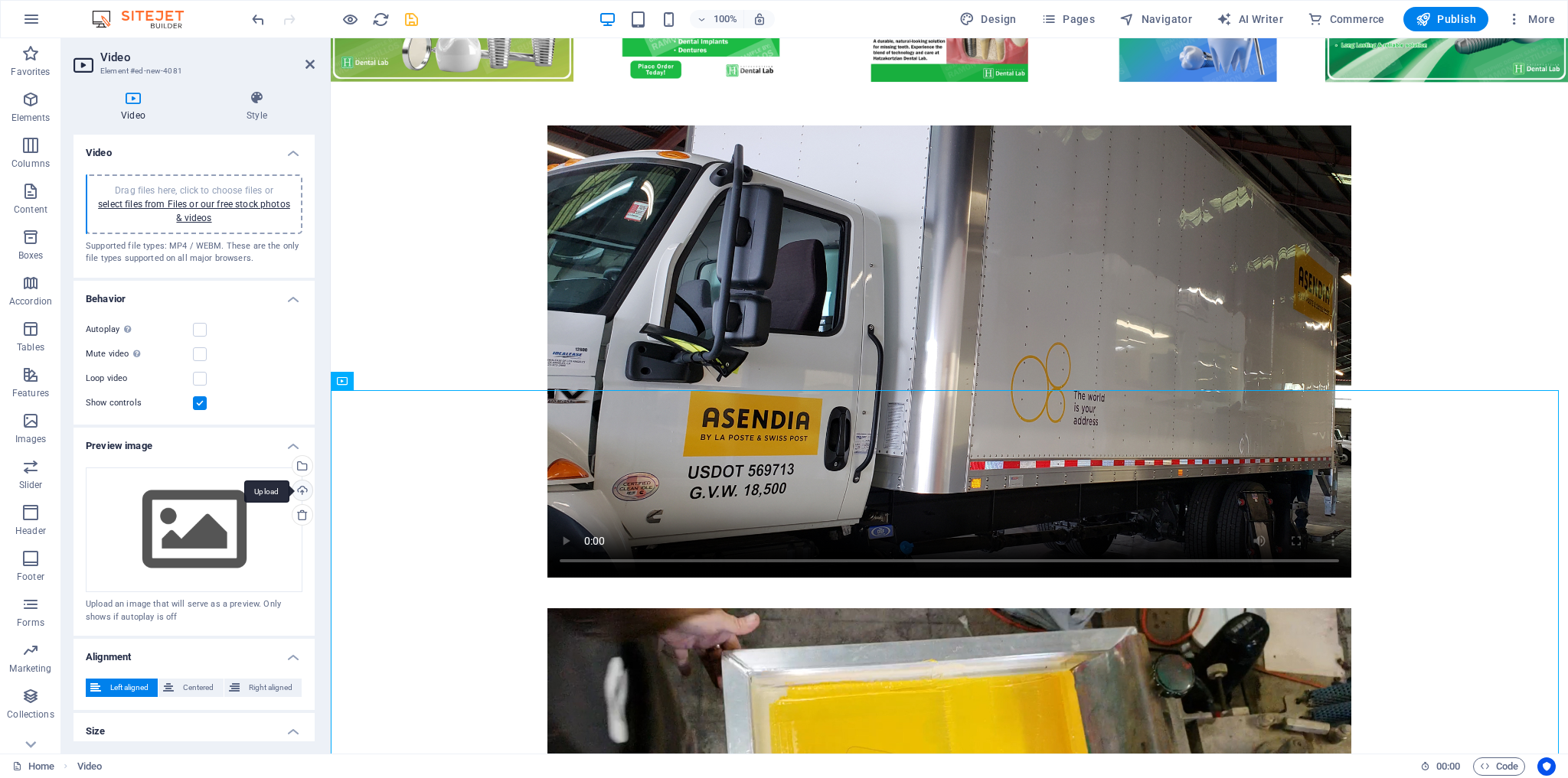
click at [301, 490] on div "Upload" at bounding box center [301, 492] width 23 height 23
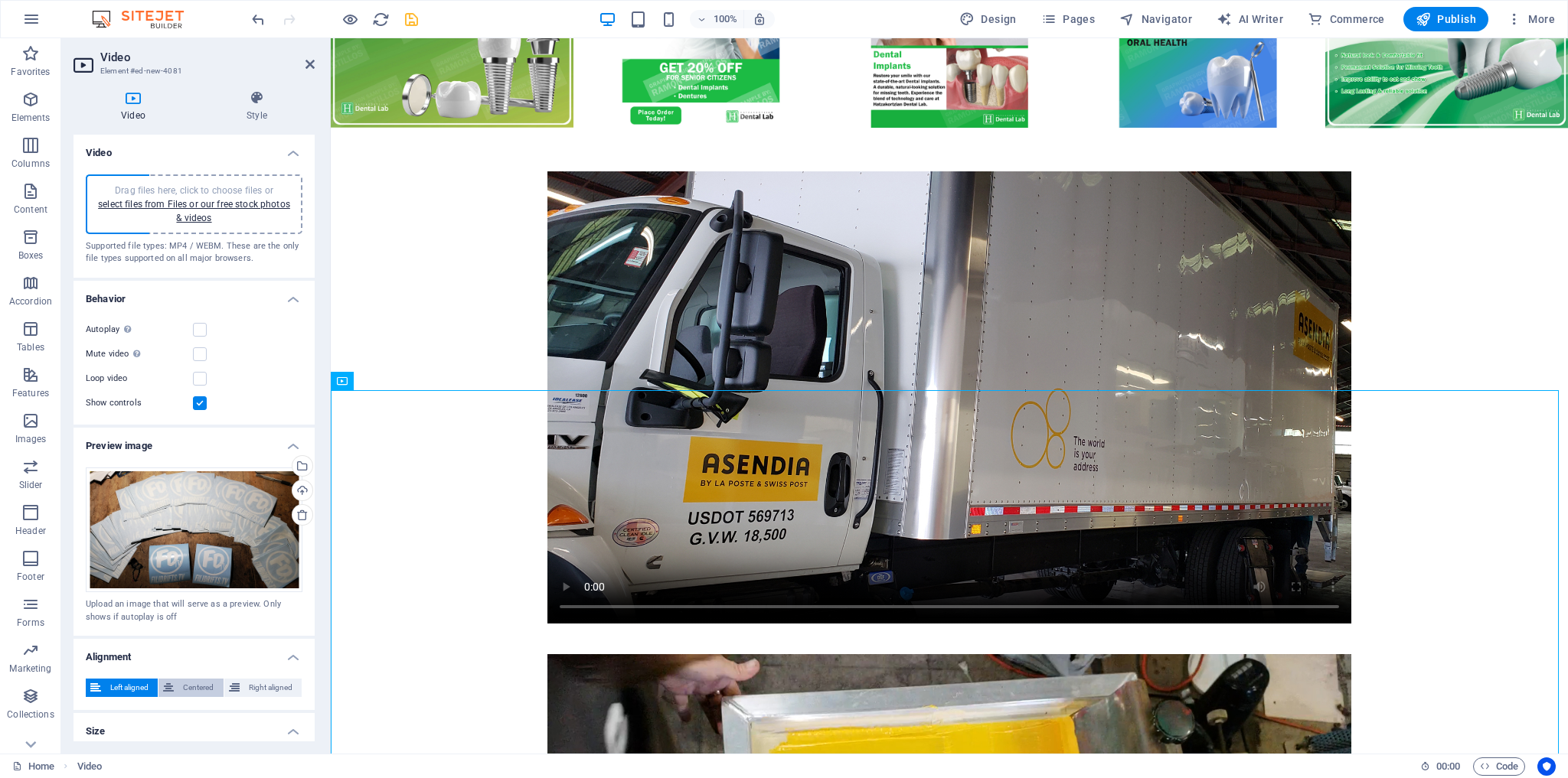
click at [198, 689] on span "Centered" at bounding box center [197, 688] width 39 height 19
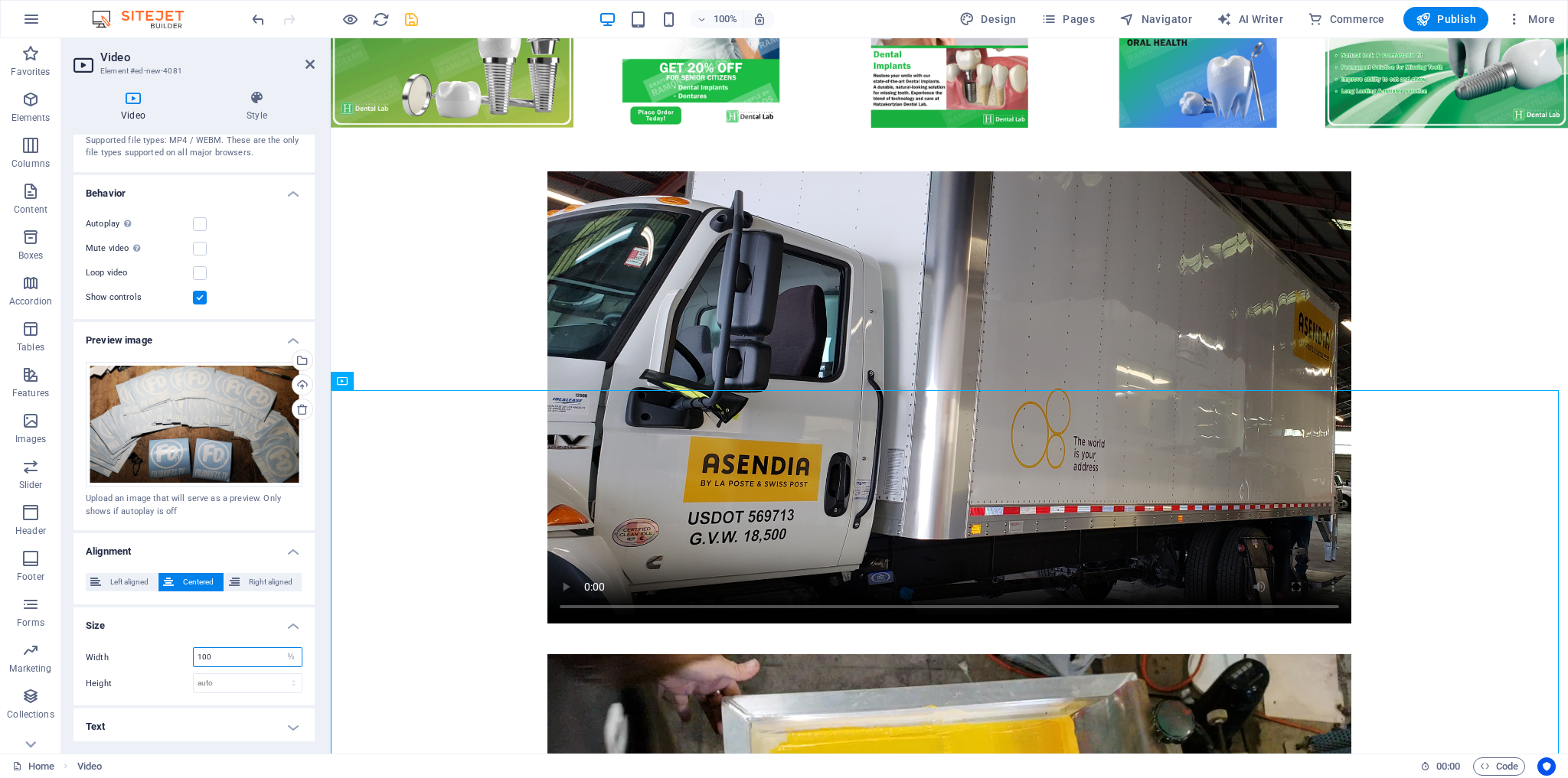
drag, startPoint x: 247, startPoint y: 651, endPoint x: 167, endPoint y: 648, distance: 80.1
click at [167, 648] on div "Width 100 auto px %" at bounding box center [193, 657] width 217 height 20
type input "65"
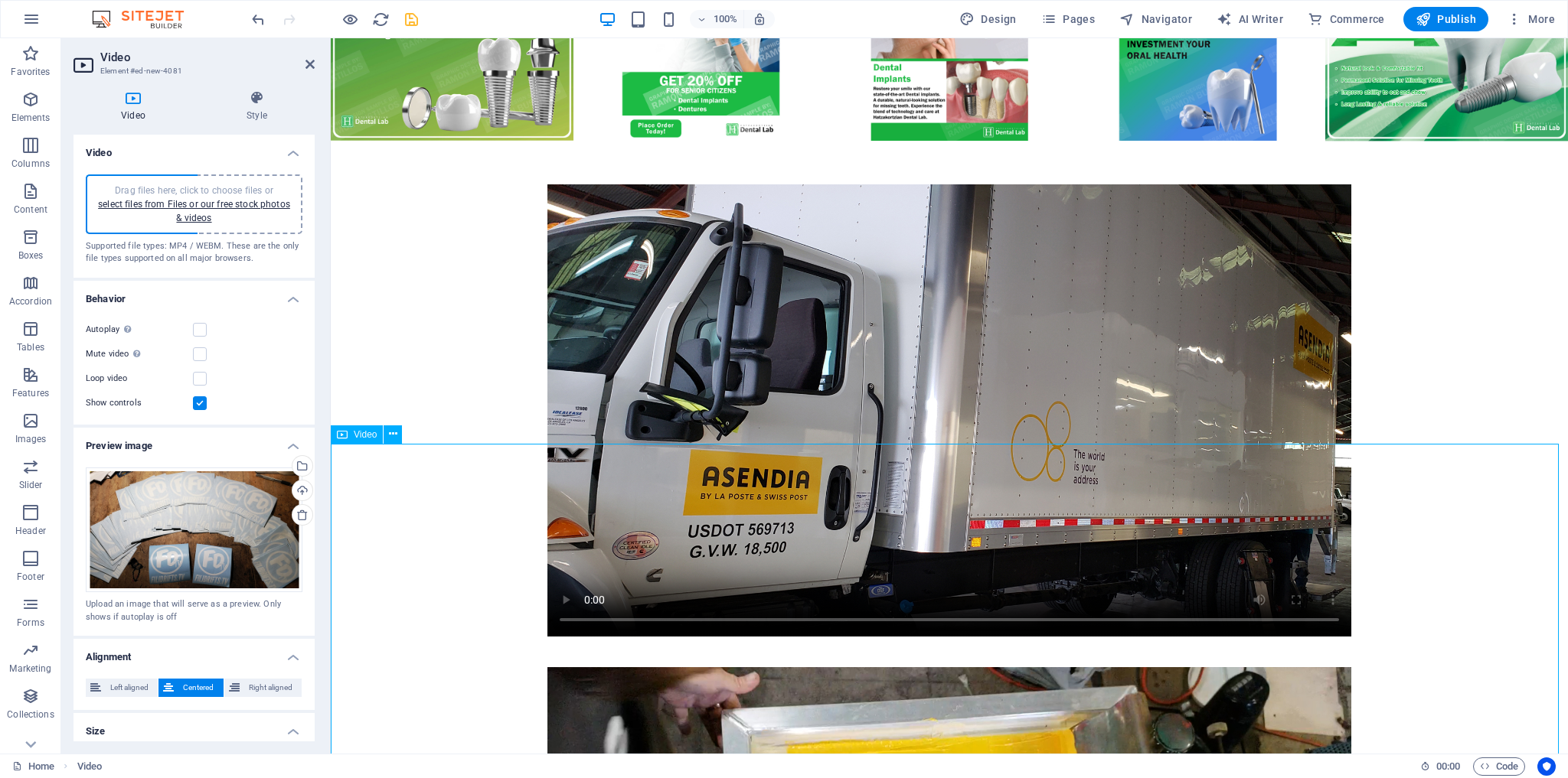
scroll to position [4321, 0]
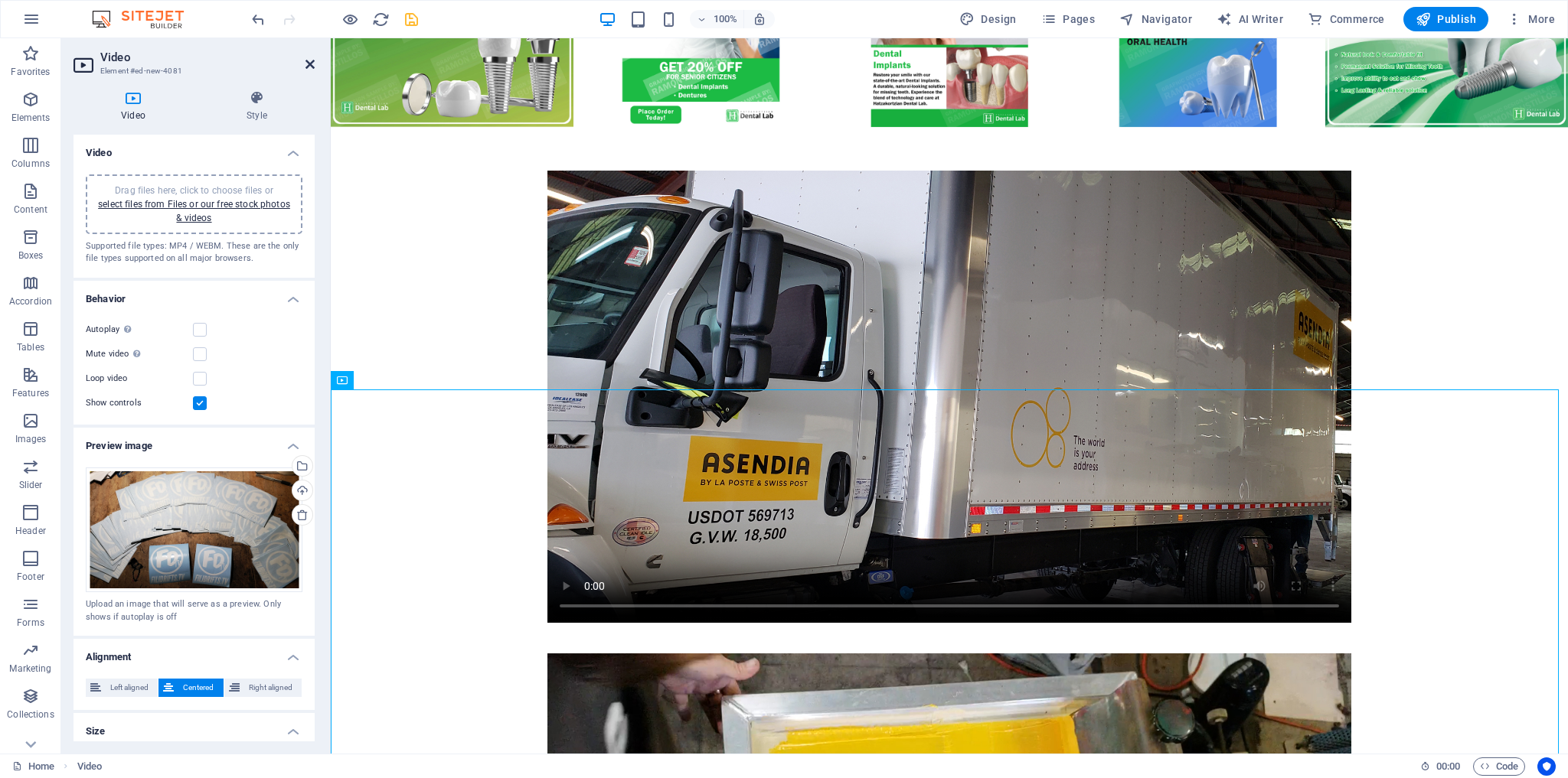
click at [308, 61] on icon at bounding box center [309, 64] width 9 height 12
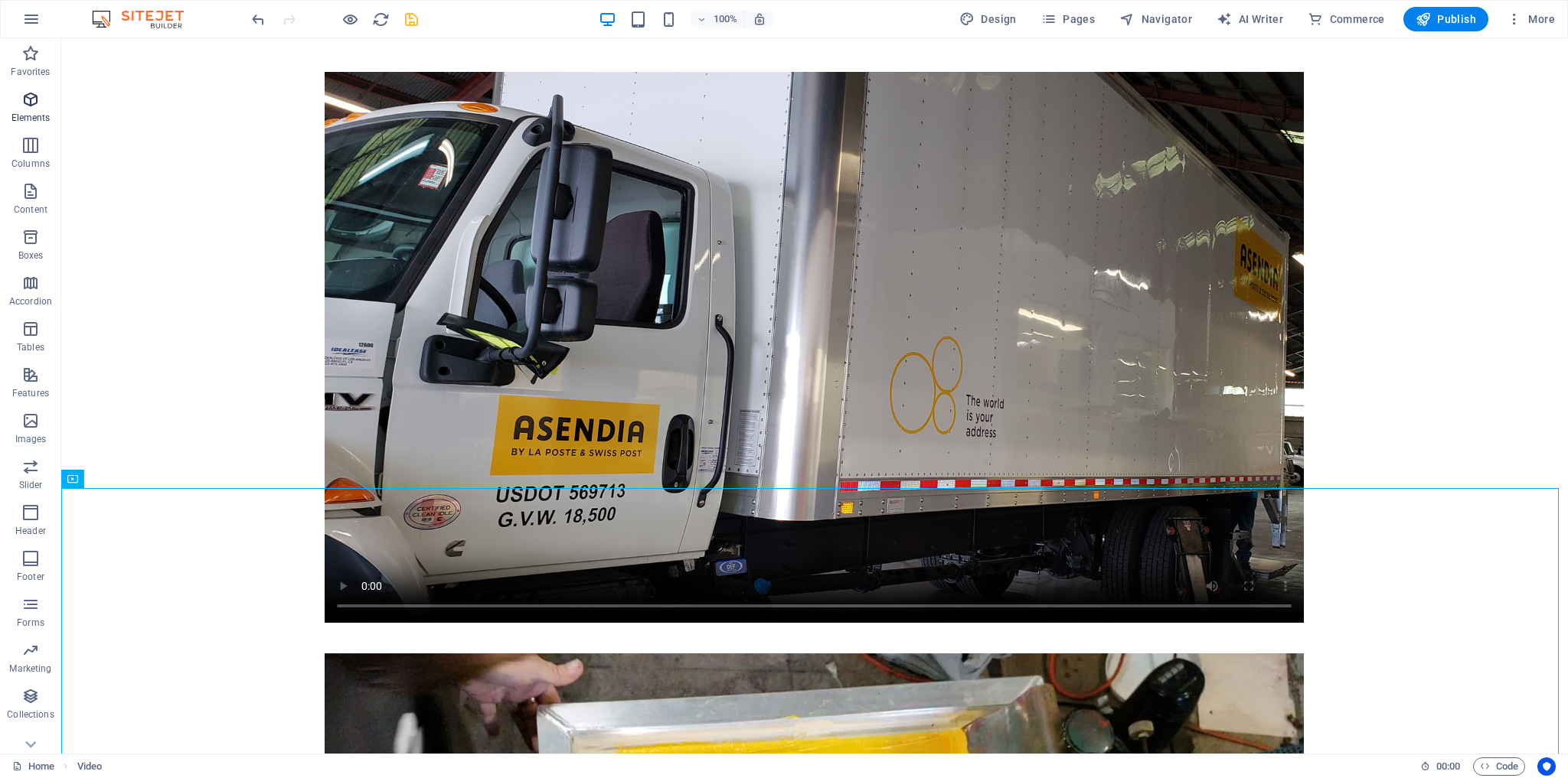
click at [34, 109] on icon "button" at bounding box center [31, 99] width 19 height 19
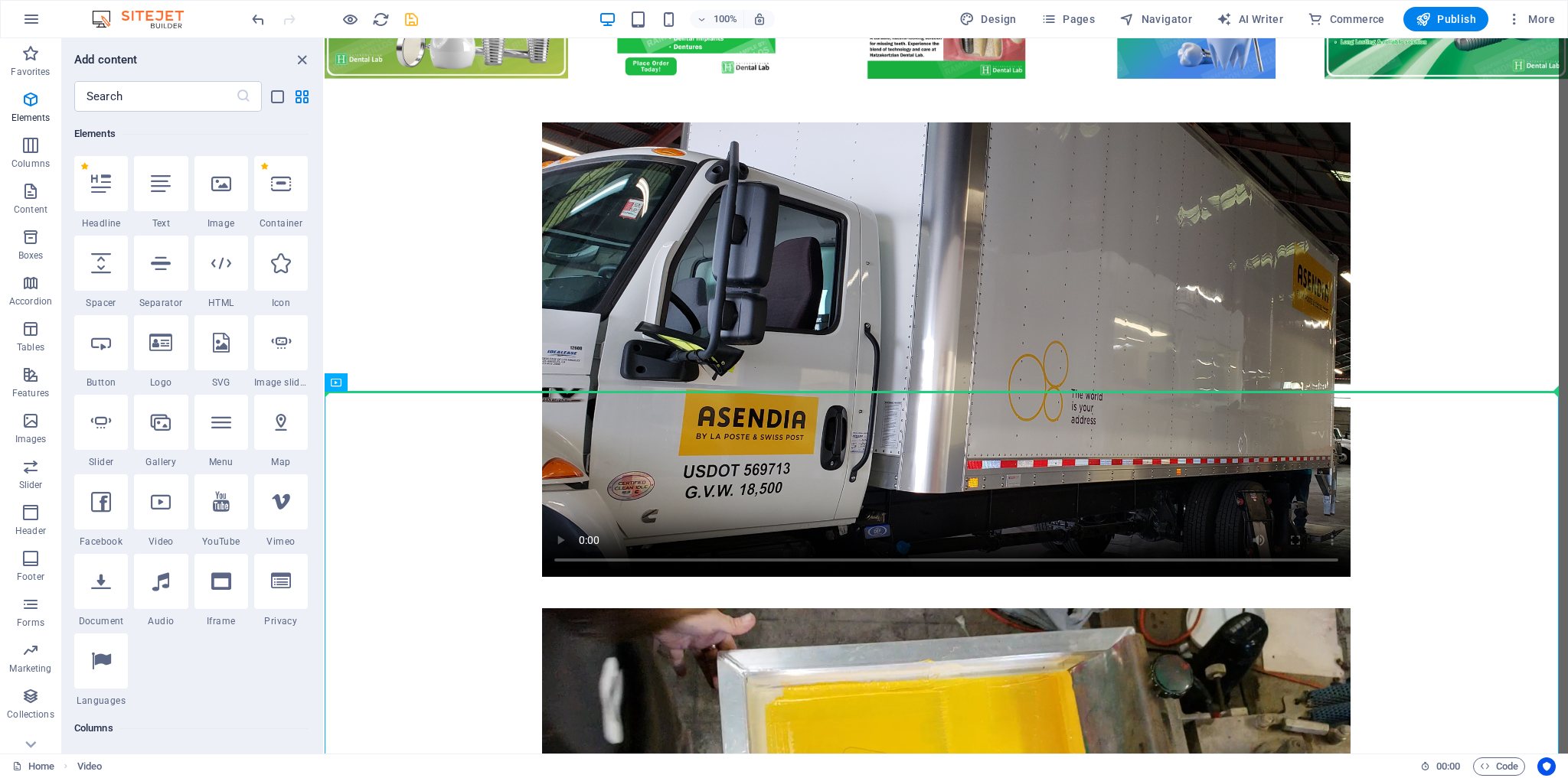
scroll to position [4321, 0]
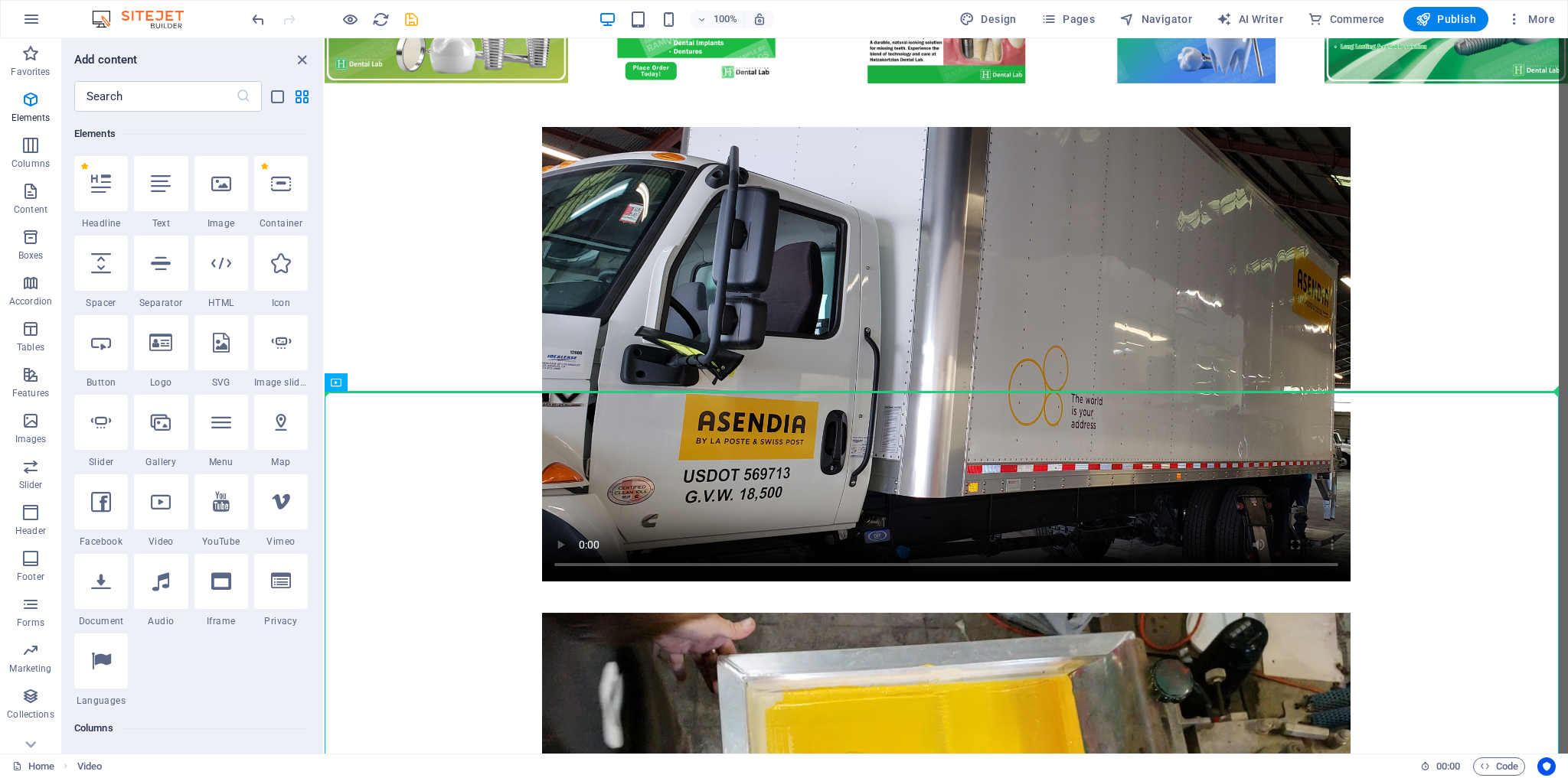
select select "%"
select select "px"
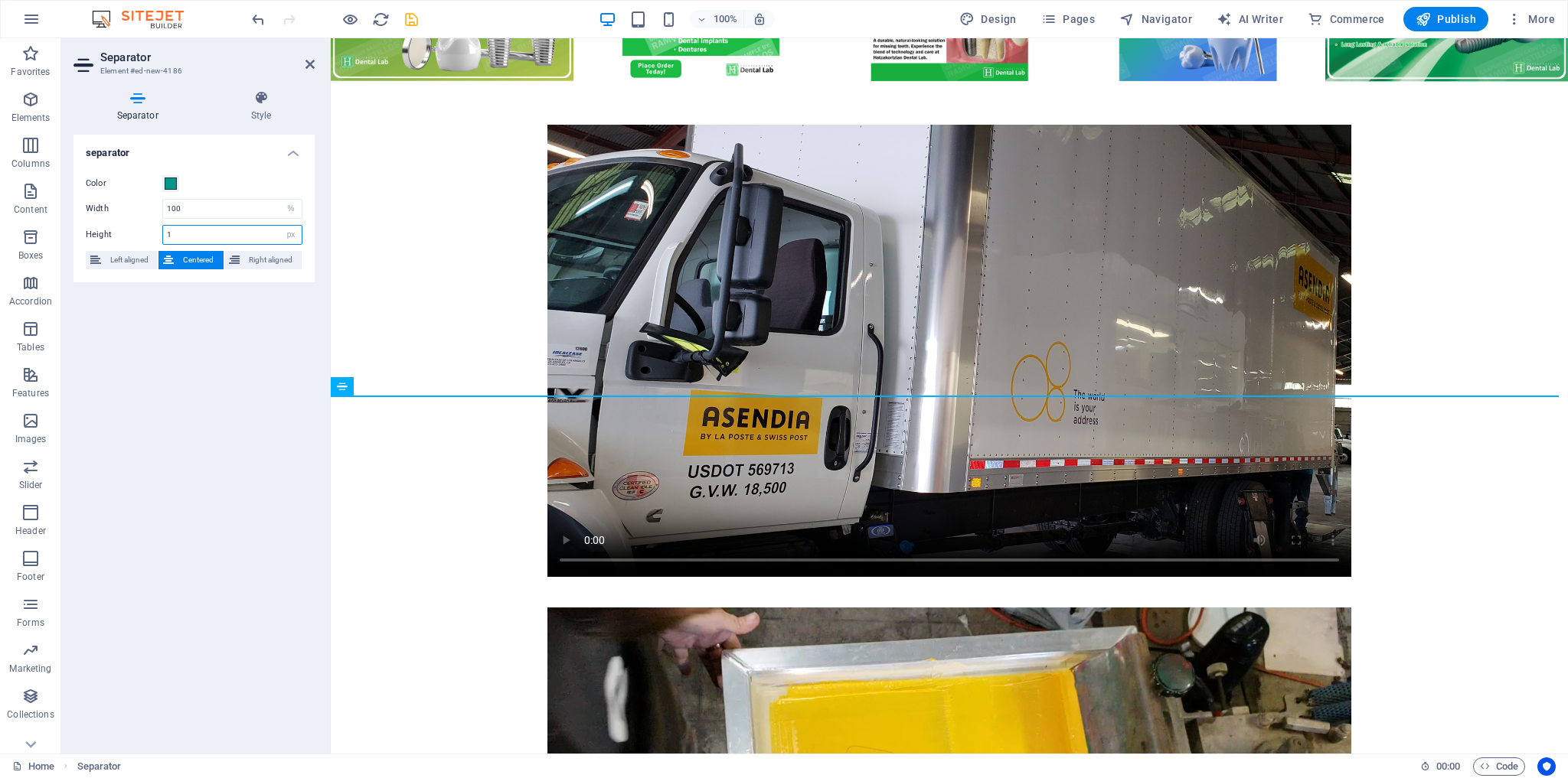
drag, startPoint x: 184, startPoint y: 230, endPoint x: 151, endPoint y: 232, distance: 33.1
click at [151, 232] on div "Height 1 px rem vh vw" at bounding box center [193, 234] width 217 height 20
type input "25"
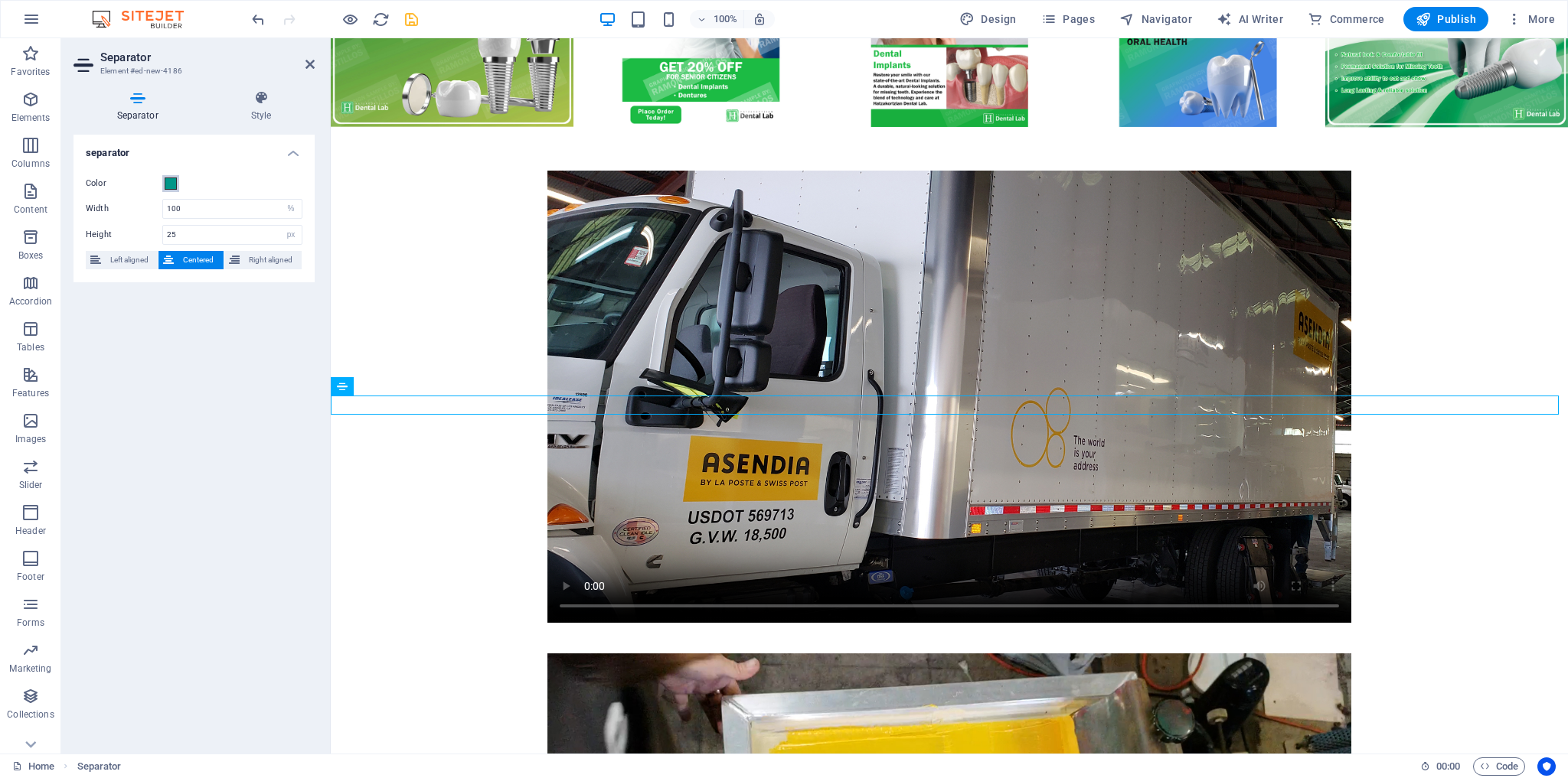
click at [173, 181] on span at bounding box center [170, 183] width 12 height 12
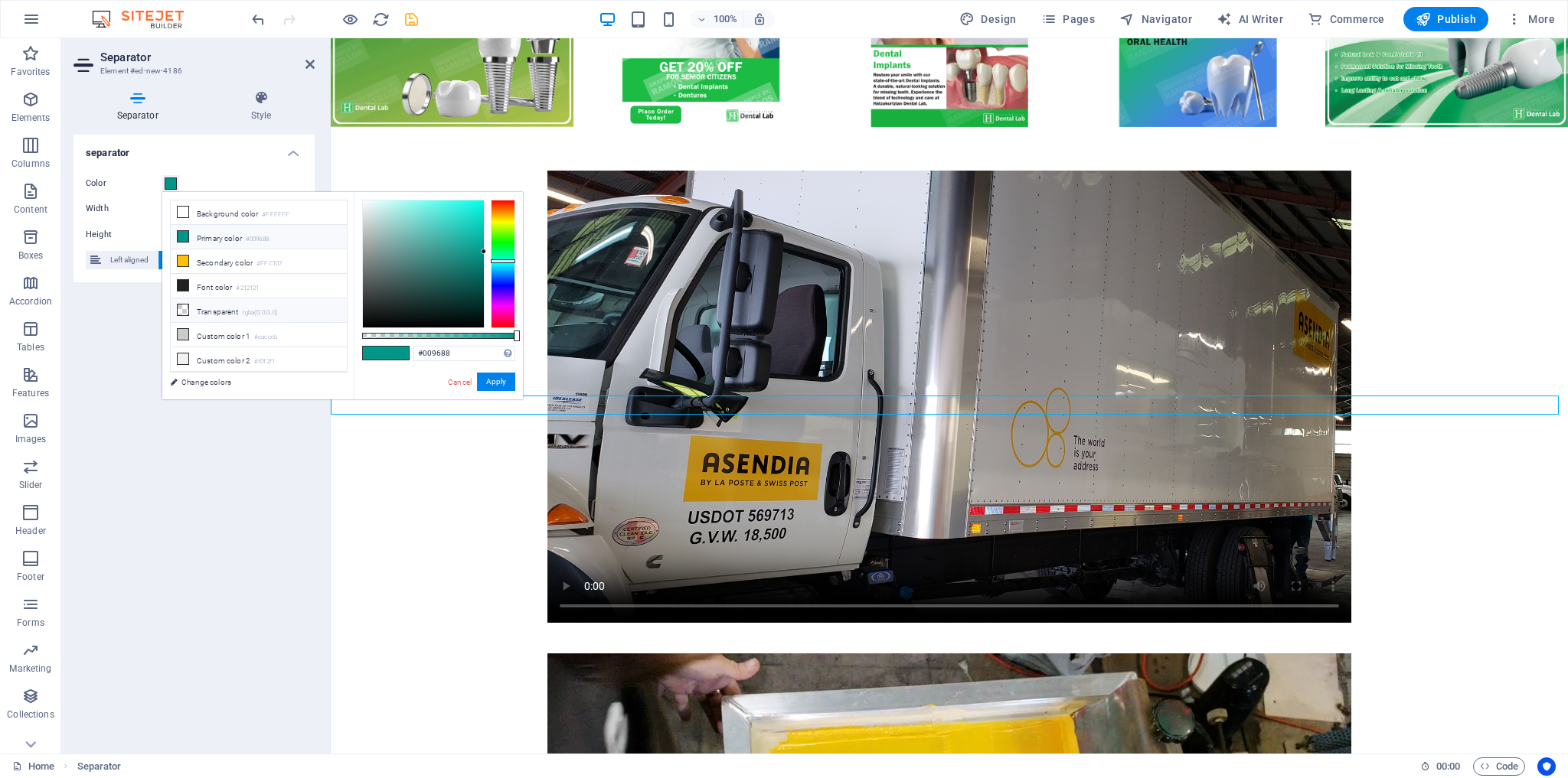
click at [222, 306] on li "Transparent rgba(0,0,0,.0)" at bounding box center [259, 311] width 176 height 24
type input "rgba(0, 0, 0, 0)"
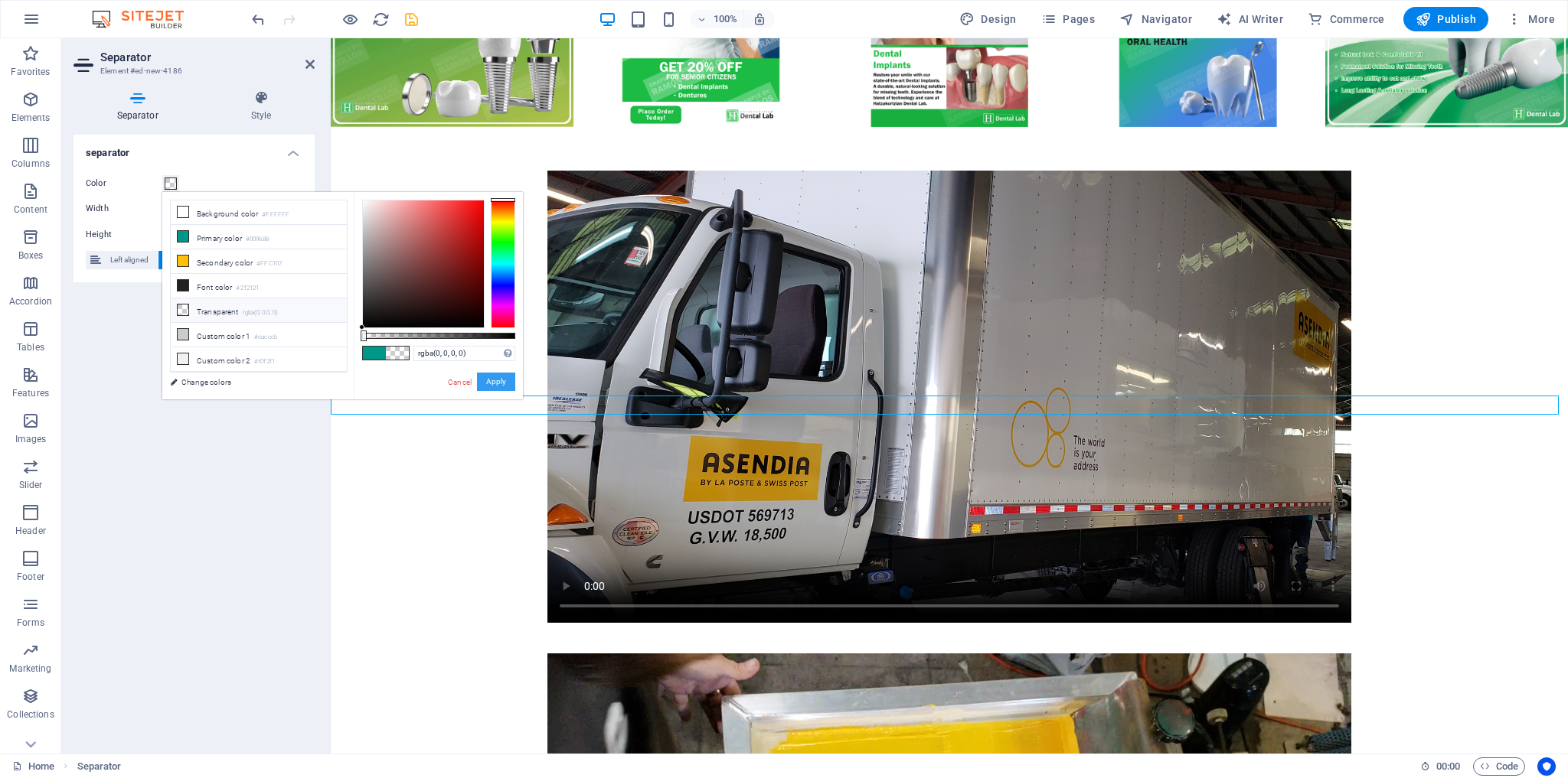
click at [492, 383] on button "Apply" at bounding box center [496, 382] width 39 height 19
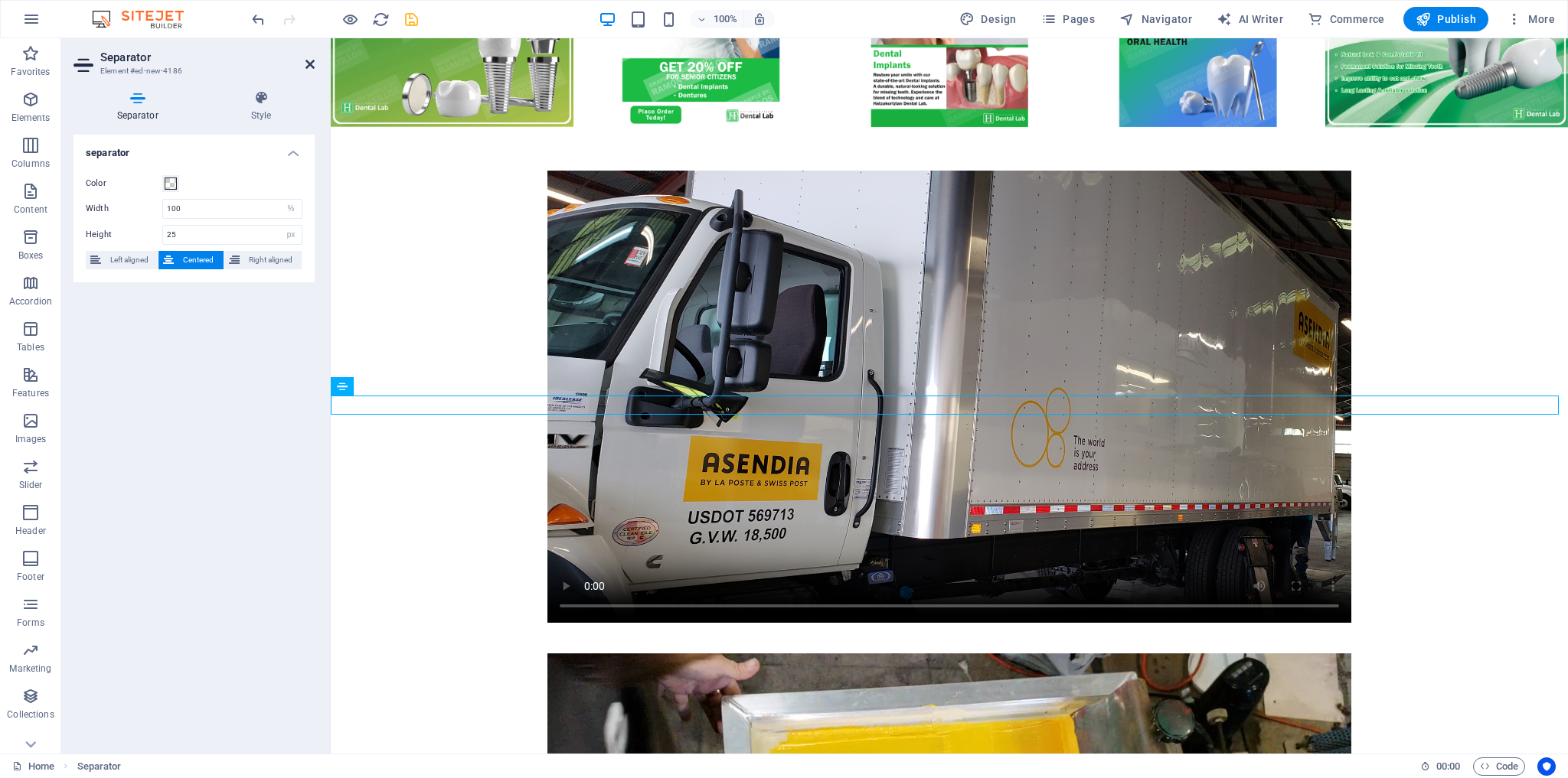
click at [309, 60] on icon at bounding box center [309, 64] width 9 height 12
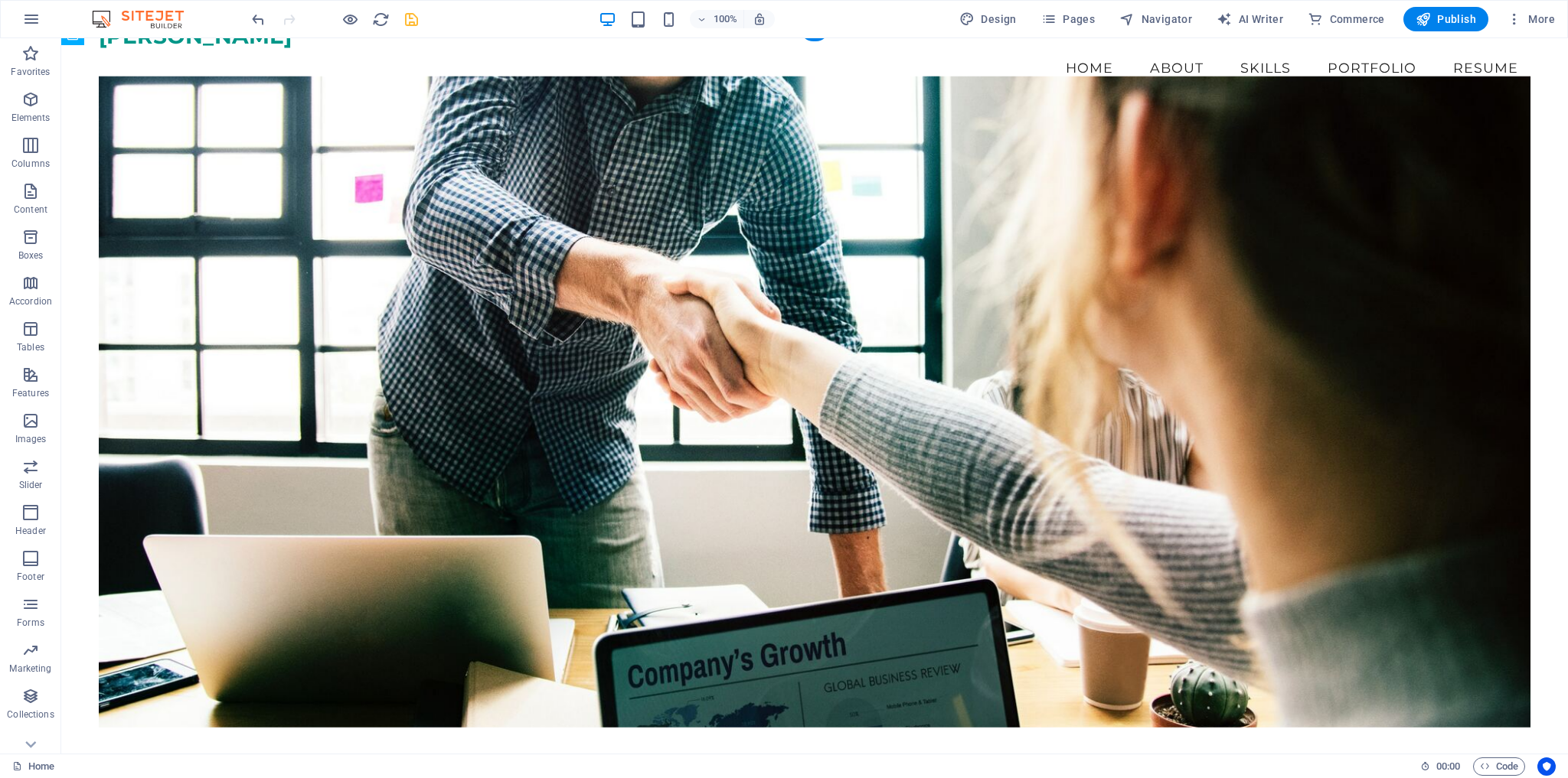
scroll to position [0, 0]
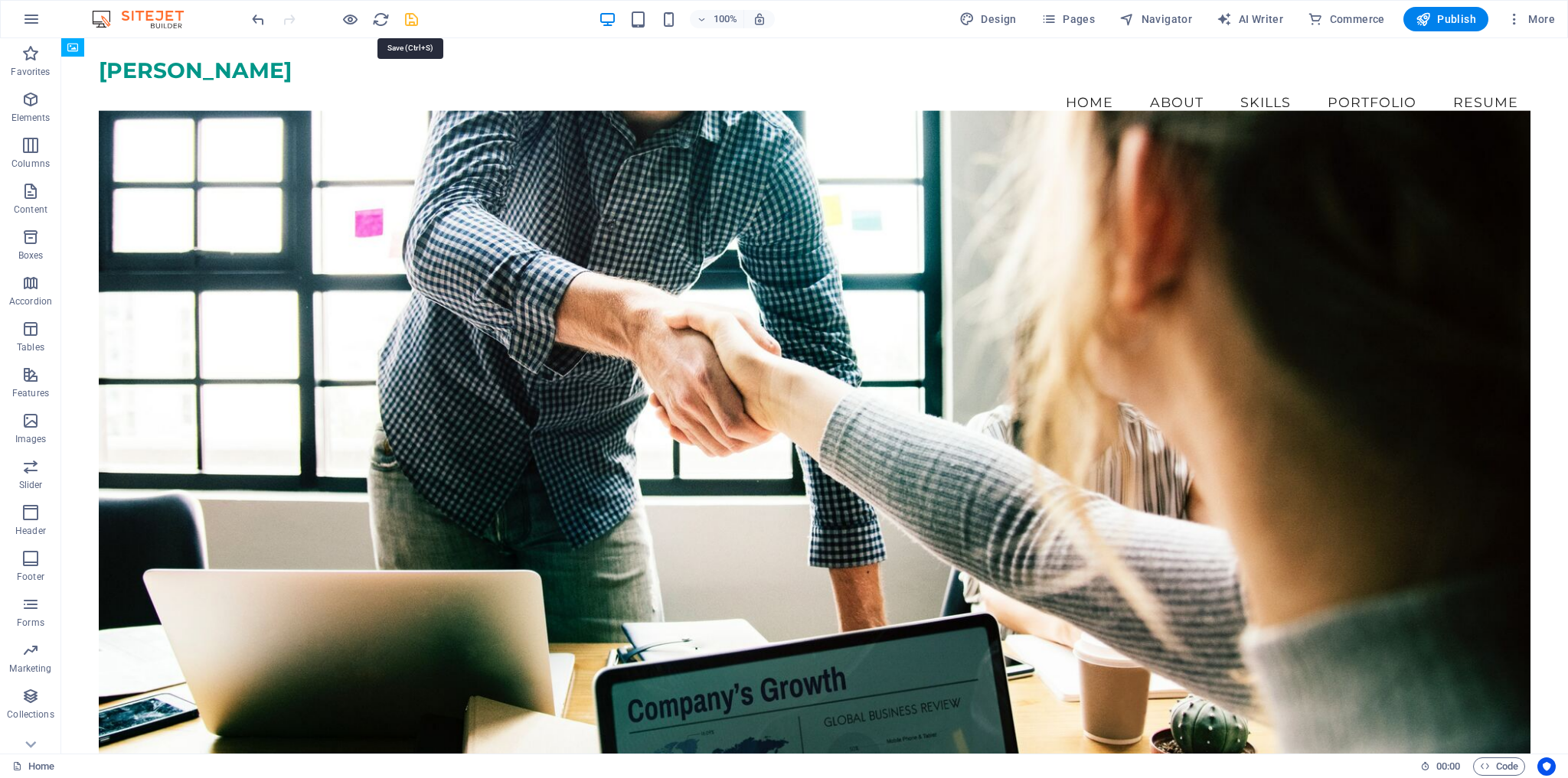
click at [413, 19] on icon "save" at bounding box center [412, 19] width 18 height 18
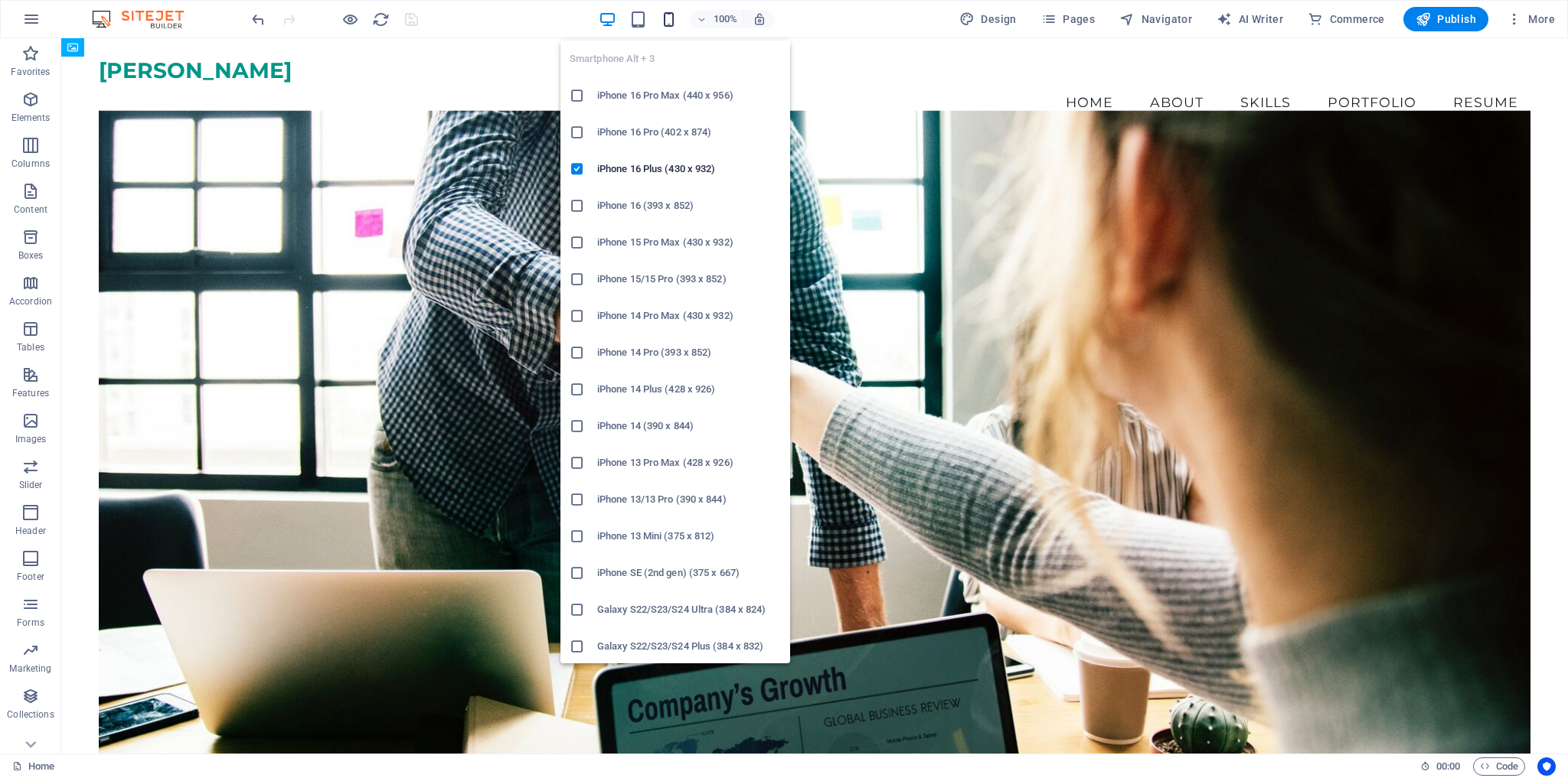
click at [672, 23] on icon "button" at bounding box center [669, 19] width 18 height 18
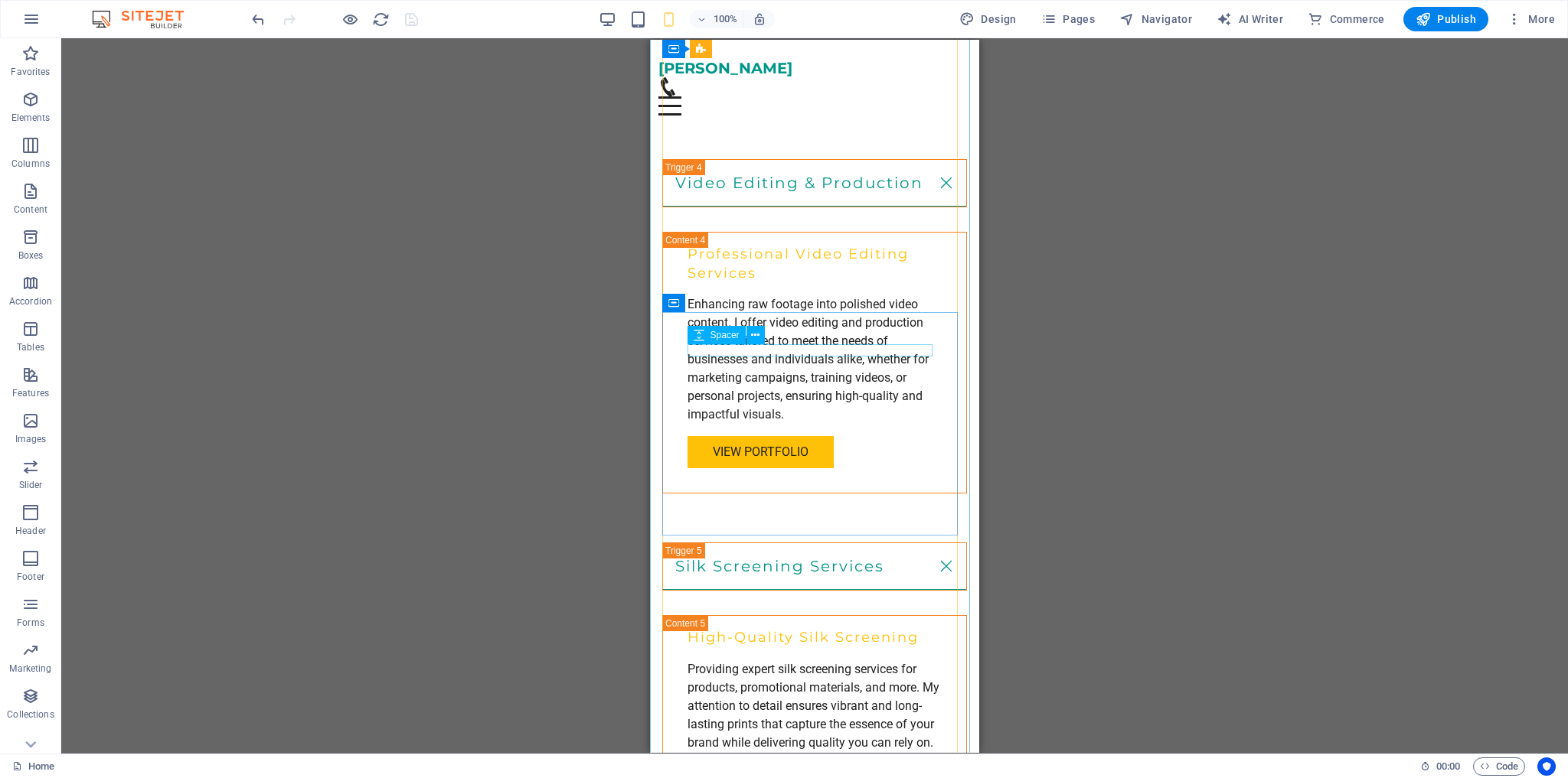
scroll to position [3301, 0]
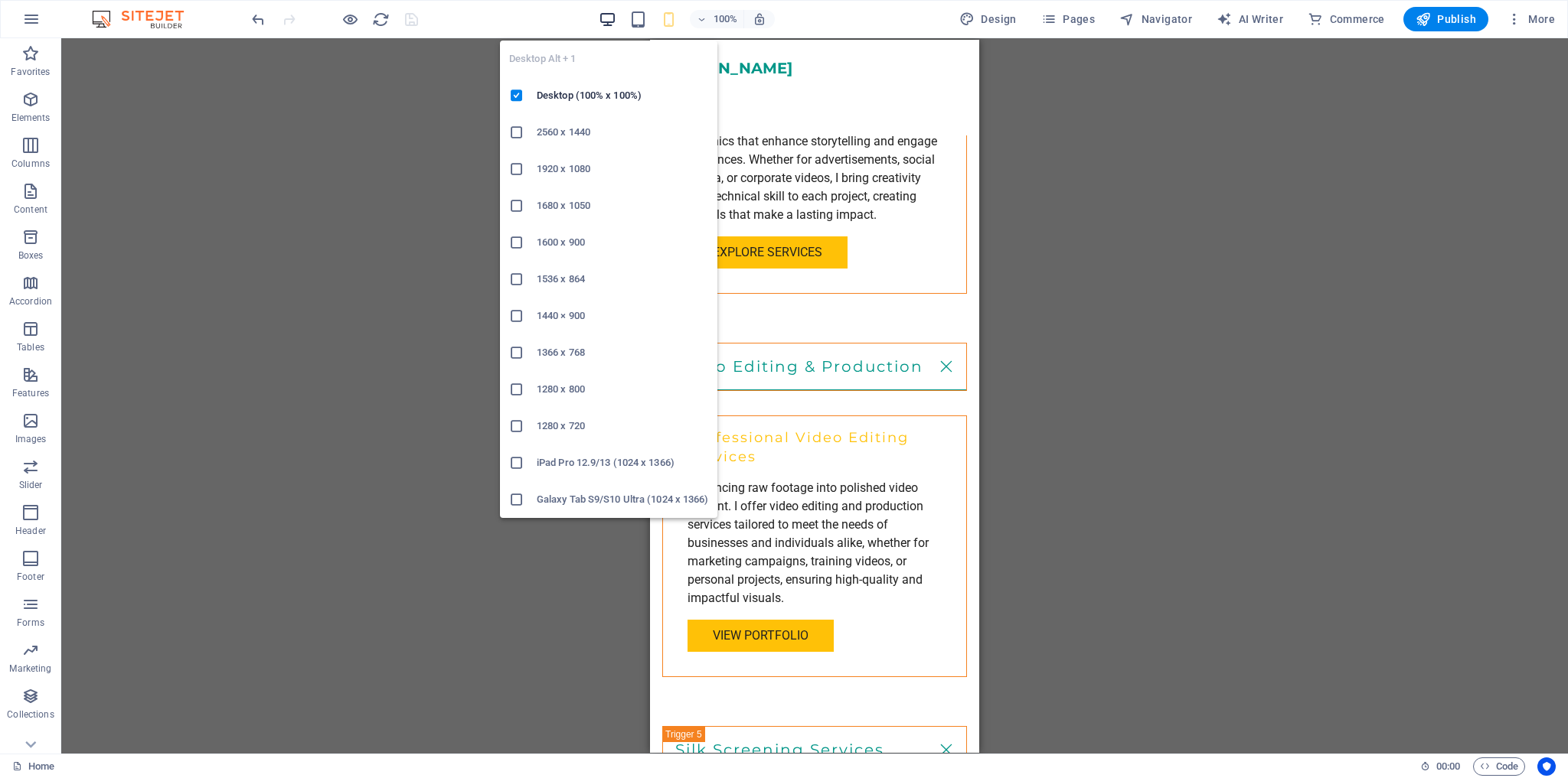
click at [609, 17] on icon "button" at bounding box center [608, 19] width 18 height 18
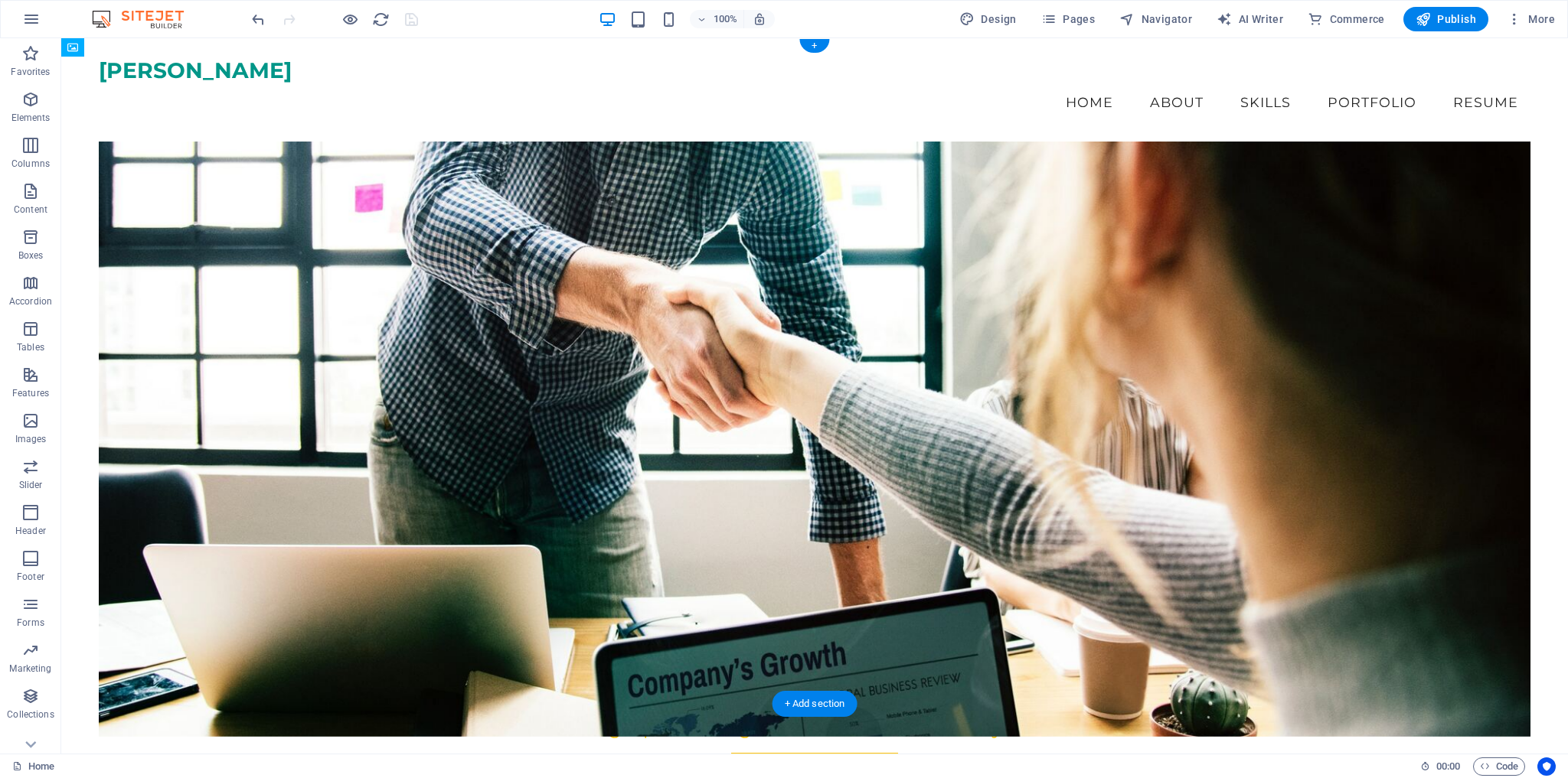
scroll to position [0, 0]
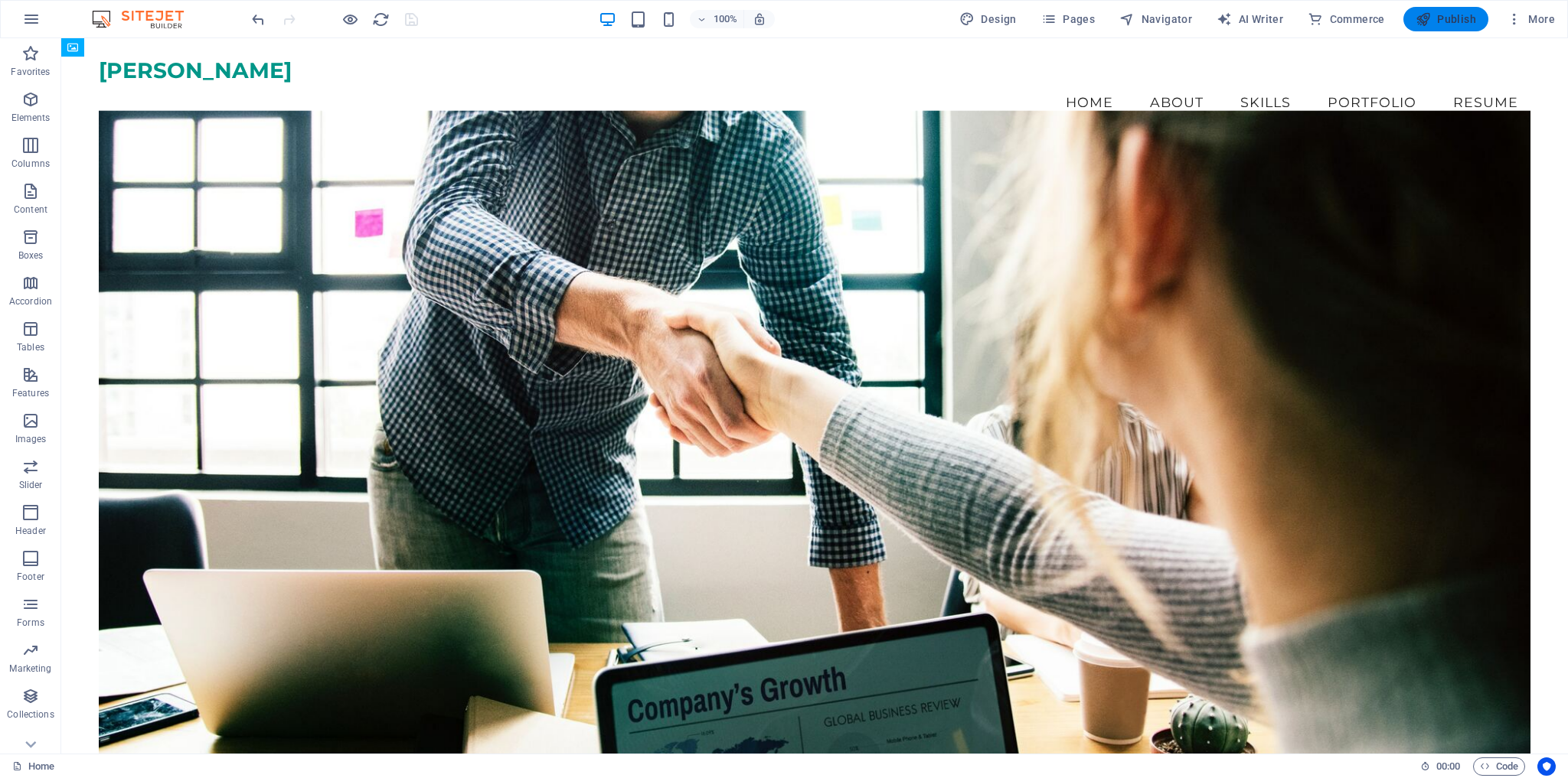
click at [1447, 15] on span "Publish" at bounding box center [1446, 19] width 60 height 15
